Goal: Task Accomplishment & Management: Manage account settings

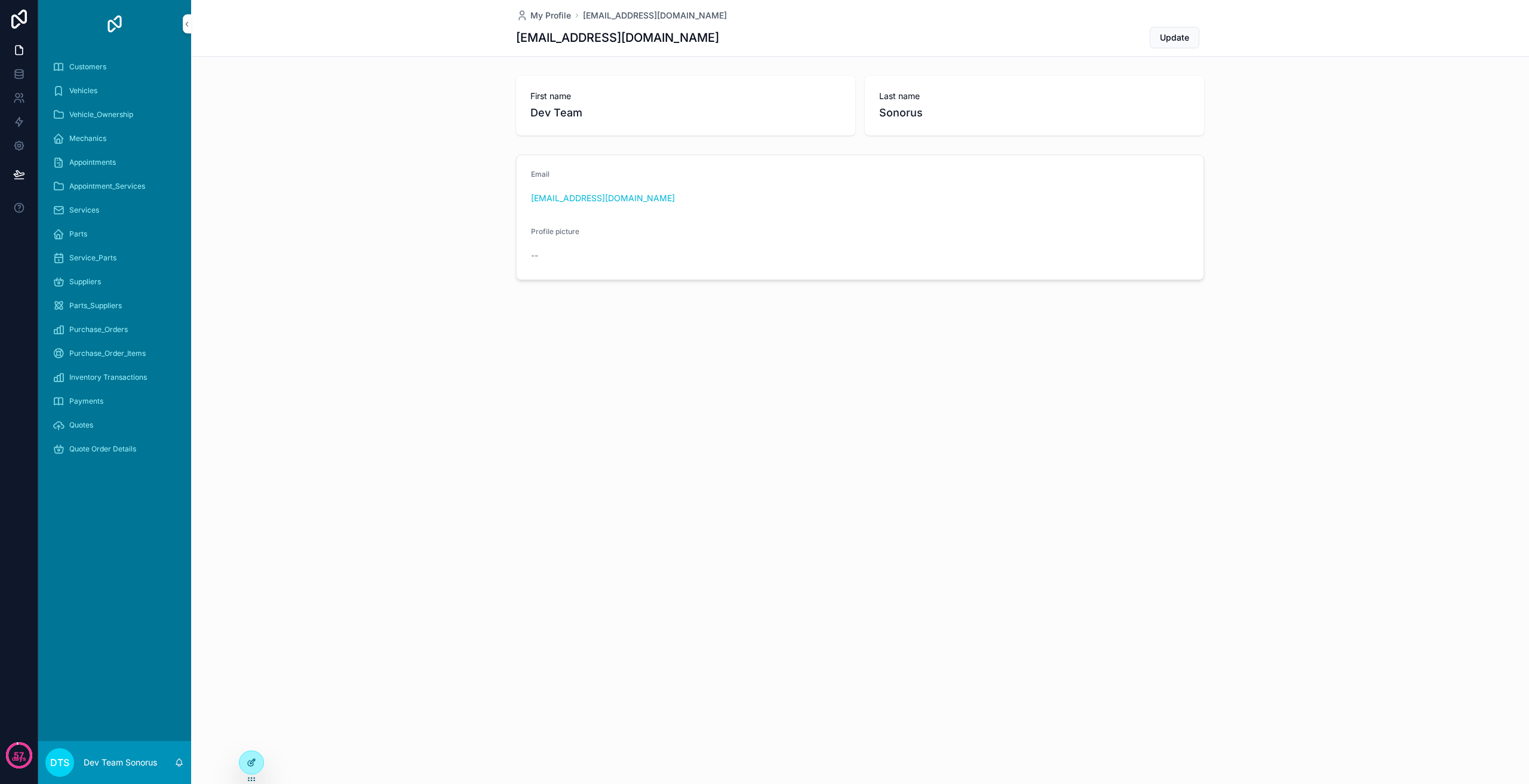
click at [249, 774] on div at bounding box center [252, 762] width 24 height 23
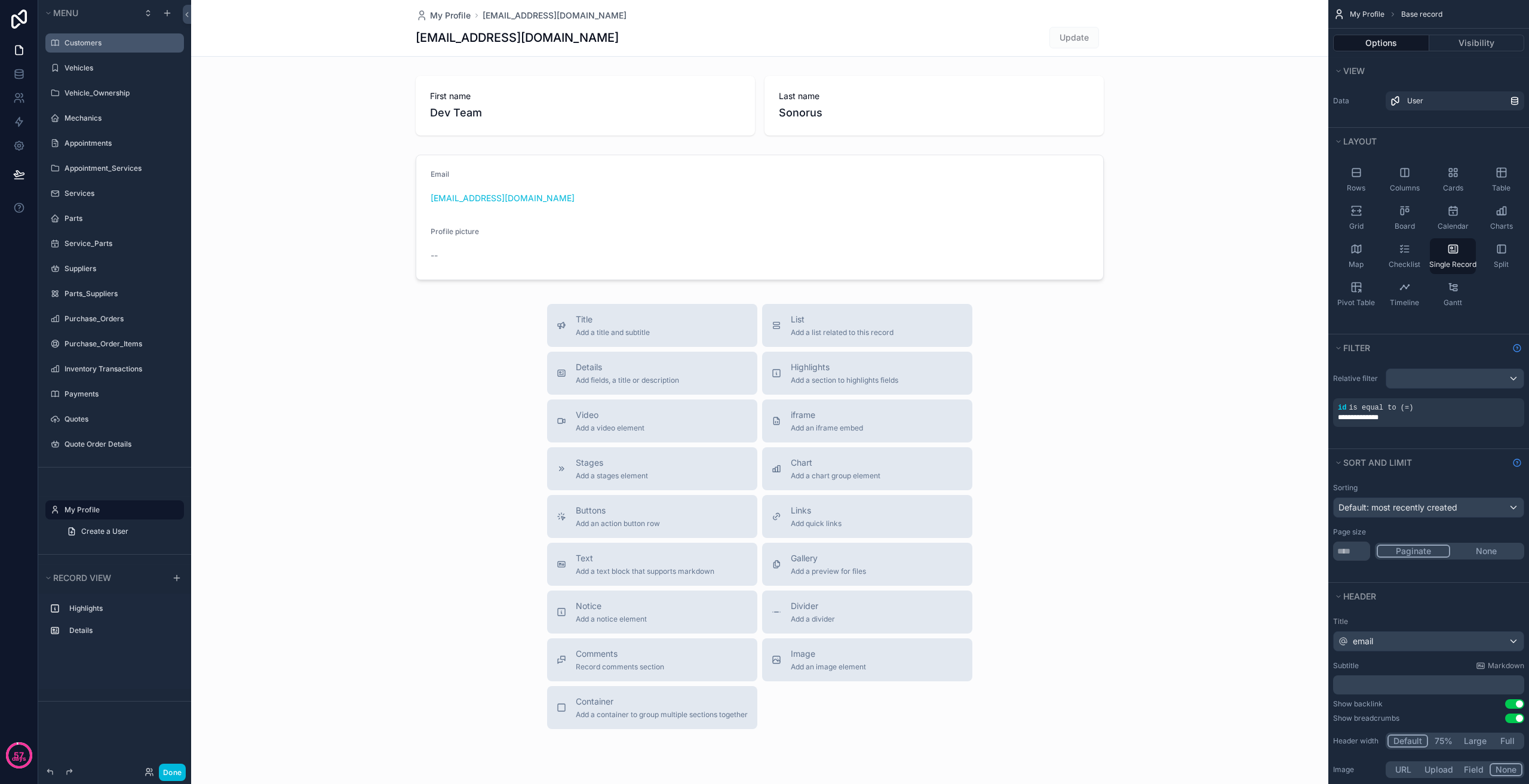
click at [98, 35] on div "Customers" at bounding box center [115, 43] width 134 height 19
click at [98, 40] on label "Customers" at bounding box center [120, 43] width 112 height 10
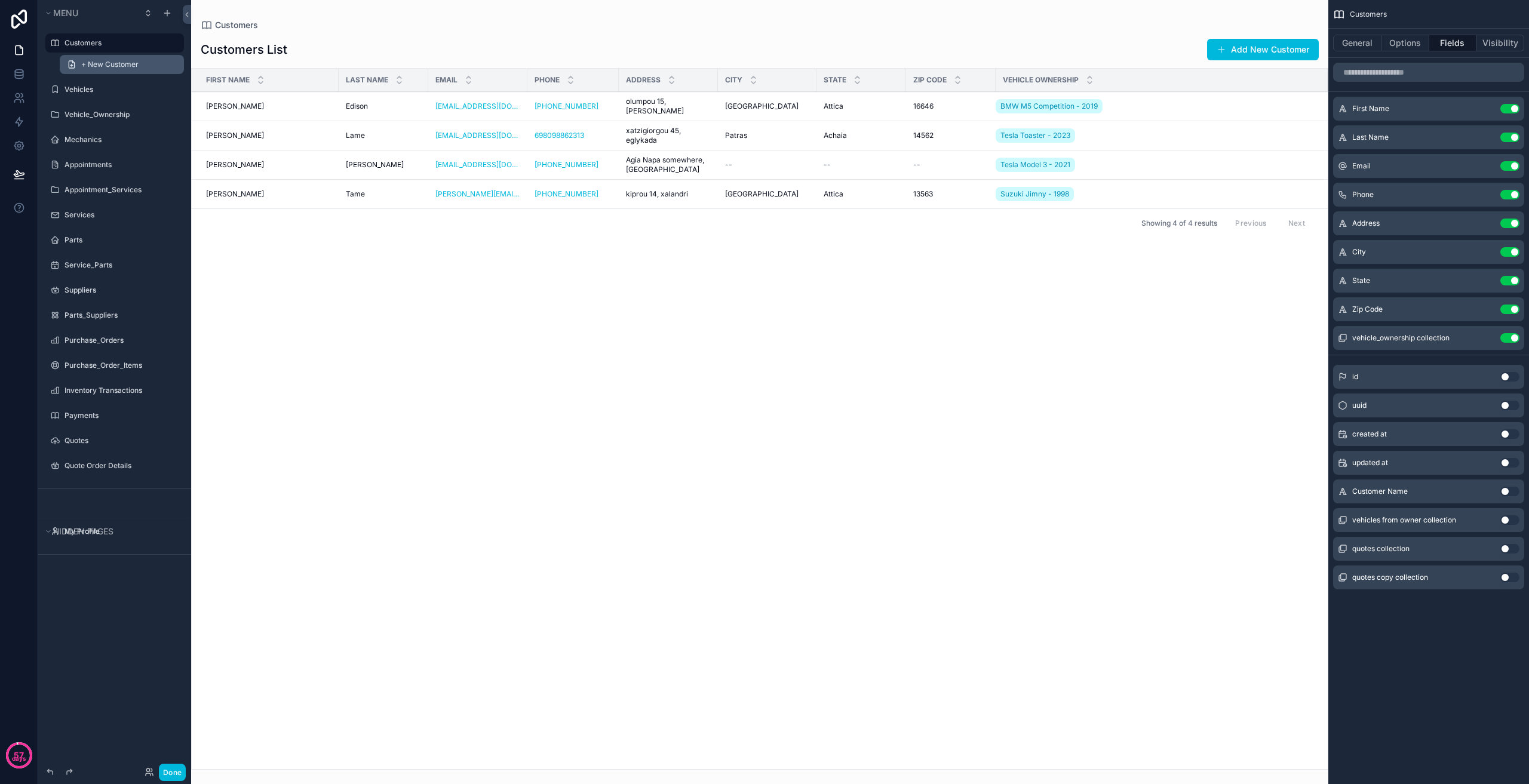
click at [96, 63] on span "+ New Customer" at bounding box center [110, 65] width 57 height 10
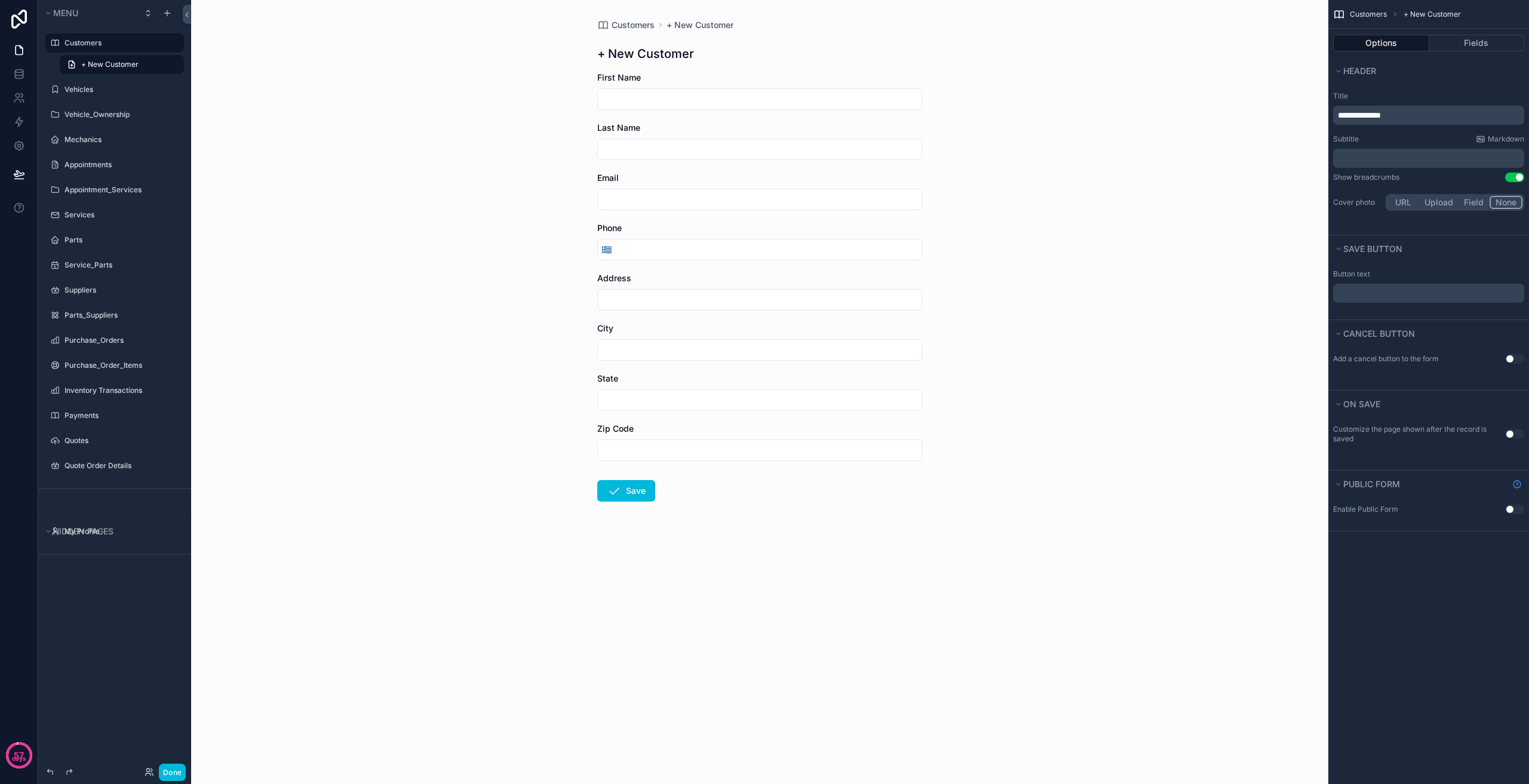
click at [1473, 33] on div "Options Fields" at bounding box center [1428, 44] width 201 height 29
click at [1470, 43] on button "Fields" at bounding box center [1477, 43] width 95 height 17
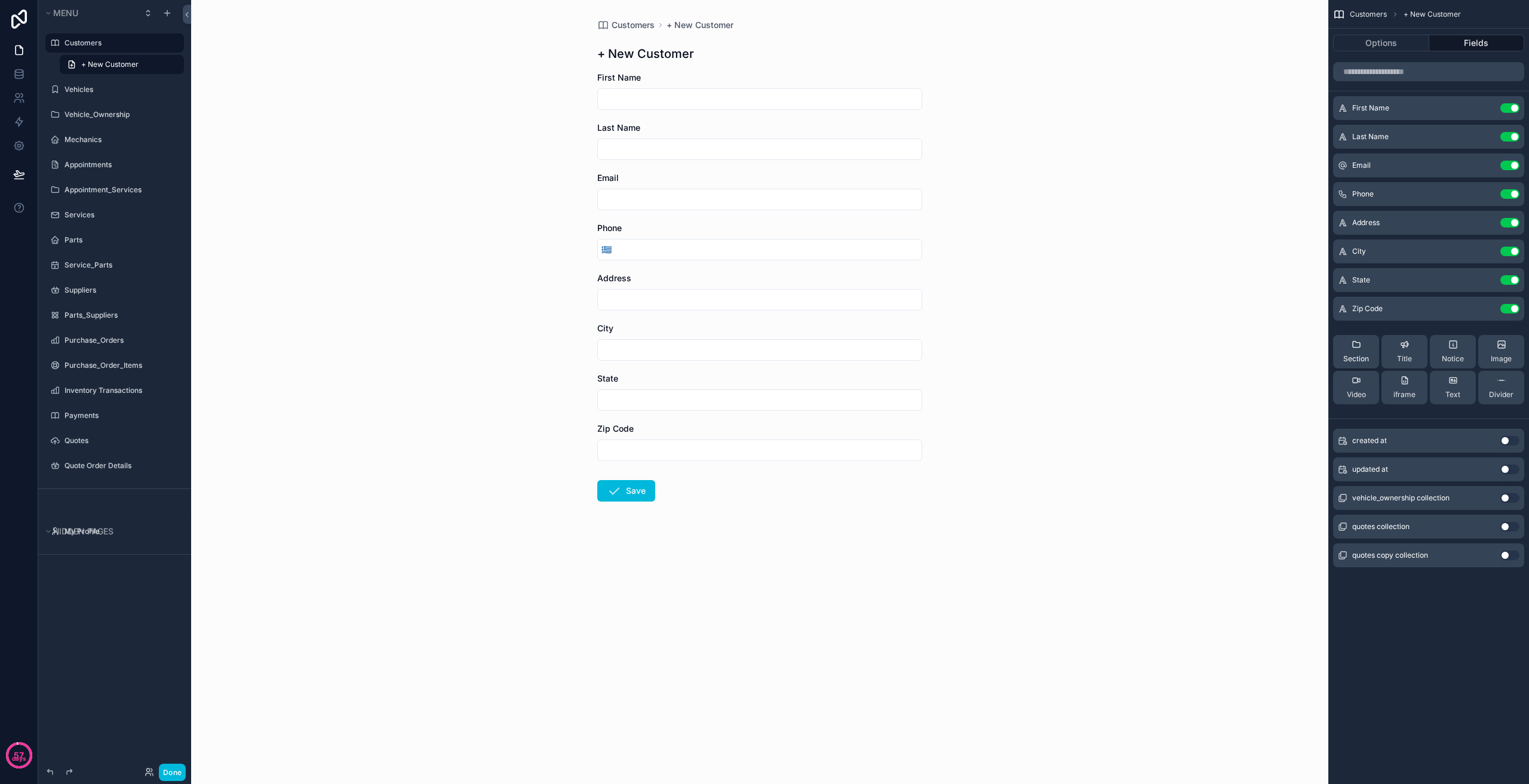
click at [1351, 344] on icon "scrollable content" at bounding box center [1356, 344] width 10 height 10
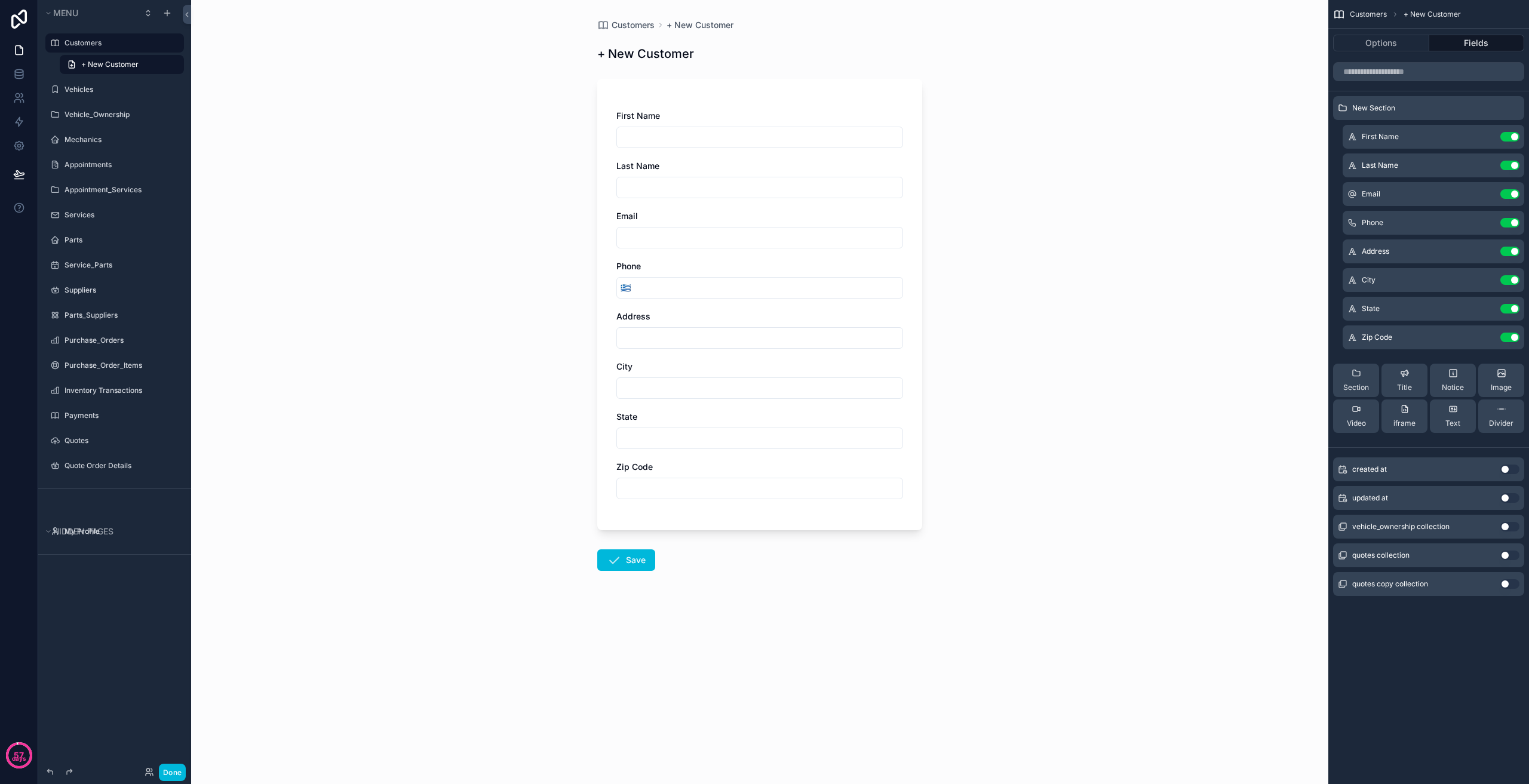
click at [1386, 103] on span "New Section" at bounding box center [1373, 108] width 43 height 10
click at [0, 0] on icon "scrollable content" at bounding box center [0, 0] width 0 height 0
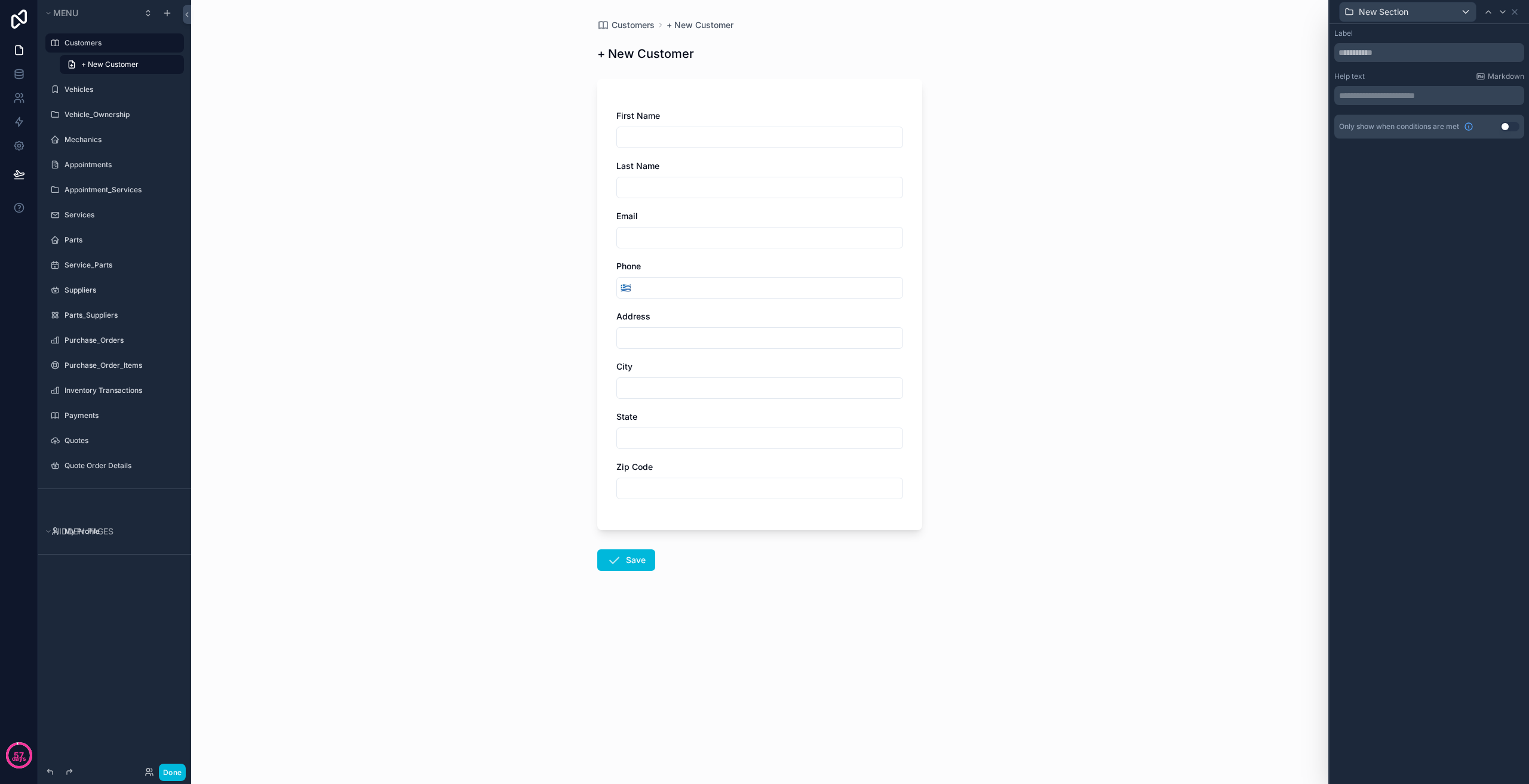
click at [1433, 97] on p "**********" at bounding box center [1431, 95] width 183 height 12
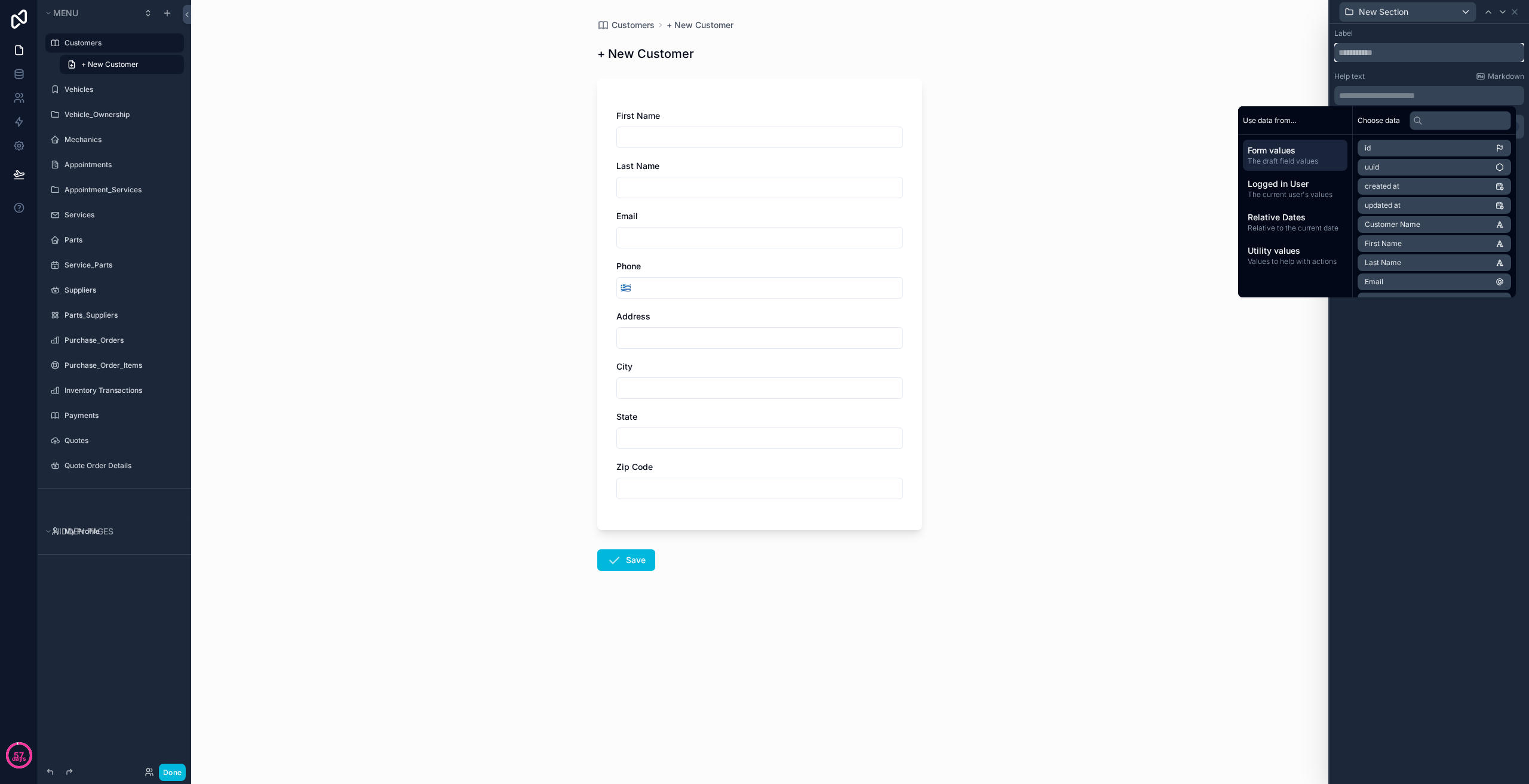
click at [1400, 47] on input "text" at bounding box center [1429, 52] width 190 height 19
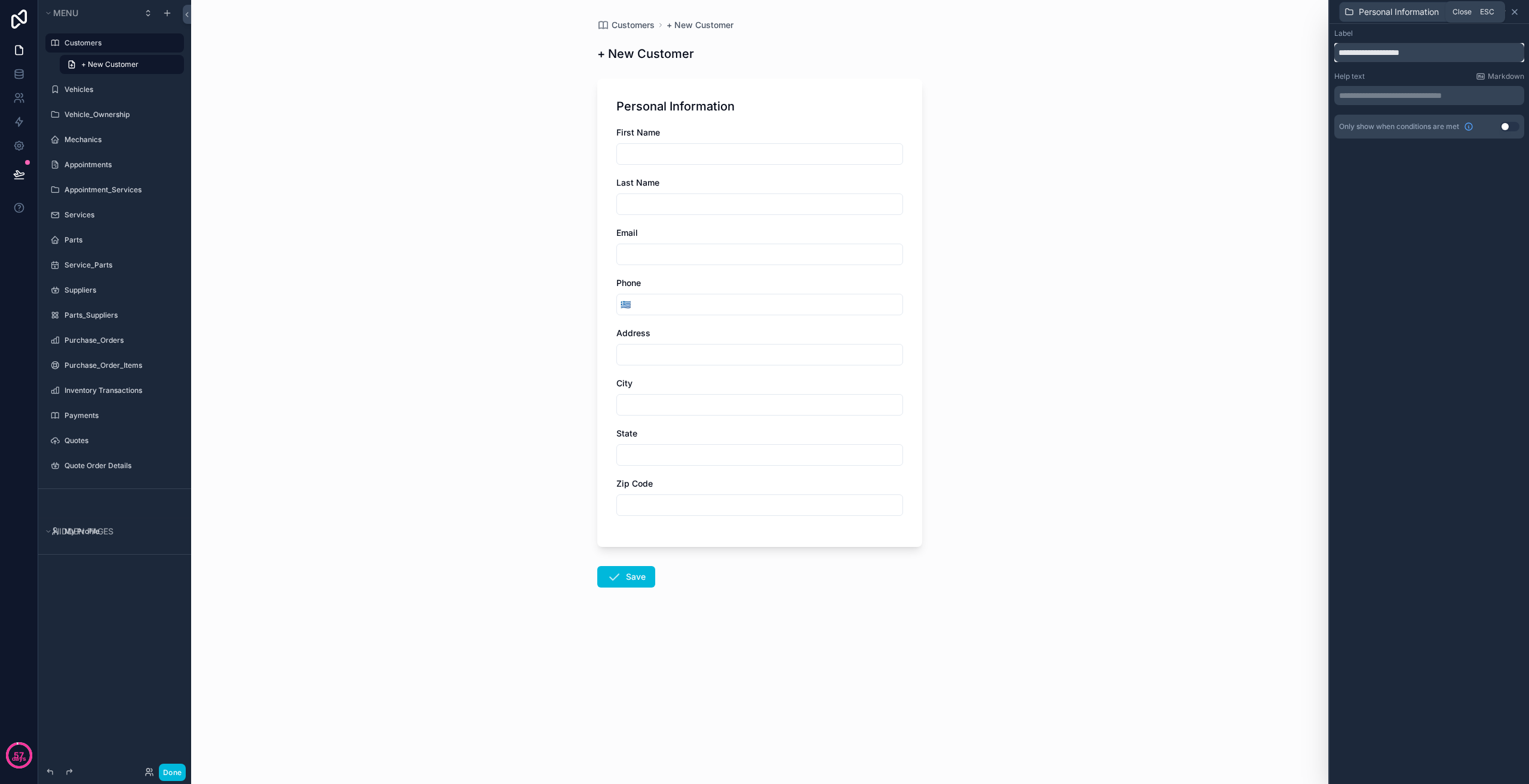
type input "**********"
click at [1519, 9] on icon at bounding box center [1514, 12] width 10 height 10
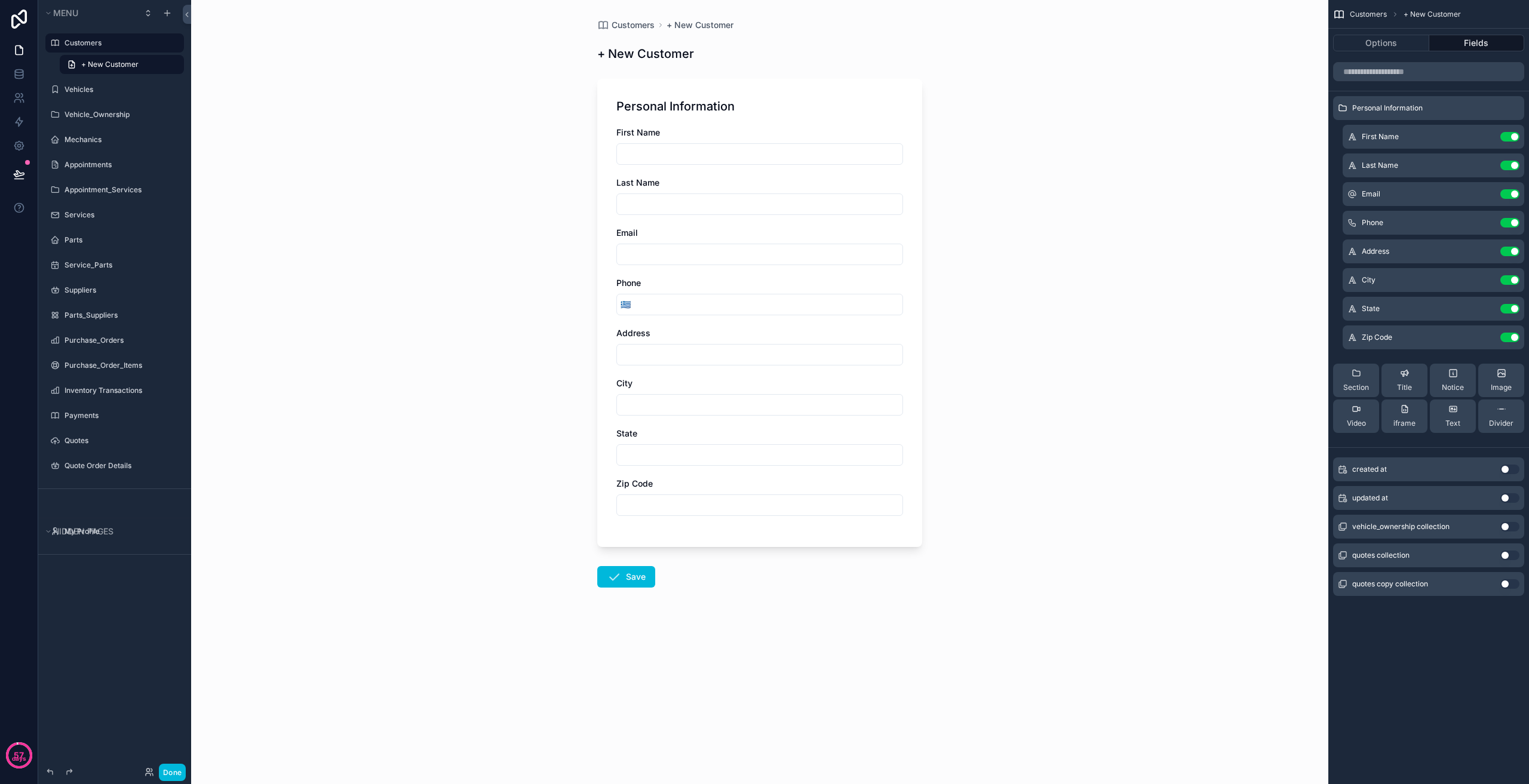
click at [1431, 115] on div "Personal Information" at bounding box center [1428, 108] width 191 height 24
click at [1455, 107] on div "Personal Information" at bounding box center [1428, 108] width 191 height 24
click at [1372, 336] on span "Zip Code" at bounding box center [1377, 337] width 31 height 10
click at [1406, 105] on span "Personal Information" at bounding box center [1387, 108] width 70 height 10
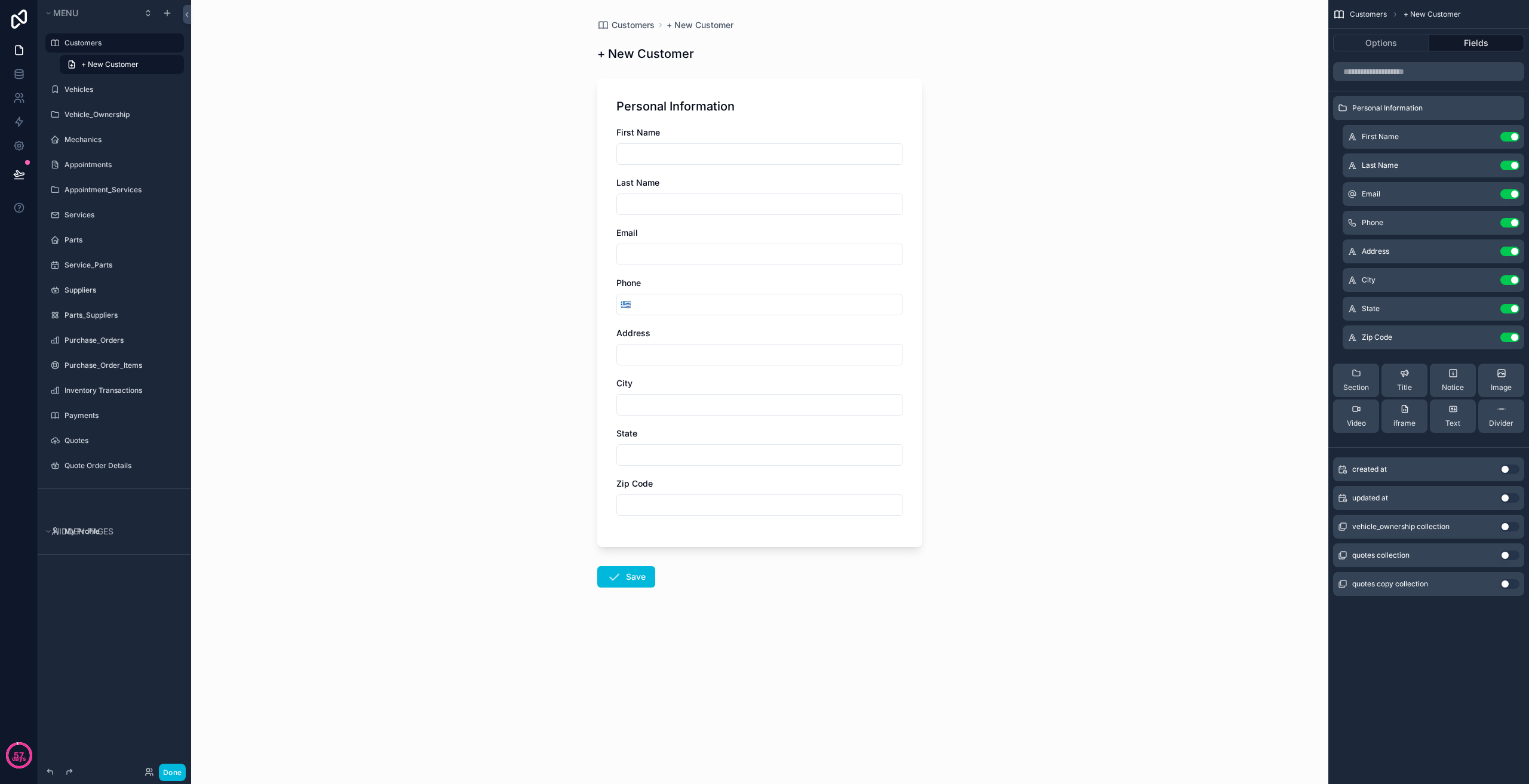
click at [1406, 105] on span "Personal Information" at bounding box center [1387, 108] width 70 height 10
click at [0, 0] on icon "scrollable content" at bounding box center [0, 0] width 0 height 0
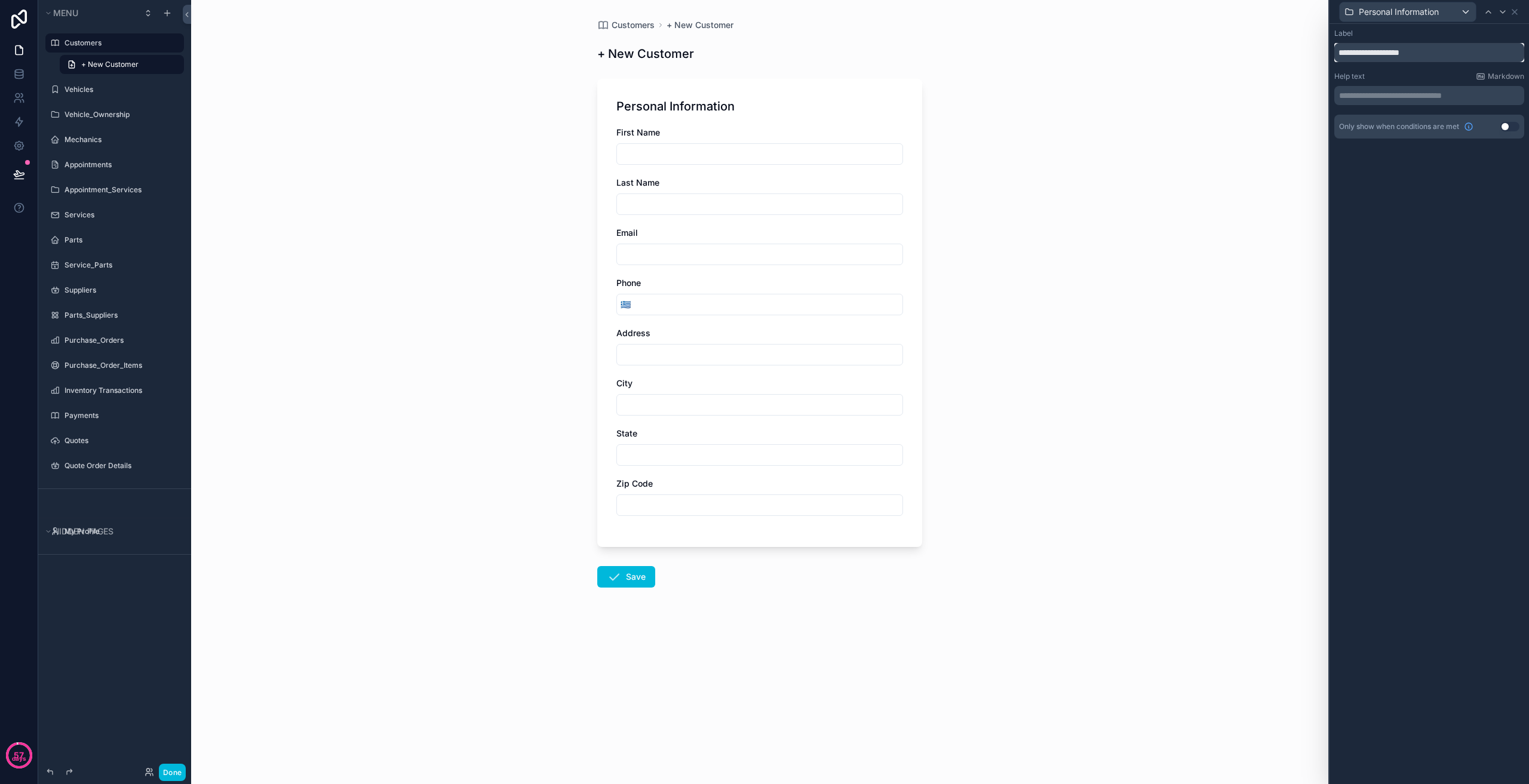
drag, startPoint x: 1448, startPoint y: 56, endPoint x: 1204, endPoint y: 44, distance: 244.3
click at [1204, 44] on div "**********" at bounding box center [764, 392] width 1529 height 784
drag, startPoint x: 1389, startPoint y: 56, endPoint x: 1285, endPoint y: 51, distance: 104.1
click at [1285, 51] on div "**********" at bounding box center [764, 392] width 1529 height 784
type input "**********"
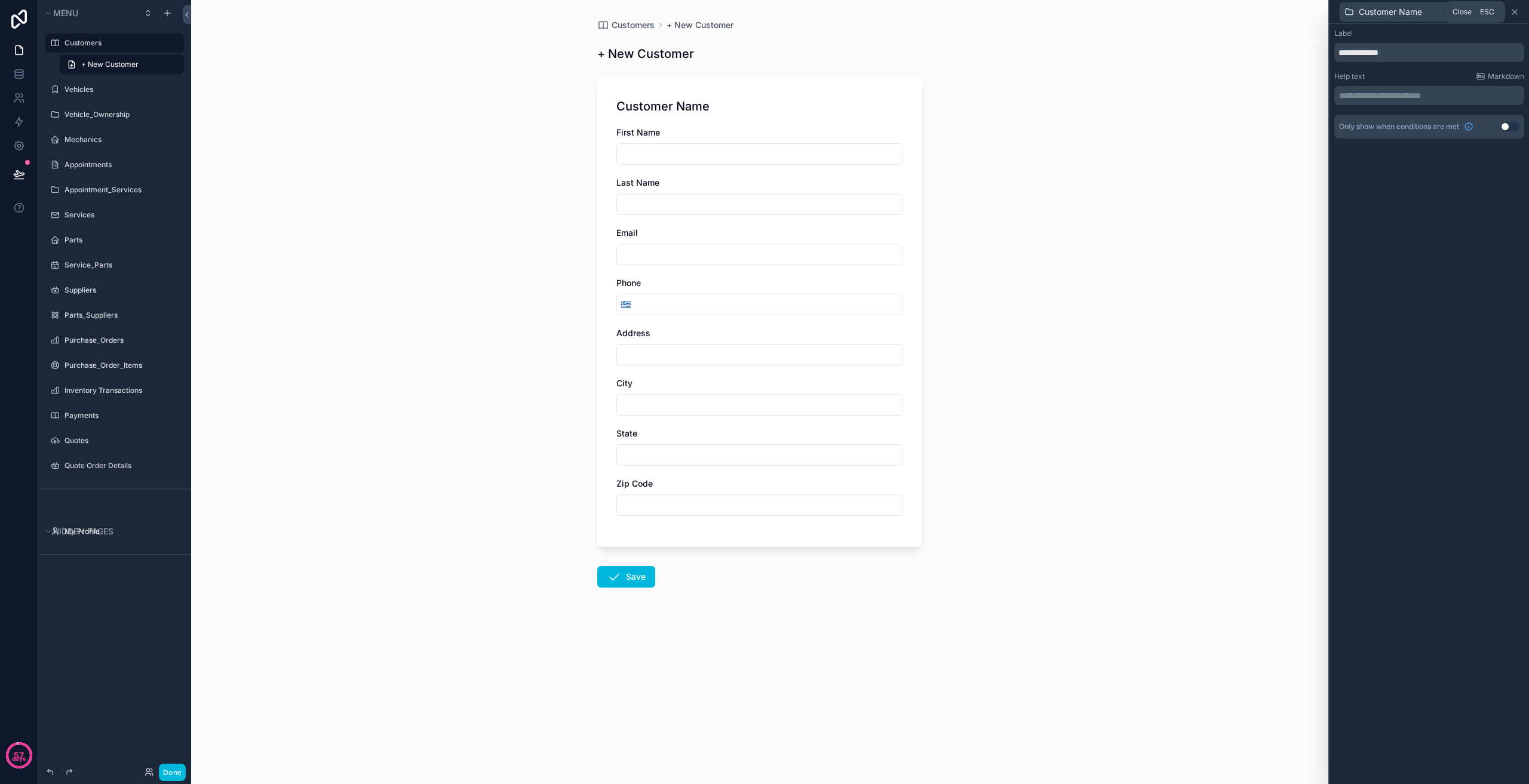
click at [1517, 13] on icon at bounding box center [1514, 12] width 10 height 10
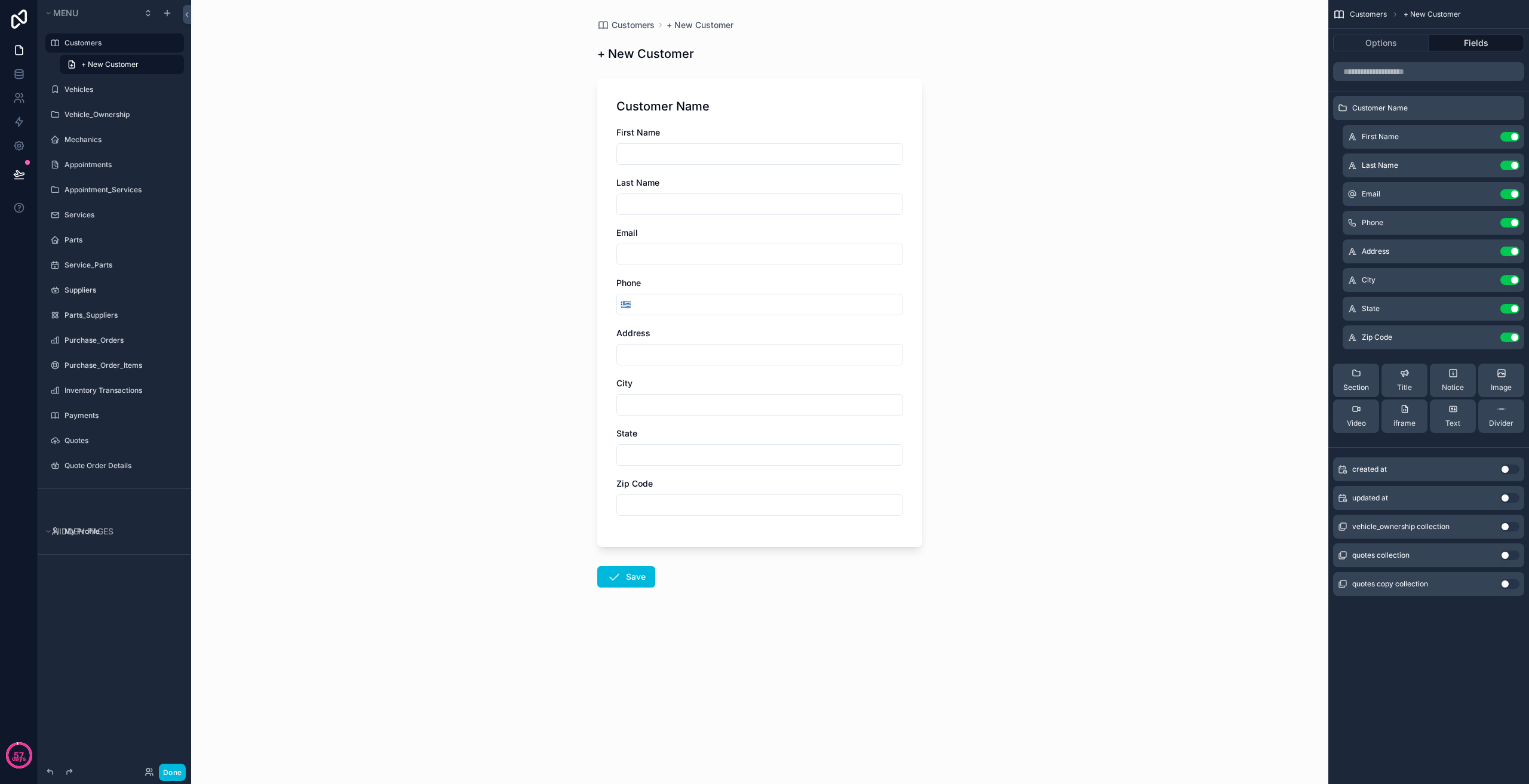
click at [1372, 380] on button "Section" at bounding box center [1356, 380] width 46 height 33
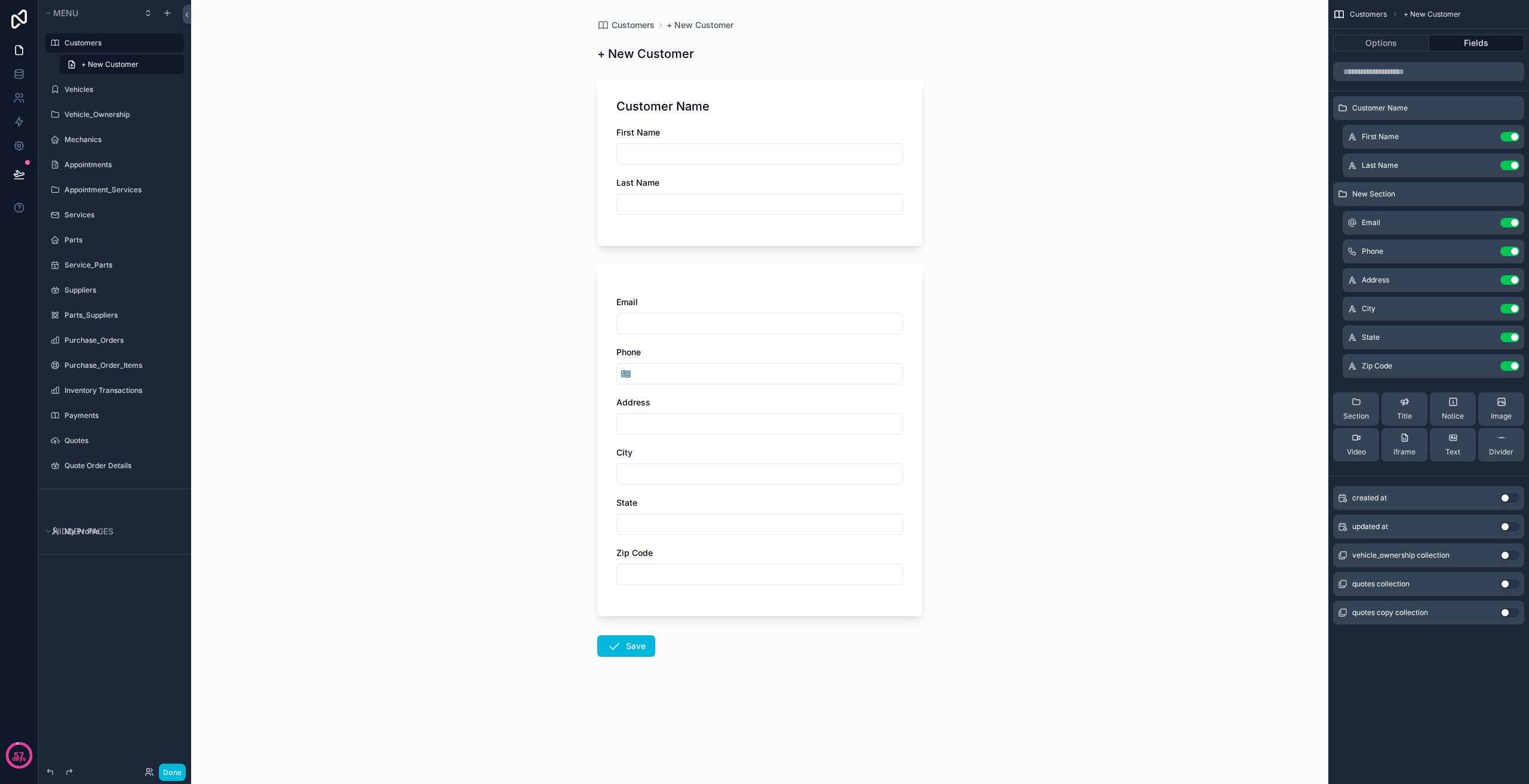
click at [1370, 202] on div "New Section" at bounding box center [1428, 194] width 191 height 24
click at [0, 0] on icon "scrollable content" at bounding box center [0, 0] width 0 height 0
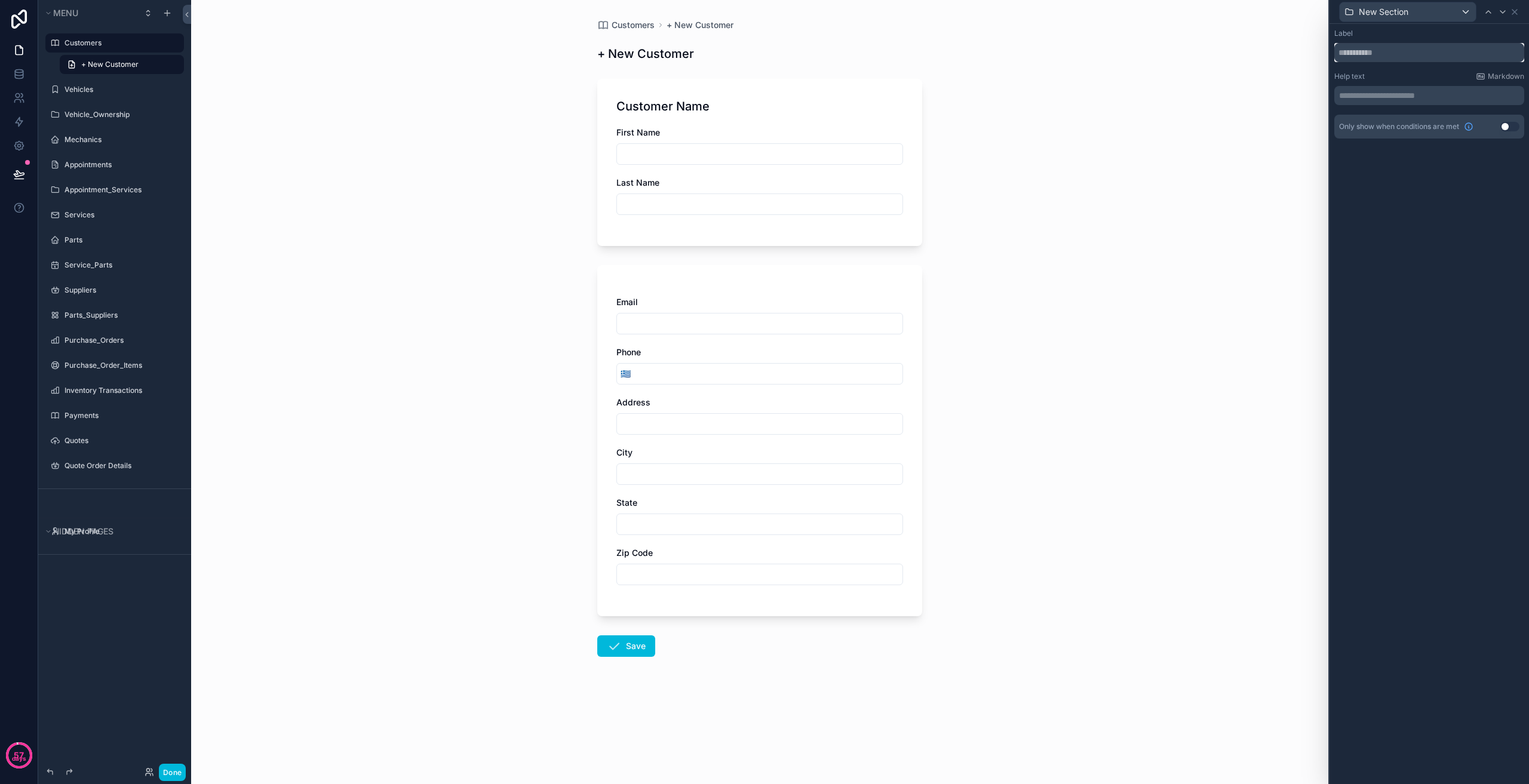
click at [1389, 50] on input "text" at bounding box center [1429, 52] width 190 height 19
type input "**********"
click at [1515, 10] on icon at bounding box center [1514, 12] width 10 height 10
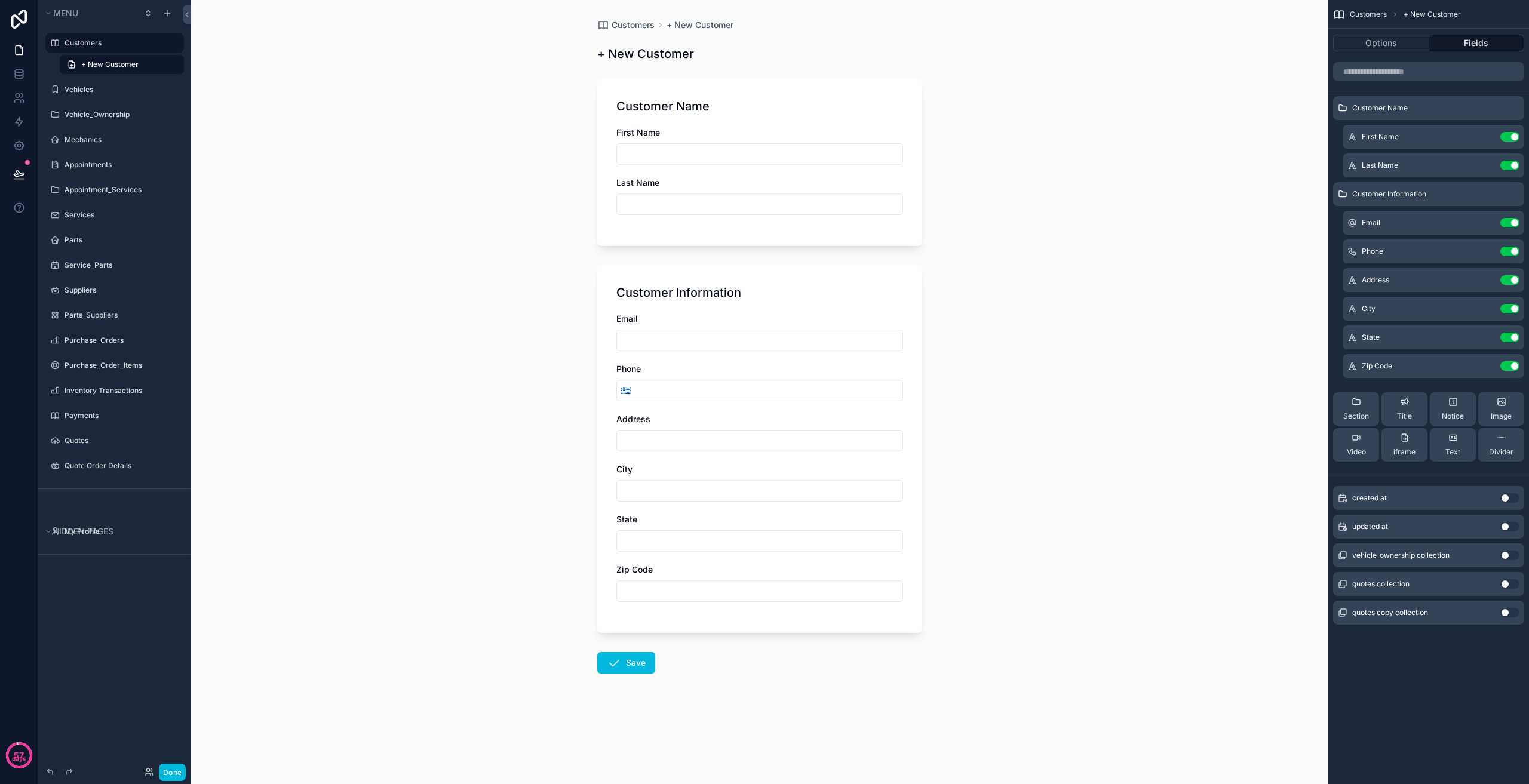
click at [0, 0] on icon "scrollable content" at bounding box center [0, 0] width 0 height 0
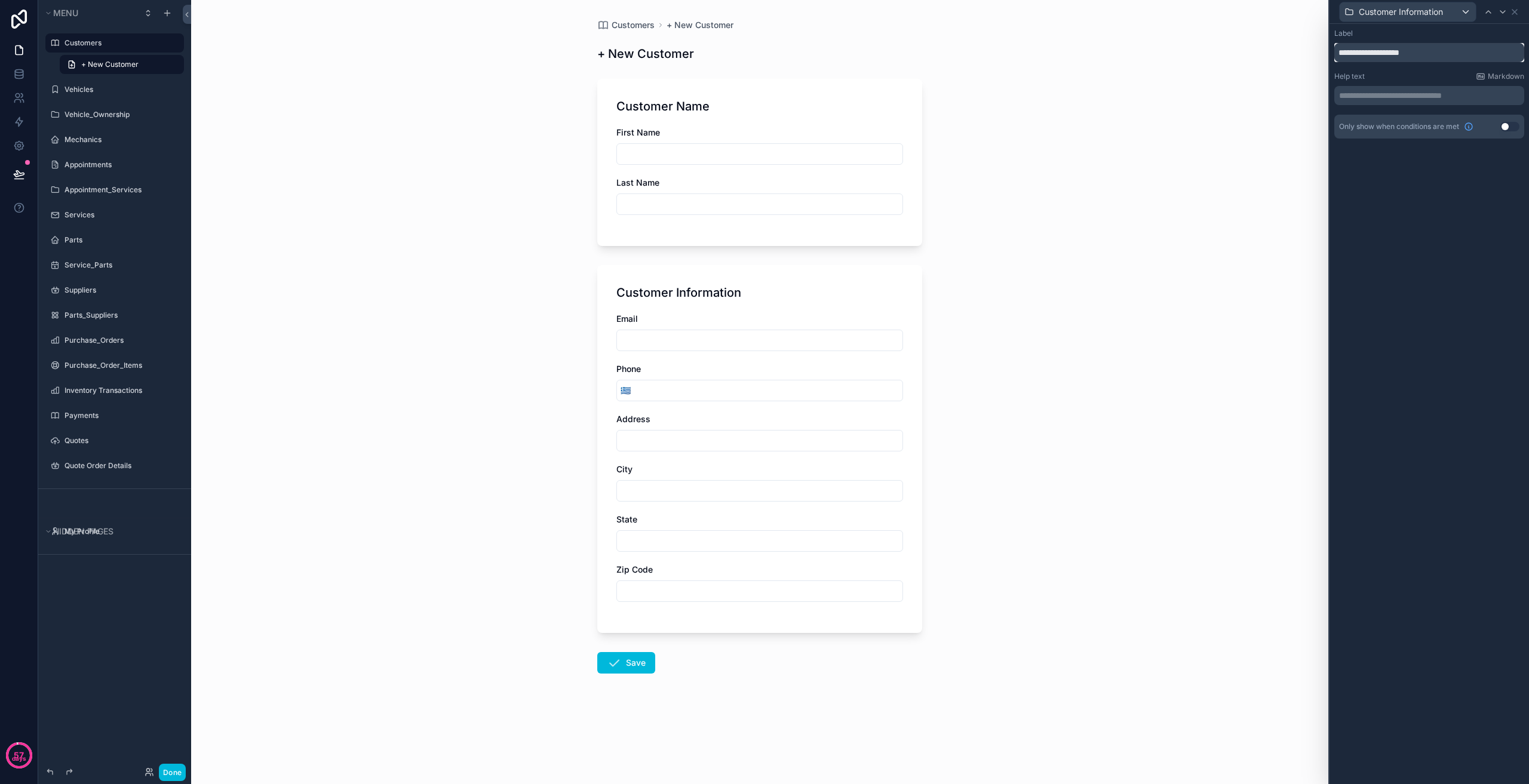
click at [1377, 52] on input "**********" at bounding box center [1429, 52] width 190 height 19
type input "**********"
click at [1522, 12] on icon at bounding box center [1521, 12] width 10 height 10
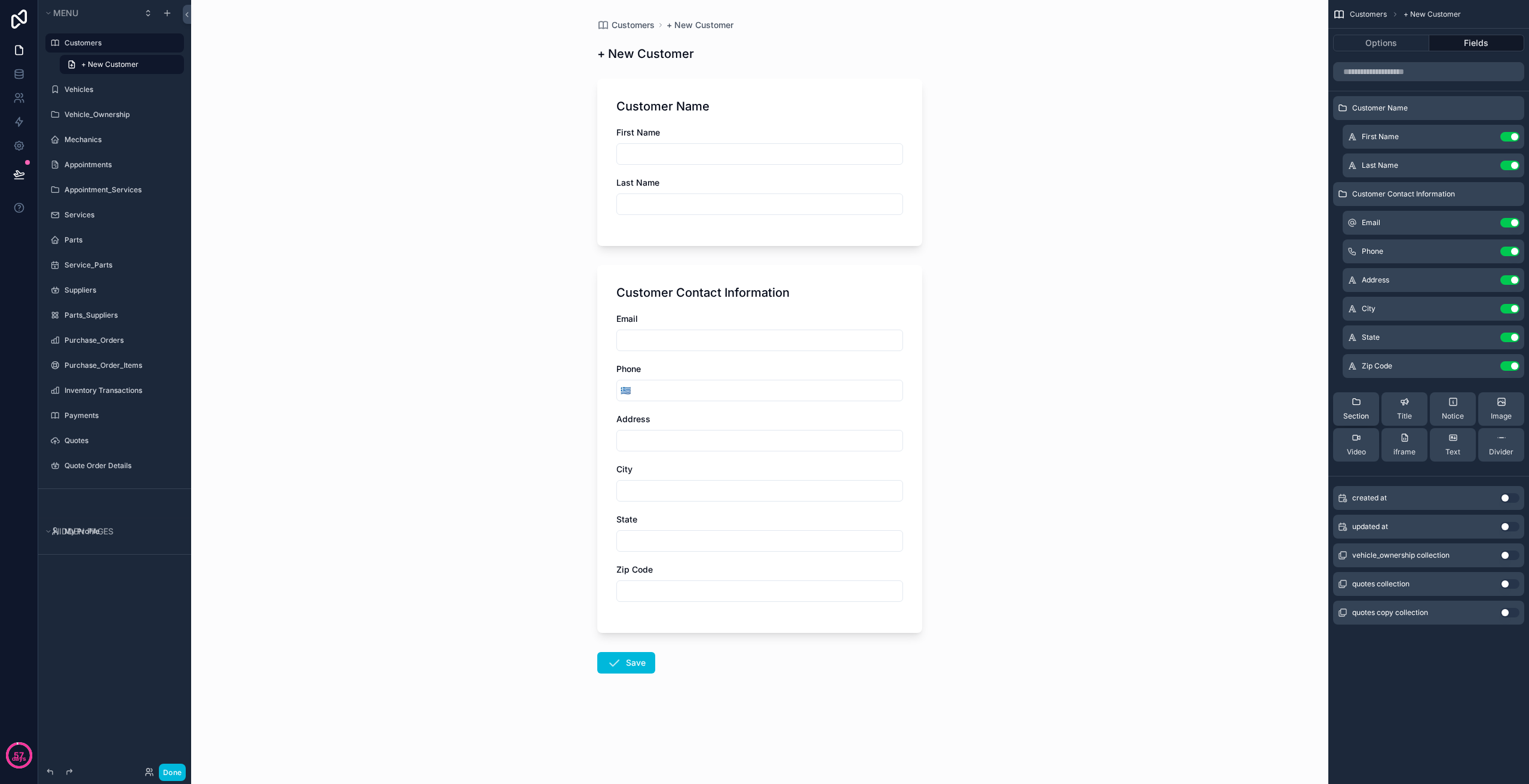
click at [1363, 418] on span "Section" at bounding box center [1356, 416] width 26 height 10
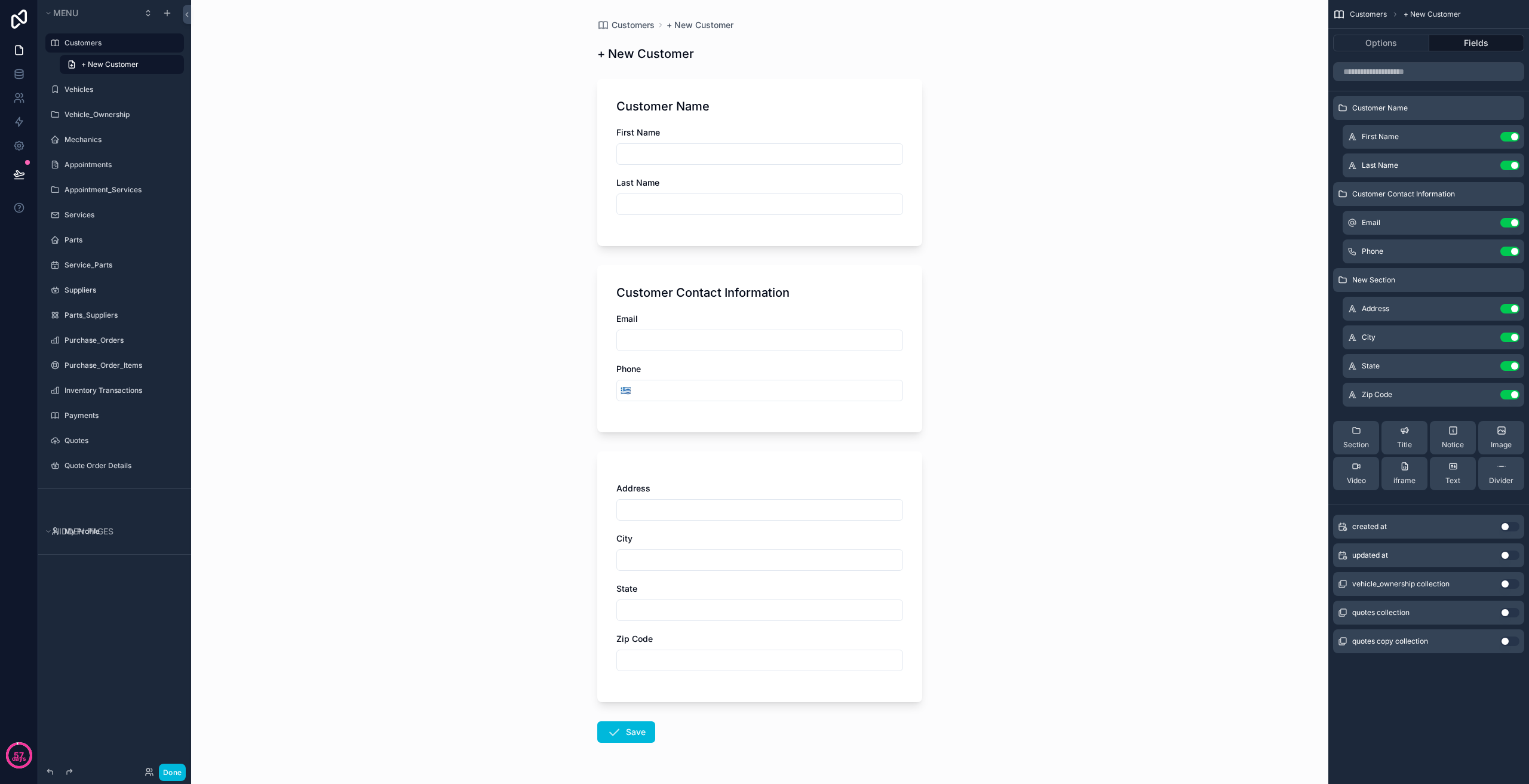
click at [1383, 278] on span "New Section" at bounding box center [1373, 280] width 43 height 10
click at [0, 0] on icon "scrollable content" at bounding box center [0, 0] width 0 height 0
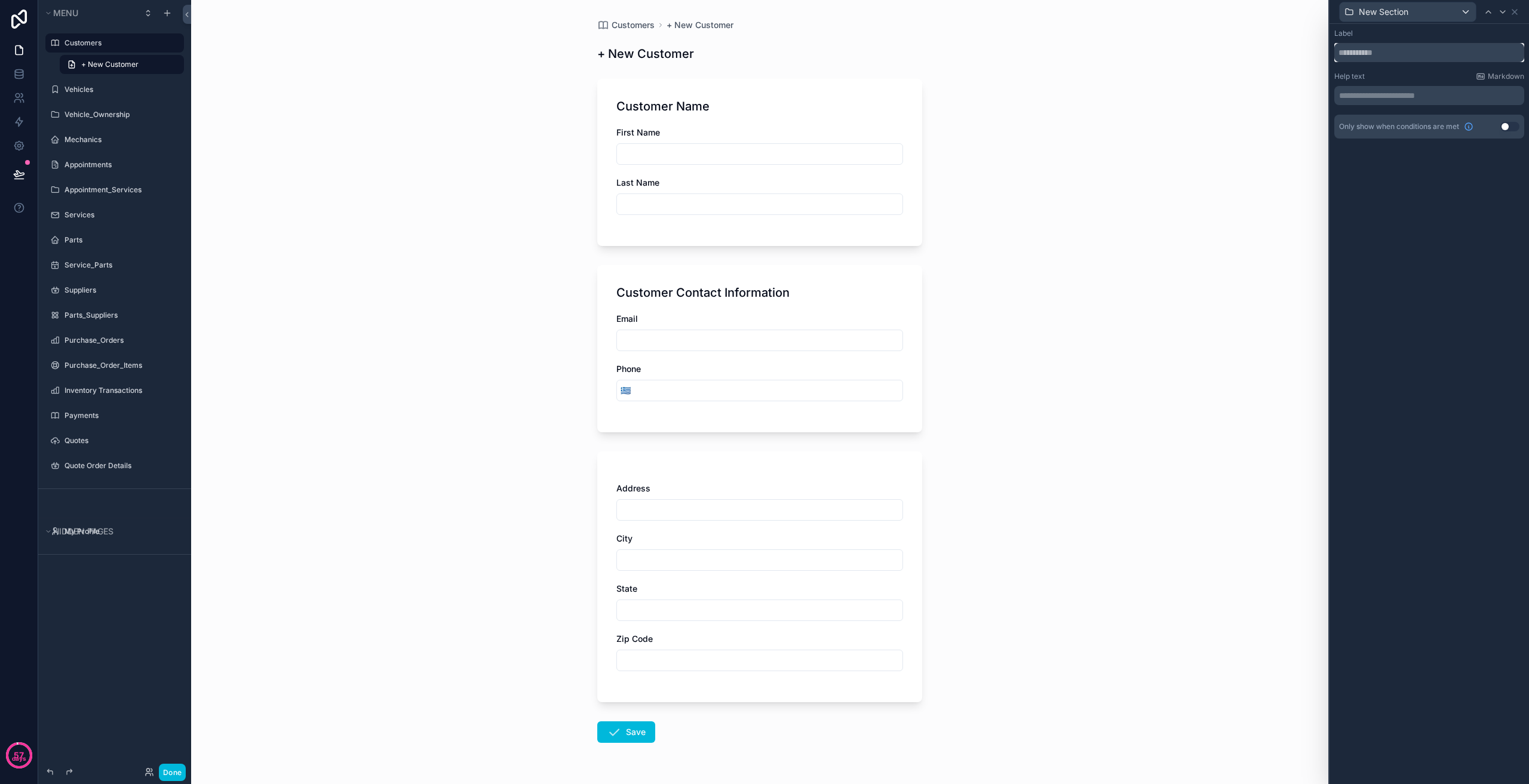
click at [1396, 54] on input "text" at bounding box center [1429, 52] width 190 height 19
type input "**********"
click at [1516, 14] on icon at bounding box center [1514, 12] width 5 height 5
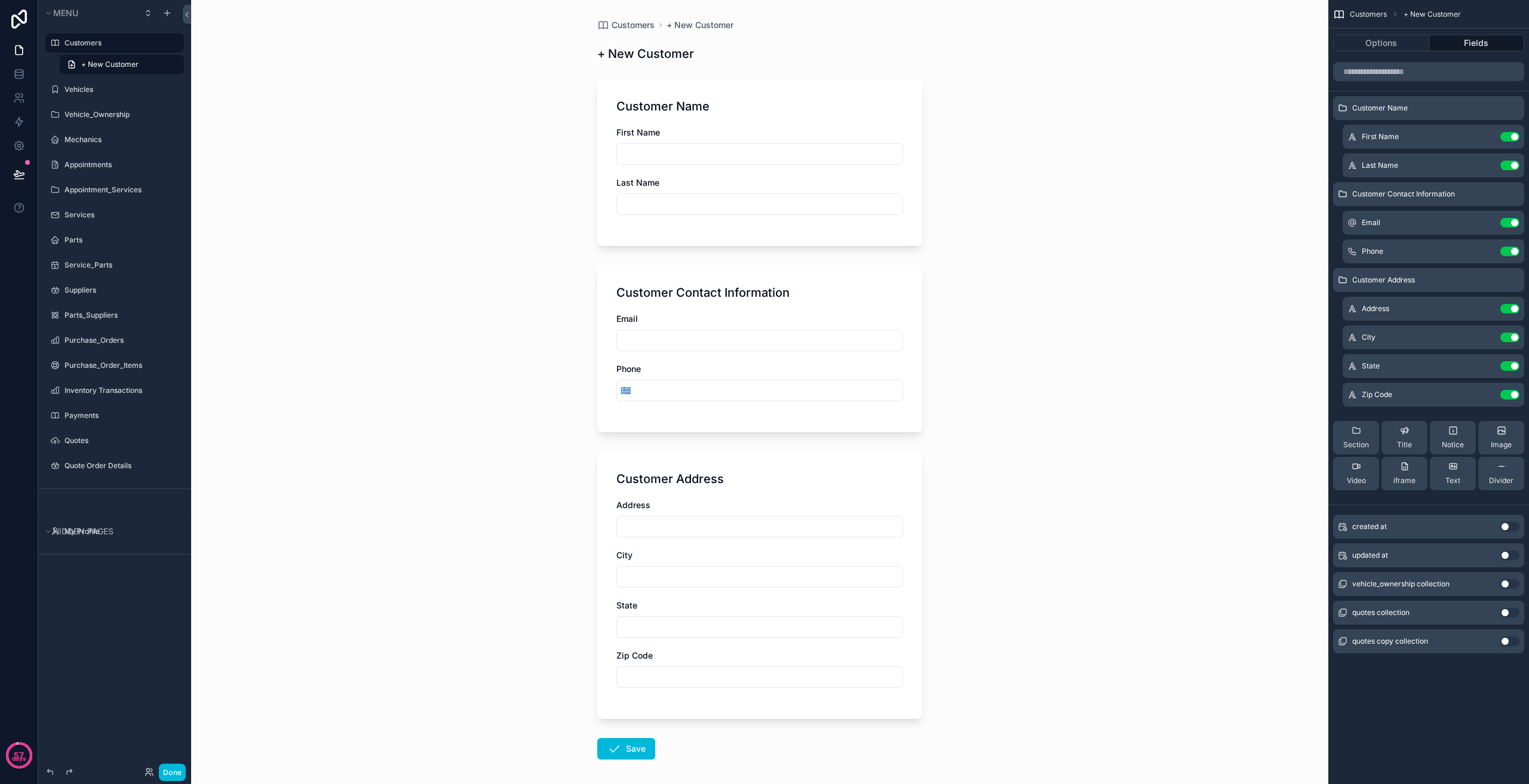
scroll to position [52, 0]
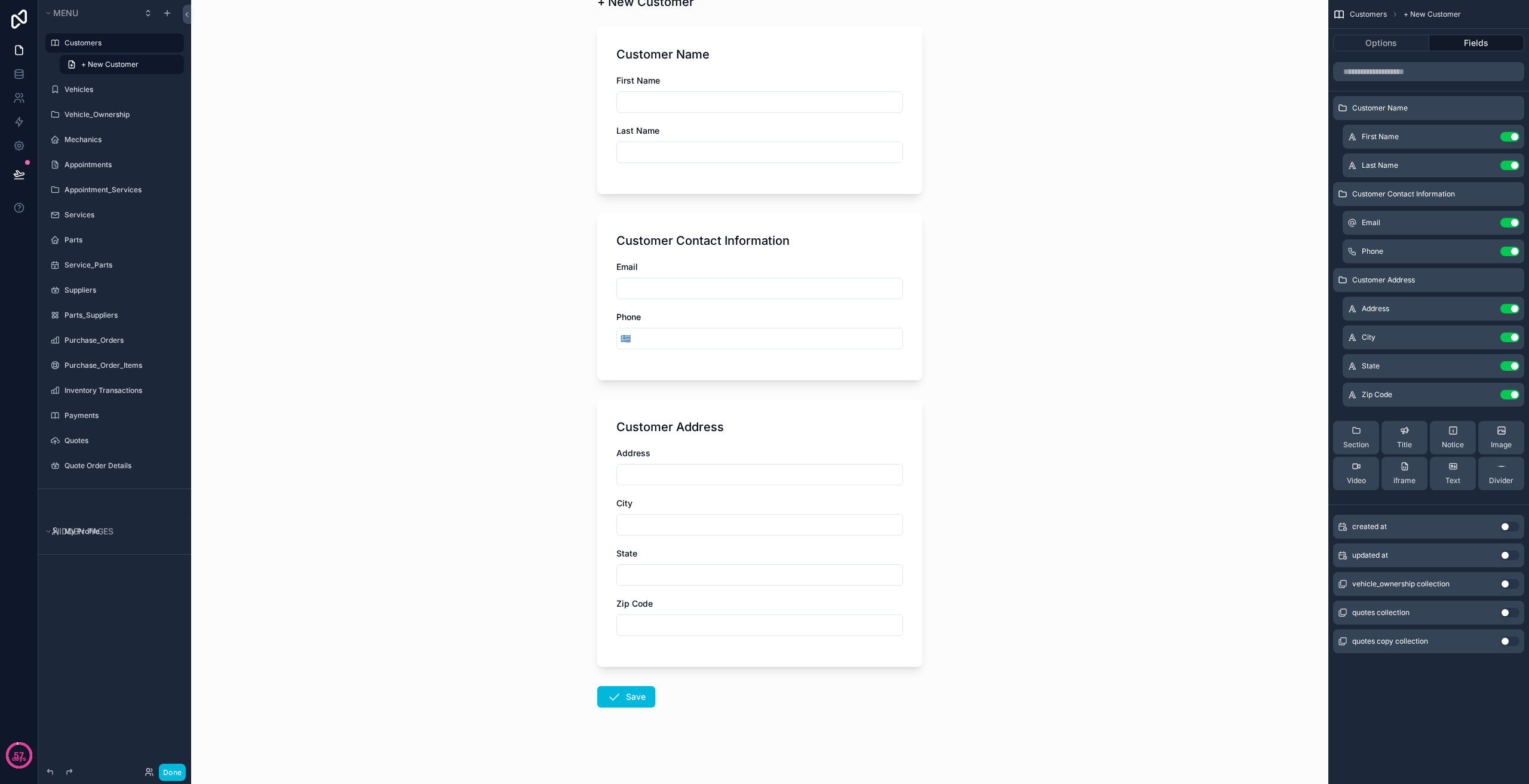
click at [1109, 477] on div "Customers + New Customer + New Customer Customer Name First Name Last Name Cust…" at bounding box center [759, 340] width 1137 height 784
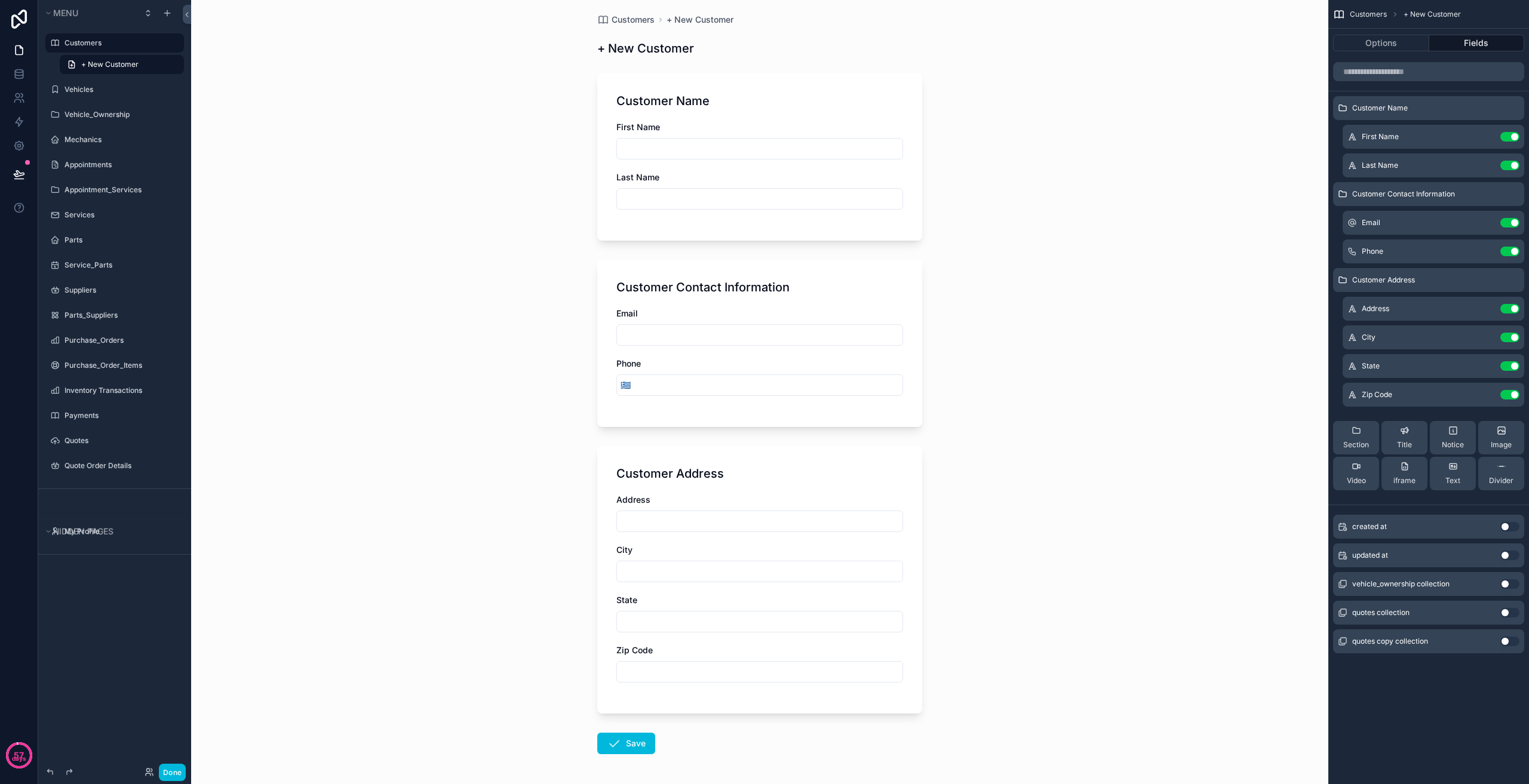
scroll to position [0, 0]
click at [1381, 58] on div "scrollable content" at bounding box center [1428, 72] width 201 height 29
click at [1387, 48] on button "Options" at bounding box center [1381, 43] width 96 height 17
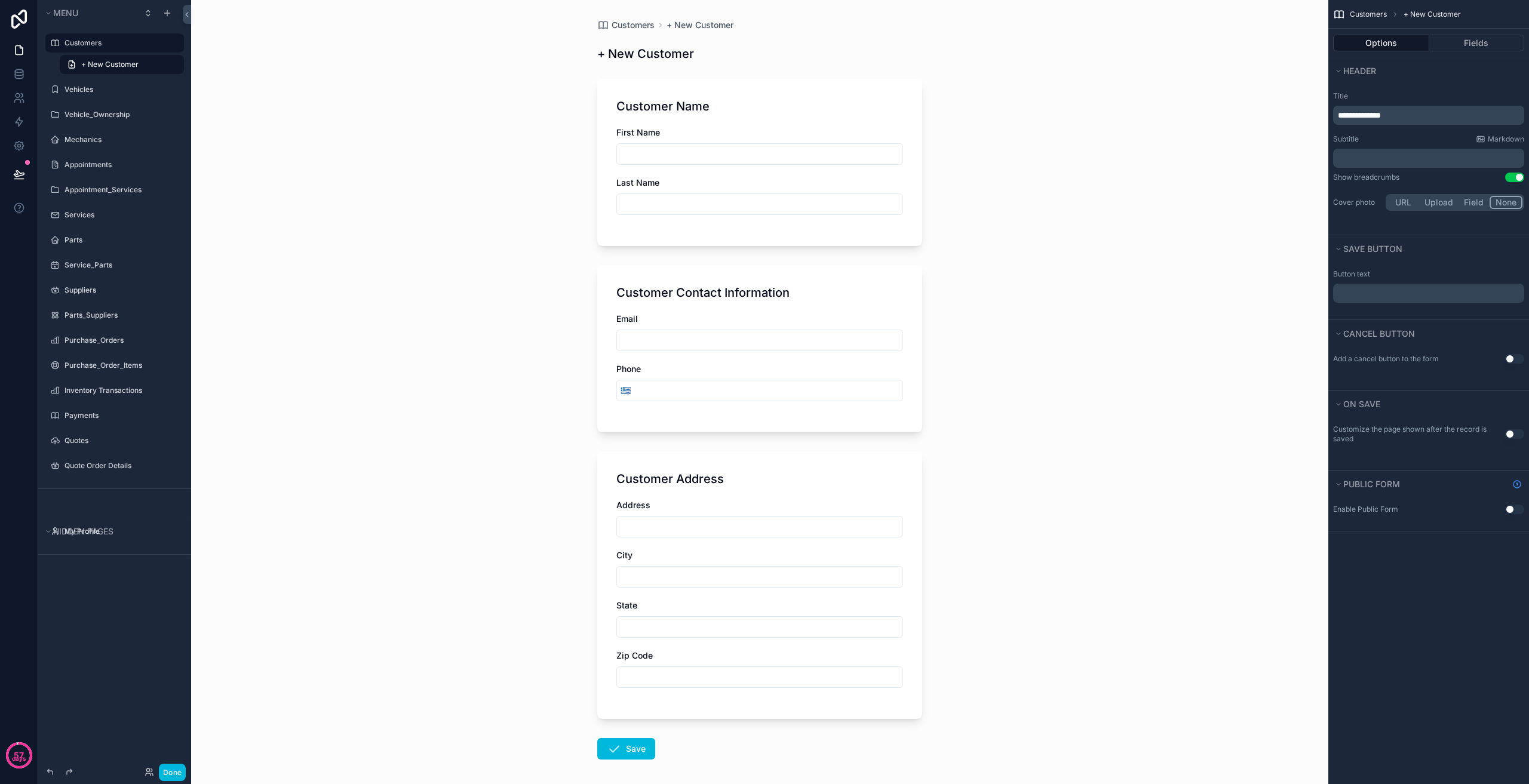
click at [1192, 59] on div "Customers + New Customer + New Customer Customer Name First Name Last Name Cust…" at bounding box center [759, 392] width 1137 height 784
click at [127, 45] on label "Customers" at bounding box center [120, 43] width 112 height 10
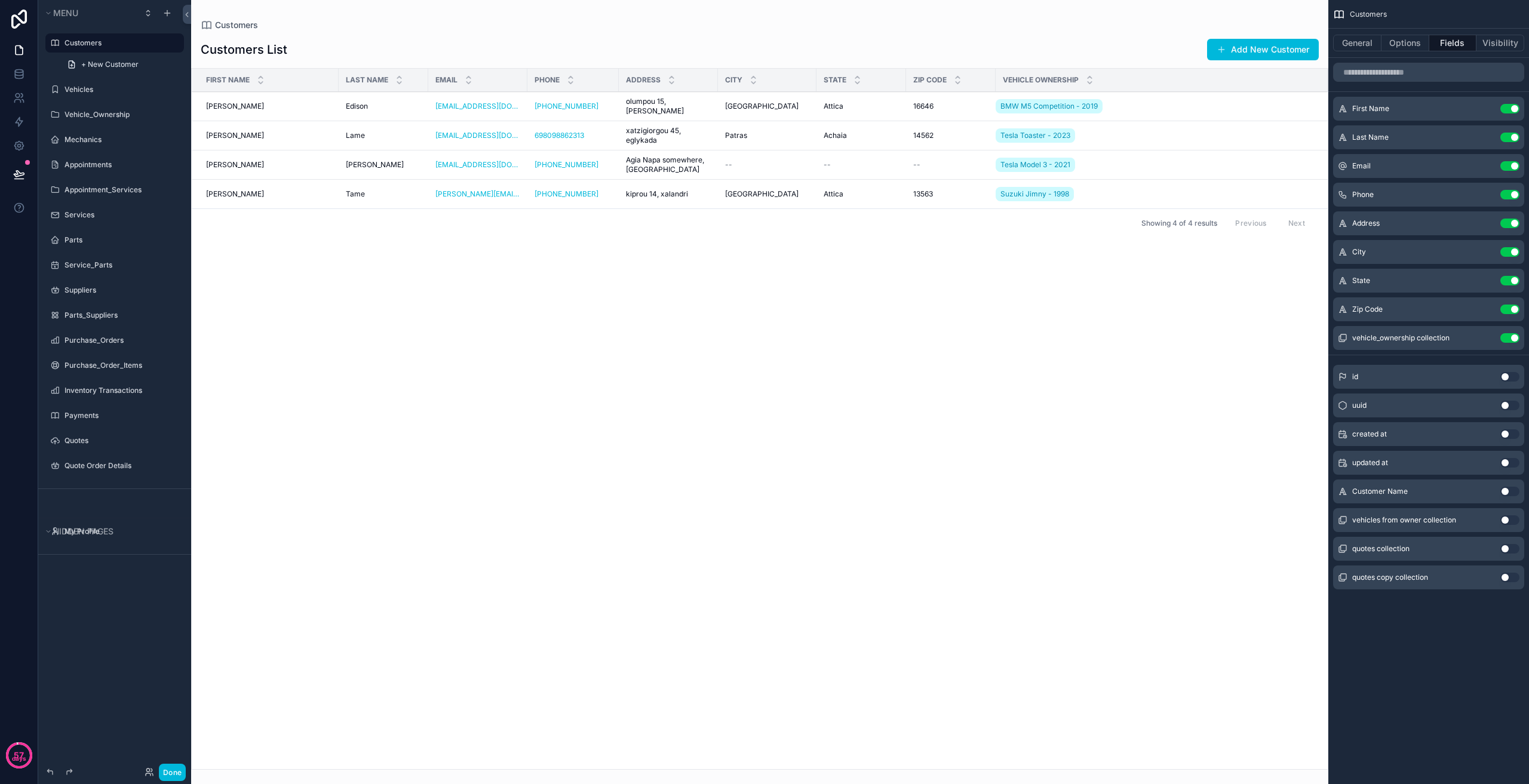
click at [212, 105] on div "scrollable content" at bounding box center [759, 392] width 1137 height 784
click at [221, 105] on span "[PERSON_NAME]" at bounding box center [235, 106] width 58 height 10
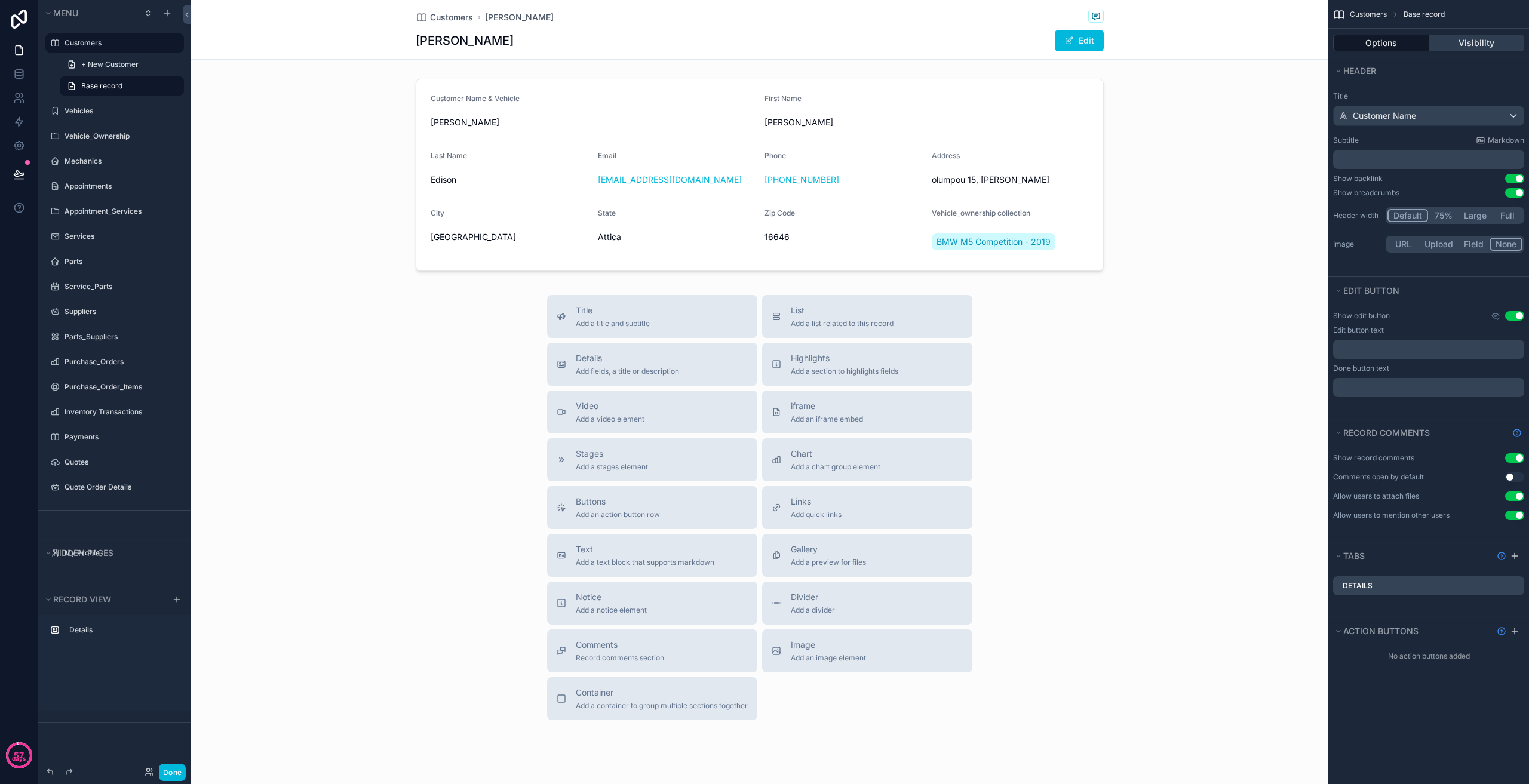
click at [1480, 35] on button "Visibility" at bounding box center [1477, 43] width 95 height 17
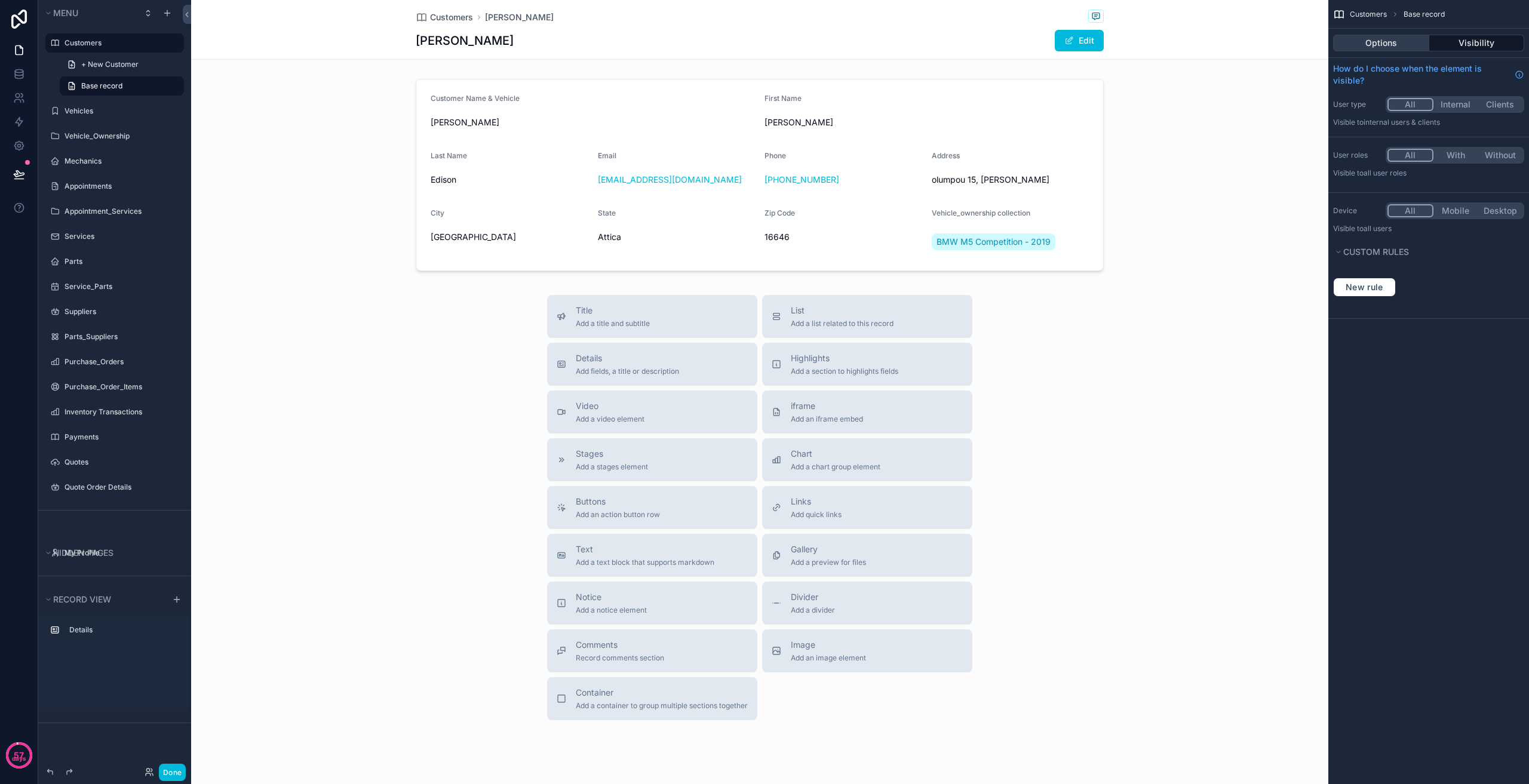
click at [1396, 37] on button "Options" at bounding box center [1381, 43] width 96 height 17
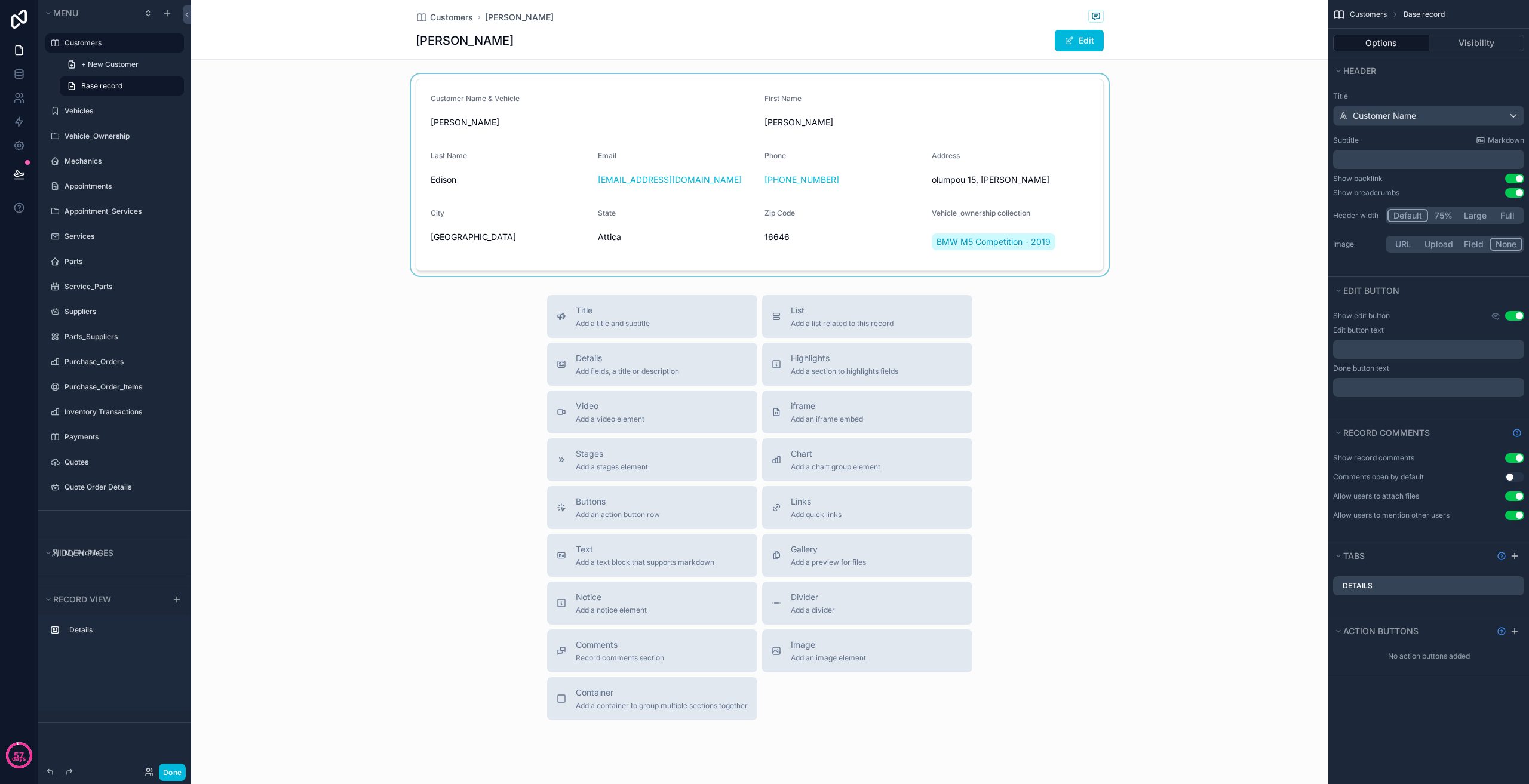
click at [478, 119] on div "scrollable content" at bounding box center [759, 175] width 1137 height 202
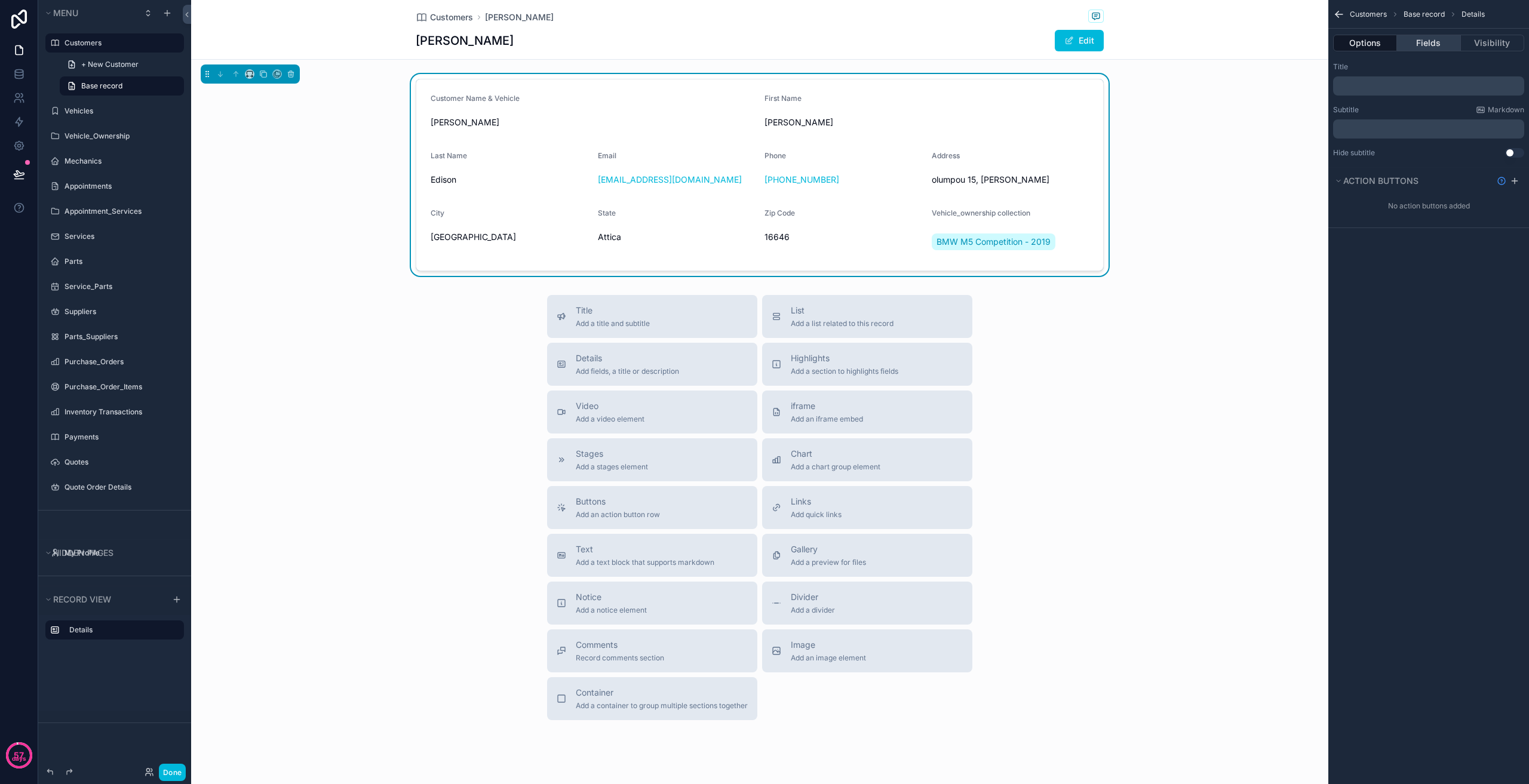
click at [1434, 40] on button "Fields" at bounding box center [1428, 43] width 63 height 17
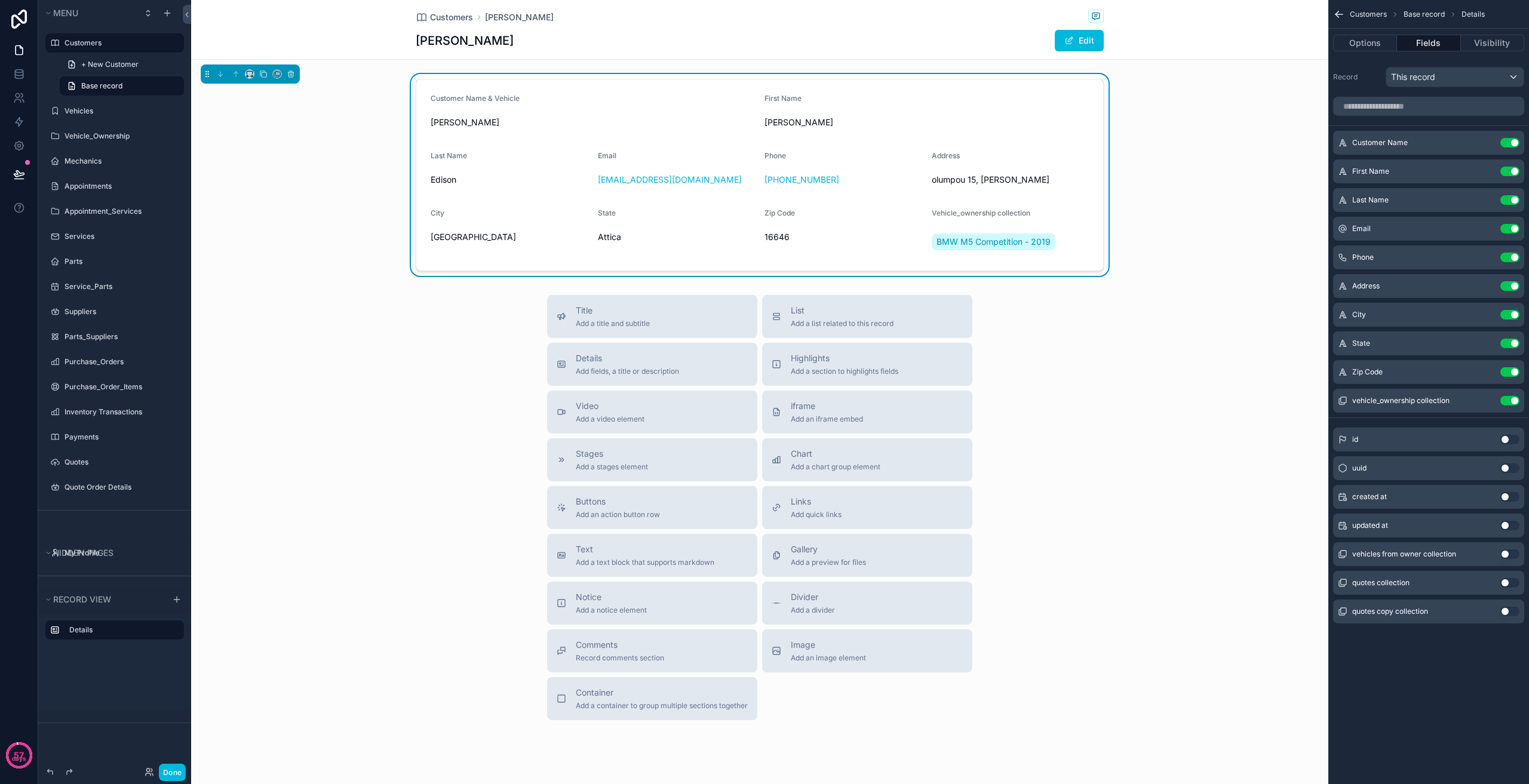
click at [0, 0] on icon "scrollable content" at bounding box center [0, 0] width 0 height 0
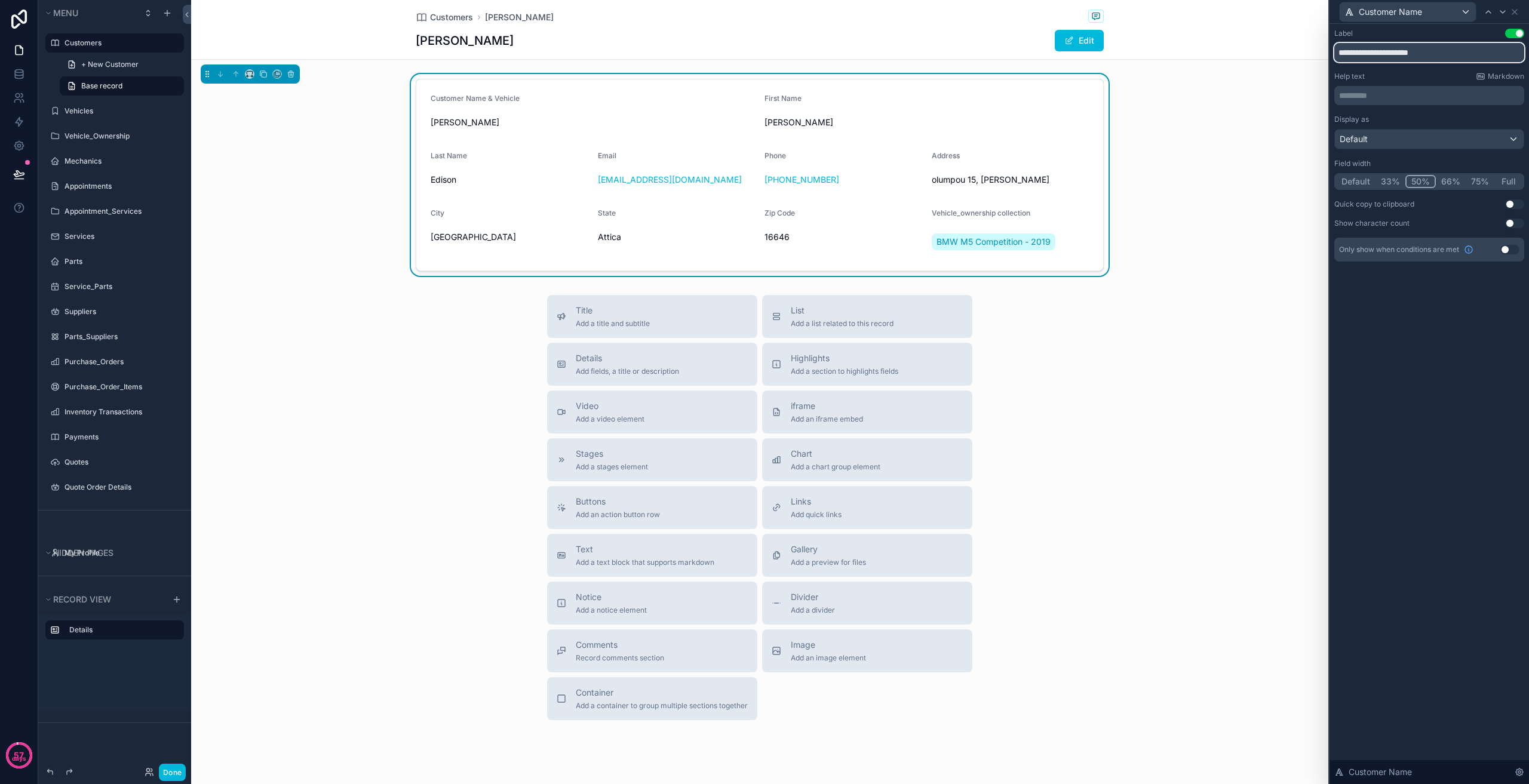
drag, startPoint x: 1463, startPoint y: 52, endPoint x: 1402, endPoint y: 53, distance: 61.0
click at [1402, 53] on input "**********" at bounding box center [1429, 52] width 190 height 19
click at [1510, 28] on div "**********" at bounding box center [1429, 157] width 199 height 266
click at [1518, 15] on icon at bounding box center [1514, 12] width 10 height 10
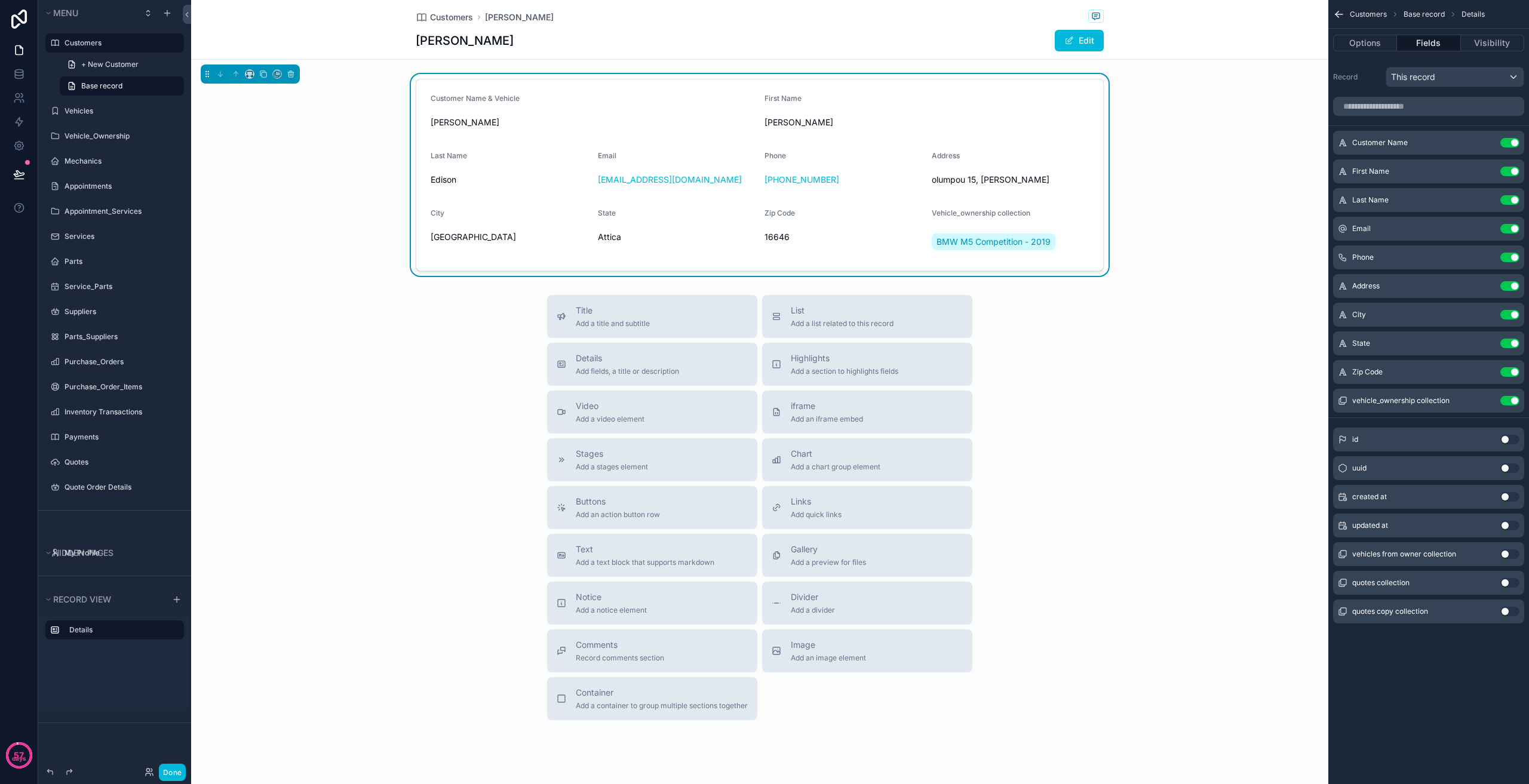
click at [1514, 139] on button "Use setting" at bounding box center [1510, 143] width 19 height 10
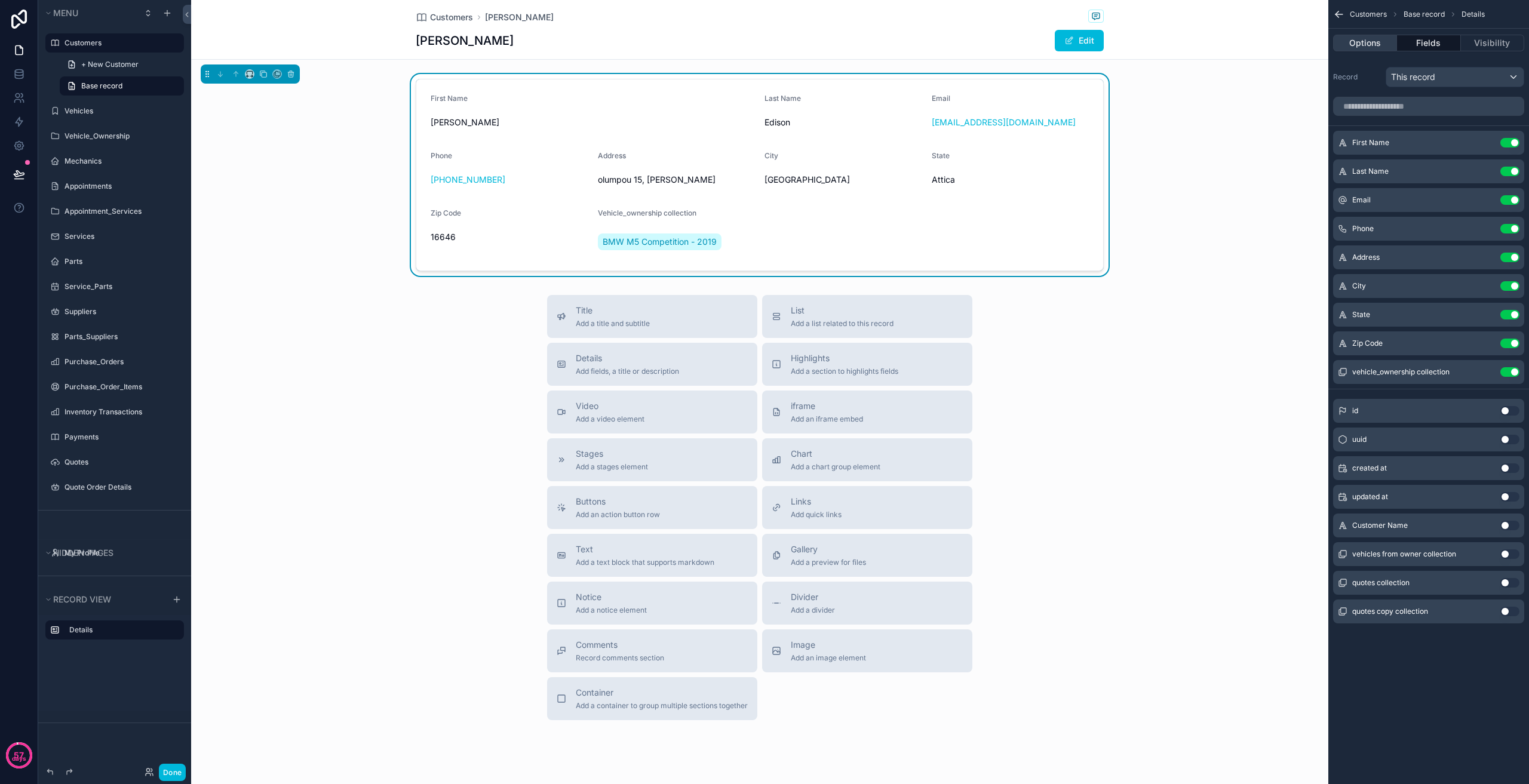
click at [1374, 40] on button "Options" at bounding box center [1364, 43] width 64 height 17
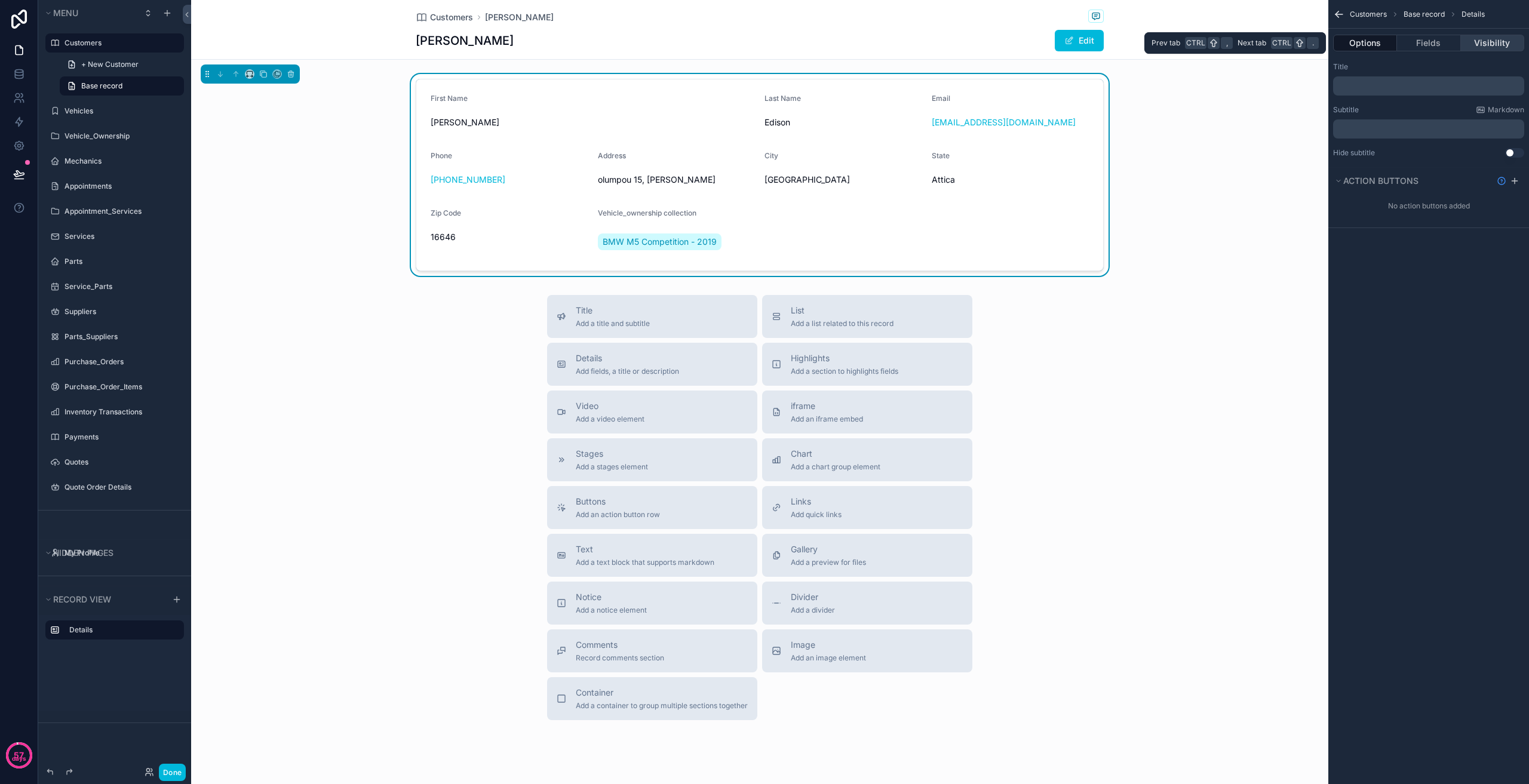
click at [1463, 39] on button "Visibility" at bounding box center [1493, 43] width 63 height 17
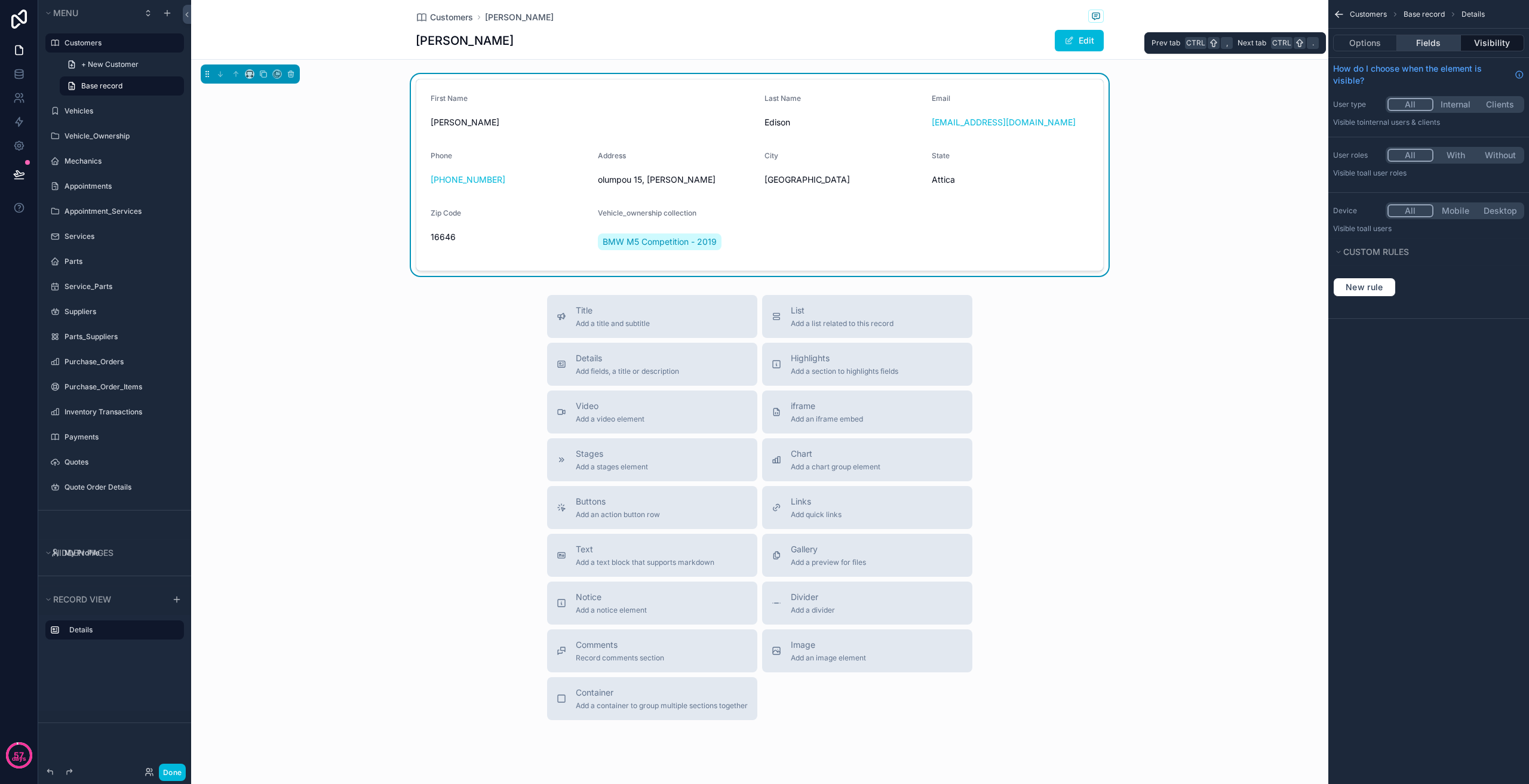
click at [1443, 40] on button "Fields" at bounding box center [1428, 43] width 63 height 17
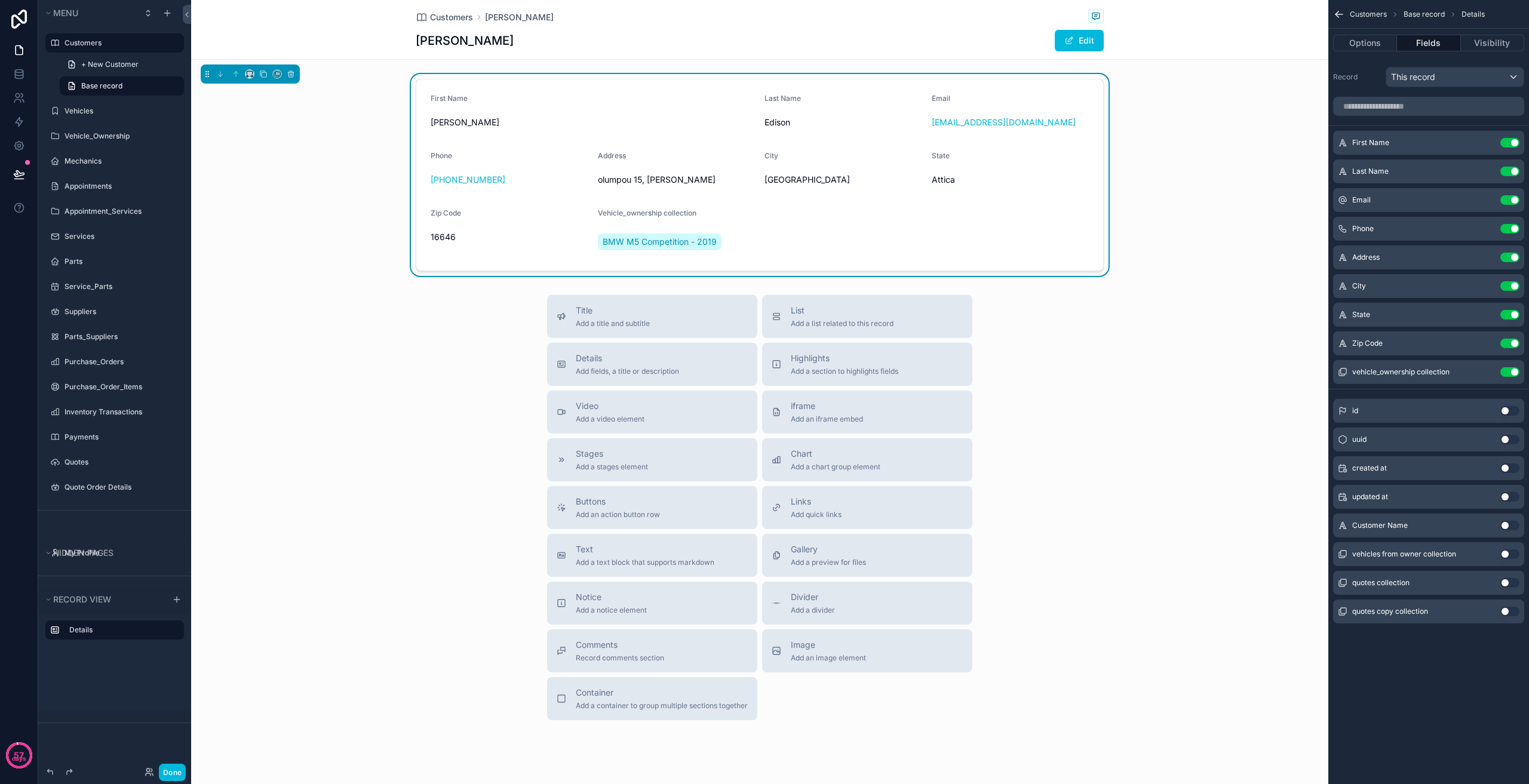
click at [0, 0] on button "scrollable content" at bounding box center [0, 0] width 0 height 0
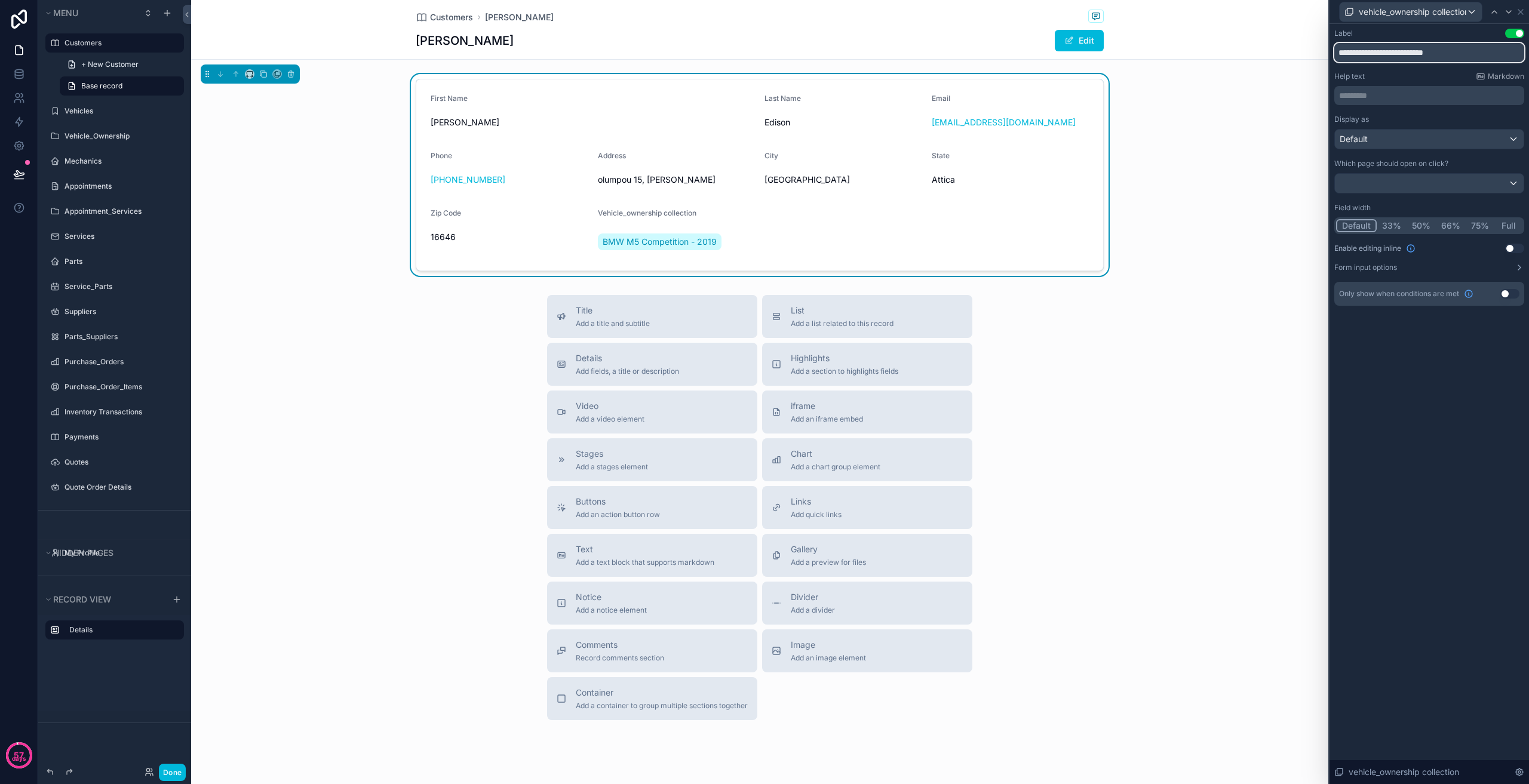
drag, startPoint x: 1478, startPoint y: 49, endPoint x: 1410, endPoint y: 55, distance: 68.3
click at [1410, 55] on input "**********" at bounding box center [1429, 52] width 190 height 19
drag, startPoint x: 1375, startPoint y: 54, endPoint x: 1363, endPoint y: 54, distance: 12.0
click at [1363, 54] on input "**********" at bounding box center [1429, 52] width 190 height 19
type input "**********"
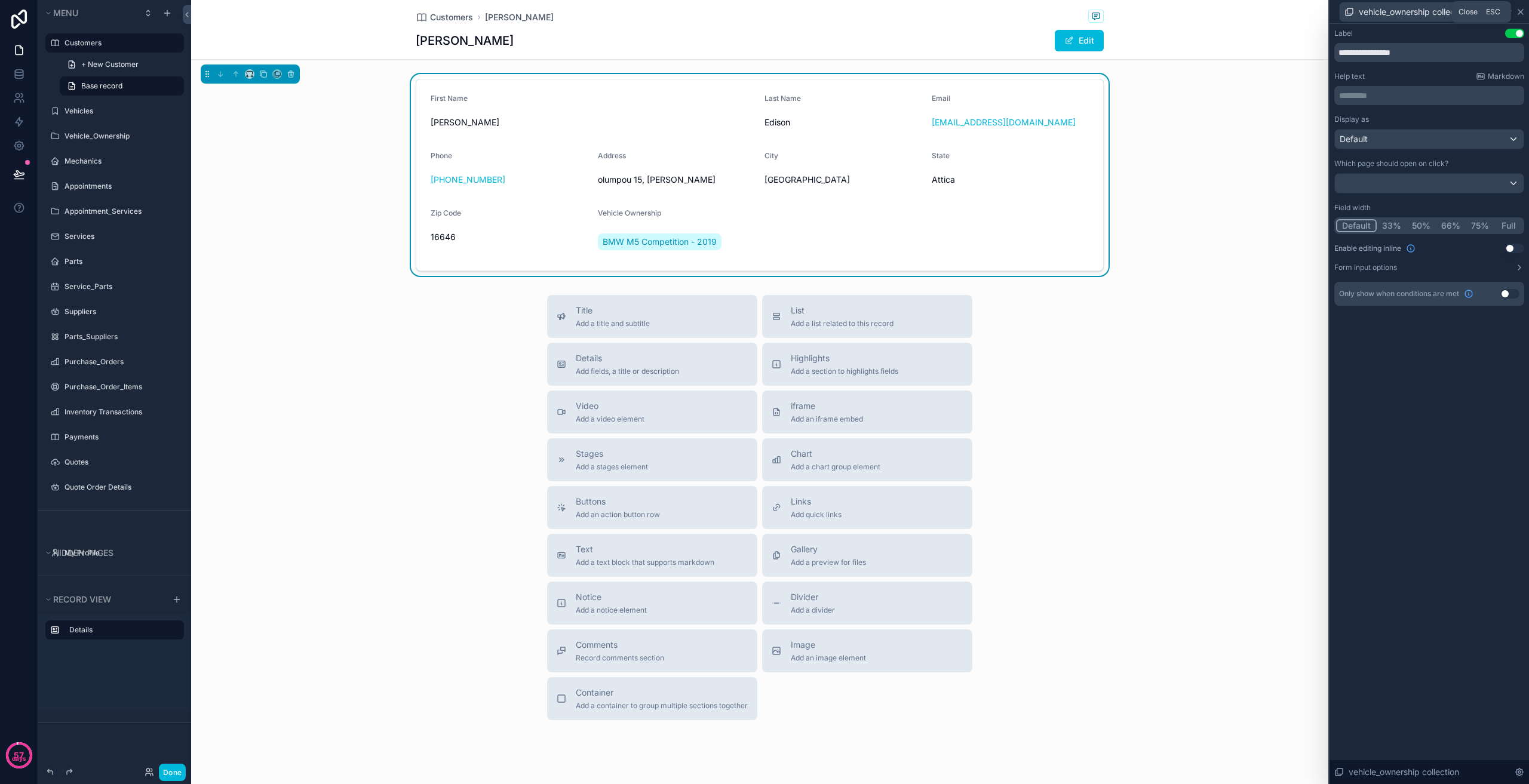
click at [1523, 10] on icon at bounding box center [1521, 12] width 5 height 5
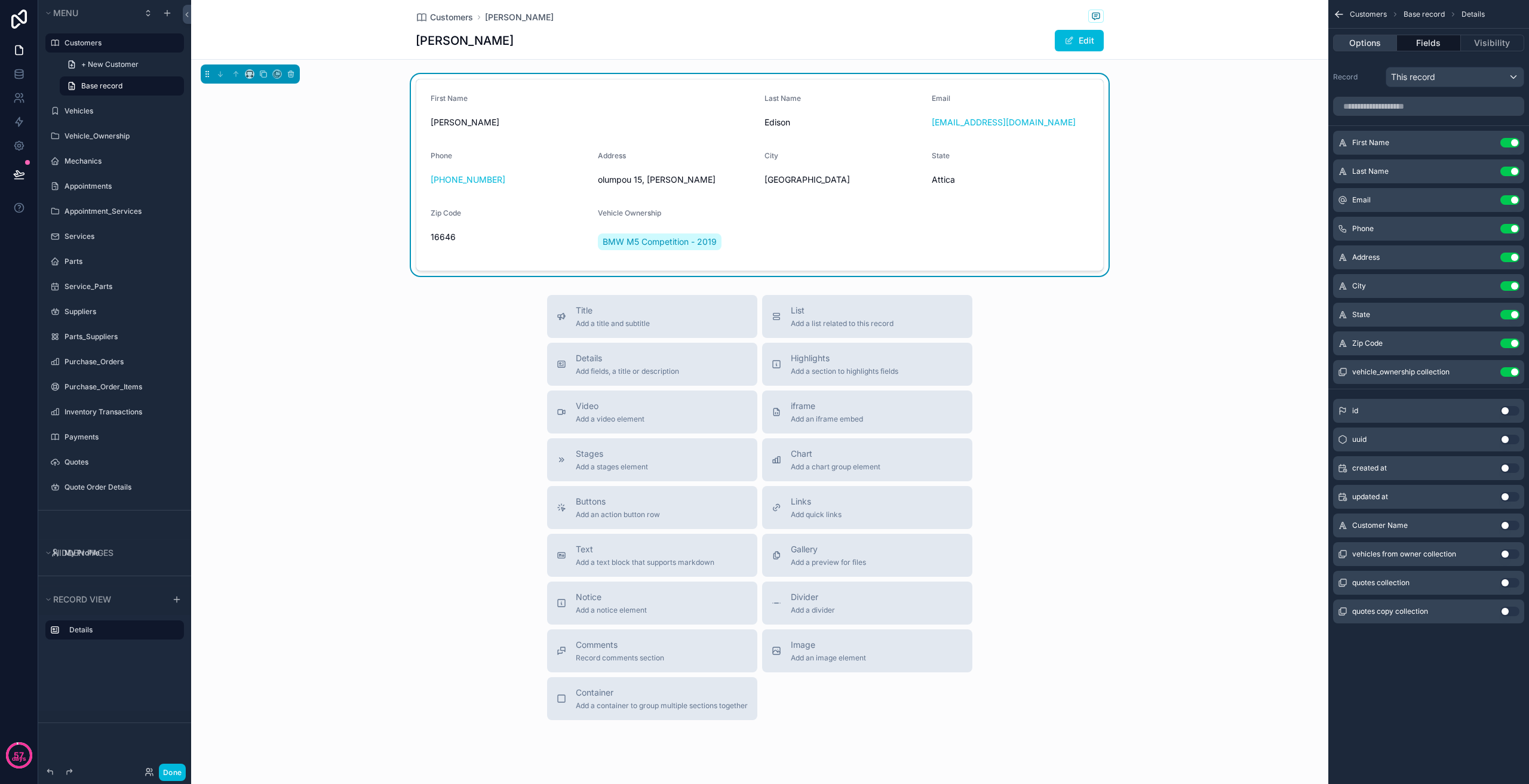
click at [1364, 35] on button "Options" at bounding box center [1364, 43] width 64 height 17
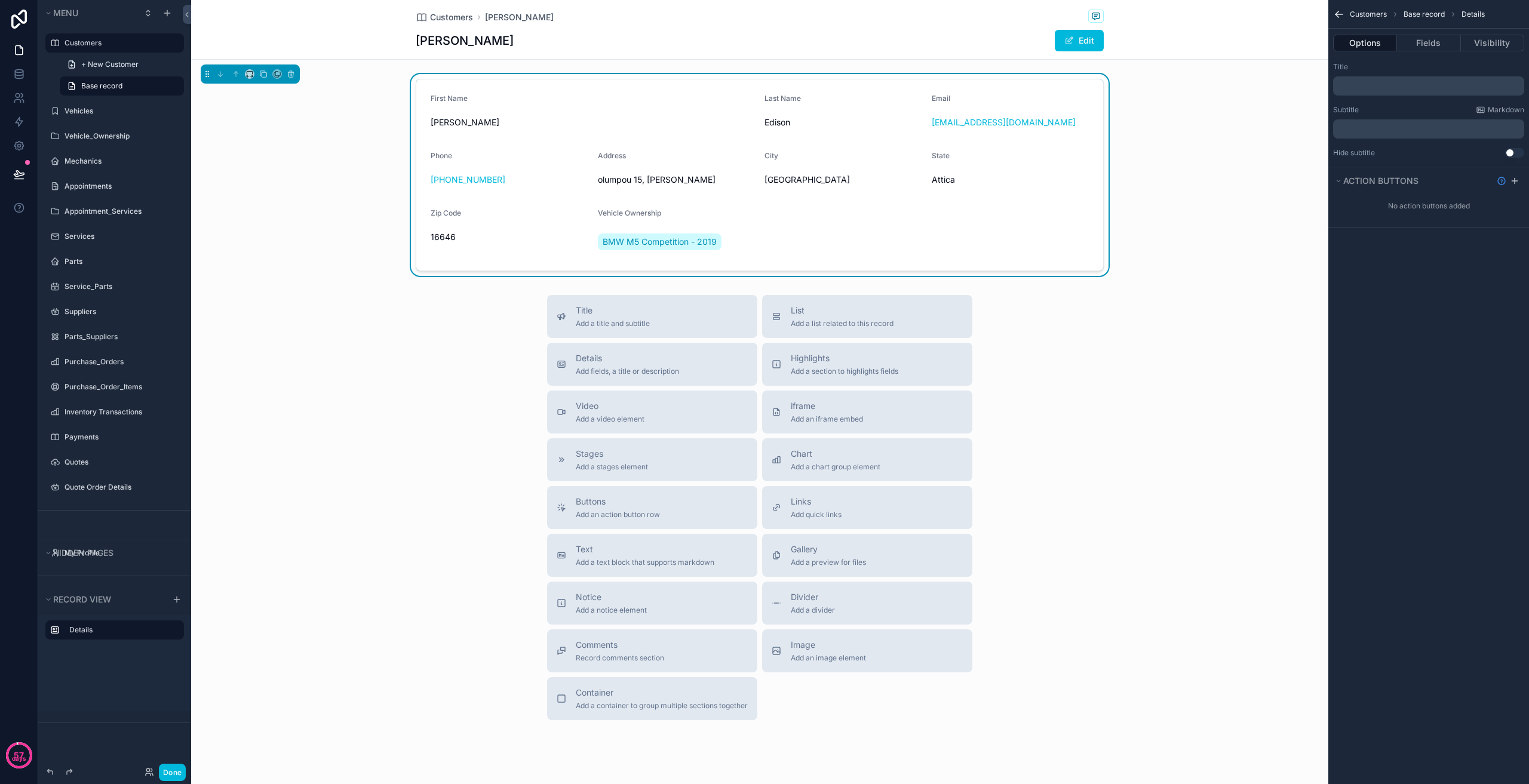
click at [1332, 13] on div "Customers Base record Details" at bounding box center [1428, 15] width 201 height 29
click at [1244, 178] on div "First Name [PERSON_NAME] Last Name Edison Email [EMAIL_ADDRESS][DOMAIN_NAME] Ph…" at bounding box center [759, 175] width 1137 height 202
click at [1363, 17] on span "Customers" at bounding box center [1368, 15] width 37 height 10
click at [1418, 34] on div "Options Fields Visibility" at bounding box center [1428, 44] width 201 height 29
click at [1422, 38] on button "Fields" at bounding box center [1428, 43] width 63 height 17
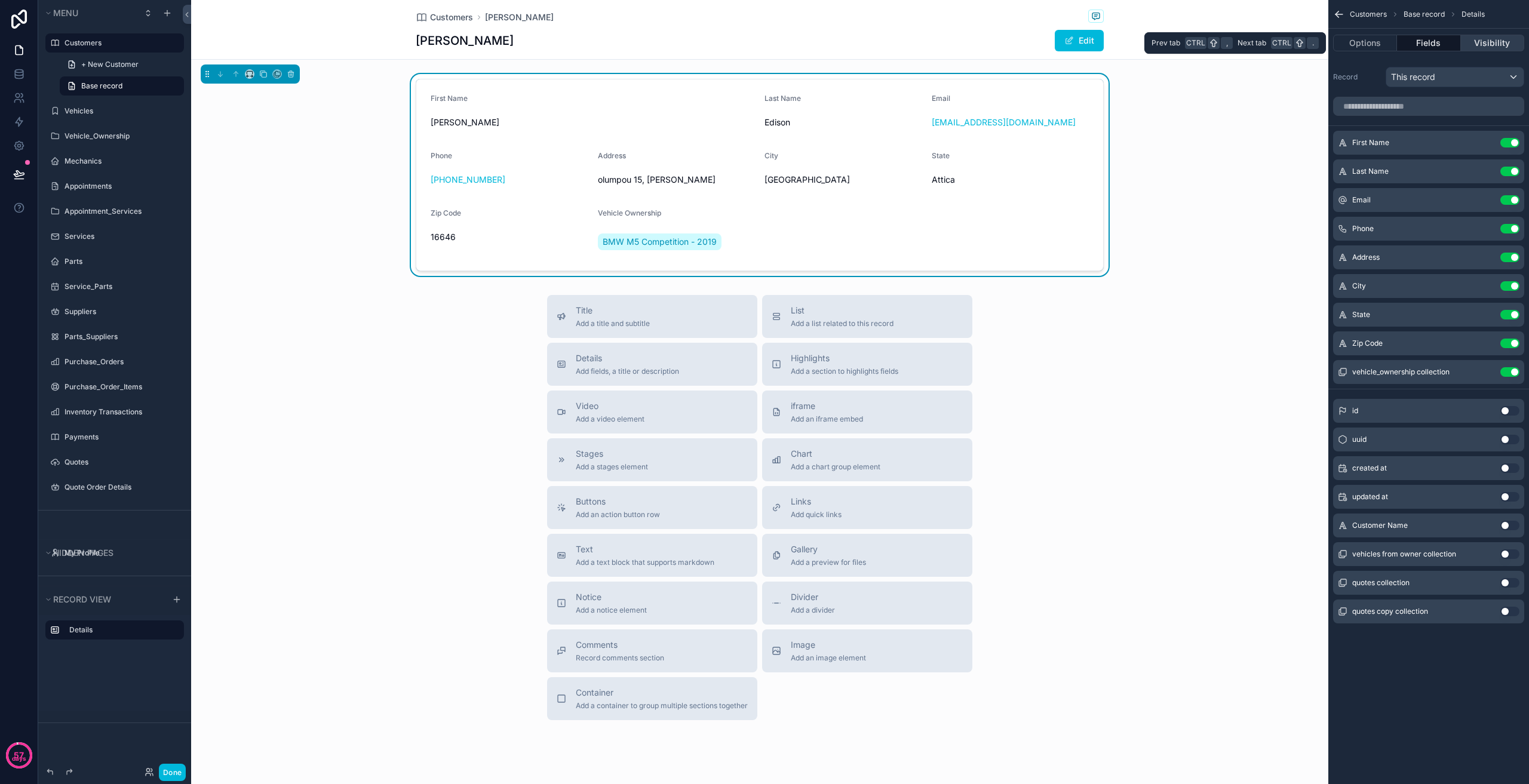
click at [1491, 40] on button "Visibility" at bounding box center [1493, 43] width 63 height 17
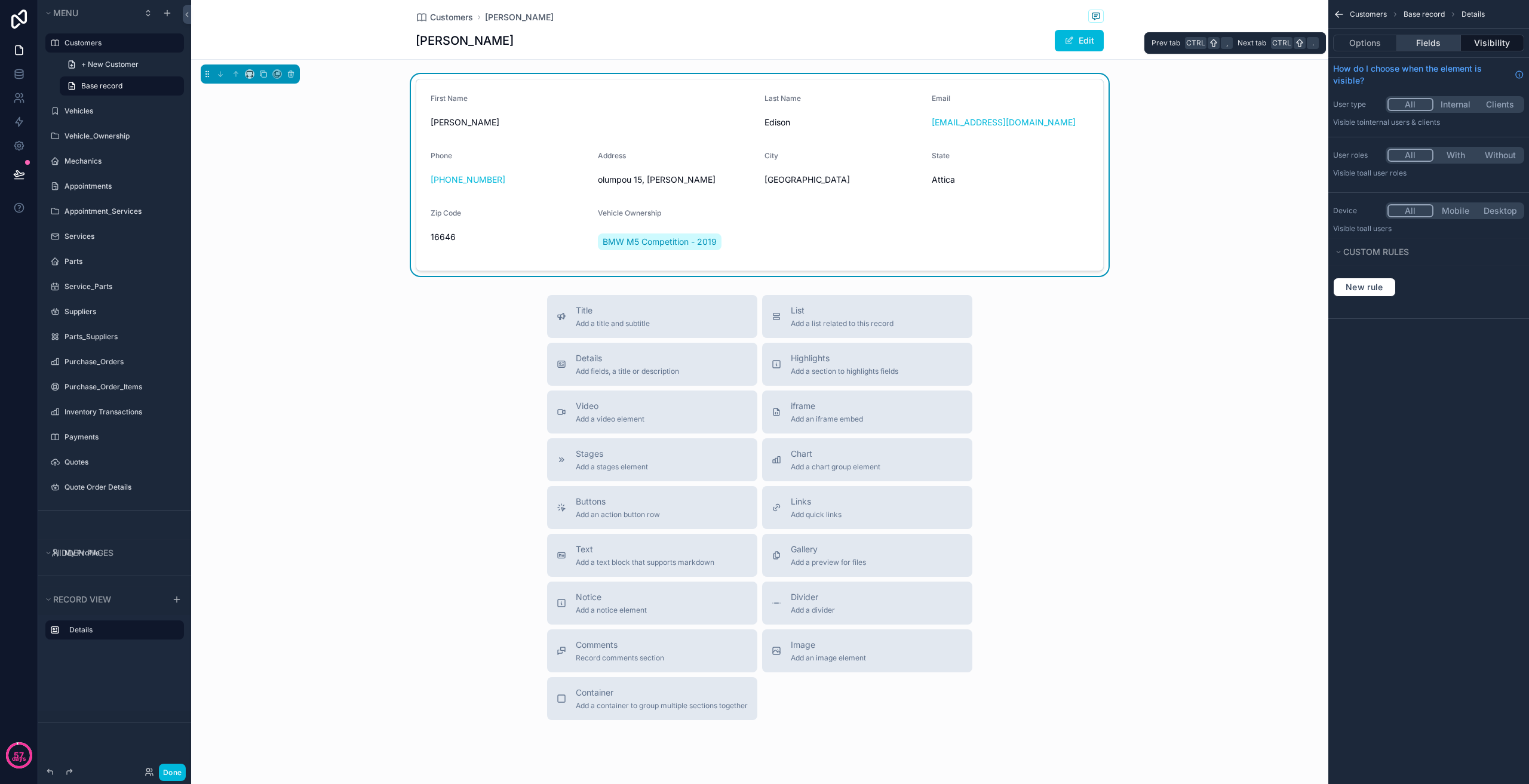
click at [1433, 39] on button "Fields" at bounding box center [1428, 43] width 63 height 17
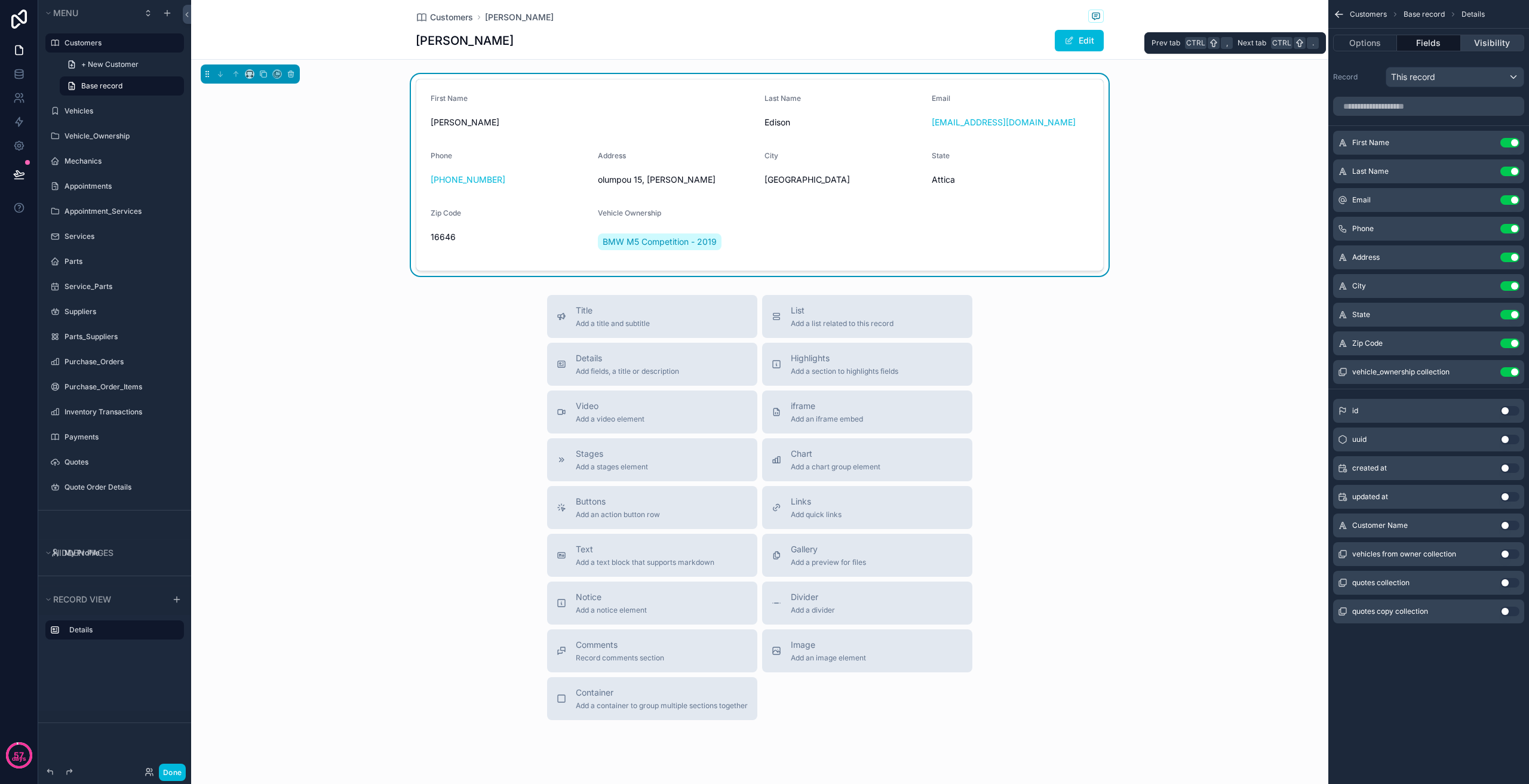
click at [1489, 39] on button "Visibility" at bounding box center [1493, 43] width 63 height 17
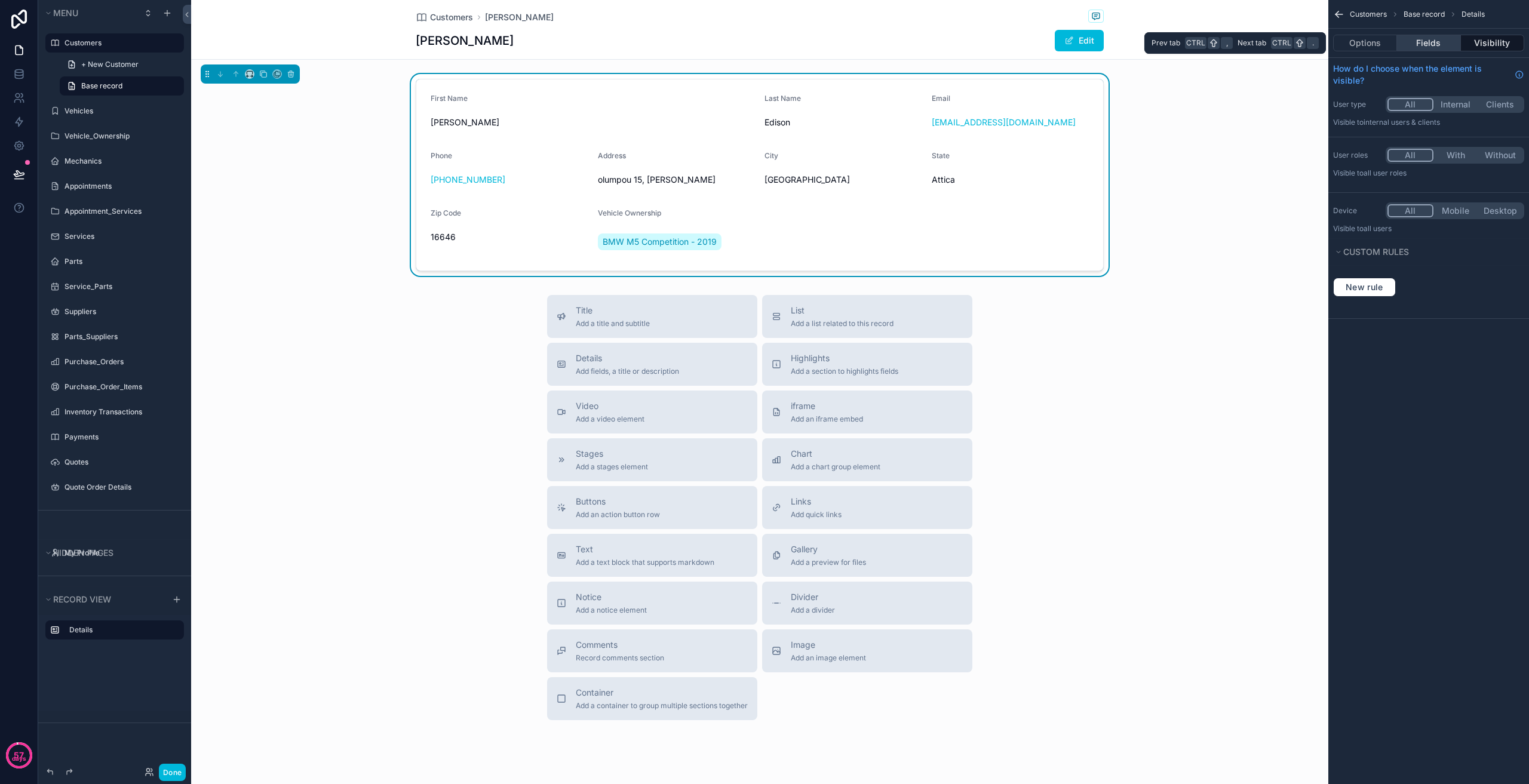
click at [1440, 40] on button "Fields" at bounding box center [1428, 43] width 63 height 17
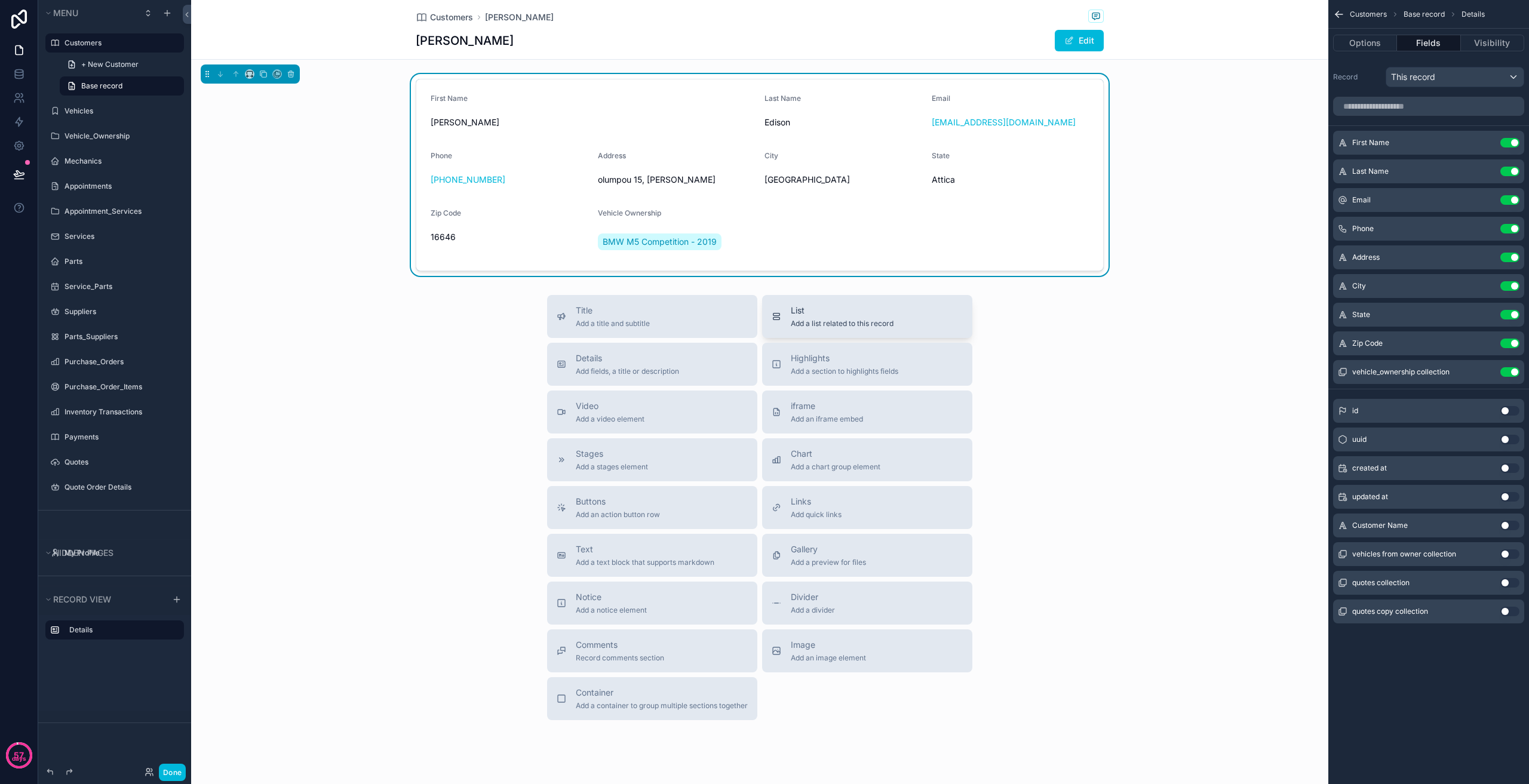
click at [833, 320] on span "Add a list related to this record" at bounding box center [842, 323] width 102 height 10
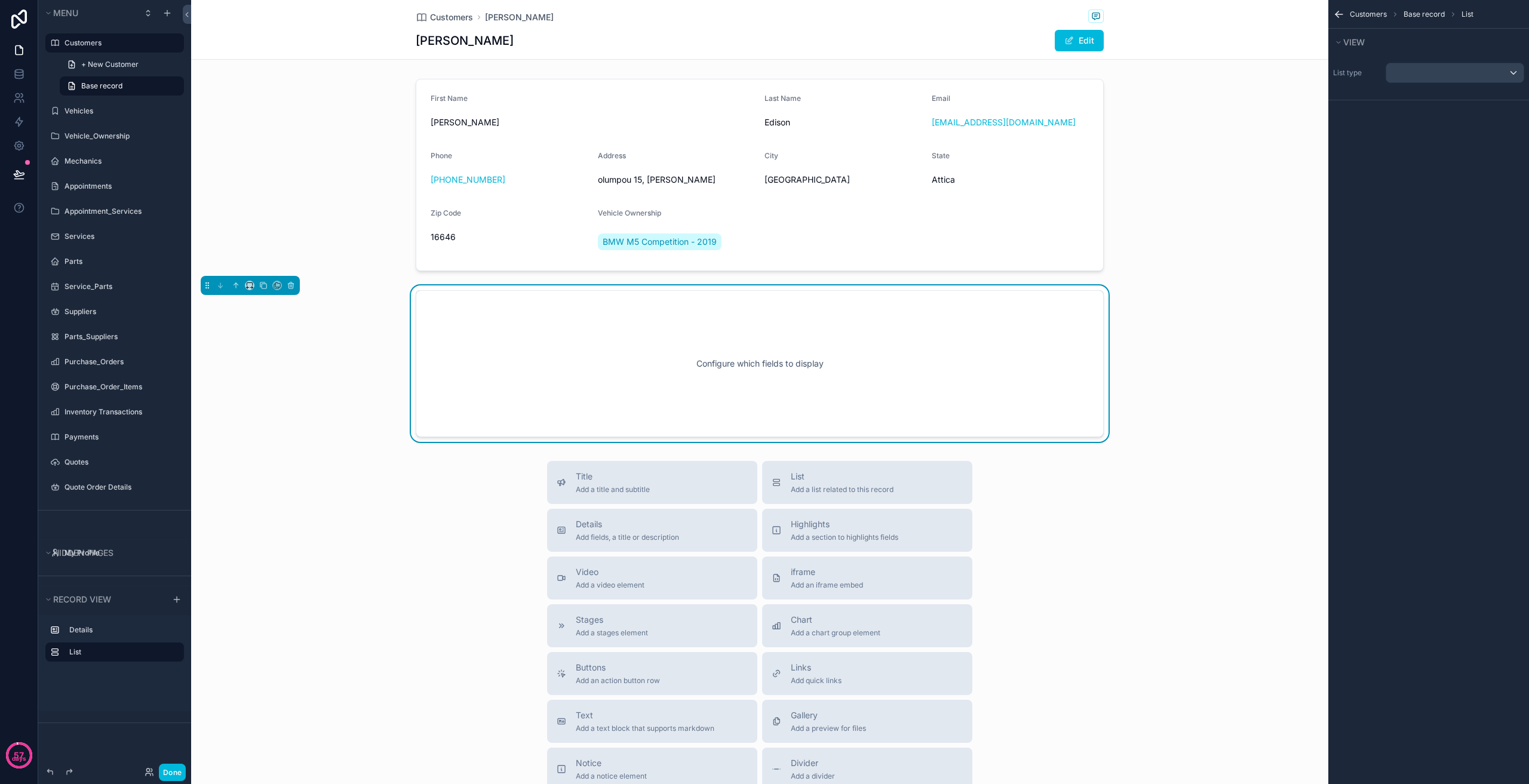
click at [722, 347] on div "Configure which fields to display" at bounding box center [760, 363] width 649 height 107
click at [1432, 78] on div "scrollable content" at bounding box center [1455, 73] width 137 height 19
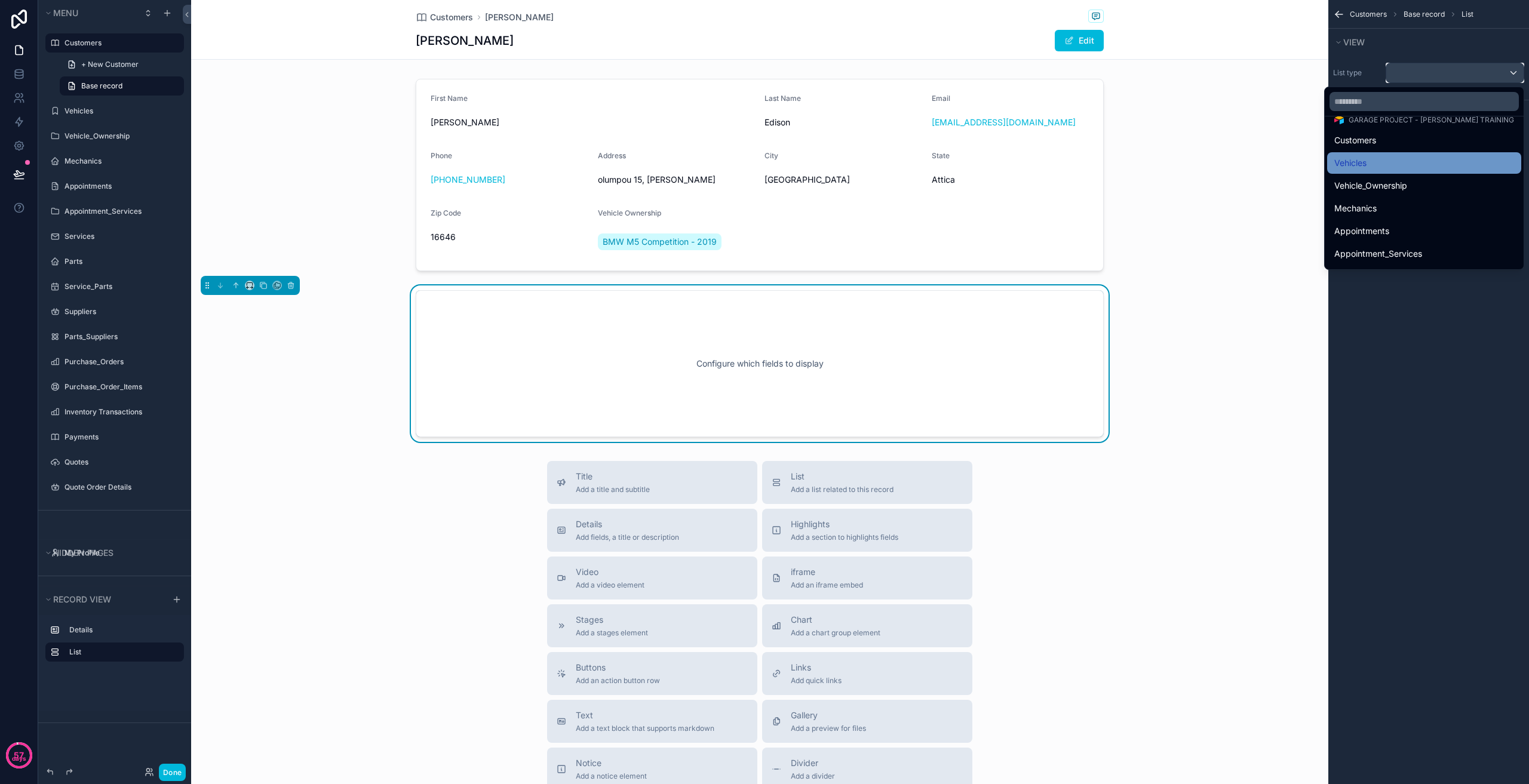
scroll to position [60, 0]
click at [1407, 187] on span "Vehicle_Ownership" at bounding box center [1371, 181] width 73 height 15
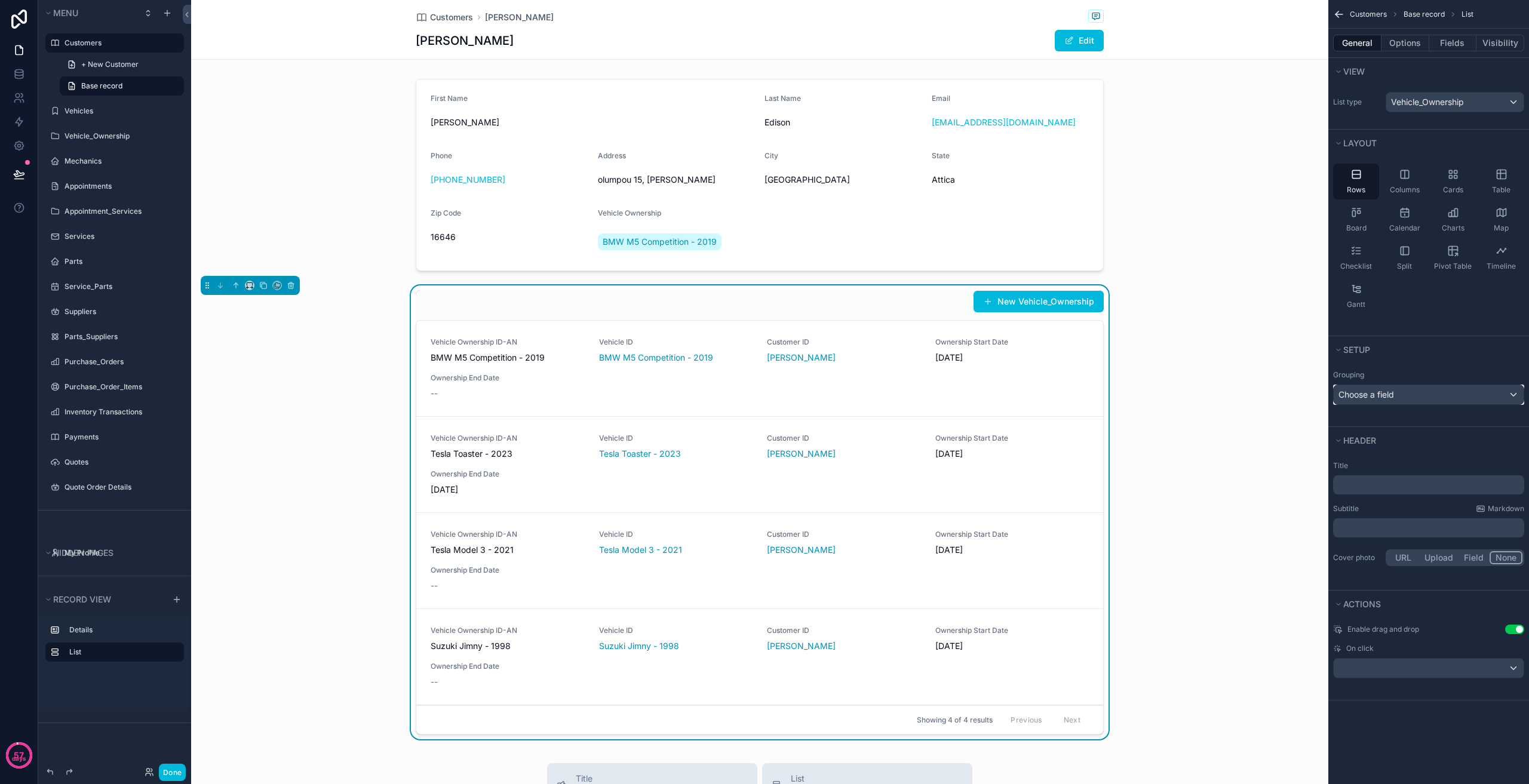
click at [1410, 401] on div "Choose a field" at bounding box center [1428, 394] width 190 height 19
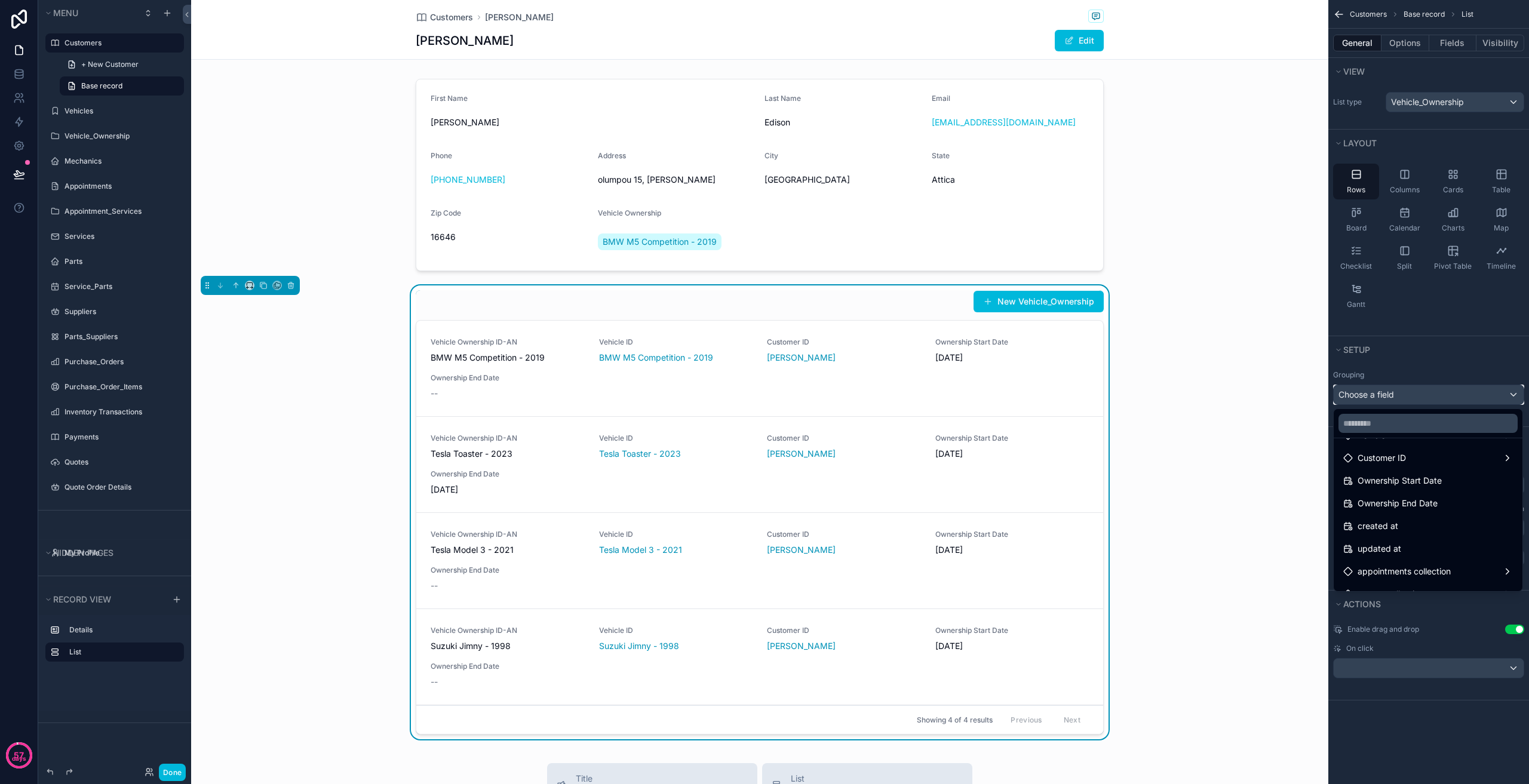
scroll to position [119, 0]
click at [1414, 455] on div "Customer ID" at bounding box center [1428, 452] width 169 height 15
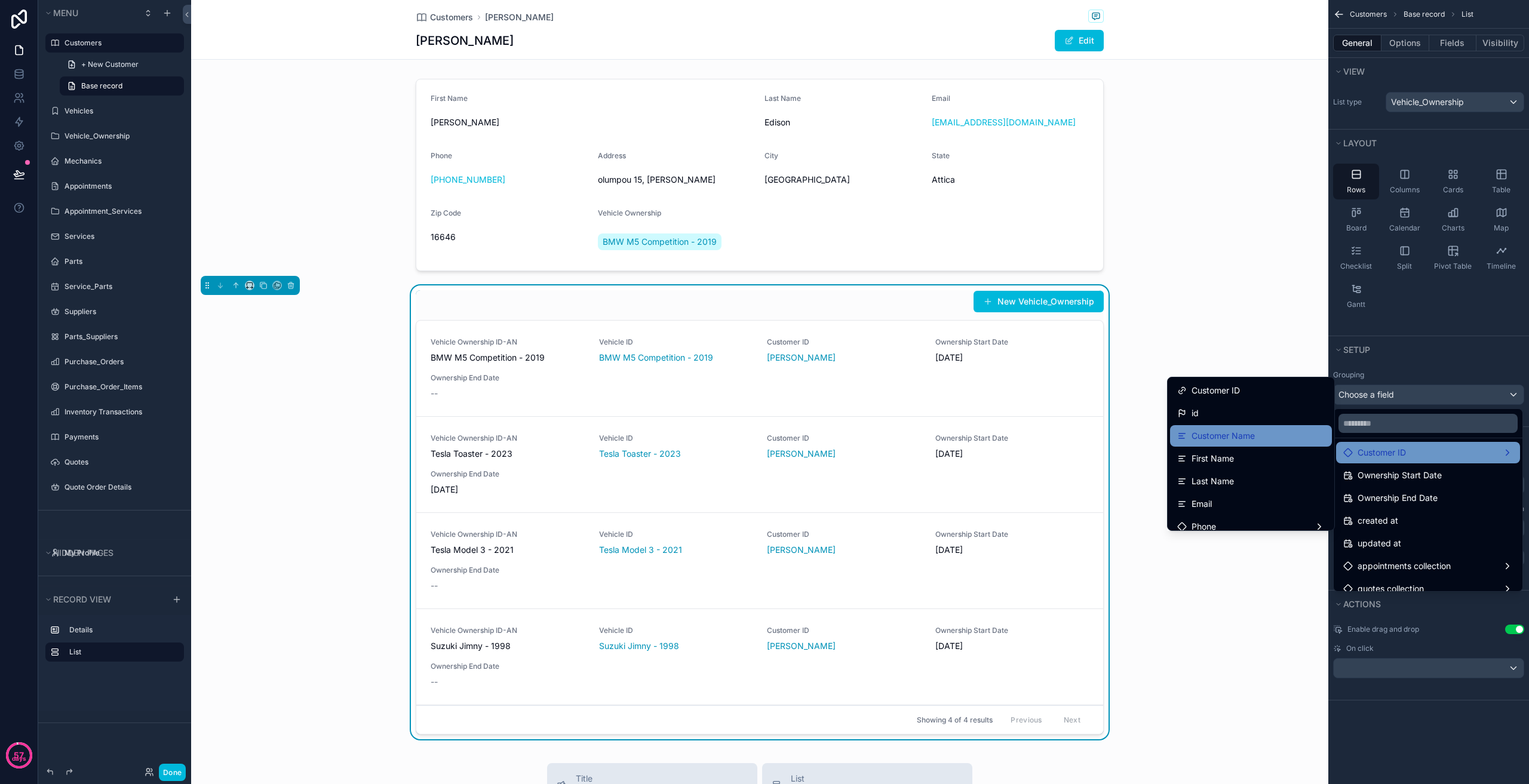
click at [1278, 431] on div "Customer Name" at bounding box center [1251, 436] width 148 height 15
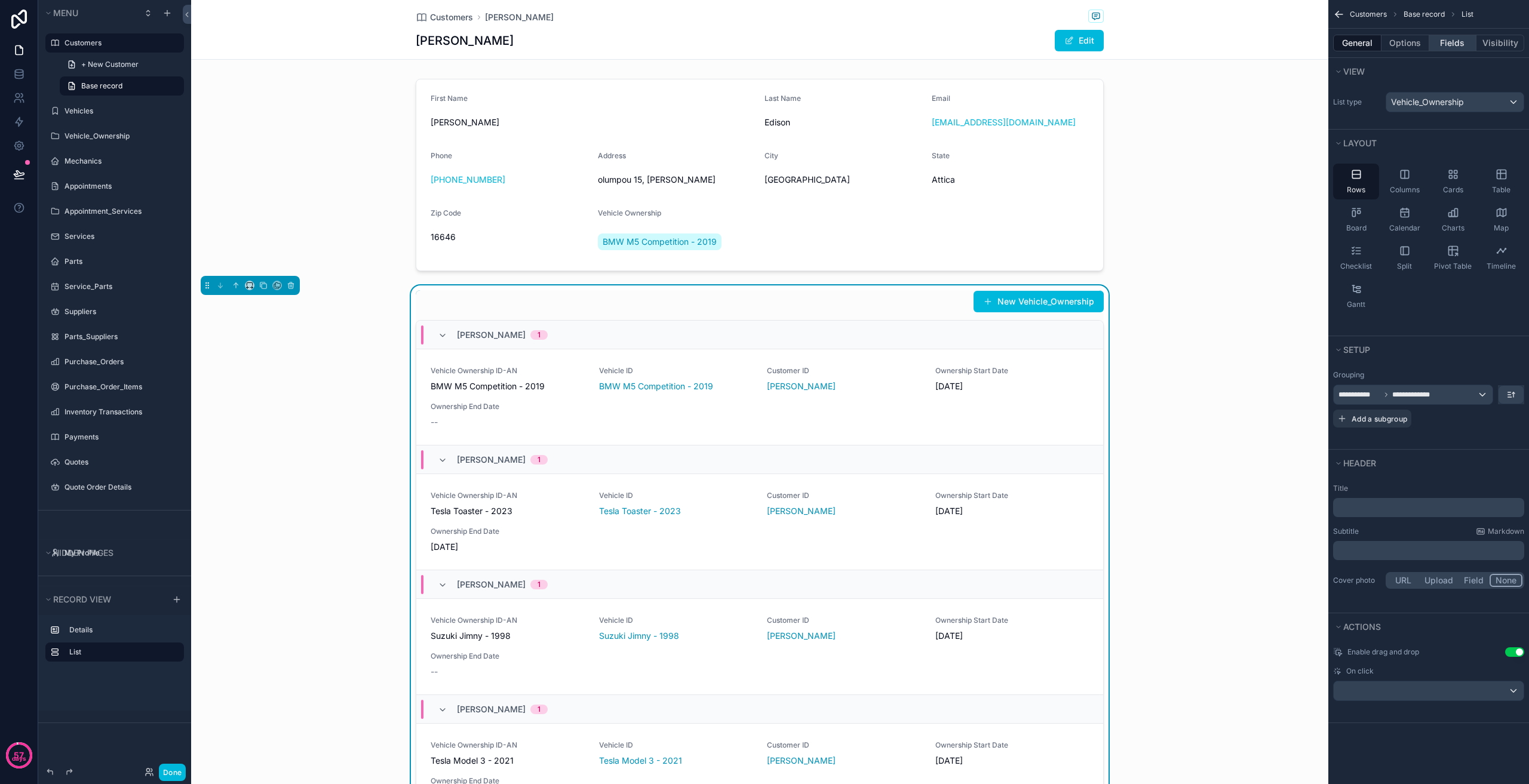
click at [1456, 40] on button "Fields" at bounding box center [1452, 43] width 48 height 17
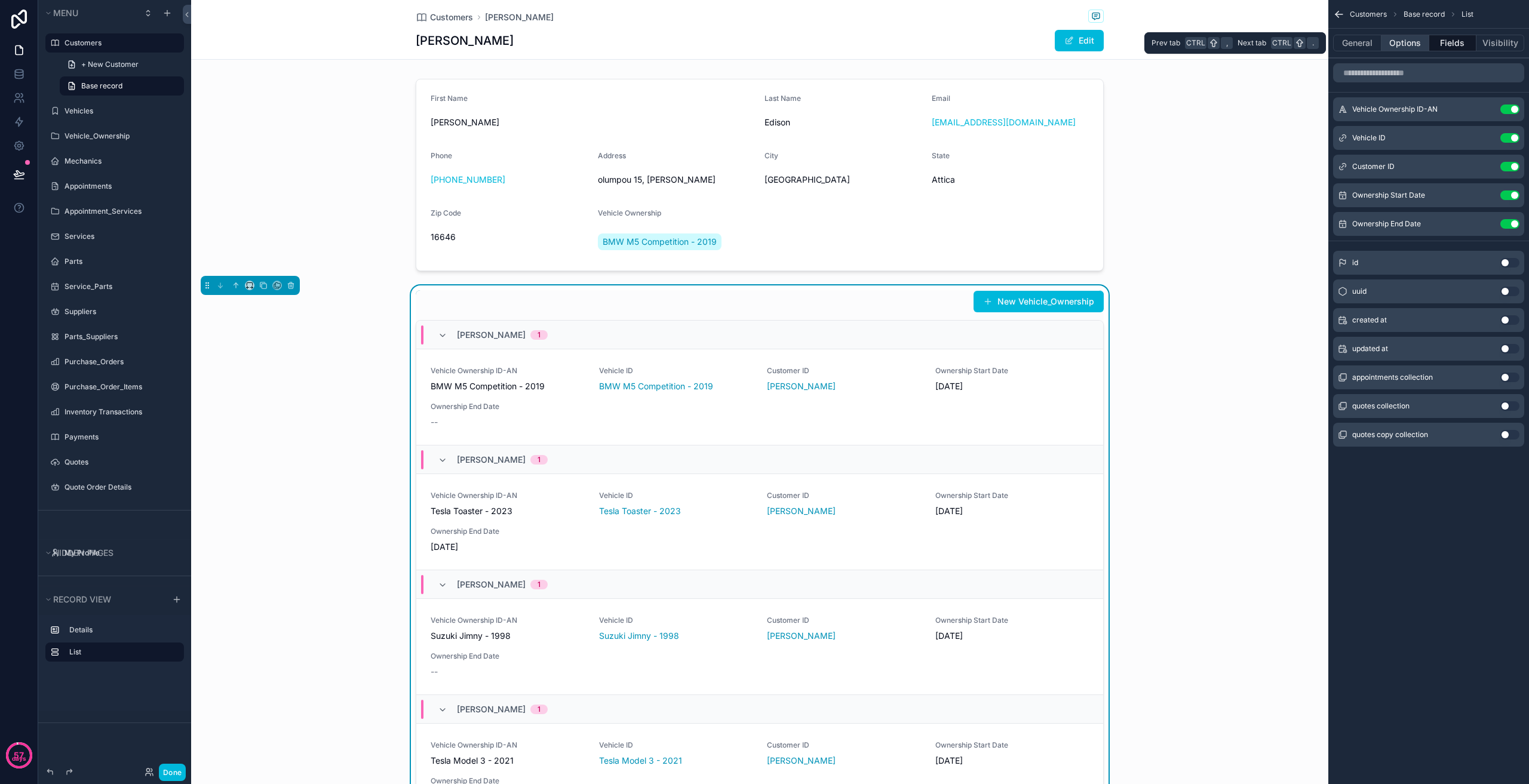
click at [1413, 43] on button "Options" at bounding box center [1405, 43] width 48 height 17
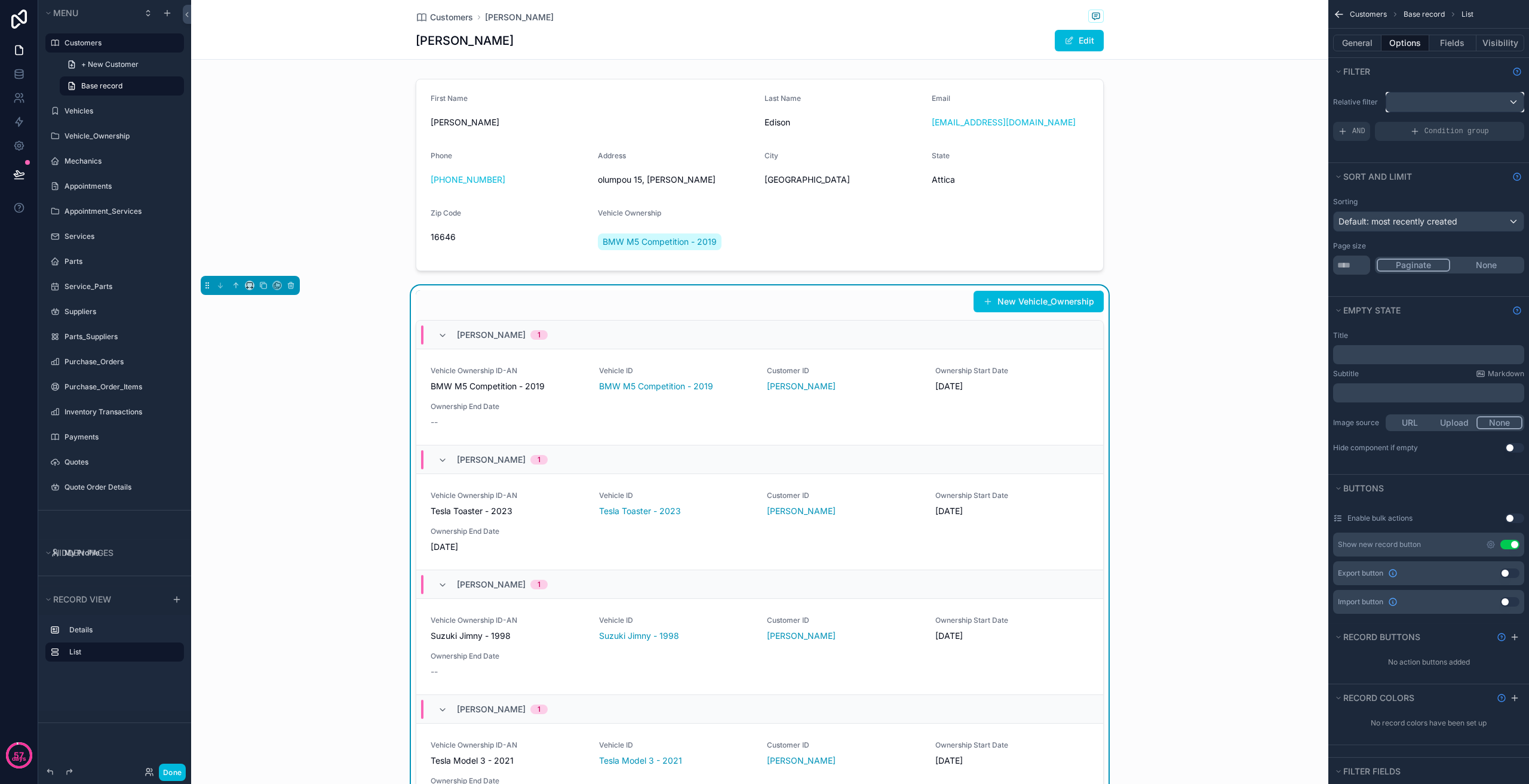
click at [1422, 102] on div "scrollable content" at bounding box center [1455, 102] width 137 height 19
click at [1431, 203] on span "vehicle_ownership collection" at bounding box center [1459, 206] width 111 height 15
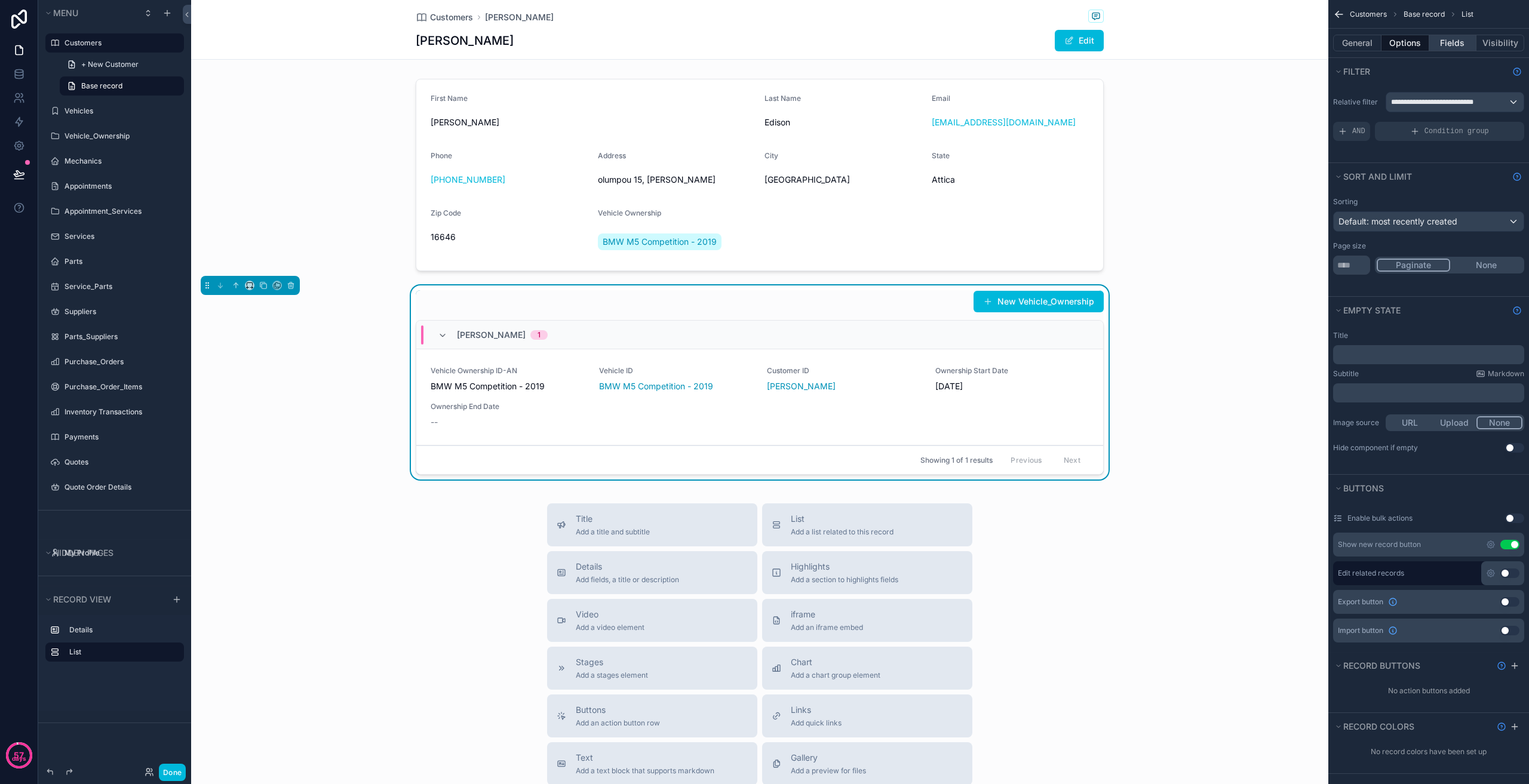
click at [1460, 43] on button "Fields" at bounding box center [1452, 43] width 48 height 17
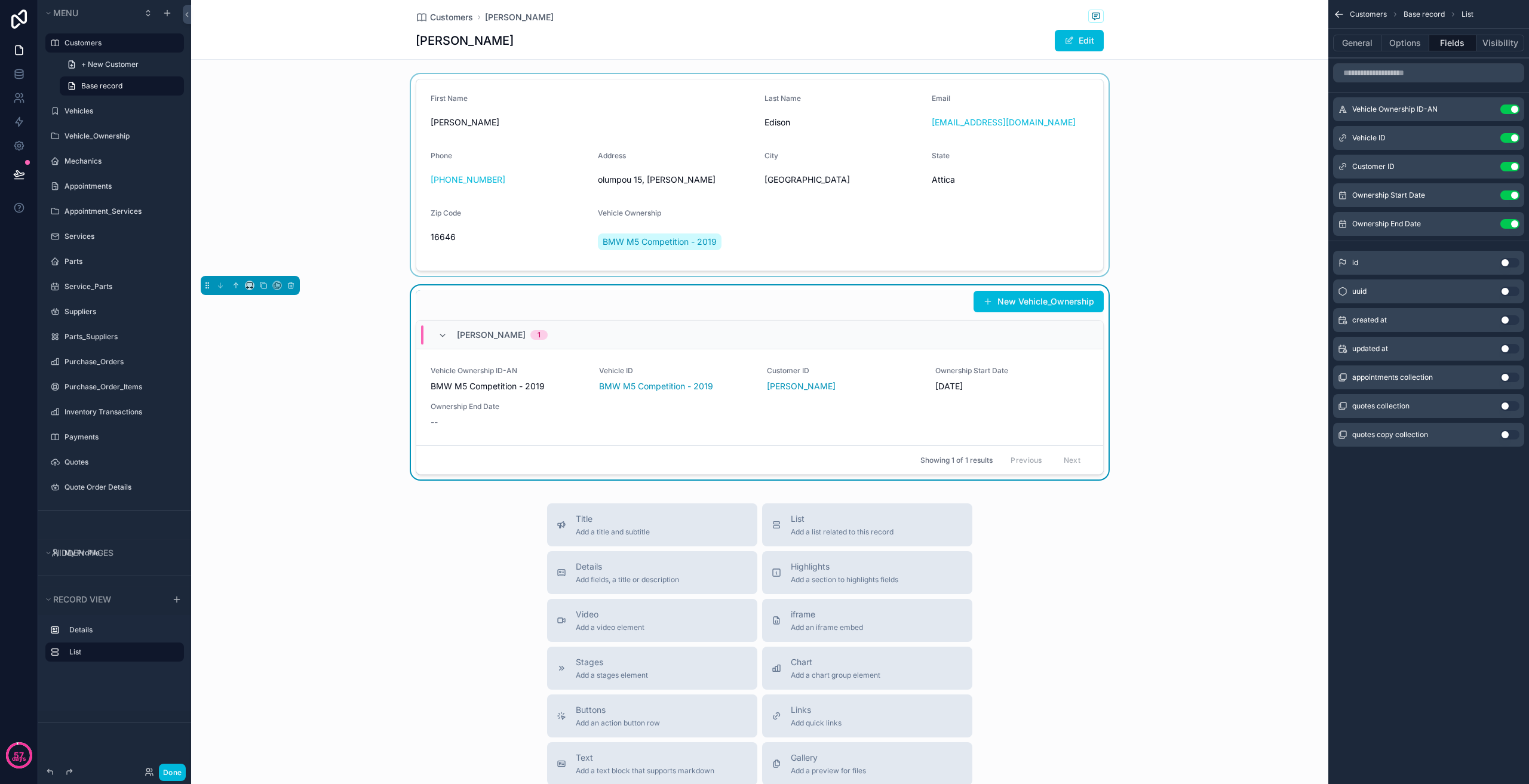
click at [897, 227] on div "scrollable content" at bounding box center [759, 175] width 1137 height 202
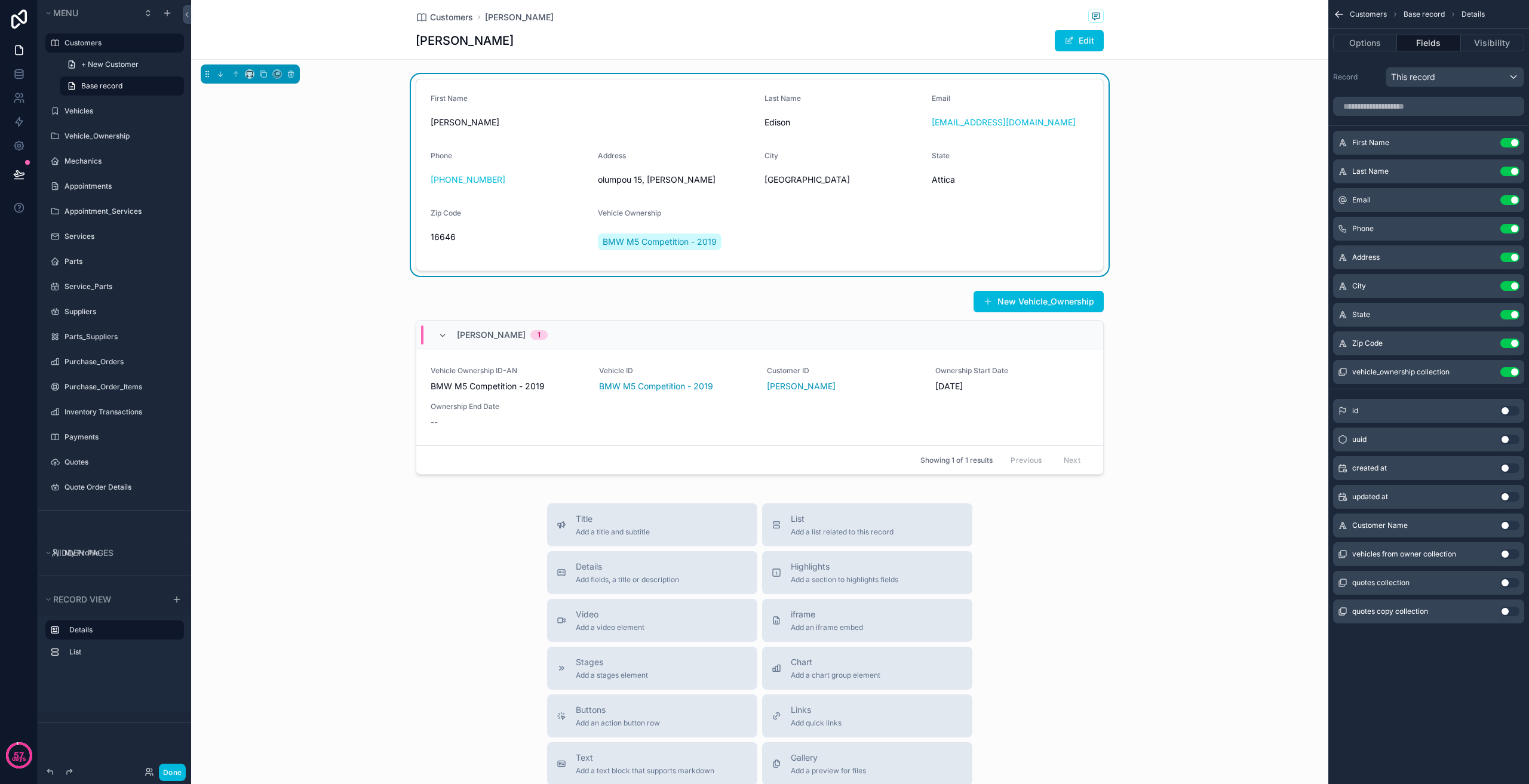
click at [1508, 373] on button "Use setting" at bounding box center [1510, 372] width 19 height 10
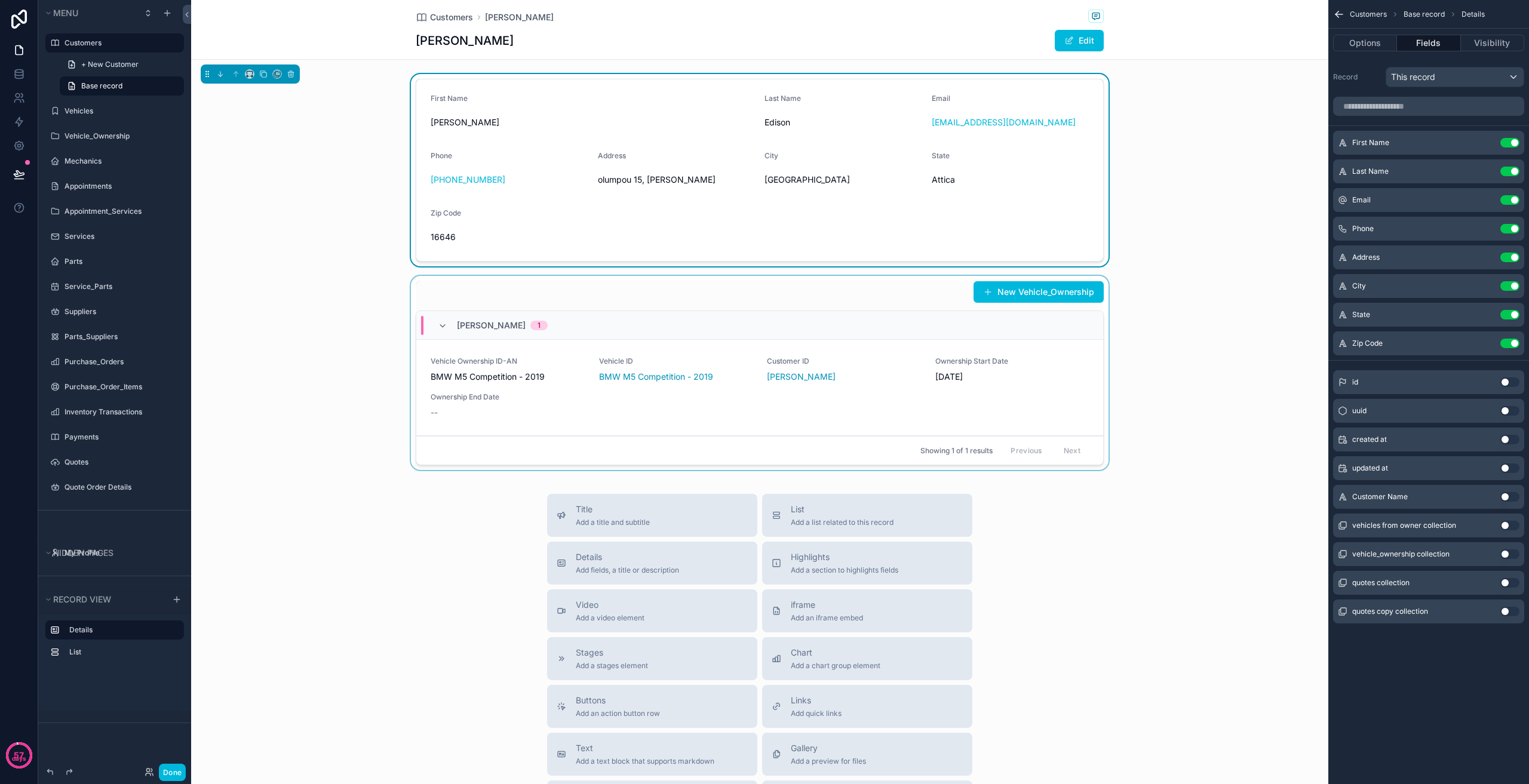
click at [819, 325] on div "[PERSON_NAME] 1" at bounding box center [759, 326] width 687 height 29
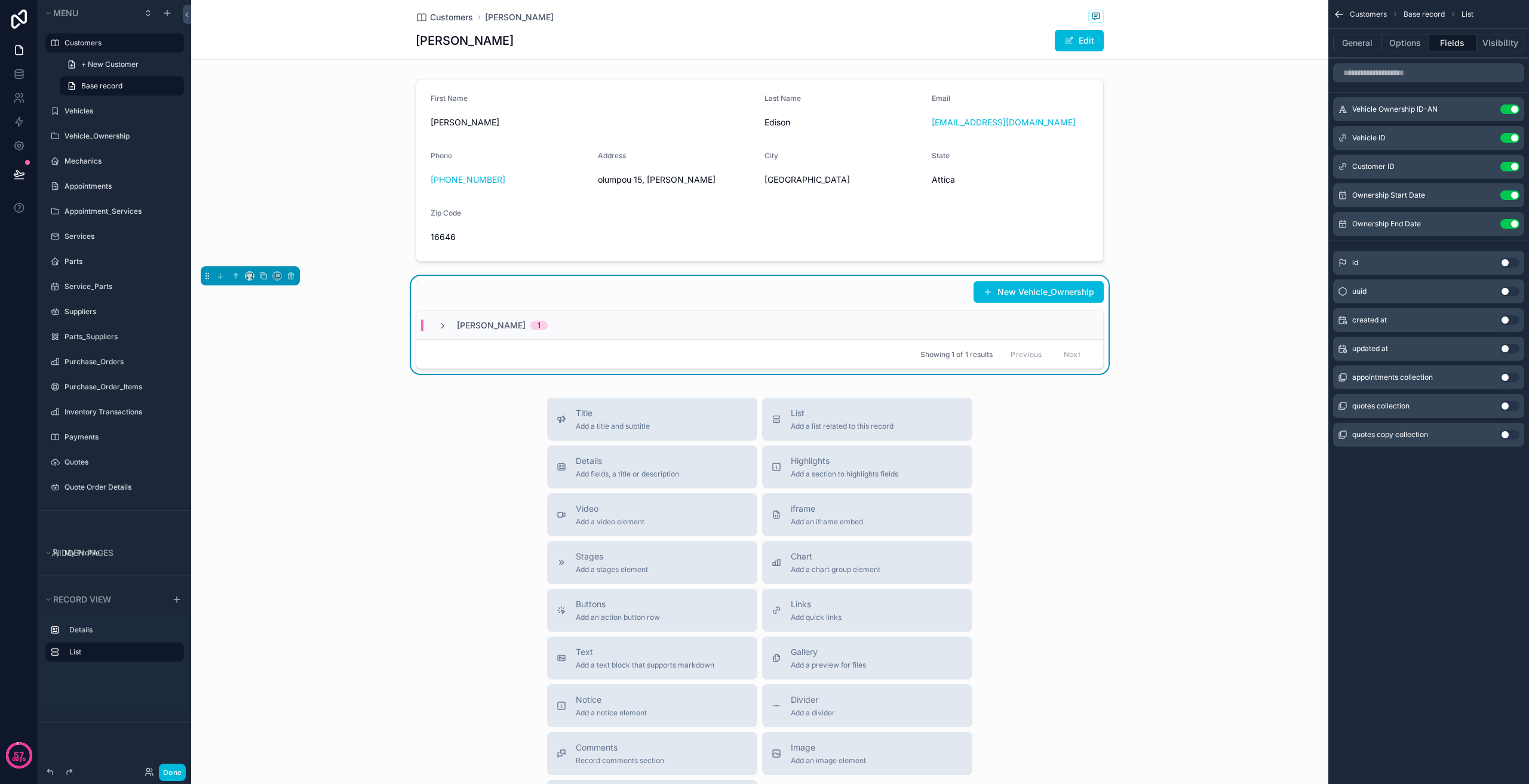
click at [819, 325] on div "[PERSON_NAME] 1" at bounding box center [759, 326] width 687 height 29
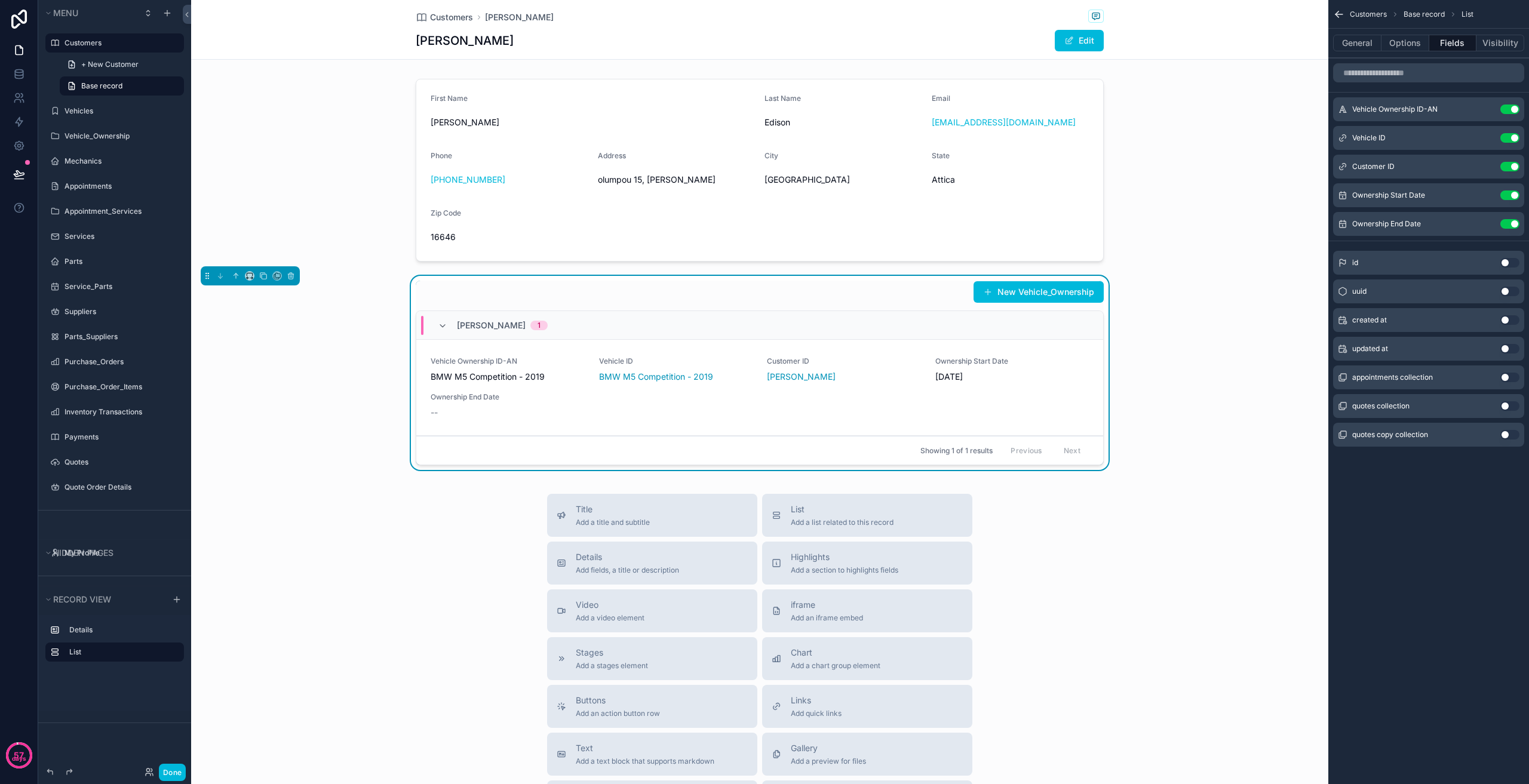
click at [928, 290] on div "New Vehicle_Ownership" at bounding box center [759, 292] width 688 height 23
click at [1406, 40] on button "Options" at bounding box center [1405, 43] width 48 height 17
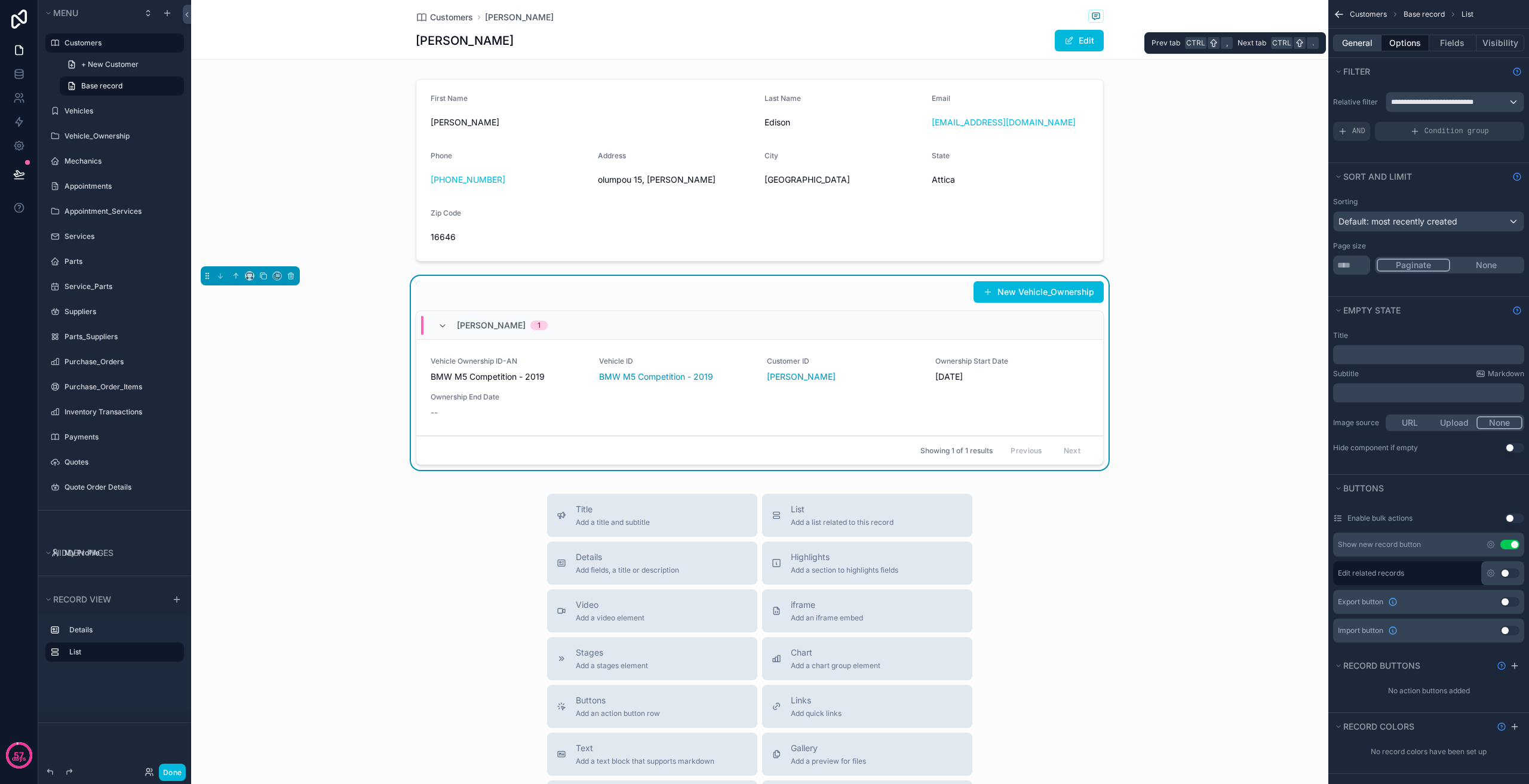
click at [1377, 43] on button "General" at bounding box center [1357, 43] width 48 height 17
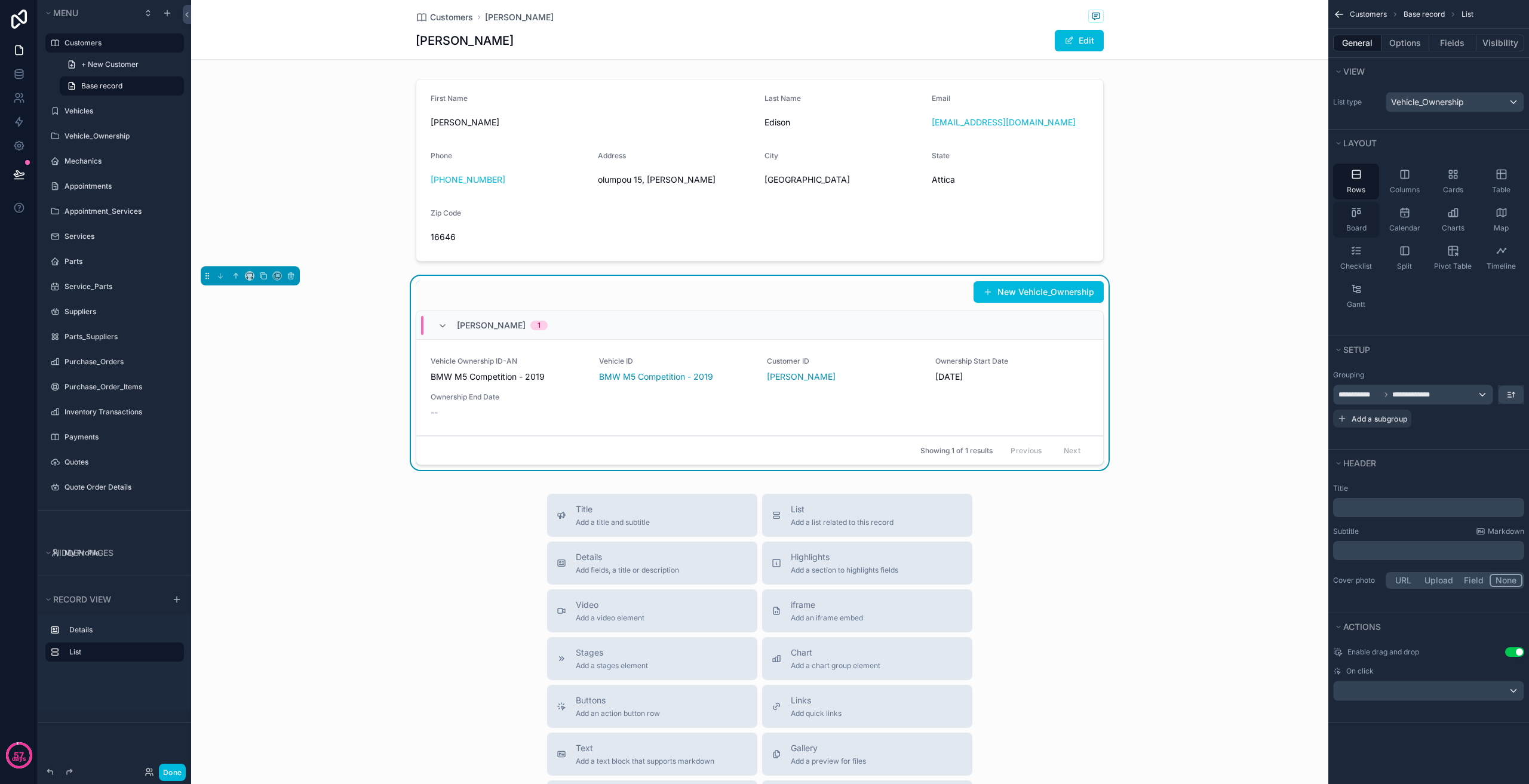
click at [1352, 221] on div "Board" at bounding box center [1356, 219] width 46 height 35
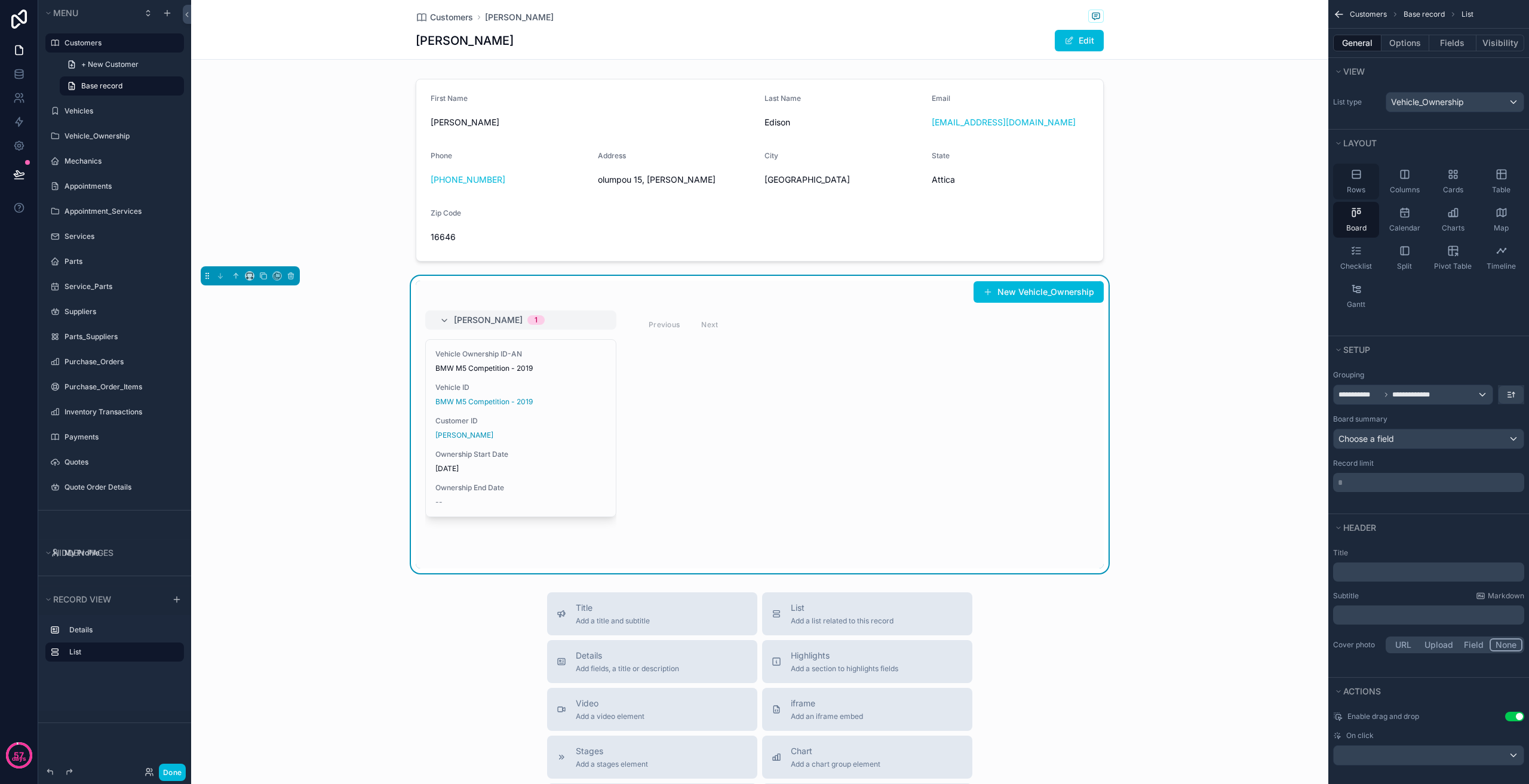
click at [1372, 183] on div "Rows" at bounding box center [1356, 181] width 46 height 35
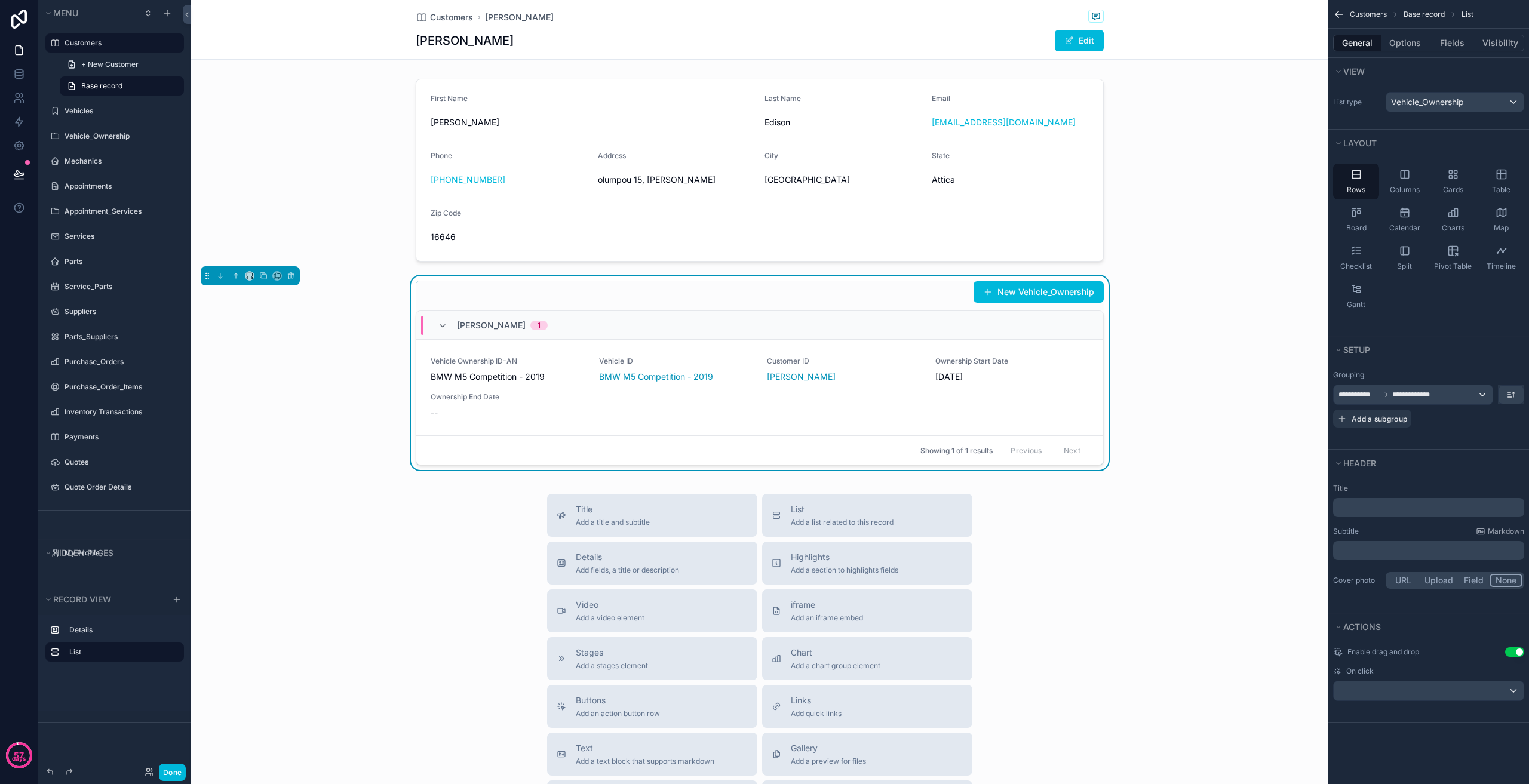
click at [1034, 407] on div "Vehicle Ownership ID-AN BMW M5 Competition - 2019 Vehicle ID BMW M5 Competition…" at bounding box center [760, 387] width 658 height 62
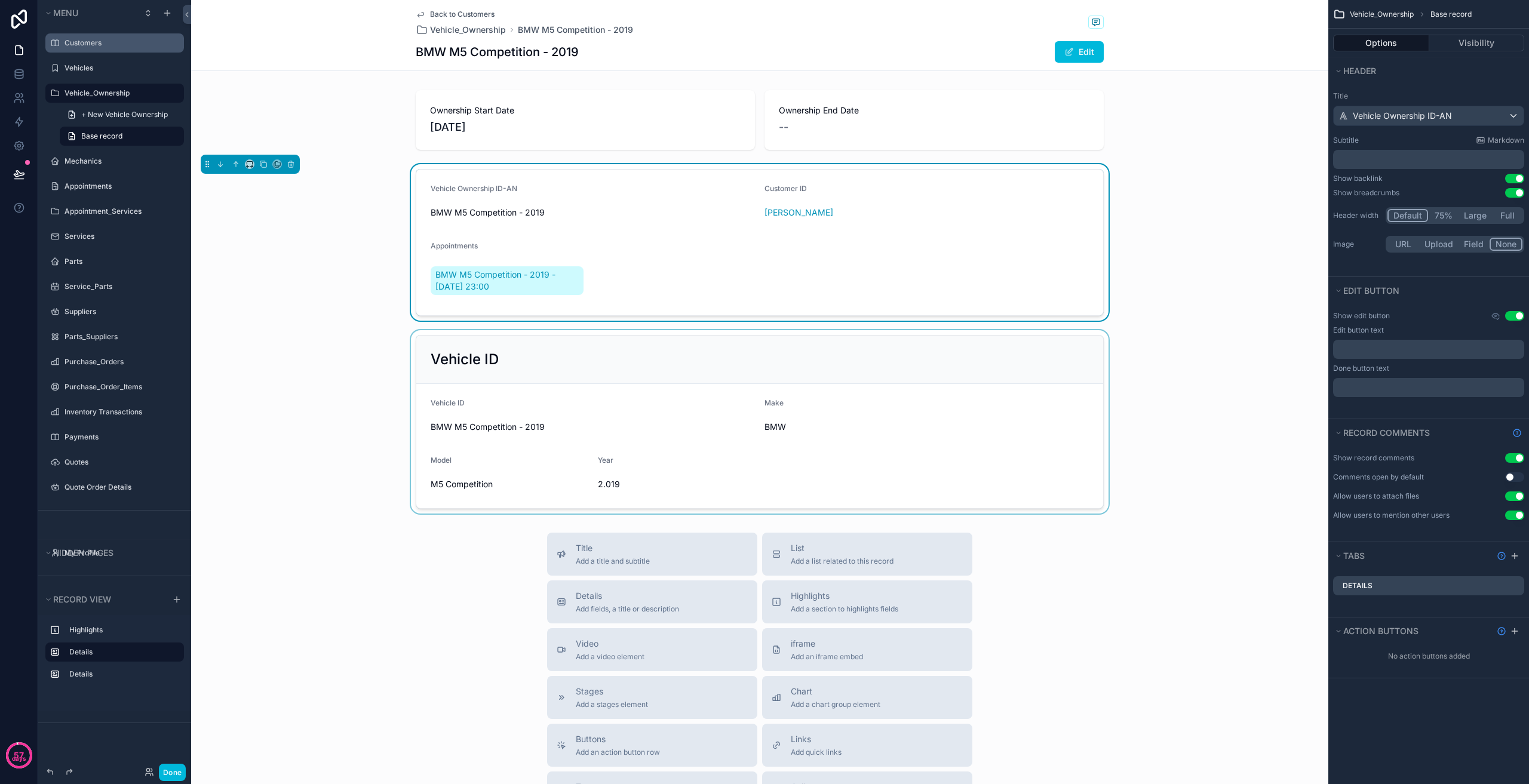
click at [806, 349] on div "scrollable content" at bounding box center [759, 421] width 1137 height 183
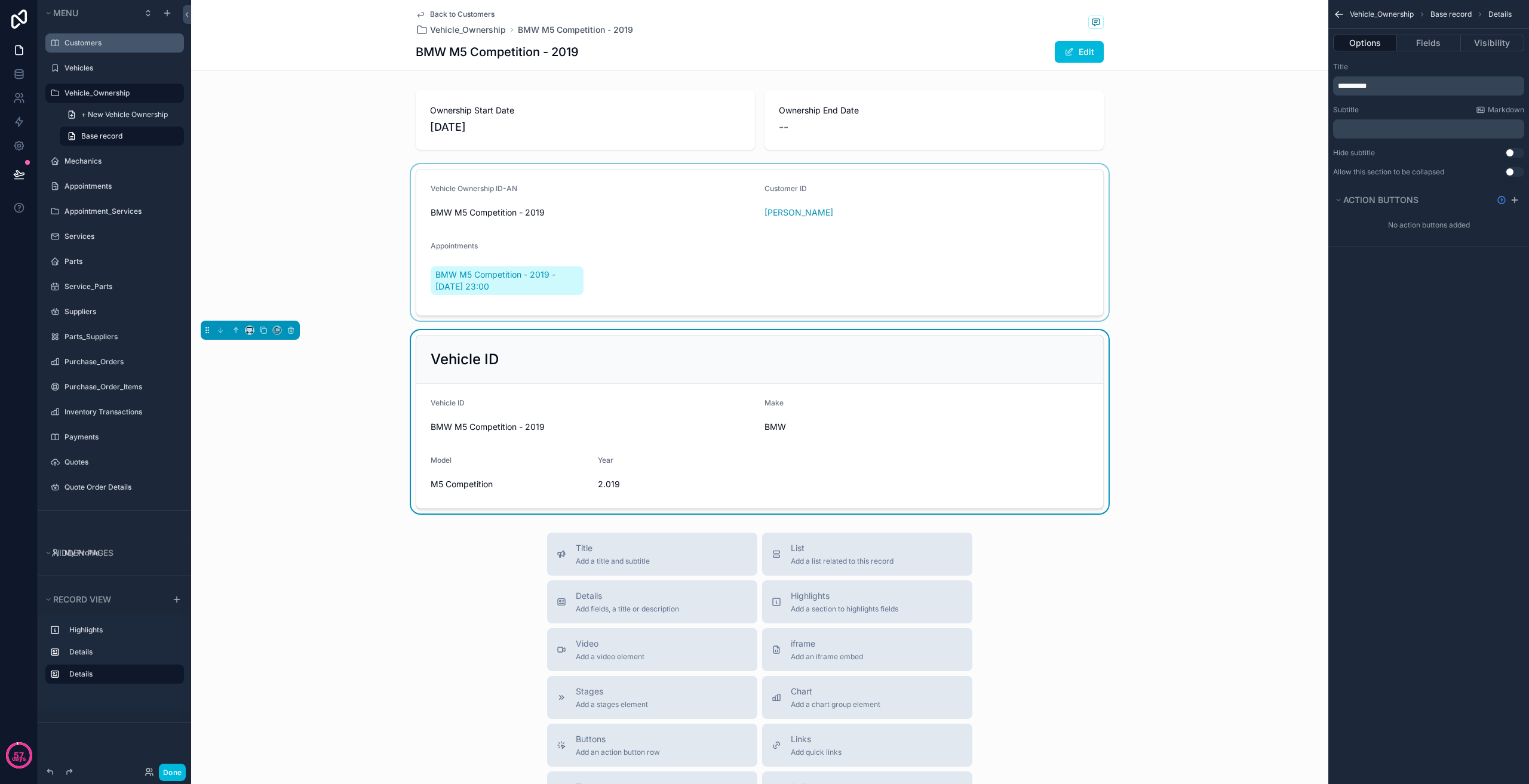
click at [663, 245] on div "scrollable content" at bounding box center [759, 243] width 1137 height 156
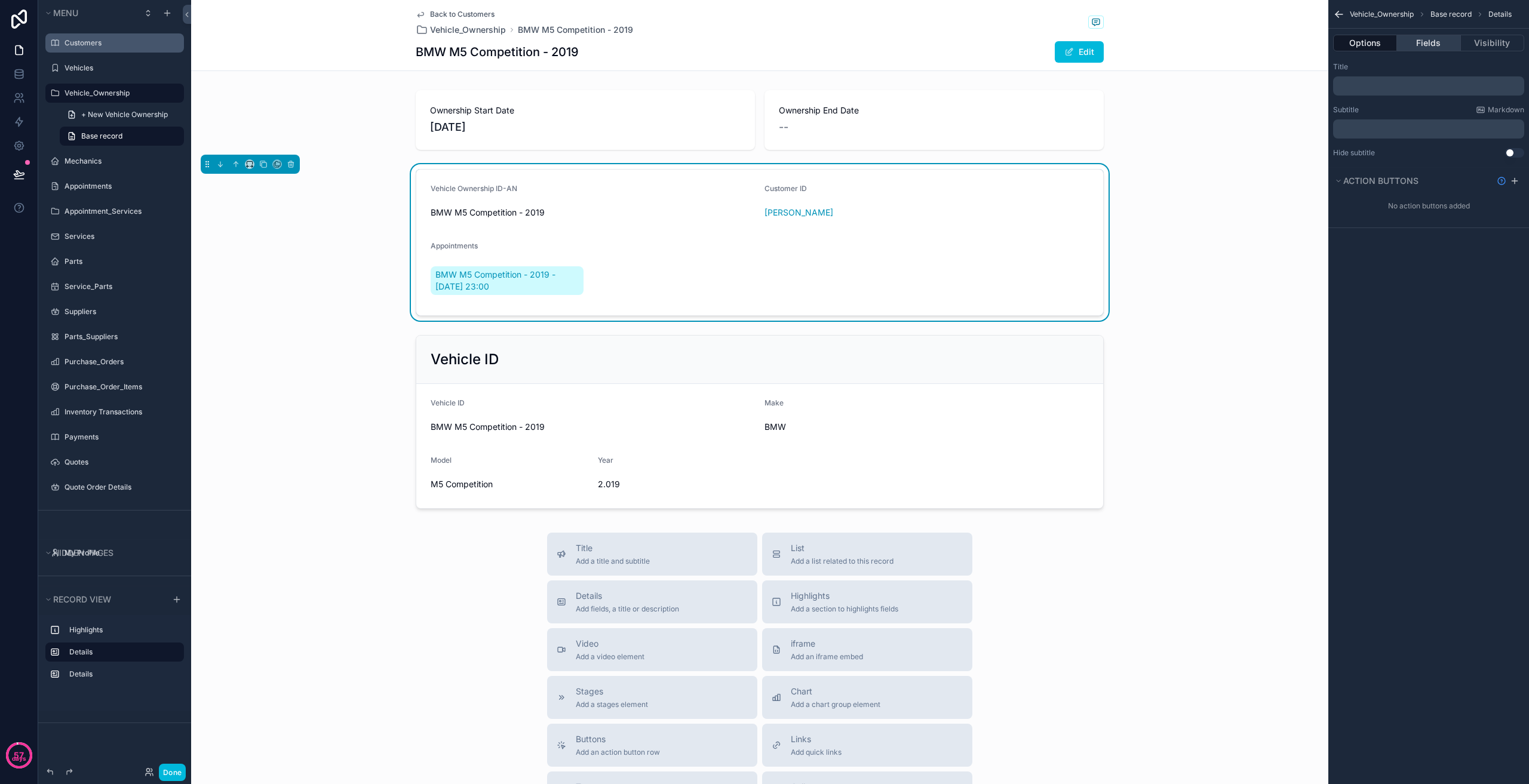
click at [1422, 36] on button "Fields" at bounding box center [1428, 43] width 63 height 17
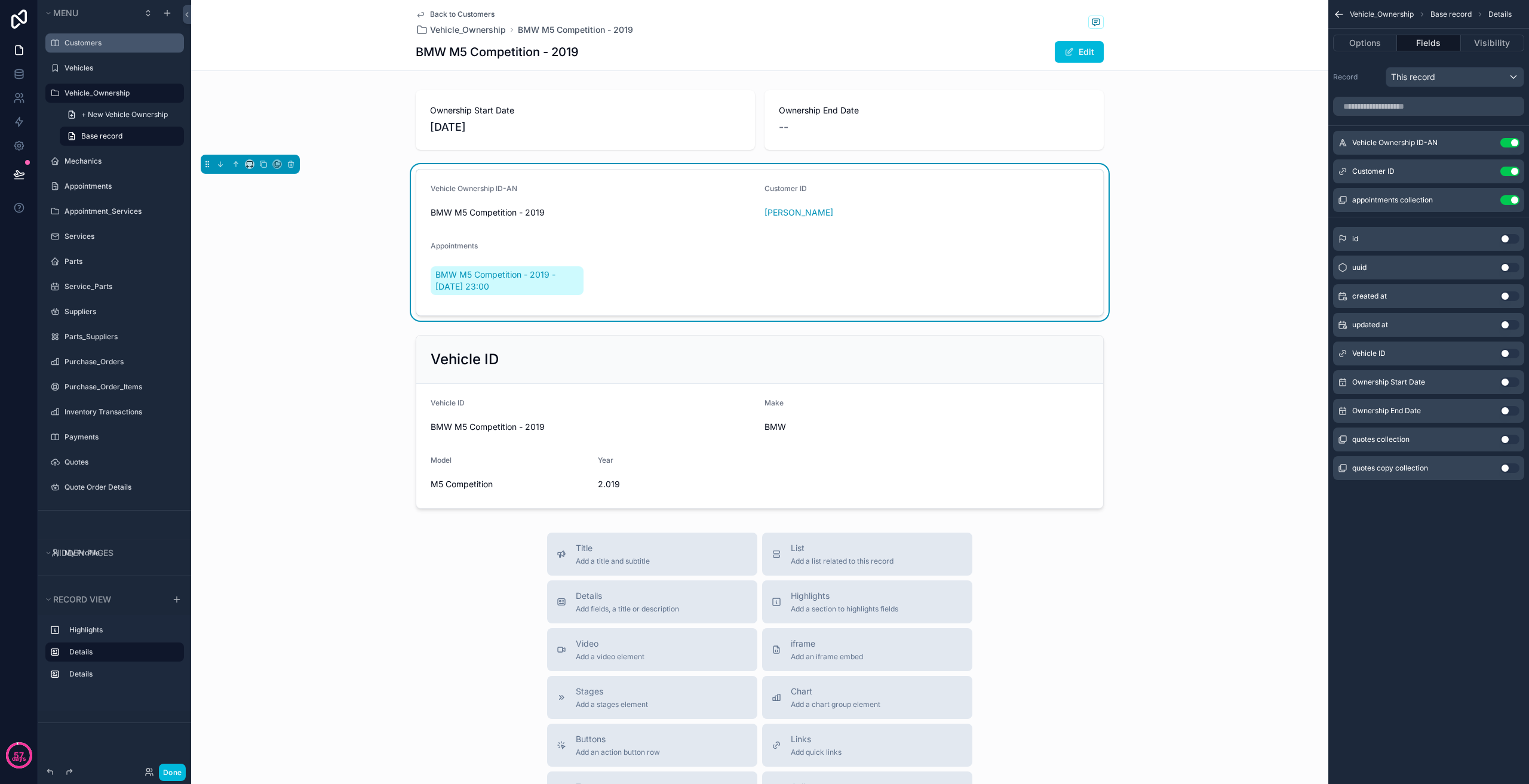
click at [0, 0] on icon "scrollable content" at bounding box center [0, 0] width 0 height 0
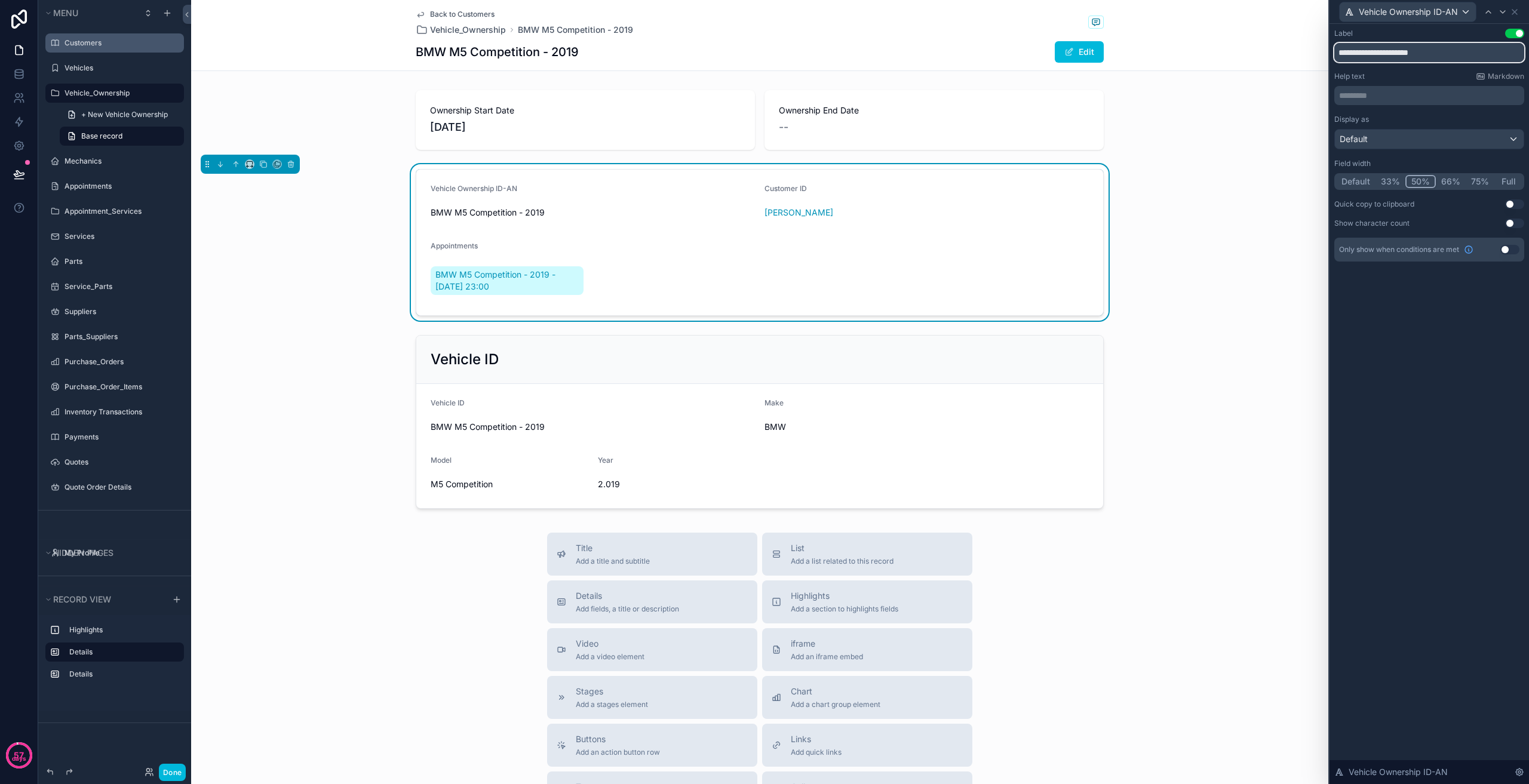
drag, startPoint x: 1437, startPoint y: 52, endPoint x: 1413, endPoint y: 54, distance: 24.1
click at [1413, 54] on input "**********" at bounding box center [1429, 52] width 190 height 19
type input "**********"
click at [1514, 10] on icon at bounding box center [1514, 12] width 10 height 10
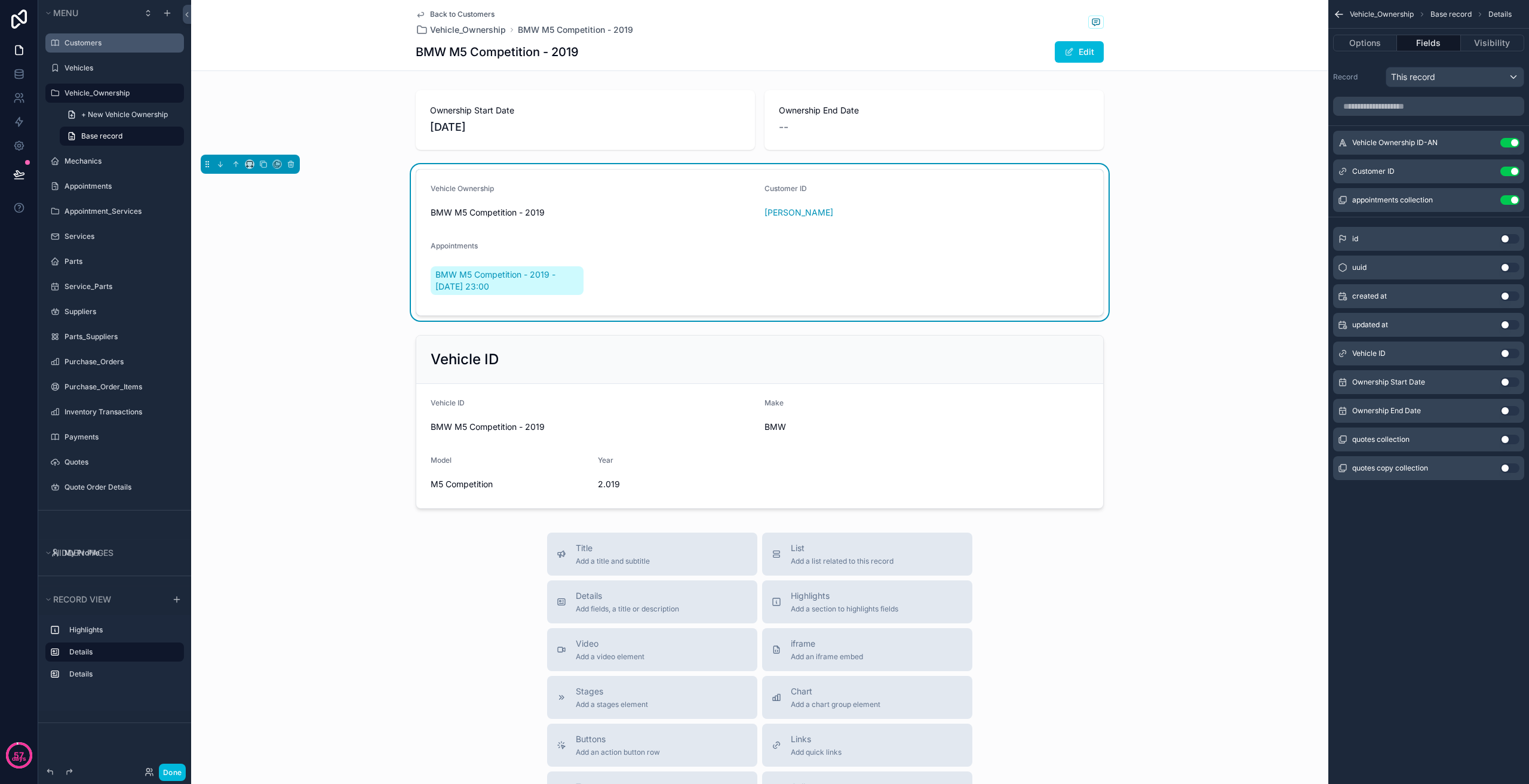
click at [1227, 322] on div "Ownership Start Date [DATE] Ownership End Date -- Vehicle Ownership BMW M5 Comp…" at bounding box center [759, 299] width 1137 height 428
click at [109, 65] on label "Vehicles" at bounding box center [120, 68] width 112 height 10
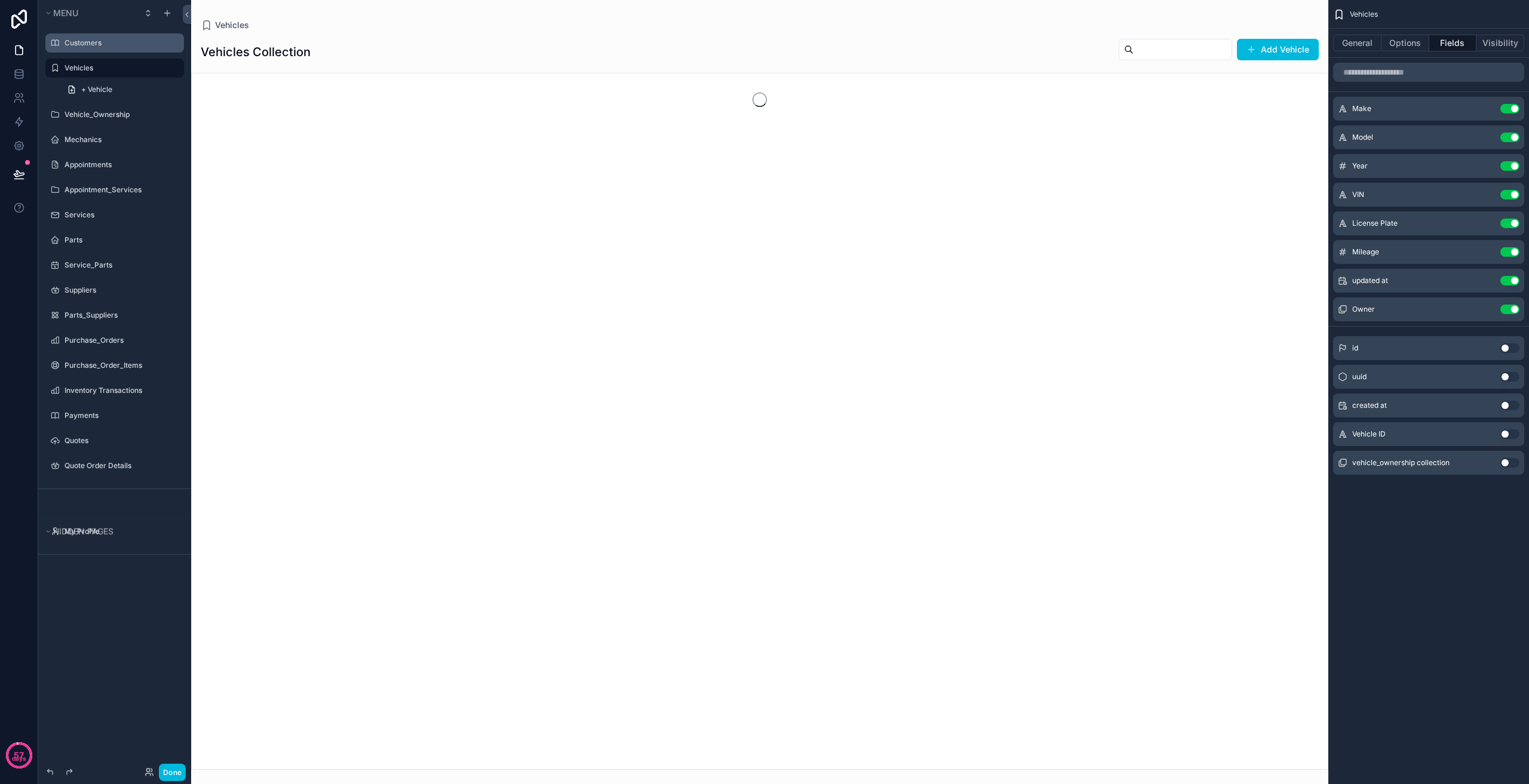
click at [115, 48] on div "Customers" at bounding box center [123, 43] width 117 height 10
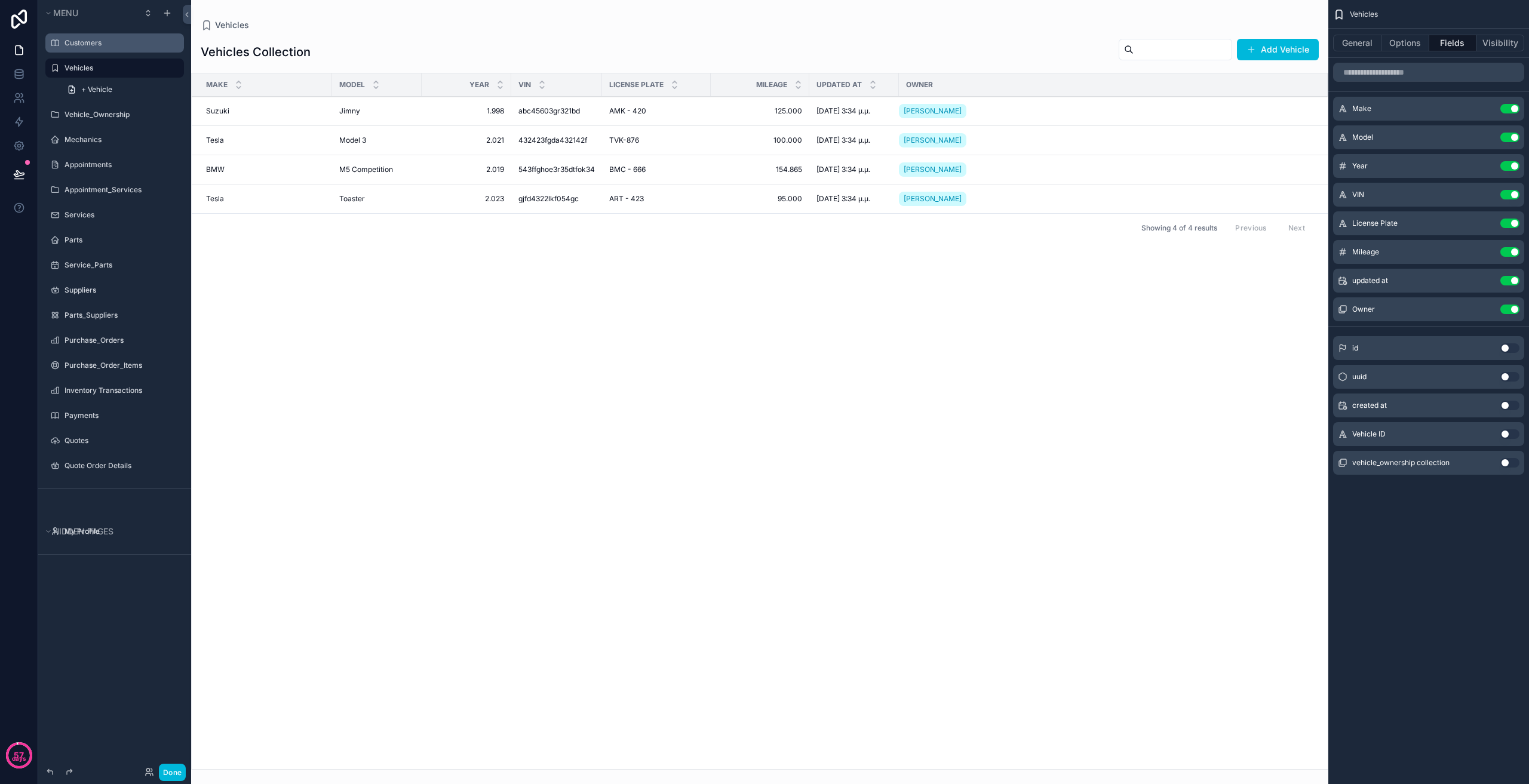
click at [134, 52] on div "Customers" at bounding box center [115, 43] width 134 height 19
click at [130, 46] on label "Customers" at bounding box center [120, 43] width 112 height 10
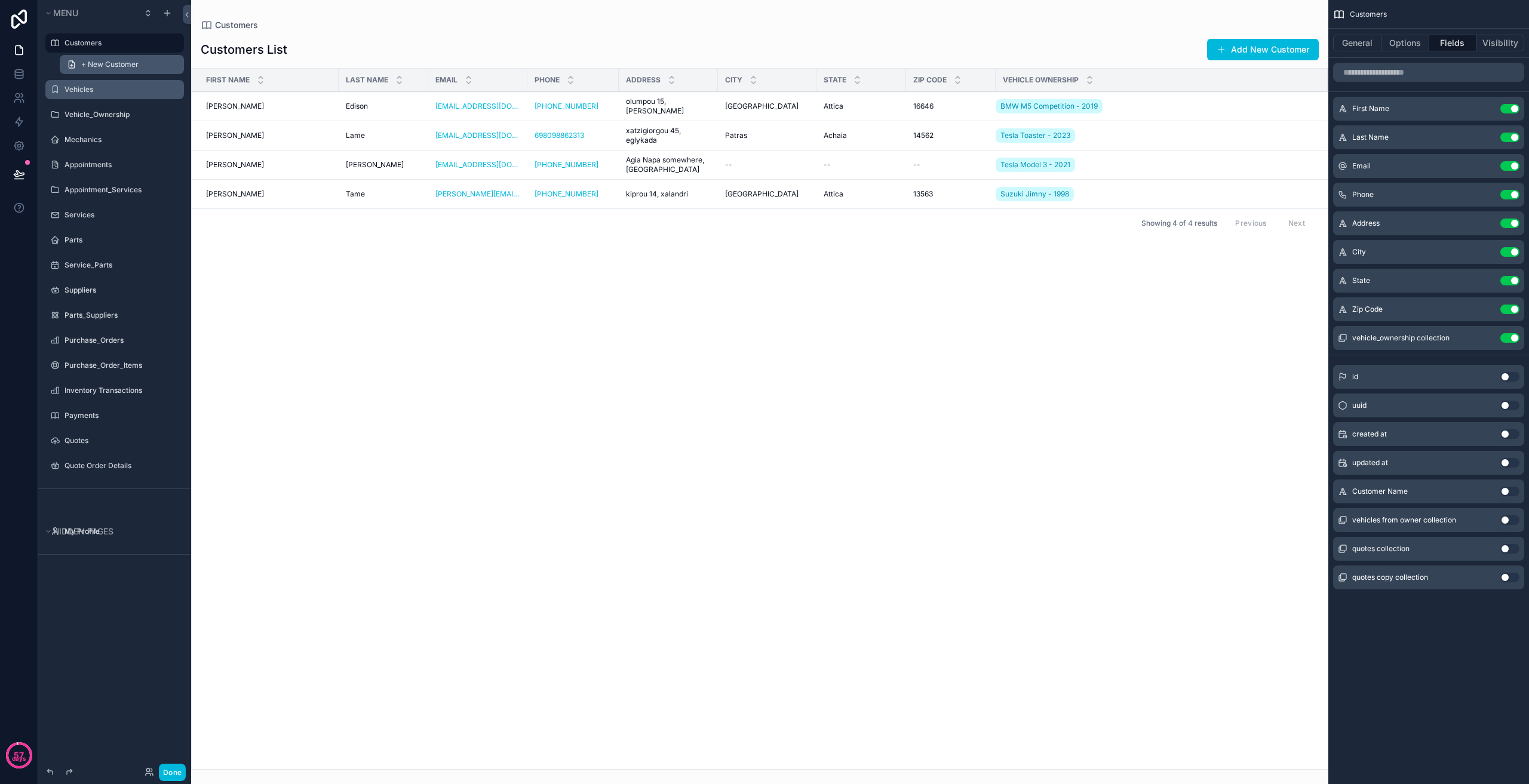
click at [118, 61] on span "+ New Customer" at bounding box center [110, 65] width 57 height 10
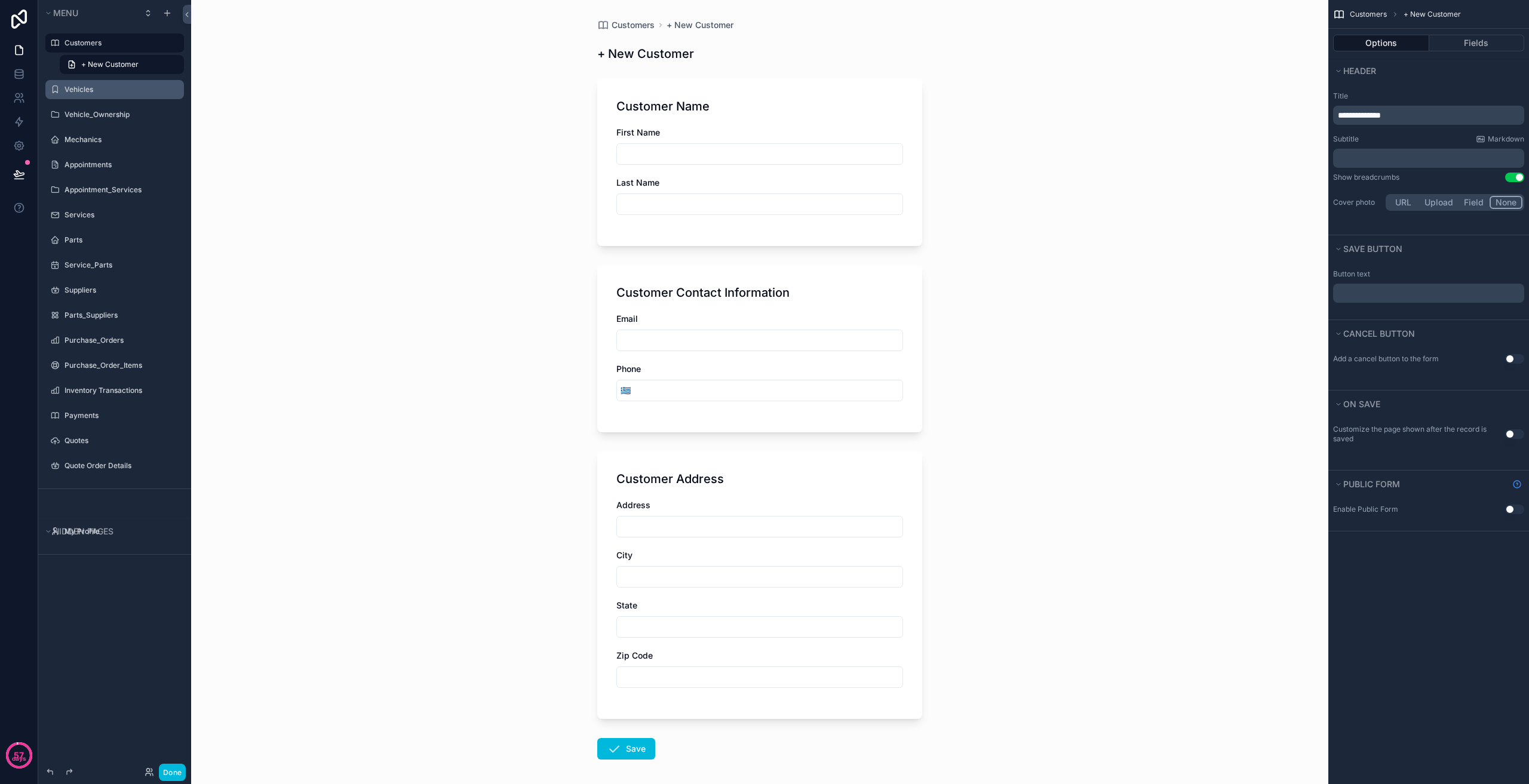
click at [115, 48] on div "Customers" at bounding box center [123, 43] width 117 height 15
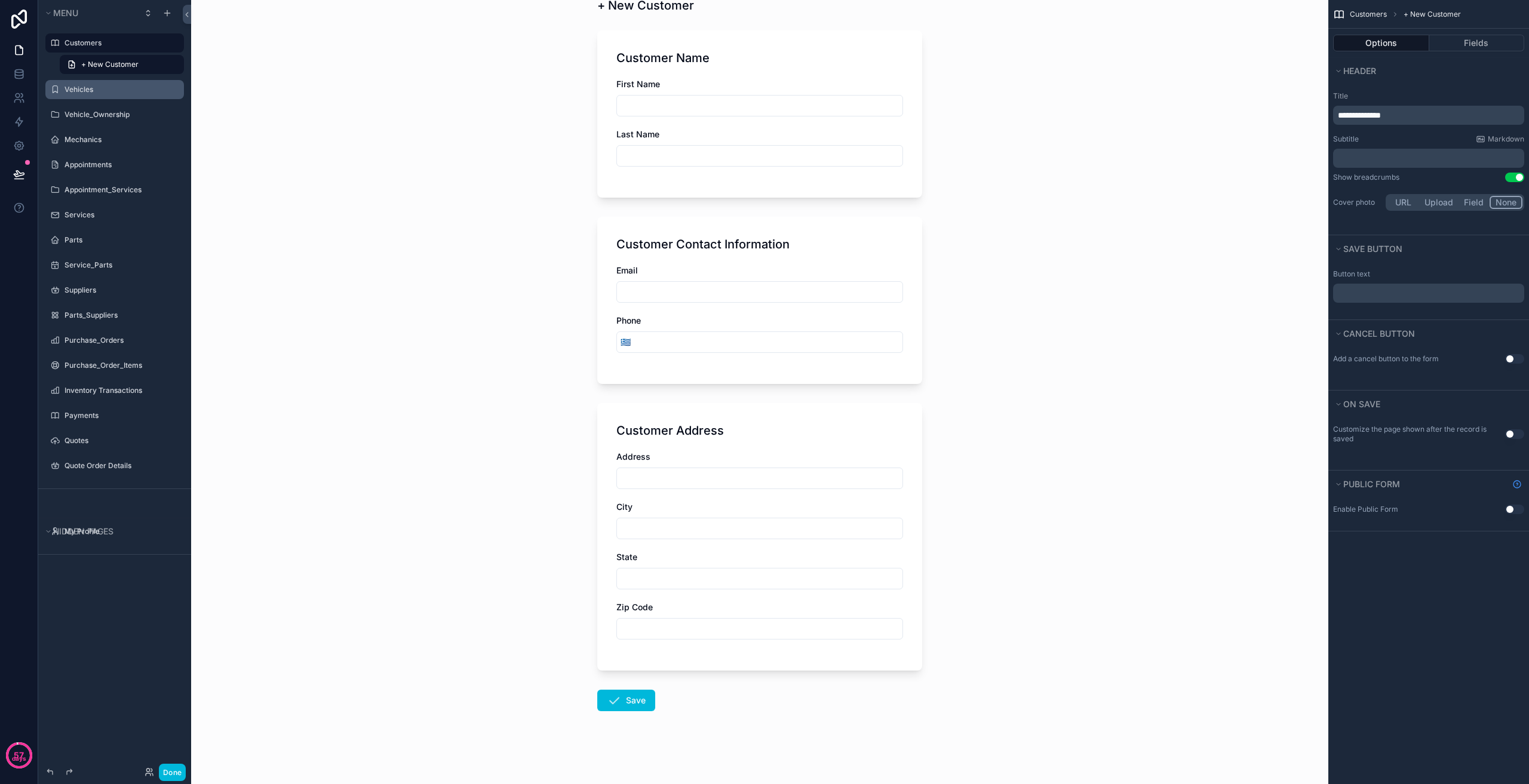
scroll to position [52, 0]
click at [119, 39] on label "Customers" at bounding box center [120, 43] width 112 height 10
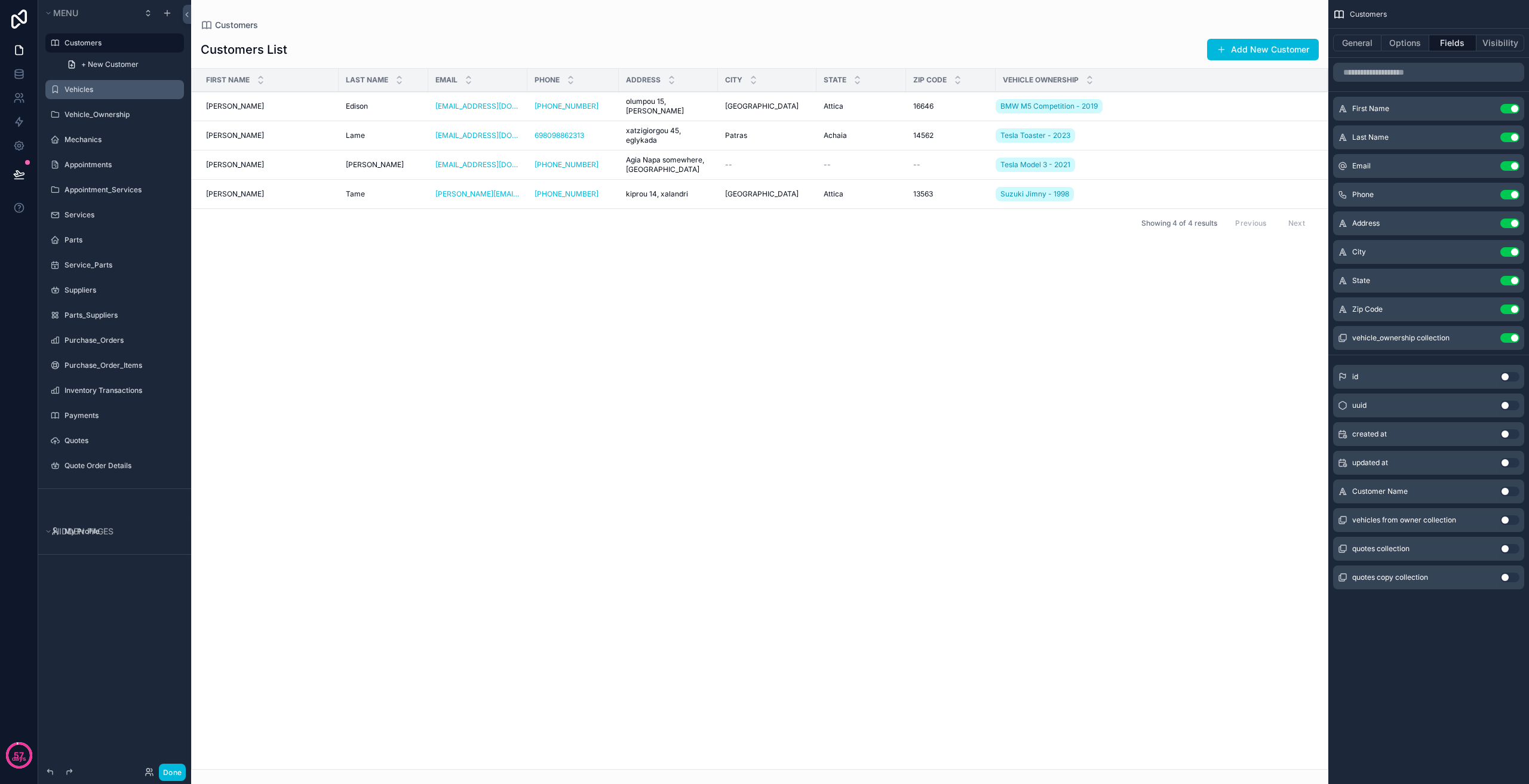
click at [347, 103] on div "scrollable content" at bounding box center [759, 392] width 1137 height 784
click at [355, 105] on span "Edison" at bounding box center [357, 106] width 22 height 10
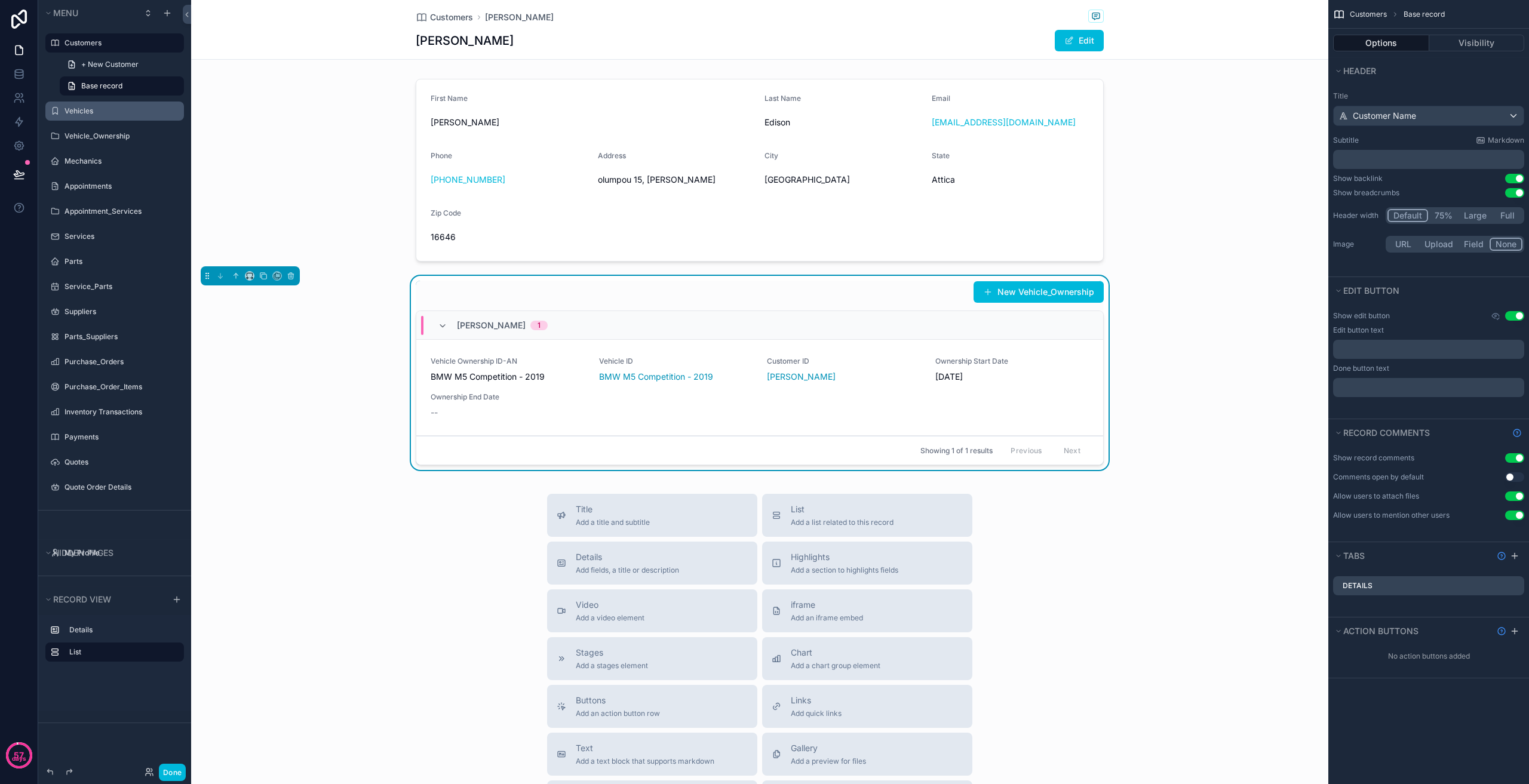
click at [862, 296] on div "New Vehicle_Ownership" at bounding box center [759, 292] width 688 height 23
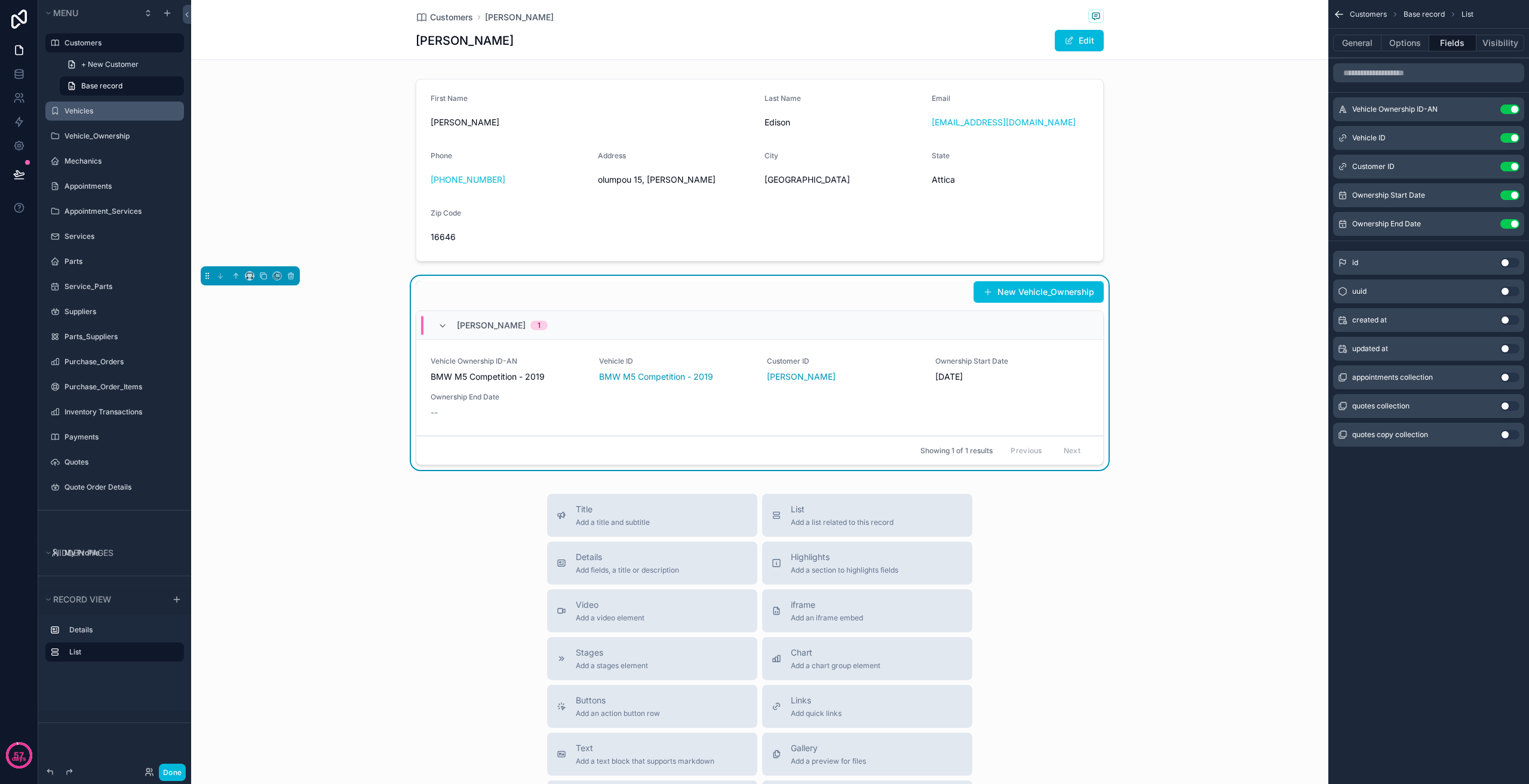
click at [0, 0] on icon "scrollable content" at bounding box center [0, 0] width 0 height 0
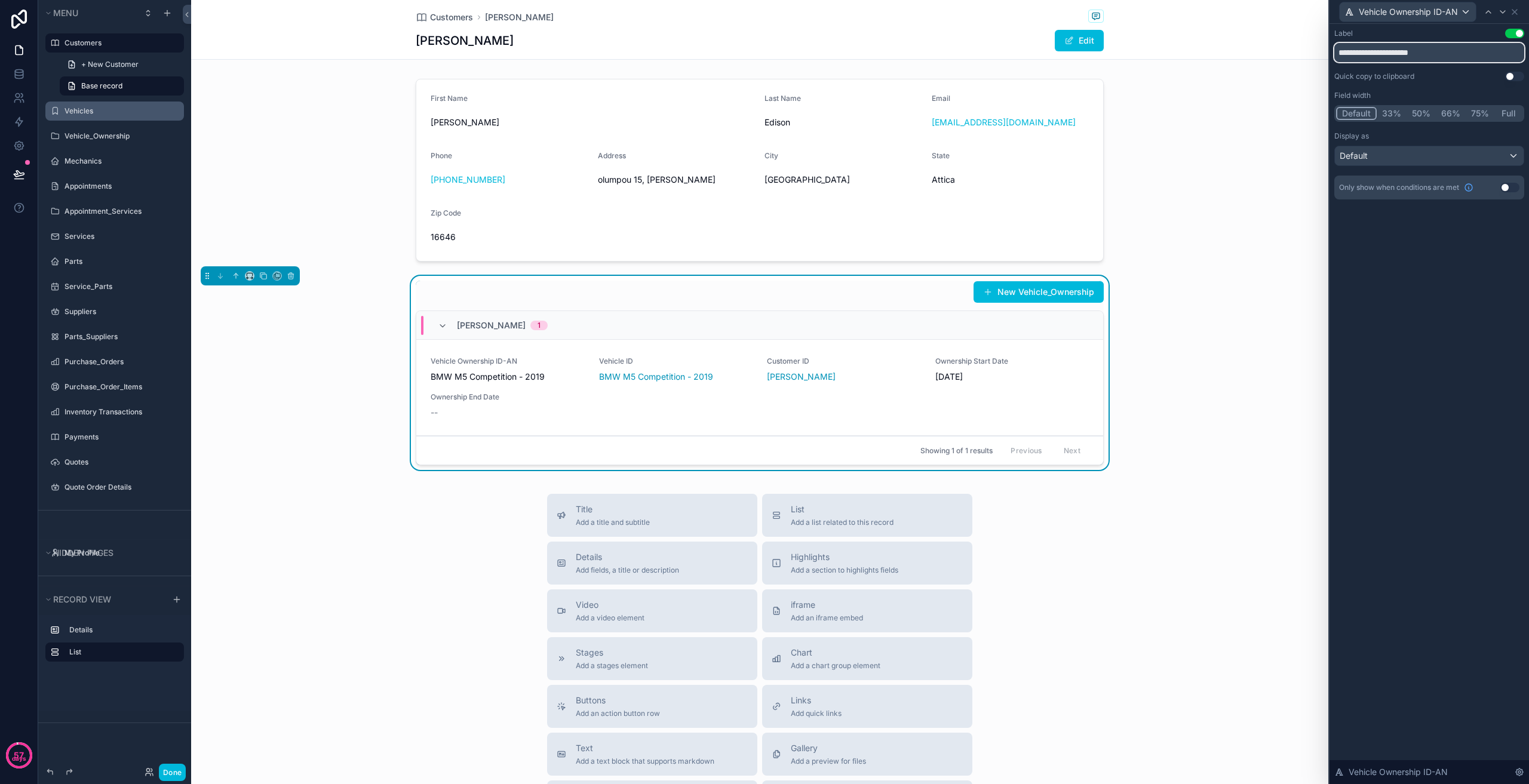
drag, startPoint x: 1462, startPoint y: 52, endPoint x: 1414, endPoint y: 56, distance: 48.2
click at [1414, 56] on input "**********" at bounding box center [1429, 52] width 190 height 19
type input "**********"
click at [1512, 12] on icon at bounding box center [1514, 12] width 10 height 10
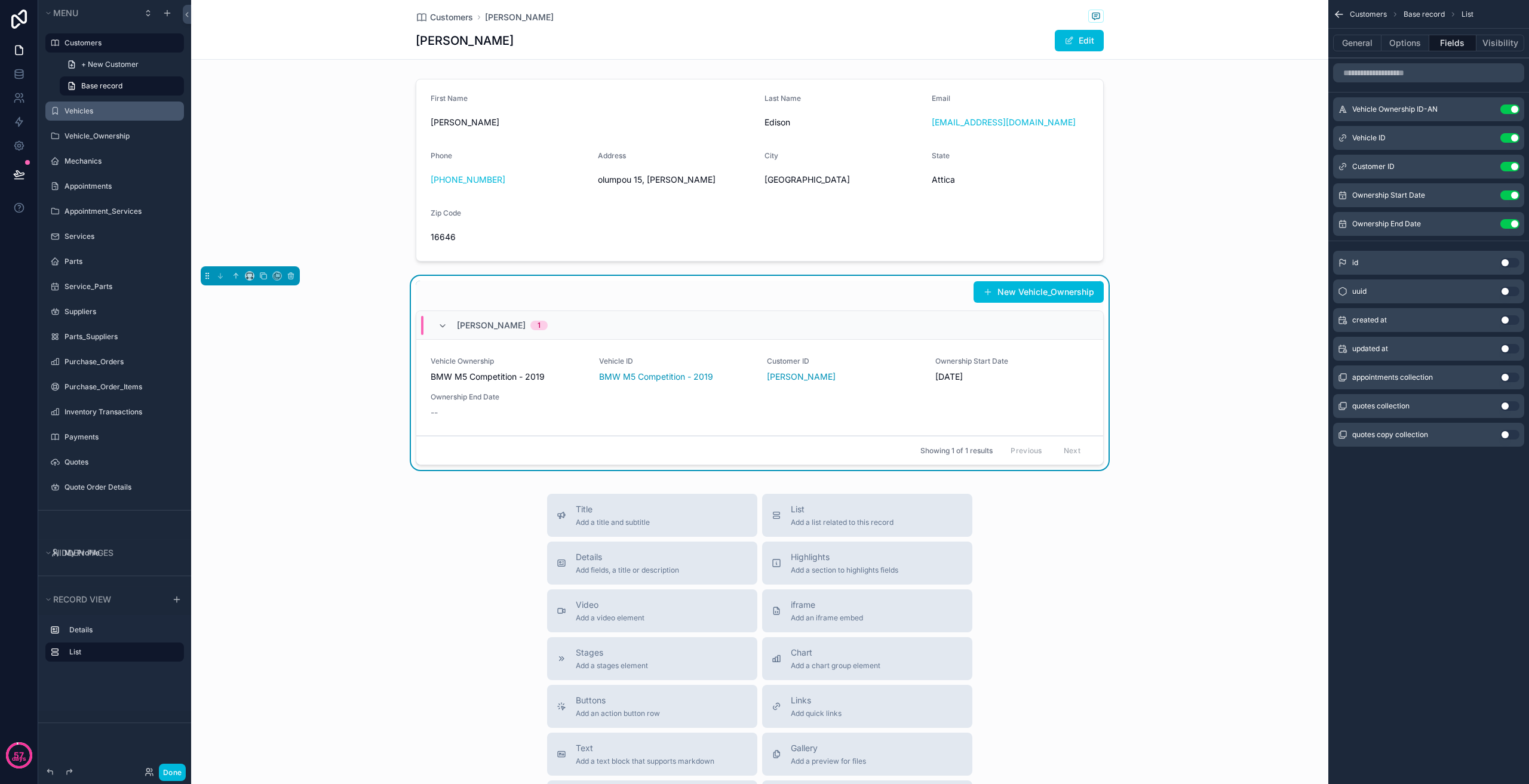
click at [1514, 140] on button "Use setting" at bounding box center [1510, 138] width 19 height 10
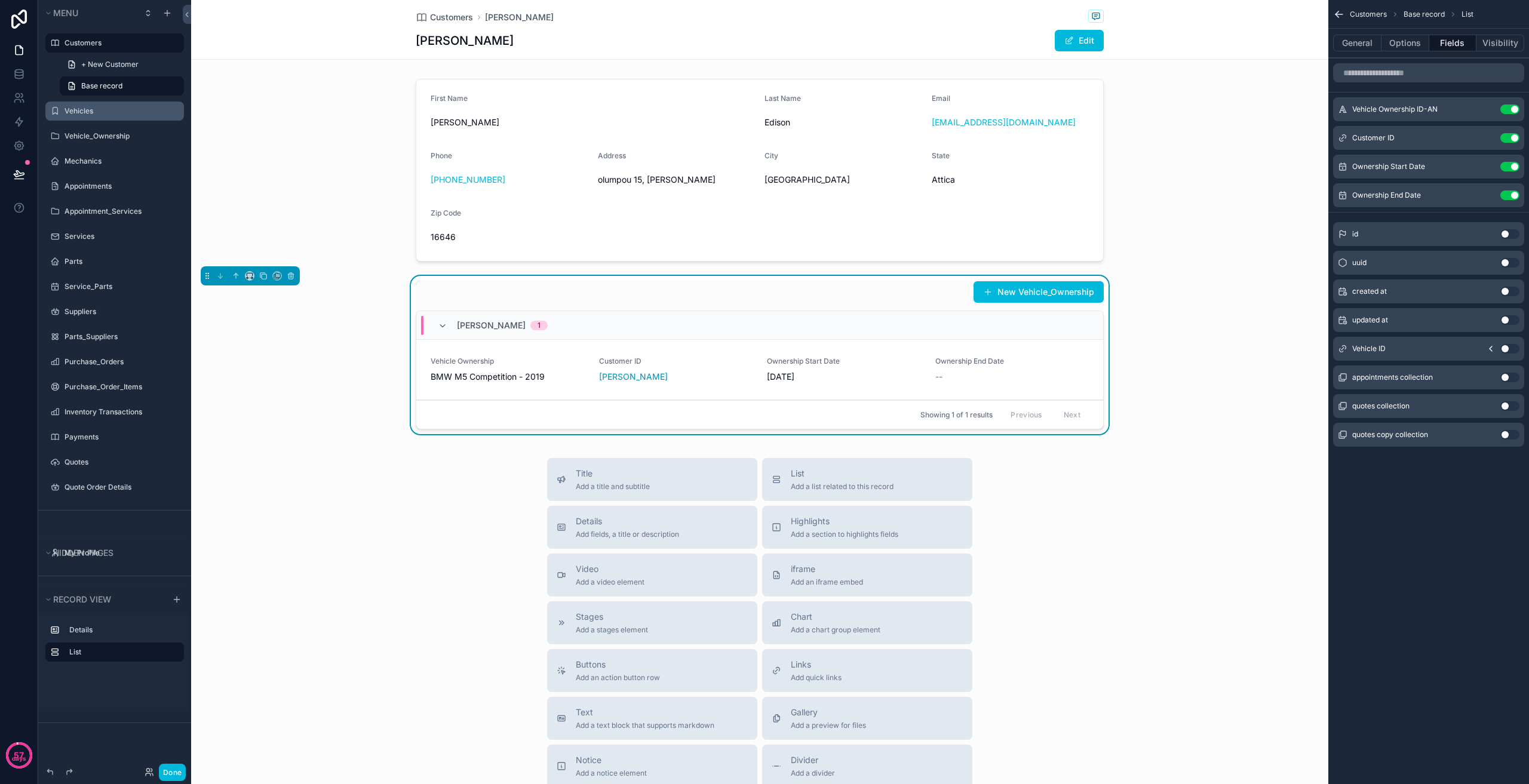
click at [1511, 136] on button "Use setting" at bounding box center [1510, 138] width 19 height 10
click at [1362, 40] on button "General" at bounding box center [1357, 43] width 48 height 17
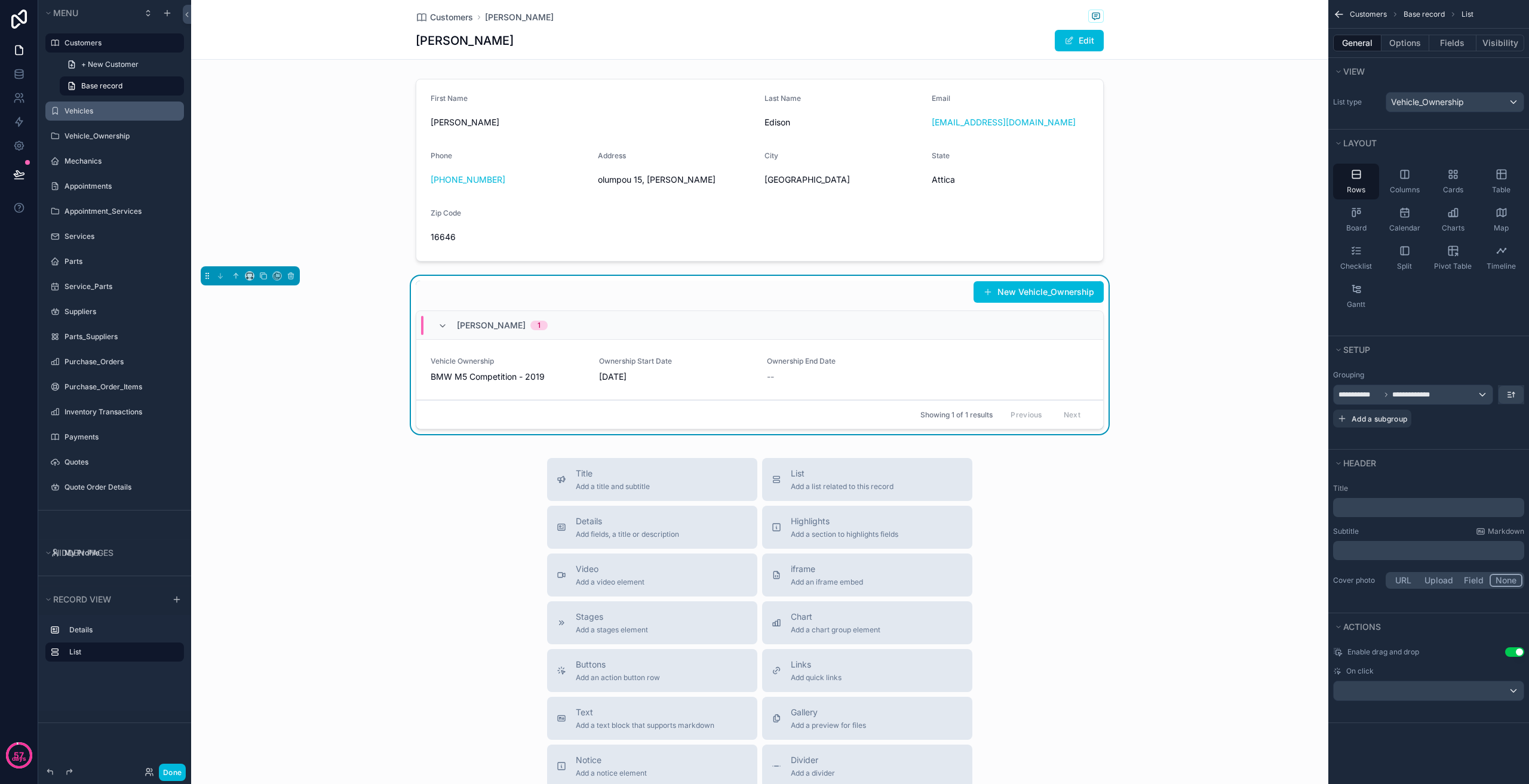
click at [1410, 491] on label "Title" at bounding box center [1428, 489] width 191 height 10
click at [1397, 512] on p "﻿" at bounding box center [1430, 507] width 184 height 12
click at [1231, 578] on div "Title Add a title and subtitle List Add a list related to this record Details A…" at bounding box center [759, 670] width 1137 height 425
click at [1412, 38] on button "Options" at bounding box center [1405, 43] width 48 height 17
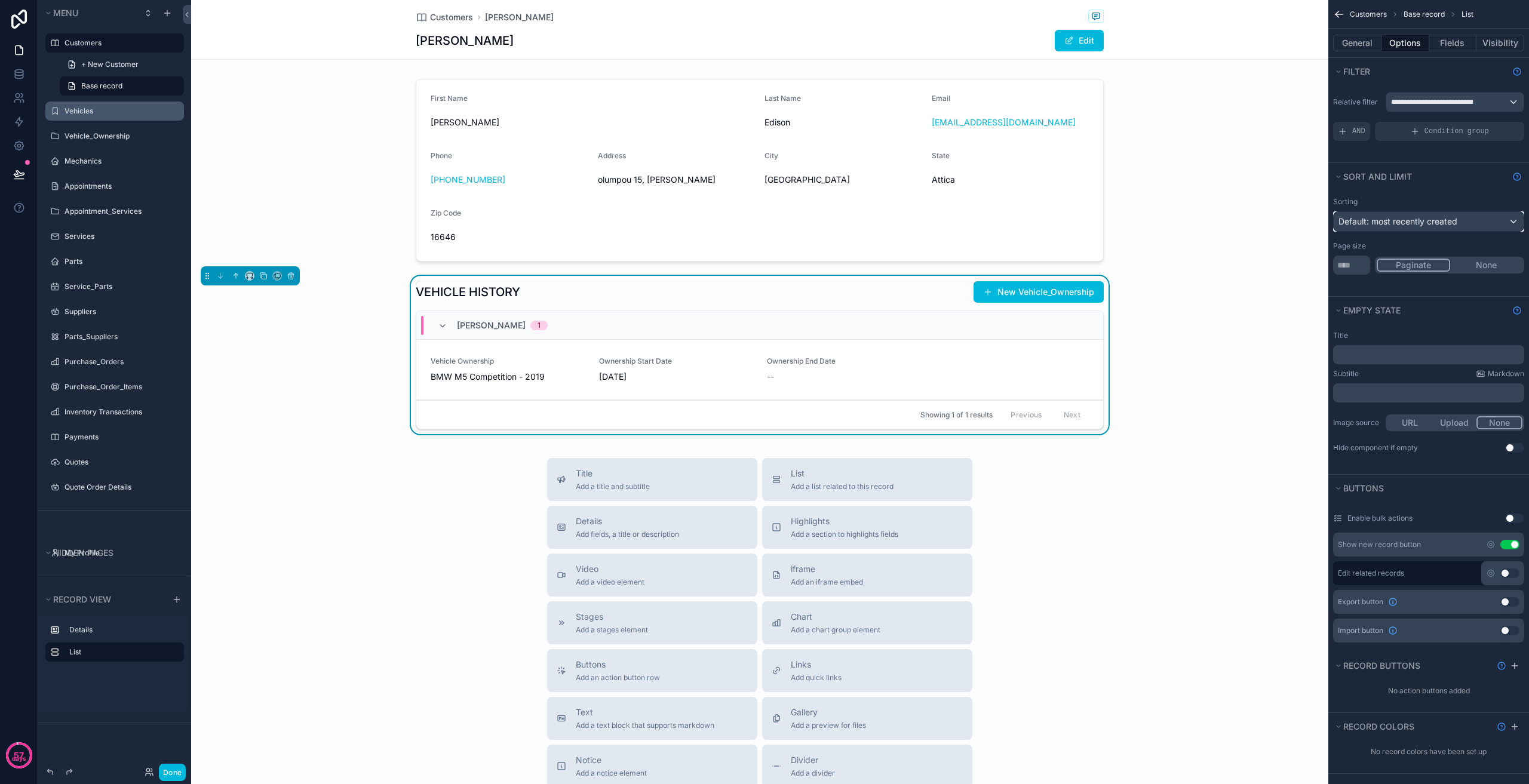
click at [1451, 219] on span "Default: most recently created" at bounding box center [1397, 221] width 119 height 10
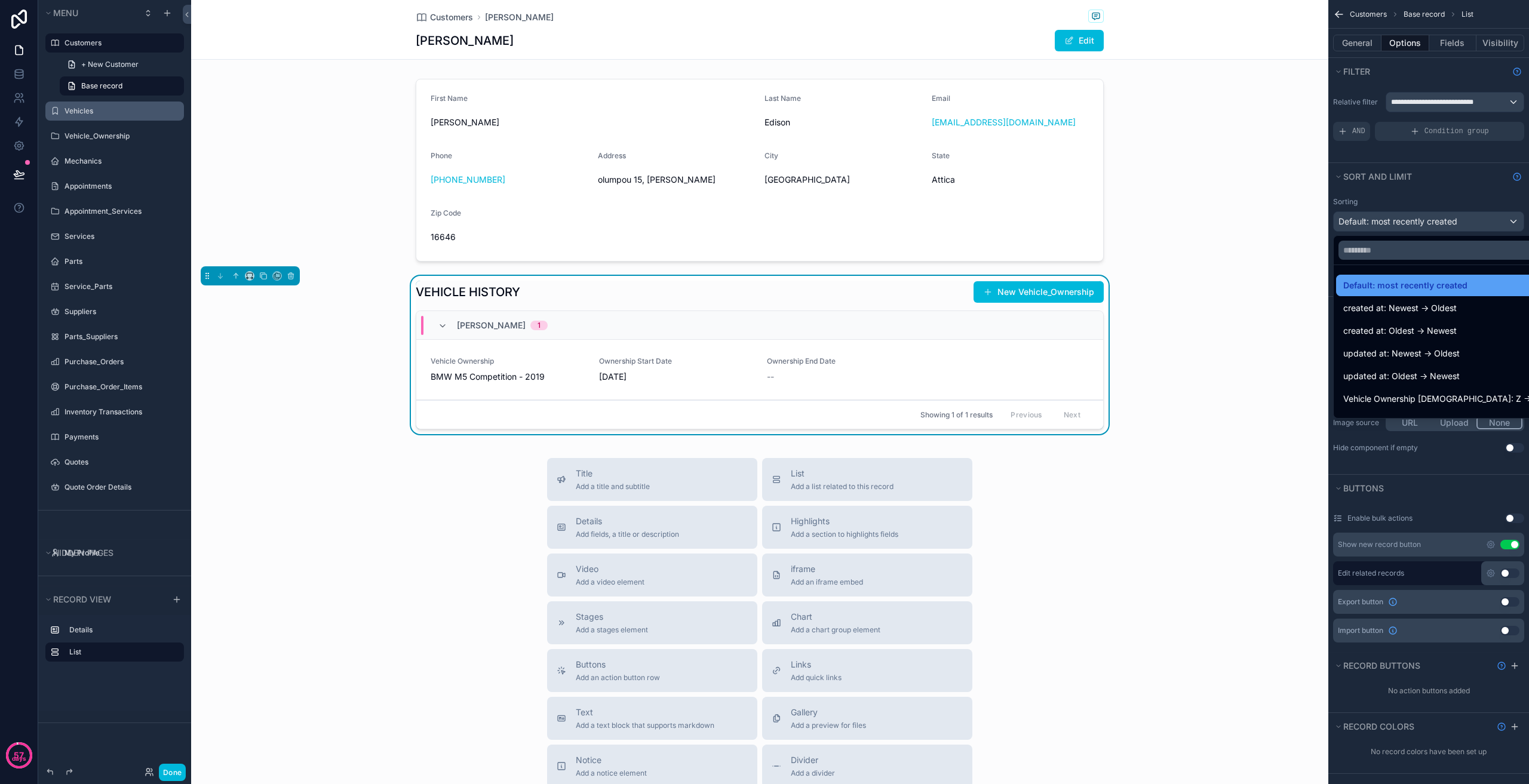
click at [1439, 286] on span "Default: most recently created" at bounding box center [1406, 286] width 124 height 15
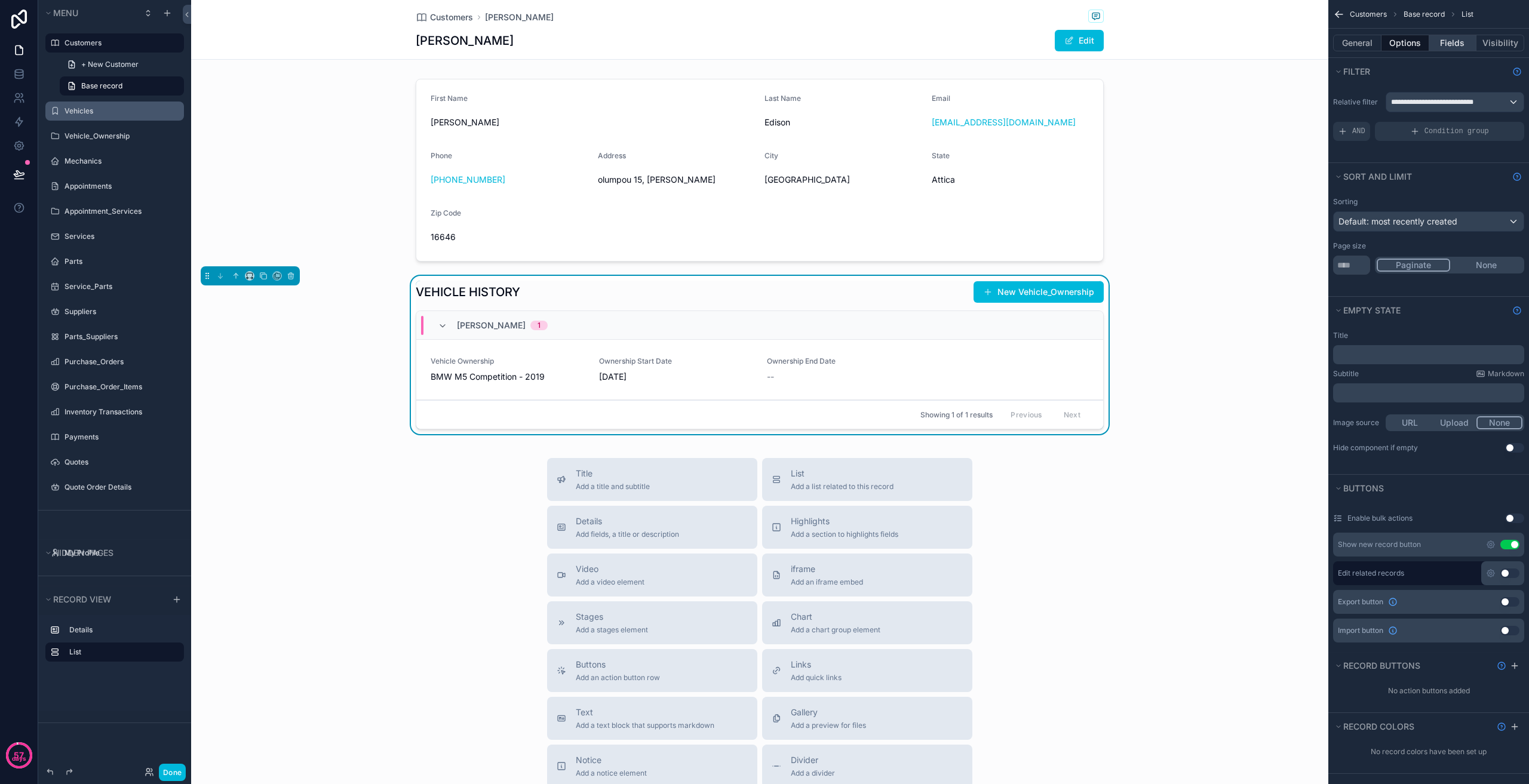
click at [1452, 46] on button "Fields" at bounding box center [1452, 43] width 48 height 17
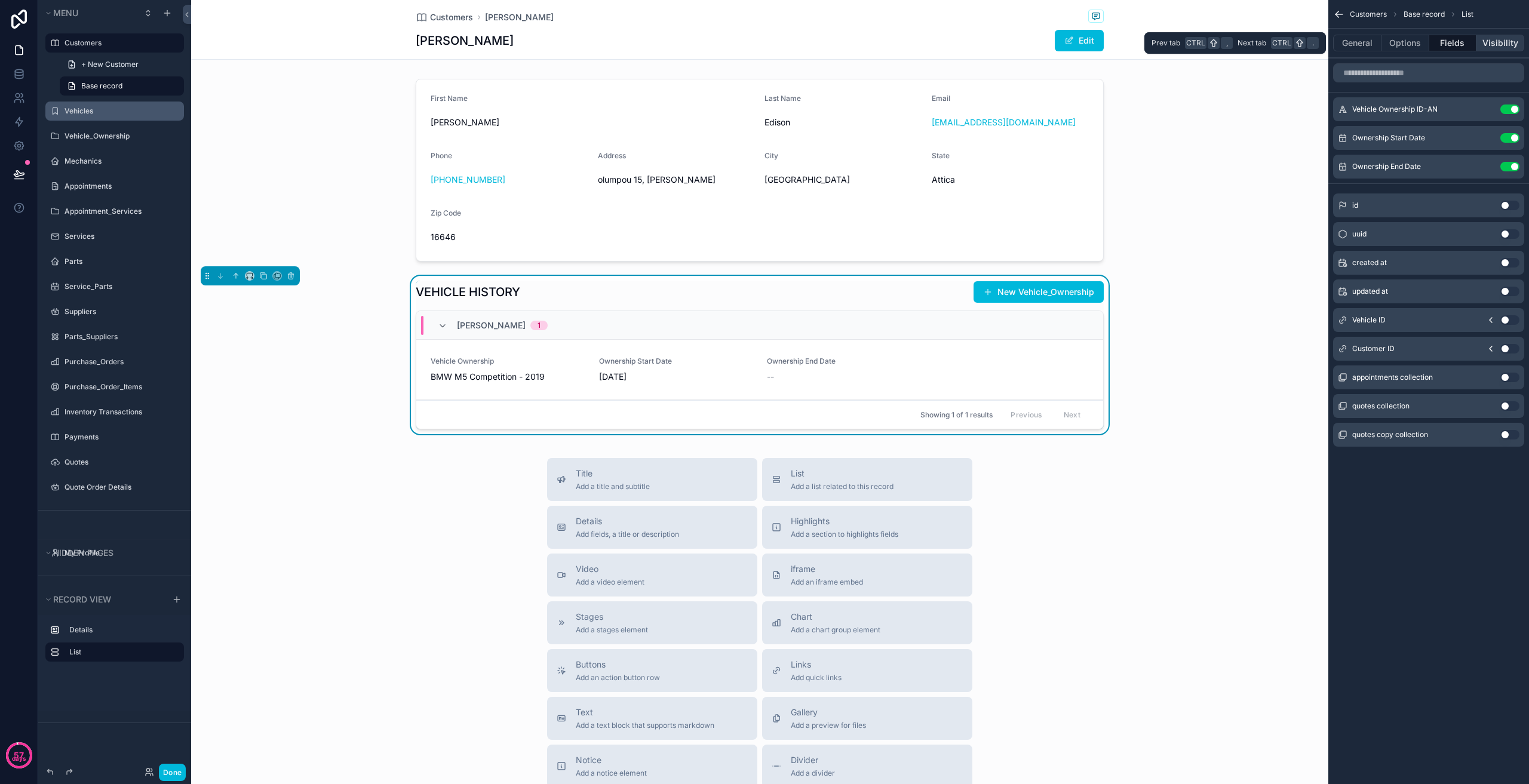
click at [1512, 40] on button "Visibility" at bounding box center [1500, 43] width 48 height 17
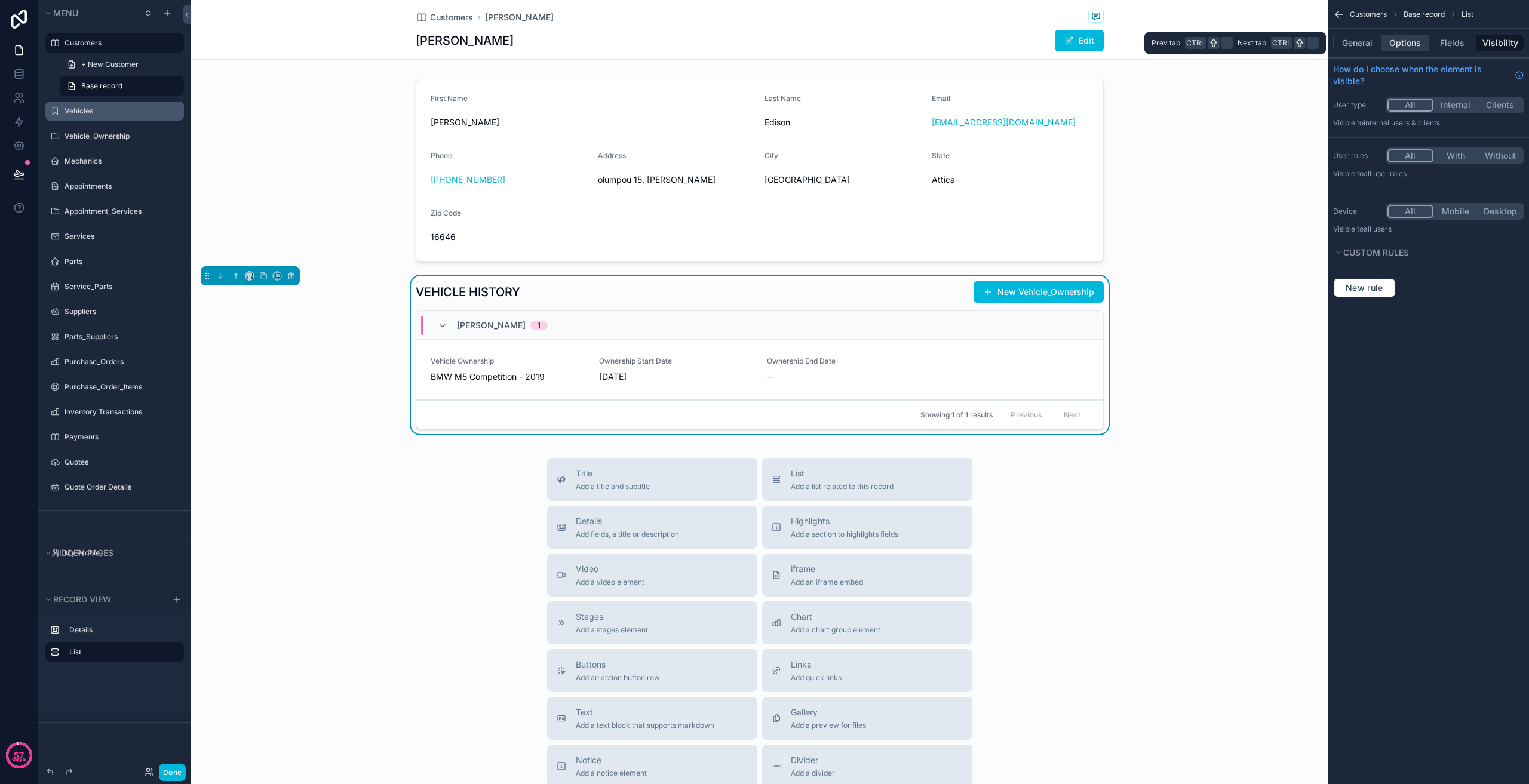
click at [1407, 40] on button "Options" at bounding box center [1405, 43] width 48 height 17
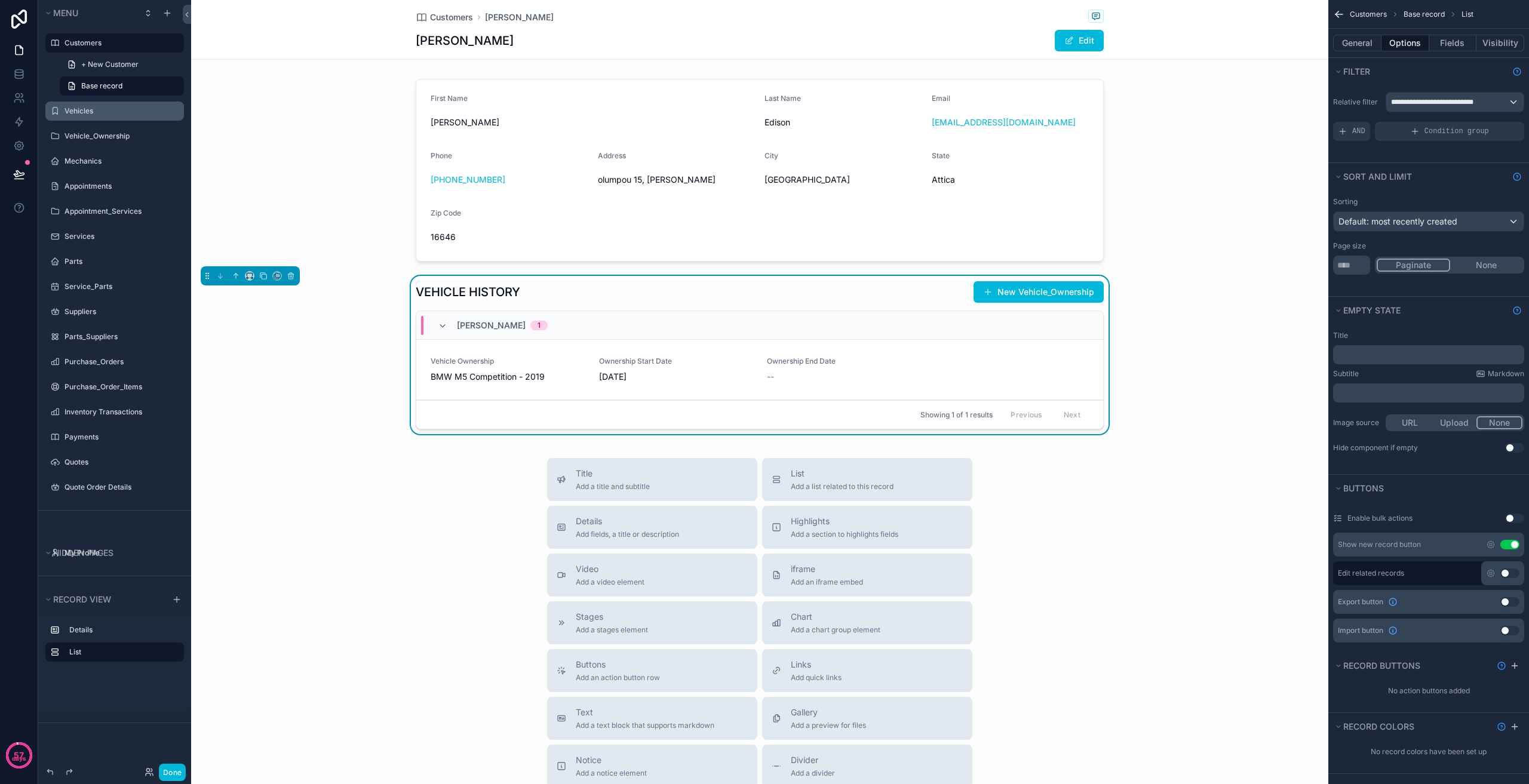
click at [1506, 546] on button "Use setting" at bounding box center [1510, 544] width 19 height 10
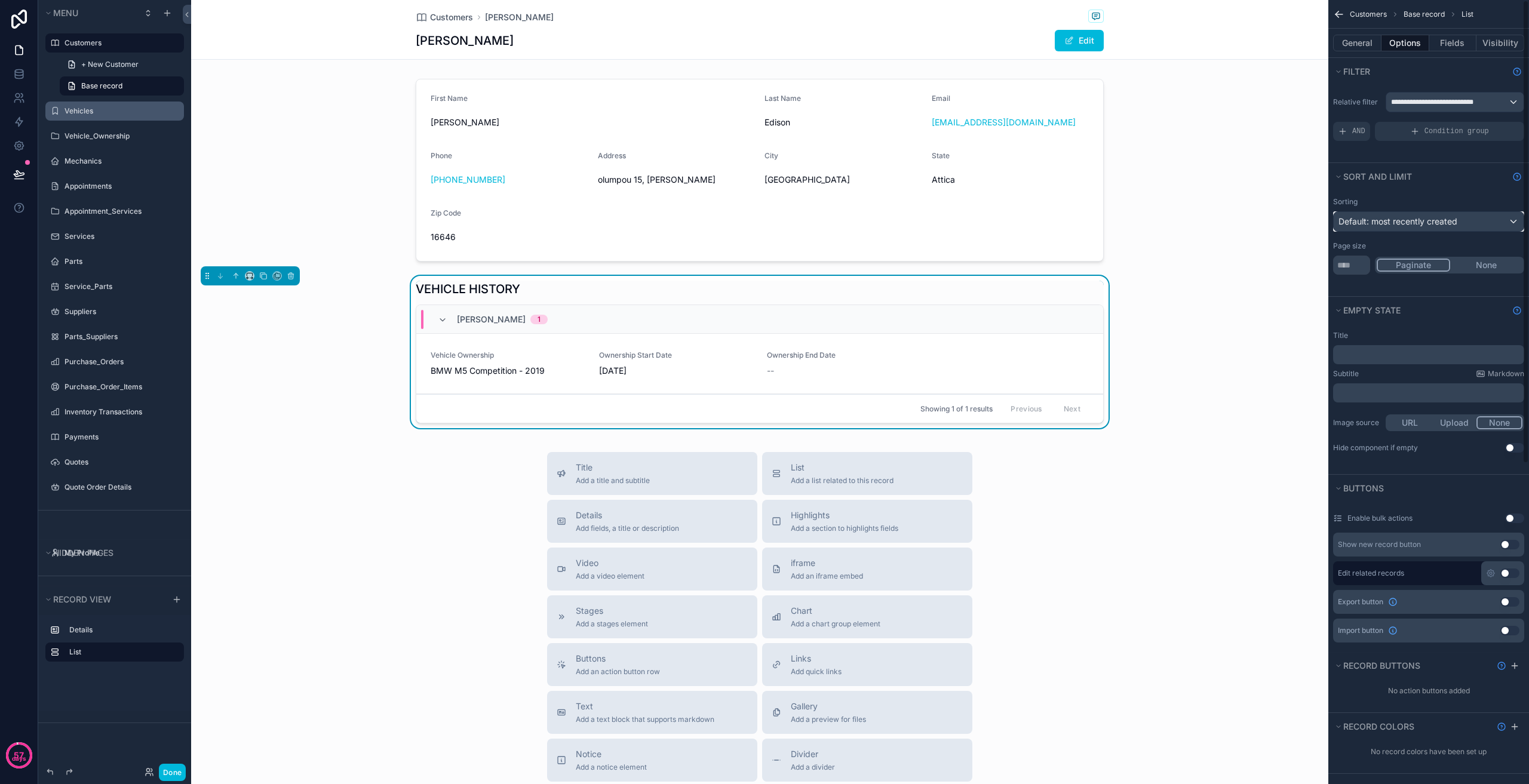
click at [1427, 216] on span "Default: most recently created" at bounding box center [1397, 221] width 119 height 10
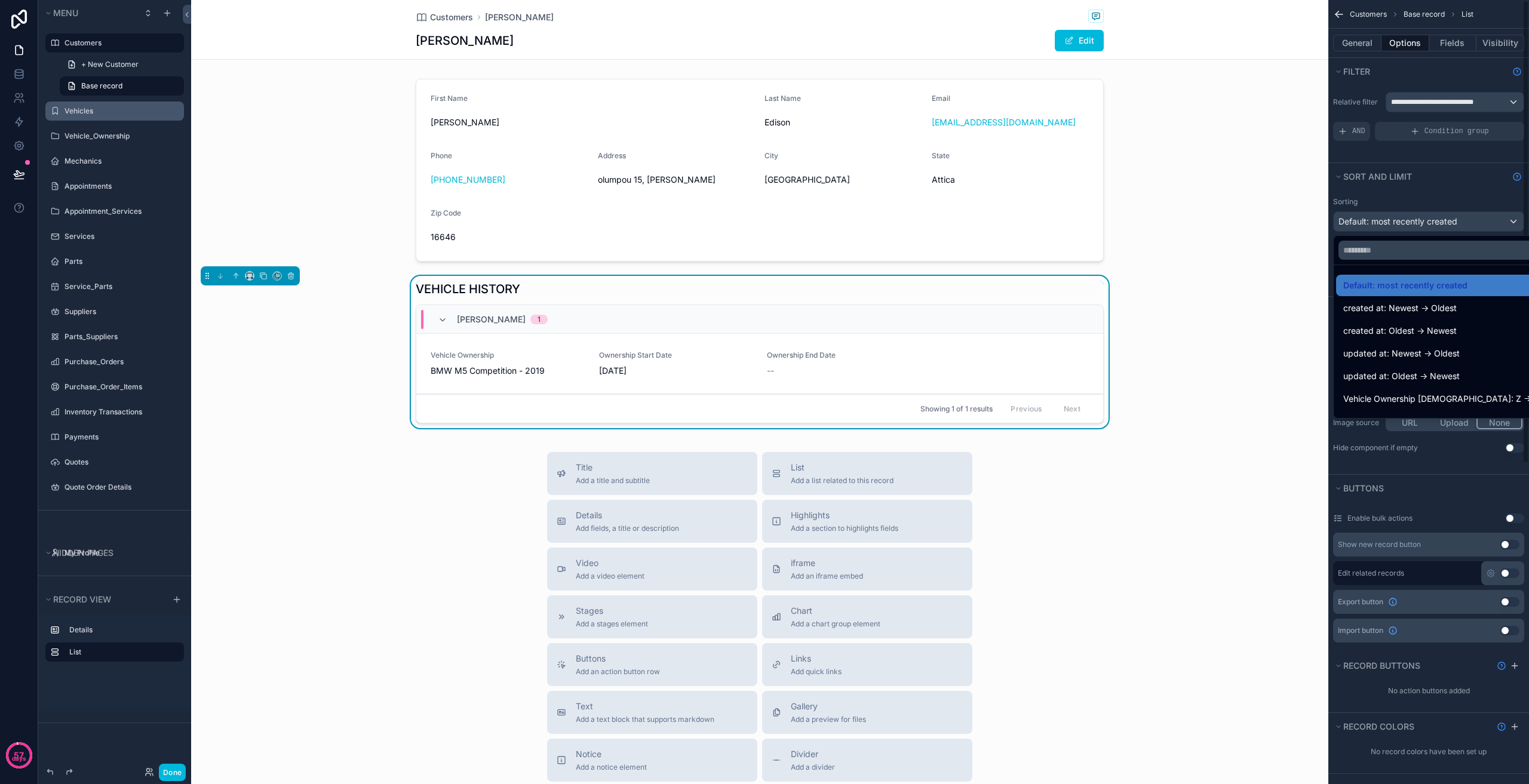
click at [1410, 218] on div "scrollable content" at bounding box center [764, 392] width 1529 height 784
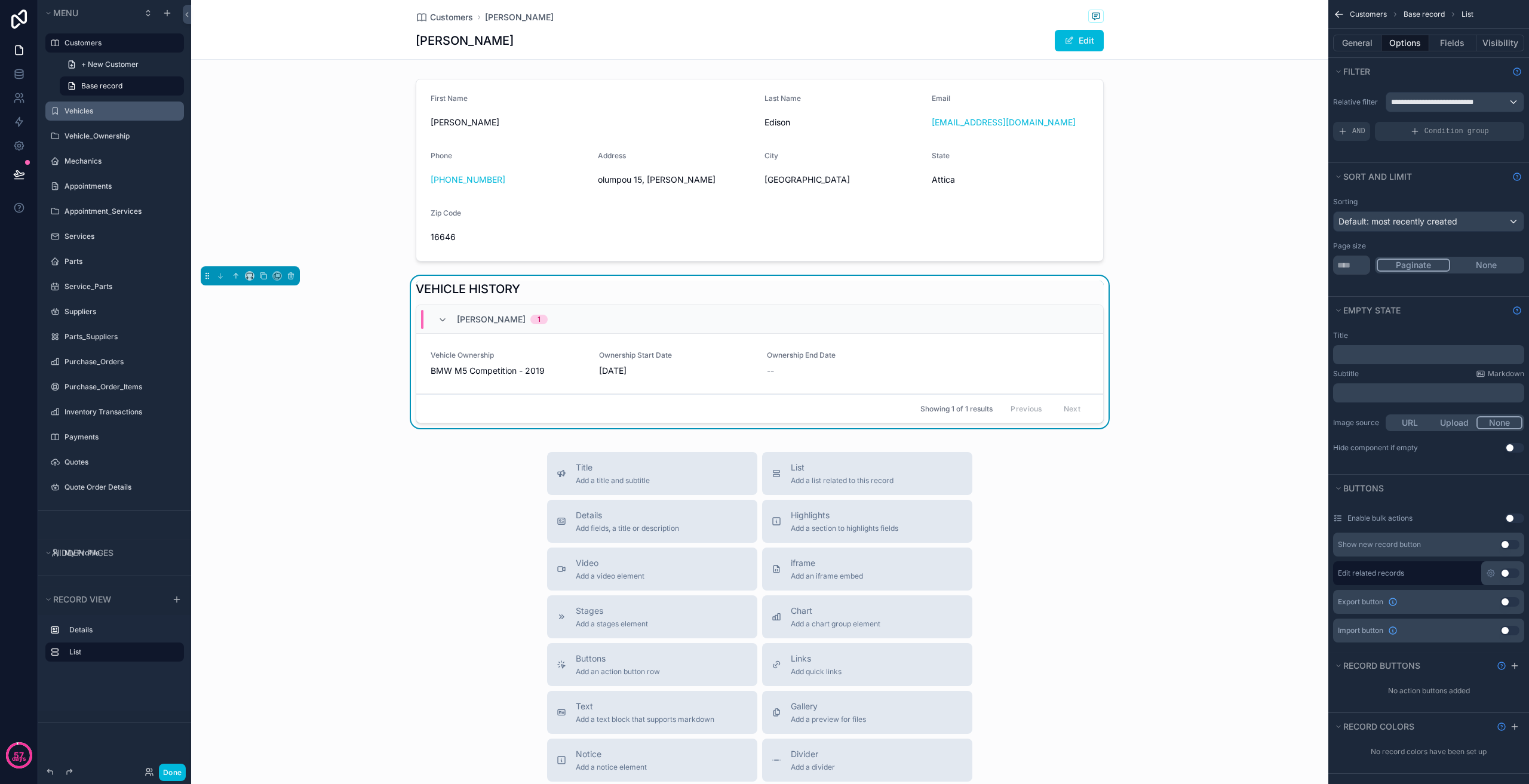
click at [1477, 267] on button "None" at bounding box center [1486, 265] width 73 height 13
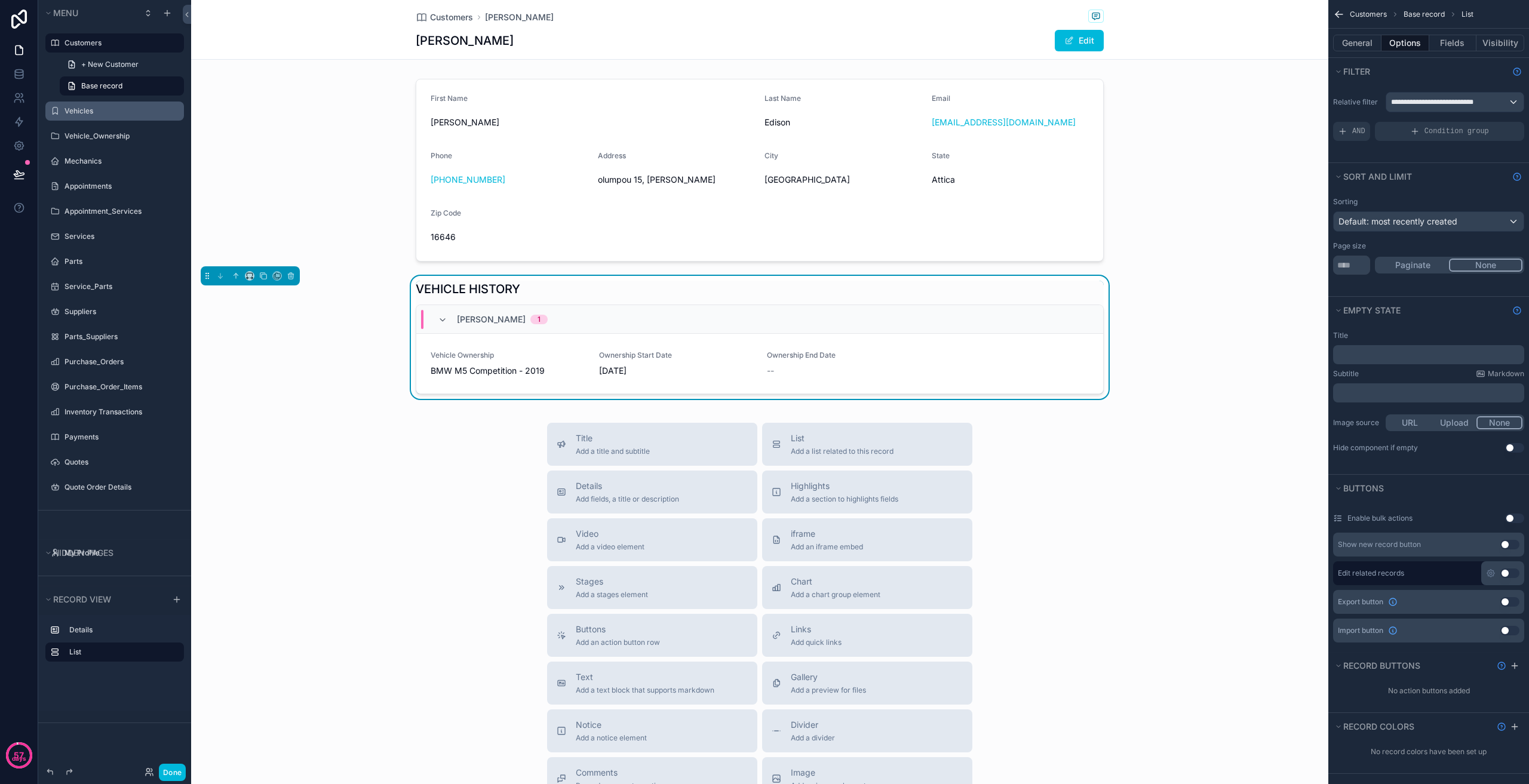
click at [1433, 268] on button "Paginate" at bounding box center [1413, 265] width 73 height 13
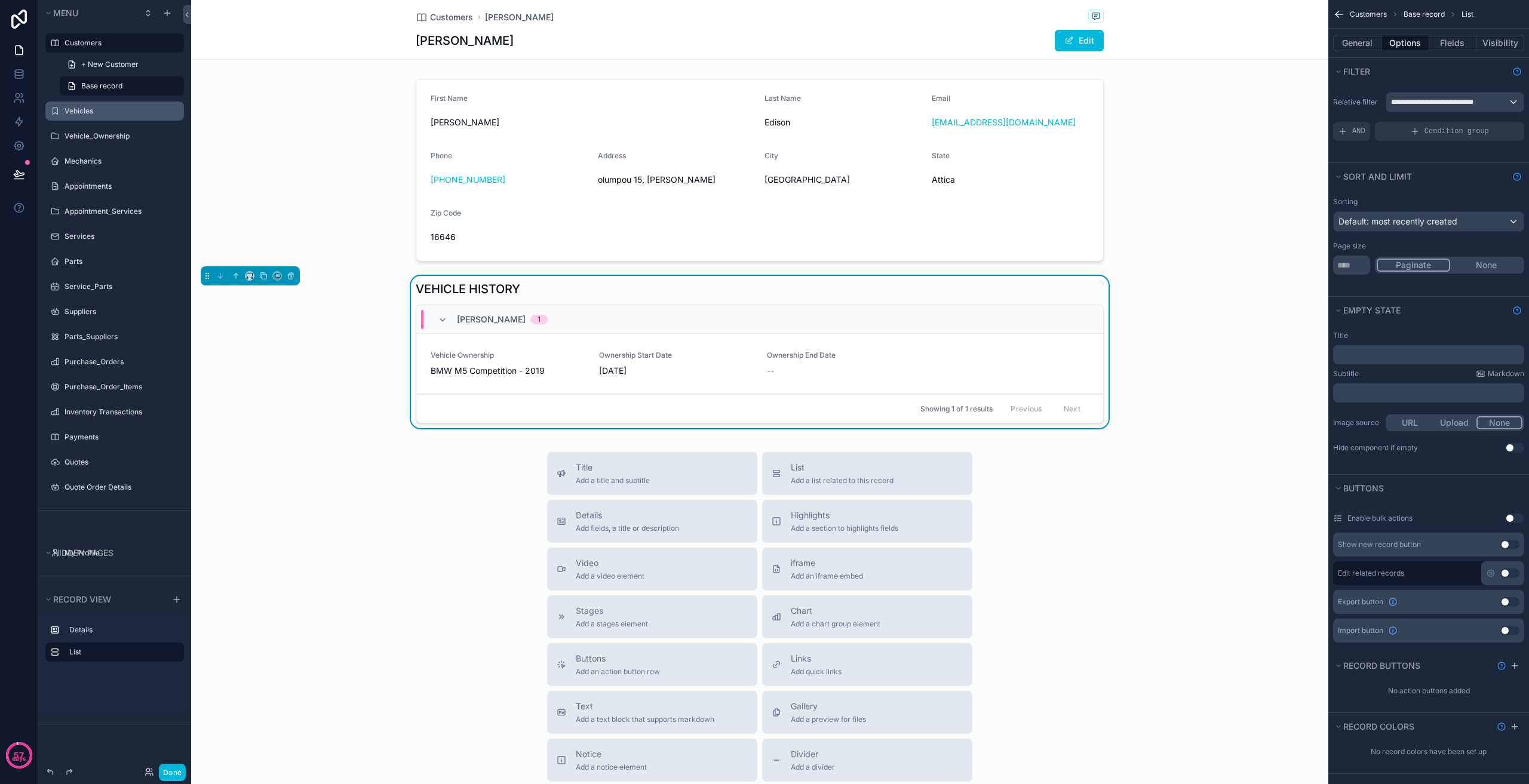
click at [1501, 269] on button "None" at bounding box center [1486, 265] width 73 height 13
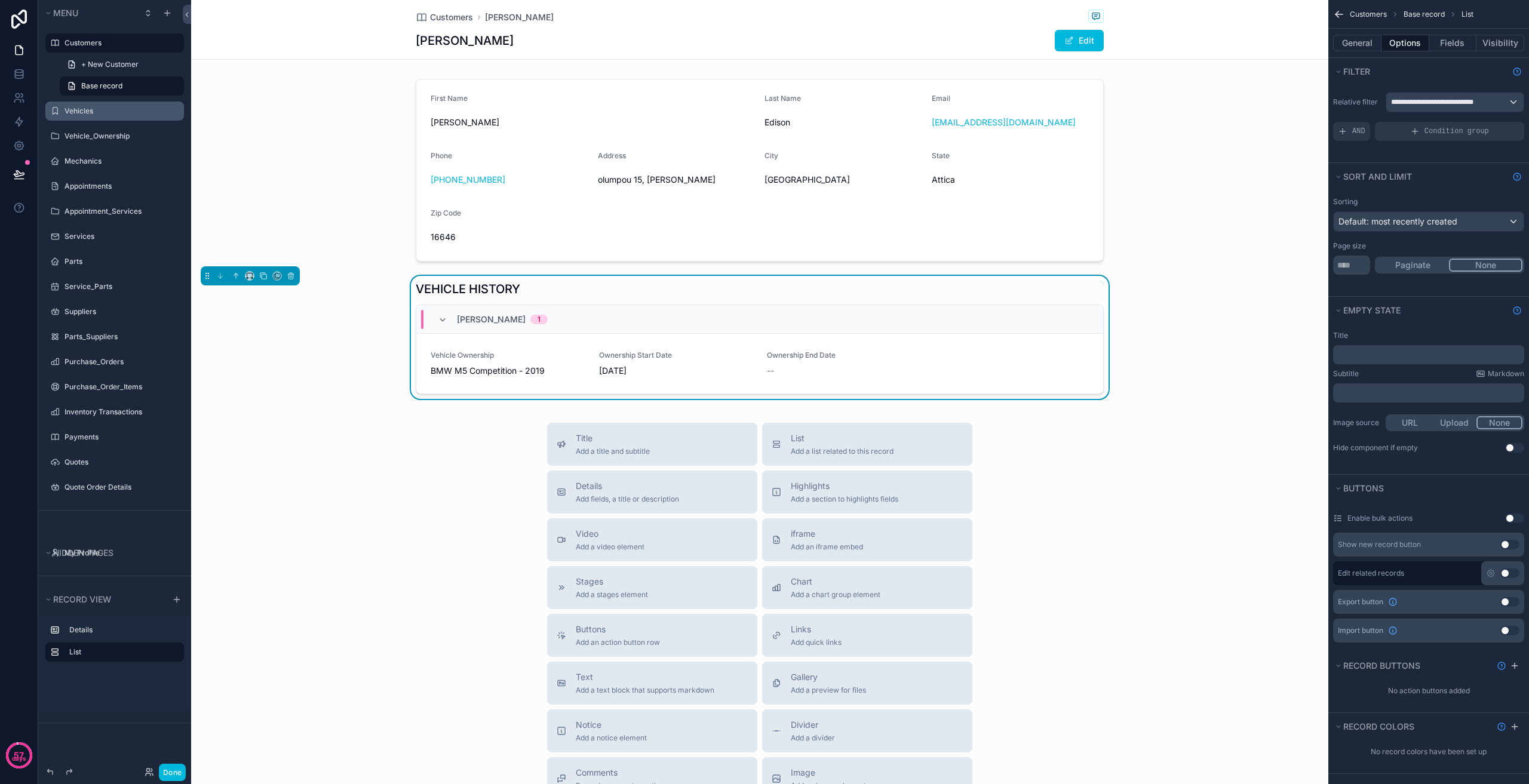
click at [1426, 265] on button "Paginate" at bounding box center [1413, 265] width 73 height 13
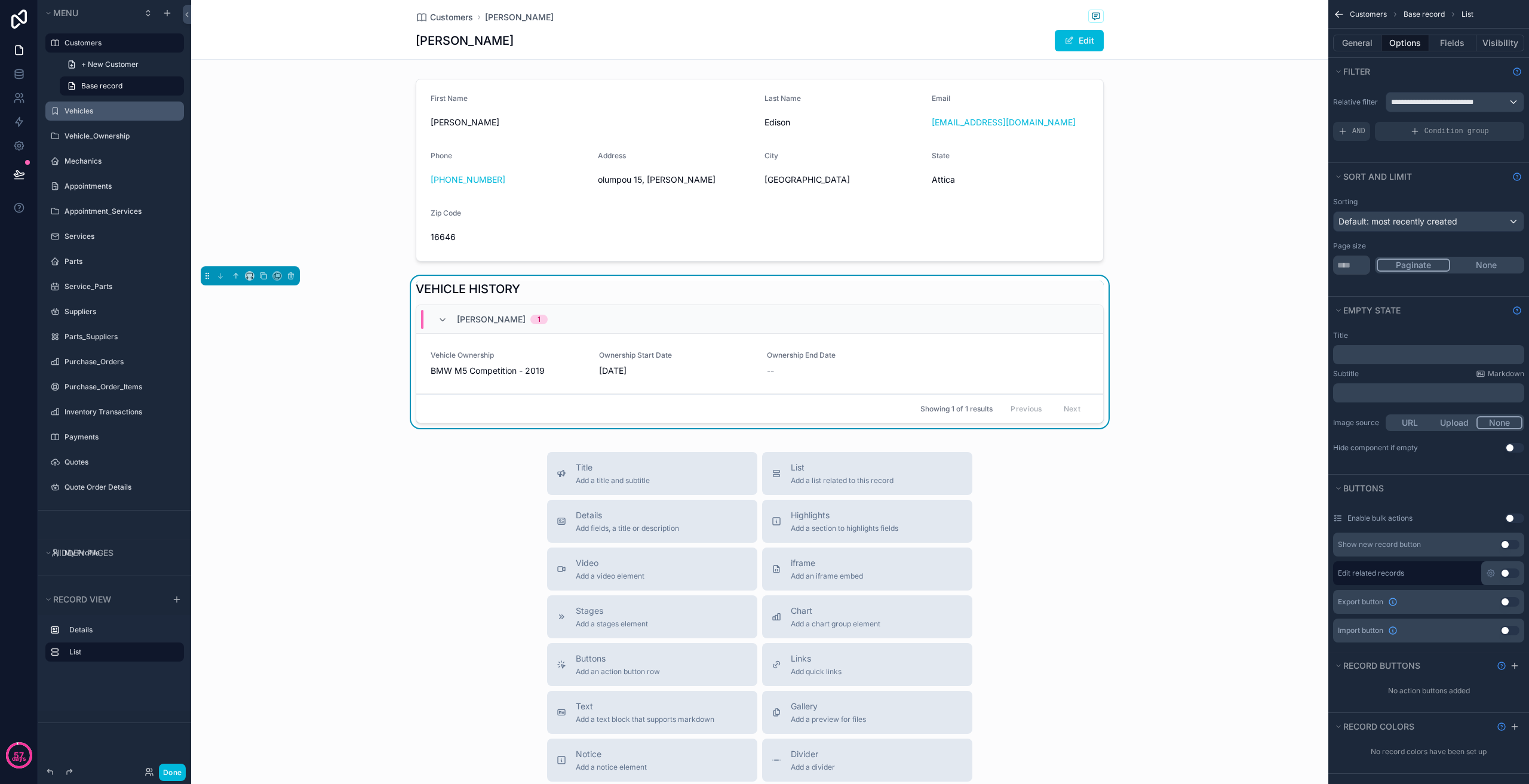
click at [1495, 263] on button "None" at bounding box center [1486, 265] width 73 height 13
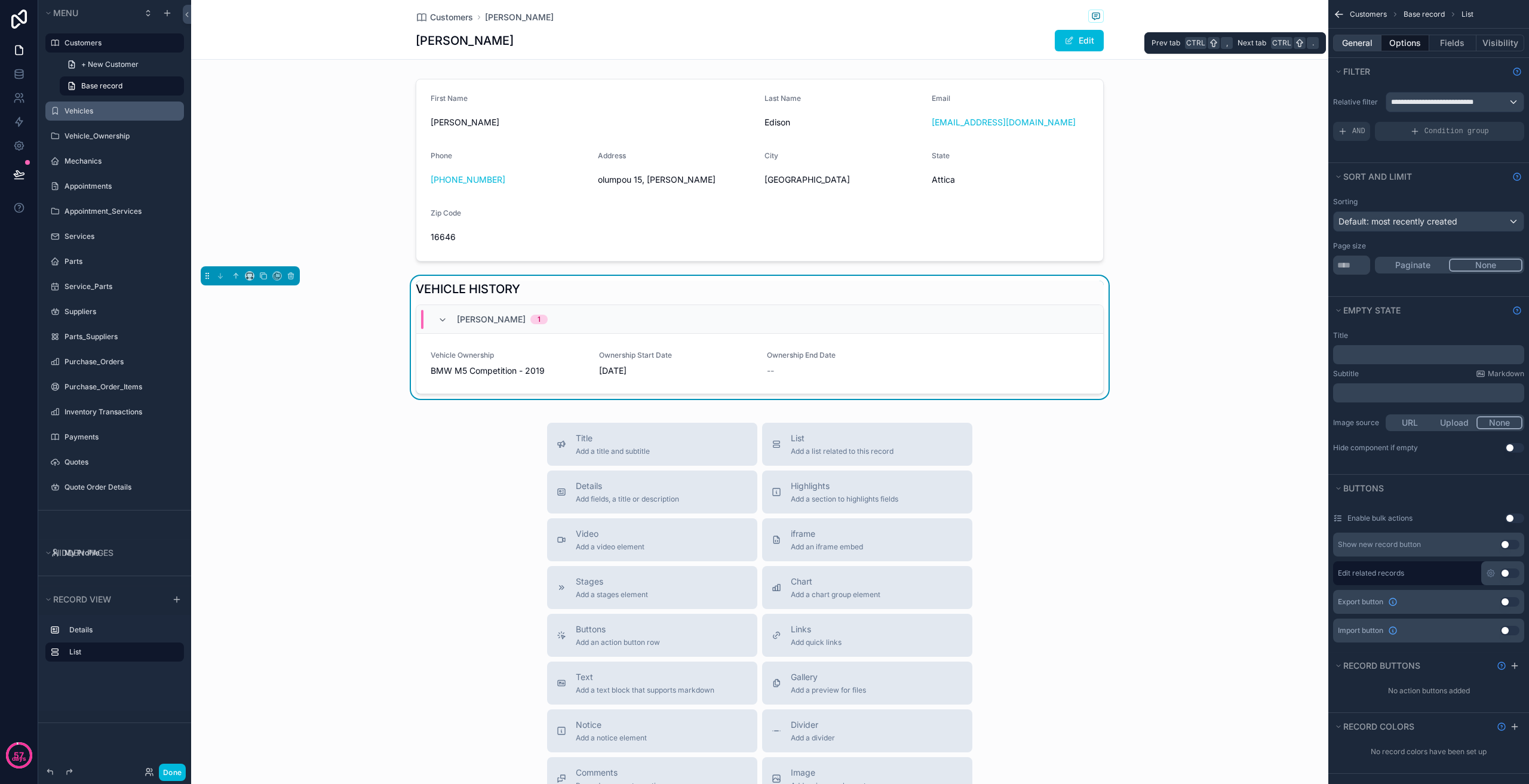
click at [1366, 40] on button "General" at bounding box center [1357, 43] width 48 height 17
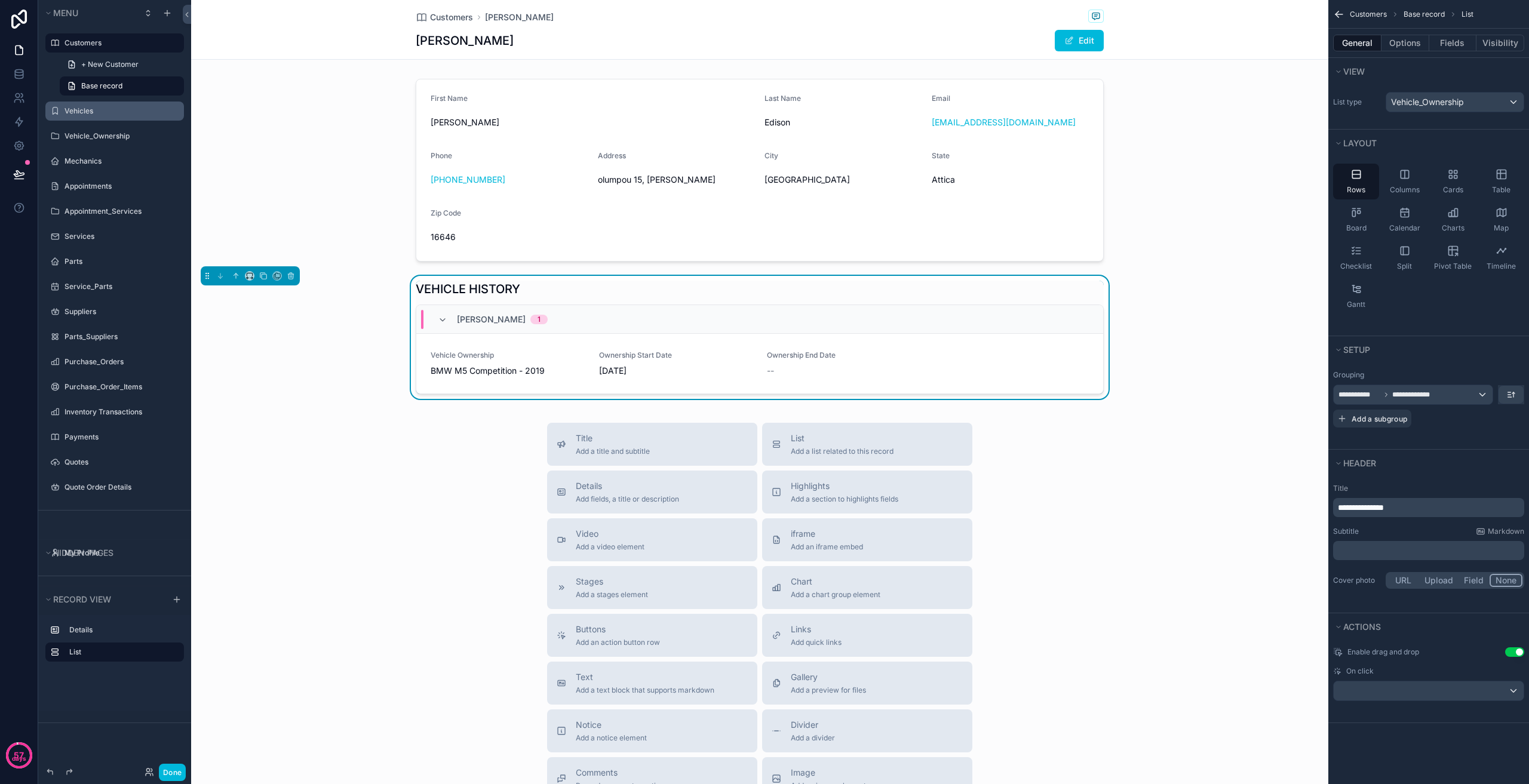
click at [1446, 408] on div "**********" at bounding box center [1428, 406] width 191 height 43
click at [1448, 404] on button "**********" at bounding box center [1413, 394] width 160 height 20
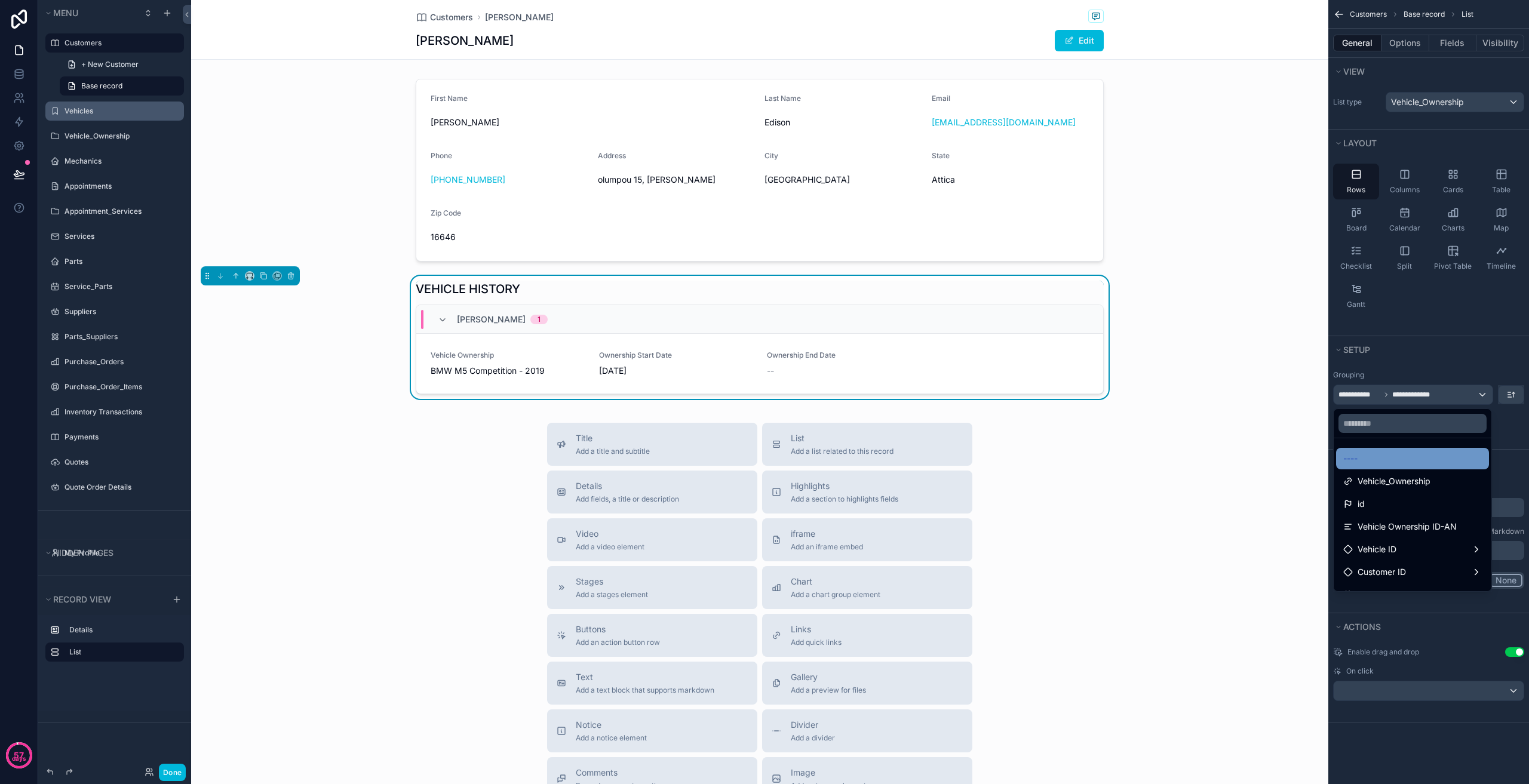
click at [1385, 461] on div "----" at bounding box center [1413, 459] width 139 height 15
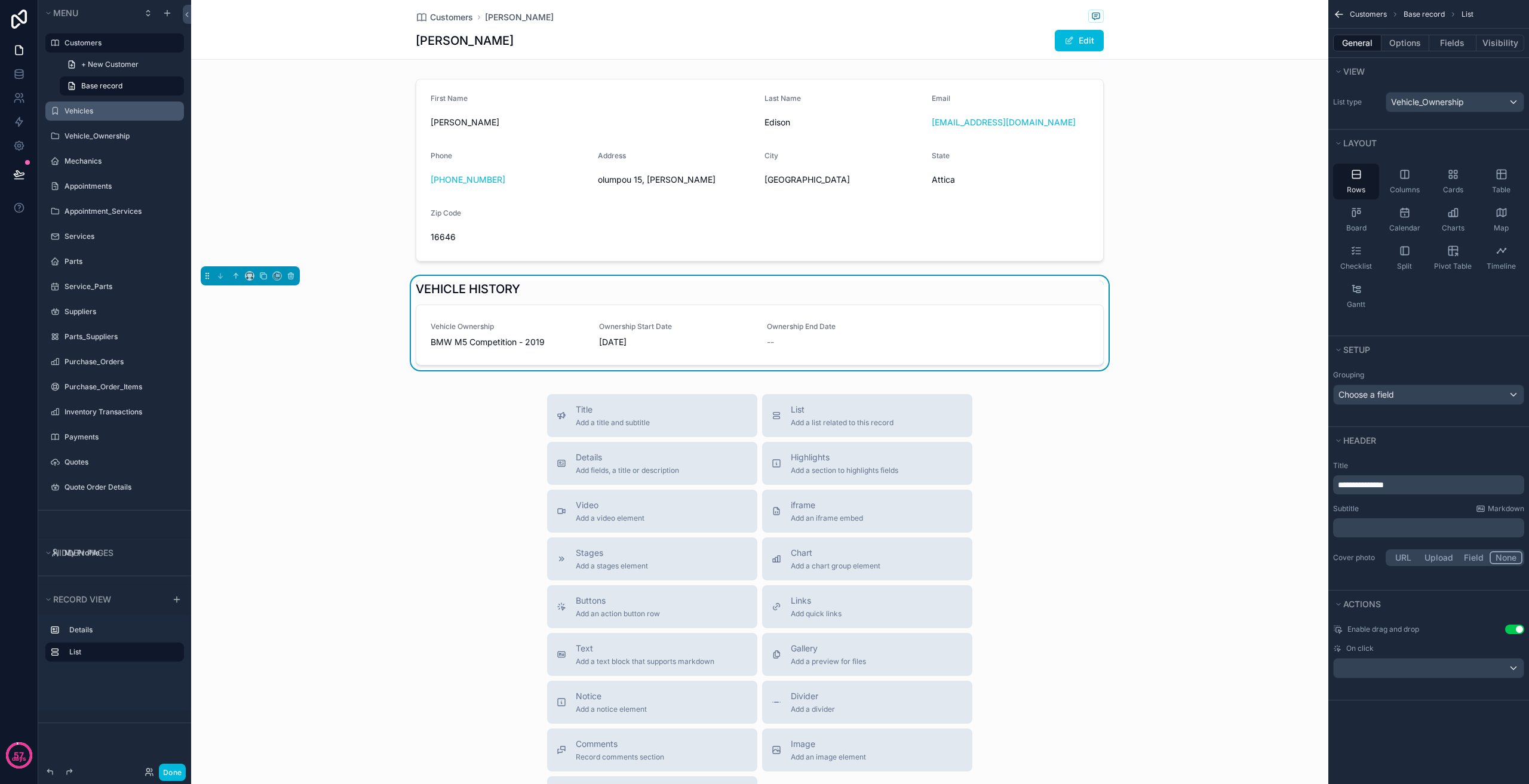
click at [1201, 428] on div "Title Add a title and subtitle List Add a list related to this record Details A…" at bounding box center [759, 607] width 1137 height 425
click at [1340, 15] on icon "scrollable content" at bounding box center [1339, 15] width 7 height 0
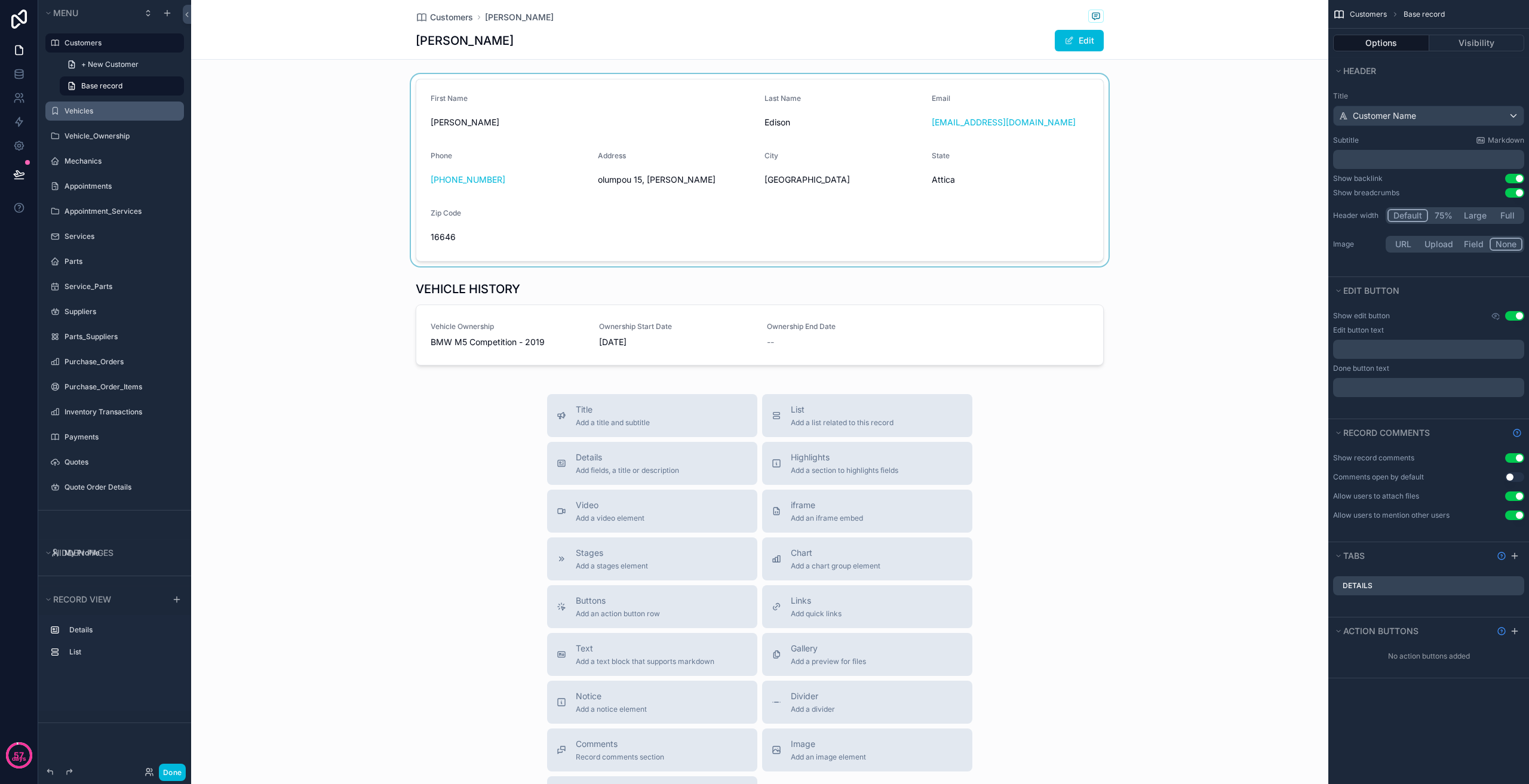
click at [1285, 143] on div "scrollable content" at bounding box center [759, 170] width 1137 height 192
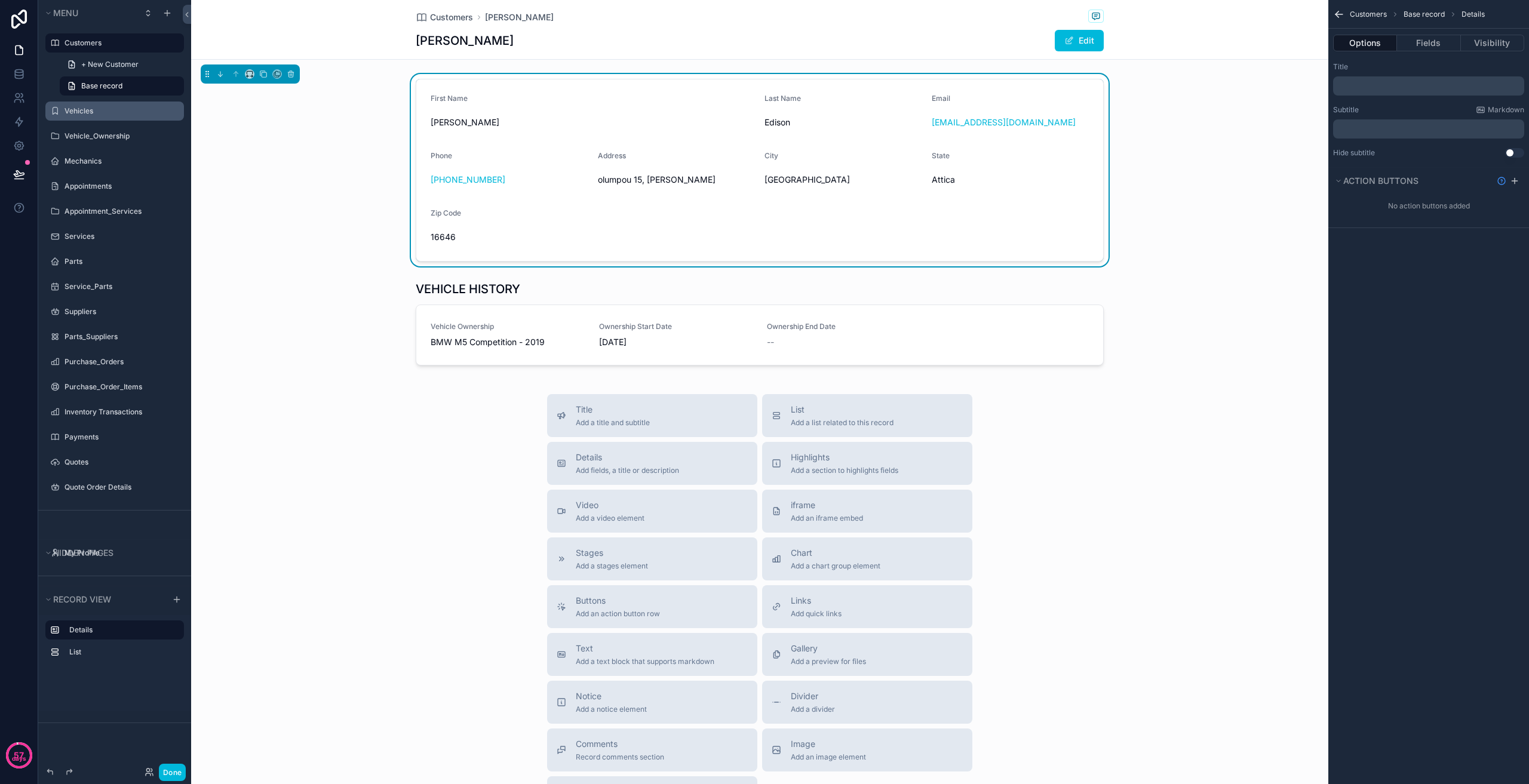
click at [1252, 185] on div "First Name [PERSON_NAME] Last Name [PERSON_NAME] Email [EMAIL_ADDRESS][DOMAIN_N…" at bounding box center [759, 170] width 1137 height 192
click at [5, 172] on div at bounding box center [19, 173] width 38 height 33
click at [15, 164] on button at bounding box center [19, 173] width 27 height 33
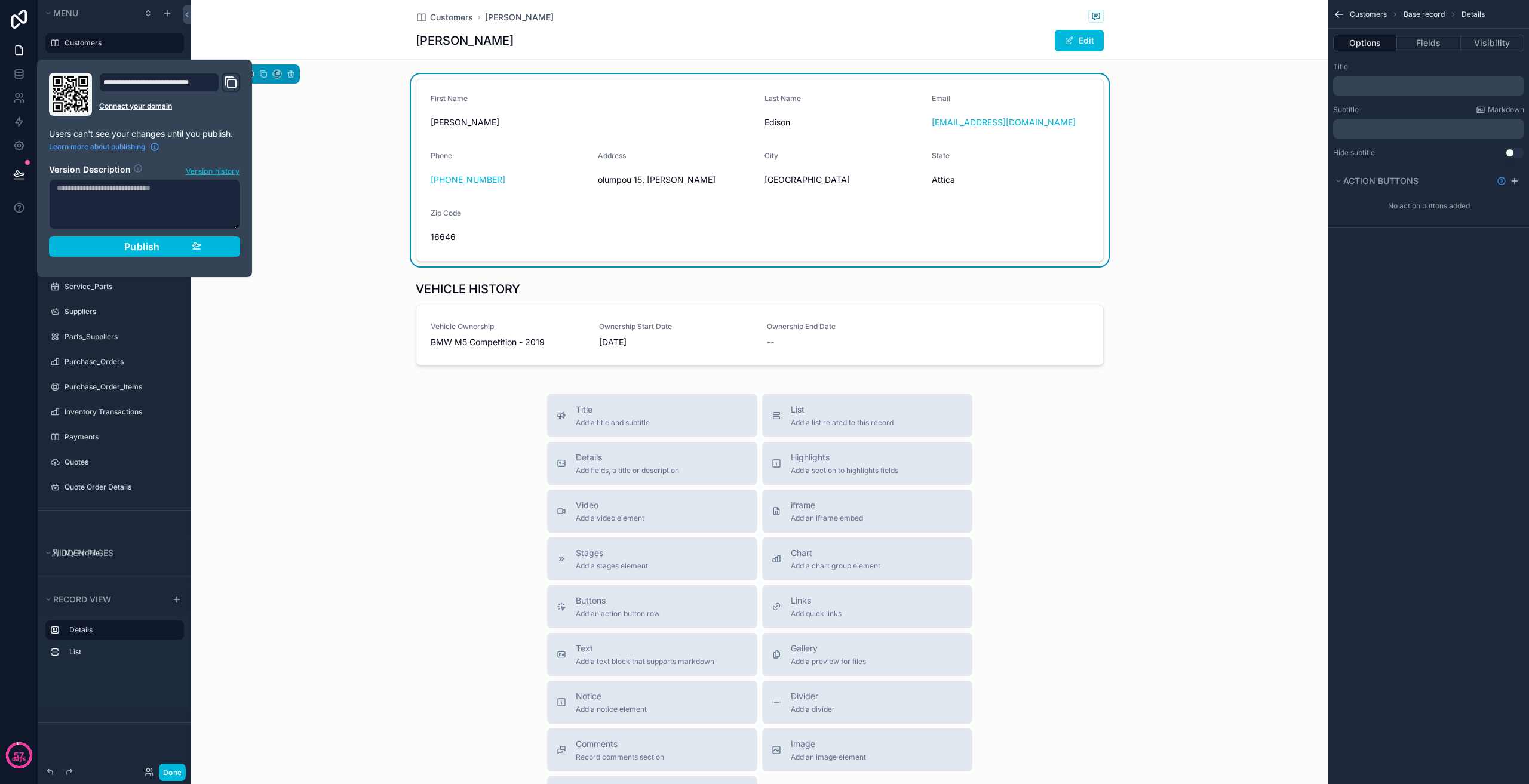
click at [155, 257] on div "**********" at bounding box center [144, 168] width 201 height 191
click at [157, 248] on span "Publish" at bounding box center [142, 246] width 36 height 12
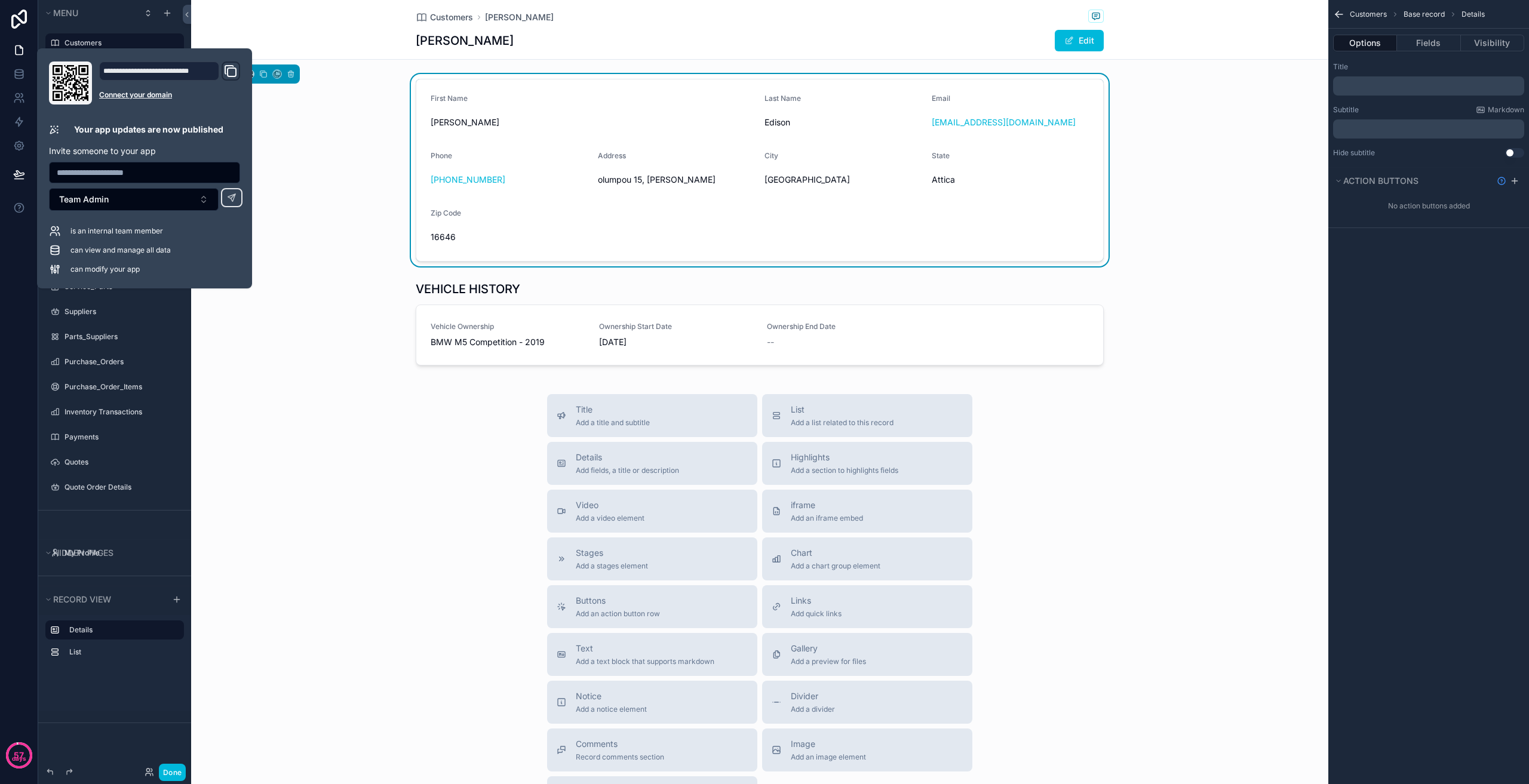
click at [344, 465] on div "Title Add a title and subtitle List Add a list related to this record Details A…" at bounding box center [759, 607] width 1137 height 425
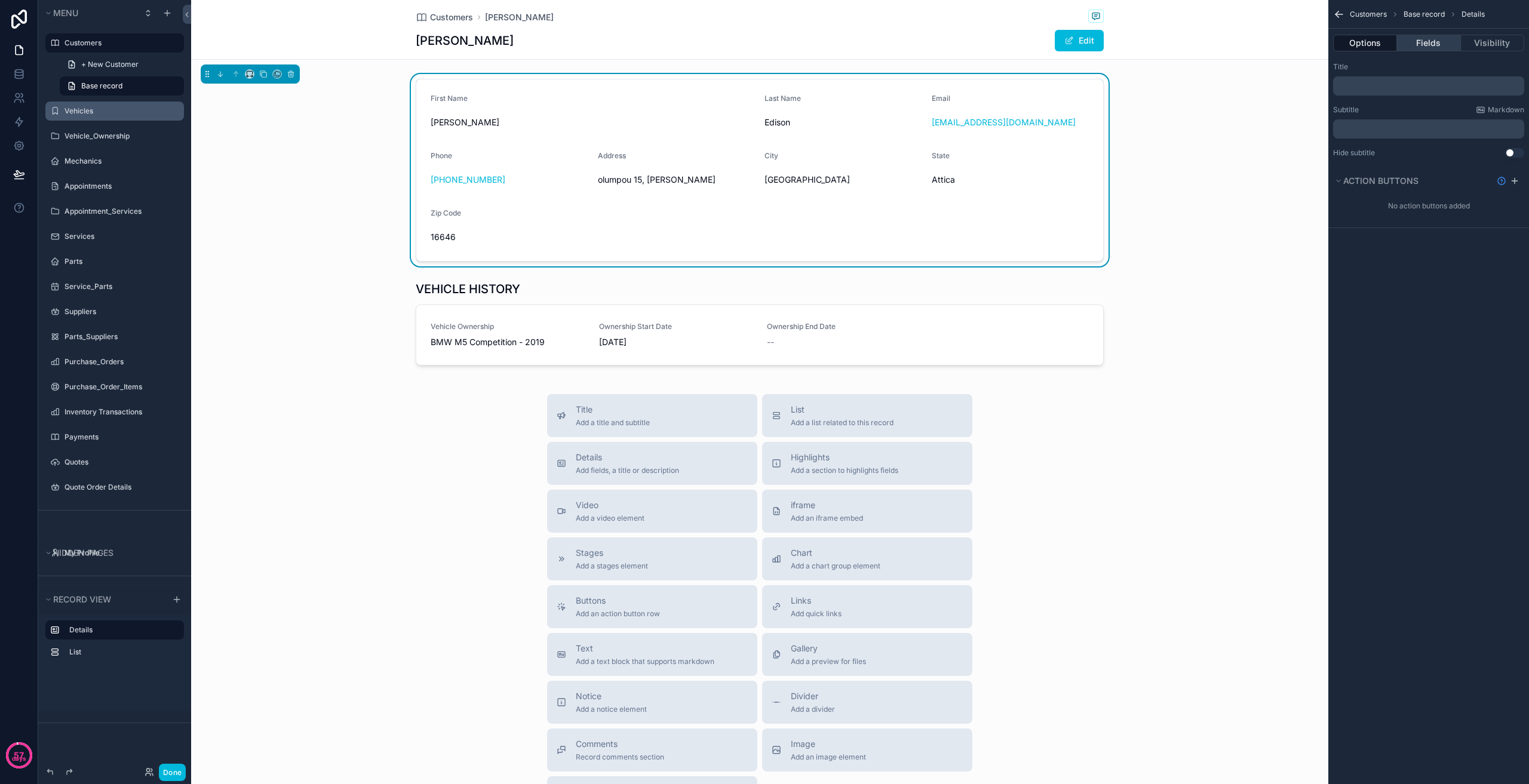
click at [1420, 40] on button "Fields" at bounding box center [1428, 43] width 63 height 17
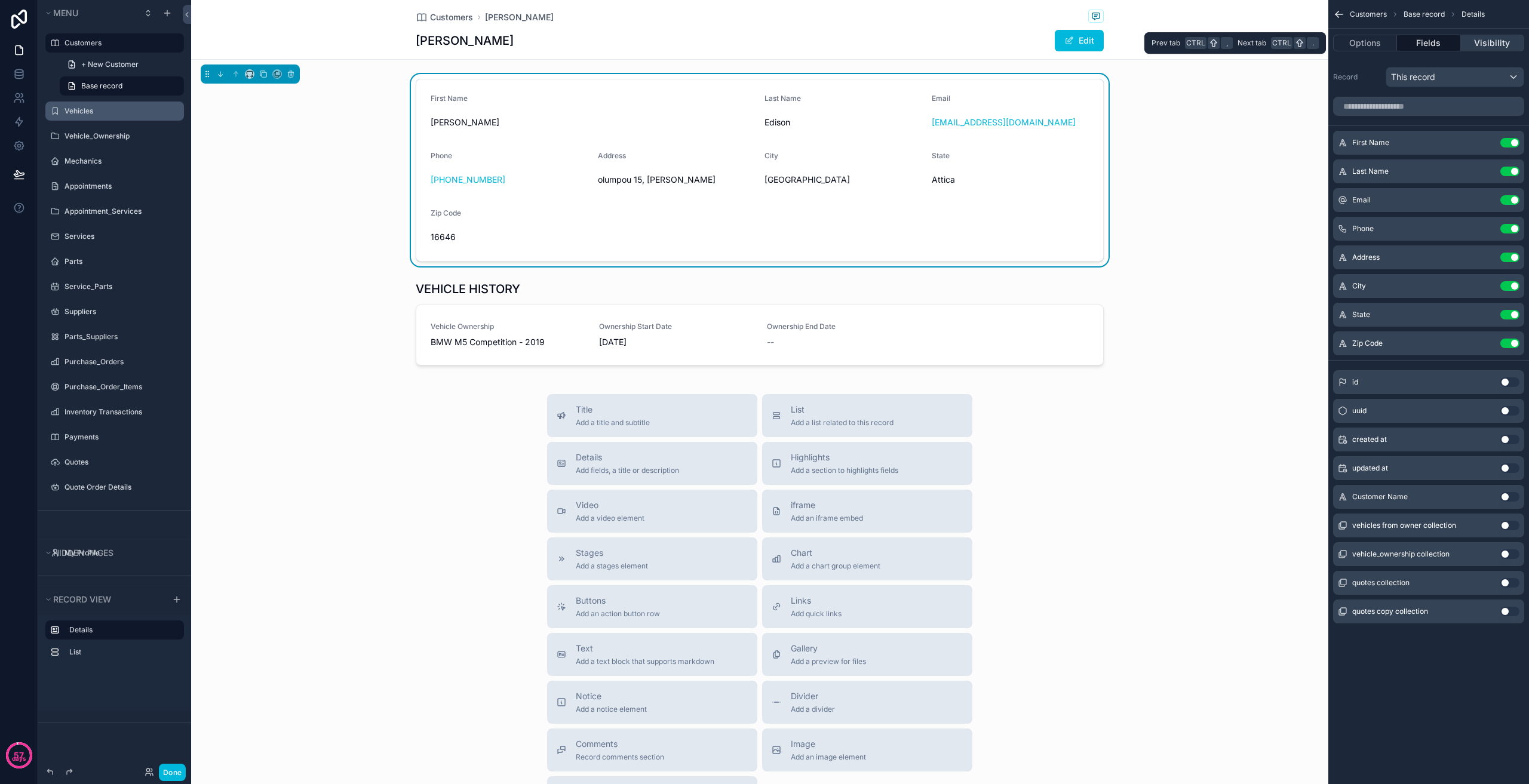
click at [1496, 41] on button "Visibility" at bounding box center [1493, 43] width 63 height 17
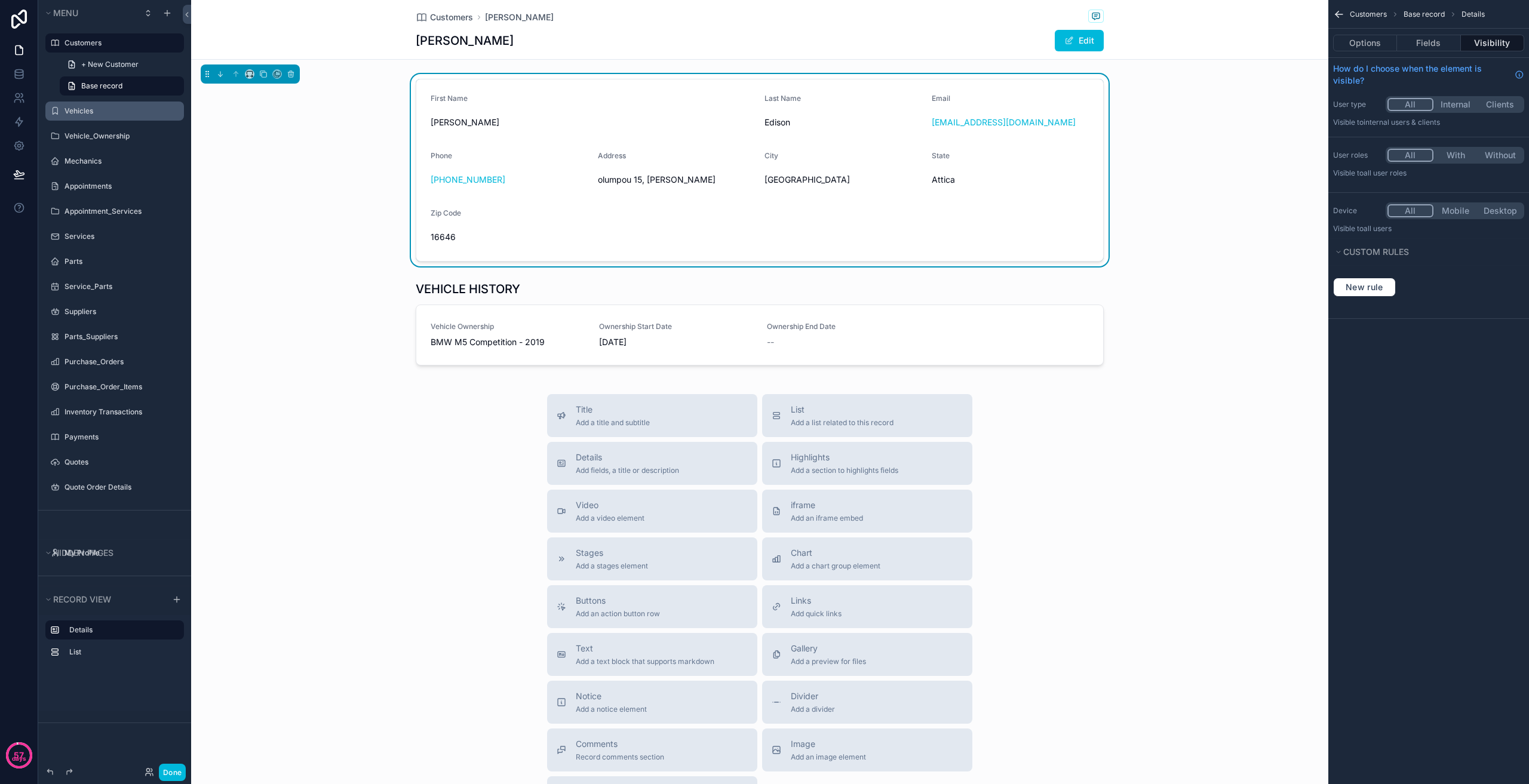
click at [452, 37] on h1 "[PERSON_NAME]" at bounding box center [464, 40] width 98 height 17
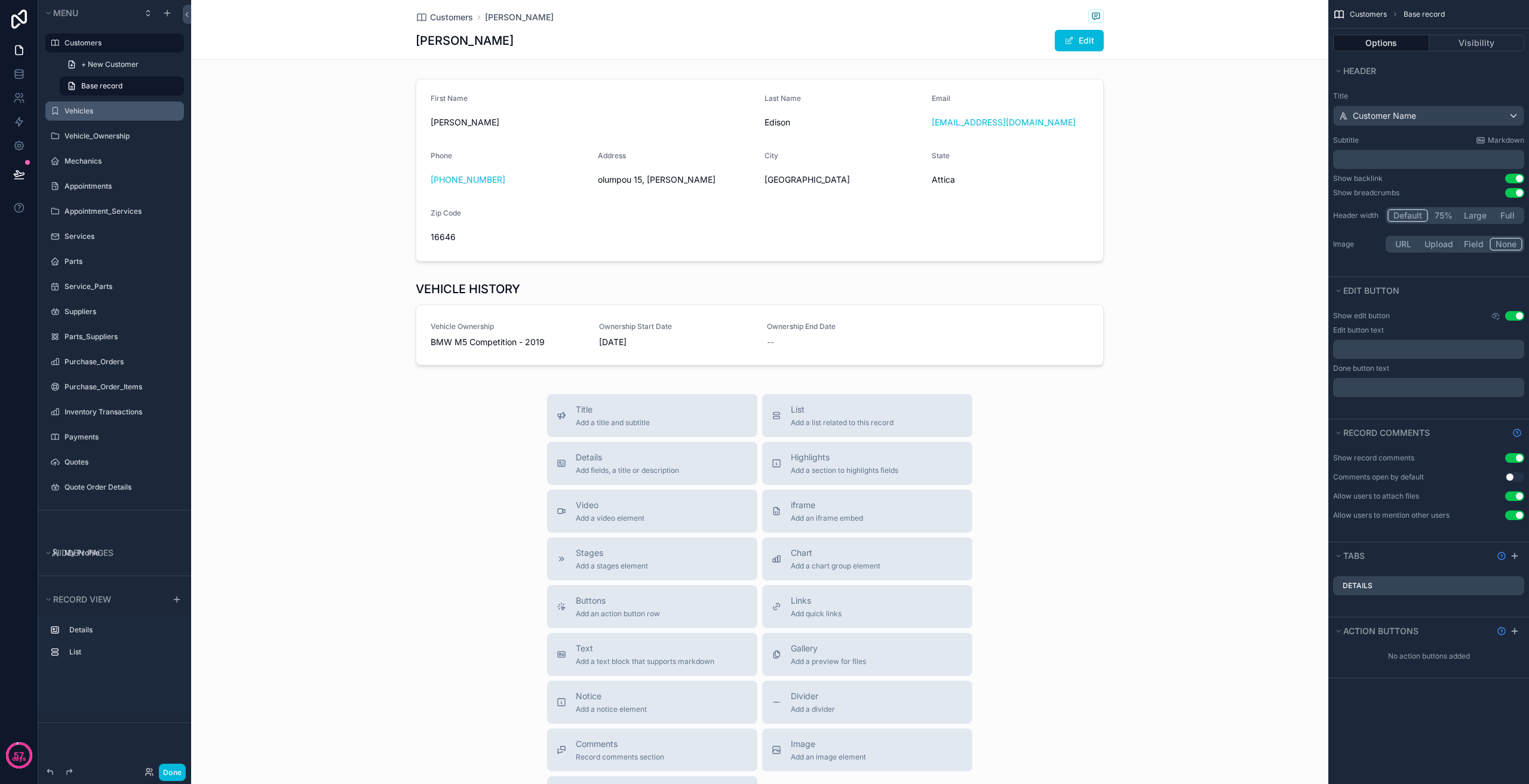
click at [675, 35] on div "[PERSON_NAME] Edit" at bounding box center [759, 40] width 688 height 23
click at [1176, 75] on div "scrollable content" at bounding box center [759, 170] width 1137 height 192
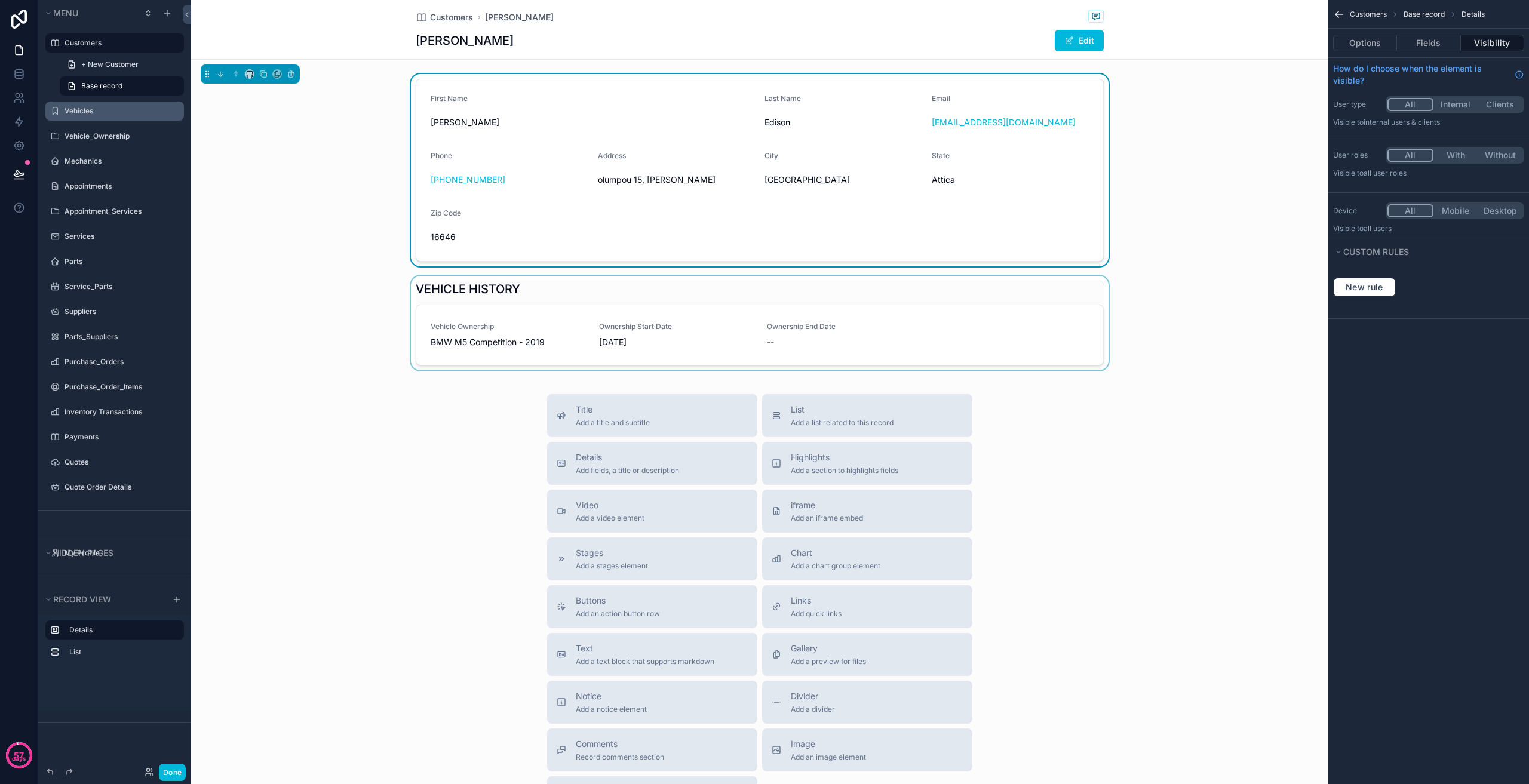
click at [1222, 277] on div "scrollable content" at bounding box center [759, 325] width 1137 height 99
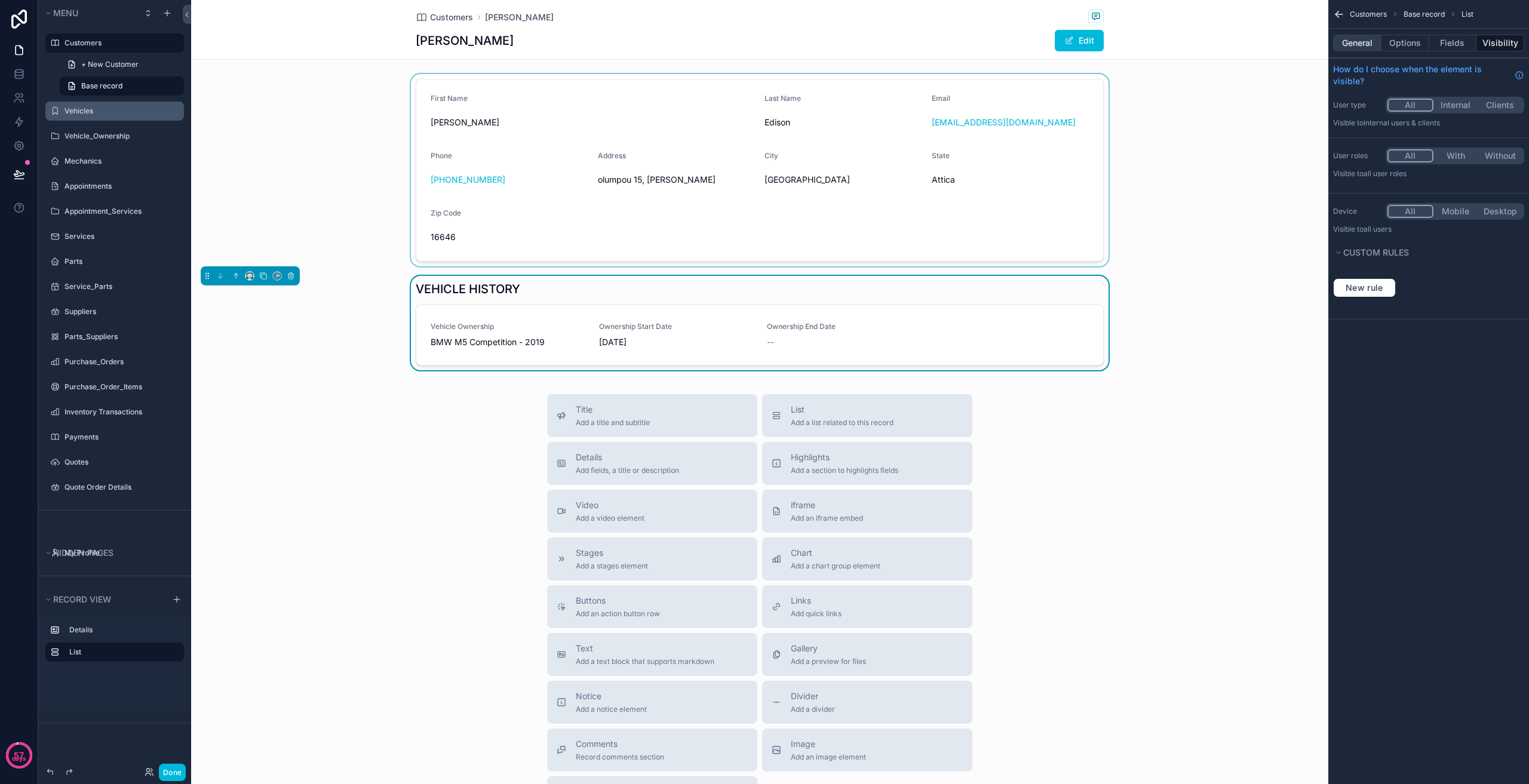
click at [1374, 40] on button "General" at bounding box center [1357, 43] width 48 height 17
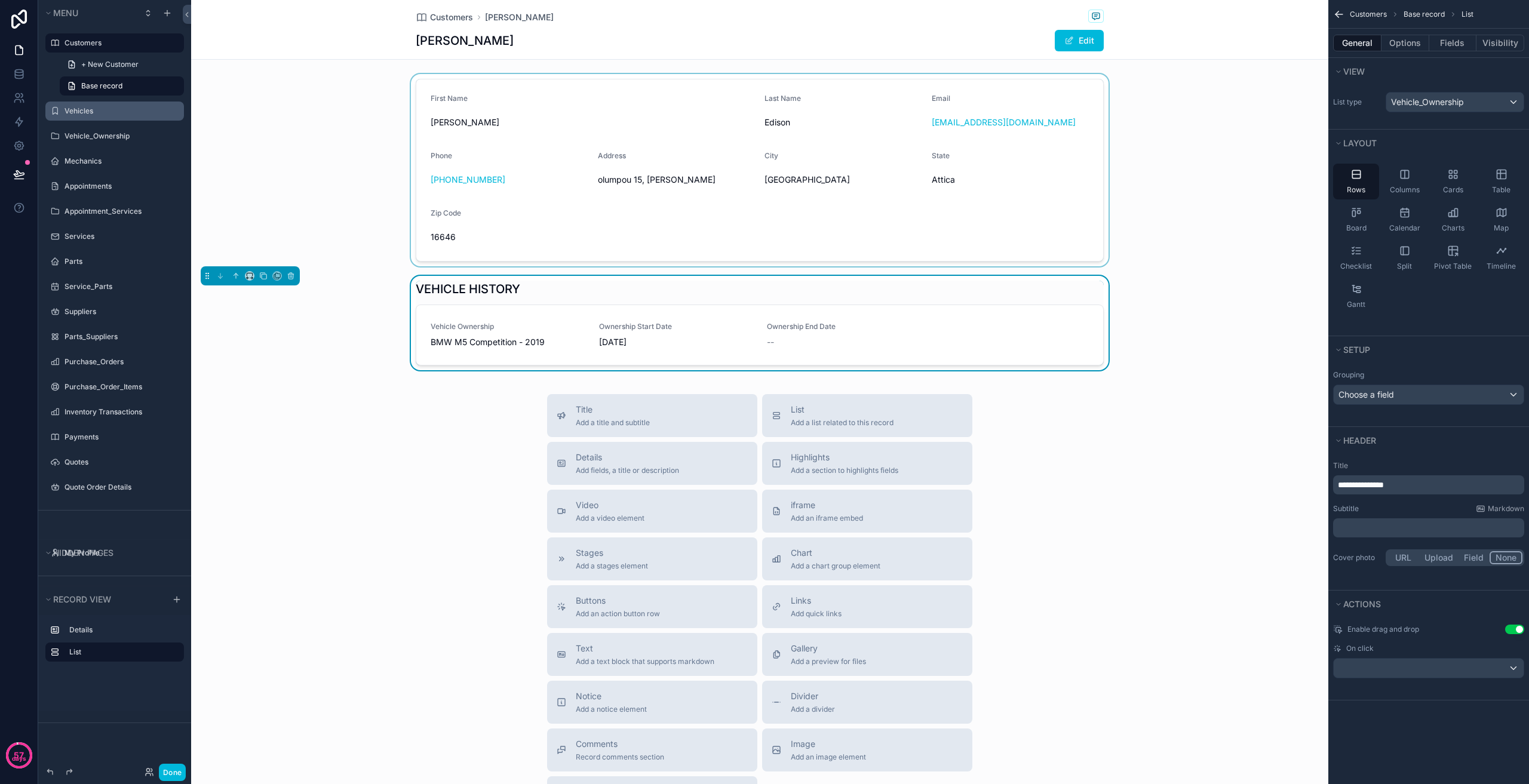
click at [1180, 277] on div "VEHICLE HISTORY Vehicle Ownership BMW M5 Competition - 2019 Ownership Start Dat…" at bounding box center [759, 325] width 1137 height 99
click at [1237, 188] on div "scrollable content" at bounding box center [759, 170] width 1137 height 192
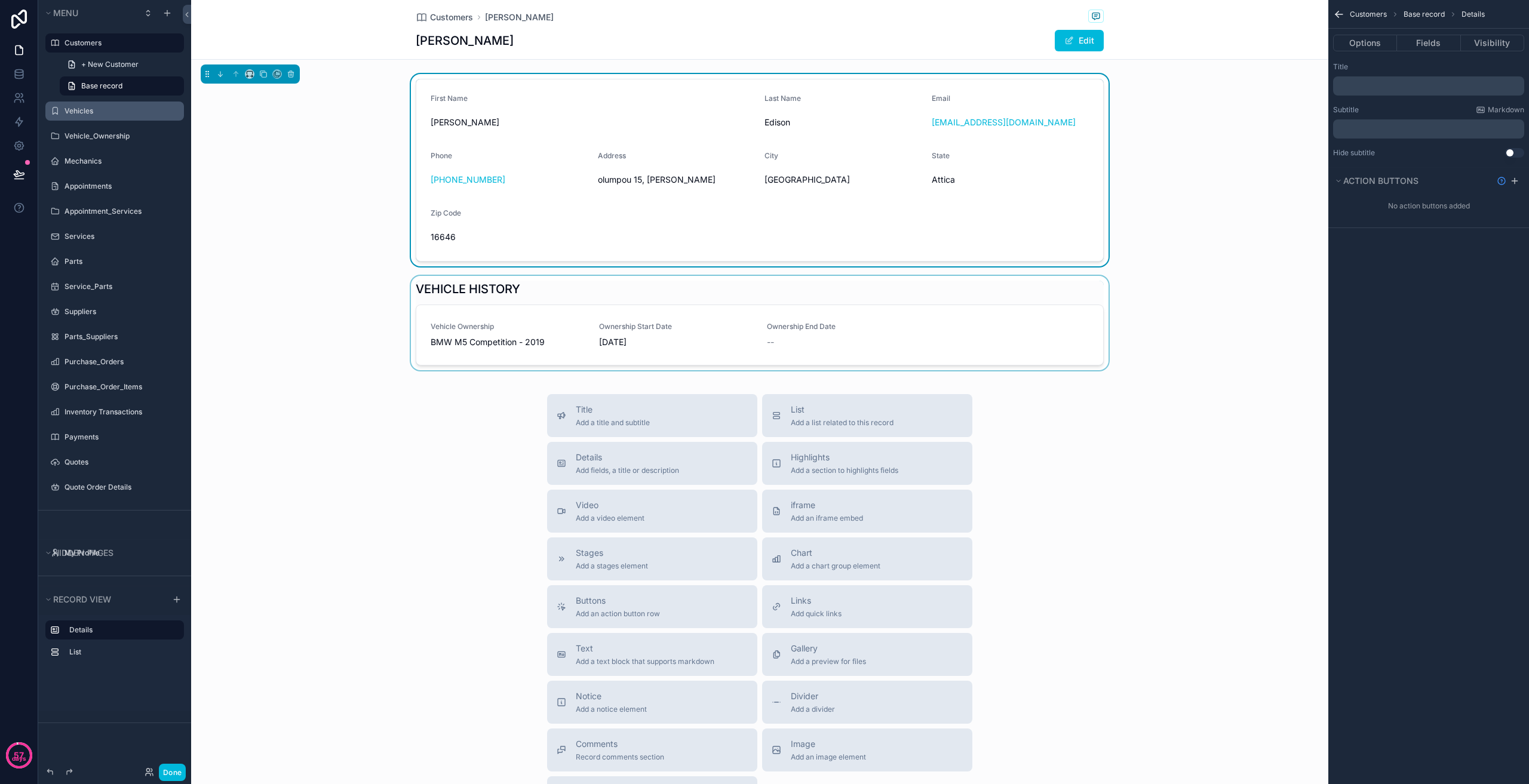
click at [1204, 34] on div "Customers [PERSON_NAME] [PERSON_NAME] Edit" at bounding box center [759, 30] width 1137 height 60
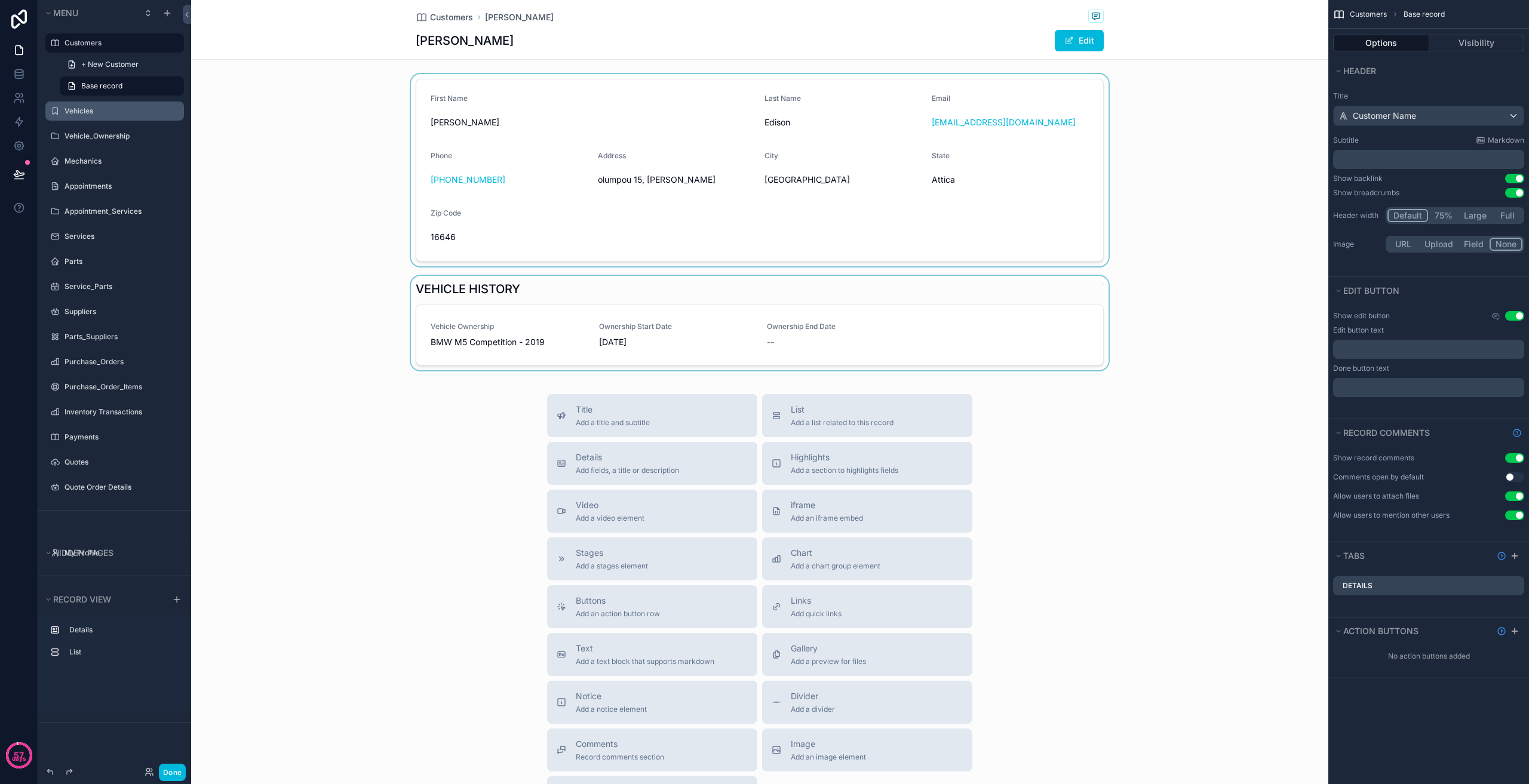
click at [443, 34] on h1 "[PERSON_NAME]" at bounding box center [464, 40] width 98 height 17
click at [446, 40] on h1 "[PERSON_NAME]" at bounding box center [464, 40] width 98 height 17
click at [533, 35] on div "[PERSON_NAME] Edit" at bounding box center [759, 40] width 688 height 23
click at [1289, 562] on div "Title Add a title and subtitle List Add a list related to this record Details A…" at bounding box center [759, 607] width 1137 height 425
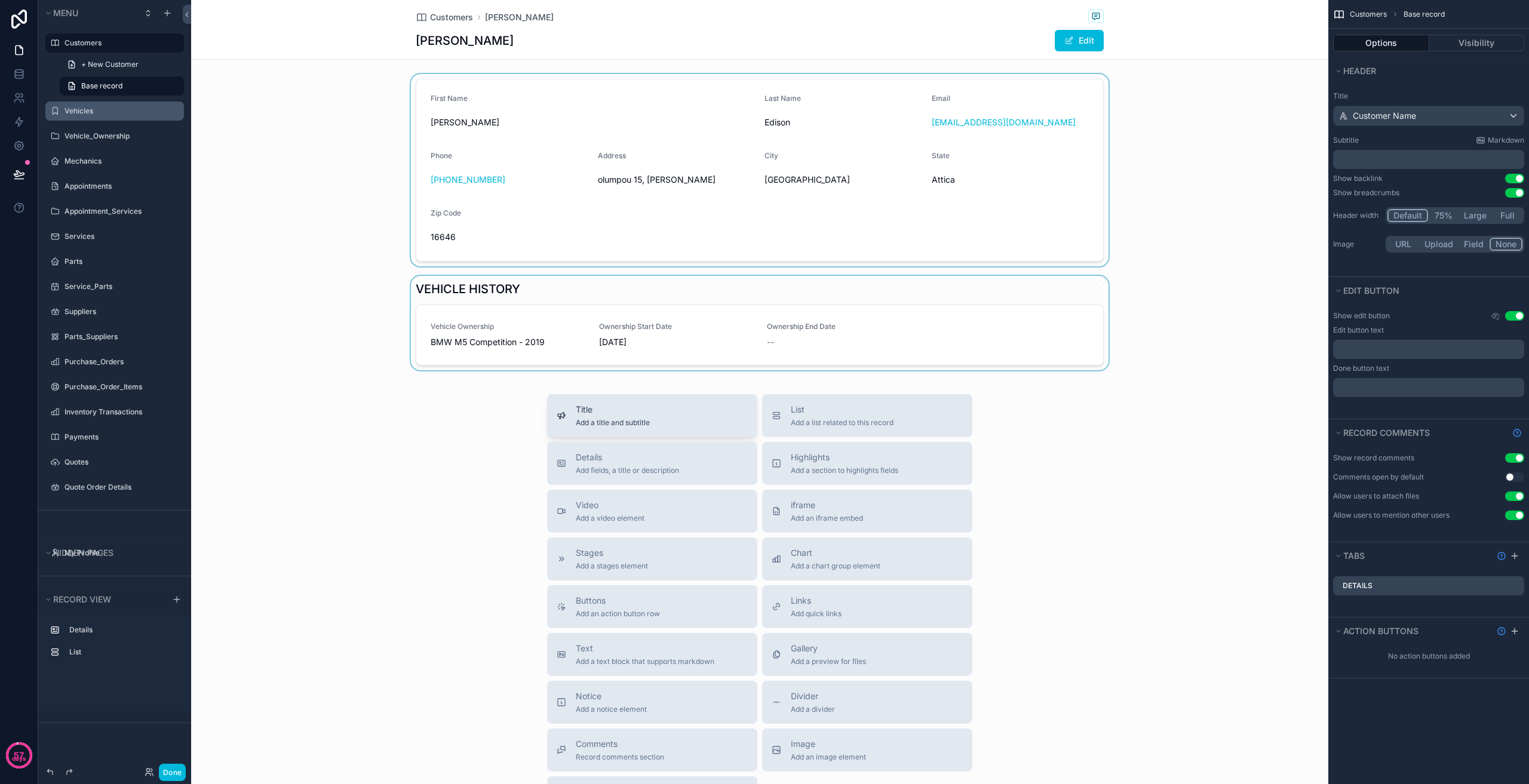
click at [677, 421] on div "Title Add a title and subtitle" at bounding box center [652, 415] width 191 height 24
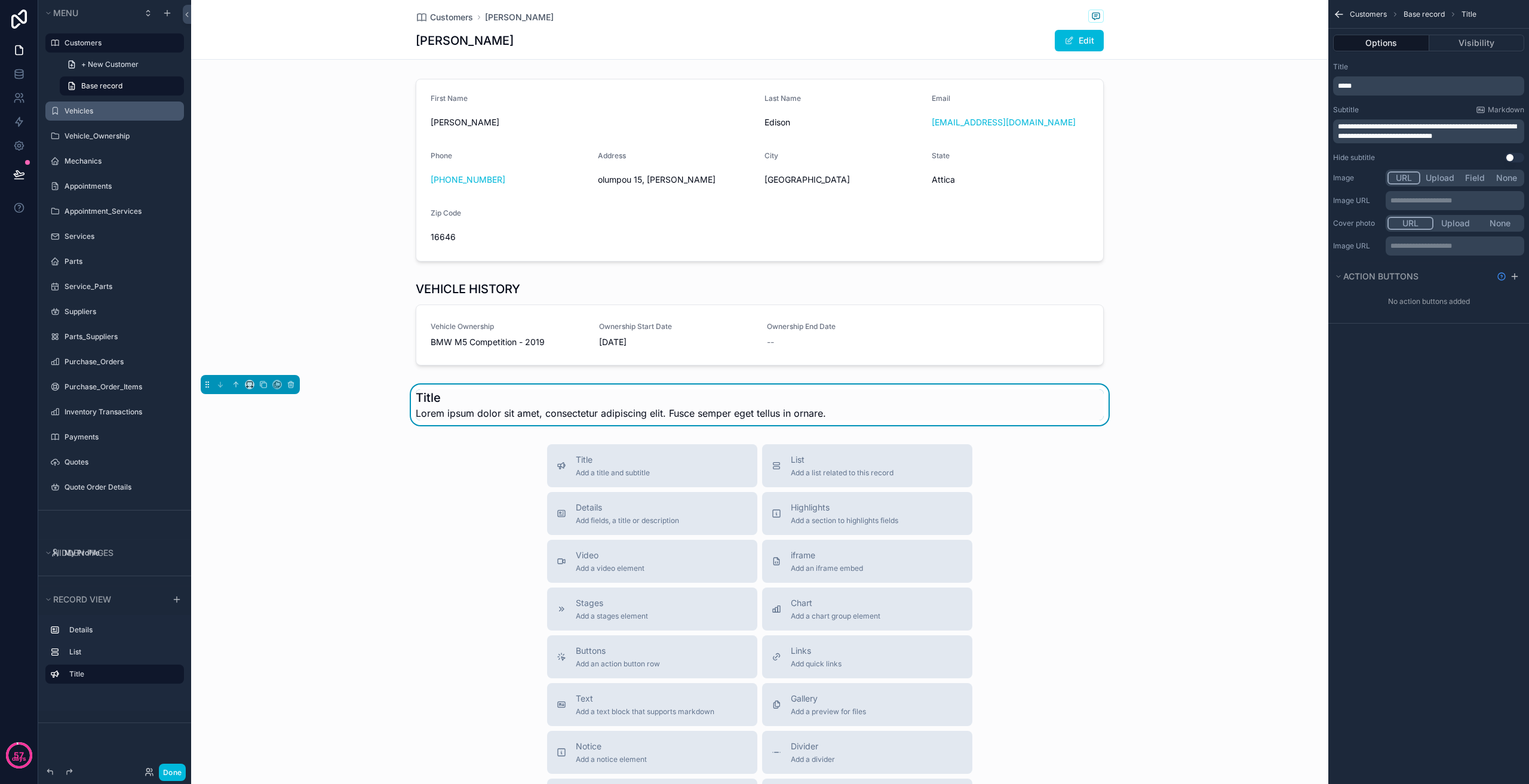
scroll to position [13, 0]
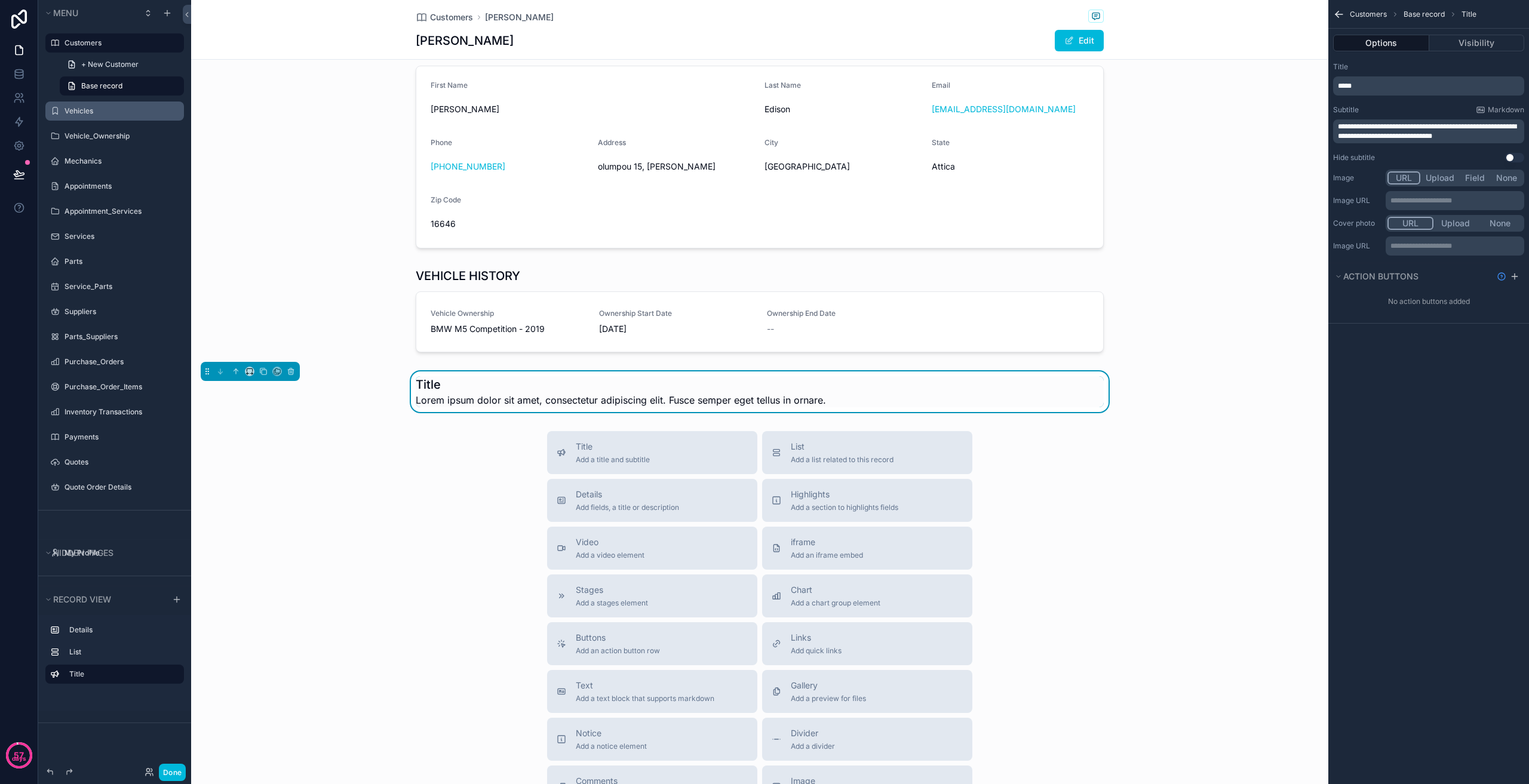
drag, startPoint x: 604, startPoint y: 397, endPoint x: 495, endPoint y: 479, distance: 136.4
click at [495, 479] on div "Title Add a title and subtitle List Add a list related to this record Details A…" at bounding box center [759, 643] width 1137 height 425
click at [297, 371] on button "scrollable content" at bounding box center [290, 371] width 13 height 13
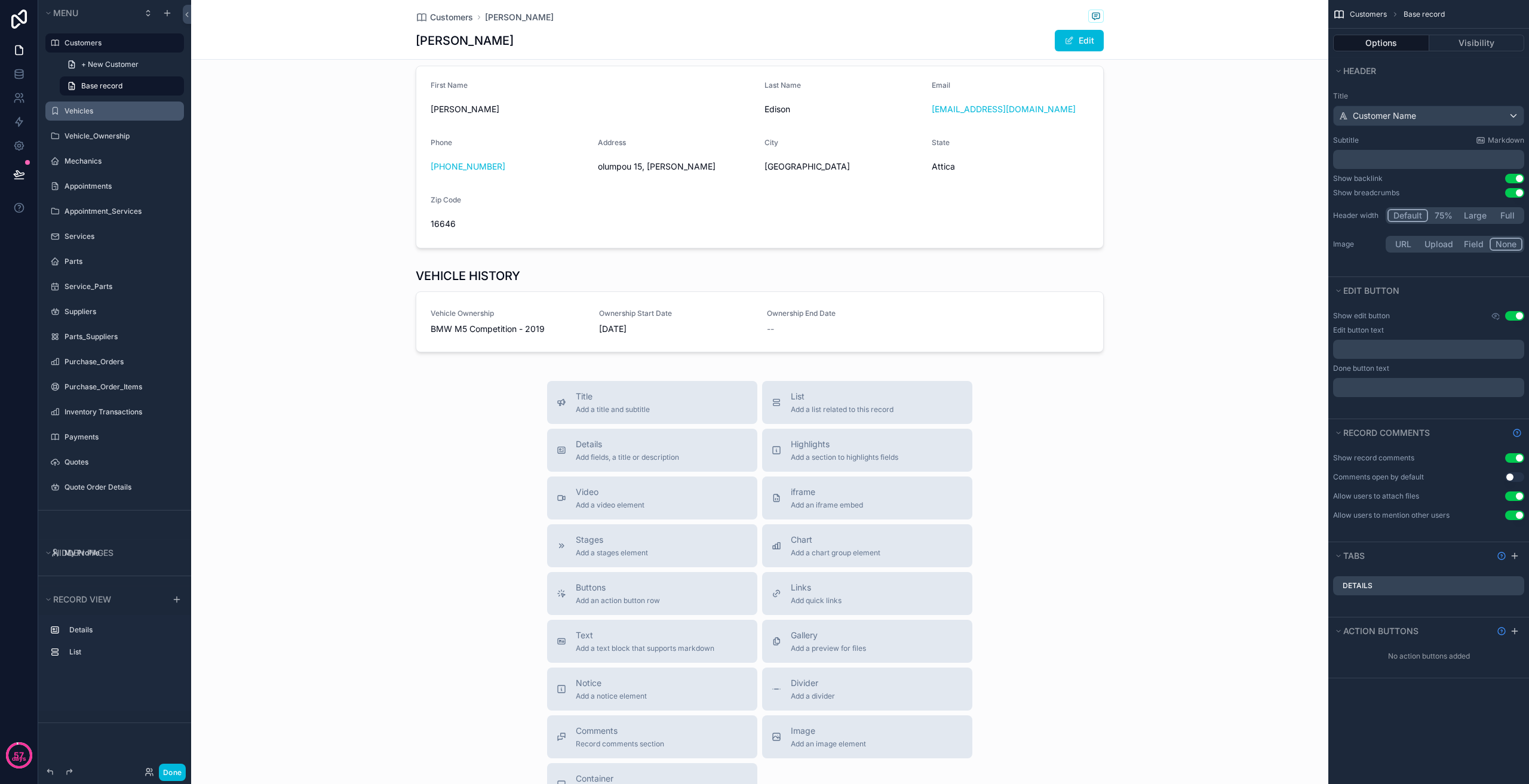
click at [447, 43] on h1 "[PERSON_NAME]" at bounding box center [464, 40] width 98 height 17
click at [461, 19] on span "Customers" at bounding box center [451, 17] width 43 height 12
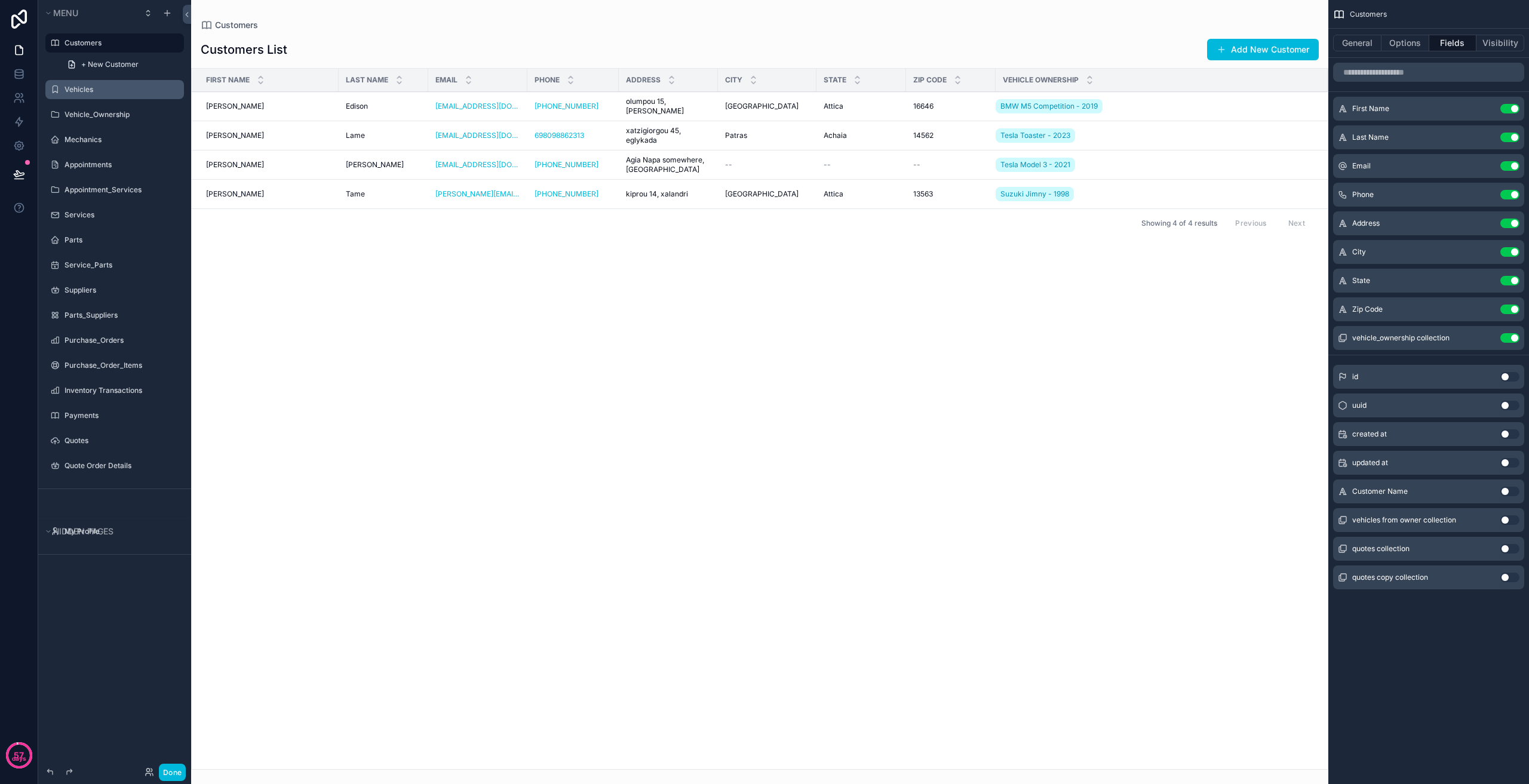
click at [227, 110] on span "[PERSON_NAME]" at bounding box center [235, 106] width 58 height 10
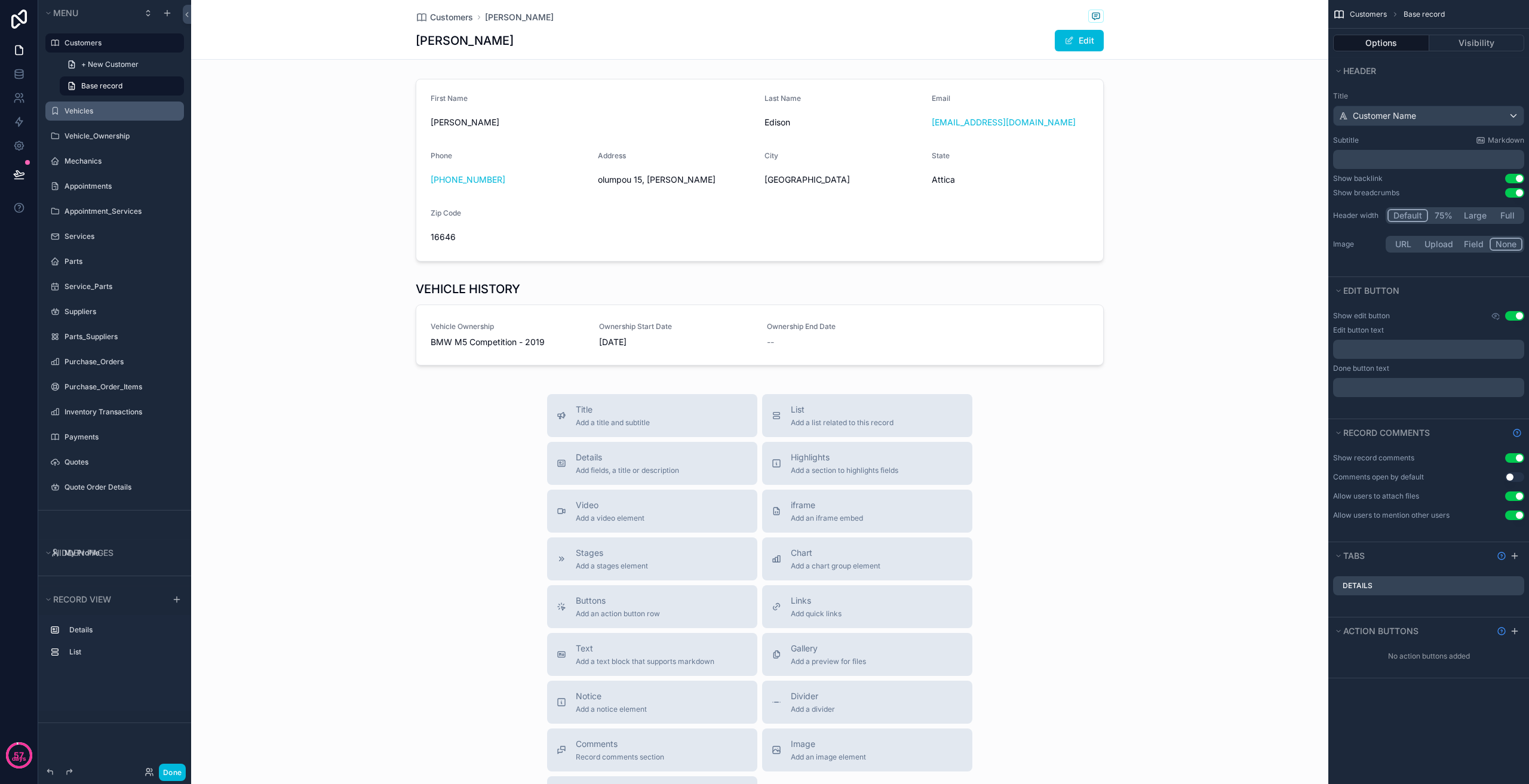
click at [117, 107] on label "Vehicles" at bounding box center [120, 111] width 112 height 10
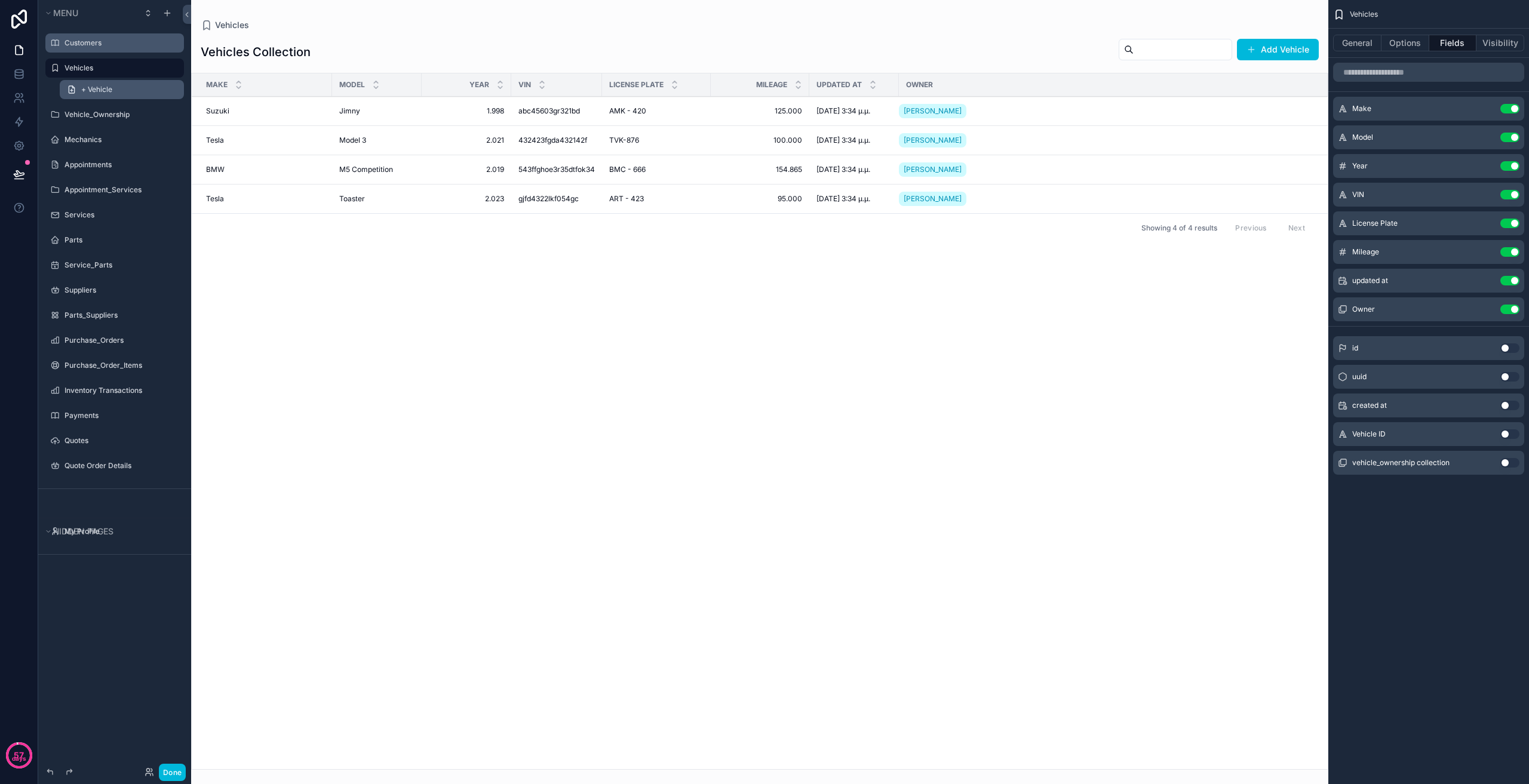
click at [107, 95] on link "+ Vehicle" at bounding box center [122, 90] width 124 height 19
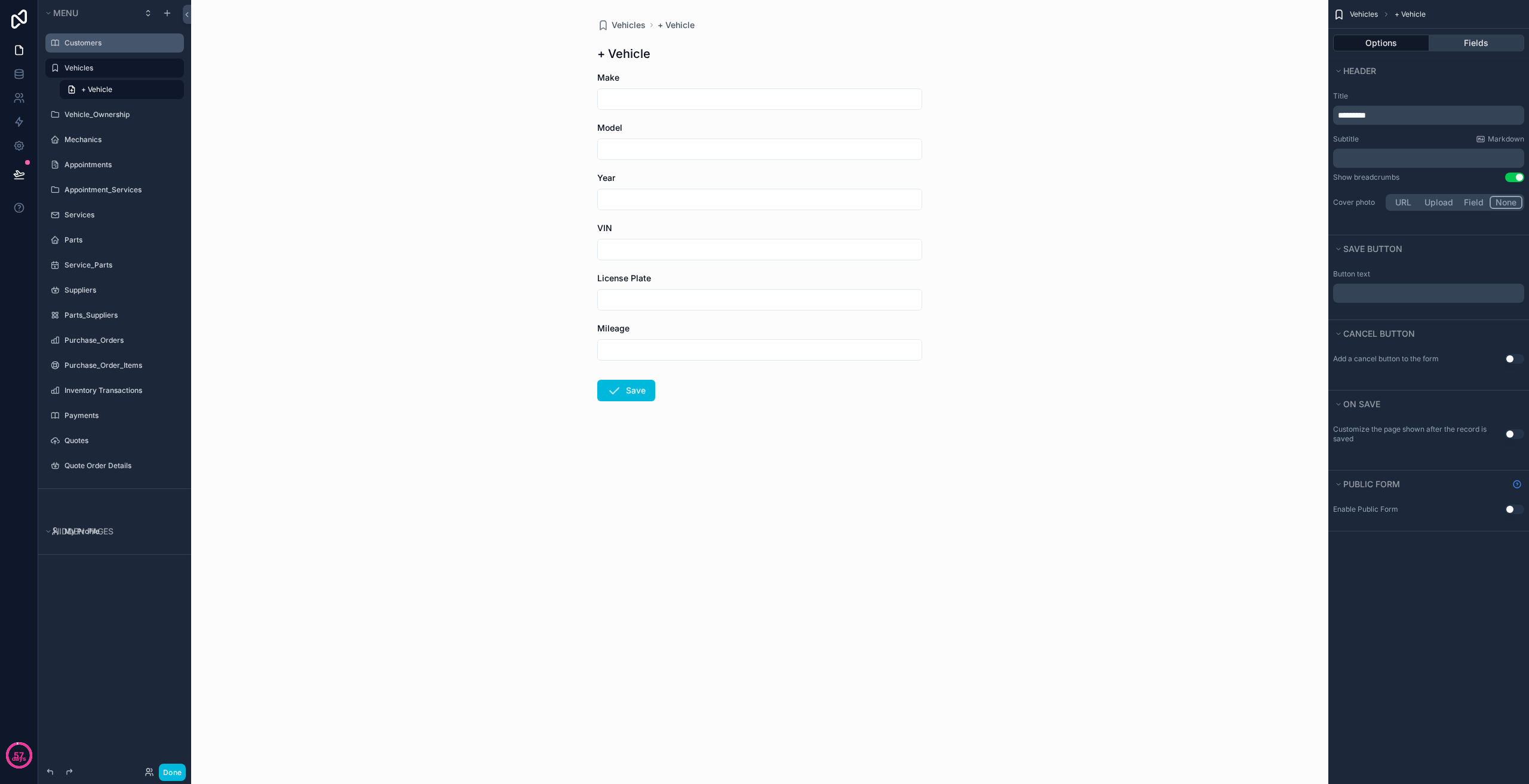
click at [1477, 40] on button "Fields" at bounding box center [1477, 43] width 95 height 17
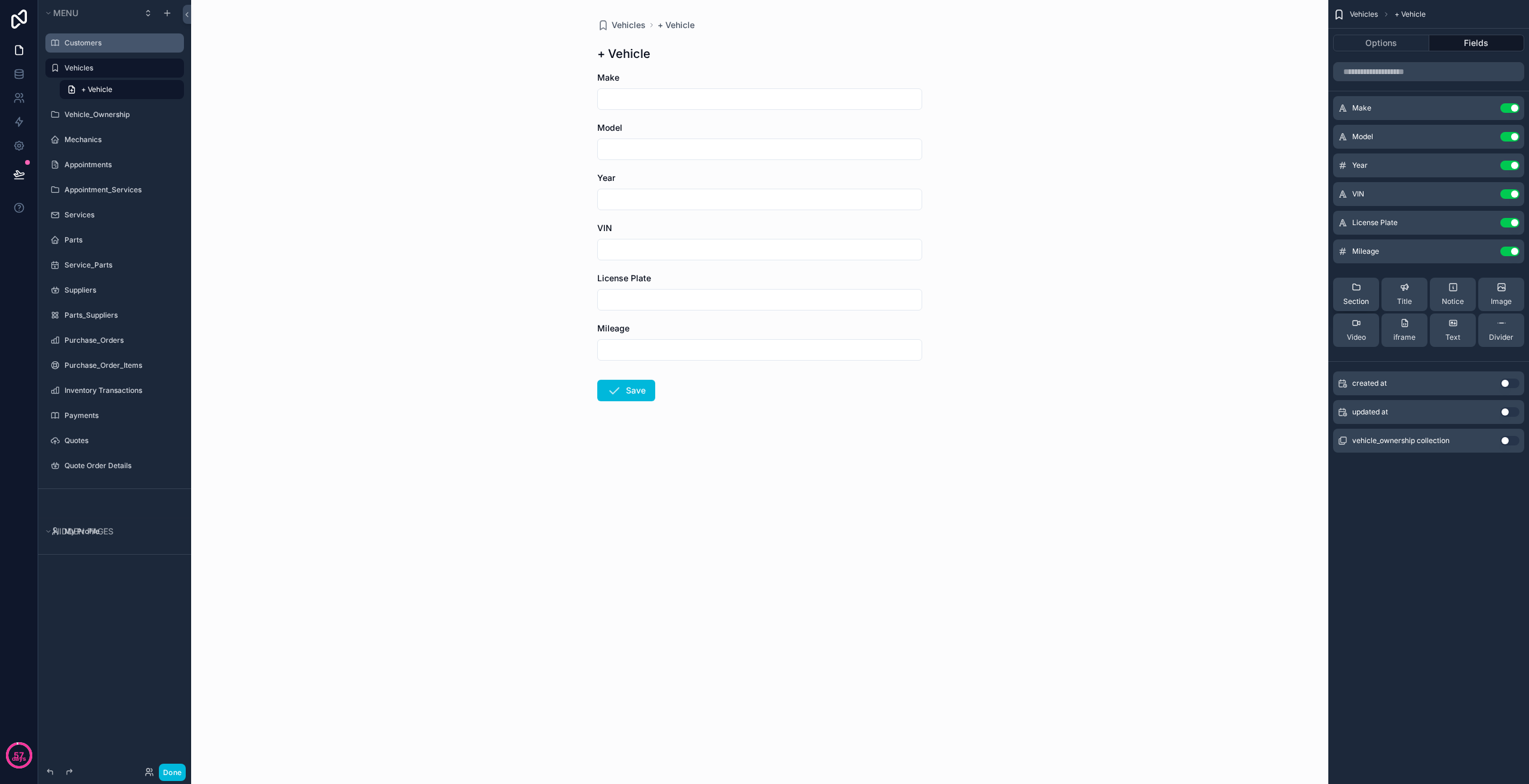
click at [1356, 294] on div "Section" at bounding box center [1356, 294] width 26 height 24
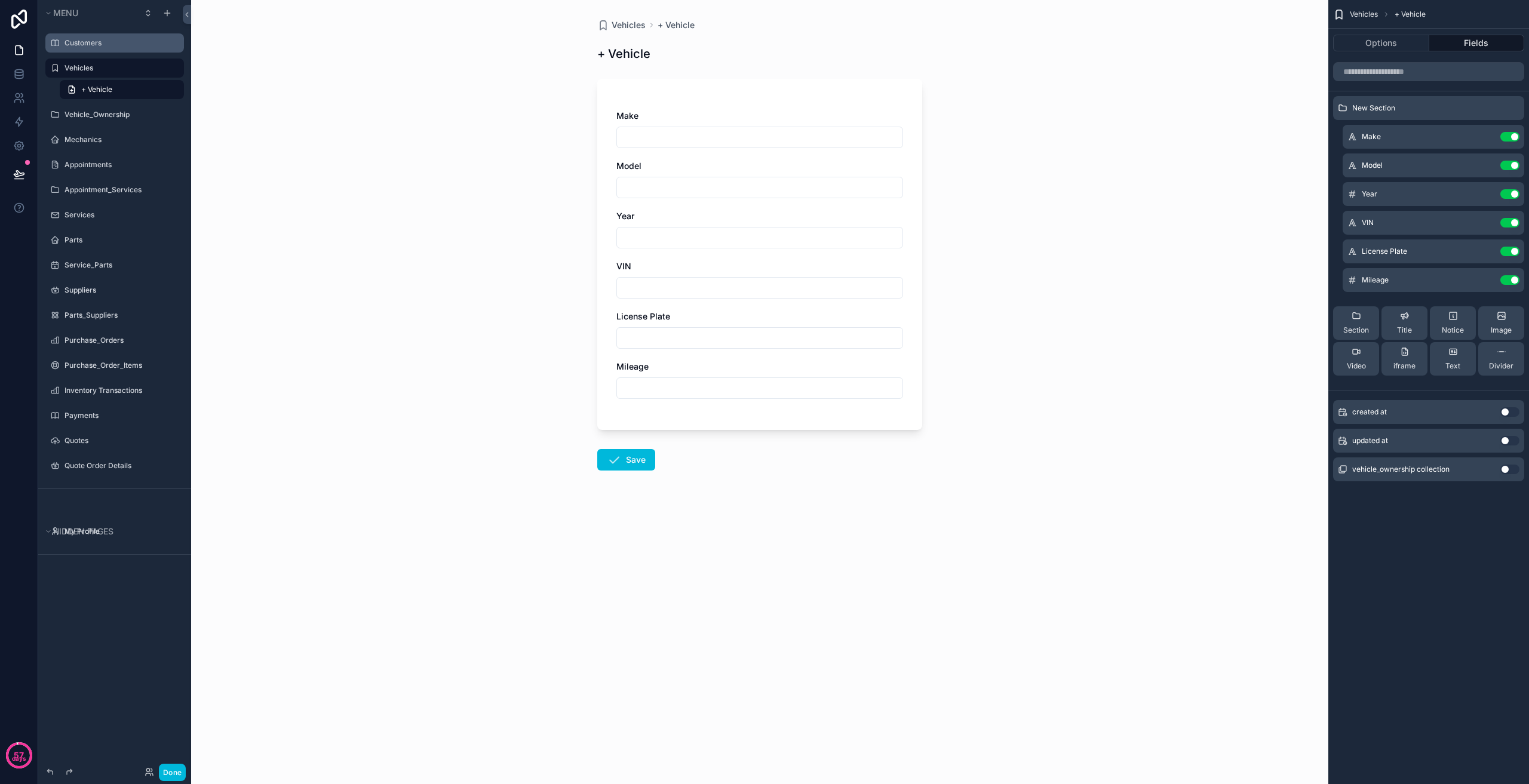
click at [0, 0] on icon "scrollable content" at bounding box center [0, 0] width 0 height 0
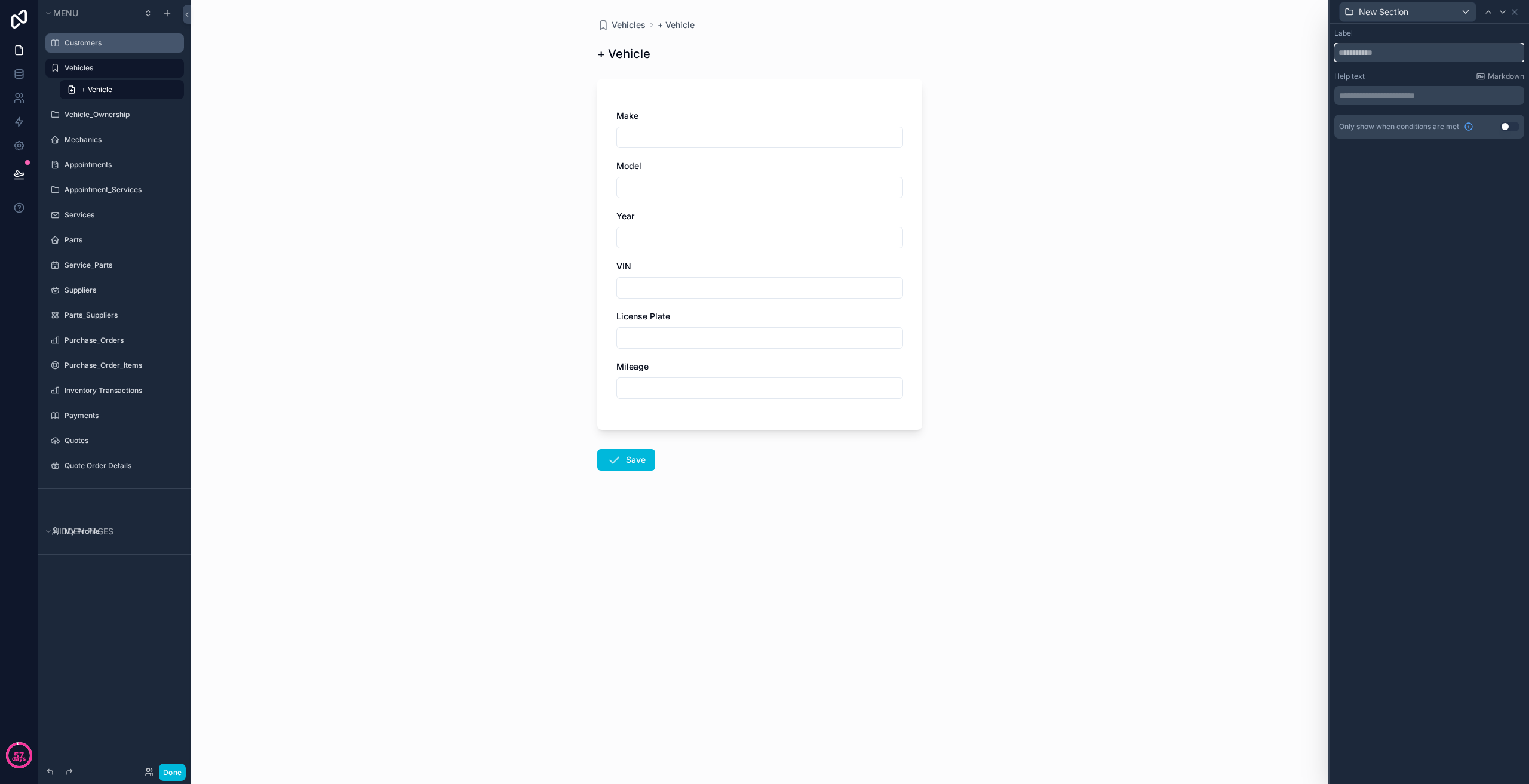
click at [1416, 57] on input "text" at bounding box center [1429, 52] width 190 height 19
type input "********"
click at [1514, 10] on icon at bounding box center [1514, 12] width 10 height 10
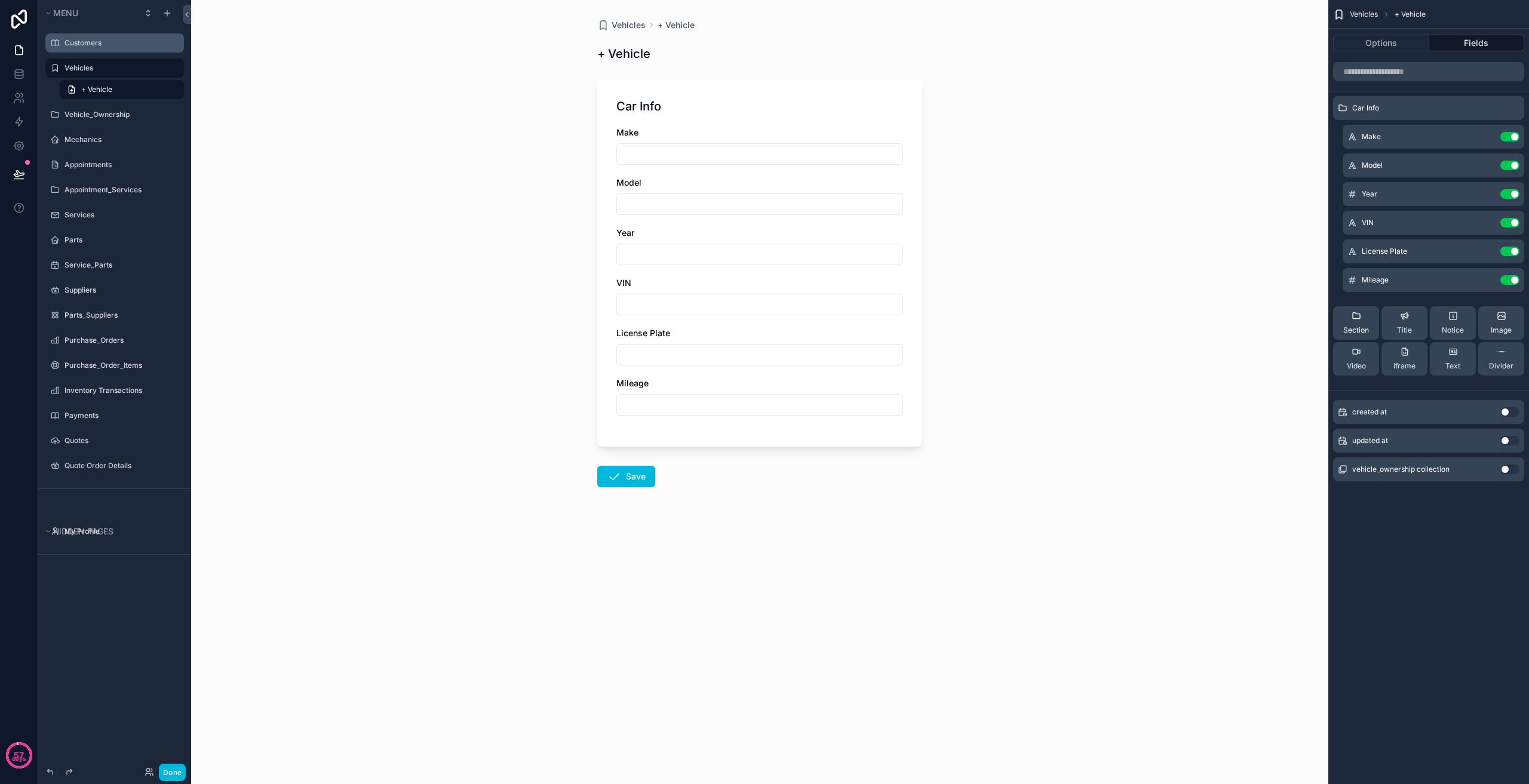
click at [1353, 319] on icon "scrollable content" at bounding box center [1356, 315] width 7 height 6
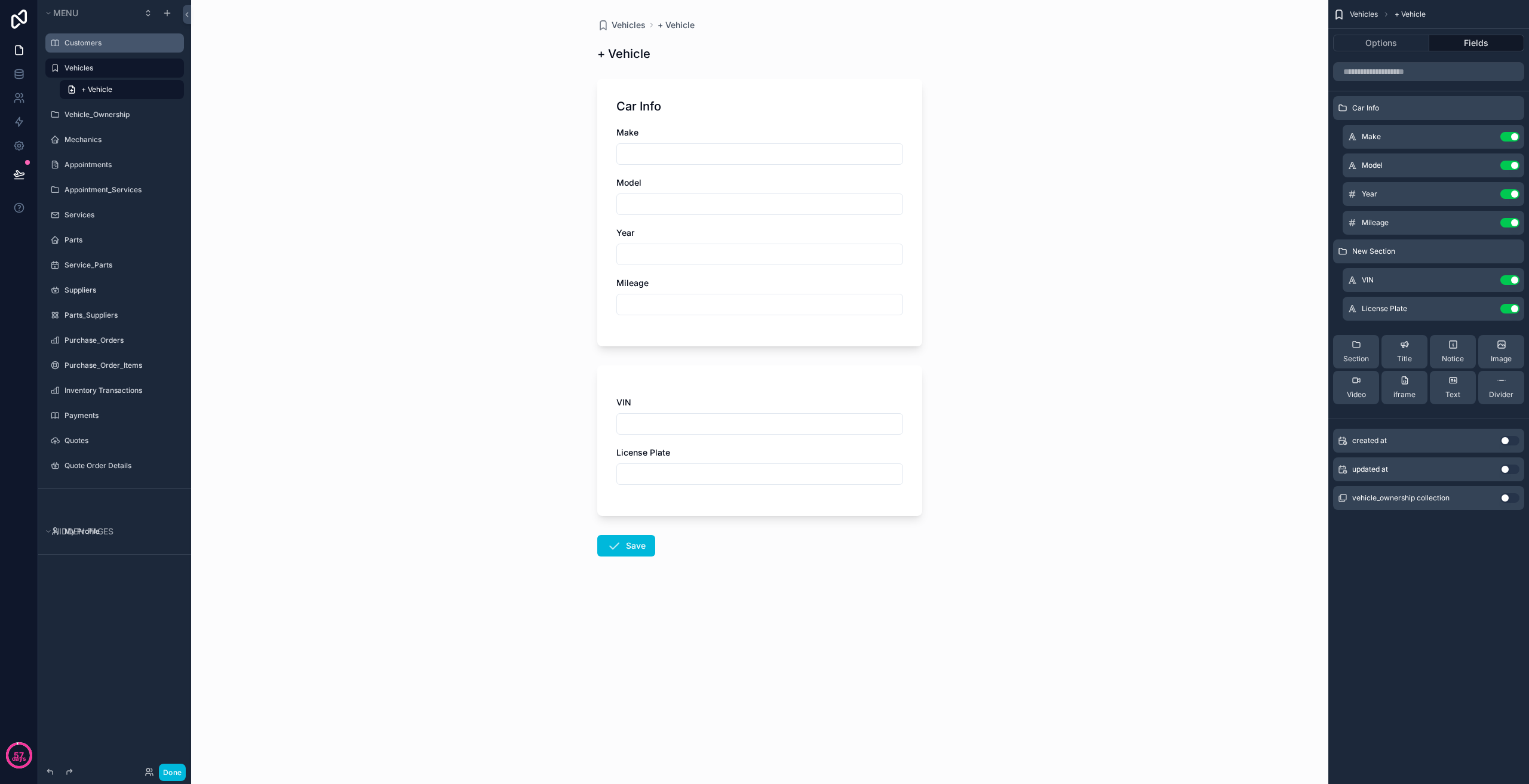
click at [0, 0] on icon "scrollable content" at bounding box center [0, 0] width 0 height 0
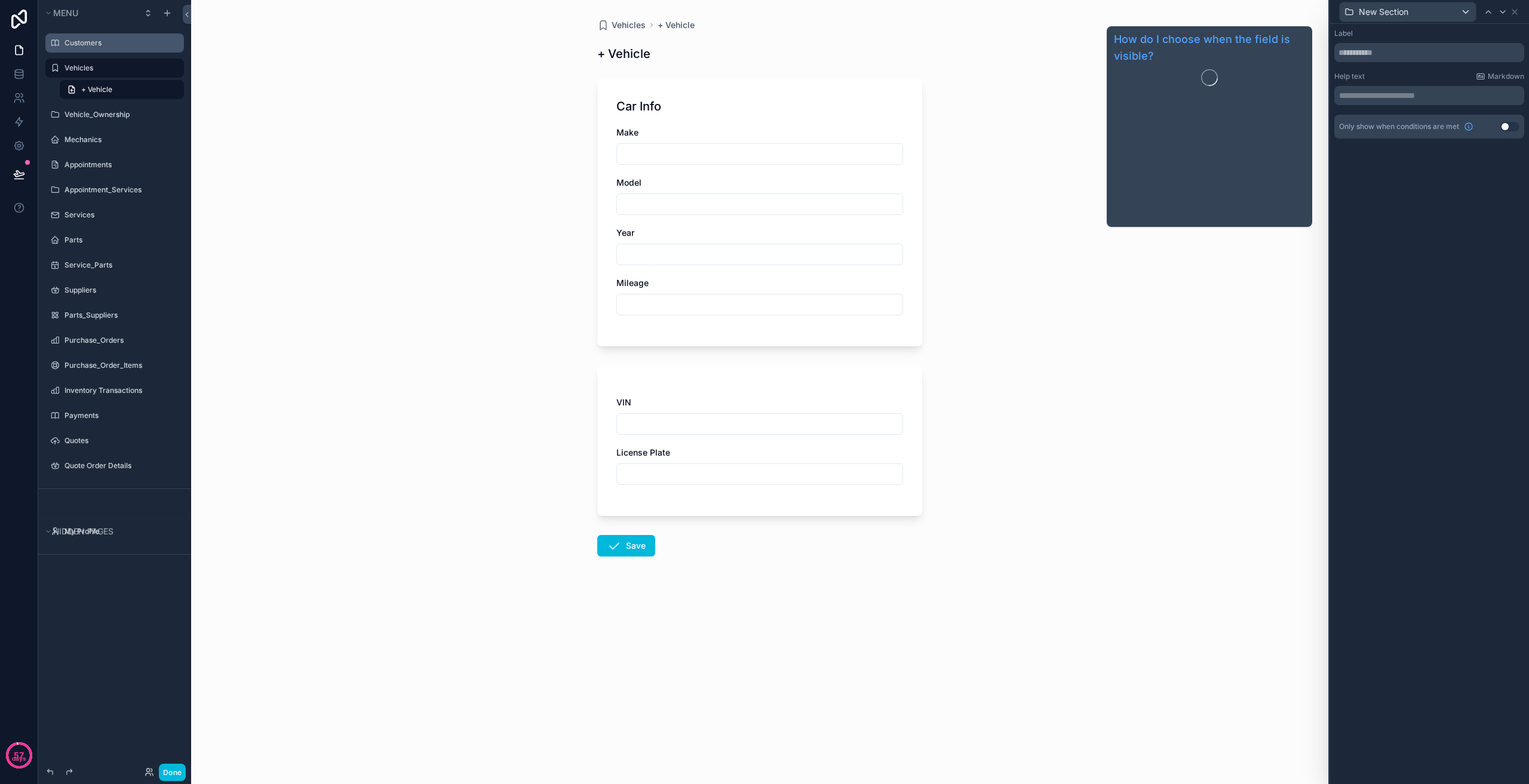
click at [1406, 126] on span "Only show when conditions are met" at bounding box center [1399, 127] width 120 height 10
click at [1404, 93] on p "**********" at bounding box center [1431, 95] width 183 height 12
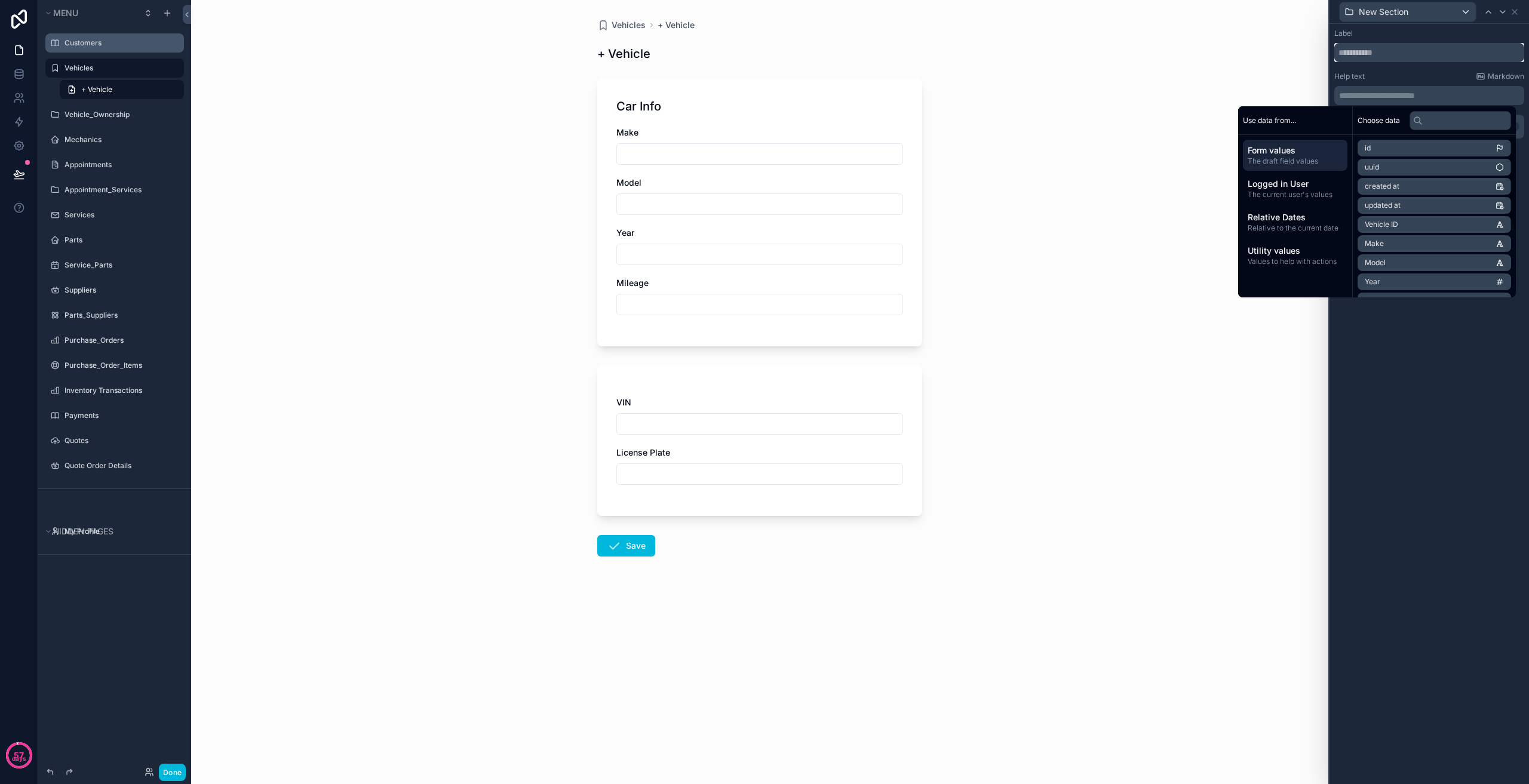
click at [1409, 54] on input "text" at bounding box center [1429, 52] width 190 height 19
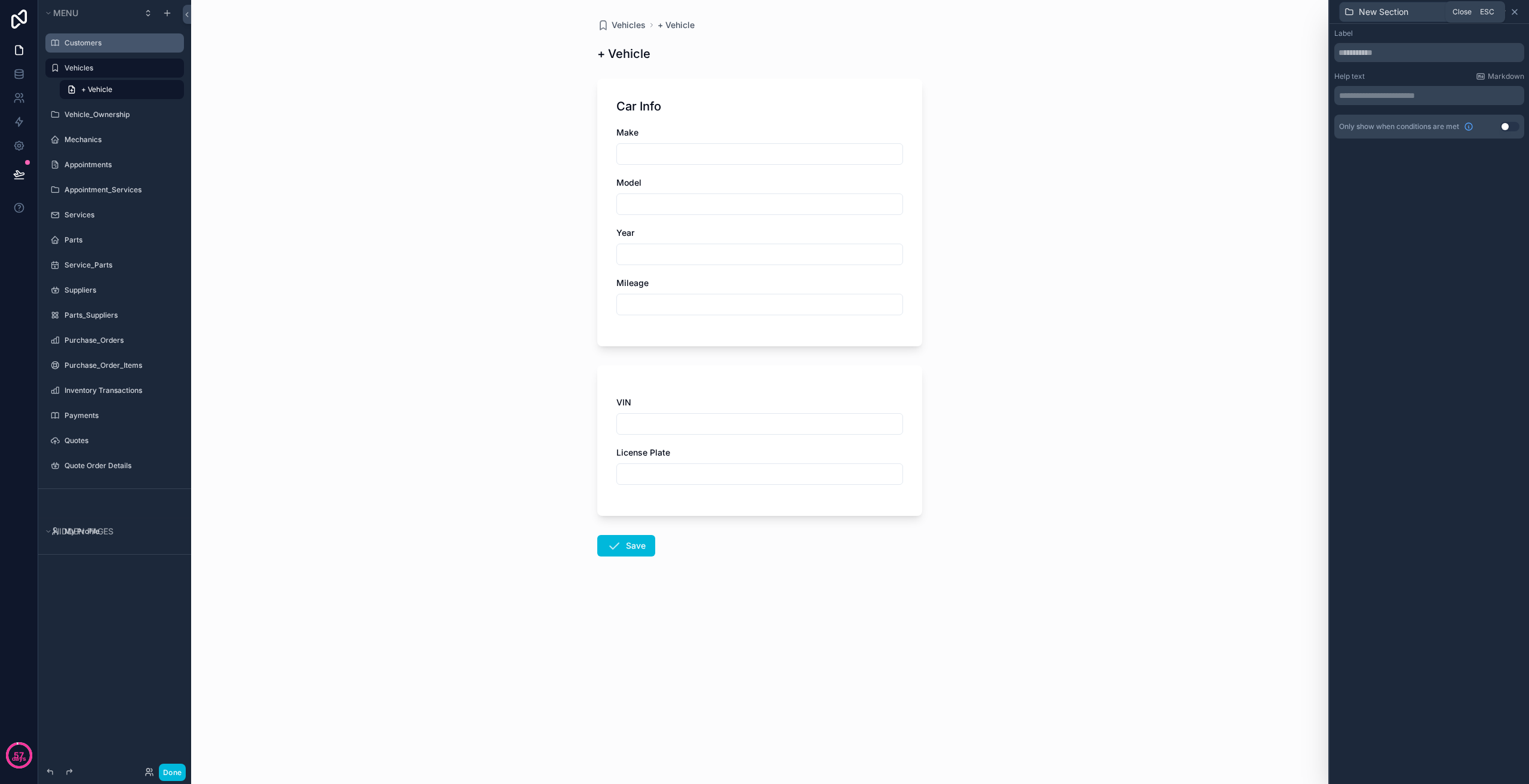
click at [1515, 12] on icon at bounding box center [1514, 12] width 5 height 5
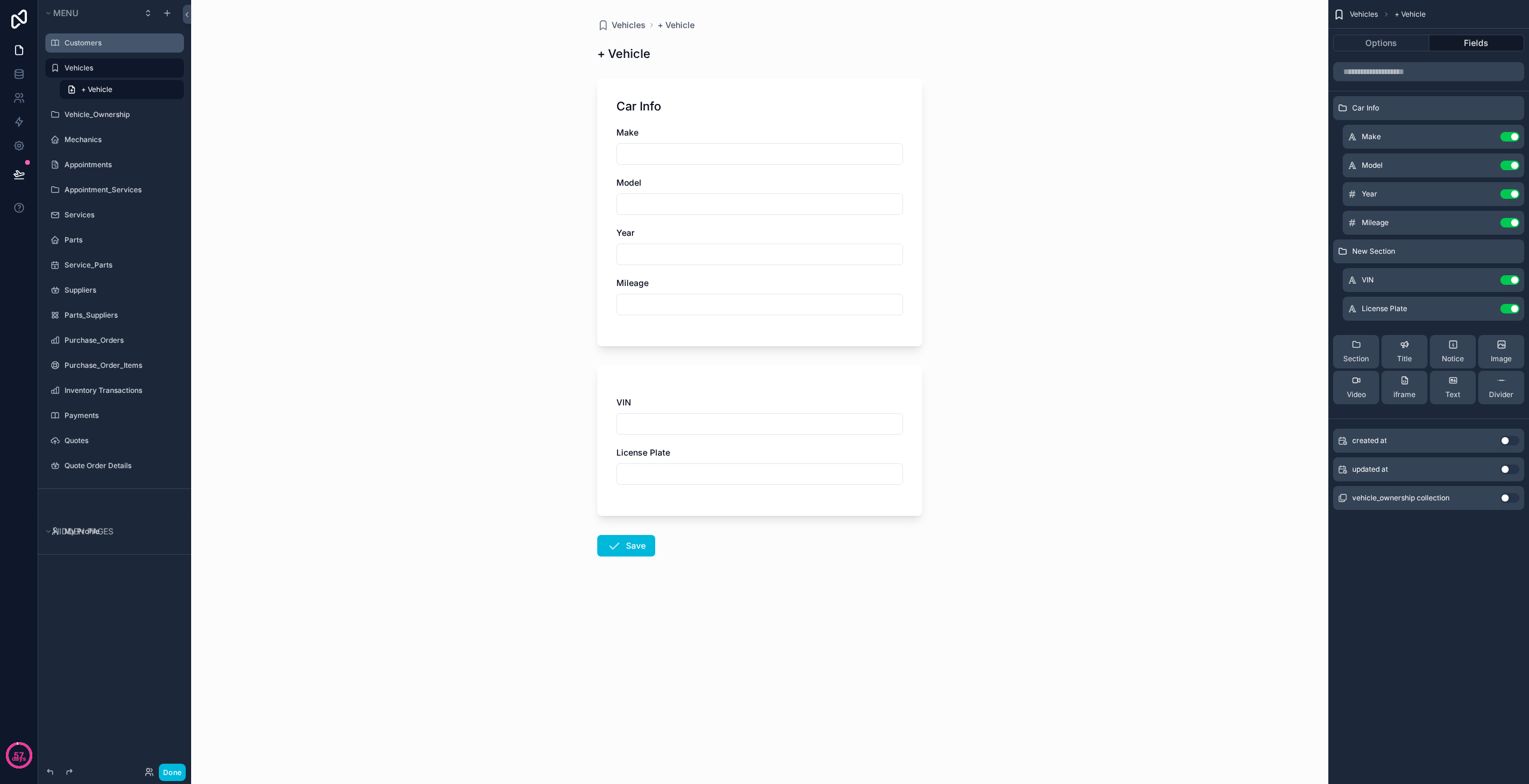
click at [0, 0] on icon "scrollable content" at bounding box center [0, 0] width 0 height 0
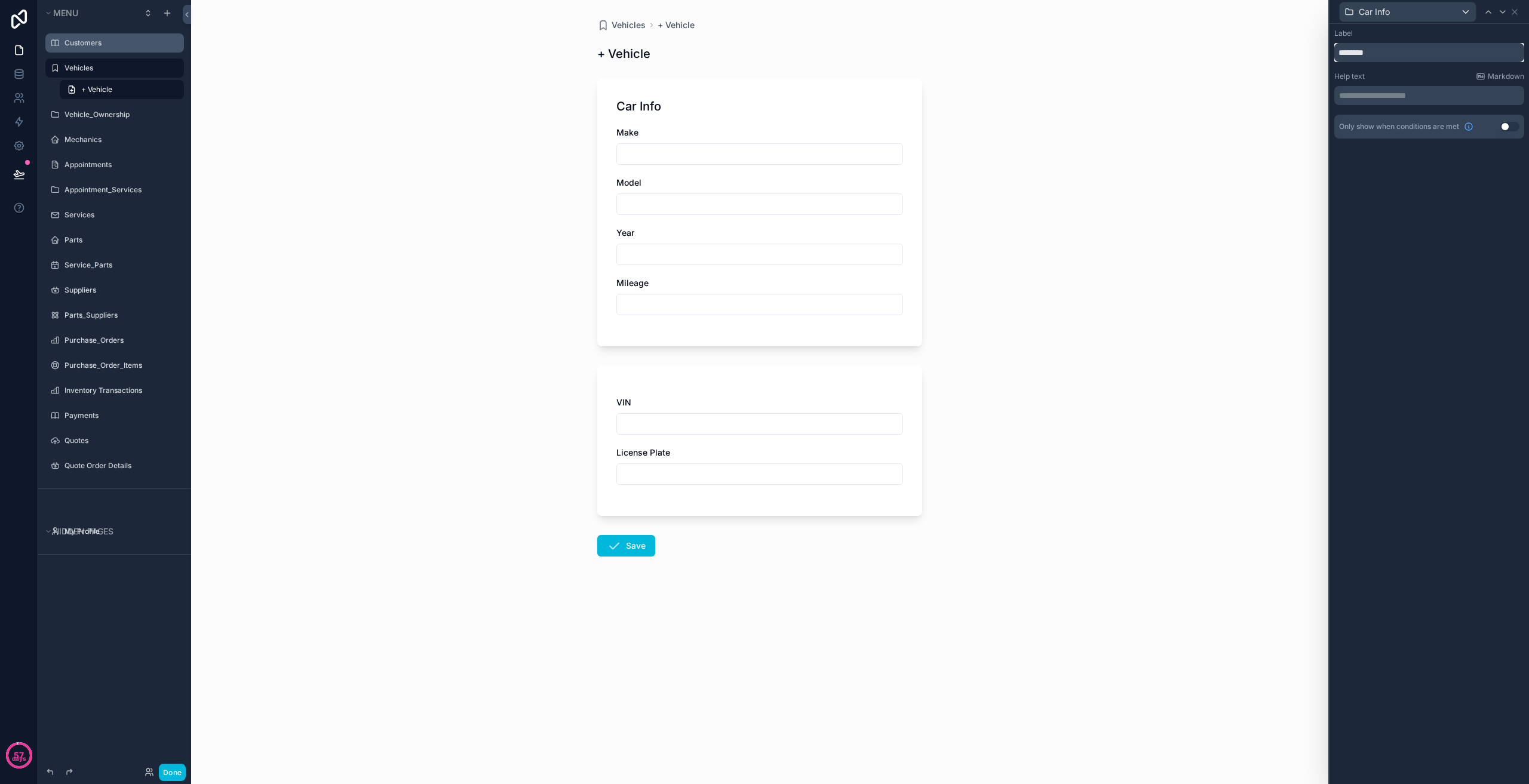
click at [1342, 54] on input "********" at bounding box center [1429, 52] width 190 height 19
type input "**********"
click at [1517, 12] on icon at bounding box center [1514, 12] width 10 height 10
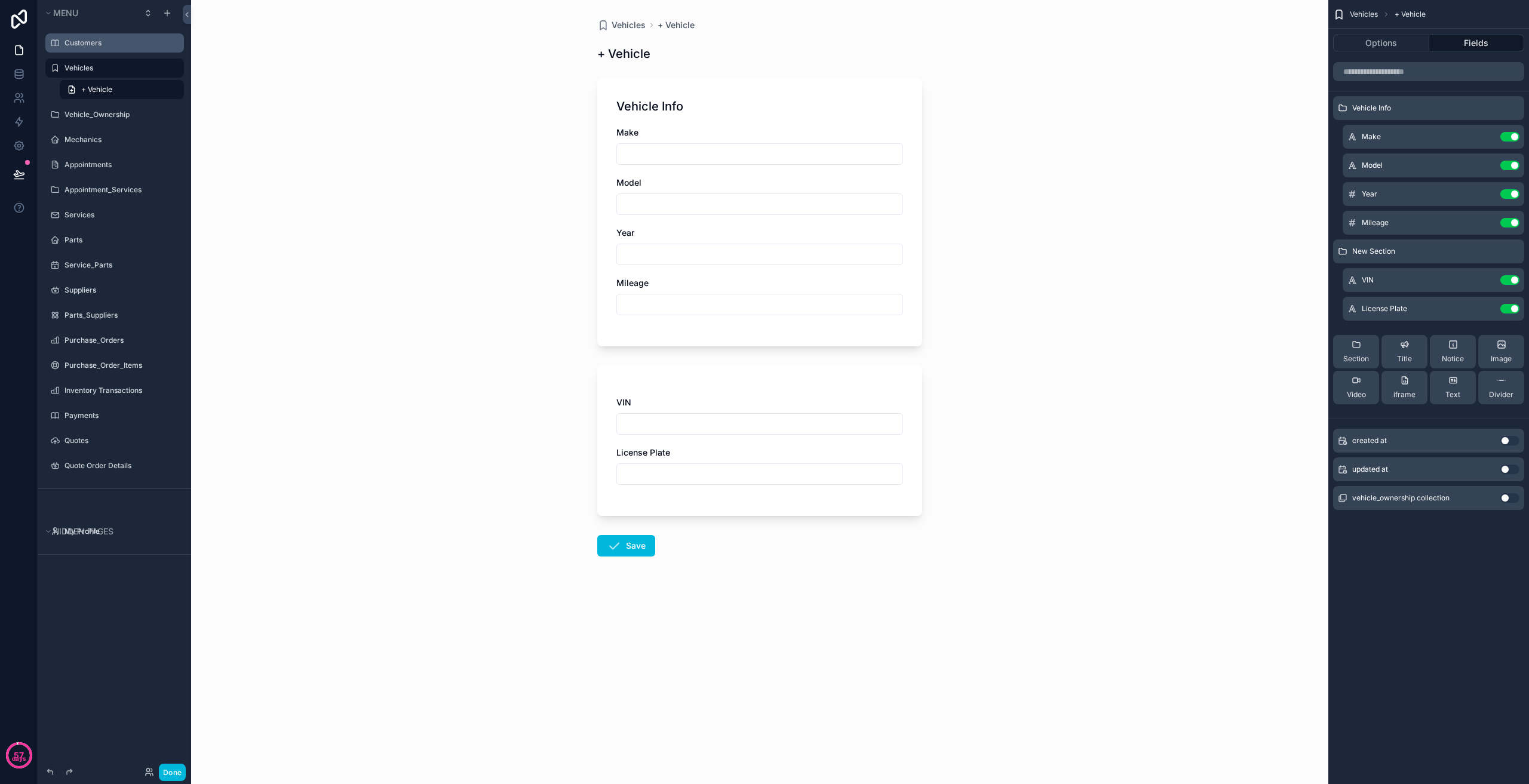
click at [0, 0] on icon "scrollable content" at bounding box center [0, 0] width 0 height 0
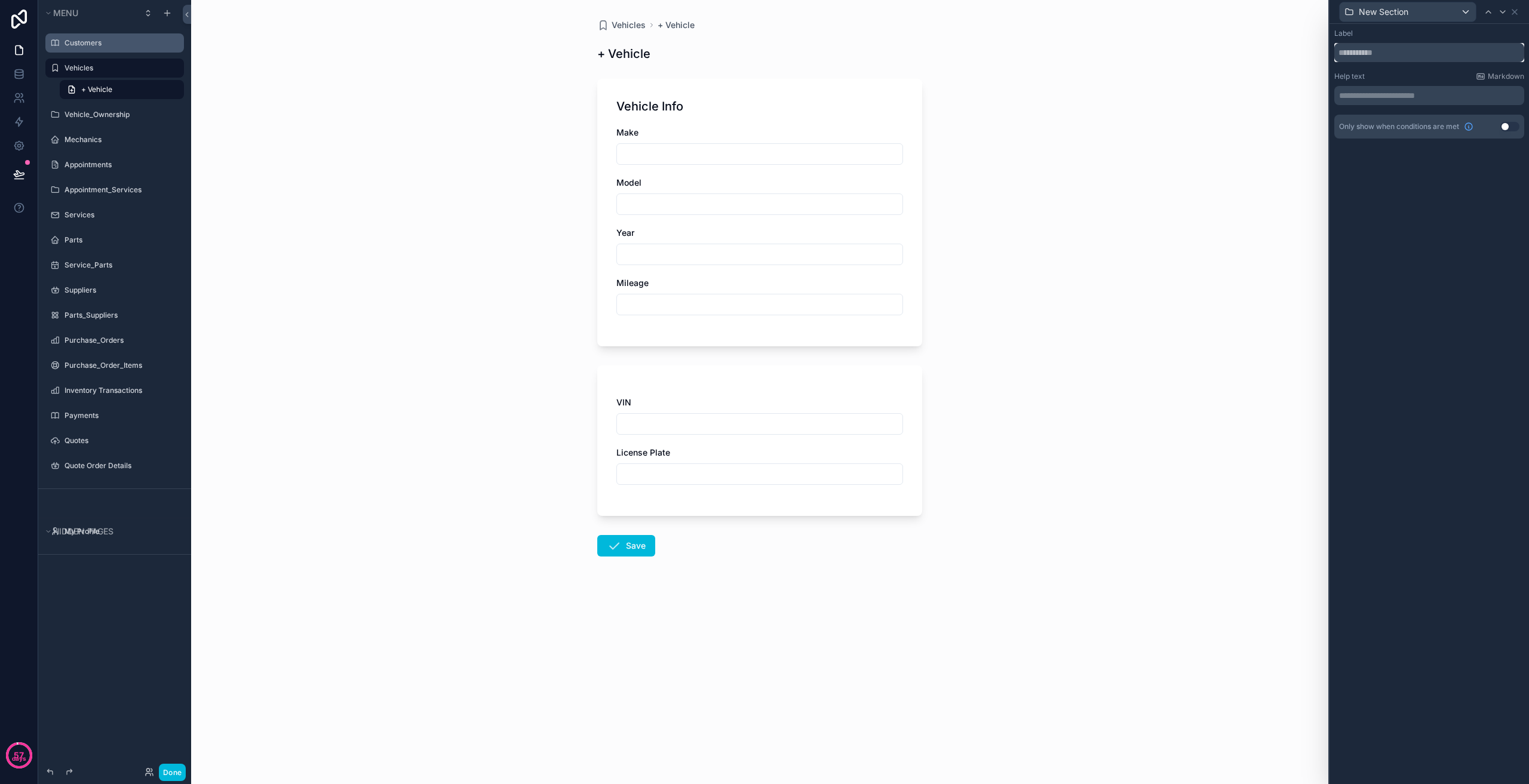
click at [1397, 54] on input "text" at bounding box center [1429, 52] width 190 height 19
type input "**********"
click at [1513, 13] on icon at bounding box center [1514, 12] width 5 height 5
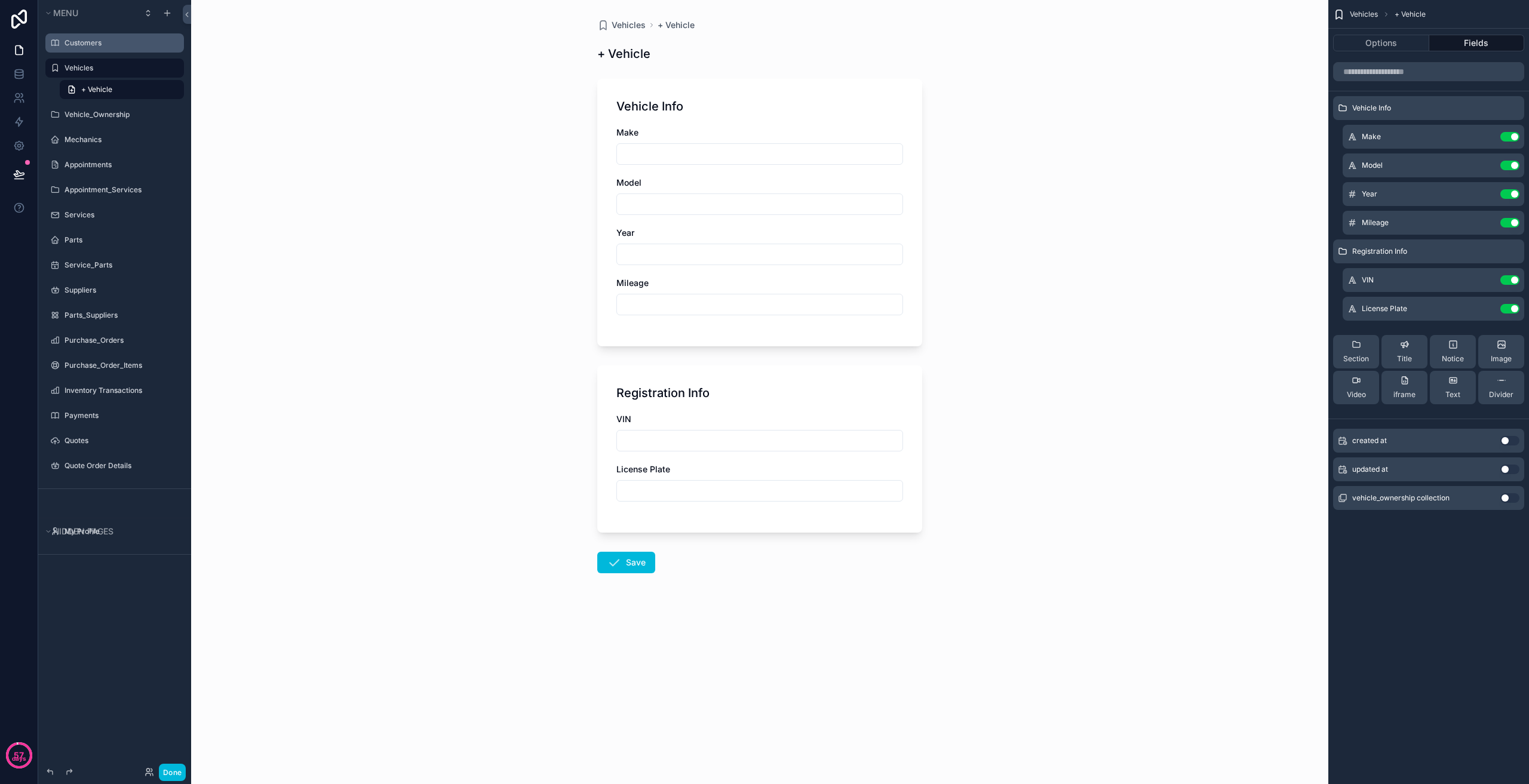
click at [1037, 438] on div "Vehicles + Vehicle + Vehicle Vehicle Info Make Model Year Mileage Registration …" at bounding box center [759, 392] width 1137 height 784
click at [111, 69] on label "Vehicles" at bounding box center [120, 68] width 112 height 10
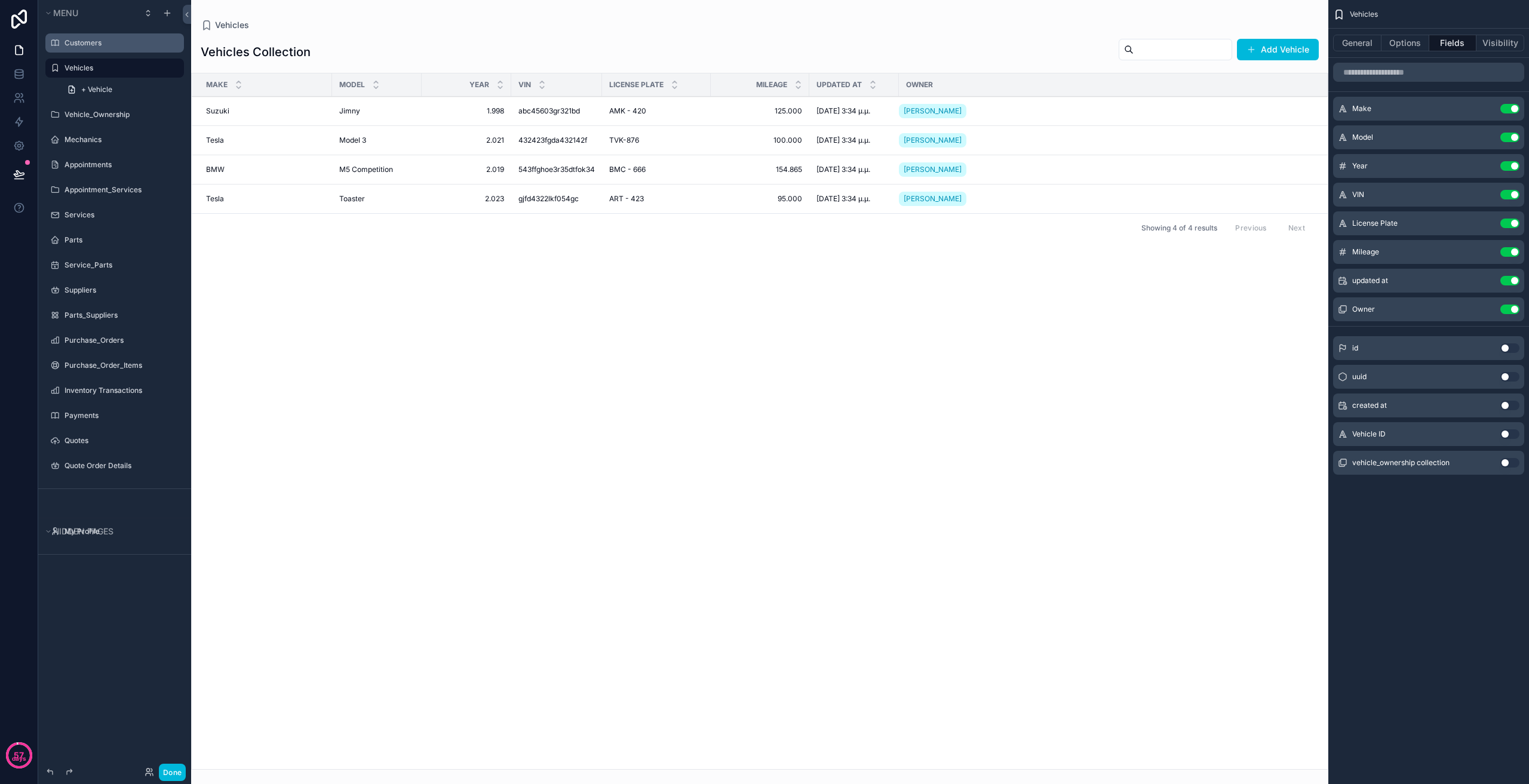
click at [360, 106] on div "scrollable content" at bounding box center [759, 392] width 1137 height 784
click at [345, 109] on span "Jimny" at bounding box center [349, 111] width 21 height 10
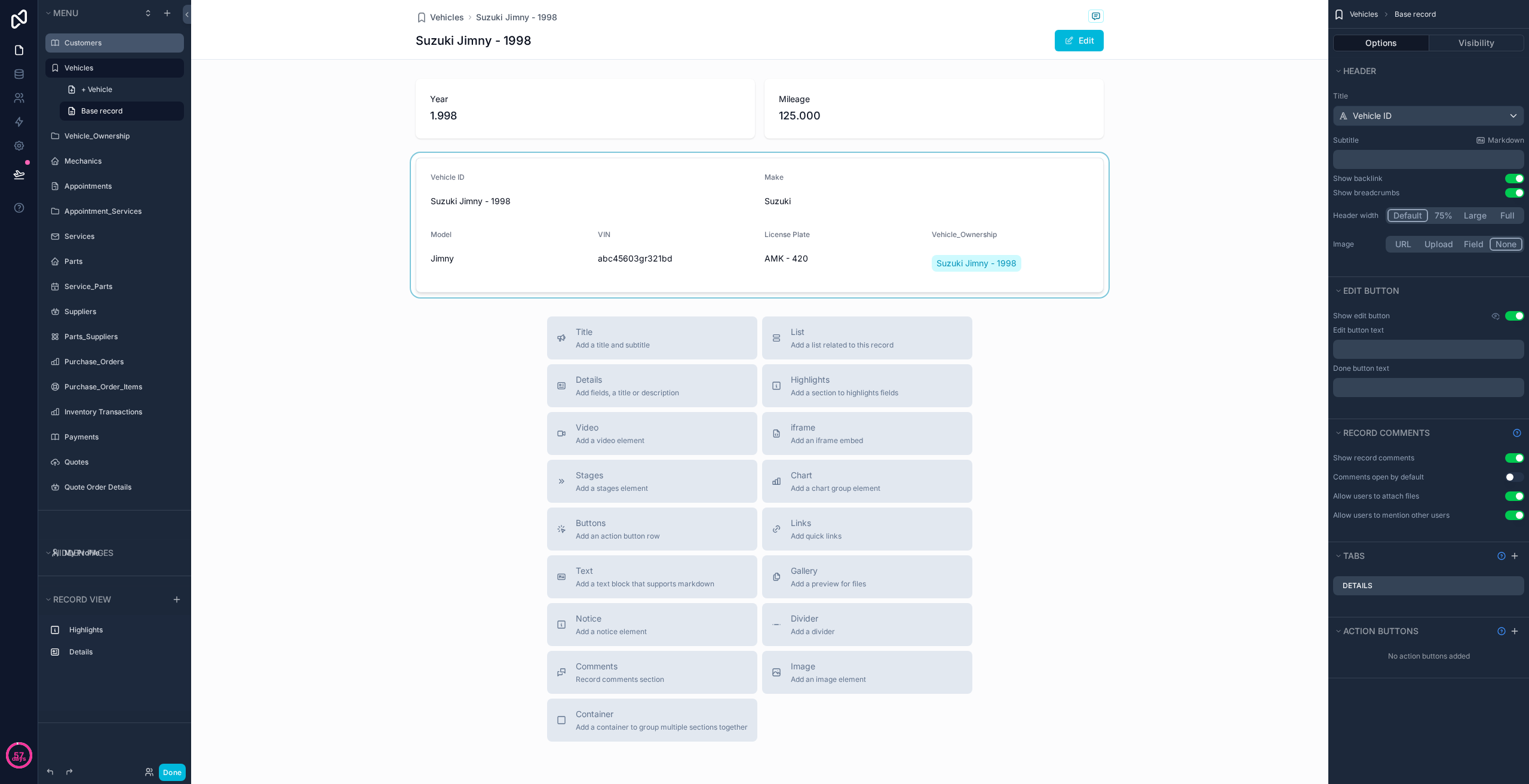
click at [852, 173] on div "scrollable content" at bounding box center [759, 225] width 1137 height 144
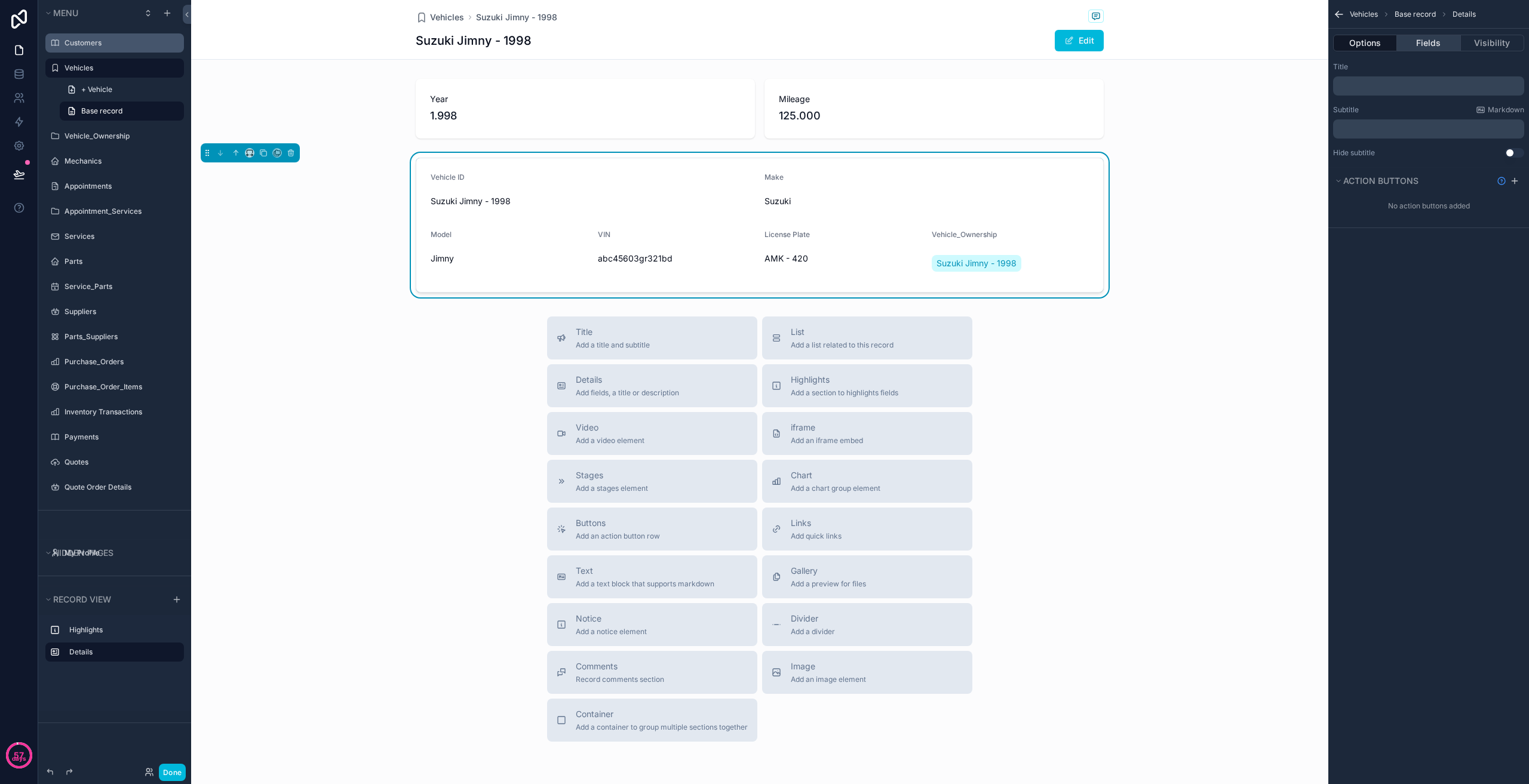
click at [1426, 43] on button "Fields" at bounding box center [1428, 43] width 63 height 17
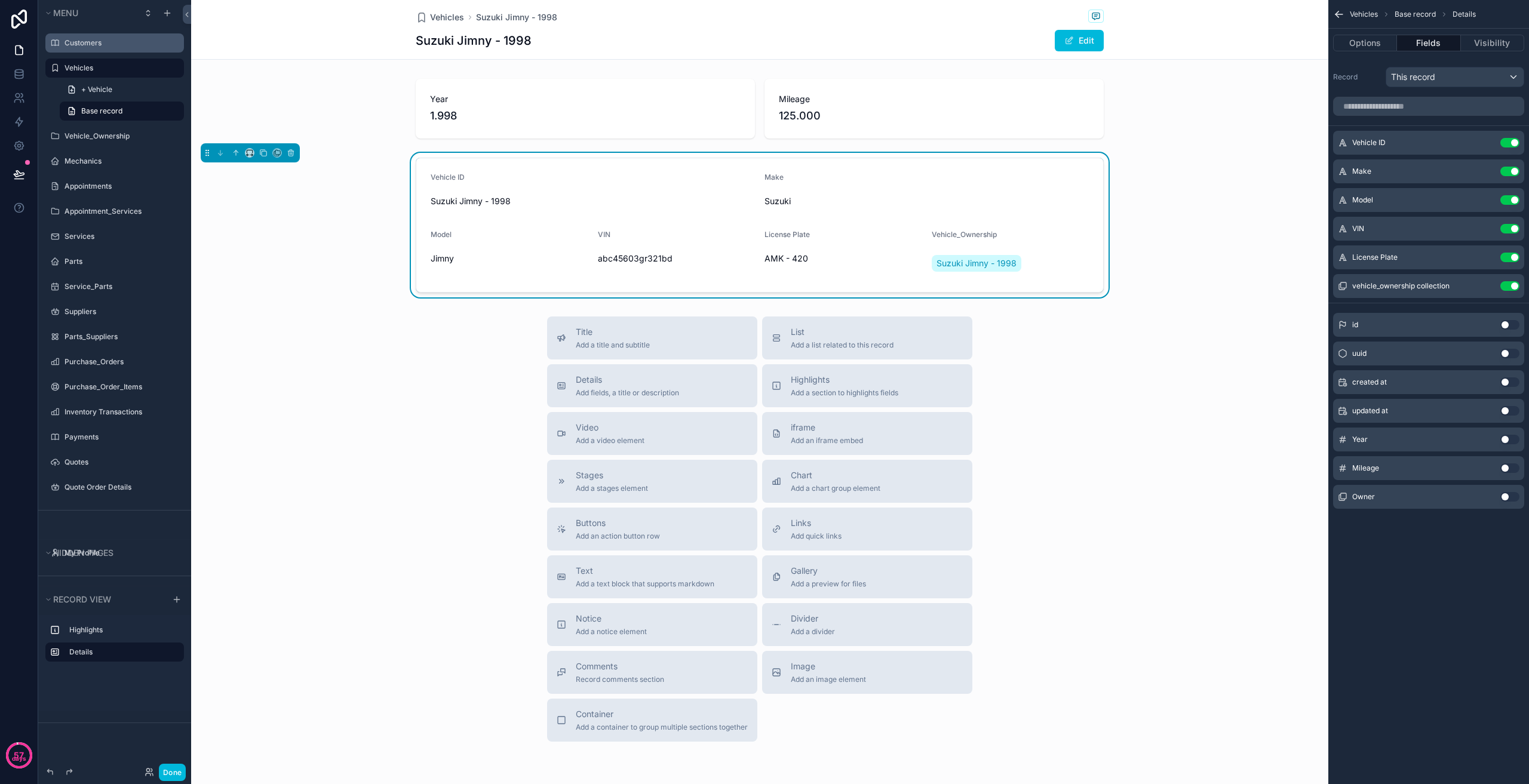
click at [1510, 143] on button "Use setting" at bounding box center [1510, 143] width 19 height 10
click at [1510, 256] on button "Use setting" at bounding box center [1510, 257] width 19 height 10
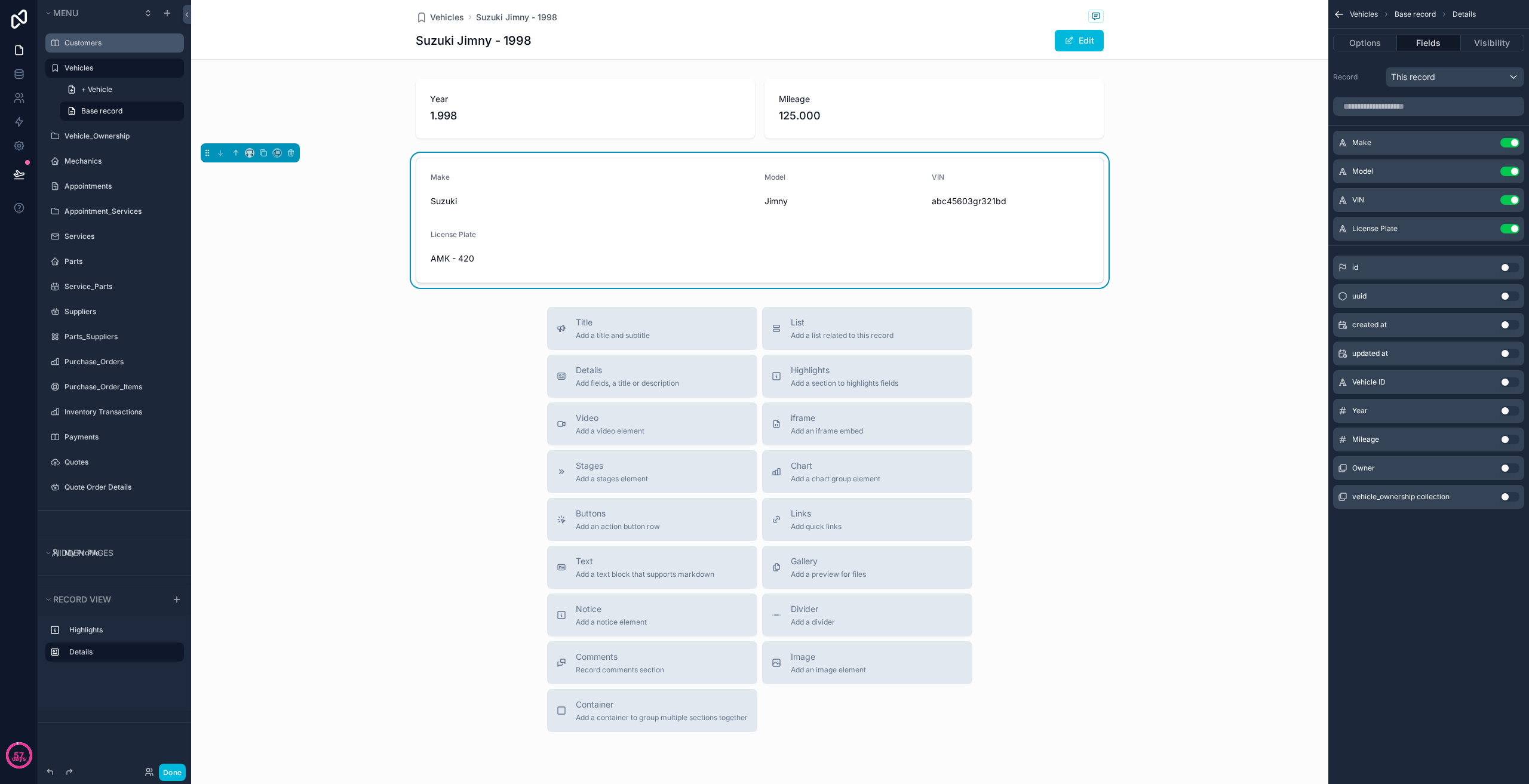
click at [1508, 468] on button "Use setting" at bounding box center [1510, 468] width 19 height 10
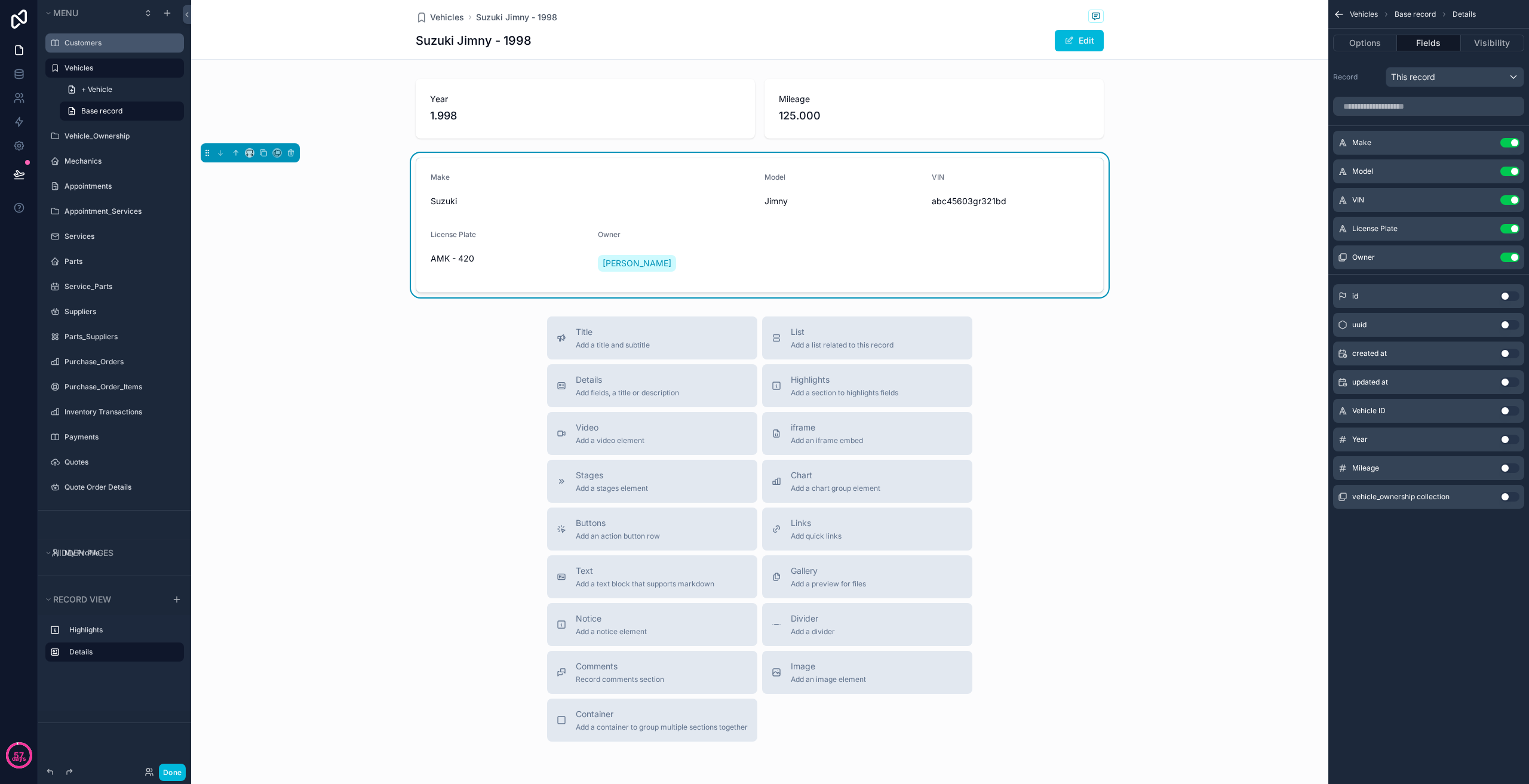
click at [1510, 253] on button "Use setting" at bounding box center [1510, 257] width 19 height 10
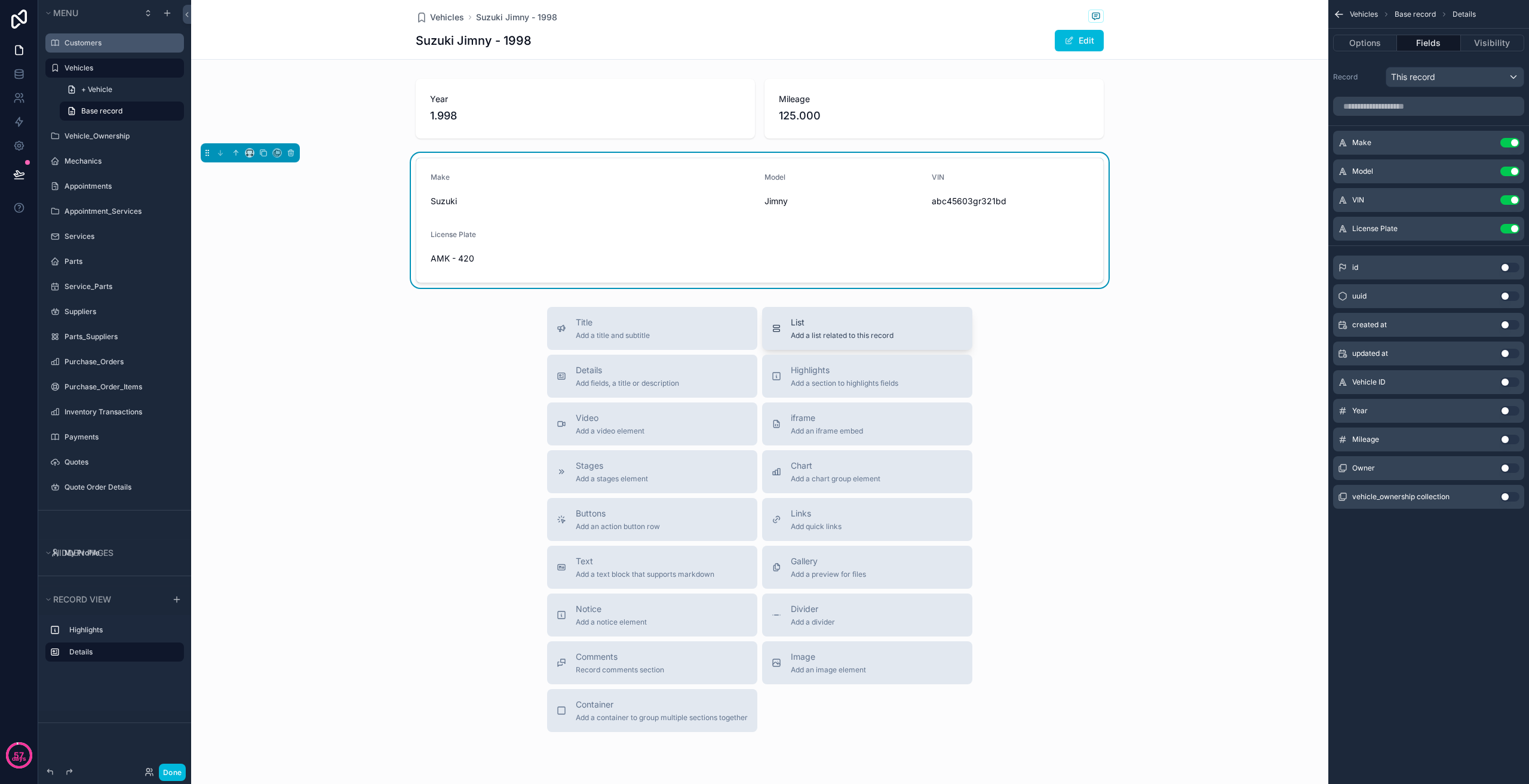
click at [822, 336] on span "Add a list related to this record" at bounding box center [842, 336] width 102 height 10
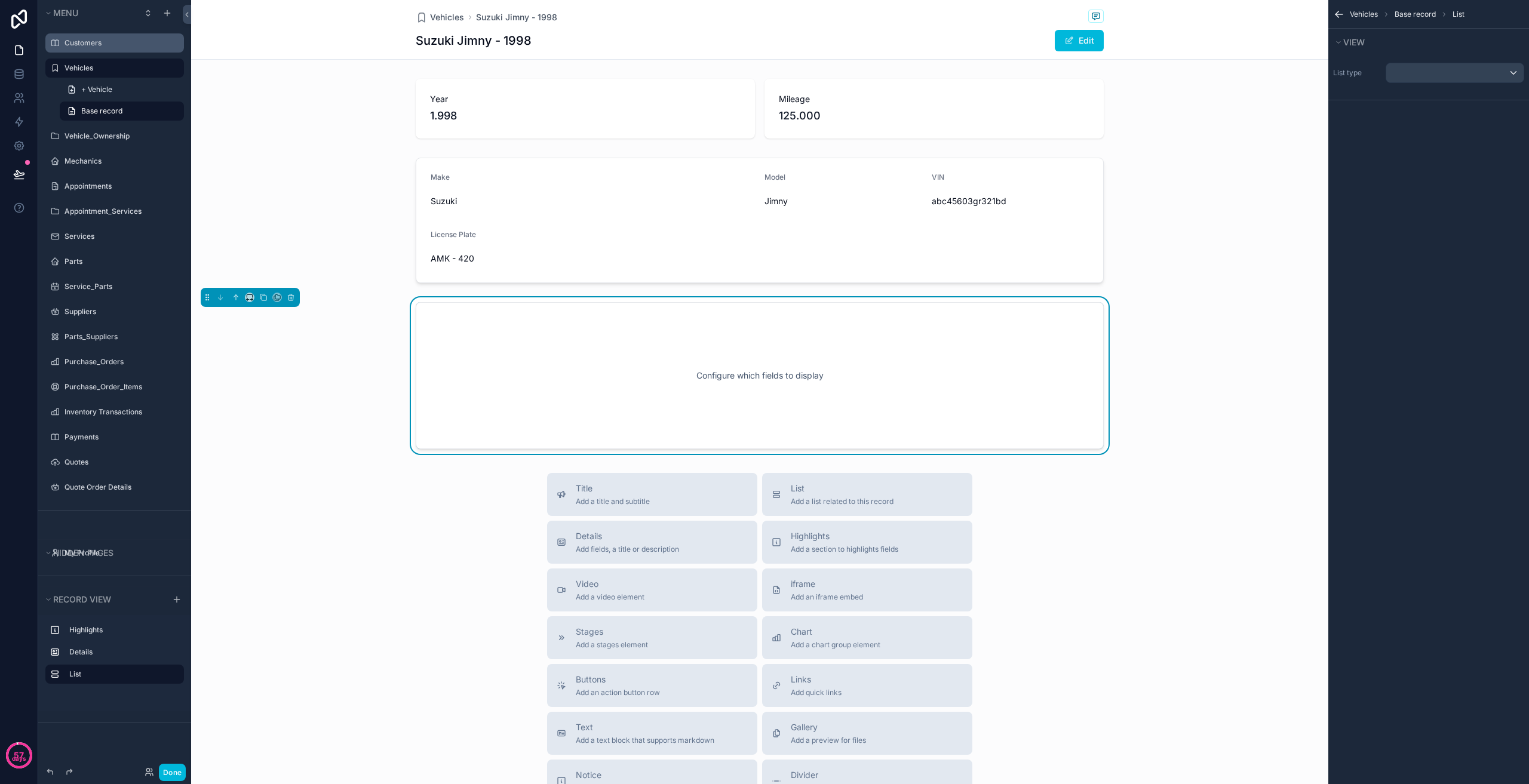
click at [735, 362] on div "Configure which fields to display" at bounding box center [760, 375] width 649 height 107
click at [1414, 78] on div "List type" at bounding box center [1428, 73] width 201 height 30
click at [1415, 77] on div "scrollable content" at bounding box center [1455, 73] width 137 height 19
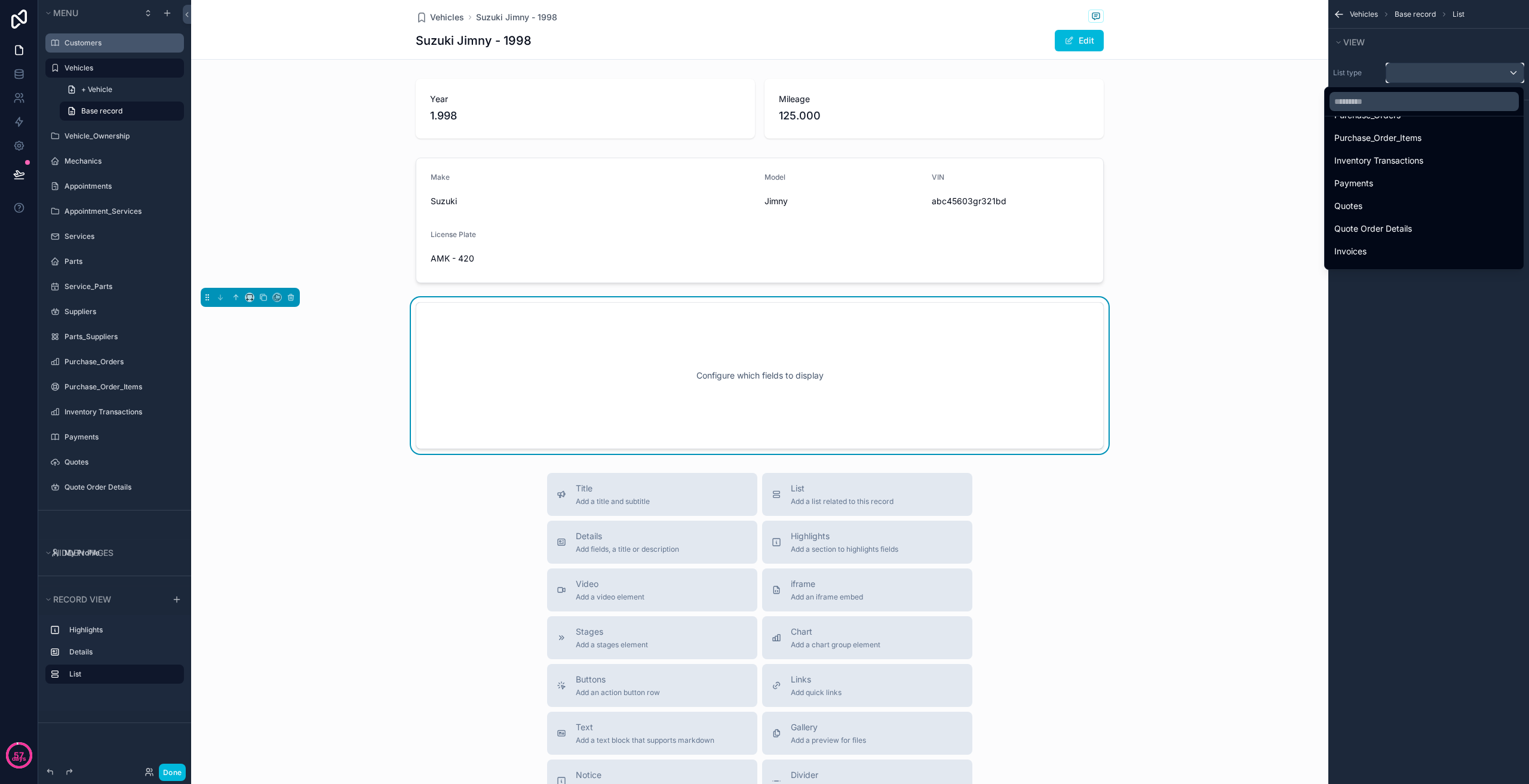
scroll to position [348, 0]
click at [1434, 107] on input "text" at bounding box center [1424, 102] width 190 height 19
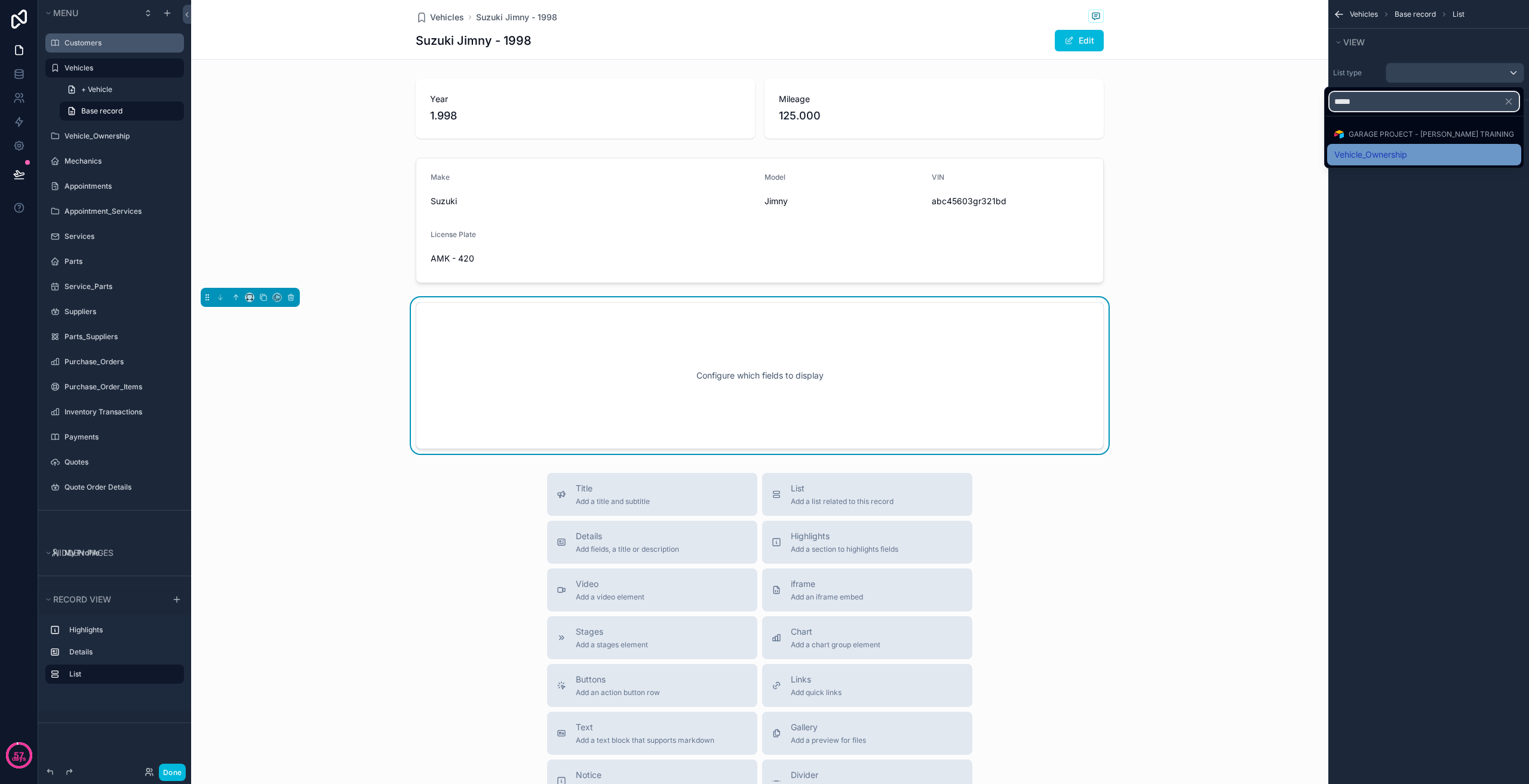
type input "*****"
click at [1425, 164] on div "Vehicle_Ownership" at bounding box center [1424, 154] width 194 height 22
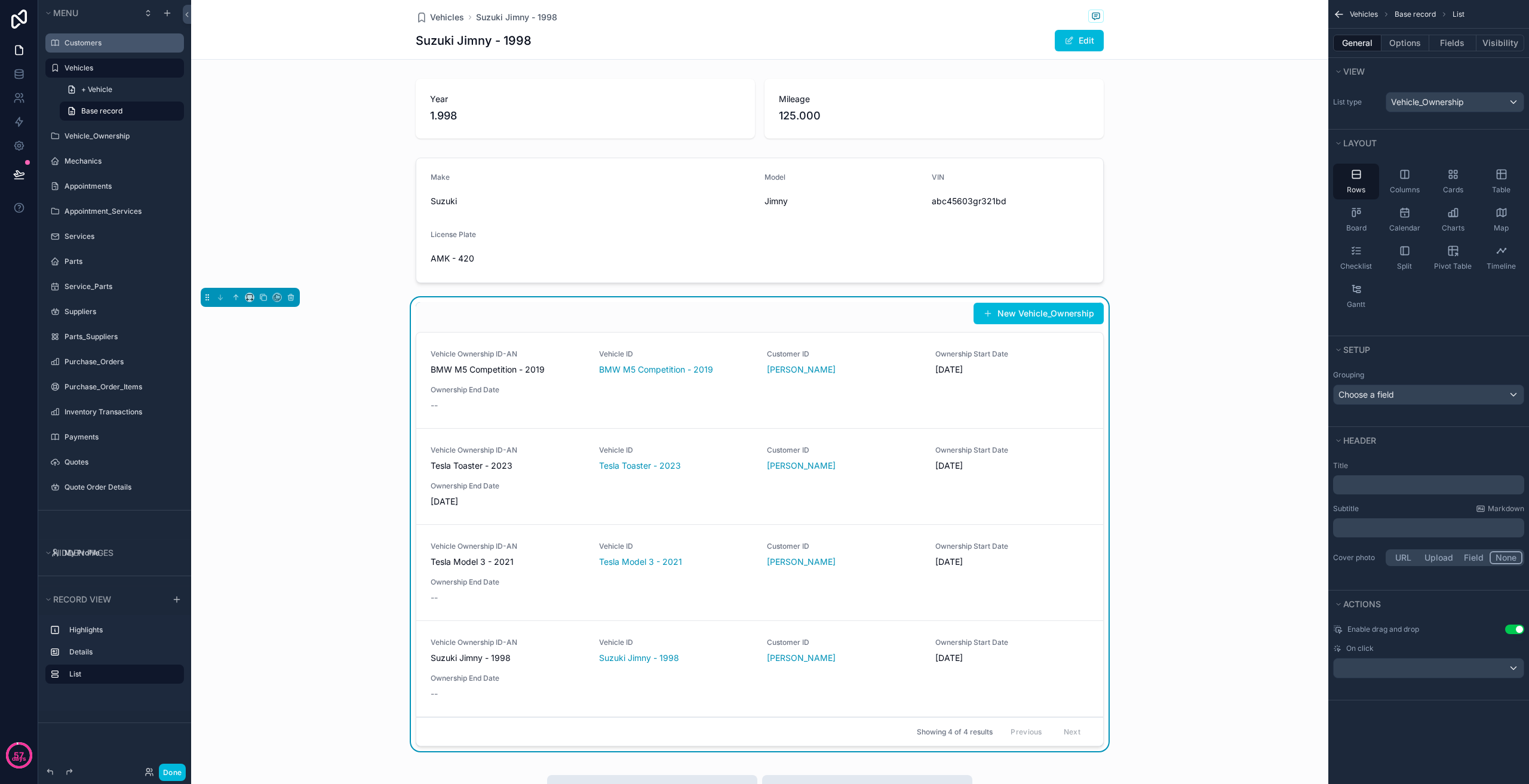
click at [720, 348] on link "Vehicle Ownership ID-AN BMW M5 Competition - 2019 Vehicle ID BMW M5 Competition…" at bounding box center [759, 380] width 687 height 96
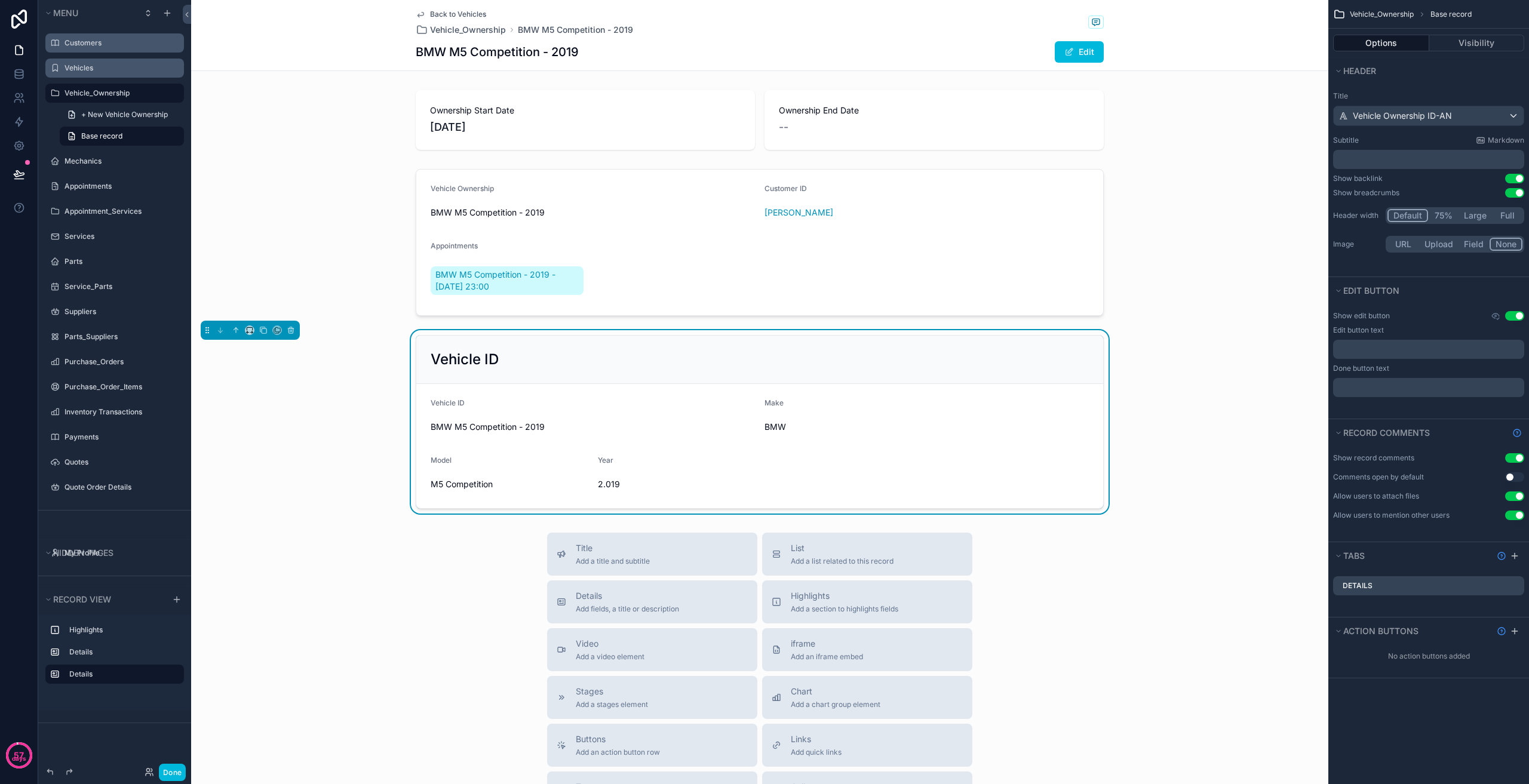
click at [136, 100] on div "Vehicle_Ownership" at bounding box center [115, 94] width 134 height 19
click at [107, 73] on div "Vehicles" at bounding box center [123, 68] width 117 height 10
click at [111, 68] on label "Vehicles" at bounding box center [120, 68] width 112 height 10
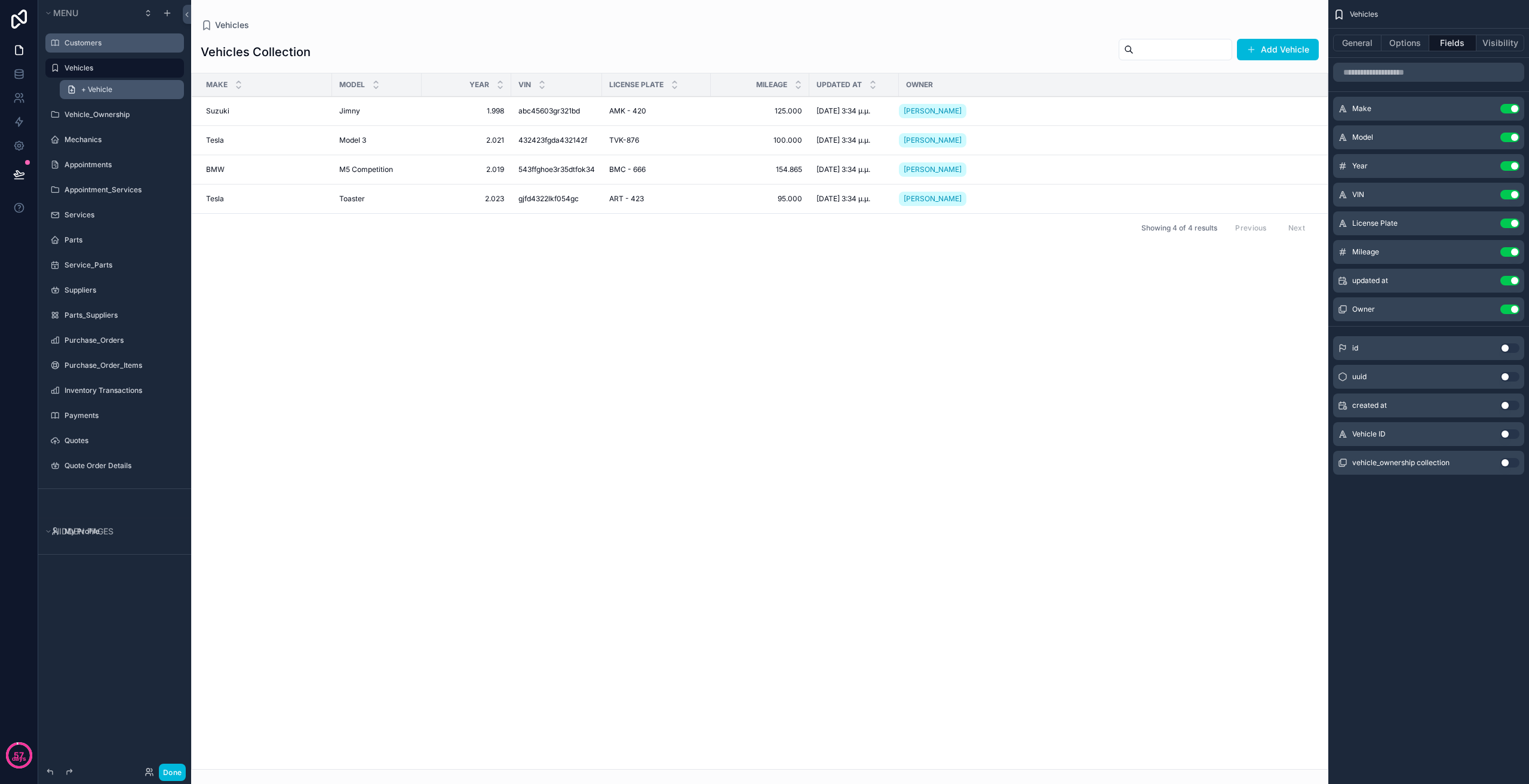
click at [117, 92] on link "+ Vehicle" at bounding box center [122, 90] width 124 height 19
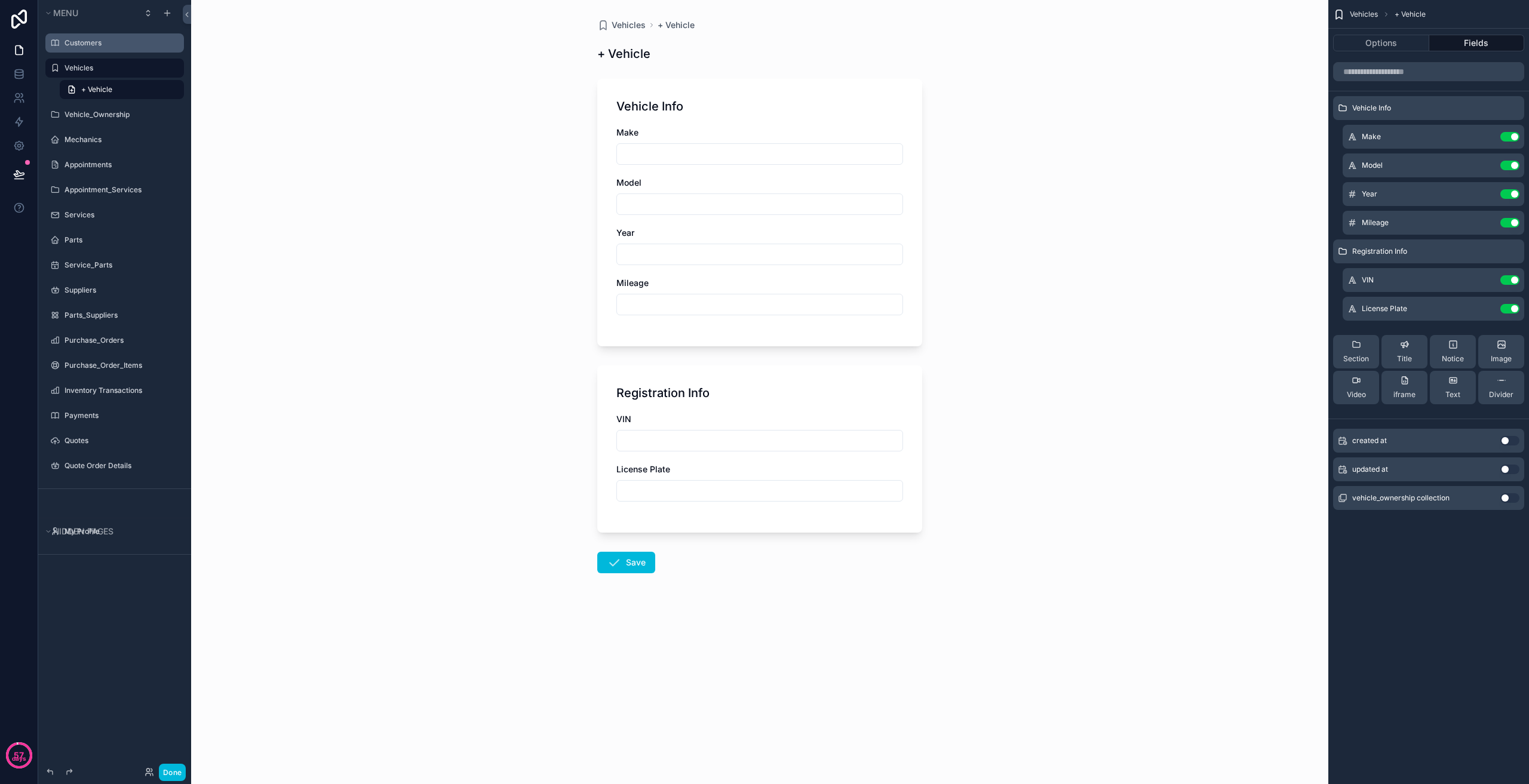
click at [110, 70] on label "Vehicles" at bounding box center [120, 68] width 112 height 10
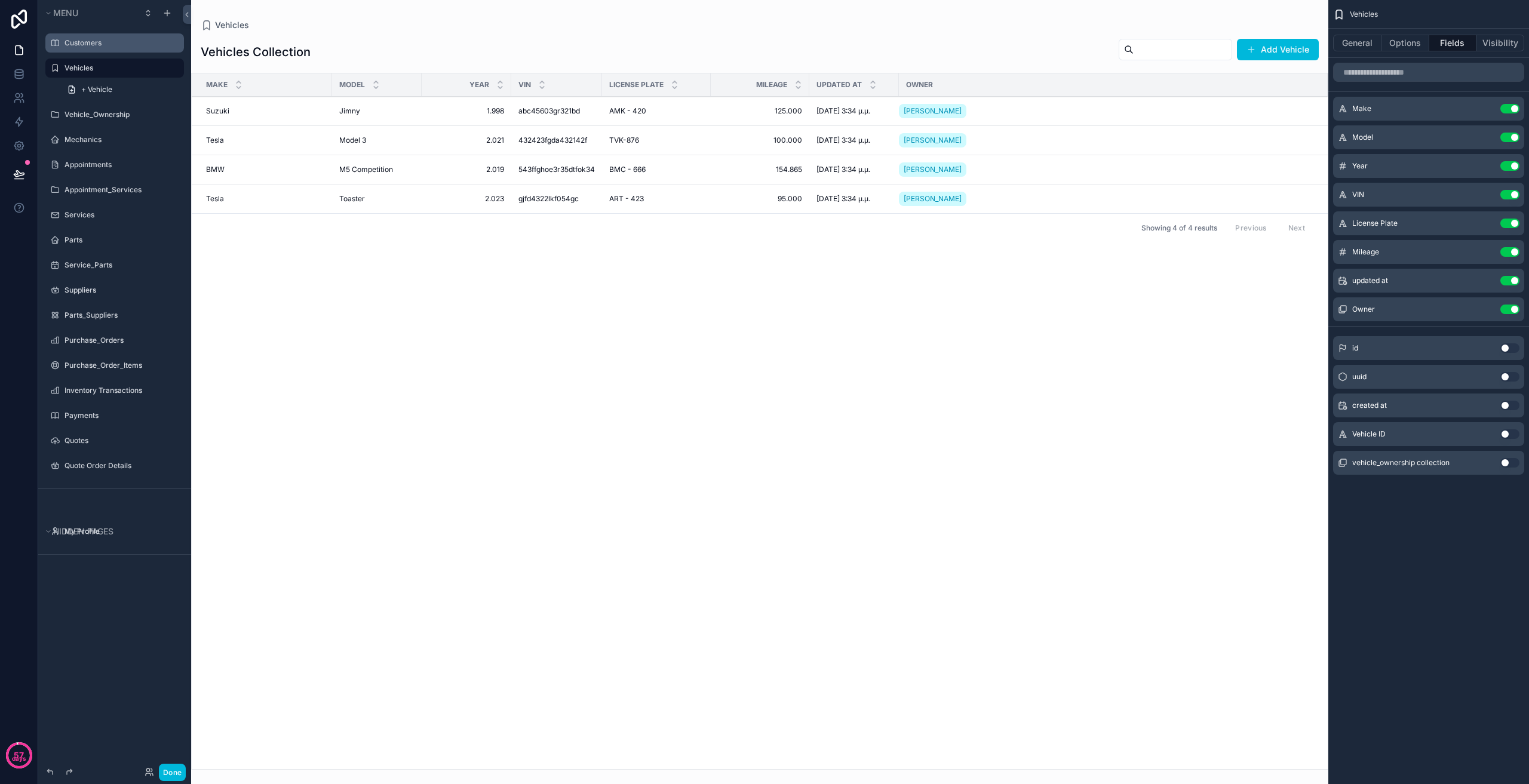
click at [353, 109] on span "Jimny" at bounding box center [349, 111] width 21 height 10
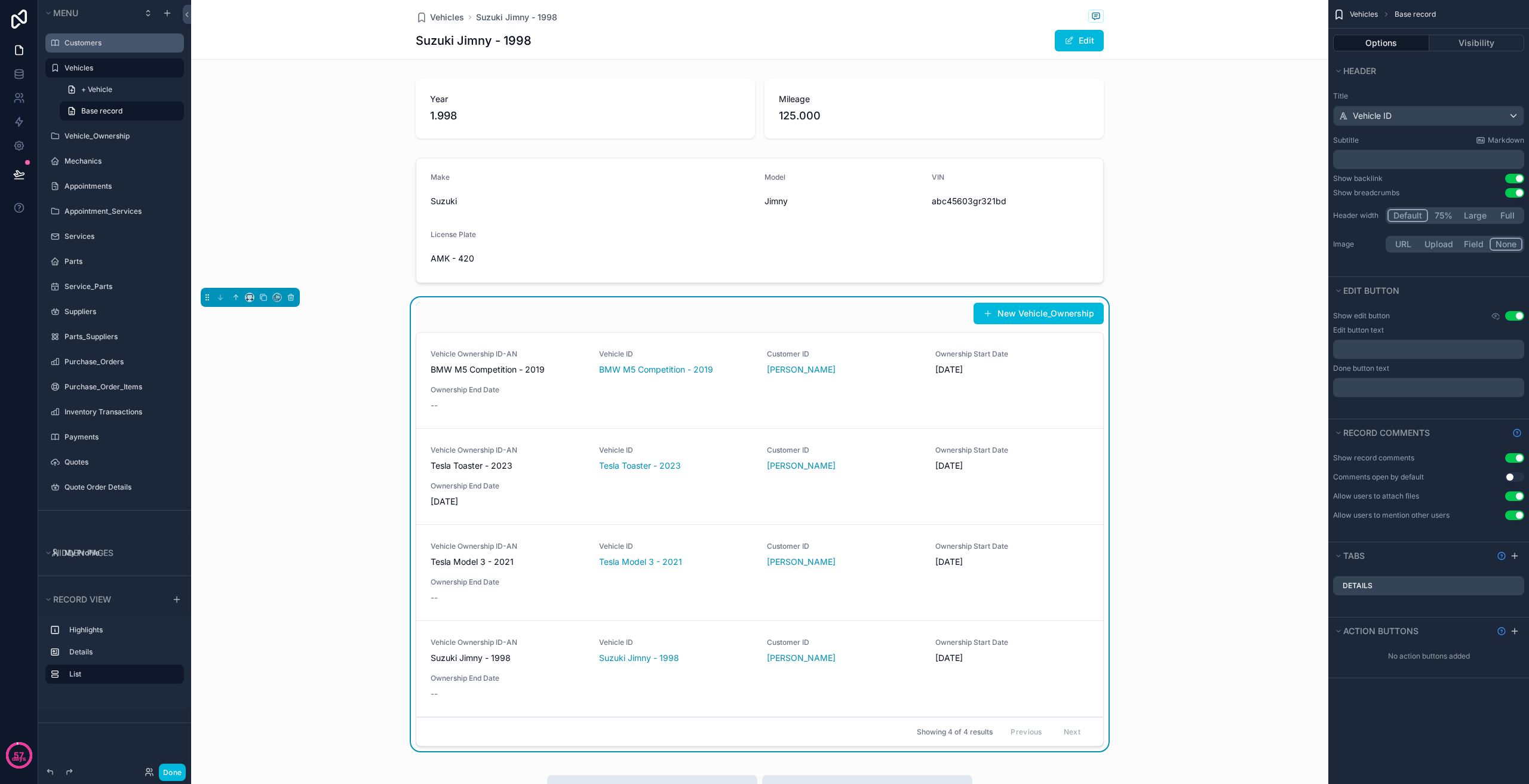
click at [1228, 332] on div "New Vehicle_Ownership Vehicle Ownership ID-AN BMW M5 Competition - 2019 Vehicle…" at bounding box center [759, 527] width 1137 height 459
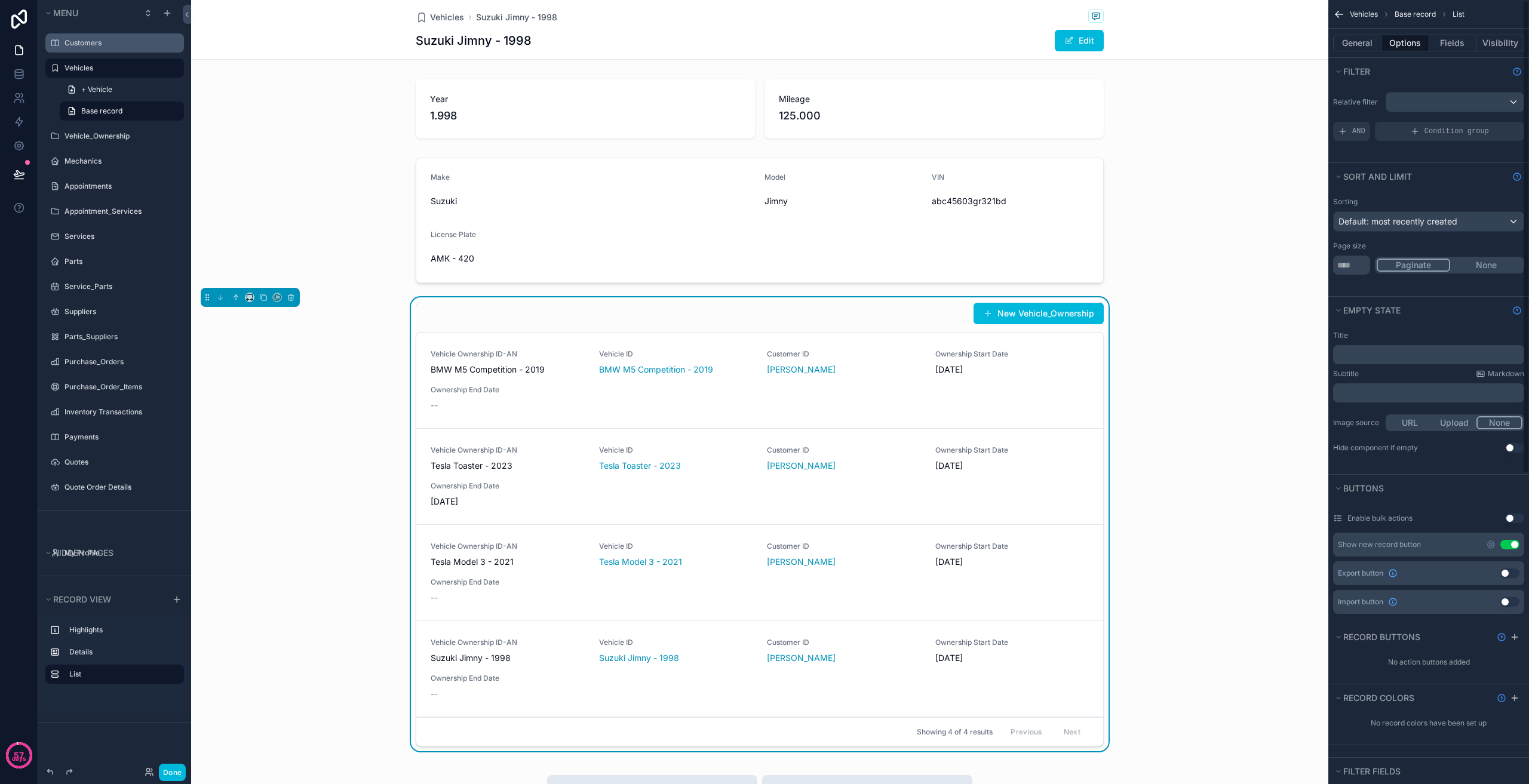
click at [1514, 546] on button "Use setting" at bounding box center [1510, 544] width 19 height 10
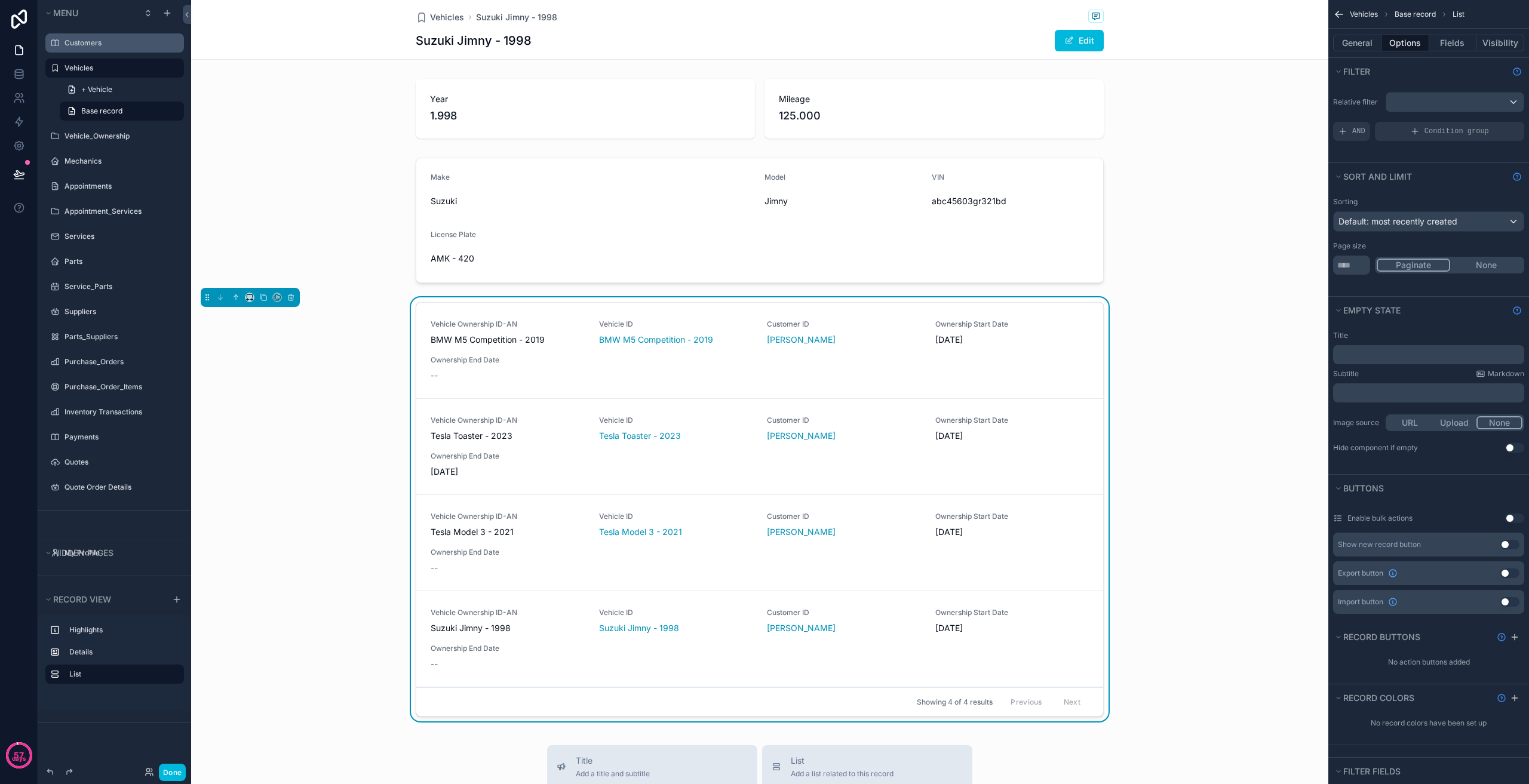
click at [1035, 360] on div "Vehicle Ownership ID-AN BMW M5 Competition - 2019 Vehicle ID BMW M5 Competition…" at bounding box center [760, 350] width 658 height 62
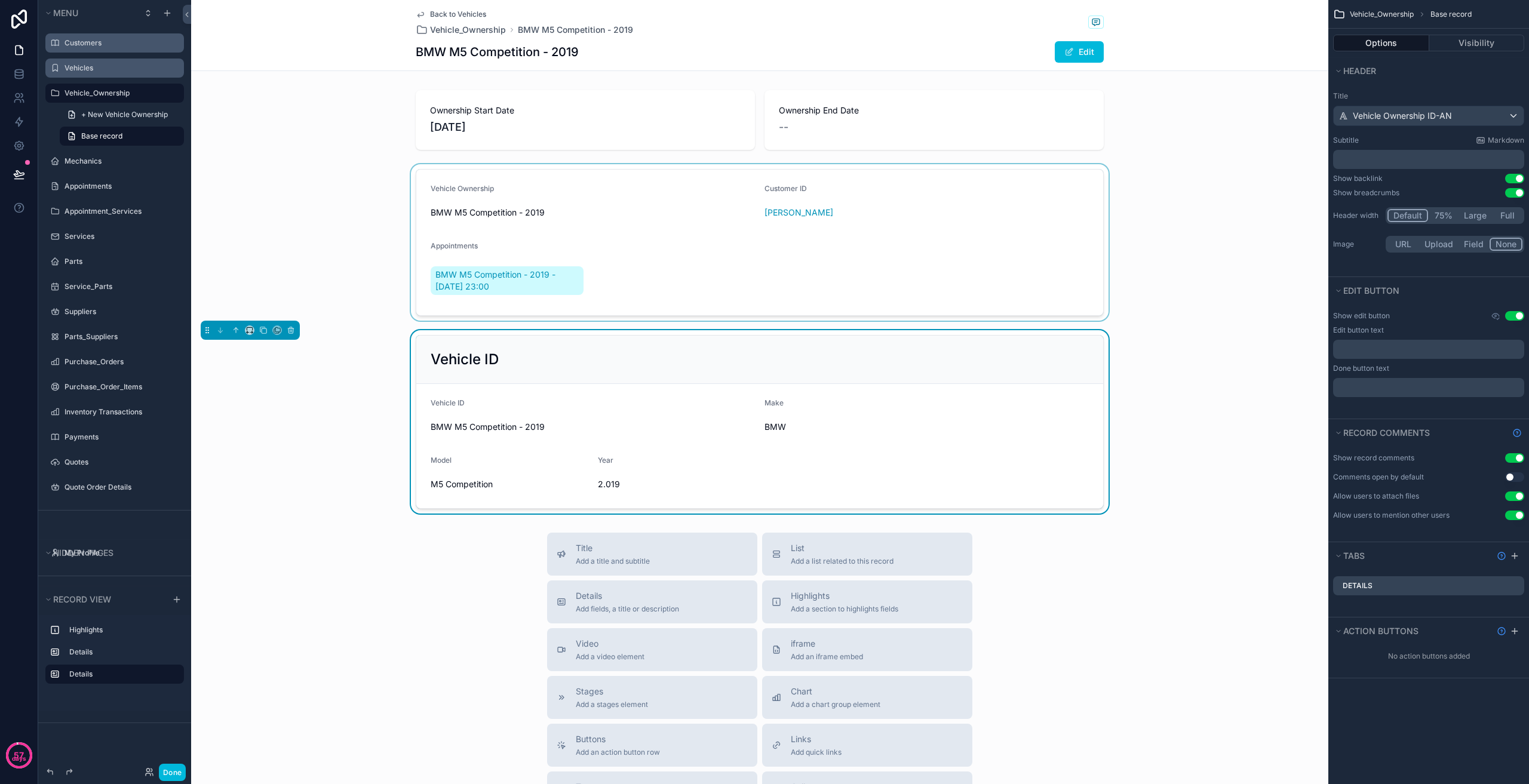
drag, startPoint x: 484, startPoint y: 274, endPoint x: 478, endPoint y: 270, distance: 7.2
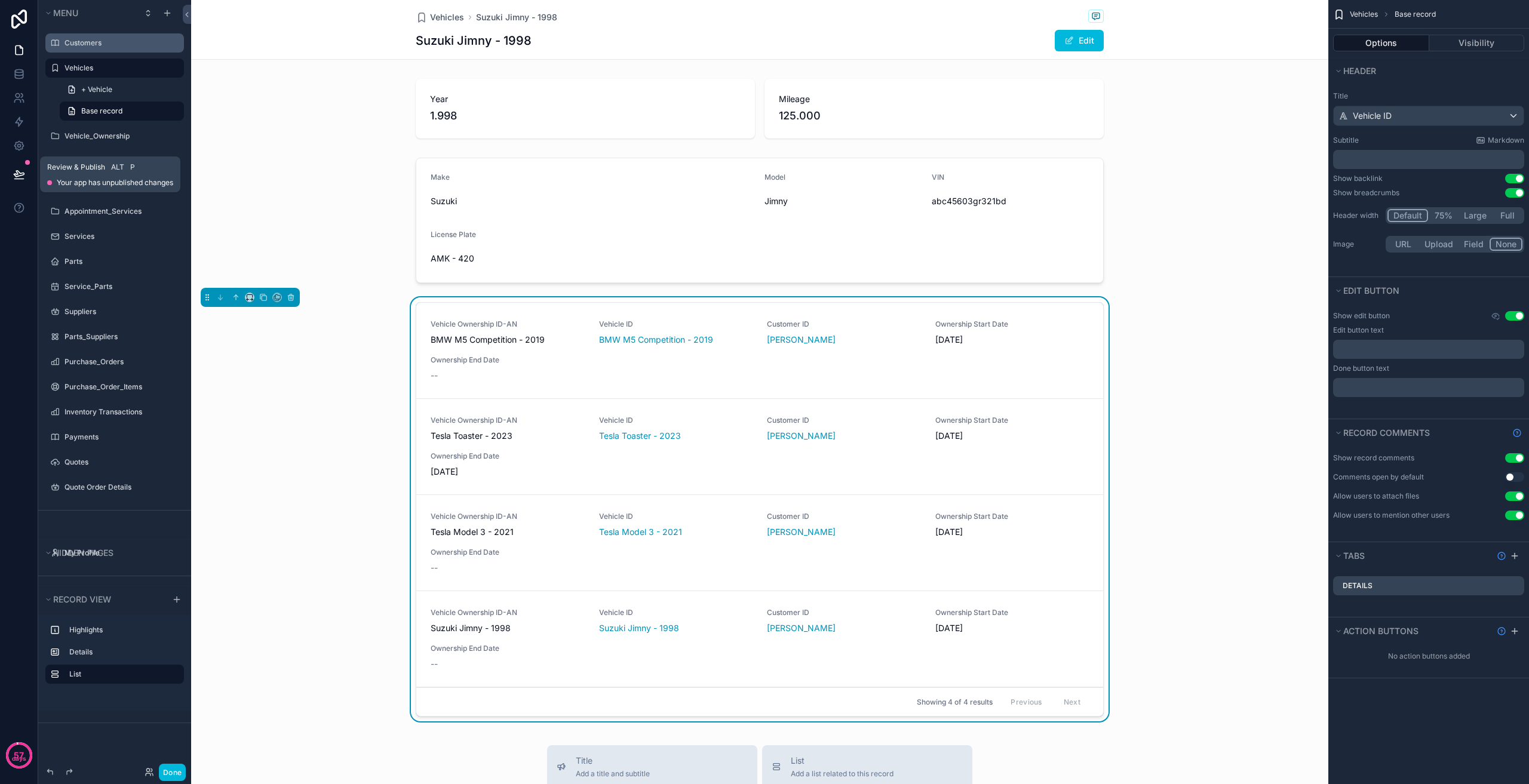
click at [24, 175] on icon at bounding box center [19, 174] width 12 height 12
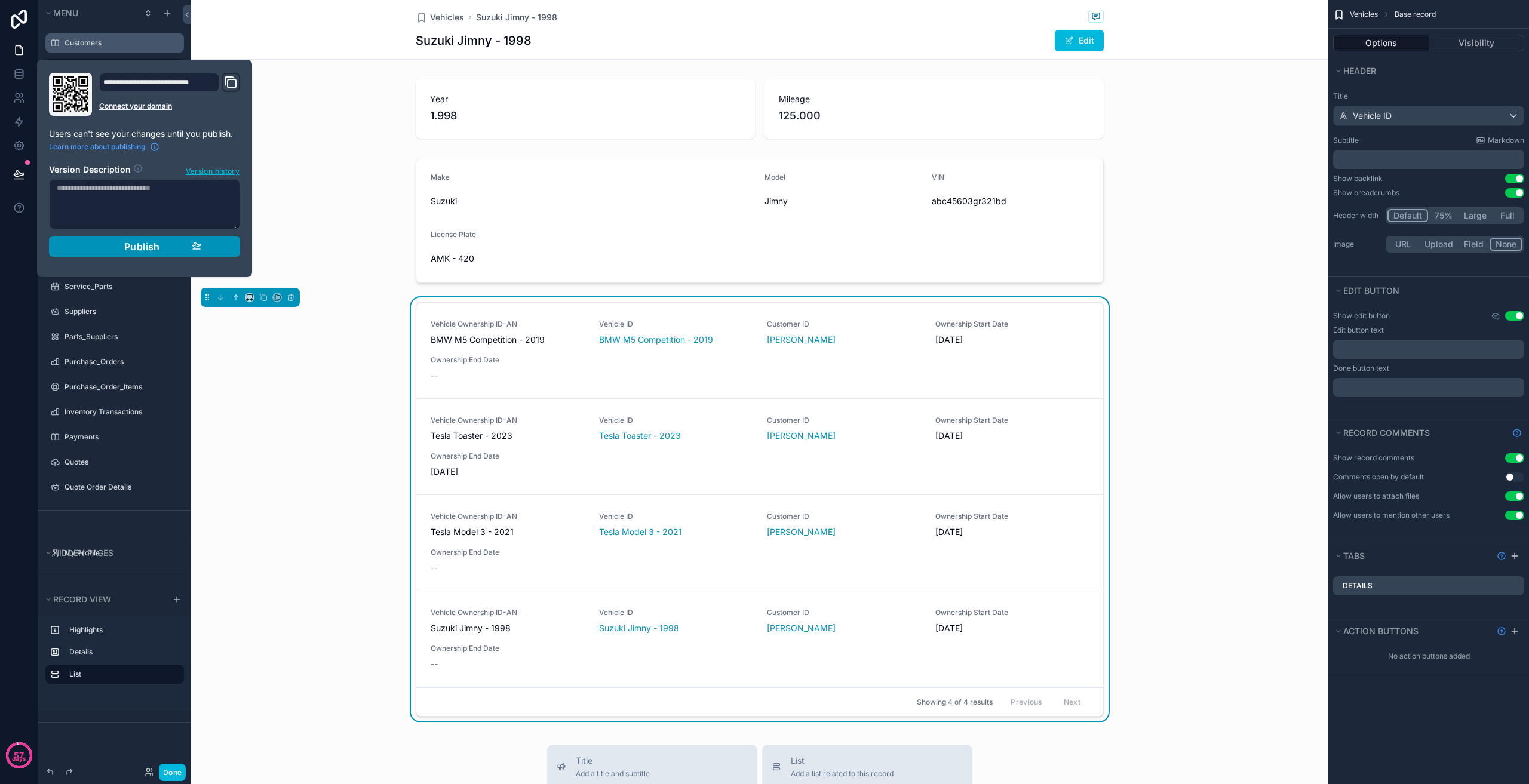
click at [154, 240] on span "Publish" at bounding box center [142, 246] width 36 height 12
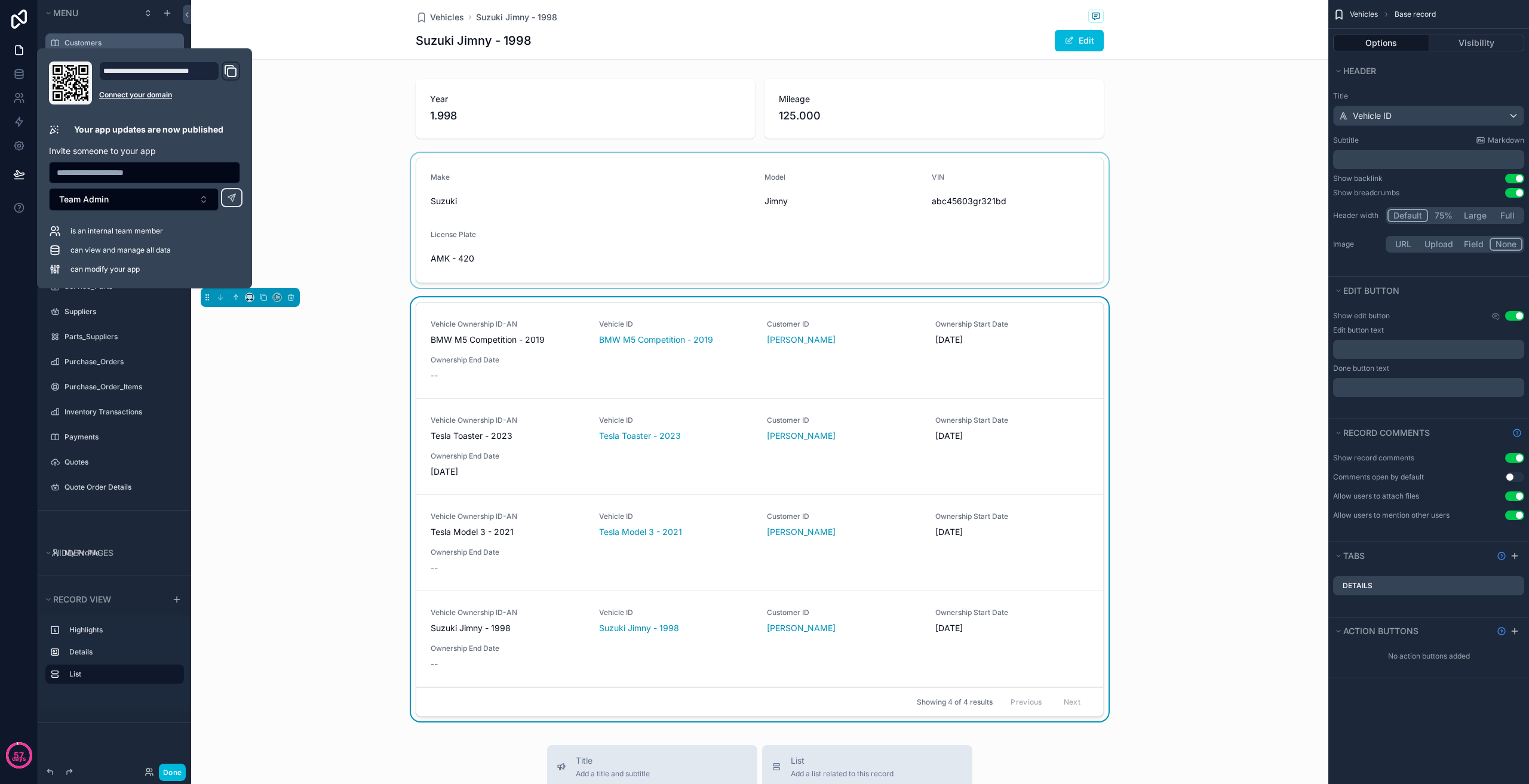
click at [324, 184] on div "scrollable content" at bounding box center [759, 220] width 1137 height 135
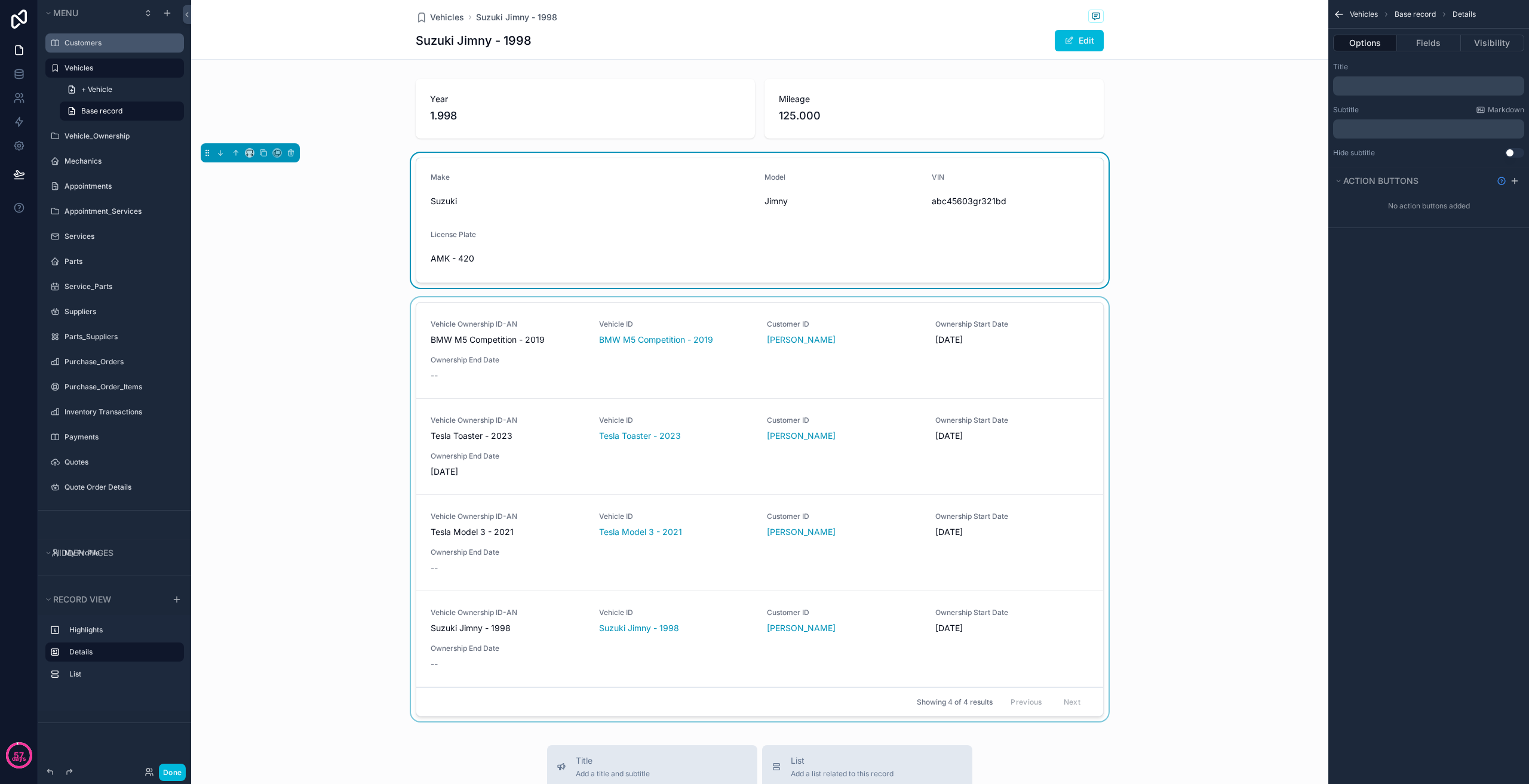
click at [545, 341] on div "scrollable content" at bounding box center [759, 511] width 1137 height 428
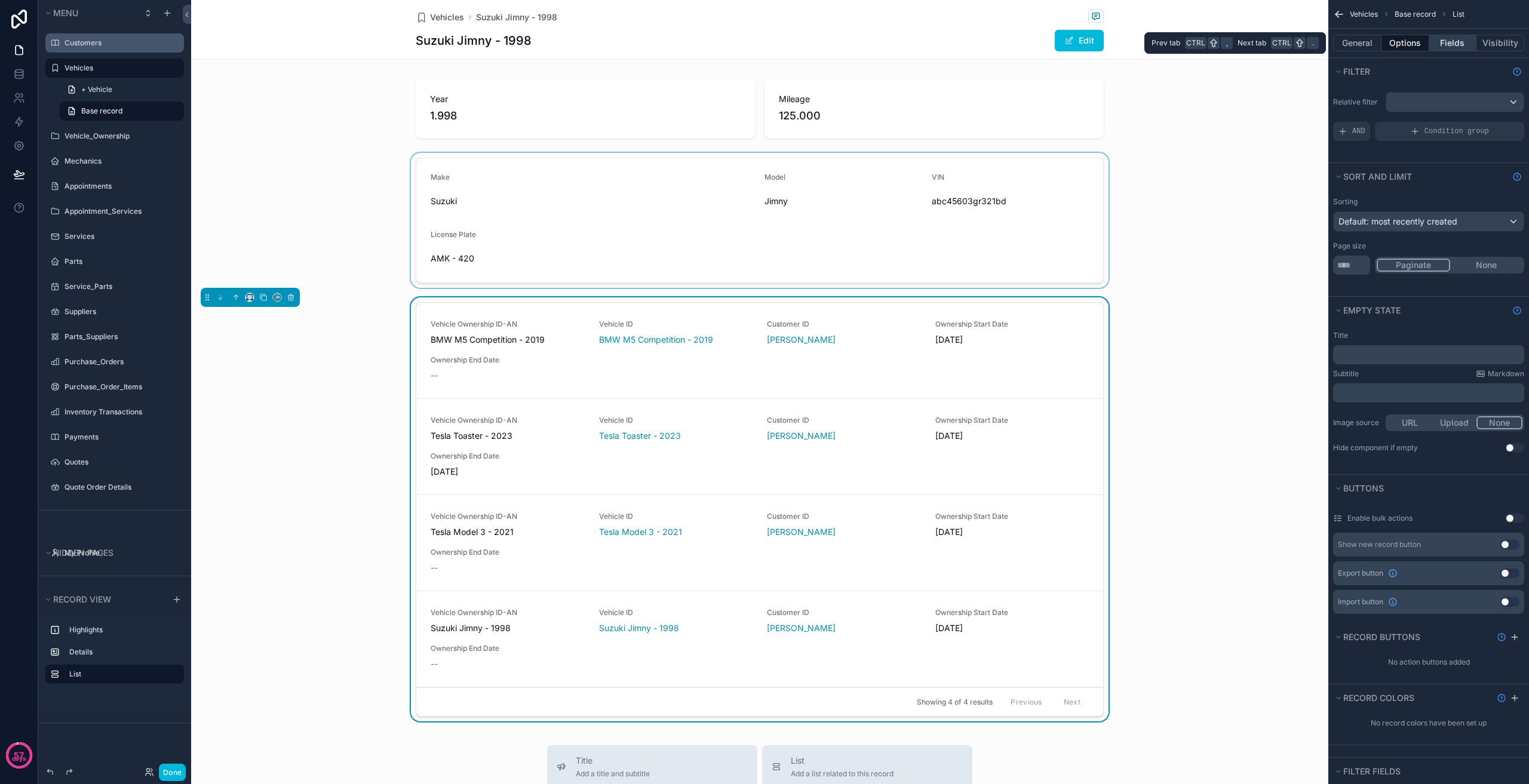
click at [1448, 45] on button "Fields" at bounding box center [1452, 43] width 48 height 17
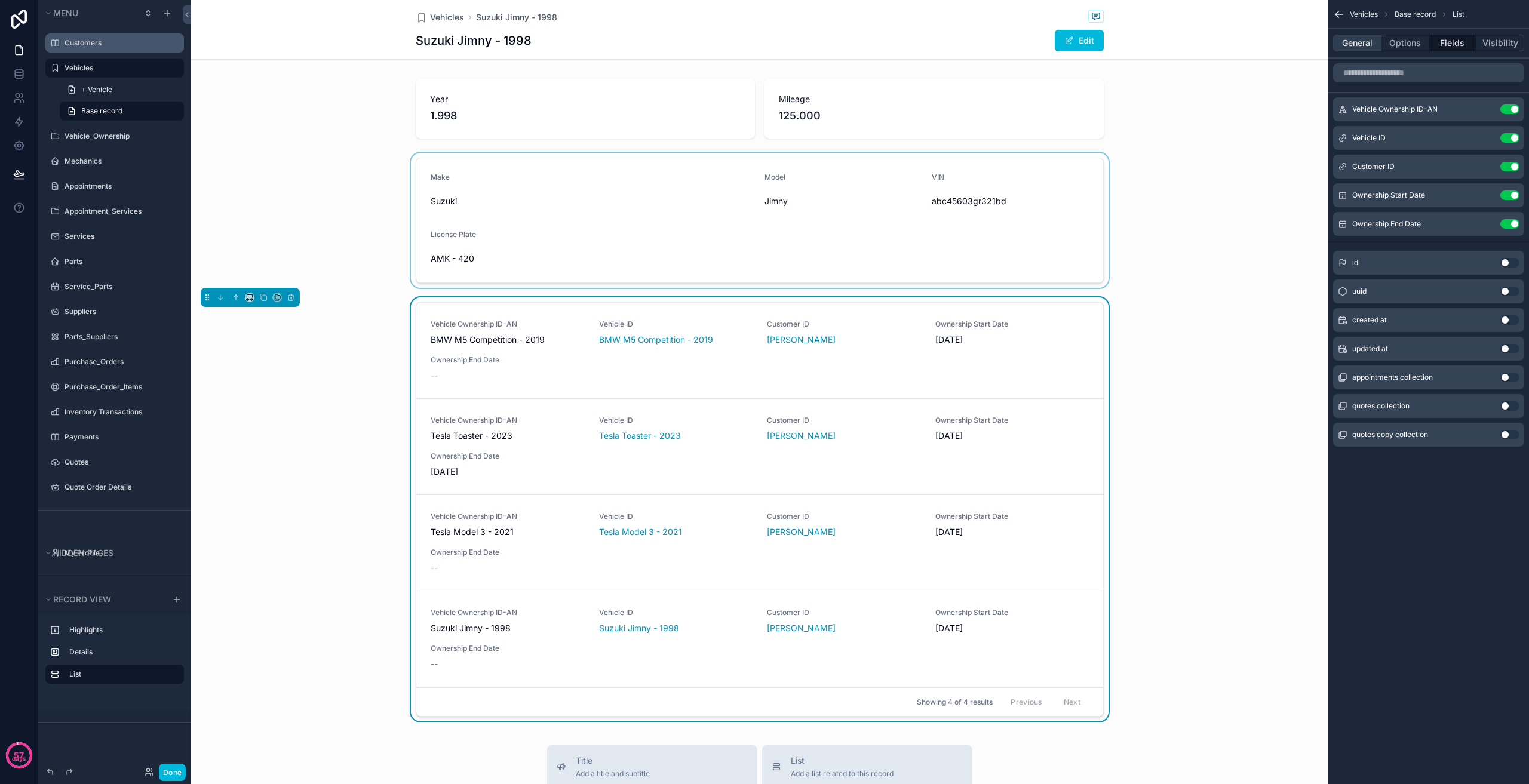
click at [1357, 47] on button "General" at bounding box center [1357, 43] width 48 height 17
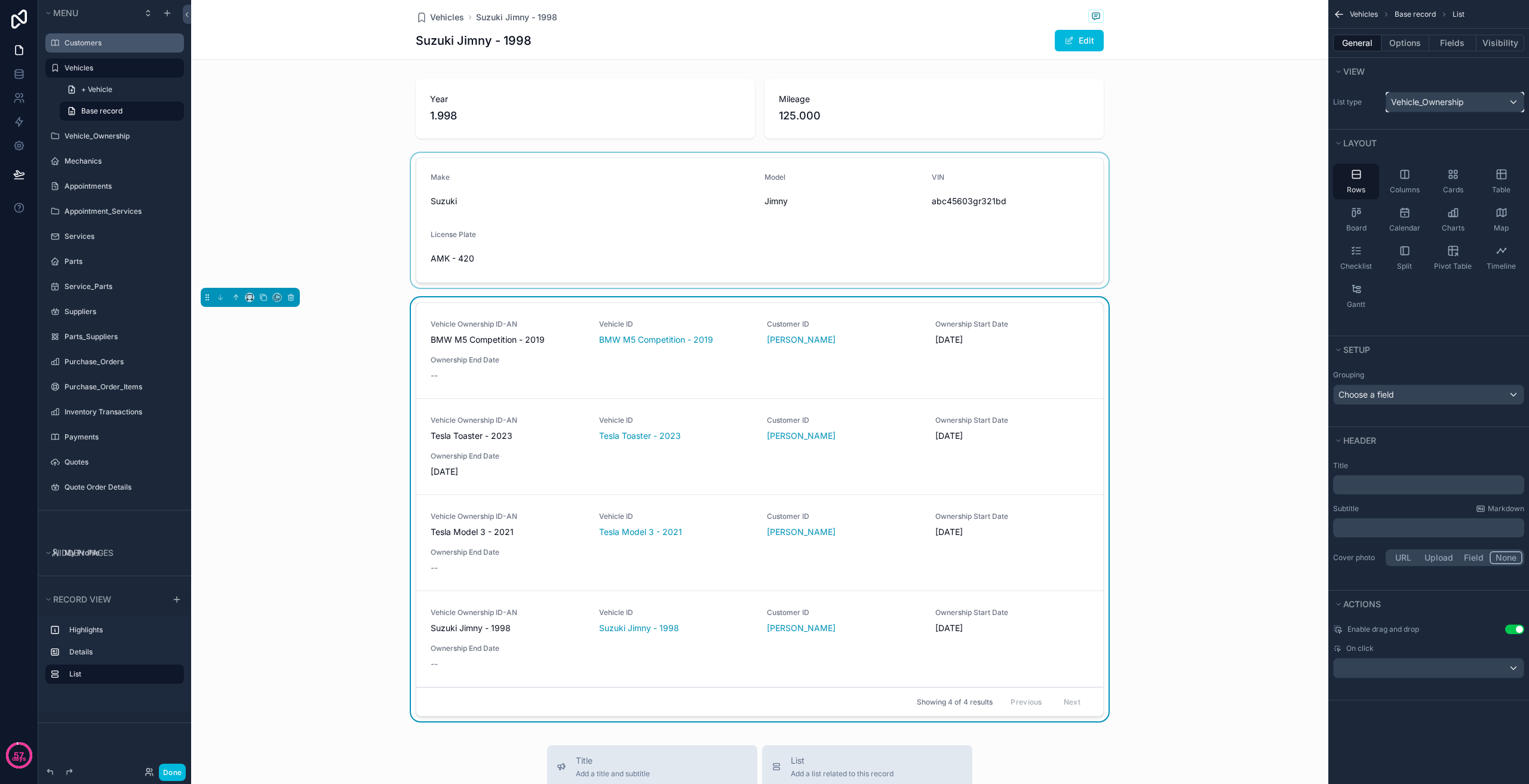
click at [1422, 94] on div "Vehicle_Ownership" at bounding box center [1455, 102] width 137 height 19
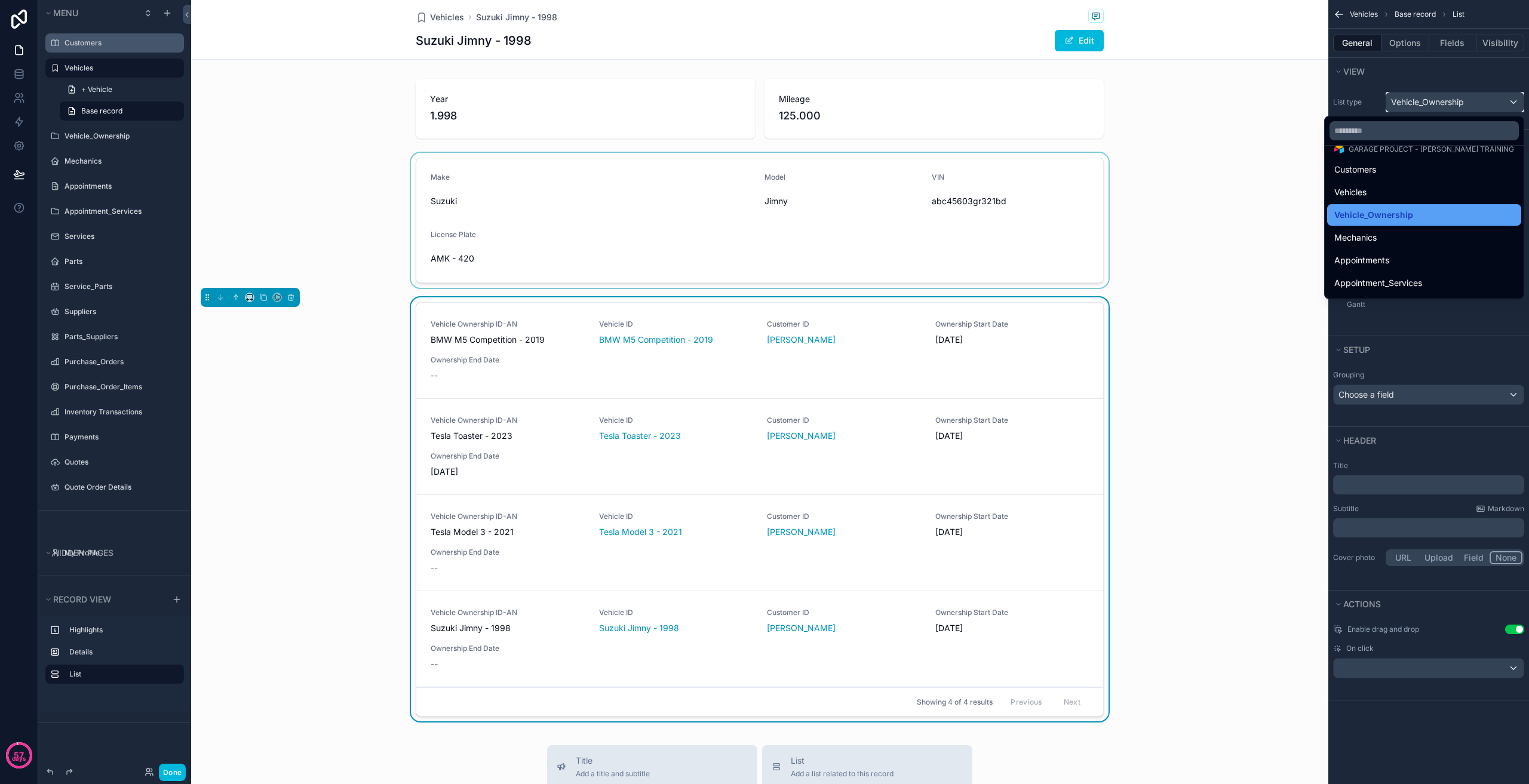
scroll to position [60, 0]
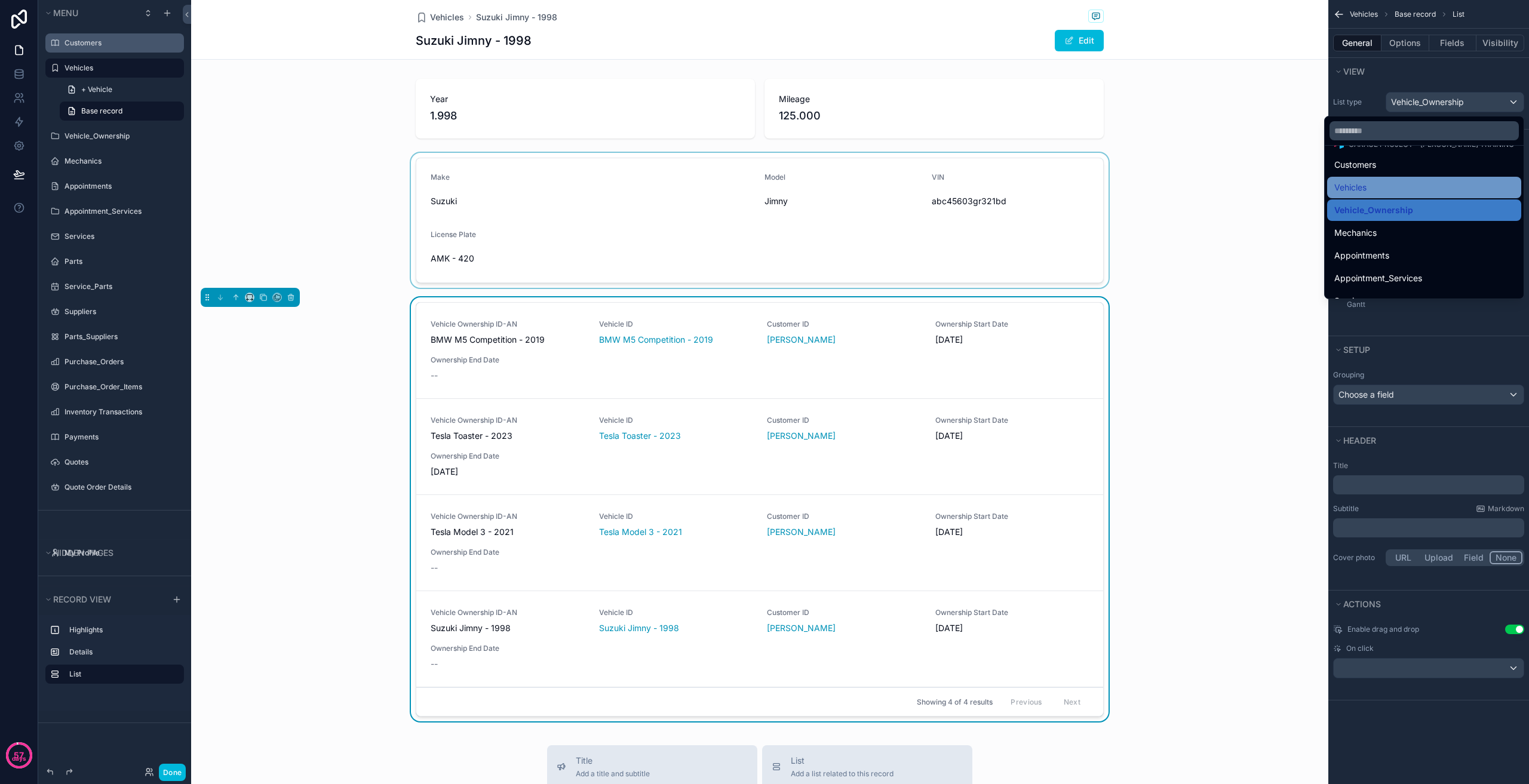
click at [1440, 187] on div "Vehicles" at bounding box center [1424, 188] width 180 height 15
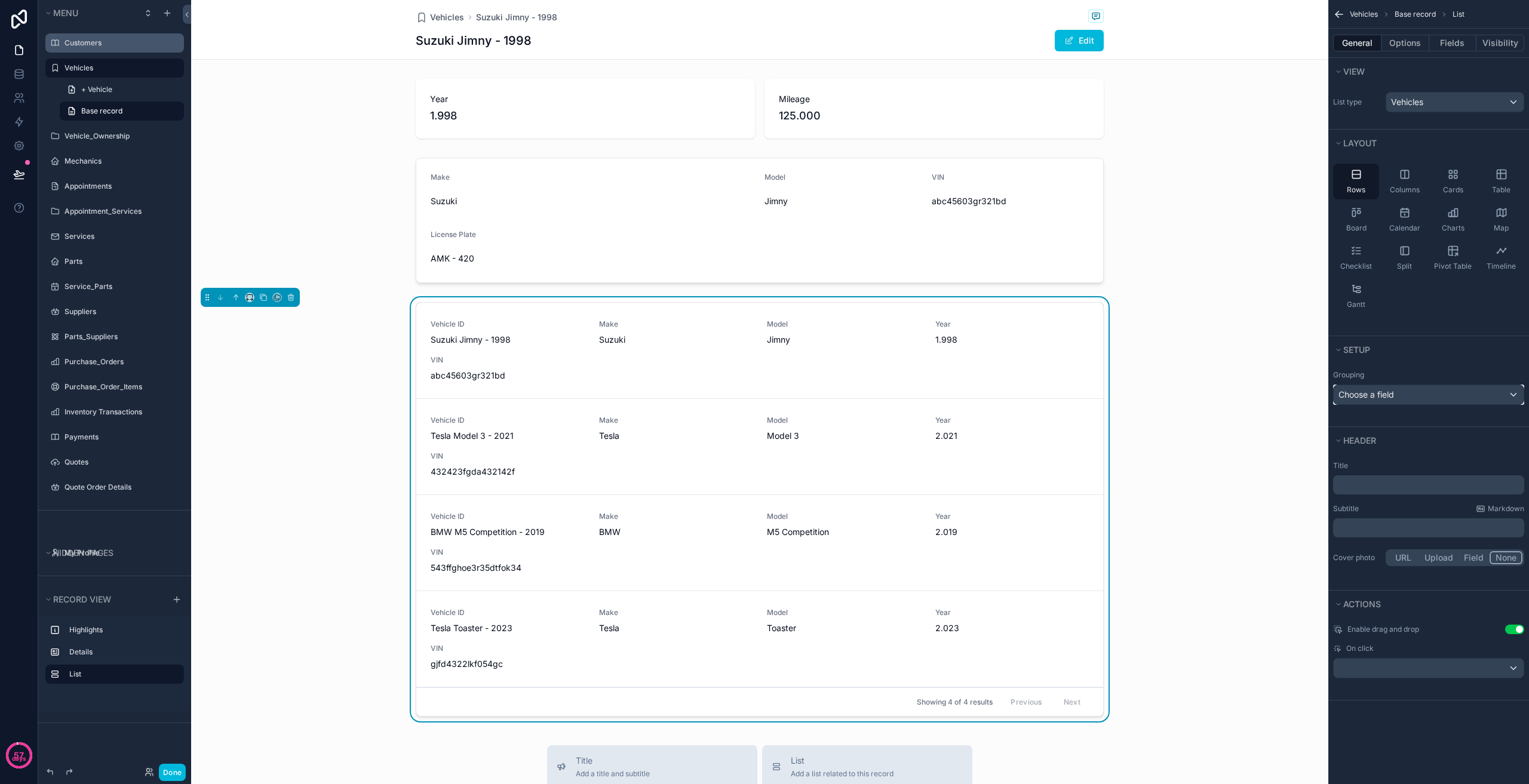
click at [1424, 393] on div "Choose a field" at bounding box center [1428, 394] width 190 height 19
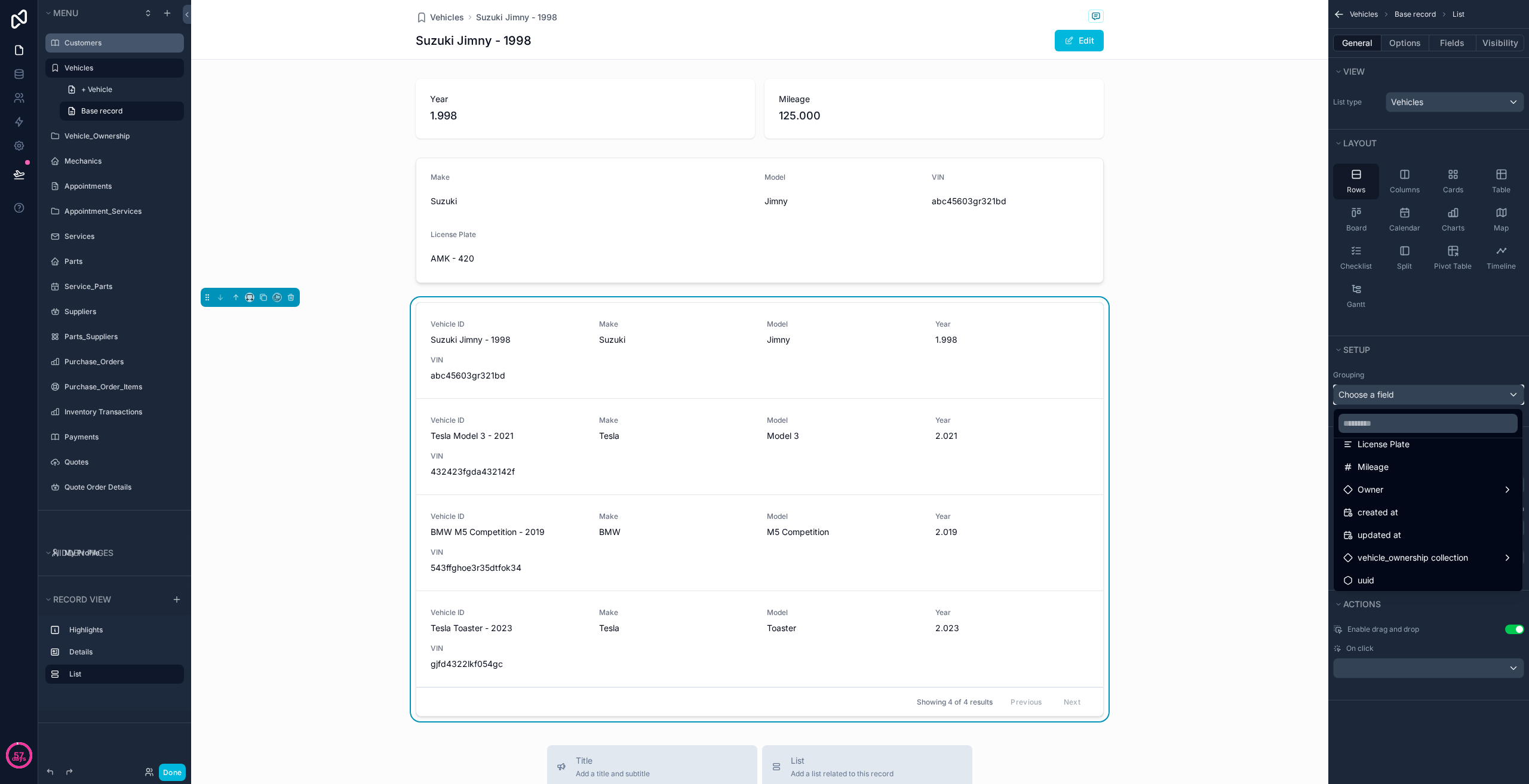
scroll to position [198, 0]
click at [1429, 490] on div "Owner" at bounding box center [1428, 487] width 169 height 15
click at [1410, 480] on div "Owner" at bounding box center [1428, 487] width 169 height 15
click at [1443, 484] on div "Owner" at bounding box center [1428, 487] width 169 height 15
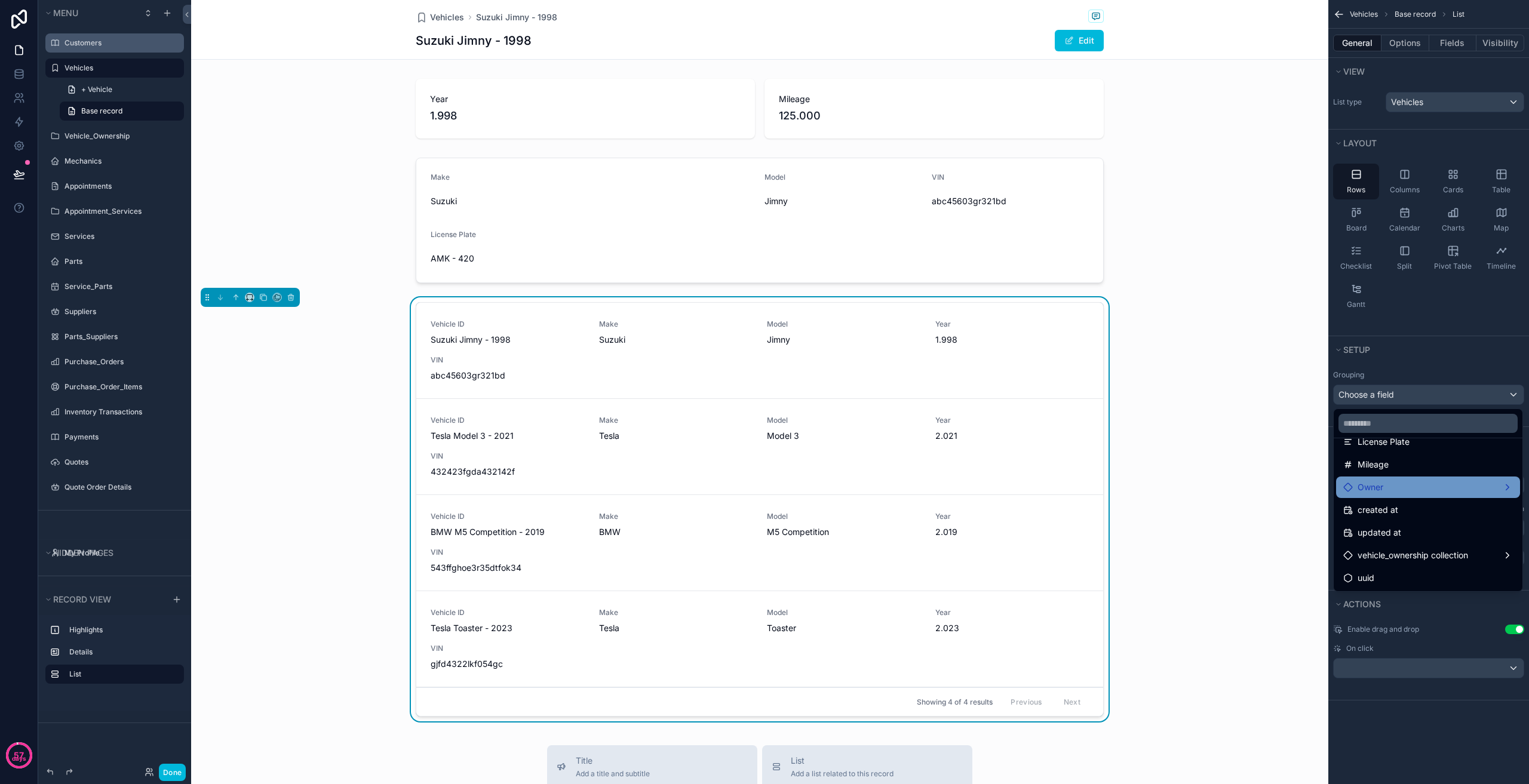
click at [1443, 484] on div "Owner" at bounding box center [1428, 487] width 169 height 15
click at [1474, 487] on div "Owner" at bounding box center [1428, 487] width 169 height 15
click at [1445, 394] on div "scrollable content" at bounding box center [764, 392] width 1529 height 784
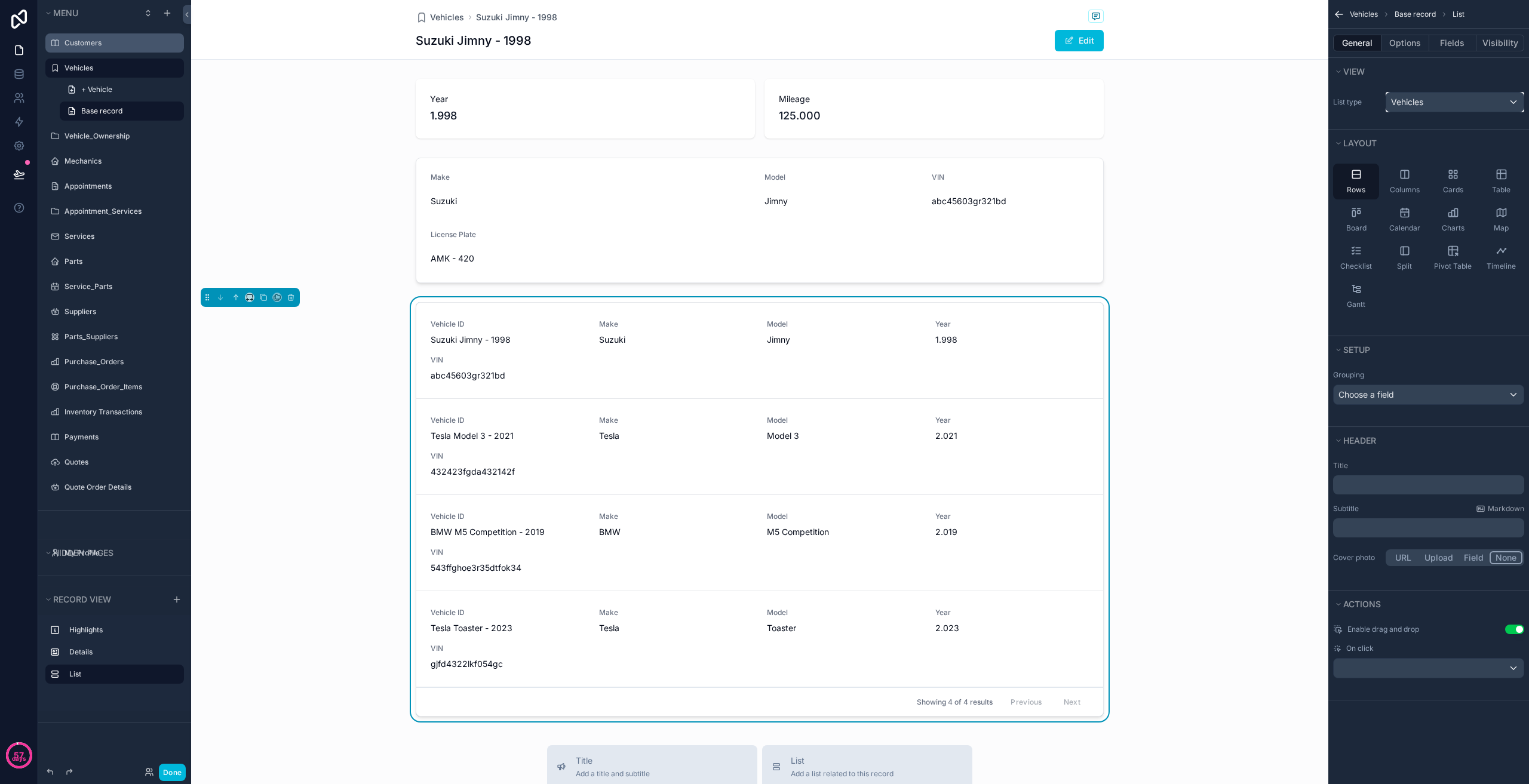
click at [1443, 102] on div "Vehicles" at bounding box center [1455, 102] width 137 height 19
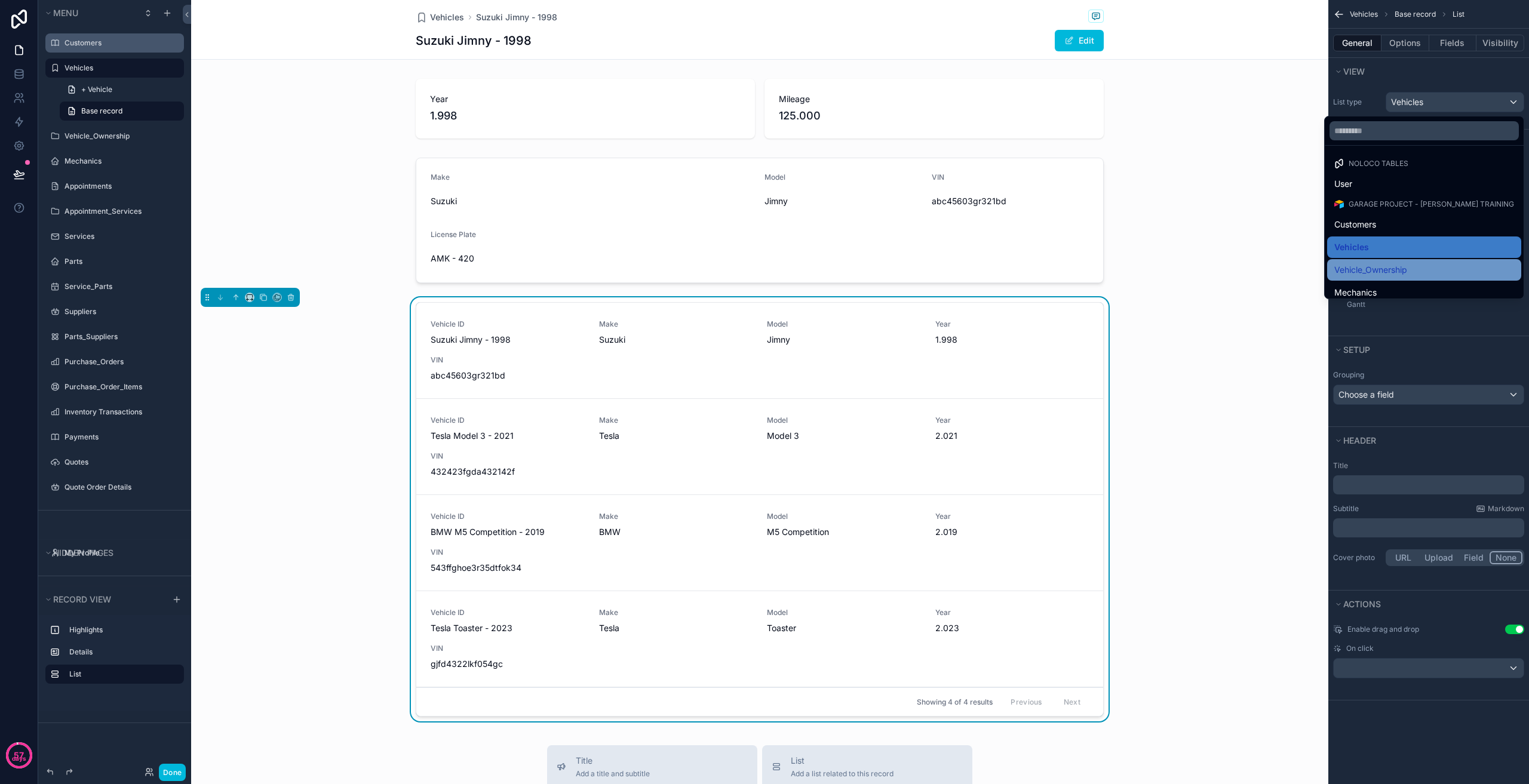
click at [1407, 272] on span "Vehicle_Ownership" at bounding box center [1371, 270] width 73 height 15
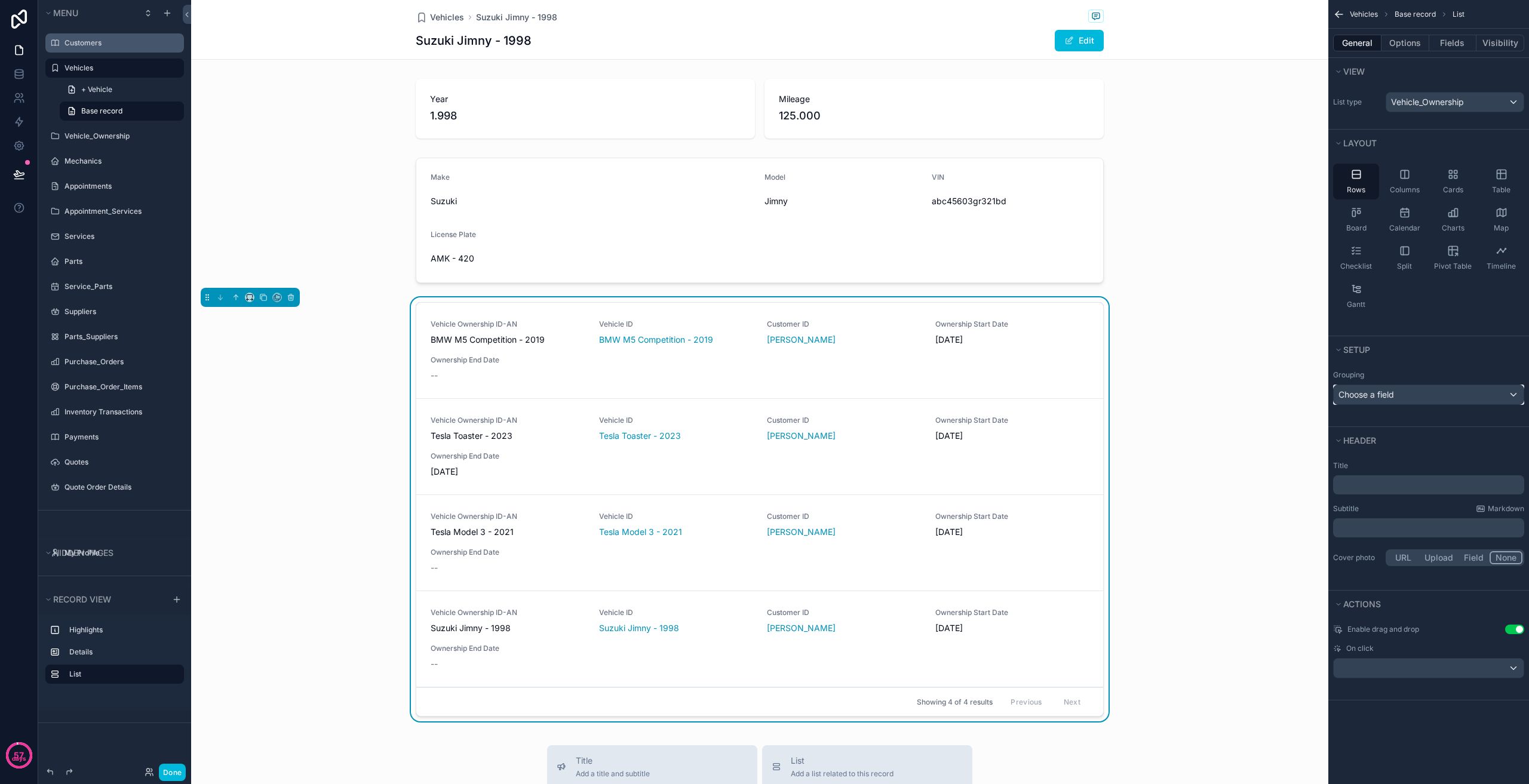
click at [1427, 399] on div "Choose a field" at bounding box center [1428, 394] width 190 height 19
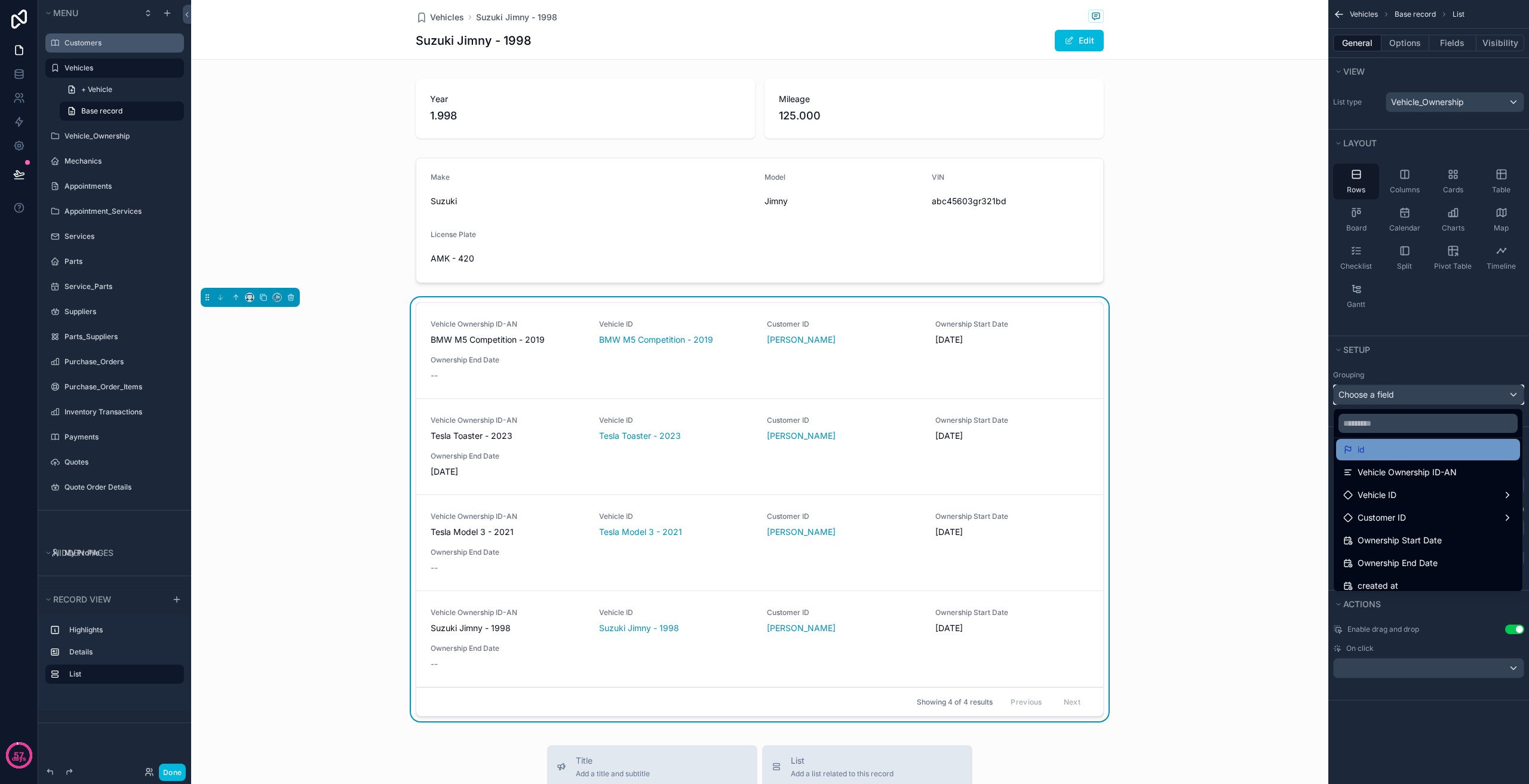
scroll to position [60, 0]
click at [1428, 507] on div "Customer ID" at bounding box center [1428, 512] width 169 height 15
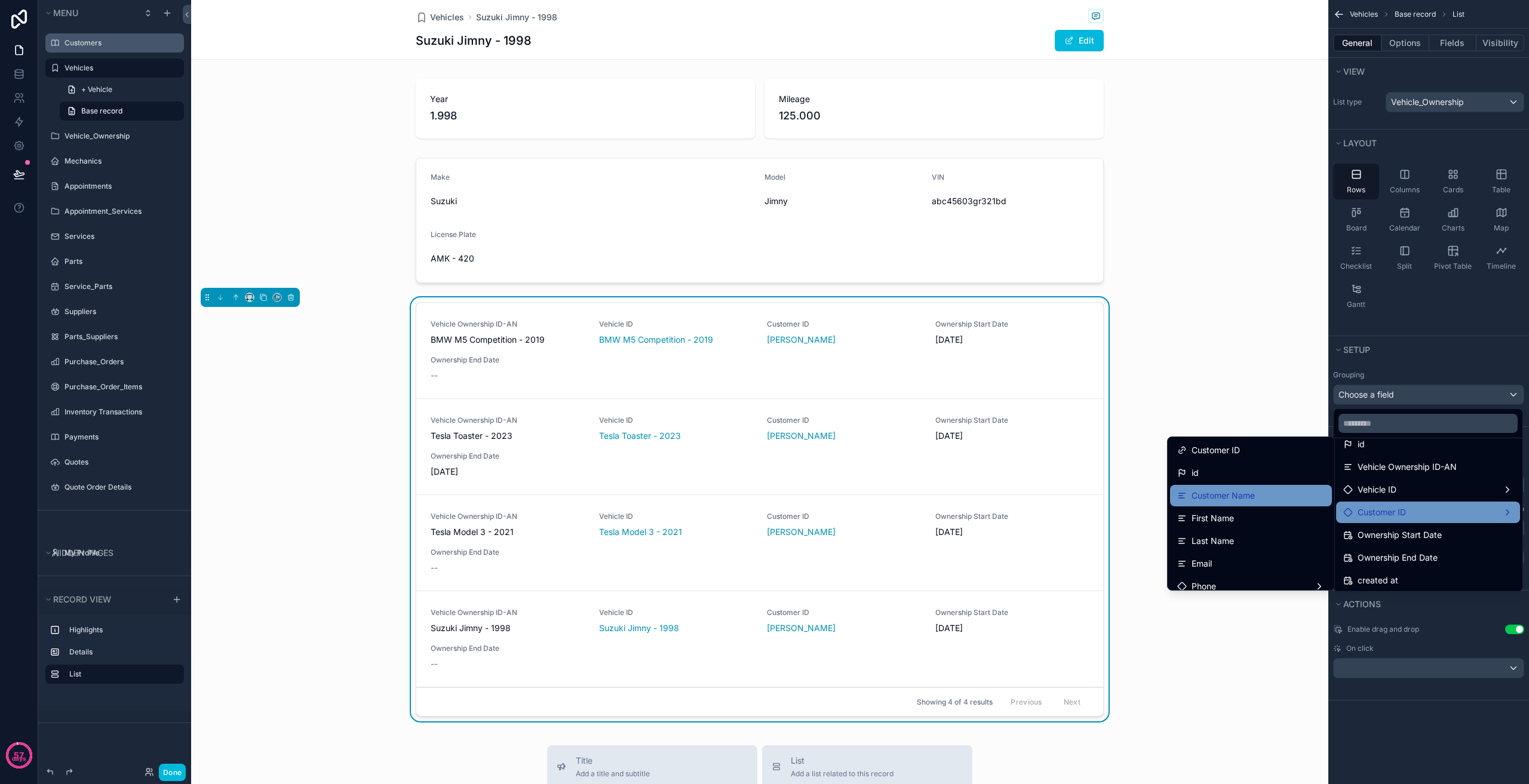
click at [1252, 489] on div "Customer Name" at bounding box center [1251, 496] width 148 height 15
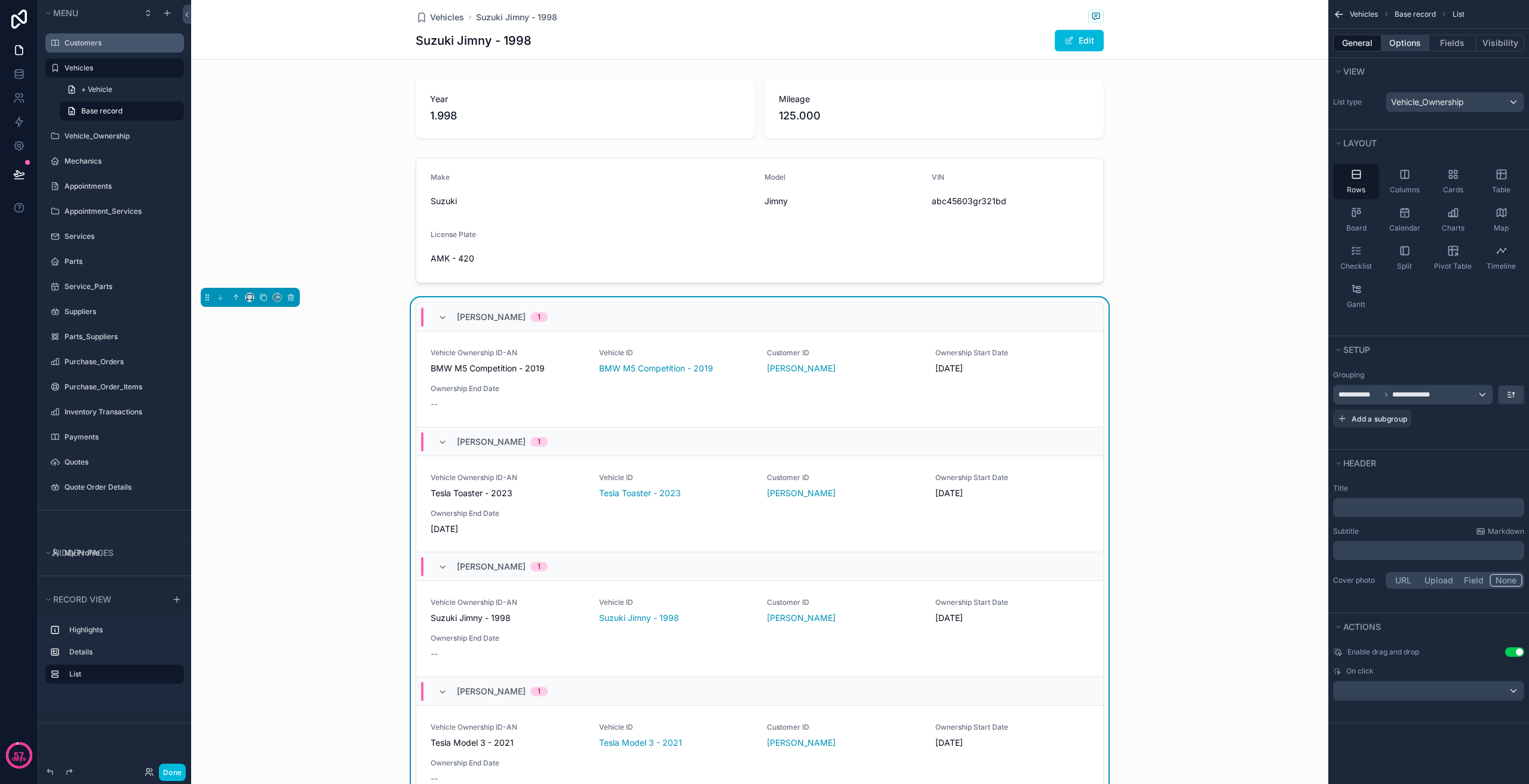
click at [1399, 44] on button "Options" at bounding box center [1405, 43] width 48 height 17
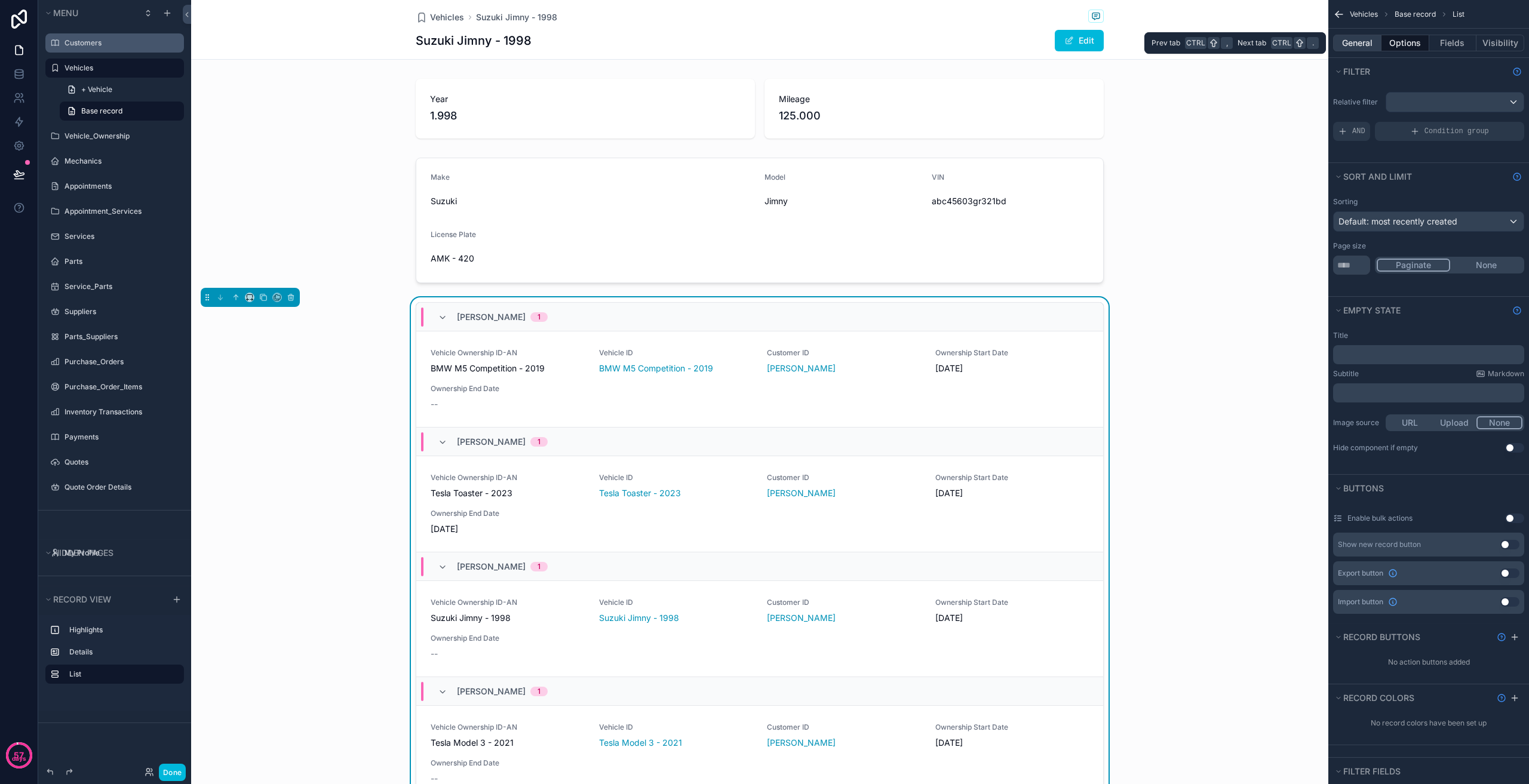
click at [1355, 44] on button "General" at bounding box center [1357, 43] width 48 height 17
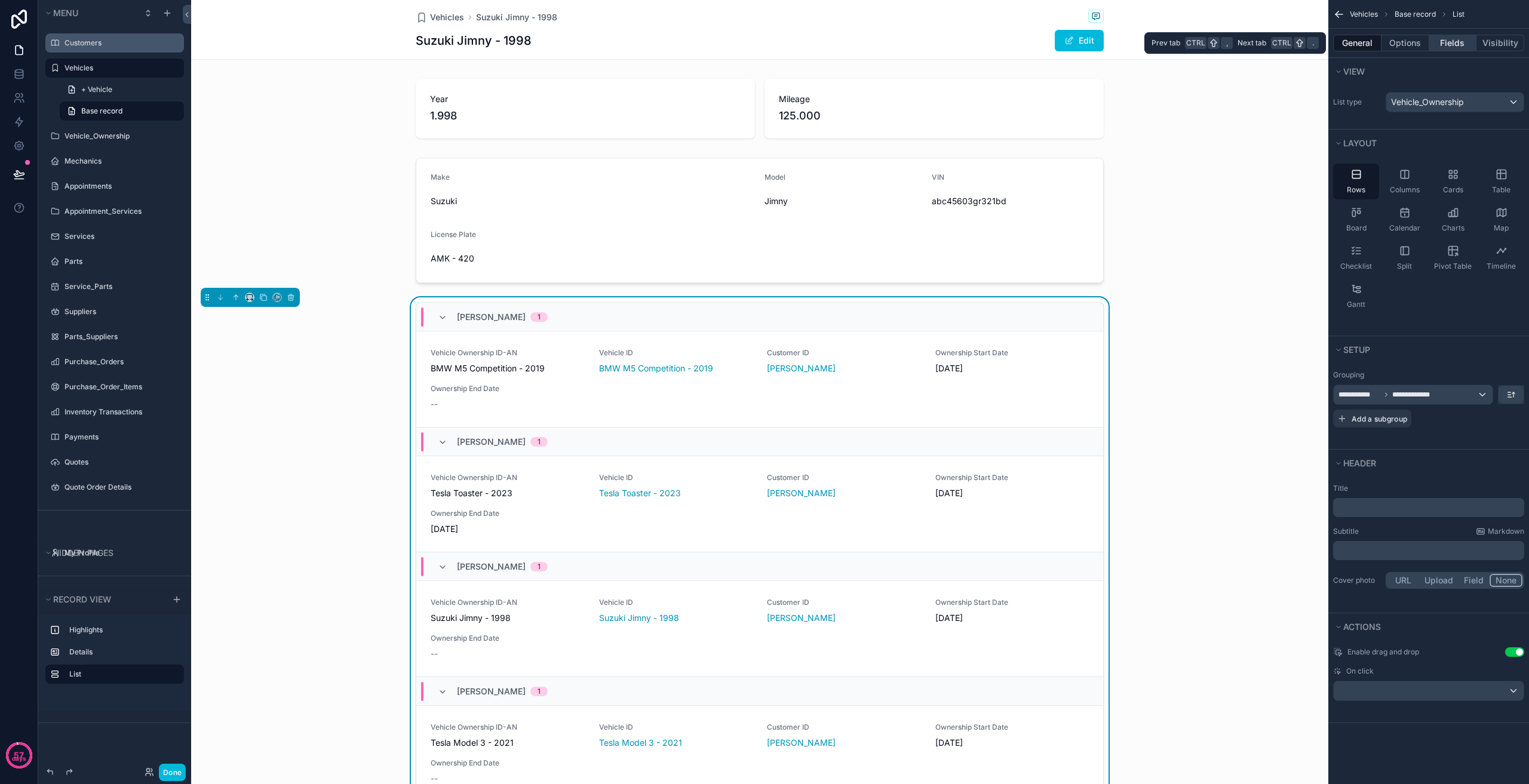
click at [1437, 45] on button "Fields" at bounding box center [1452, 43] width 48 height 17
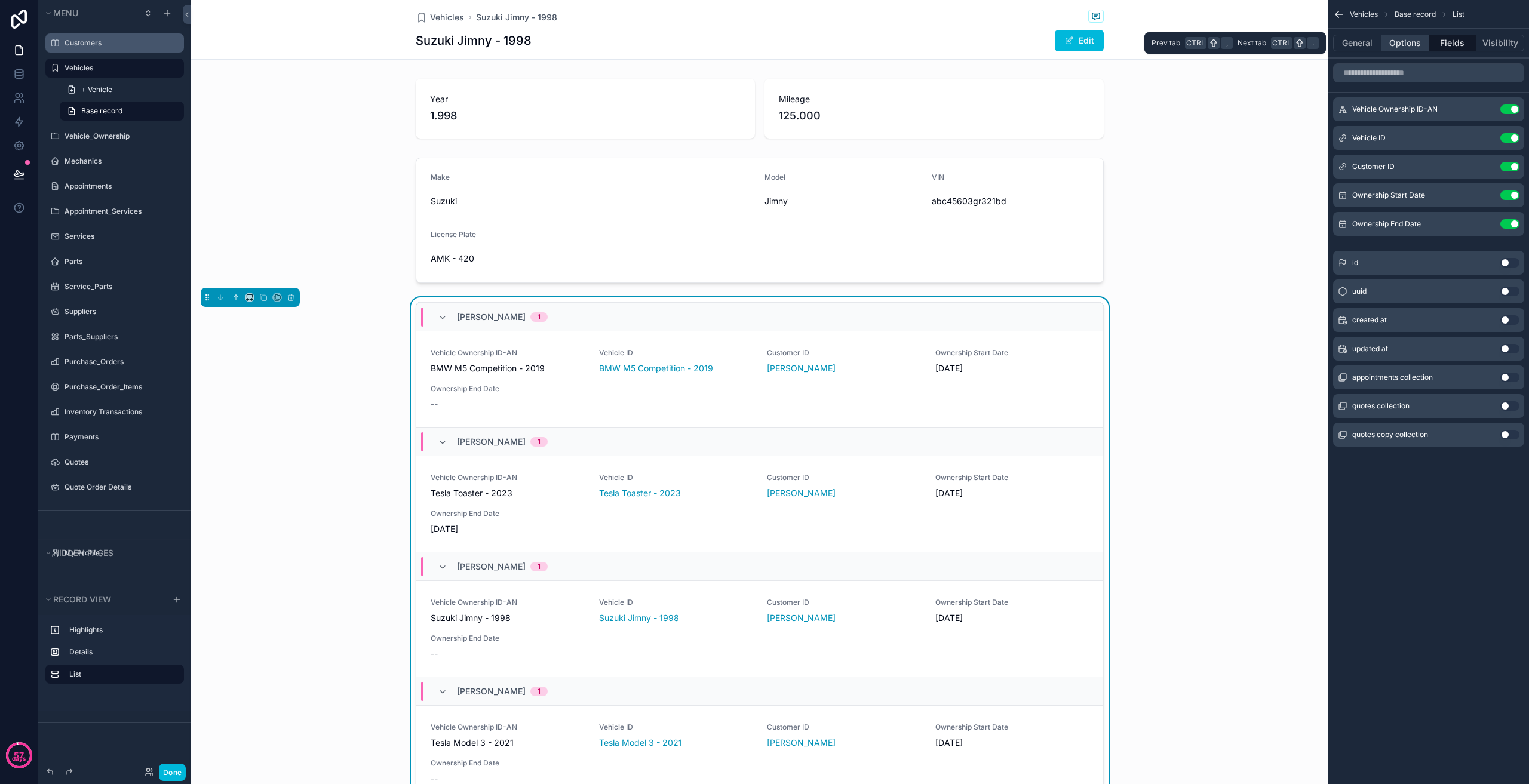
click at [1392, 44] on button "Options" at bounding box center [1405, 43] width 48 height 17
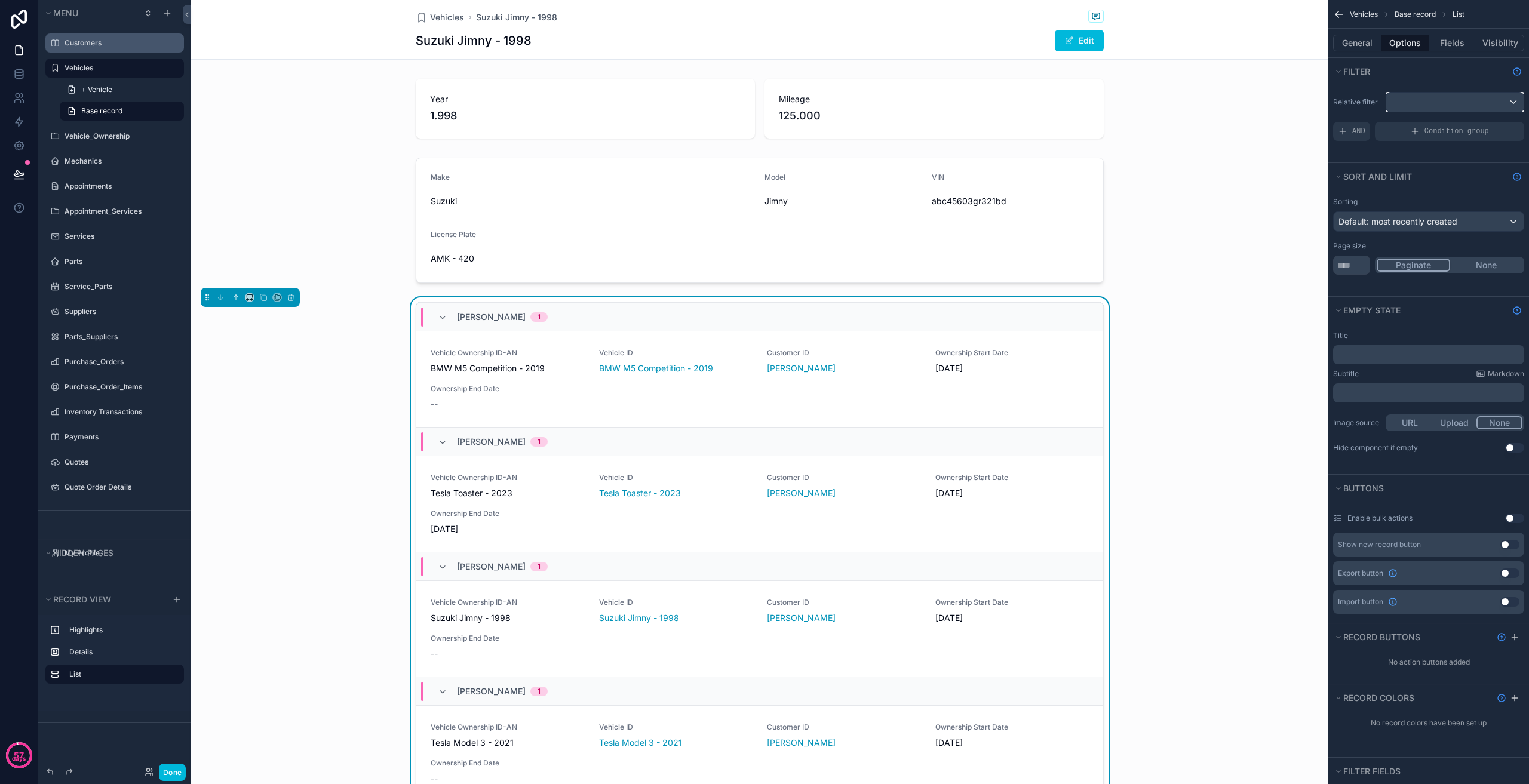
click at [1418, 106] on div "scrollable content" at bounding box center [1455, 102] width 137 height 19
click at [1455, 209] on span "vehicle_ownership collection" at bounding box center [1459, 206] width 111 height 15
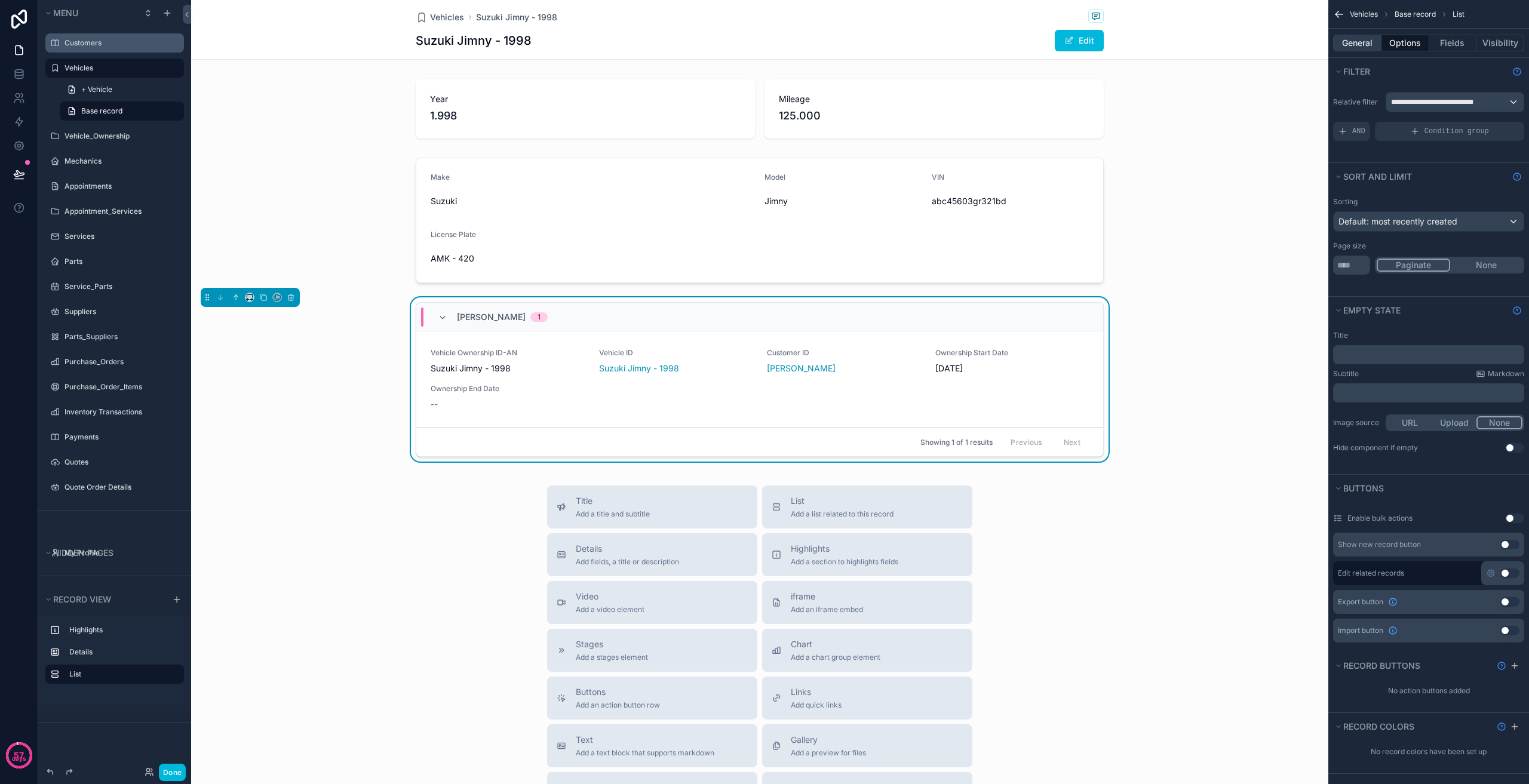
click at [1359, 39] on button "General" at bounding box center [1357, 43] width 48 height 17
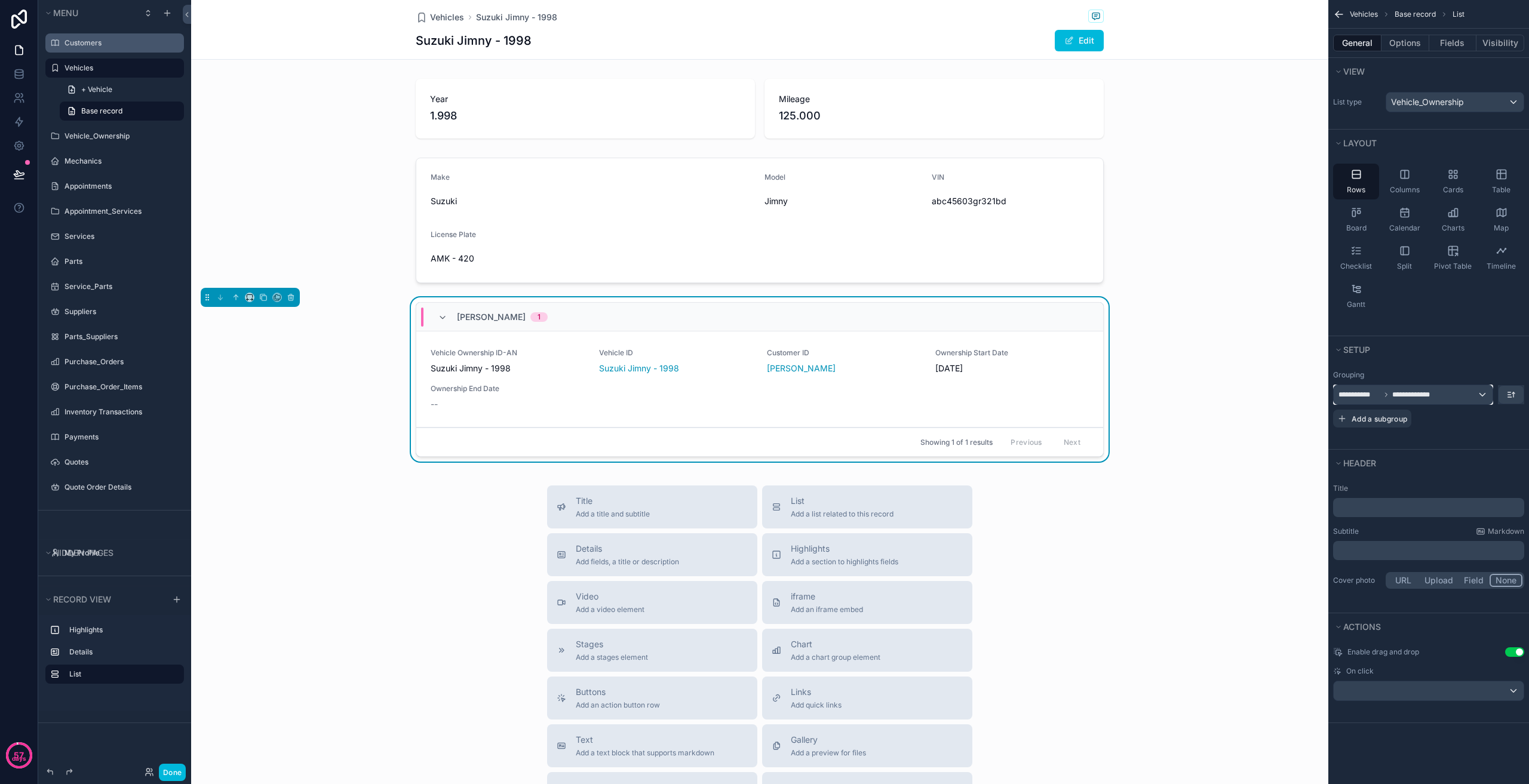
click at [1418, 401] on div "**********" at bounding box center [1413, 394] width 159 height 19
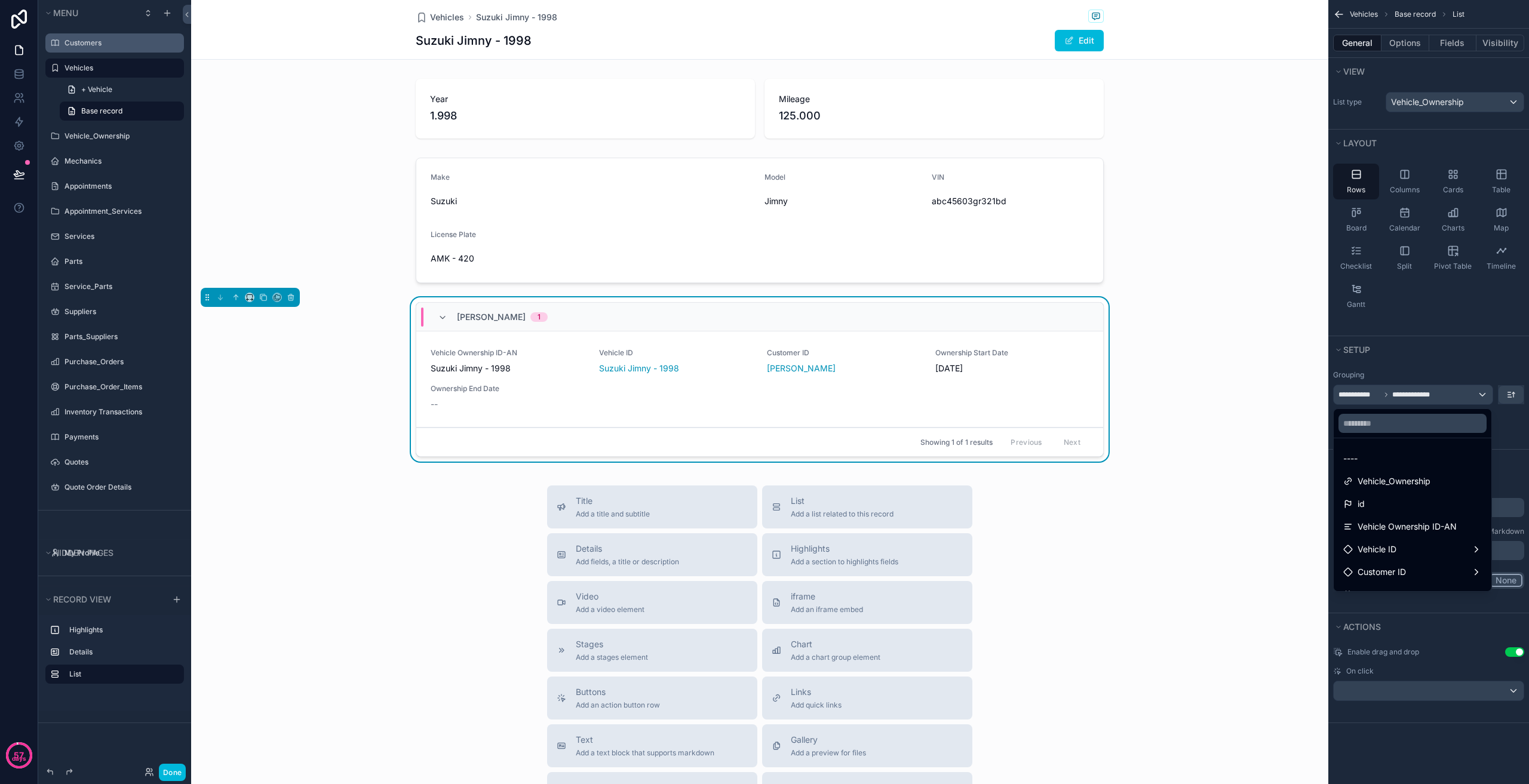
click at [1386, 458] on div "----" at bounding box center [1413, 459] width 139 height 15
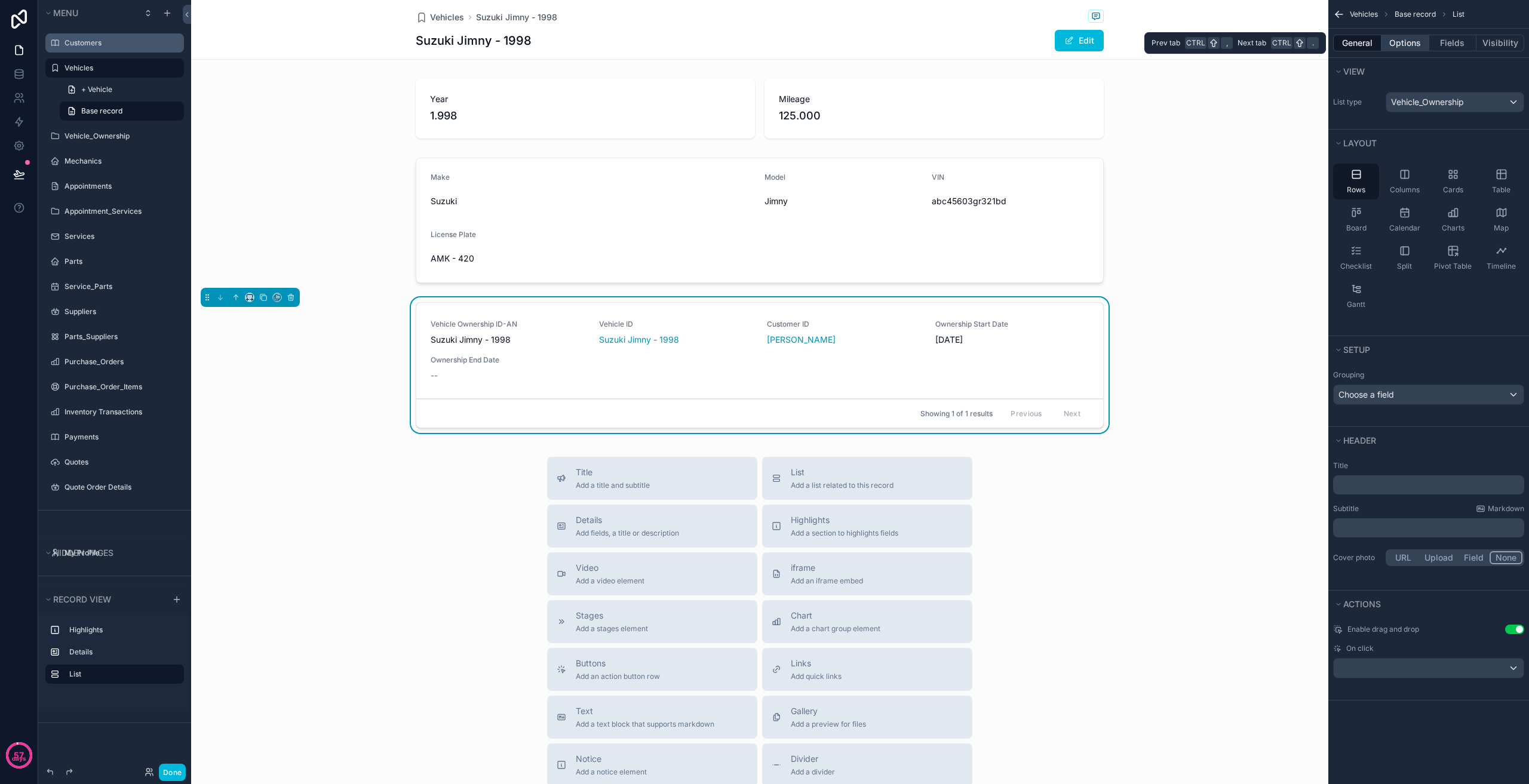
click at [1400, 35] on button "Options" at bounding box center [1405, 43] width 48 height 17
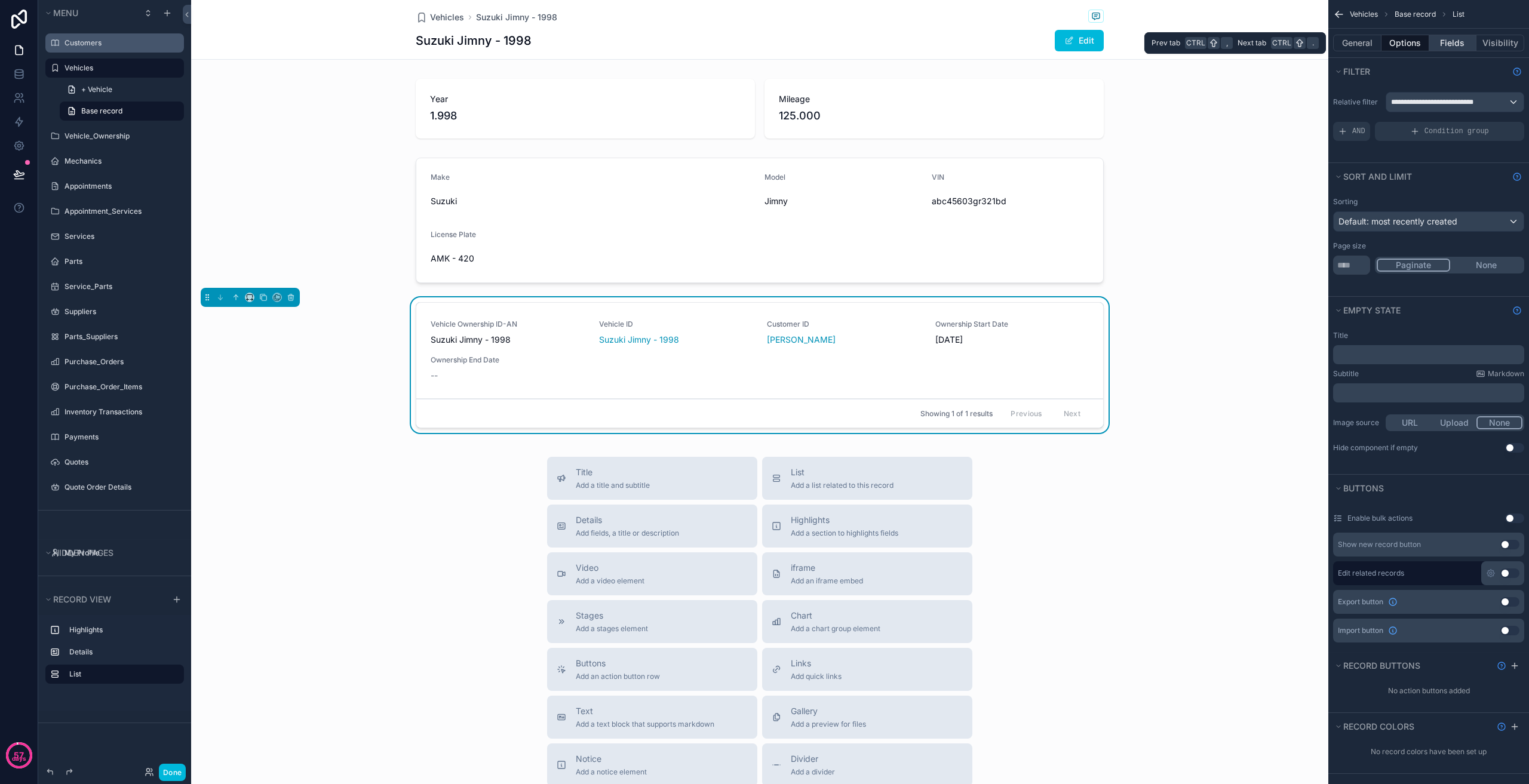
click at [1446, 43] on button "Fields" at bounding box center [1452, 43] width 48 height 17
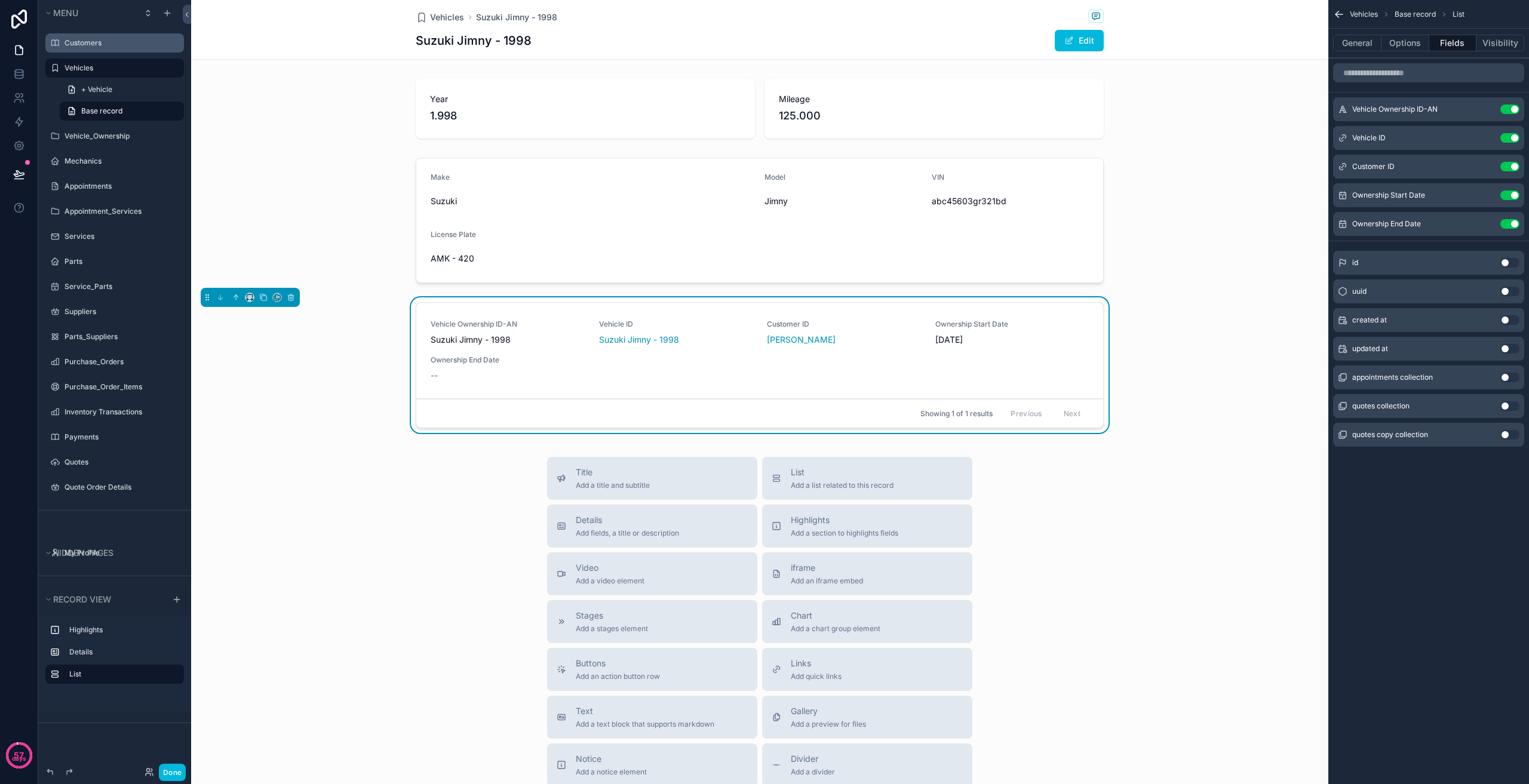
click at [1505, 105] on button "Use setting" at bounding box center [1510, 110] width 19 height 10
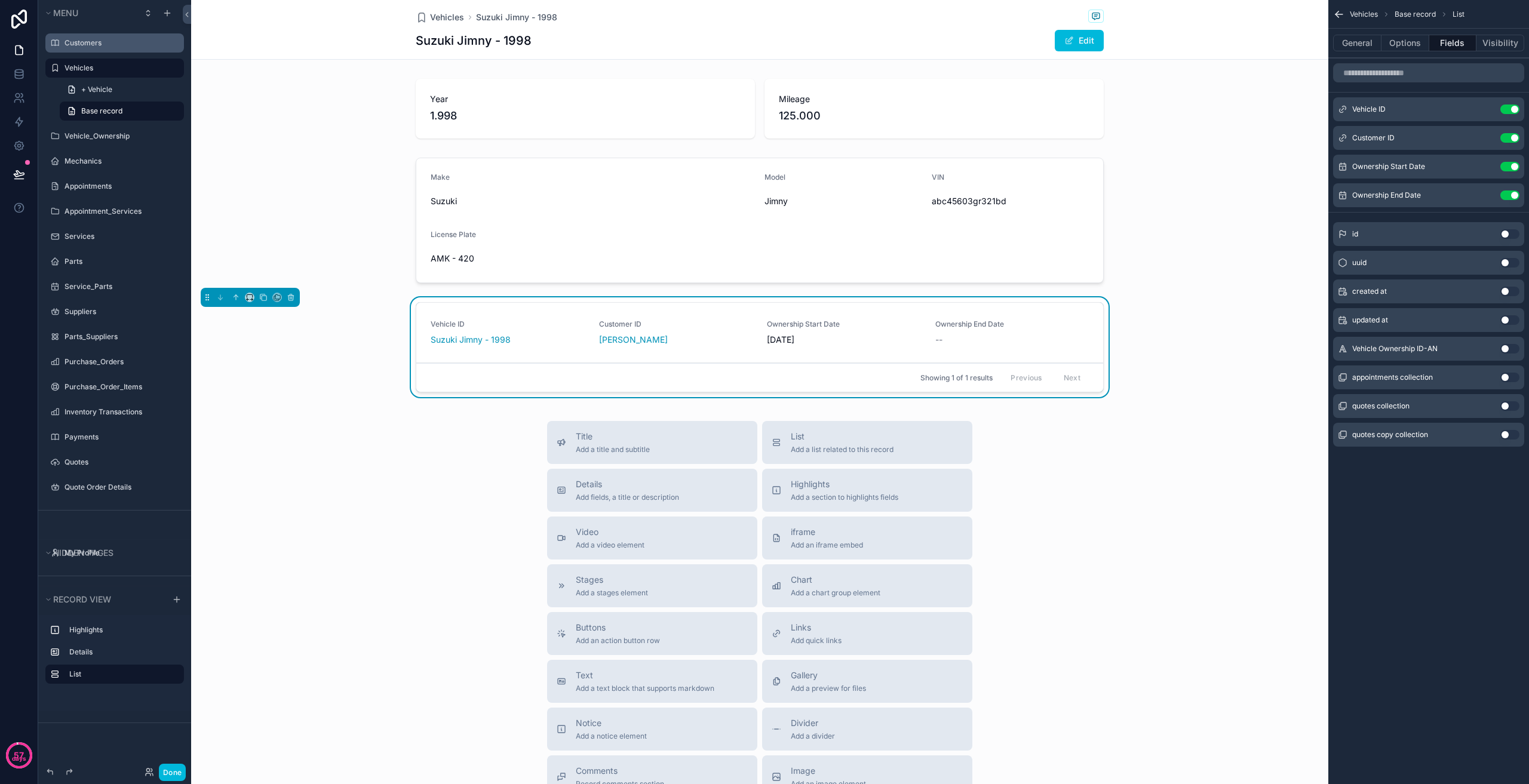
click at [1505, 109] on button "Use setting" at bounding box center [1510, 110] width 19 height 10
click at [1224, 335] on div "Customer ID [PERSON_NAME] Ownership Start Date [DATE] Ownership End Date -- Sho…" at bounding box center [759, 350] width 1137 height 105
click at [1401, 51] on button "Options" at bounding box center [1405, 43] width 48 height 17
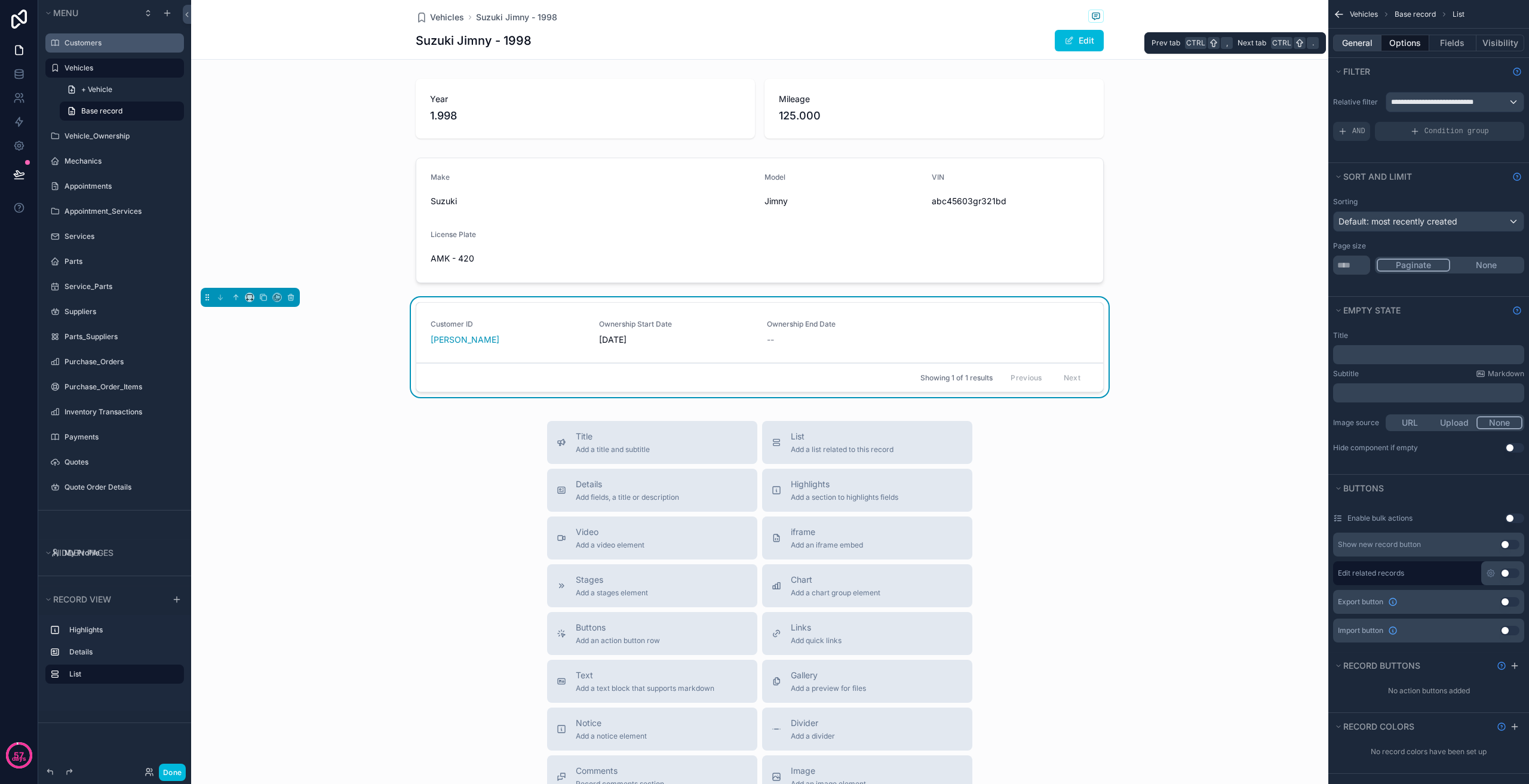
click at [1361, 39] on button "General" at bounding box center [1357, 43] width 48 height 17
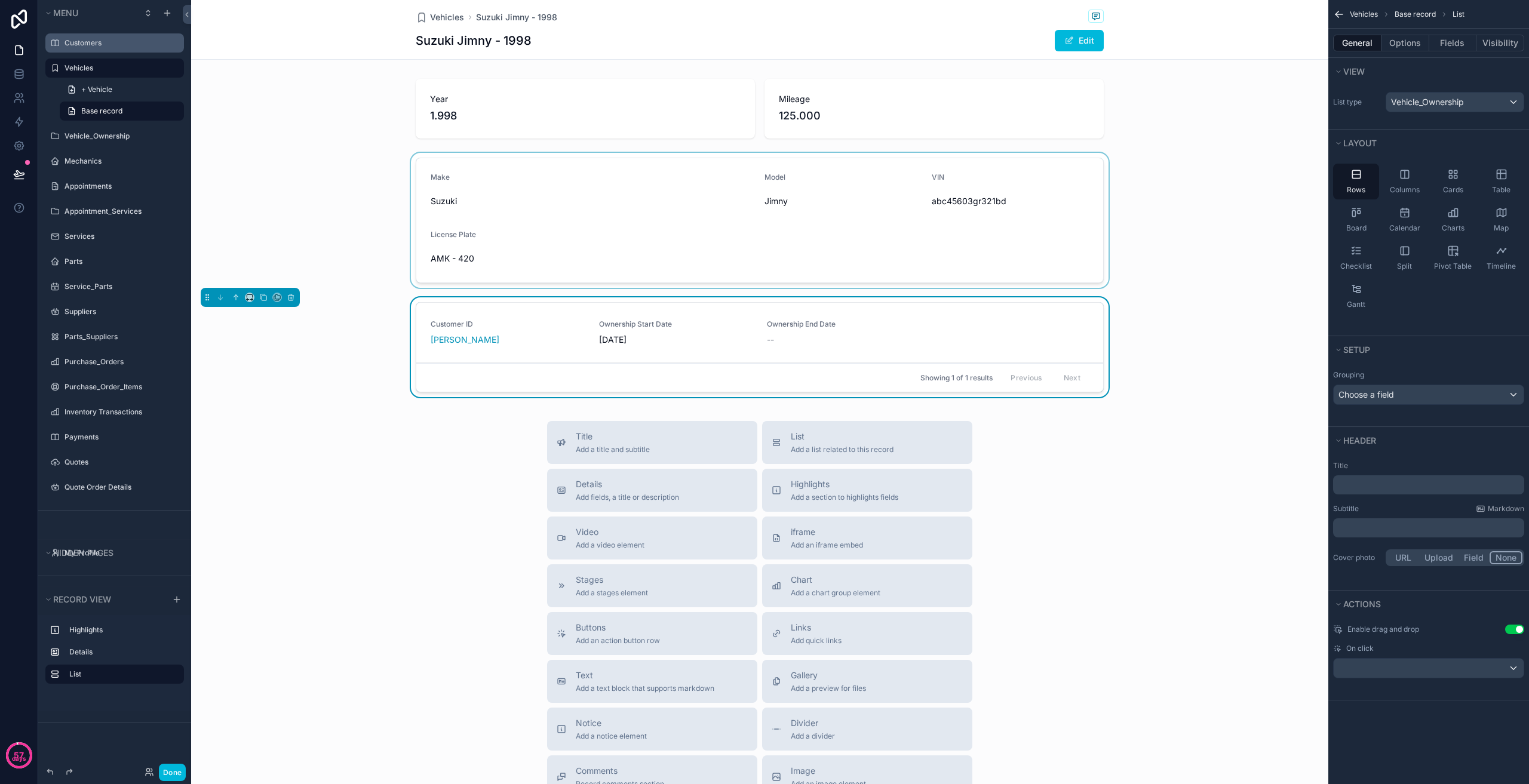
click at [241, 165] on div "scrollable content" at bounding box center [759, 220] width 1137 height 135
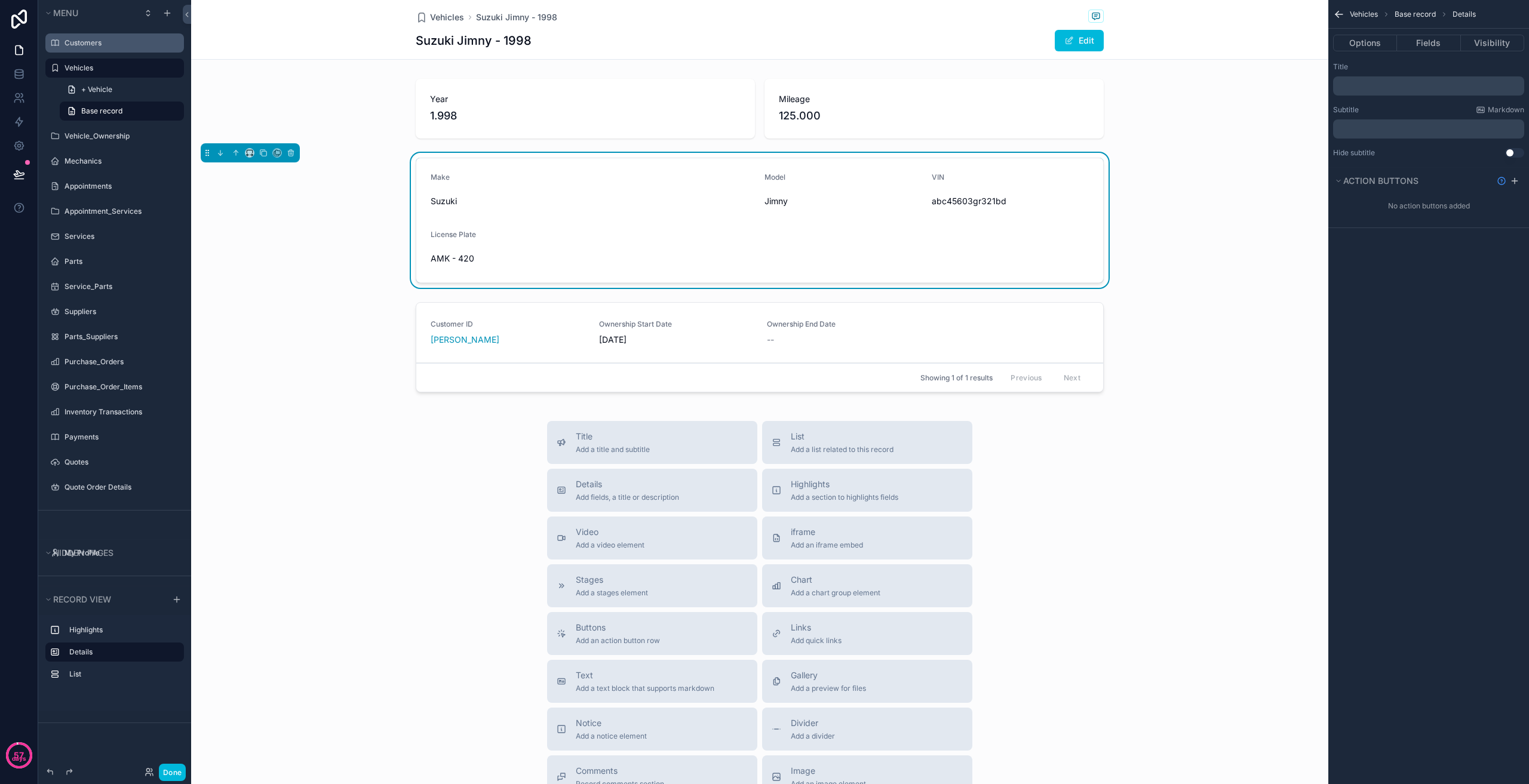
click at [685, 219] on form "Make Suzuki Model Jimny VIN abc45603gr321bd License Plate AMK - 420" at bounding box center [759, 220] width 687 height 124
click at [119, 139] on label "Vehicle_Ownership" at bounding box center [120, 136] width 112 height 10
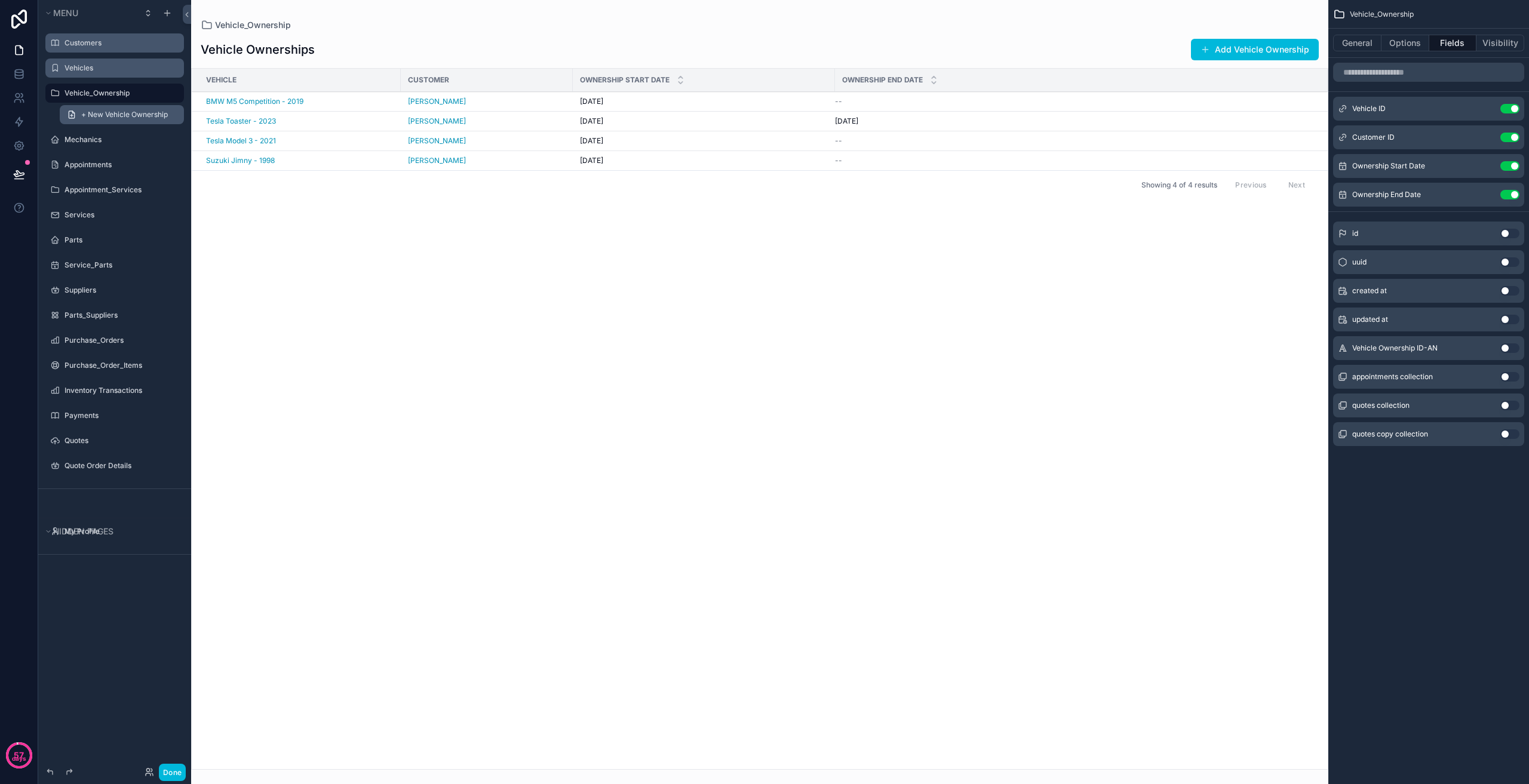
click at [115, 112] on span "+ New Vehicle Ownership" at bounding box center [124, 115] width 86 height 10
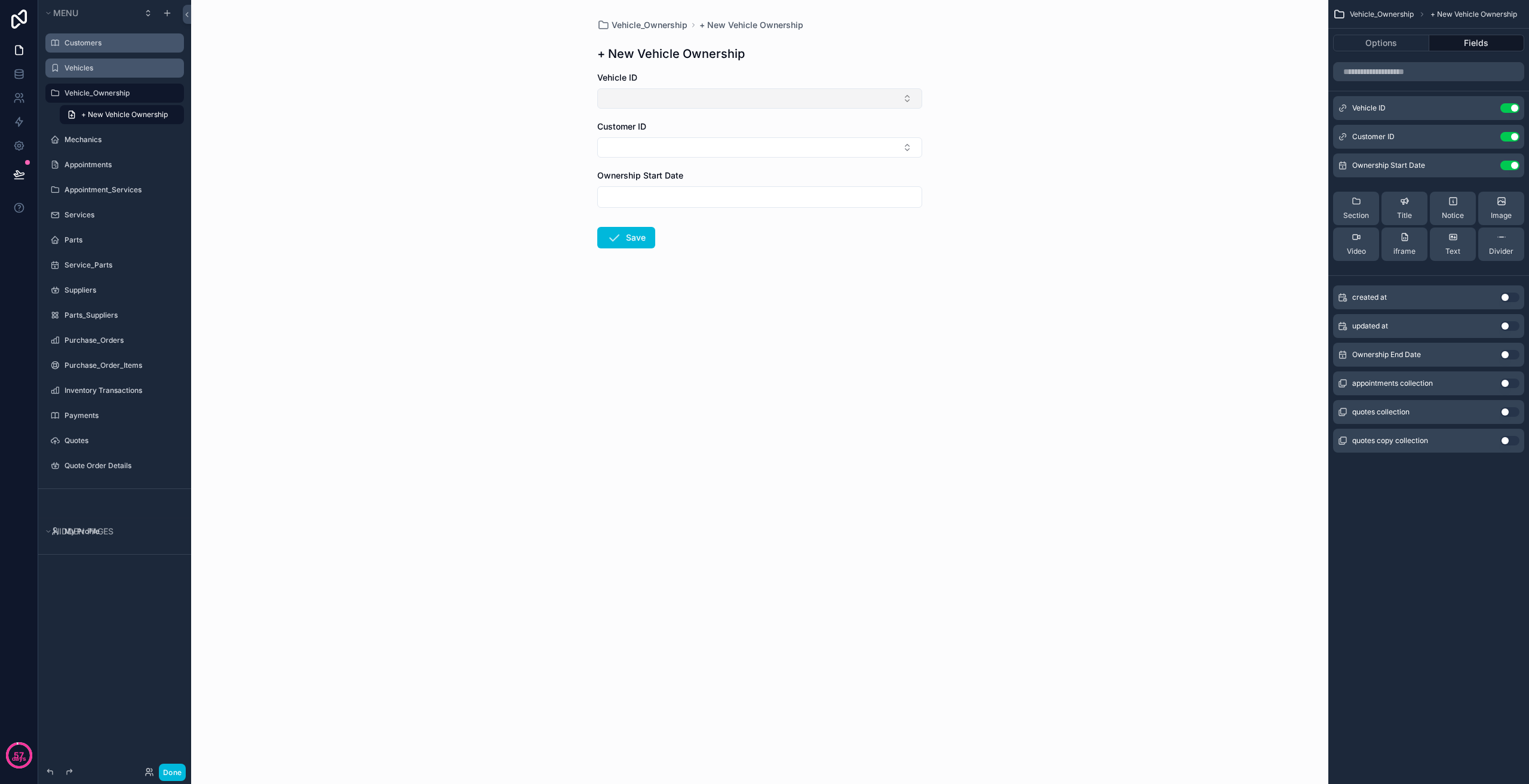
click at [687, 96] on button "Select Button" at bounding box center [759, 98] width 325 height 20
click at [687, 95] on button "Select Button" at bounding box center [759, 98] width 325 height 20
click at [1353, 203] on icon "scrollable content" at bounding box center [1356, 202] width 10 height 10
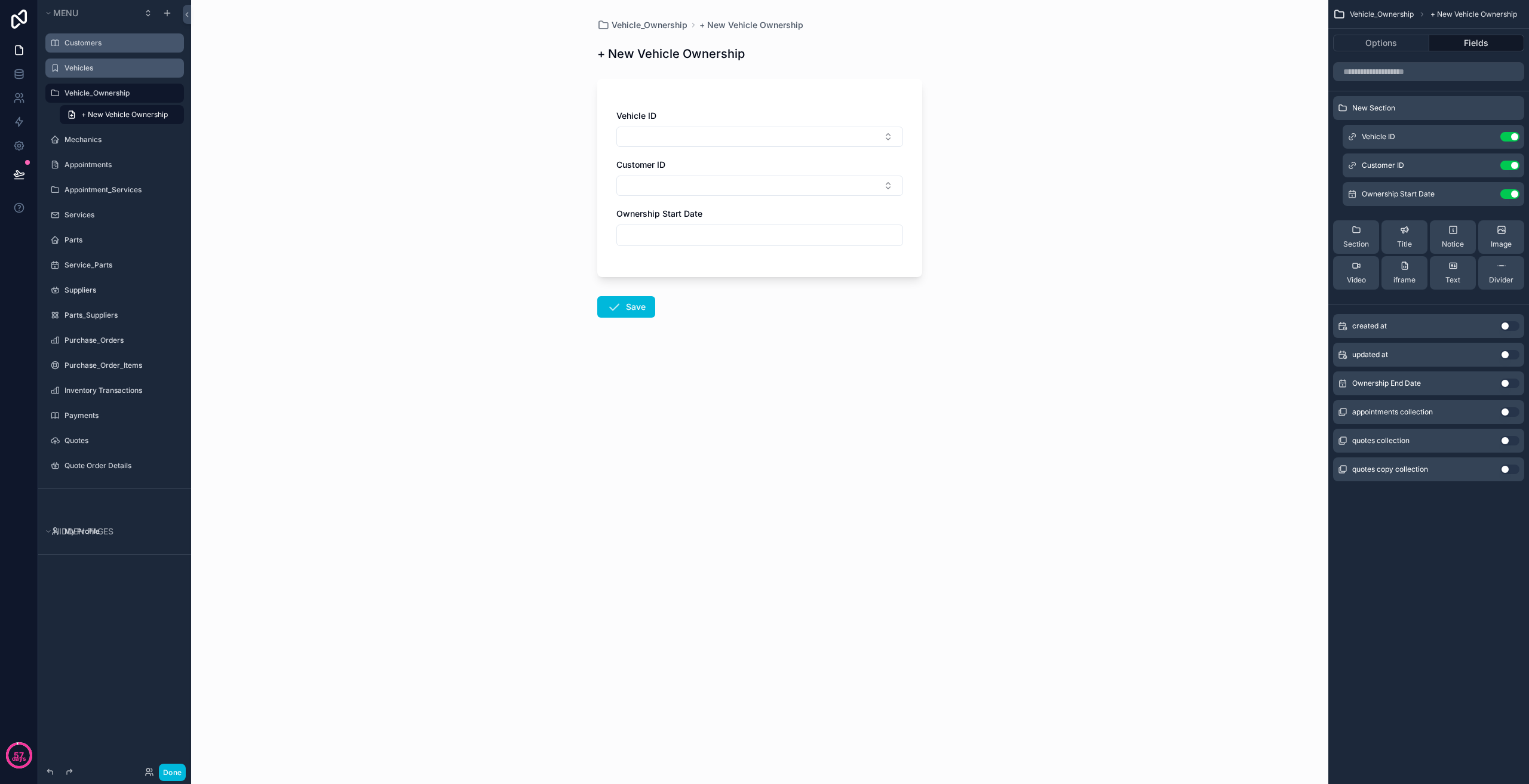
click at [0, 0] on icon "scrollable content" at bounding box center [0, 0] width 0 height 0
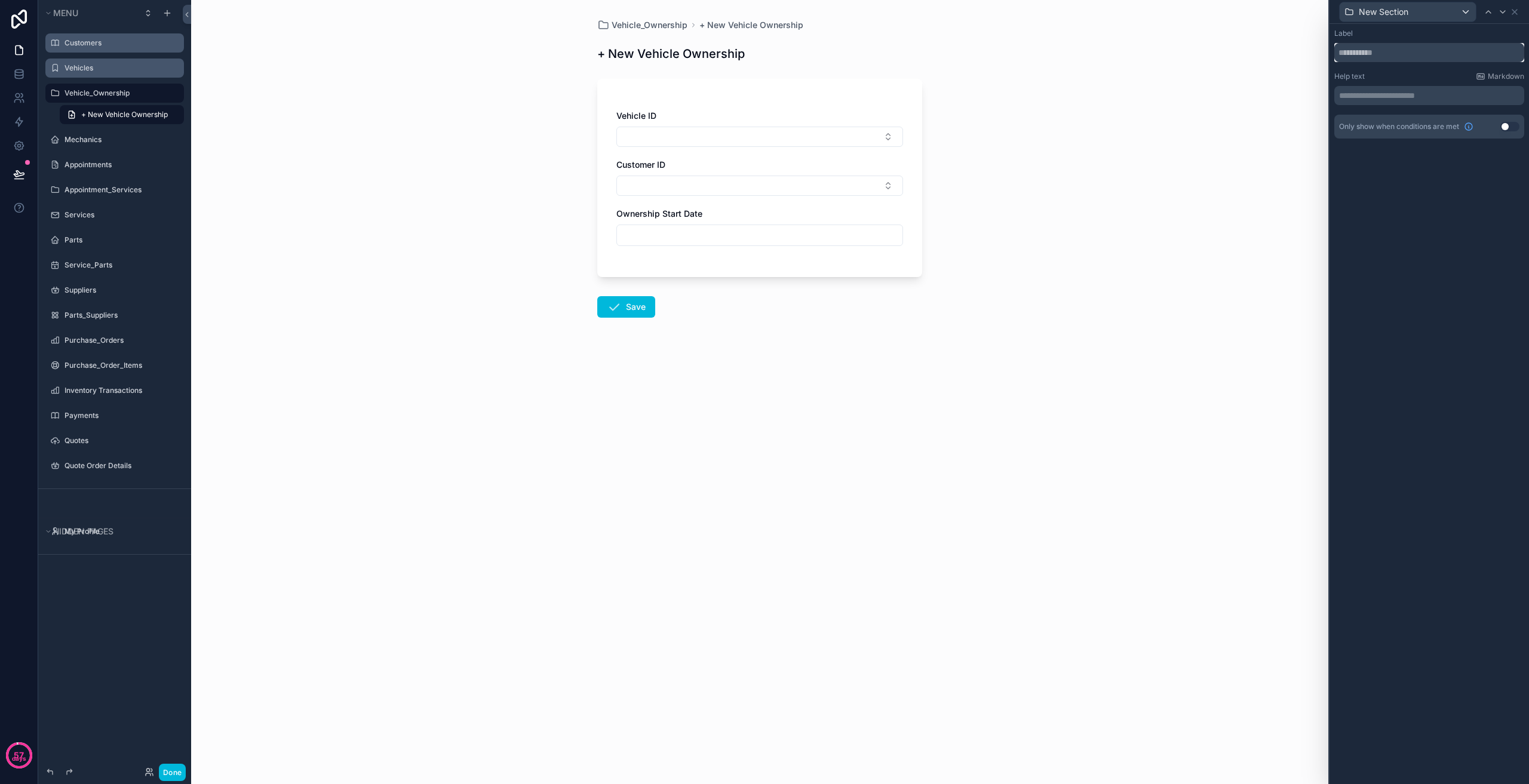
click at [1400, 51] on input "text" at bounding box center [1429, 52] width 190 height 19
type input "*******"
drag, startPoint x: 1362, startPoint y: 65, endPoint x: 1270, endPoint y: 69, distance: 92.1
click at [1270, 69] on div "**********" at bounding box center [764, 392] width 1529 height 784
click at [1519, 10] on icon at bounding box center [1514, 12] width 10 height 10
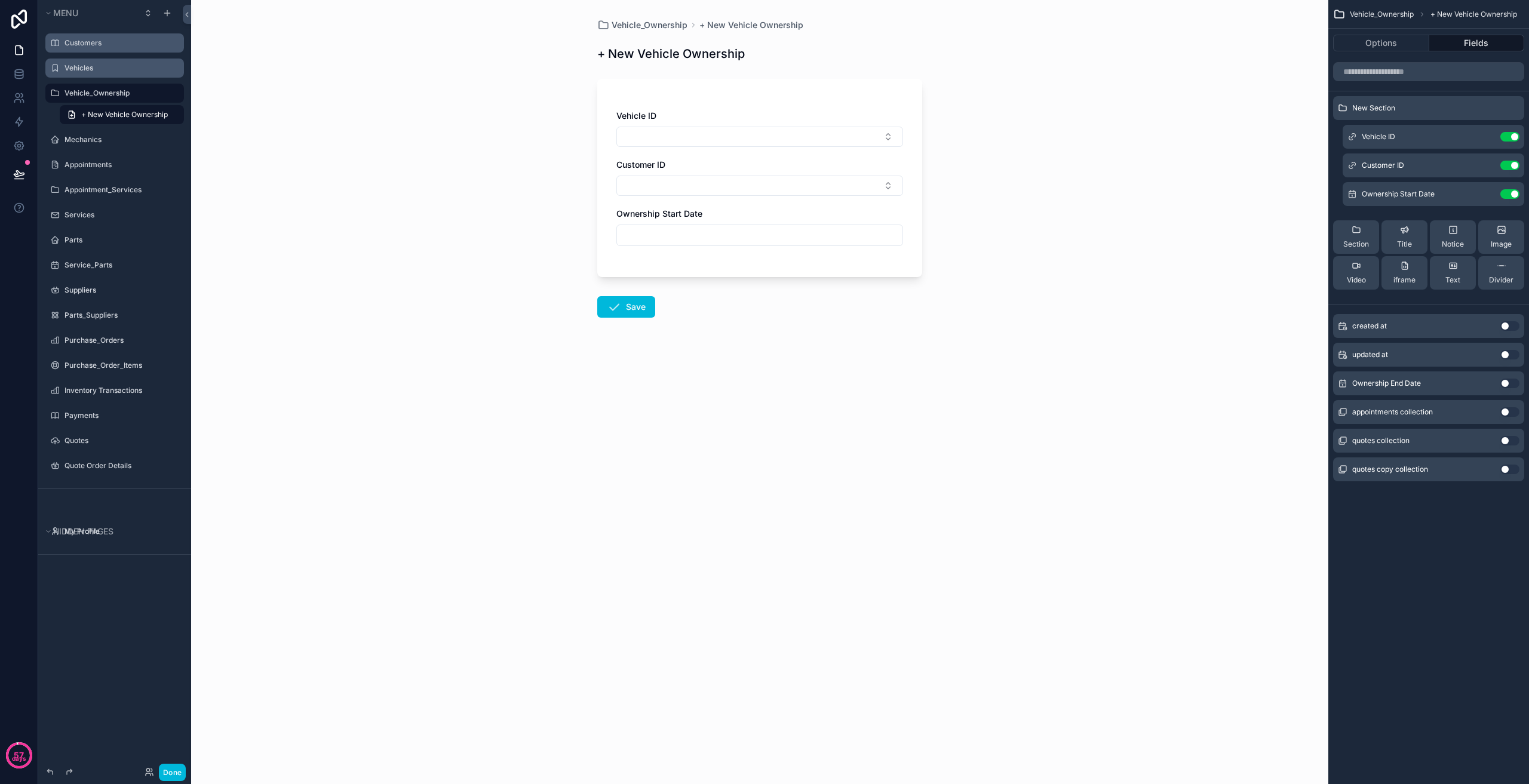
click at [0, 0] on icon "scrollable content" at bounding box center [0, 0] width 0 height 0
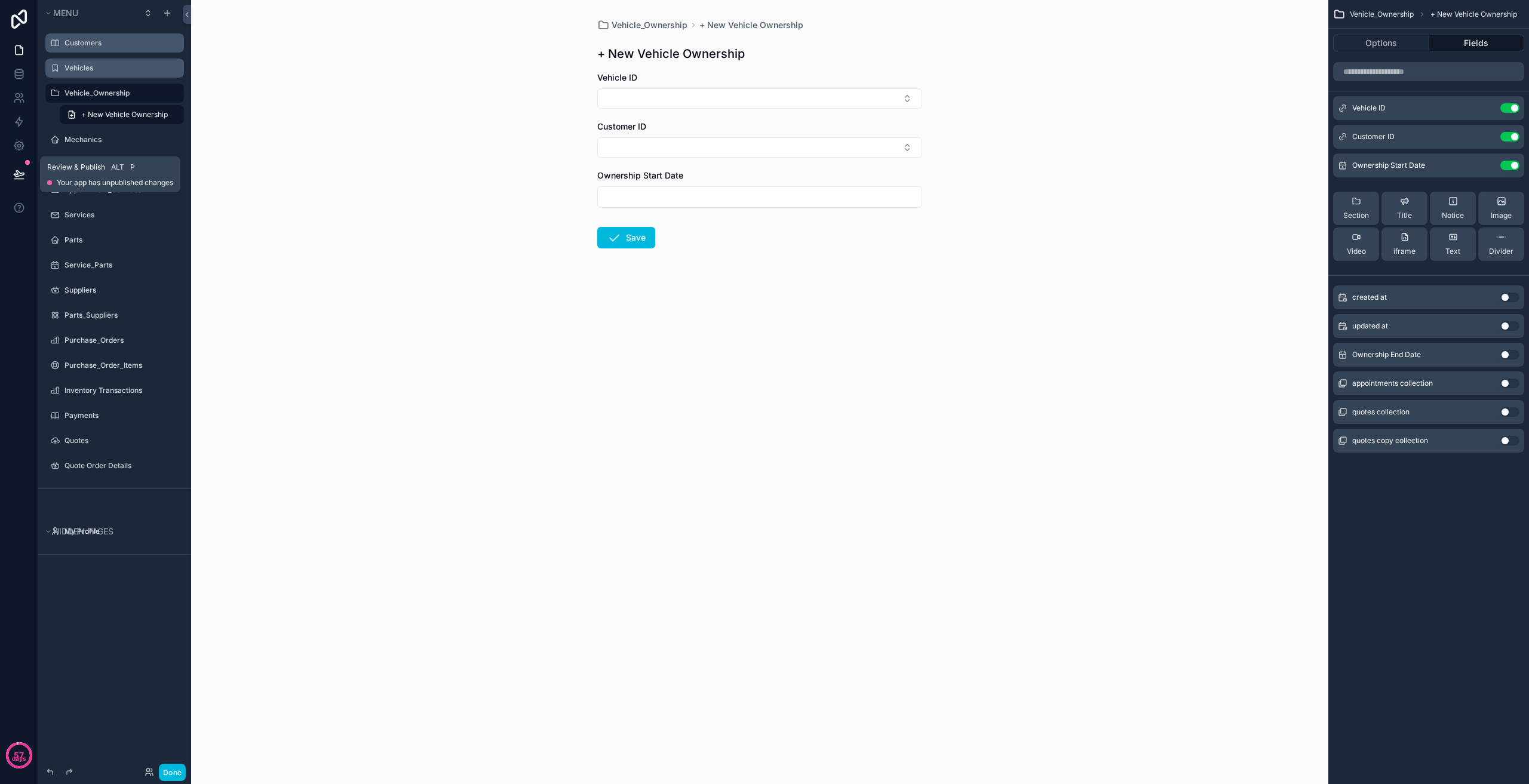
click at [24, 179] on icon at bounding box center [19, 174] width 12 height 12
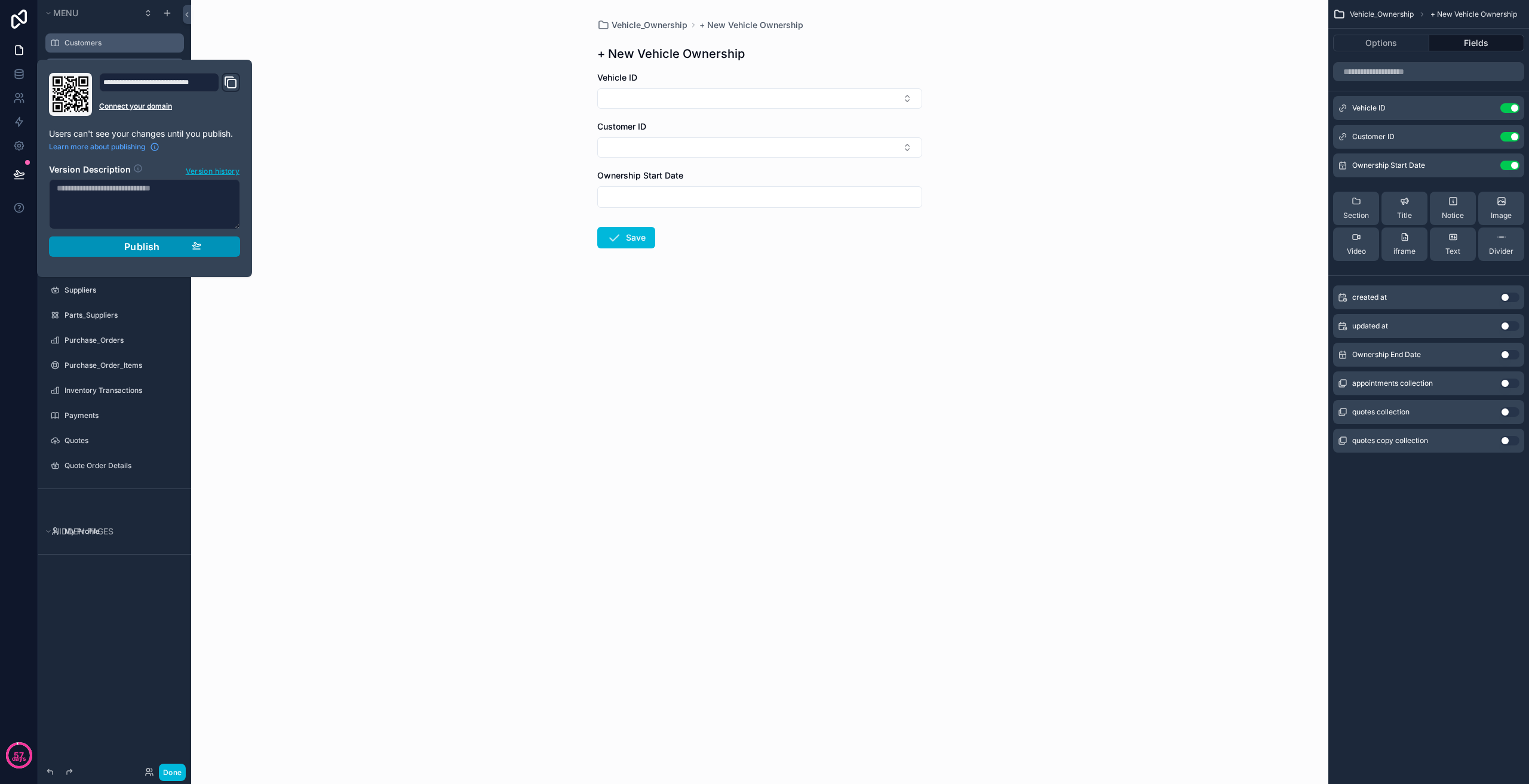
click at [114, 245] on div "Publish" at bounding box center [144, 246] width 114 height 12
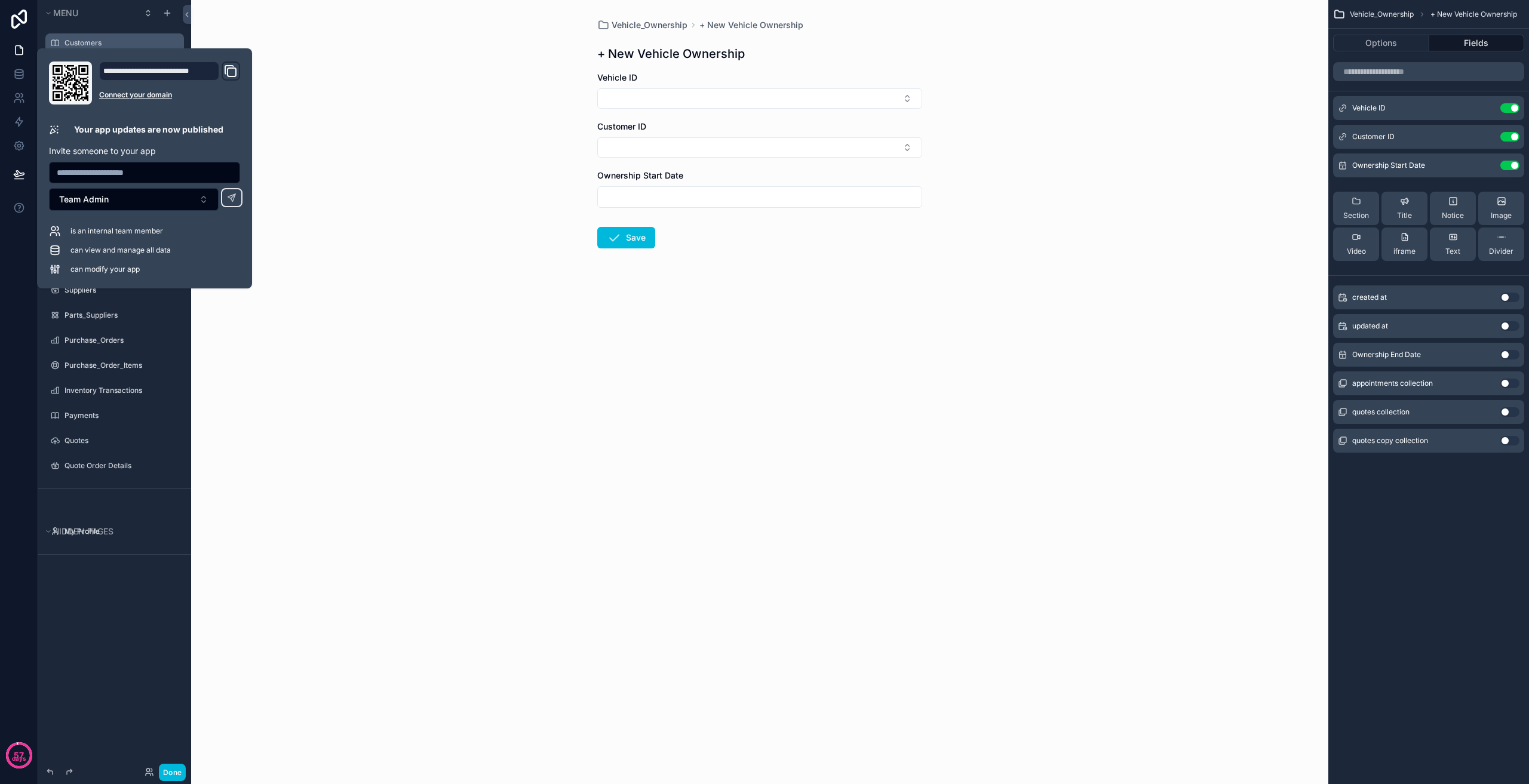
click at [453, 339] on div "Vehicle_Ownership + New Vehicle Ownership + New Vehicle Ownership Vehicle ID Cu…" at bounding box center [759, 392] width 1137 height 784
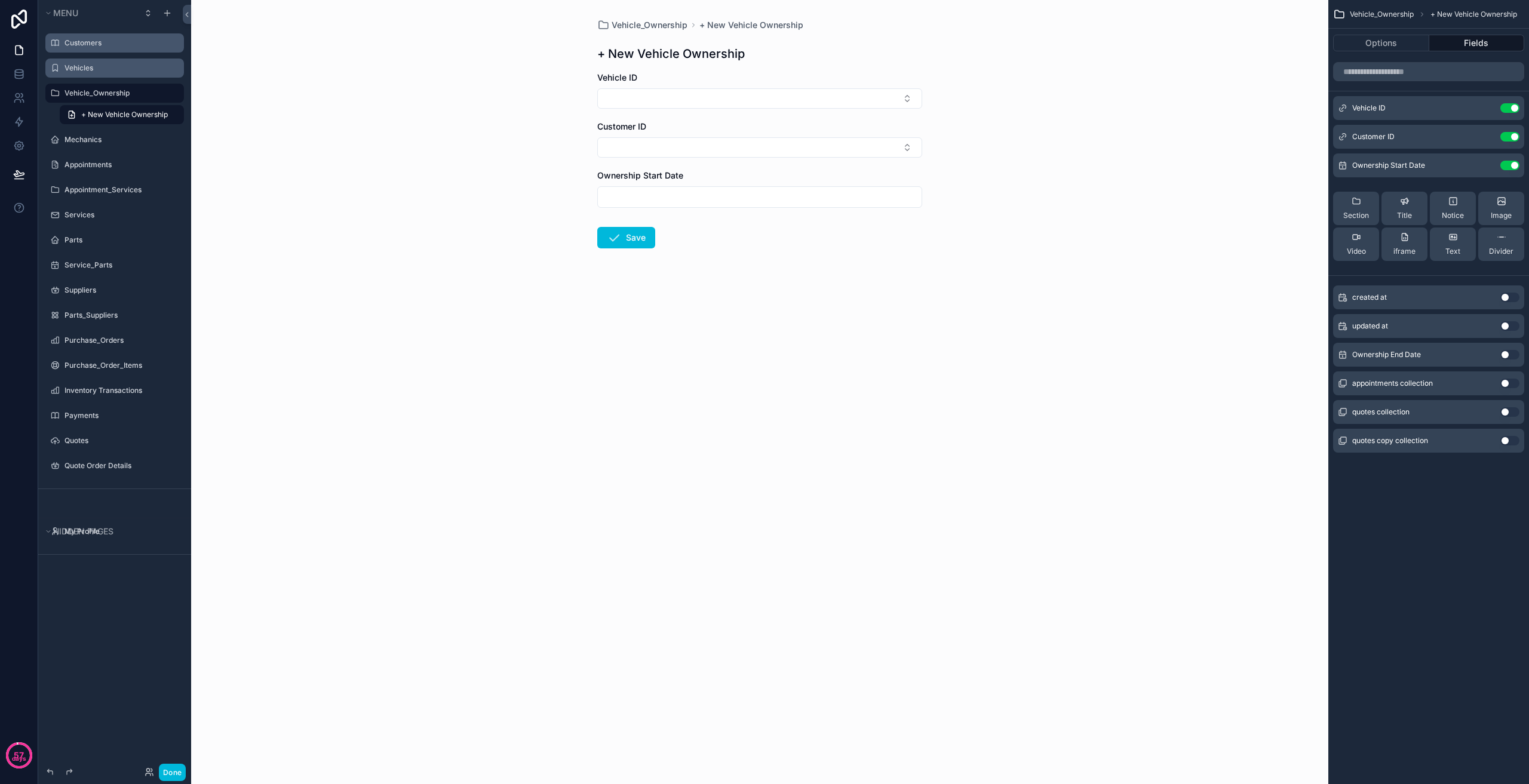
click at [117, 98] on label "Vehicle_Ownership" at bounding box center [120, 94] width 112 height 10
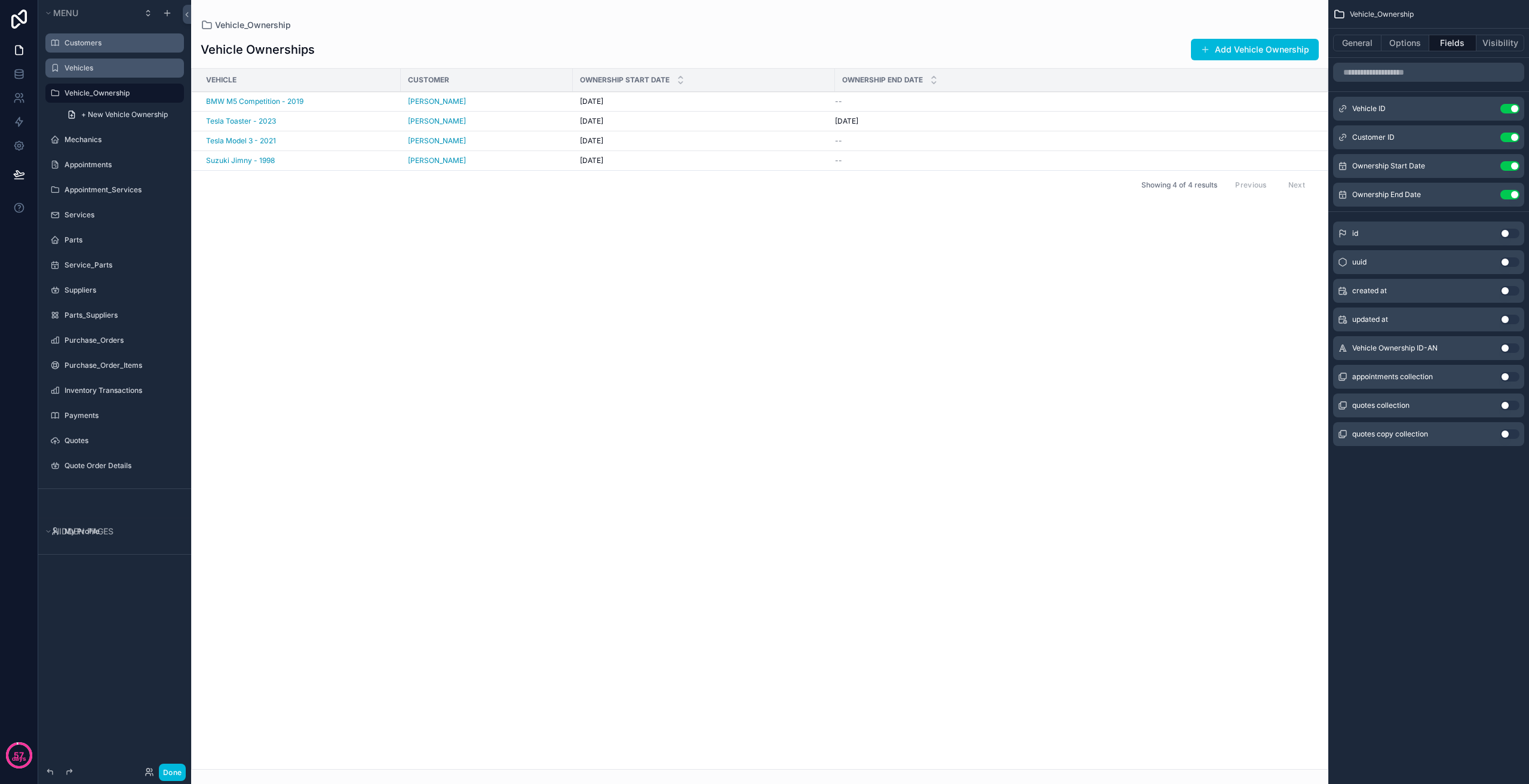
click at [288, 101] on div "scrollable content" at bounding box center [759, 392] width 1137 height 784
click at [599, 105] on span "[DATE]" at bounding box center [591, 102] width 23 height 10
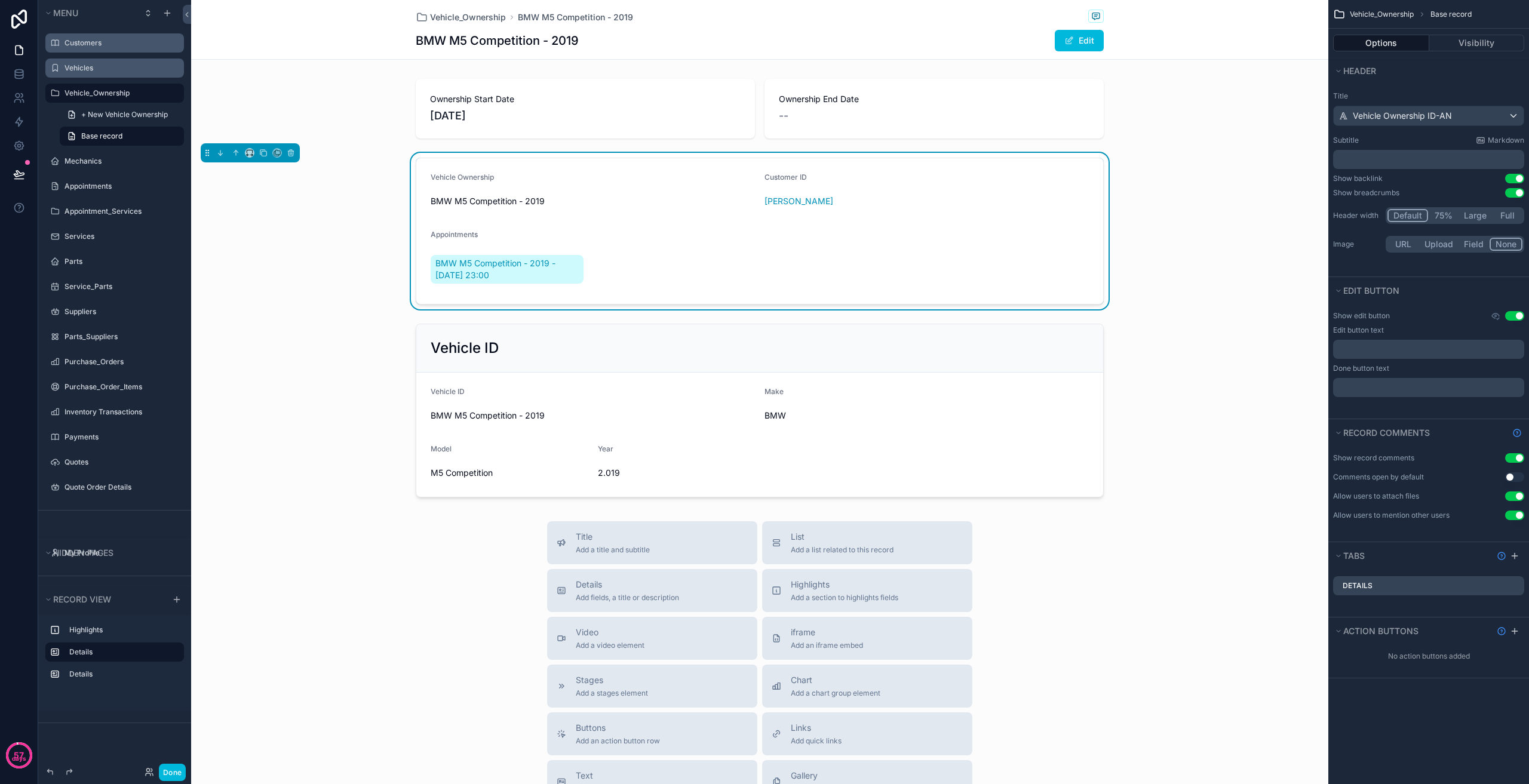
click at [615, 211] on form "Vehicle Ownership BMW M5 Competition - 2019 Customer ID [PERSON_NAME] Appointme…" at bounding box center [759, 231] width 687 height 146
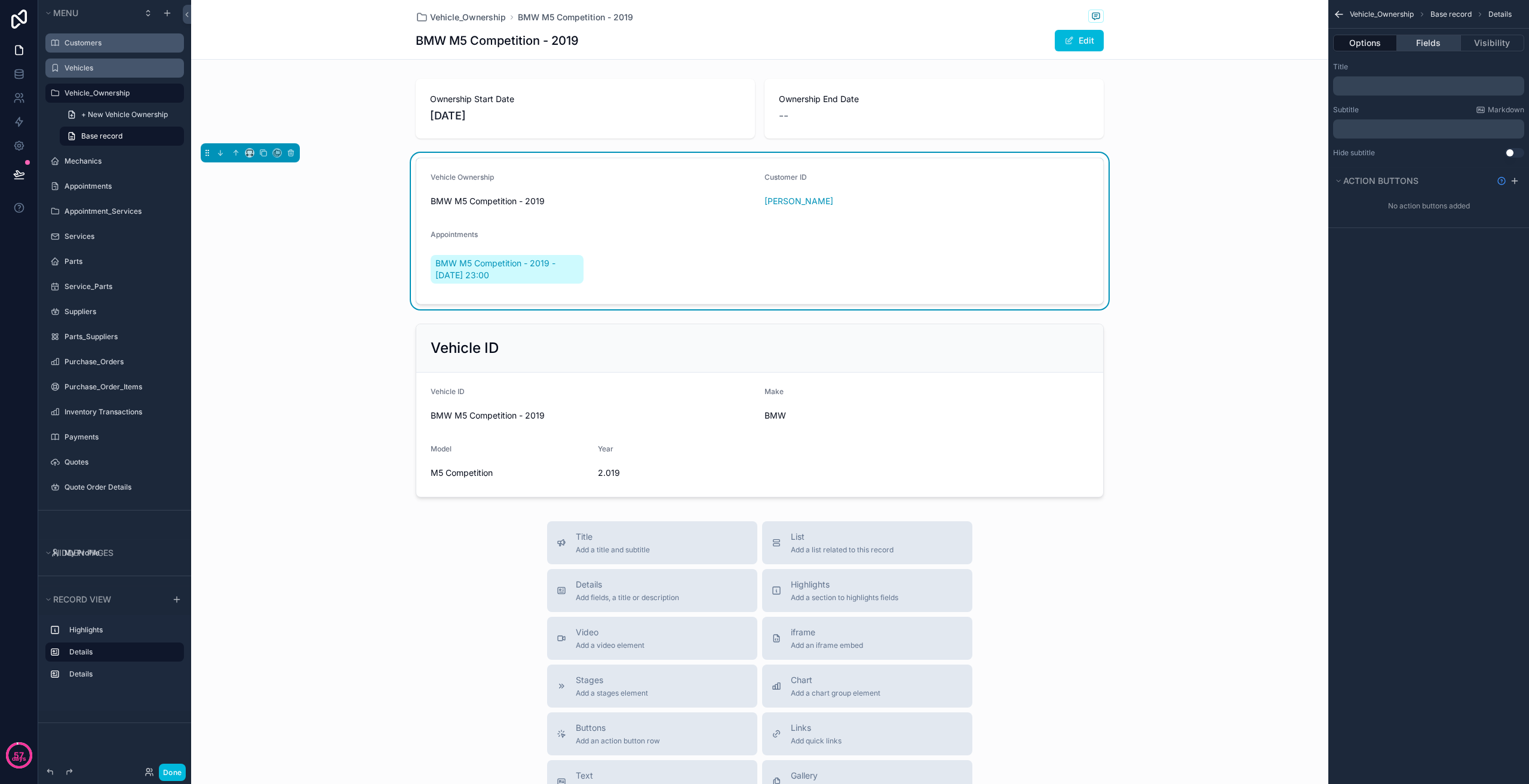
click at [1429, 40] on button "Fields" at bounding box center [1428, 43] width 63 height 17
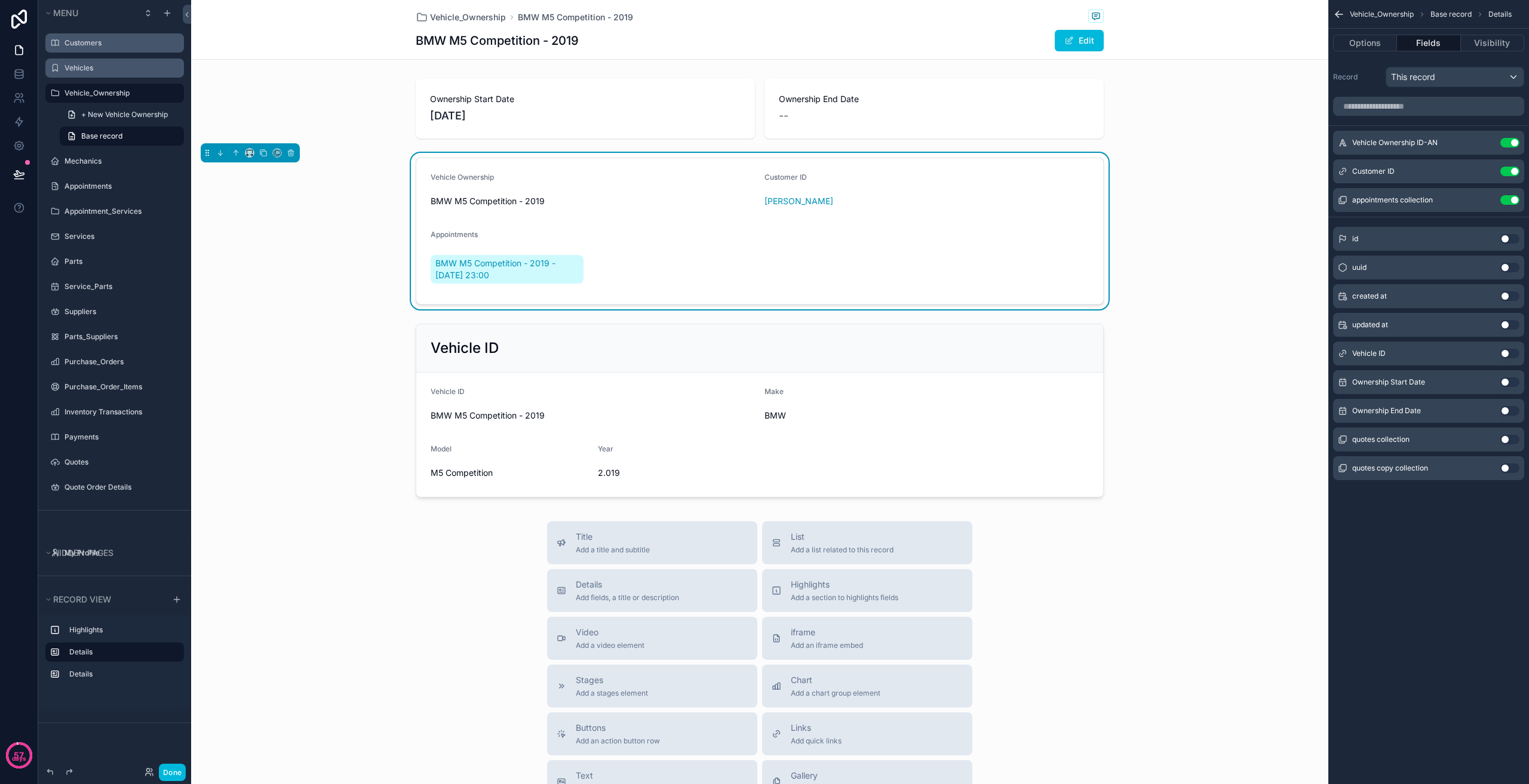
click at [1514, 197] on button "Use setting" at bounding box center [1510, 200] width 19 height 10
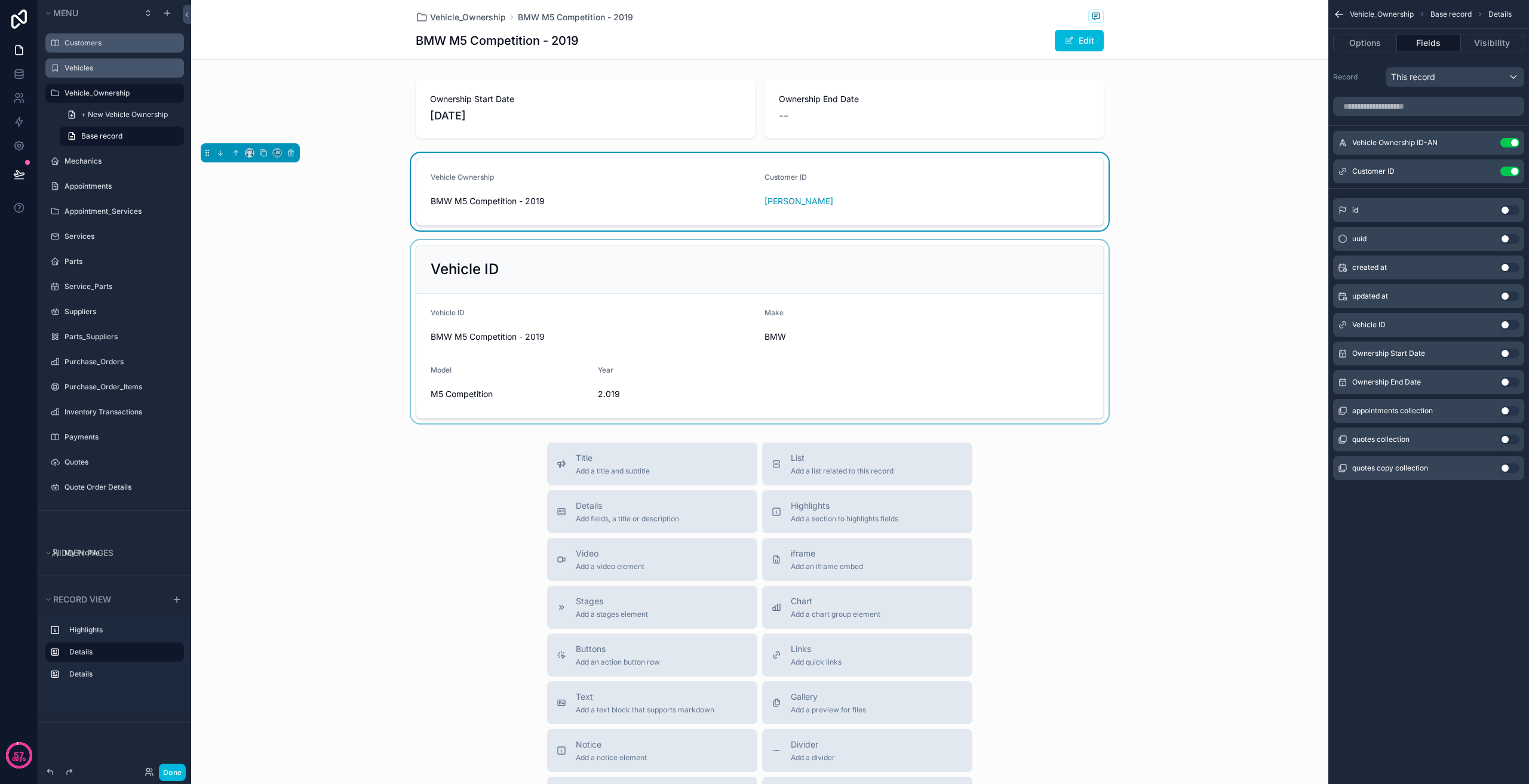
click at [336, 311] on div "scrollable content" at bounding box center [759, 332] width 1137 height 183
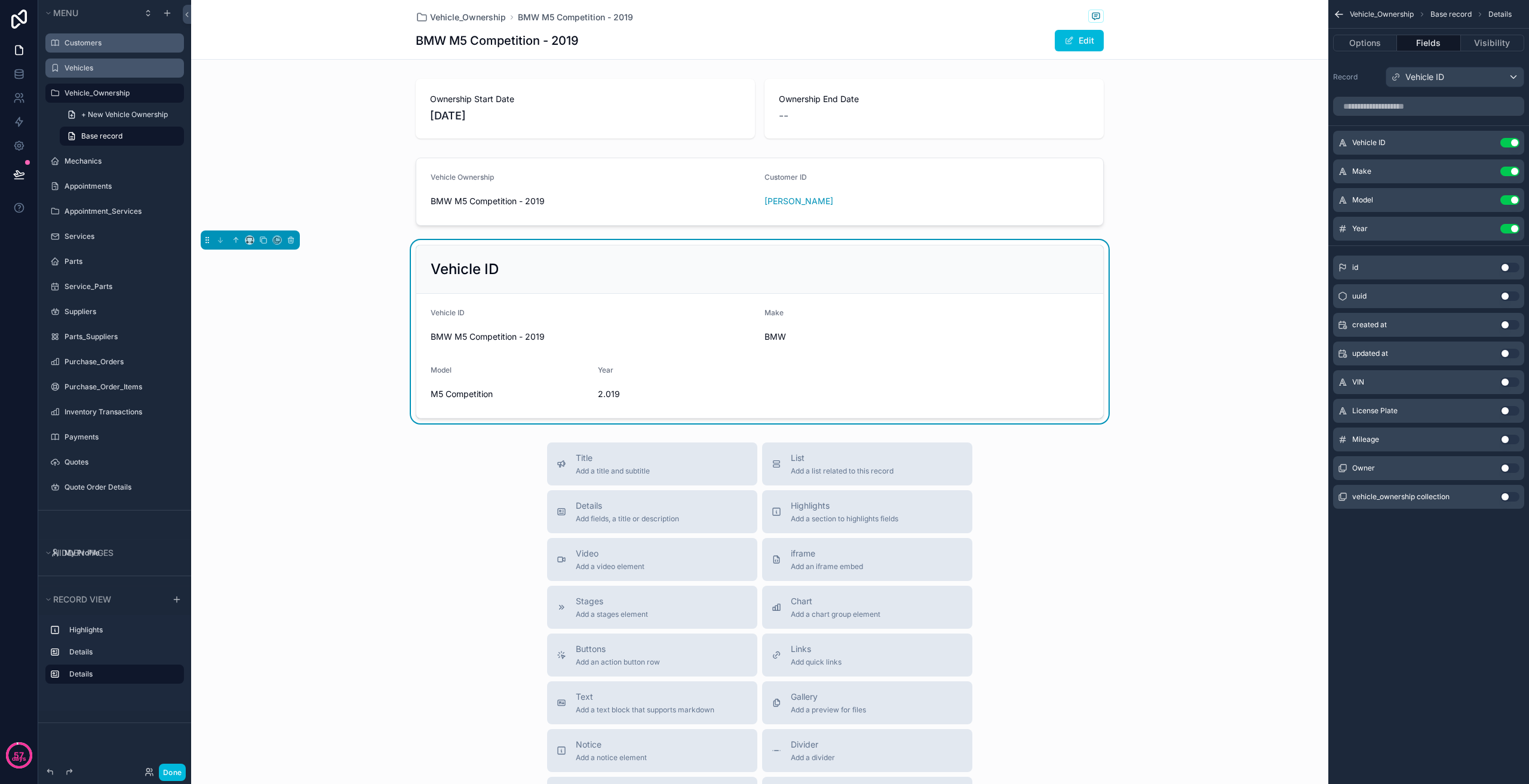
click at [374, 466] on div "Title Add a title and subtitle List Add a list related to this record Details A…" at bounding box center [759, 655] width 1137 height 425
click at [708, 327] on div "Vehicle ID BMW M5 Competition - 2019" at bounding box center [593, 327] width 324 height 38
click at [20, 75] on icon at bounding box center [19, 73] width 12 height 12
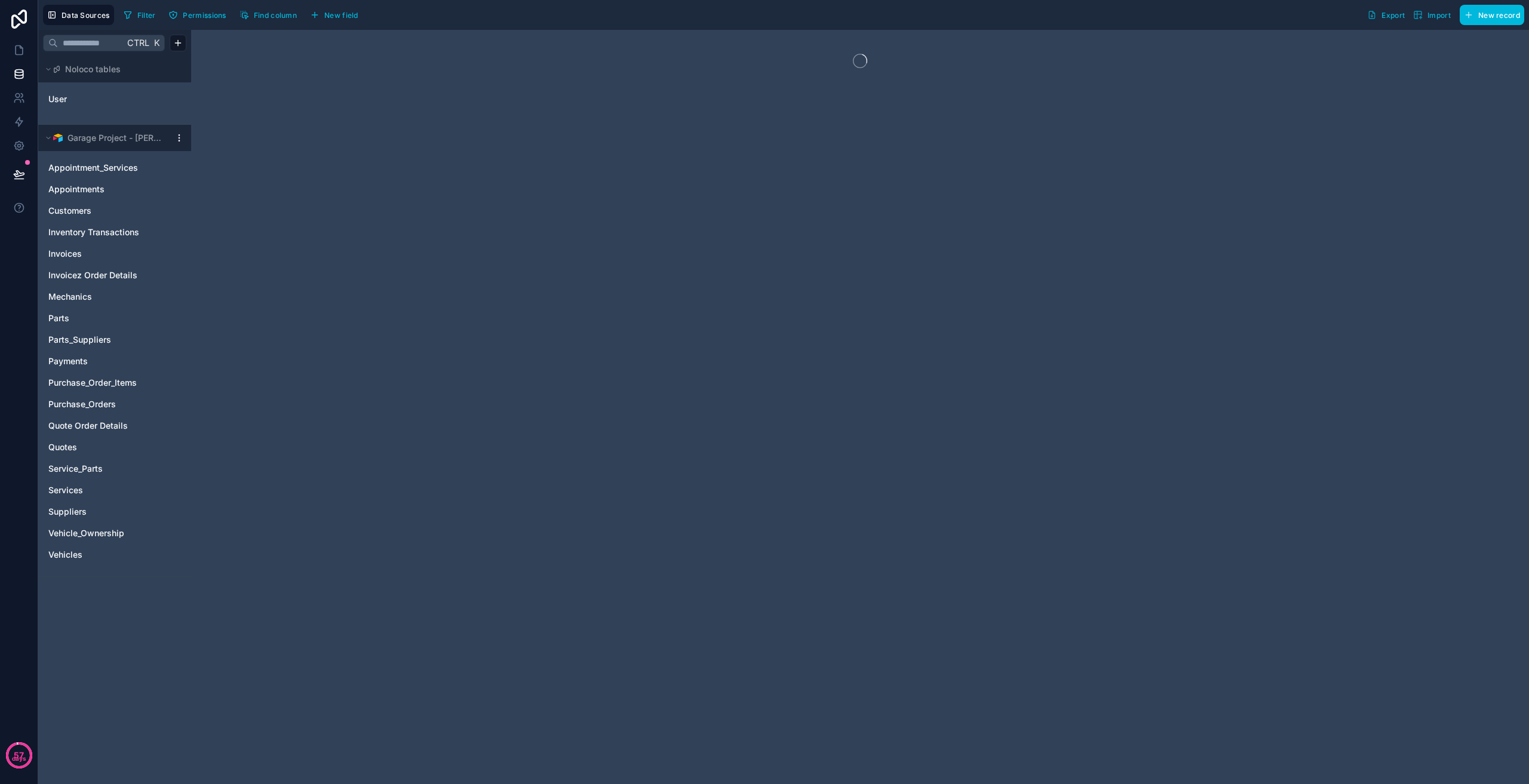
click at [29, 173] on button at bounding box center [19, 173] width 27 height 33
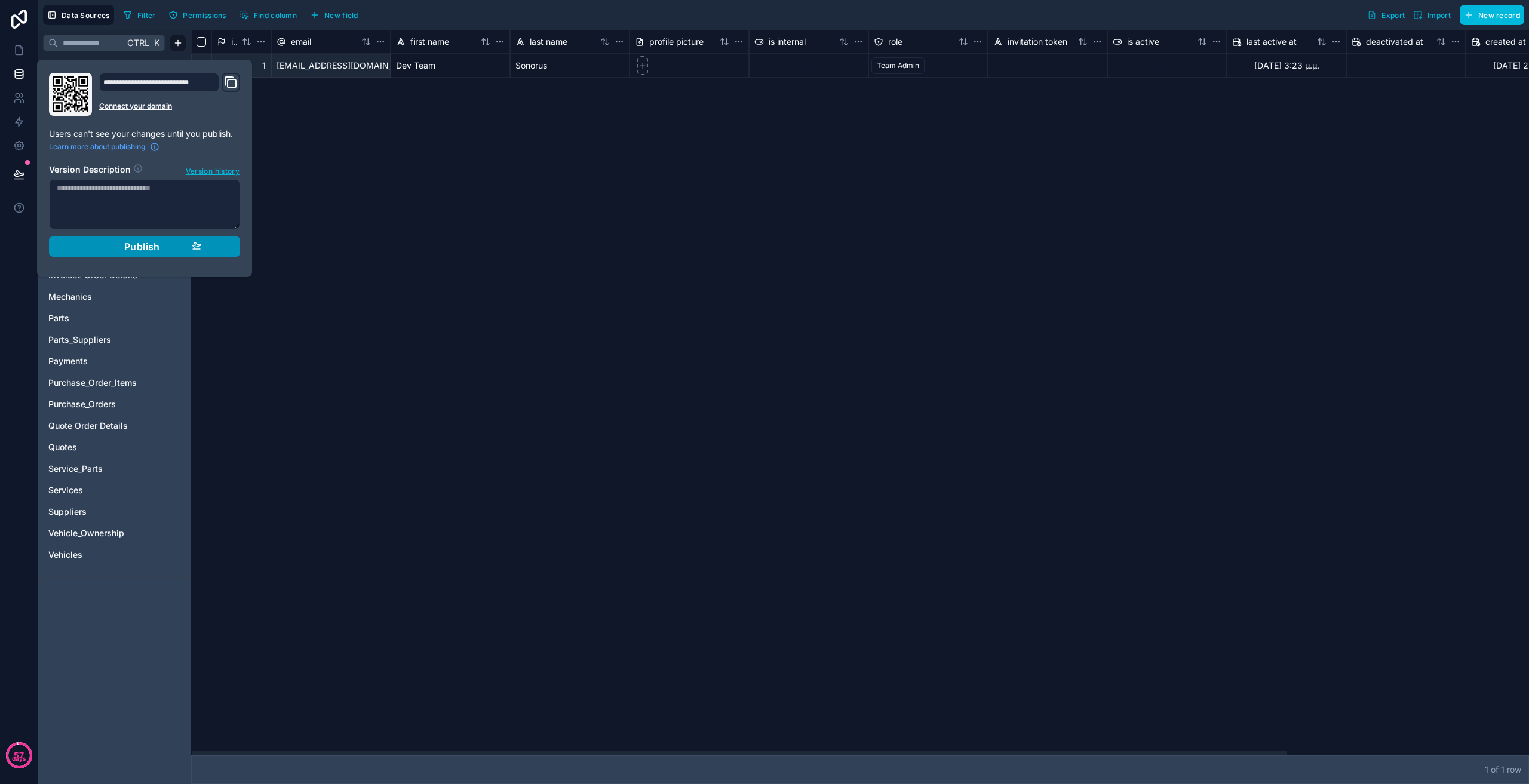
click at [211, 248] on button "Publish" at bounding box center [144, 246] width 191 height 20
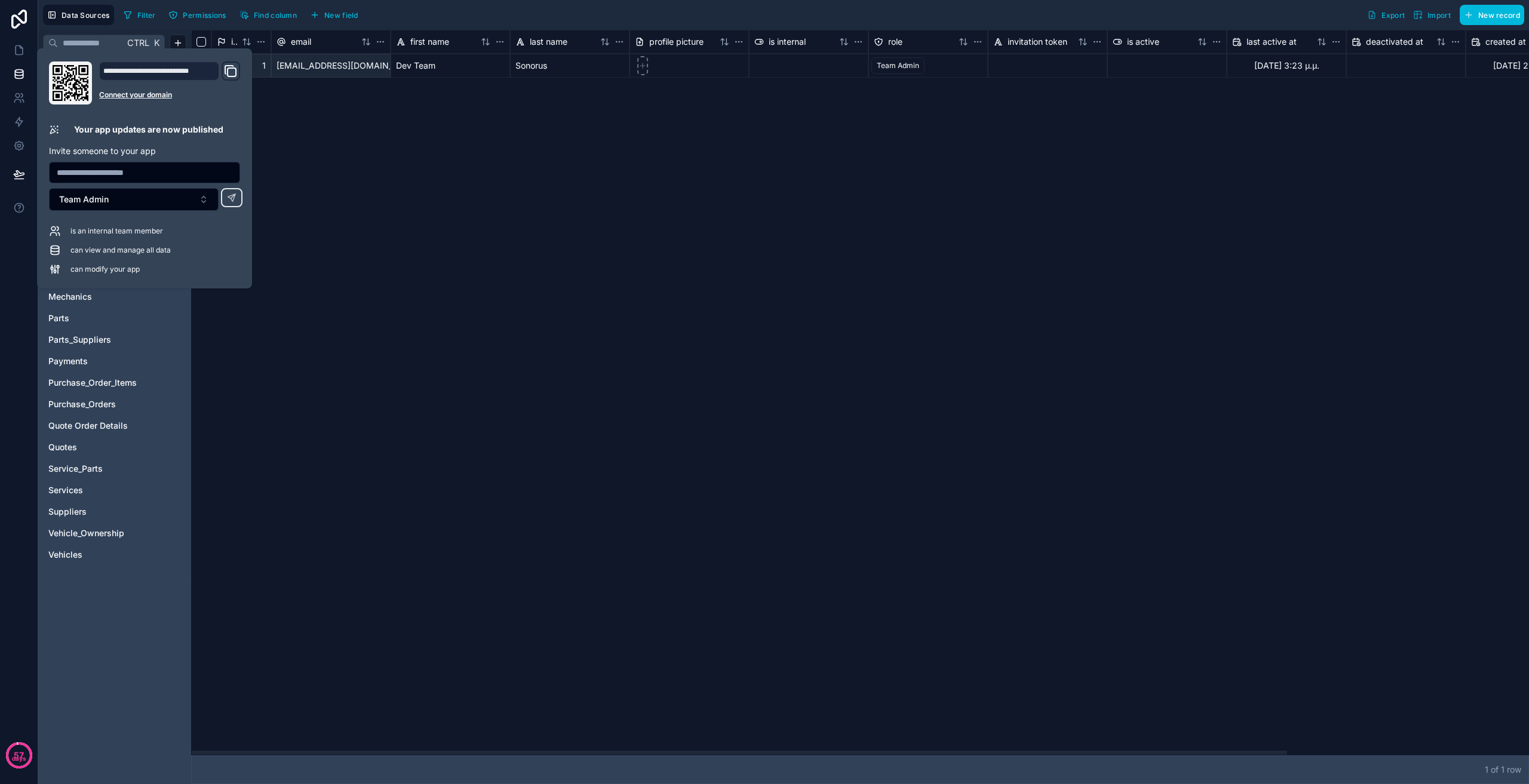
click at [347, 361] on div "id email first name last name profile picture is internal role invitation token…" at bounding box center [860, 392] width 1338 height 725
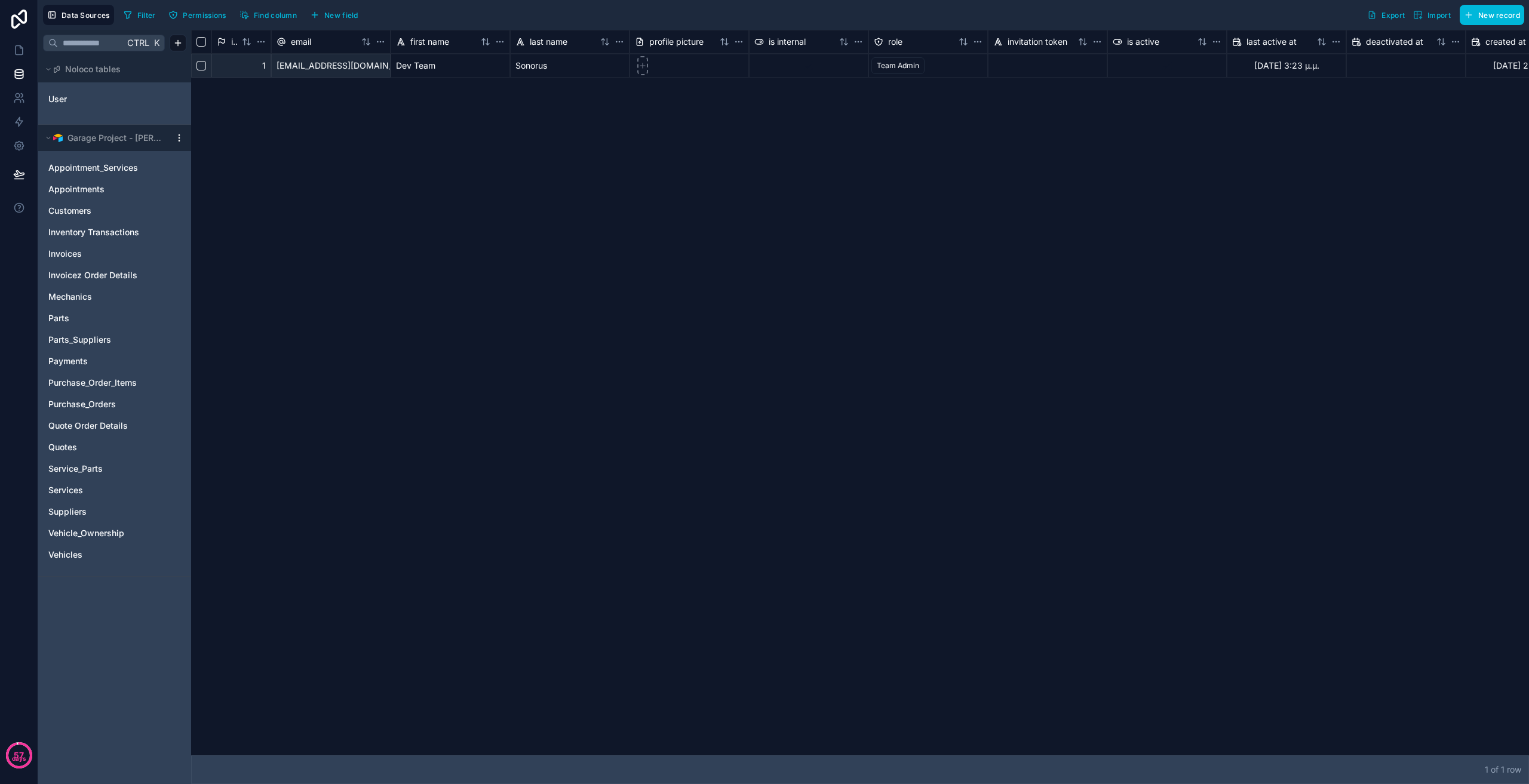
click at [176, 134] on html "57 days Data Sources Filter Permissions Find column New field Export Import New…" at bounding box center [764, 392] width 1529 height 784
click at [240, 178] on span "Queue data sync" at bounding box center [244, 177] width 86 height 12
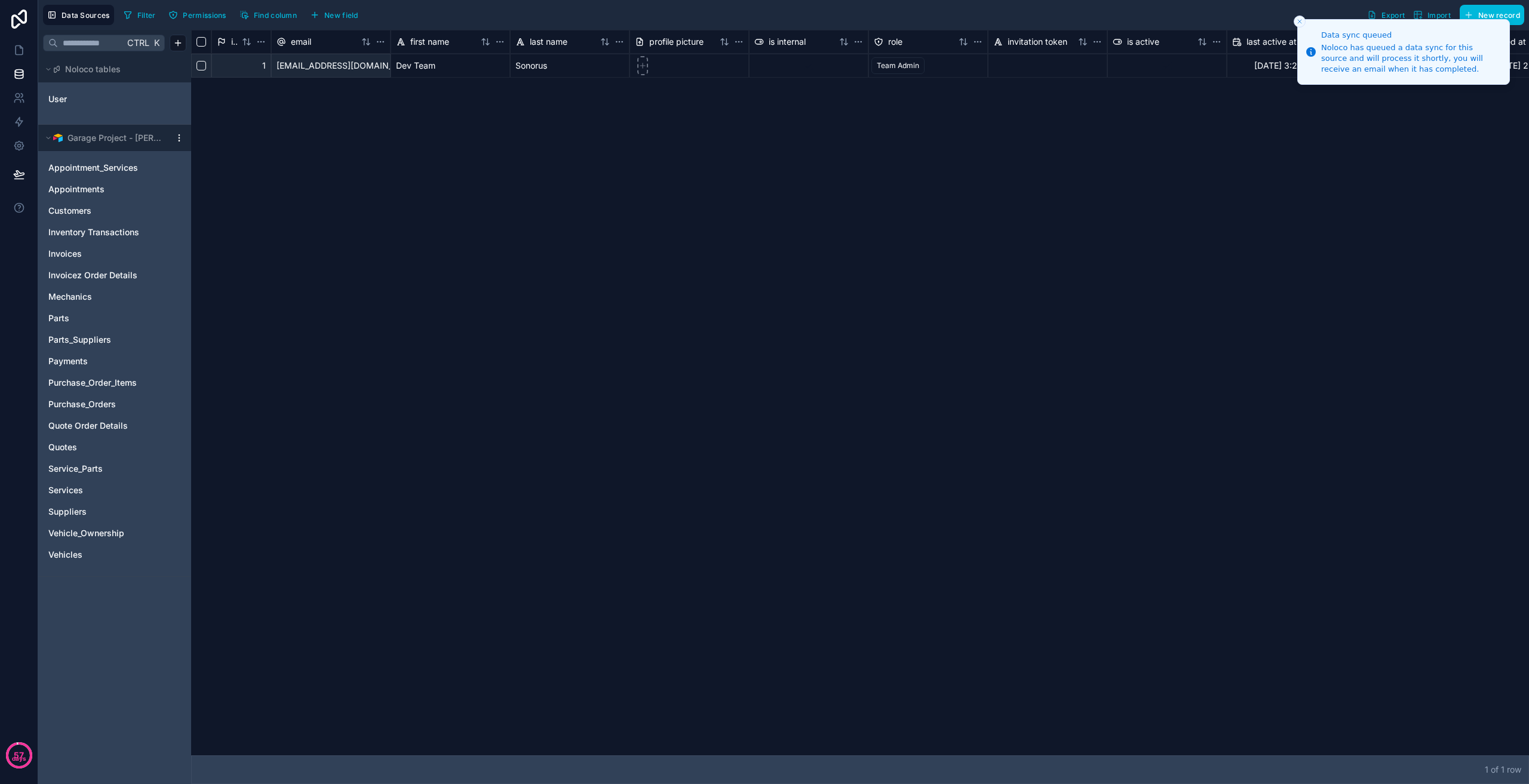
click at [178, 143] on div "Garage Project - [PERSON_NAME] Training" at bounding box center [115, 138] width 153 height 27
click at [173, 140] on div at bounding box center [179, 138] width 15 height 10
click at [178, 141] on html "Data sync queued Noloco has queued a data sync for this source and will process…" at bounding box center [764, 392] width 1529 height 784
click at [230, 195] on span "Queue schema sync" at bounding box center [244, 195] width 86 height 12
click at [361, 291] on div "id email first name last name profile picture is internal role invitation token…" at bounding box center [860, 392] width 1338 height 725
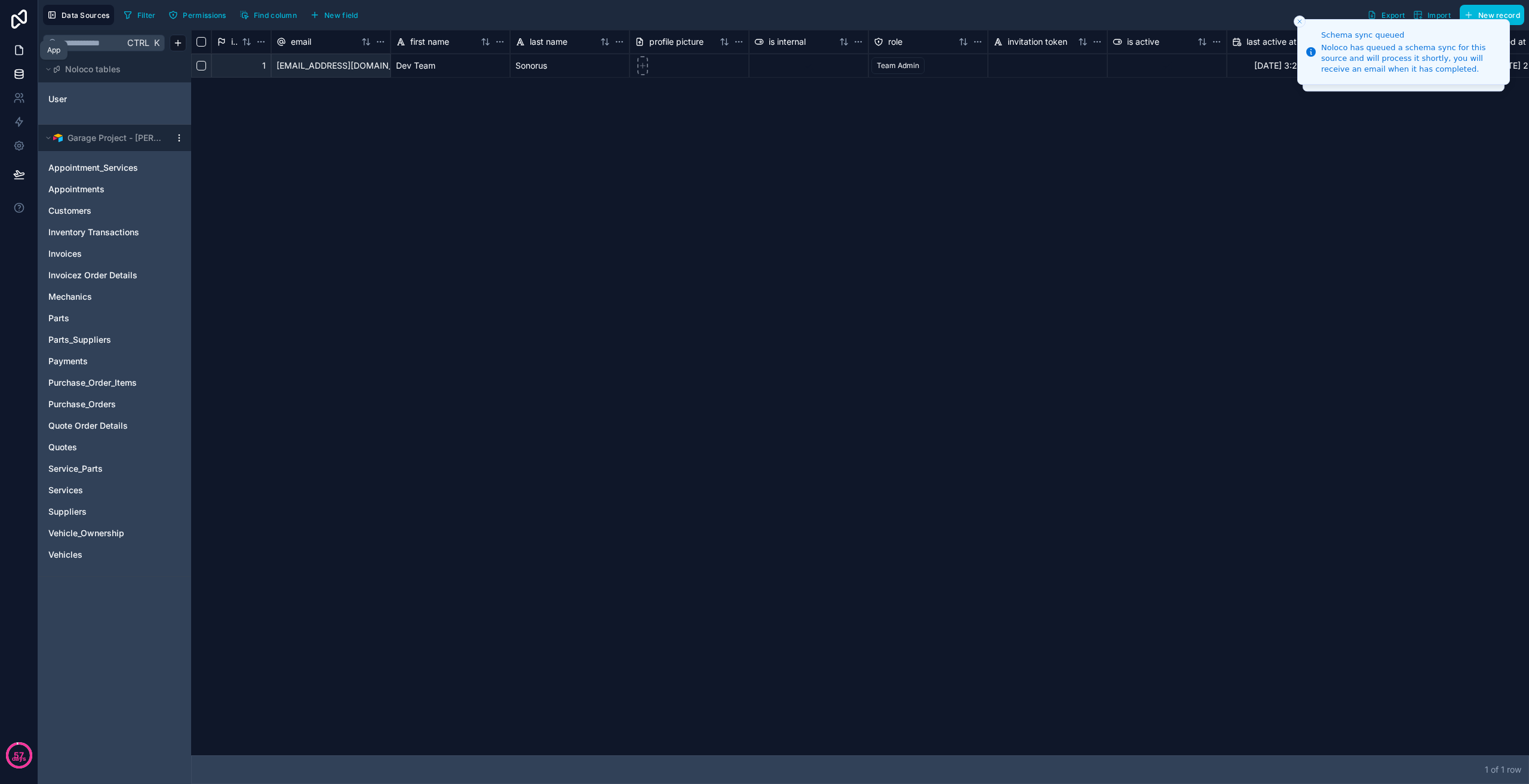
click at [12, 45] on link at bounding box center [19, 50] width 38 height 24
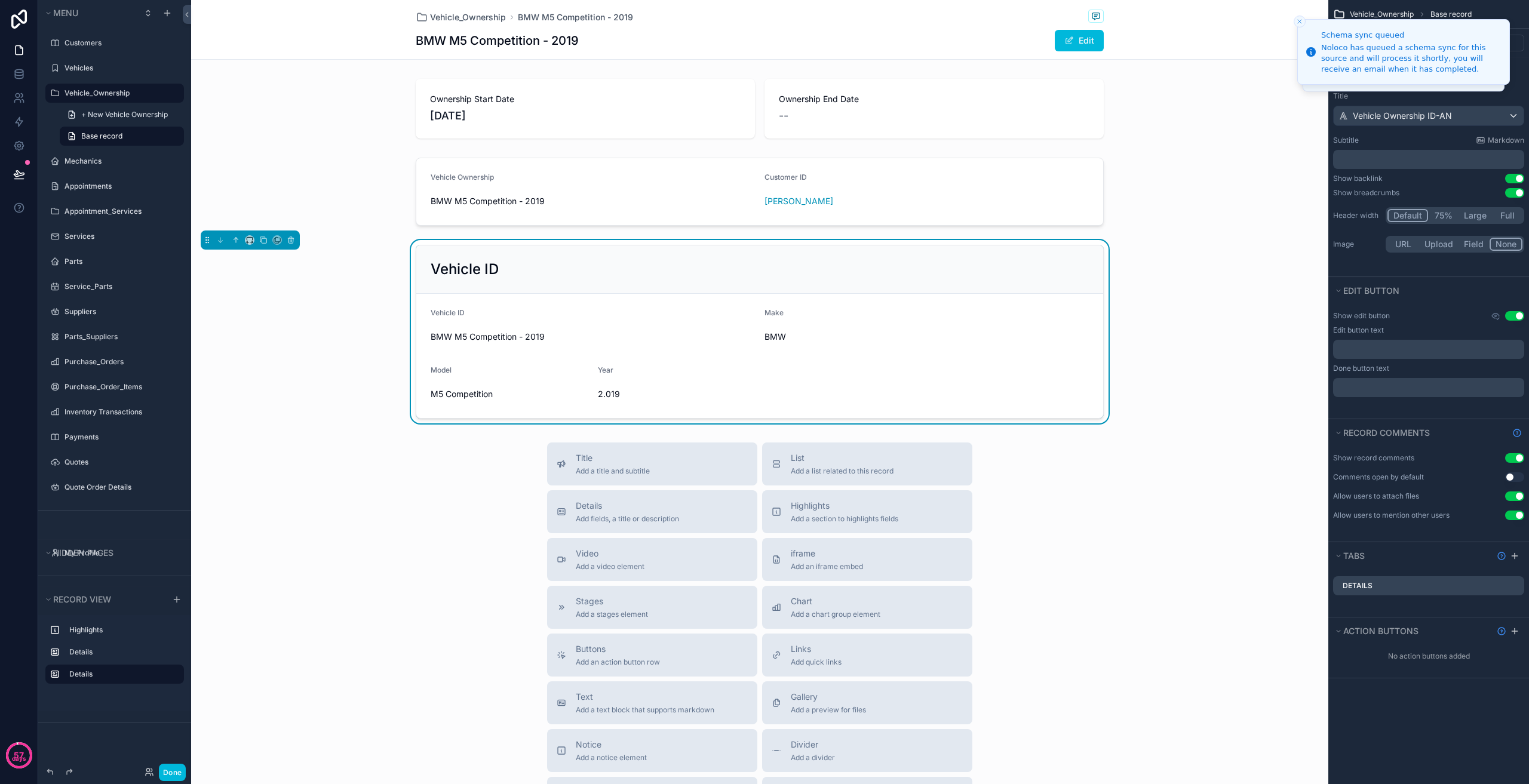
click at [914, 328] on div "BMW" at bounding box center [927, 337] width 324 height 19
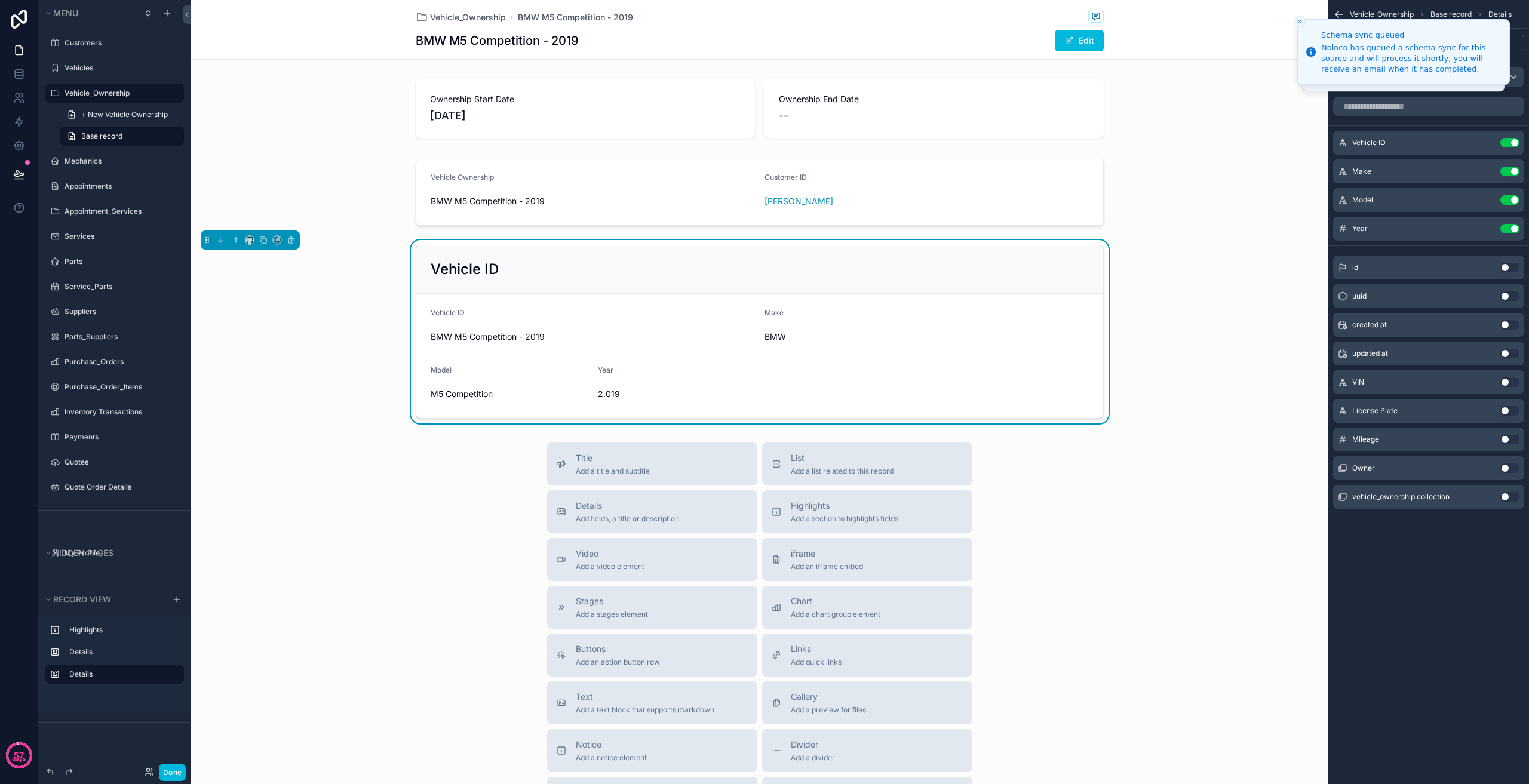
click at [871, 293] on div "Vehicle ID" at bounding box center [759, 269] width 687 height 48
click at [116, 116] on span "+ New Vehicle Ownership" at bounding box center [124, 115] width 86 height 10
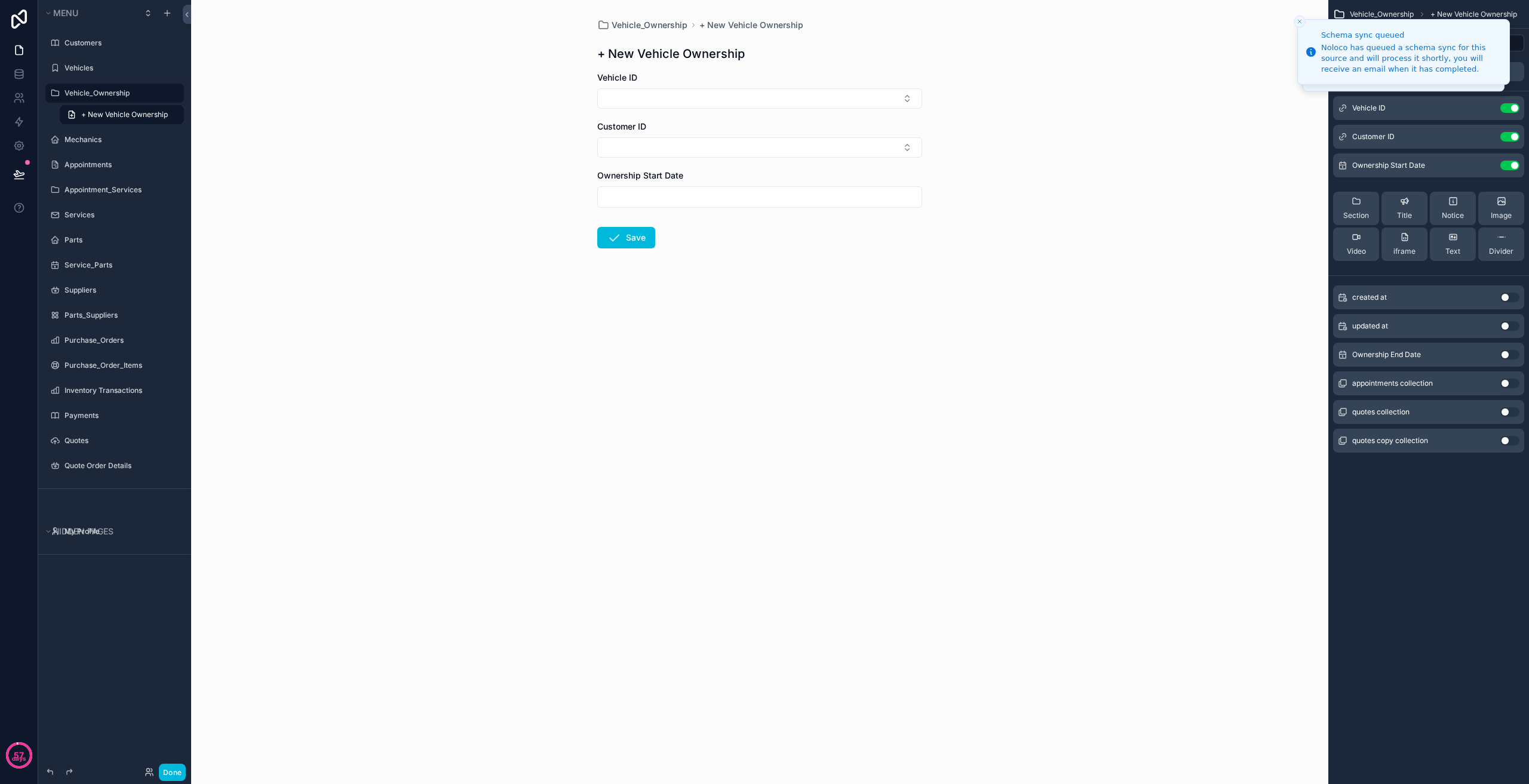
click at [1292, 18] on div "Vehicle_Ownership + New Vehicle Ownership + New Vehicle Ownership Vehicle ID Cu…" at bounding box center [759, 392] width 1137 height 784
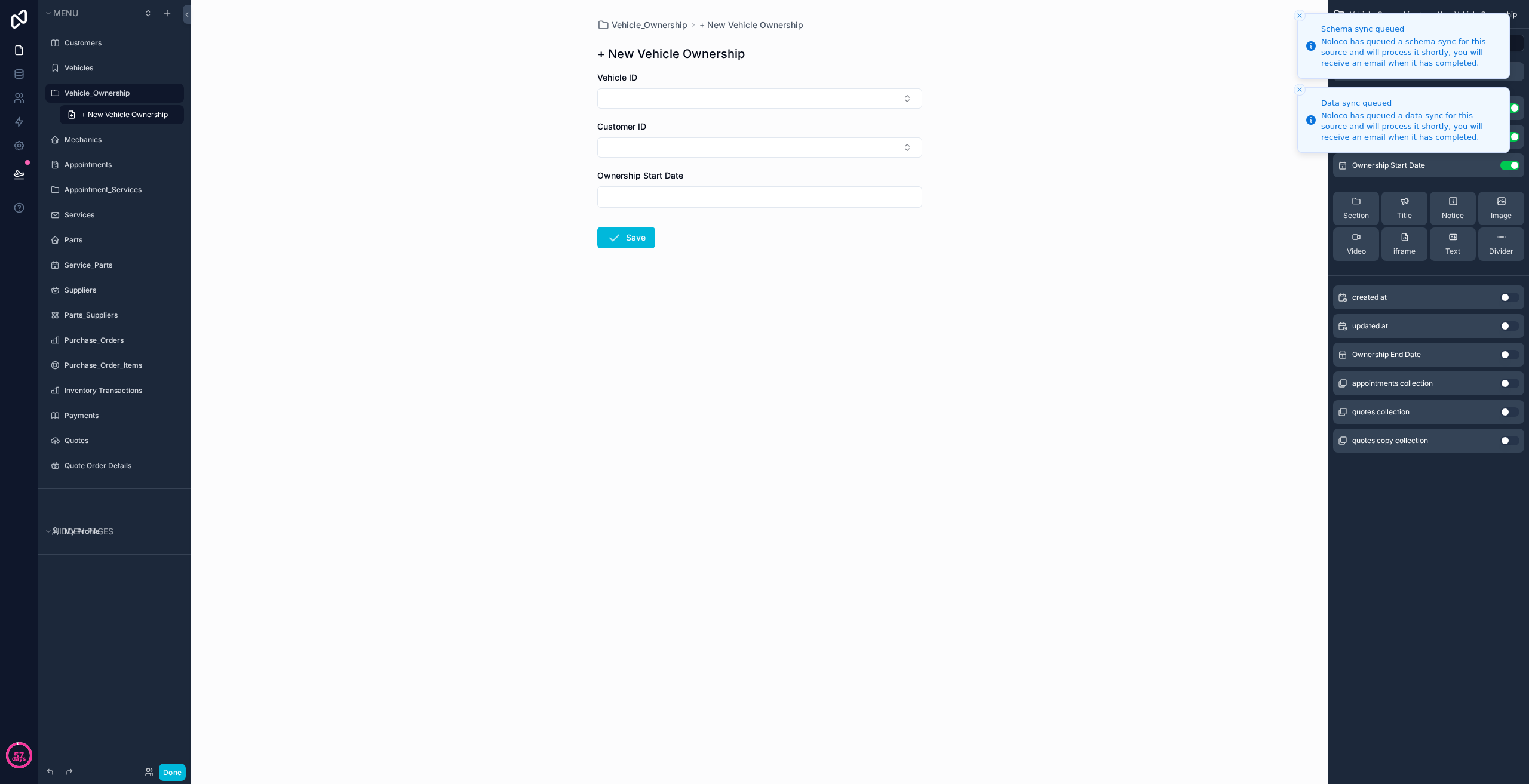
click at [1298, 18] on icon "Close toast" at bounding box center [1299, 15] width 7 height 7
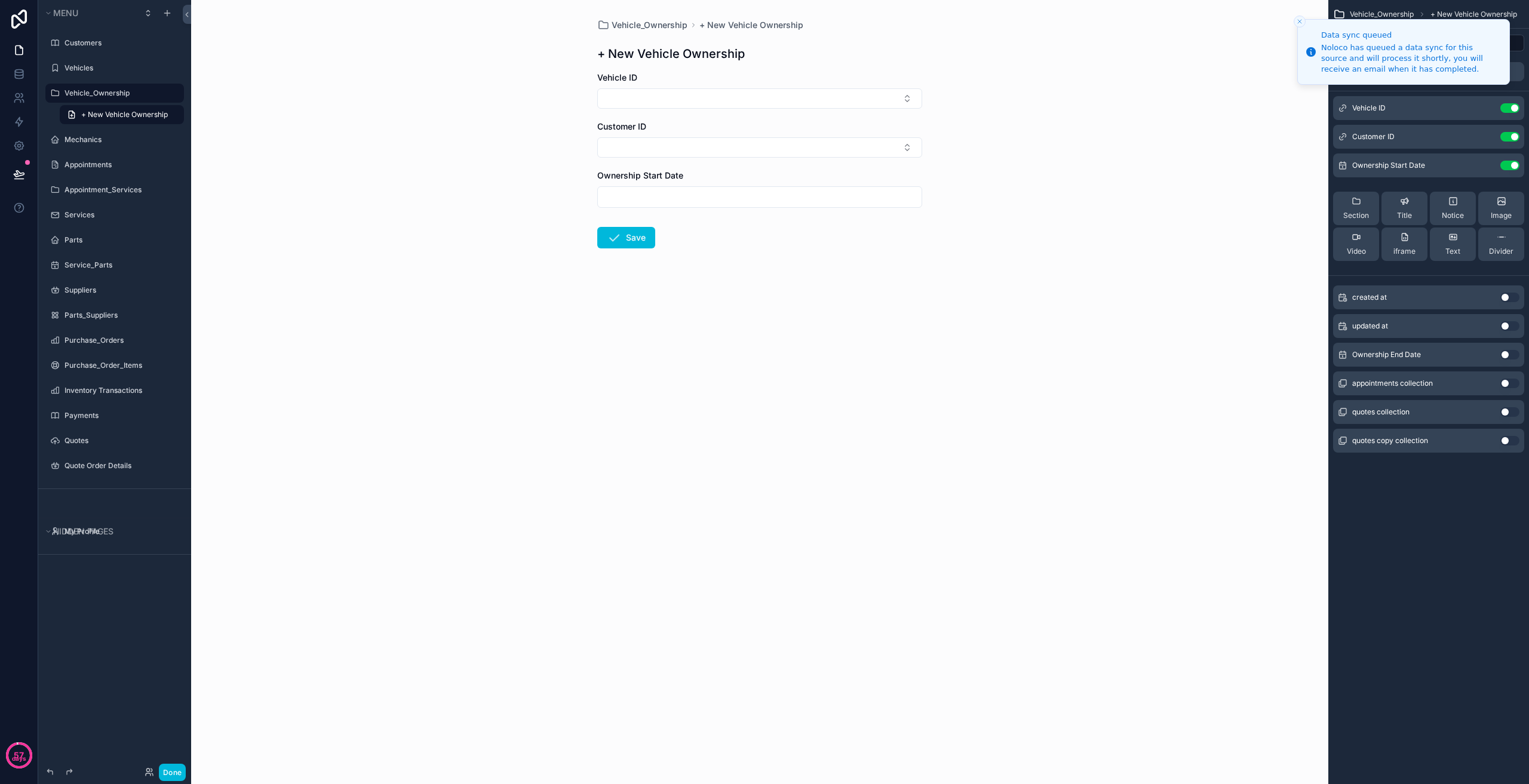
click at [1298, 18] on icon "Close toast" at bounding box center [1299, 21] width 7 height 7
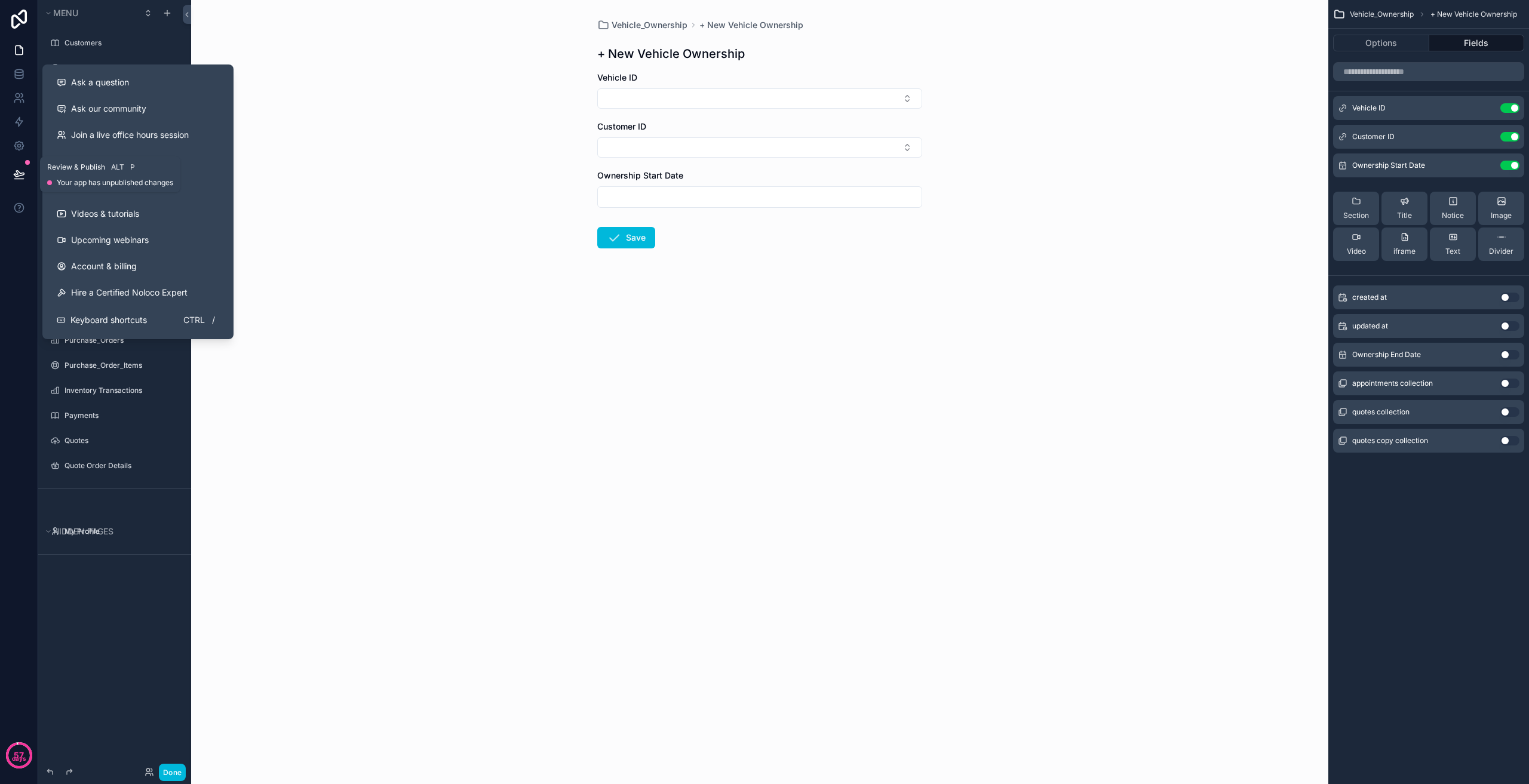
click at [9, 180] on button at bounding box center [19, 173] width 27 height 33
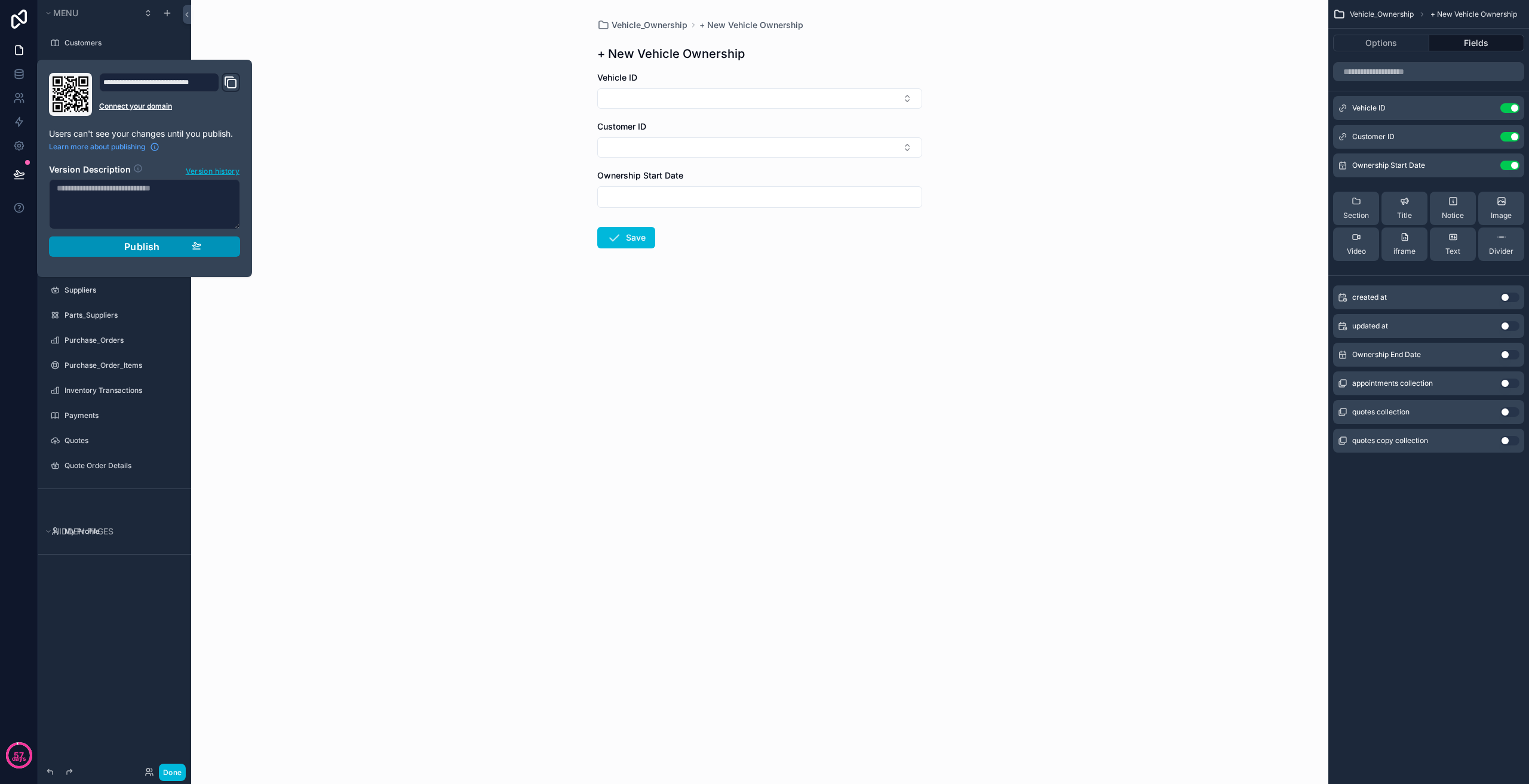
click at [190, 249] on div "Publish" at bounding box center [144, 246] width 114 height 12
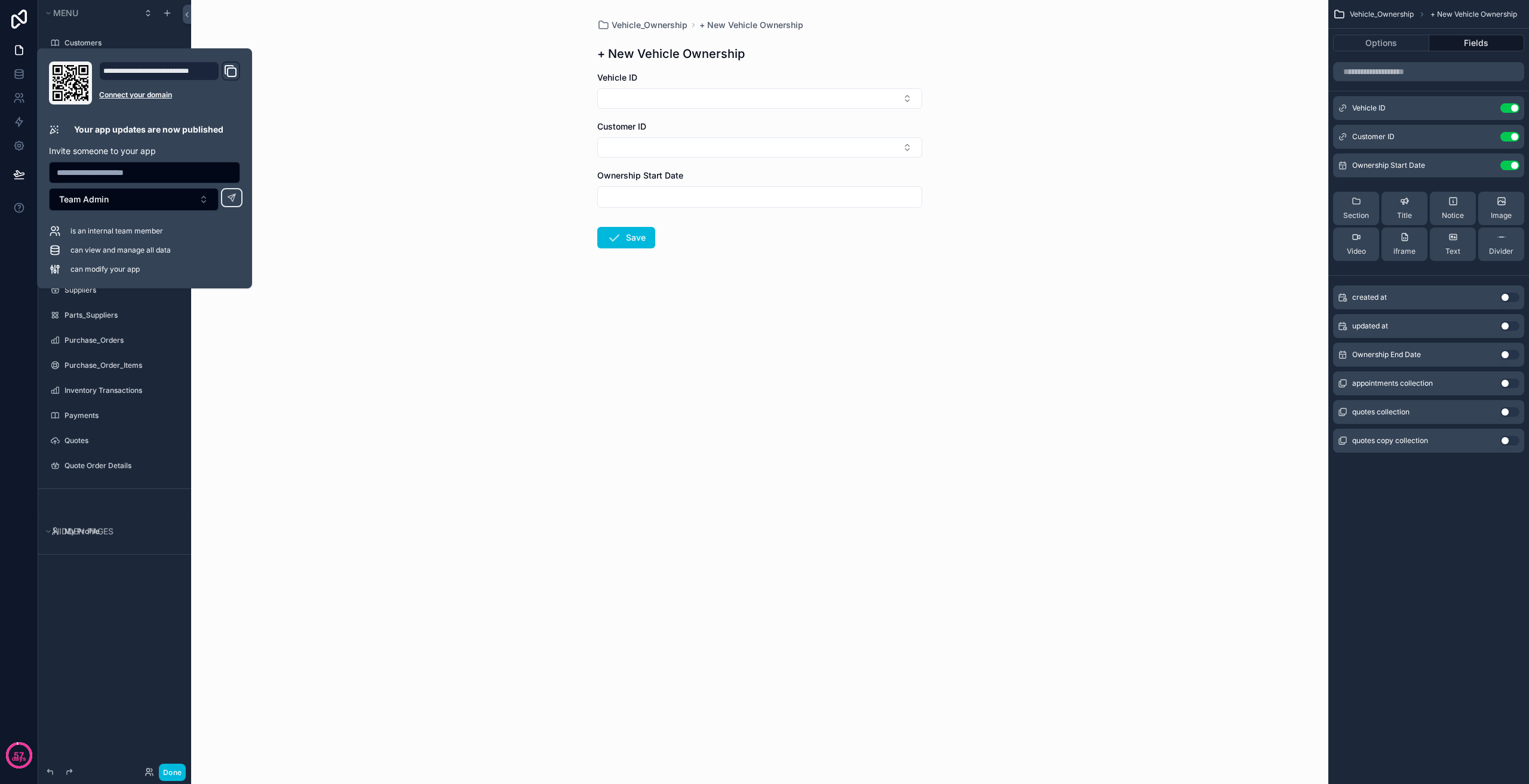
click at [523, 358] on div "Vehicle_Ownership + New Vehicle Ownership + New Vehicle Ownership Vehicle ID Cu…" at bounding box center [759, 392] width 1137 height 784
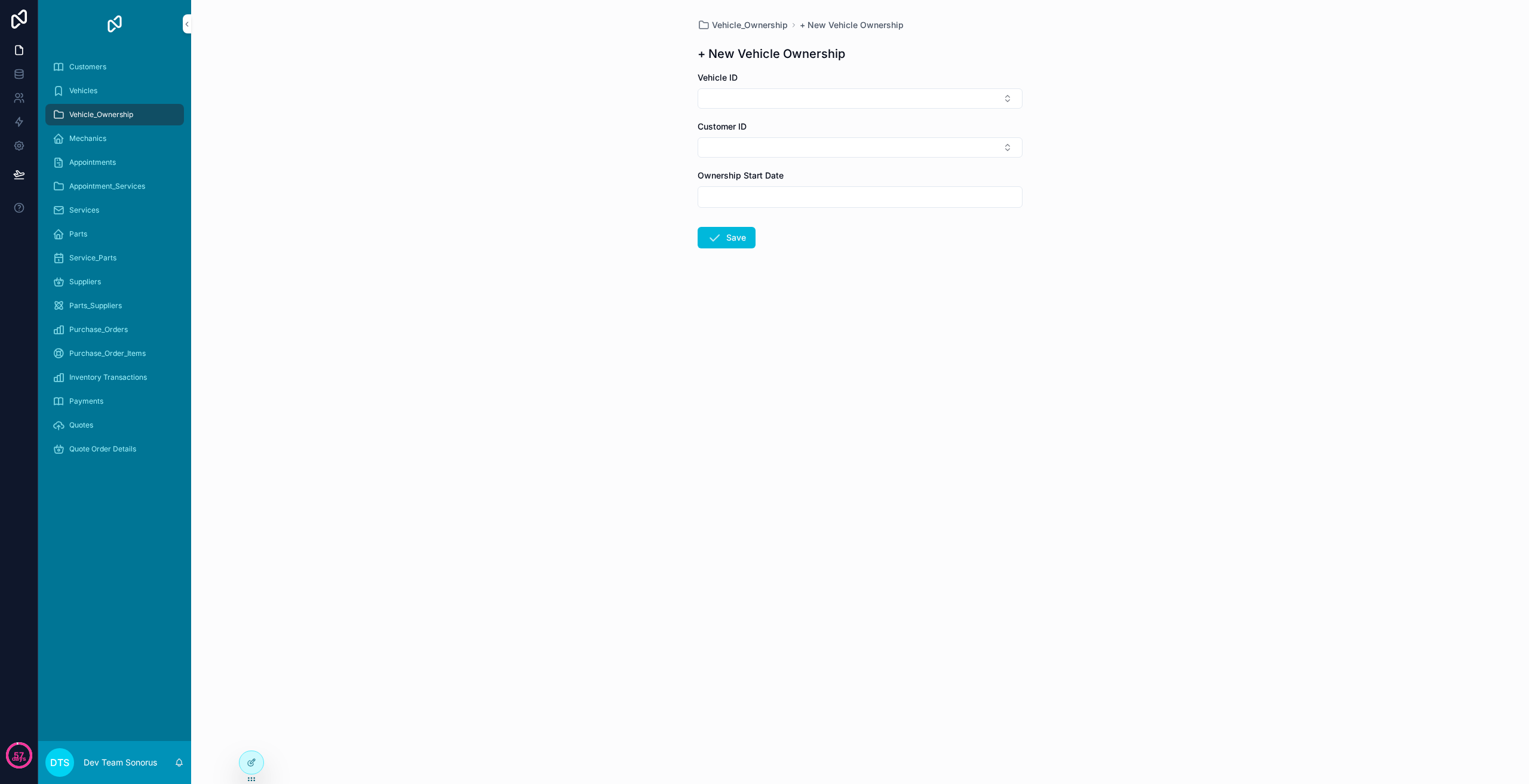
click at [114, 111] on span "Vehicle_Ownership" at bounding box center [101, 115] width 64 height 10
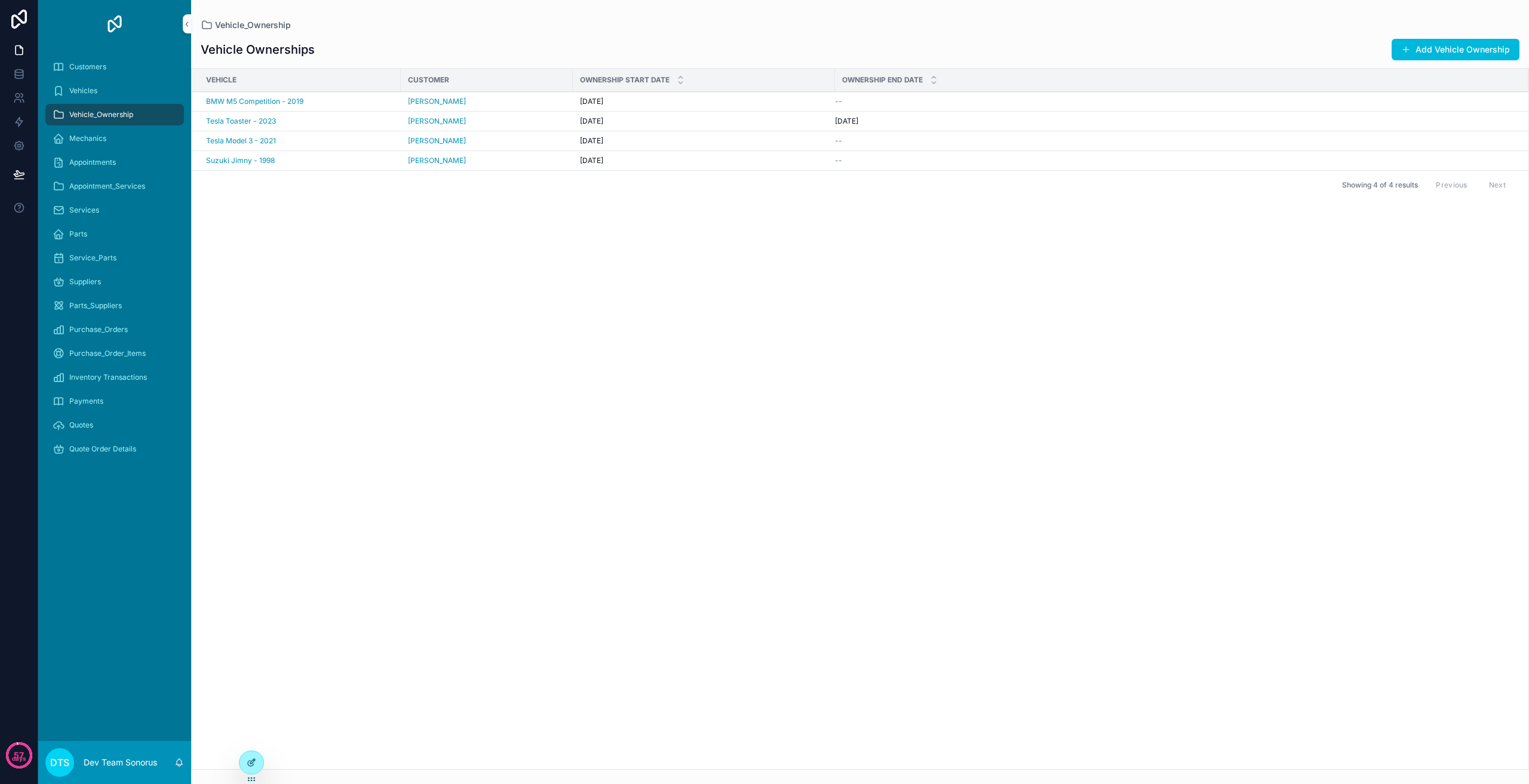
click at [249, 761] on icon at bounding box center [250, 763] width 6 height 6
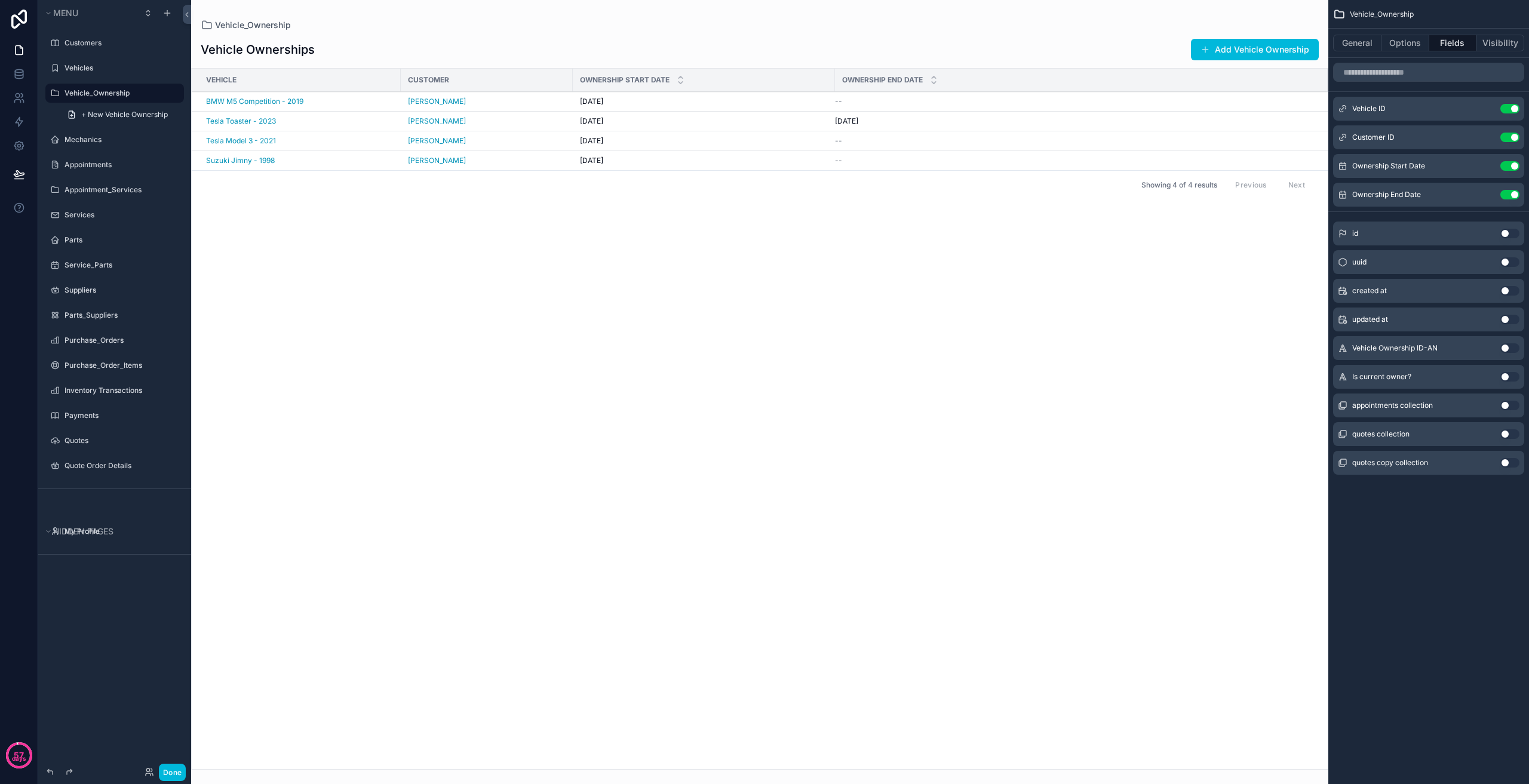
click at [1504, 373] on button "Use setting" at bounding box center [1510, 377] width 19 height 10
click at [0, 0] on icon "scrollable content" at bounding box center [0, 0] width 0 height 0
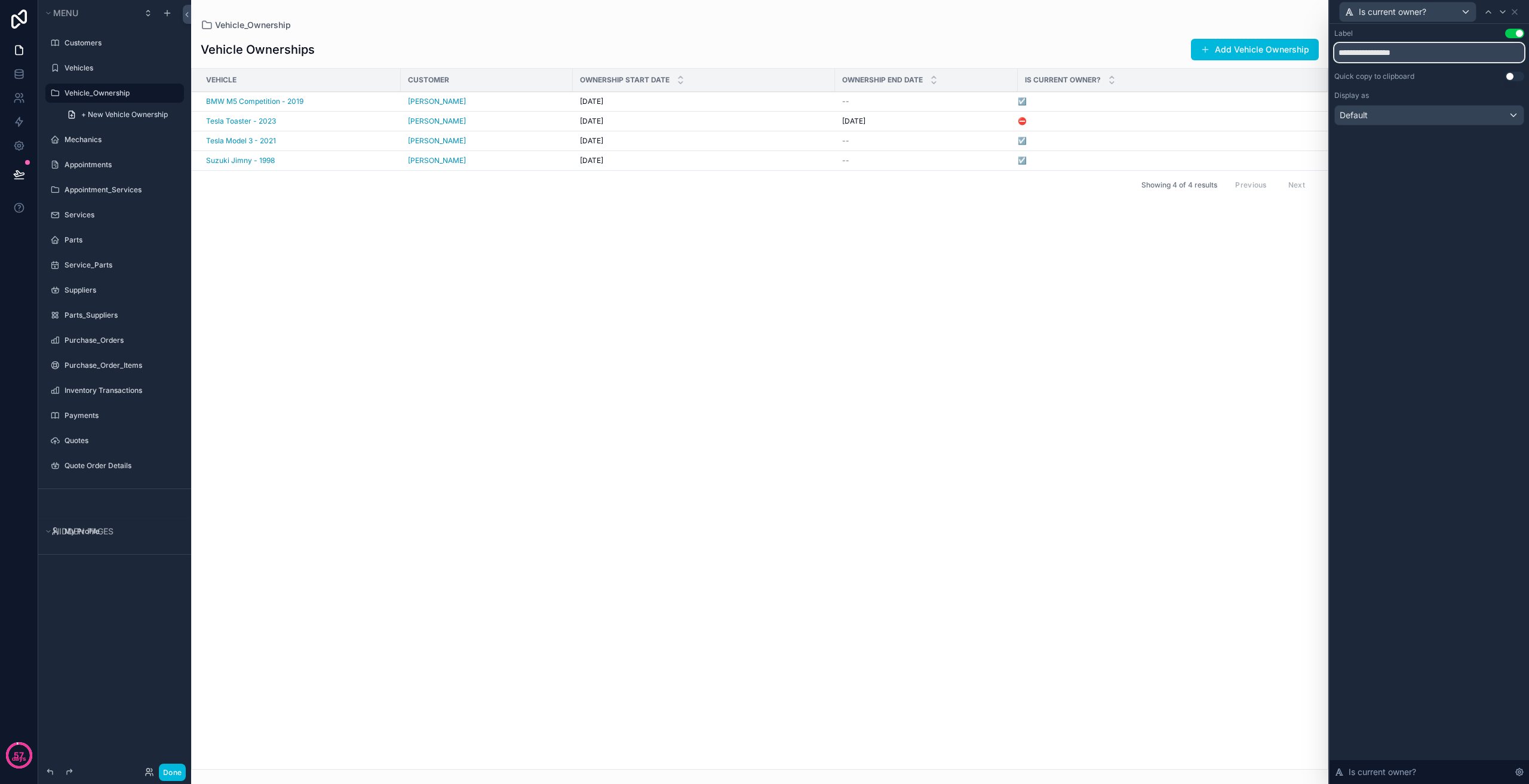
drag, startPoint x: 1420, startPoint y: 52, endPoint x: 1307, endPoint y: 44, distance: 113.3
click at [1307, 44] on div "**********" at bounding box center [764, 392] width 1529 height 784
type input "**********"
click at [1516, 15] on icon at bounding box center [1514, 12] width 10 height 10
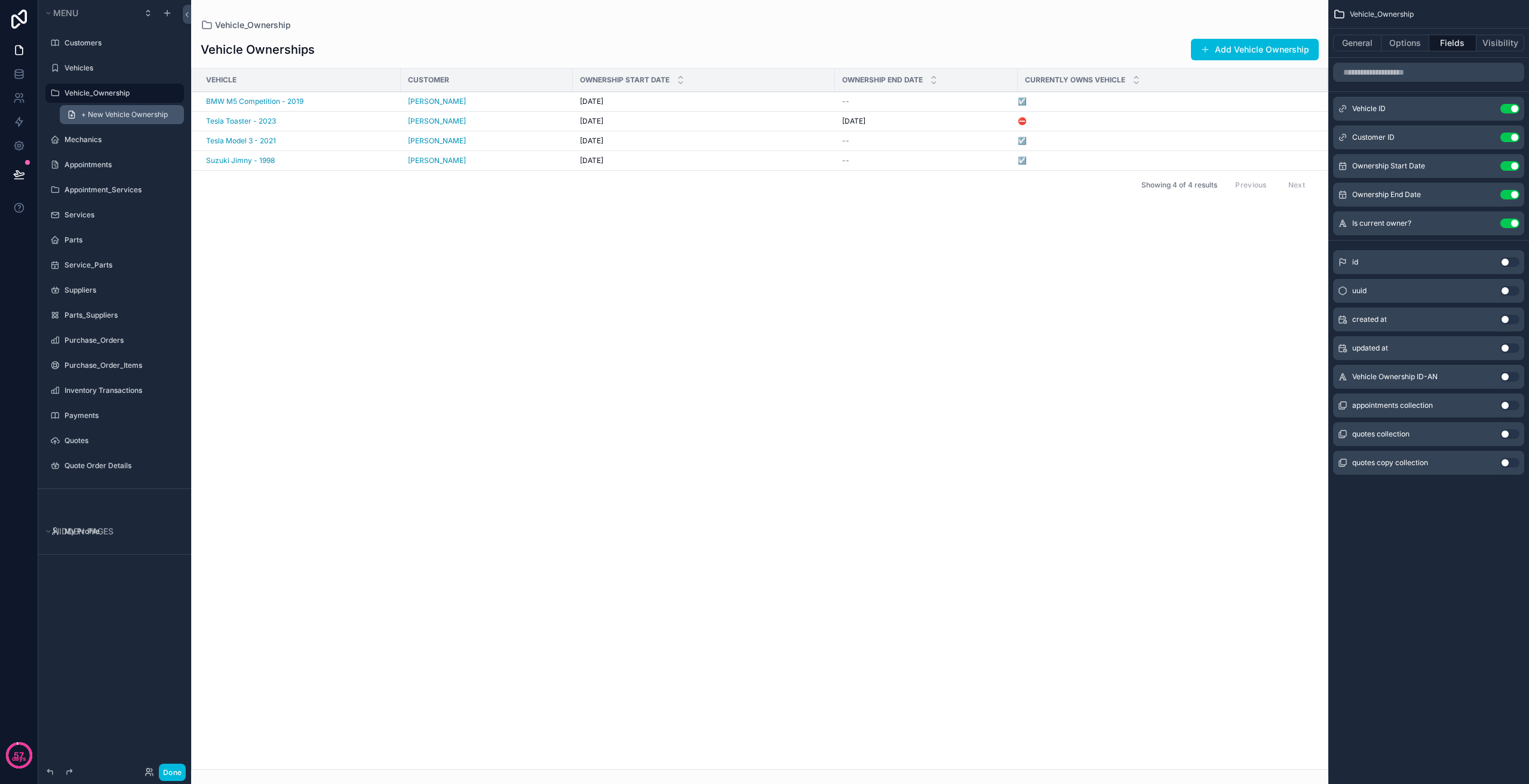
click at [98, 113] on span "+ New Vehicle Ownership" at bounding box center [124, 115] width 86 height 10
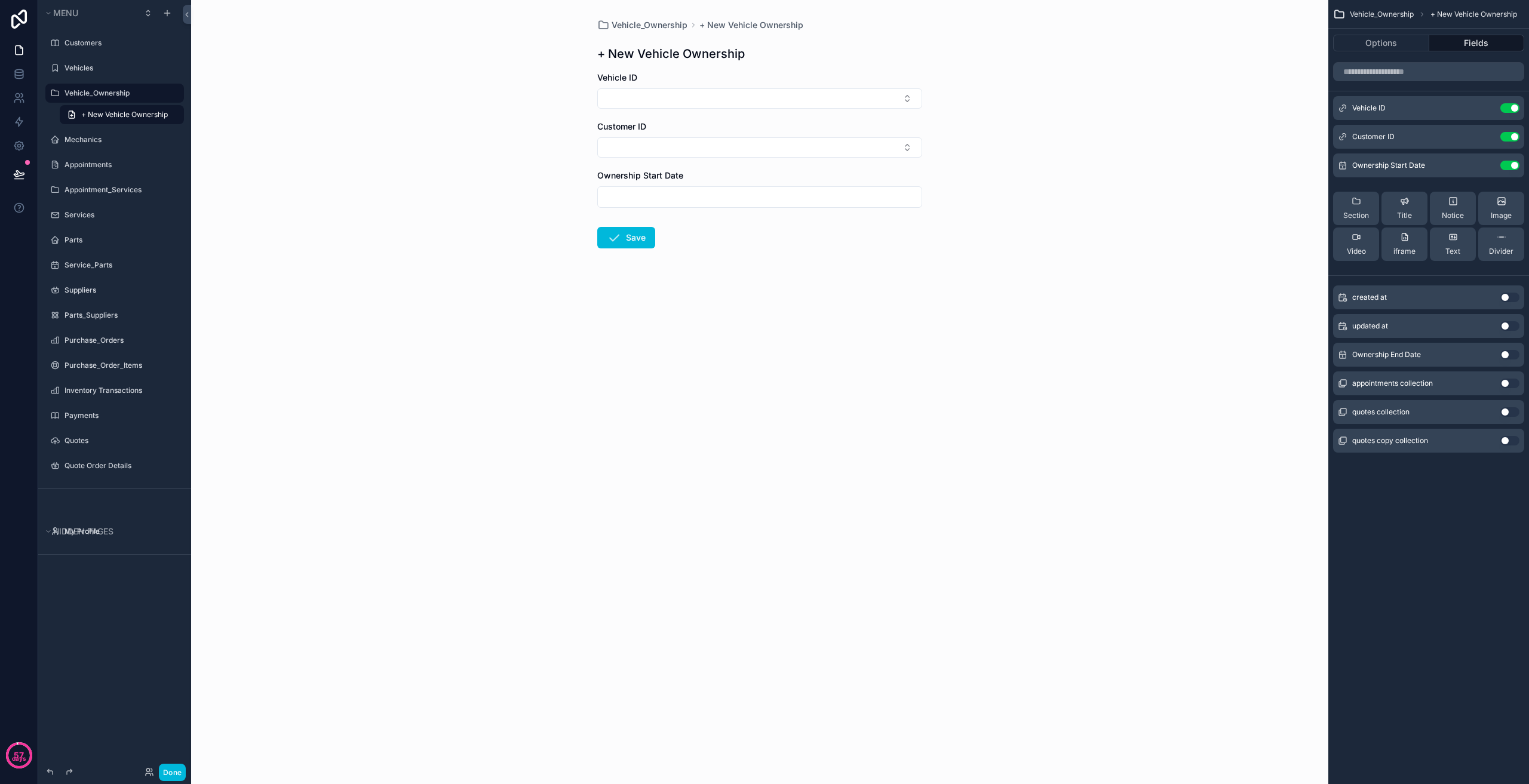
click at [883, 245] on form "Vehicle ID Customer ID Ownership Start Date Save" at bounding box center [759, 198] width 325 height 253
click at [698, 316] on form "Vehicle ID Customer ID Ownership Start Date Save" at bounding box center [759, 198] width 325 height 253
click at [119, 90] on label "Vehicle_Ownership" at bounding box center [120, 94] width 112 height 10
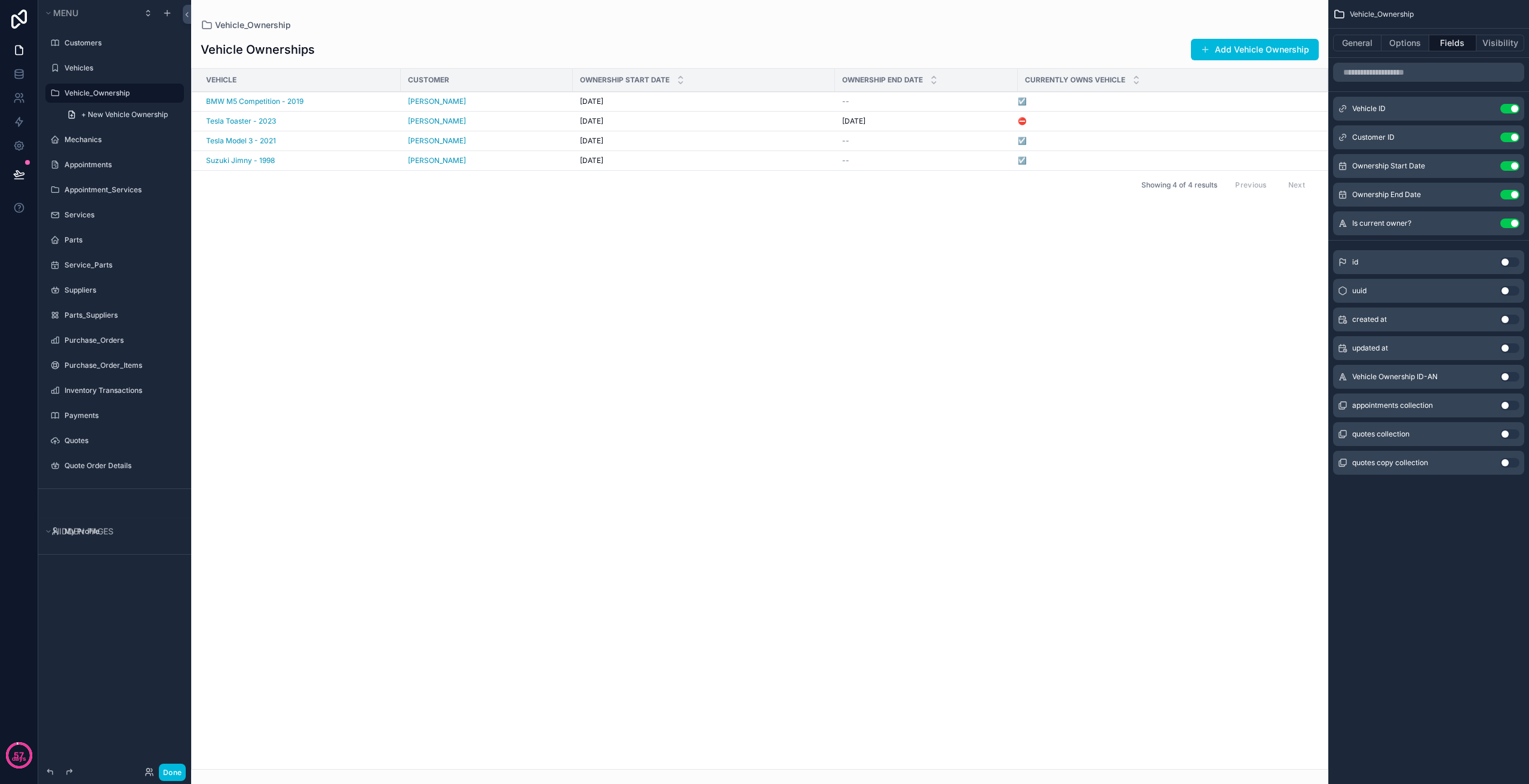
click at [603, 101] on span "[DATE]" at bounding box center [591, 102] width 23 height 10
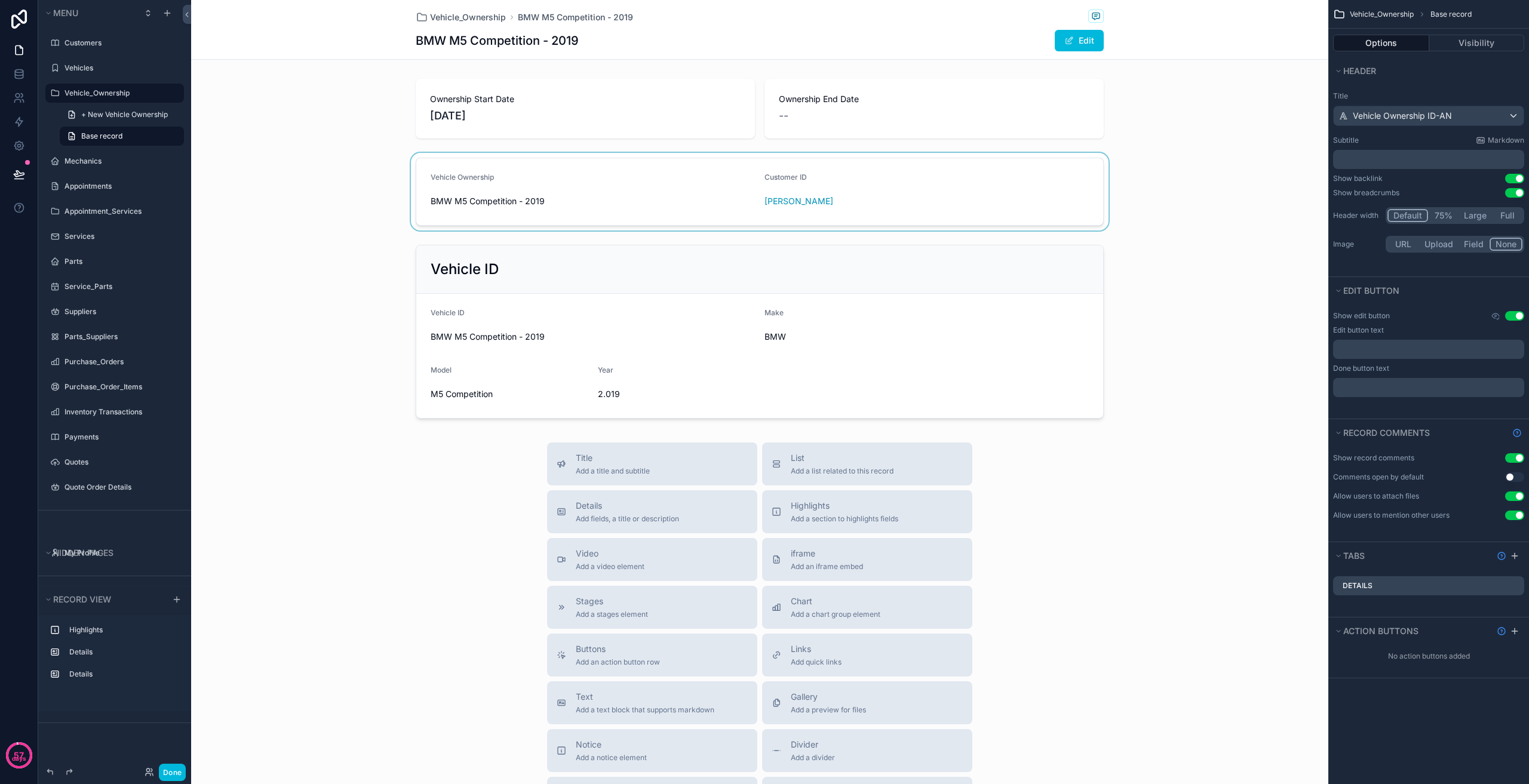
click at [700, 205] on div "scrollable content" at bounding box center [759, 192] width 1137 height 77
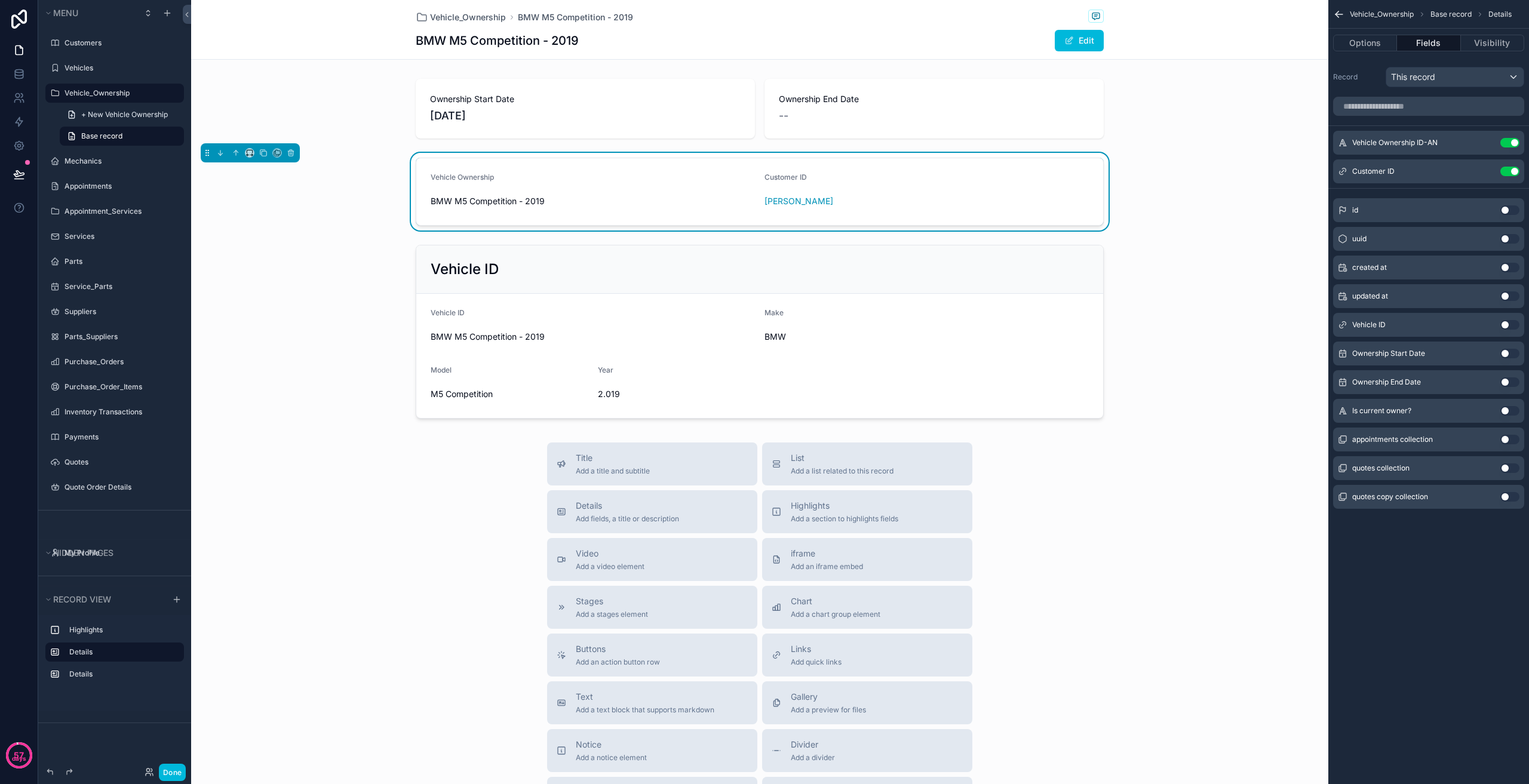
click at [1511, 409] on button "Use setting" at bounding box center [1510, 411] width 19 height 10
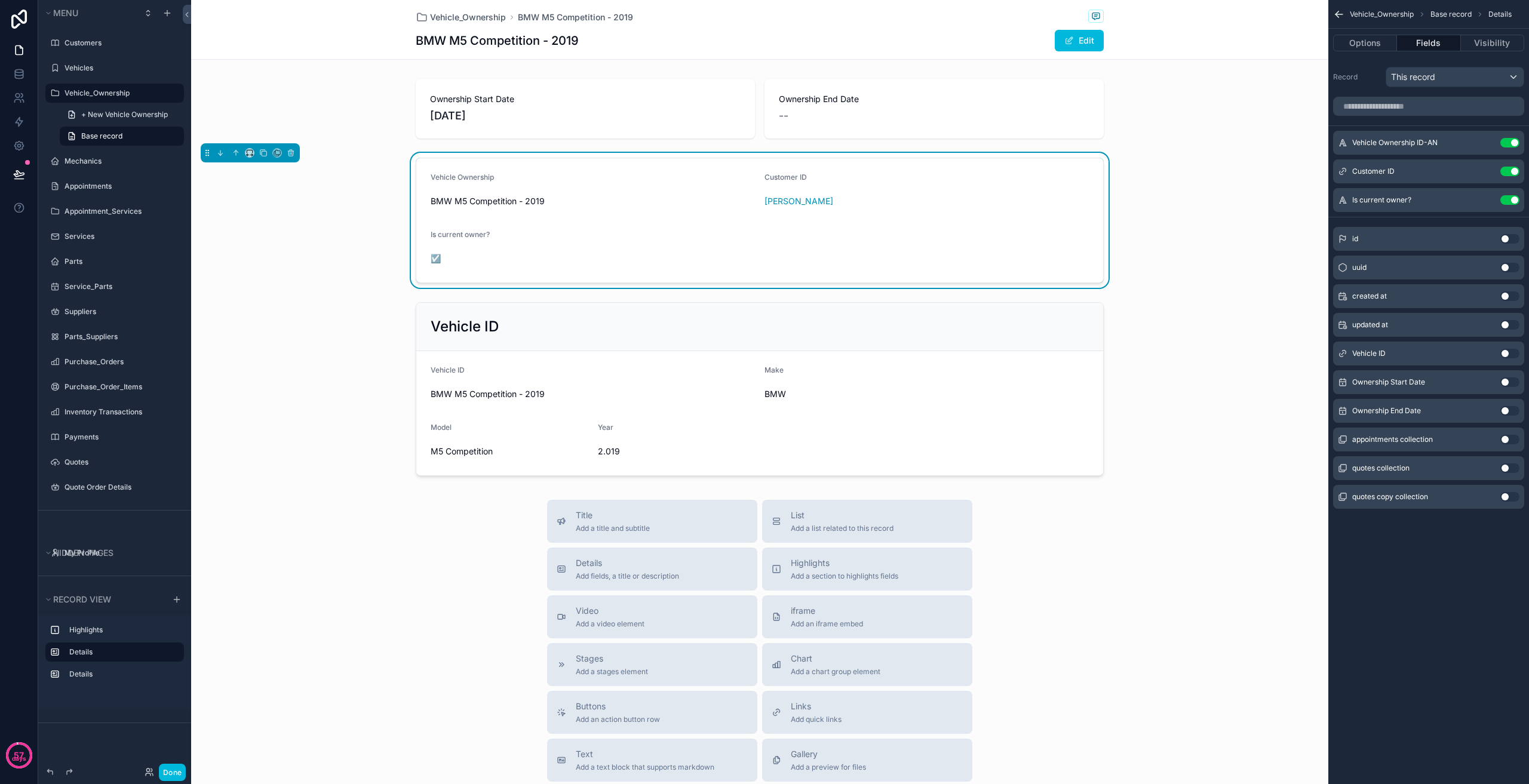
click at [0, 0] on icon "scrollable content" at bounding box center [0, 0] width 0 height 0
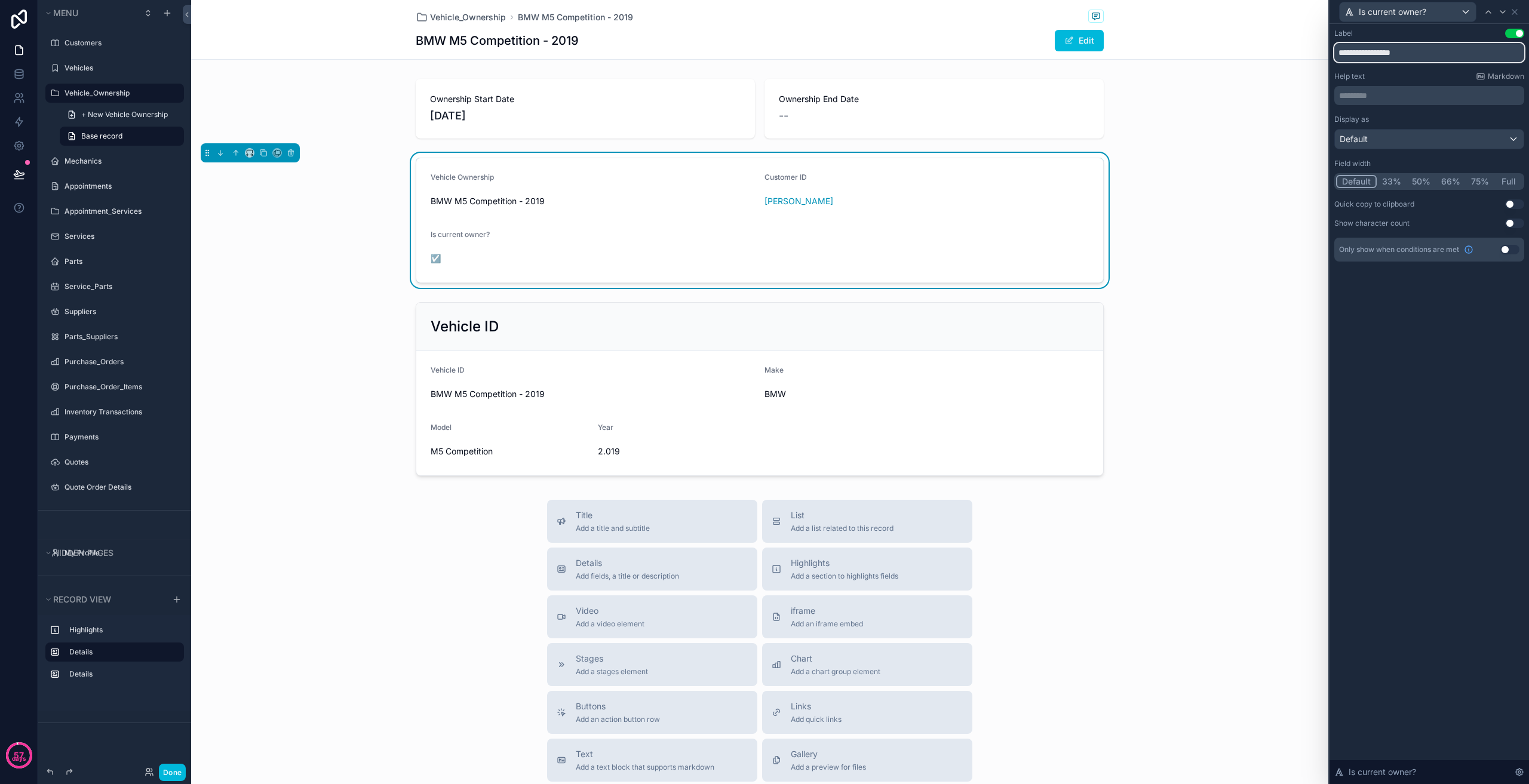
drag, startPoint x: 1426, startPoint y: 51, endPoint x: 1326, endPoint y: 45, distance: 100.2
click at [1326, 45] on div "**********" at bounding box center [764, 392] width 1529 height 784
type input "**********"
click at [1516, 10] on icon at bounding box center [1514, 12] width 5 height 5
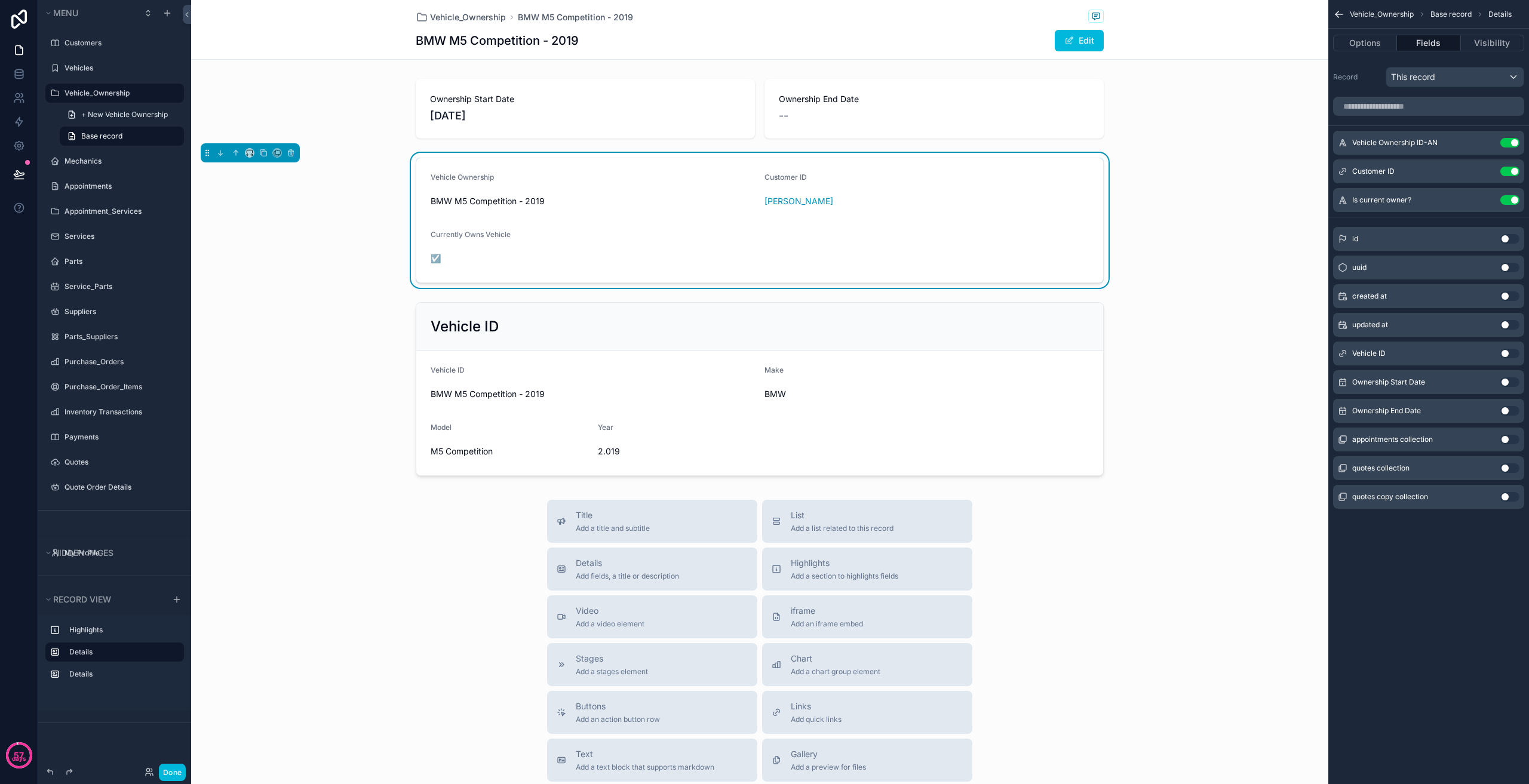
click at [1172, 178] on div "Vehicle Ownership BMW M5 Competition - 2019 Customer ID Thomas Edison Currently…" at bounding box center [759, 220] width 1137 height 135
click at [662, 115] on div "scrollable content" at bounding box center [759, 109] width 1137 height 69
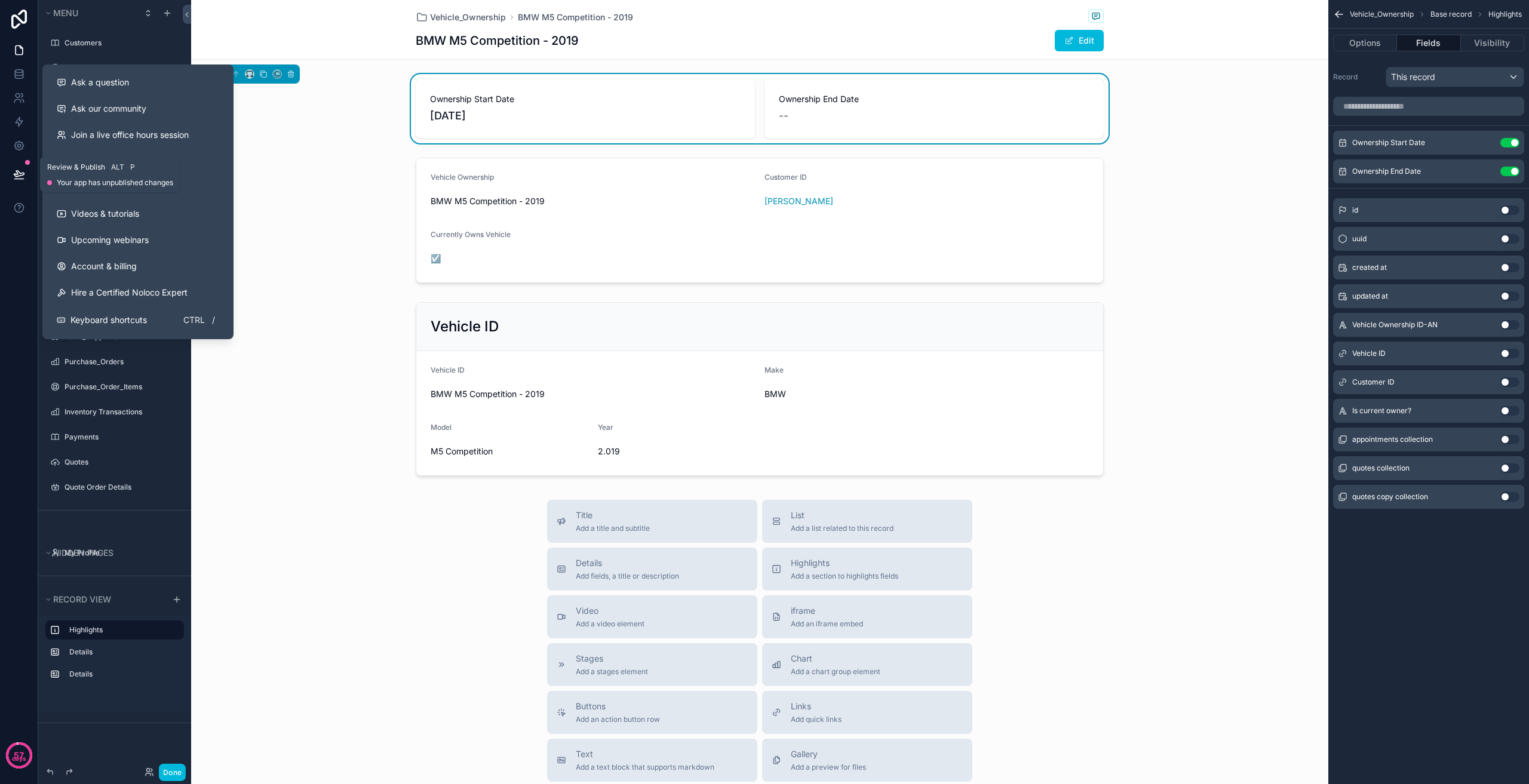
click at [17, 173] on icon at bounding box center [19, 173] width 10 height 6
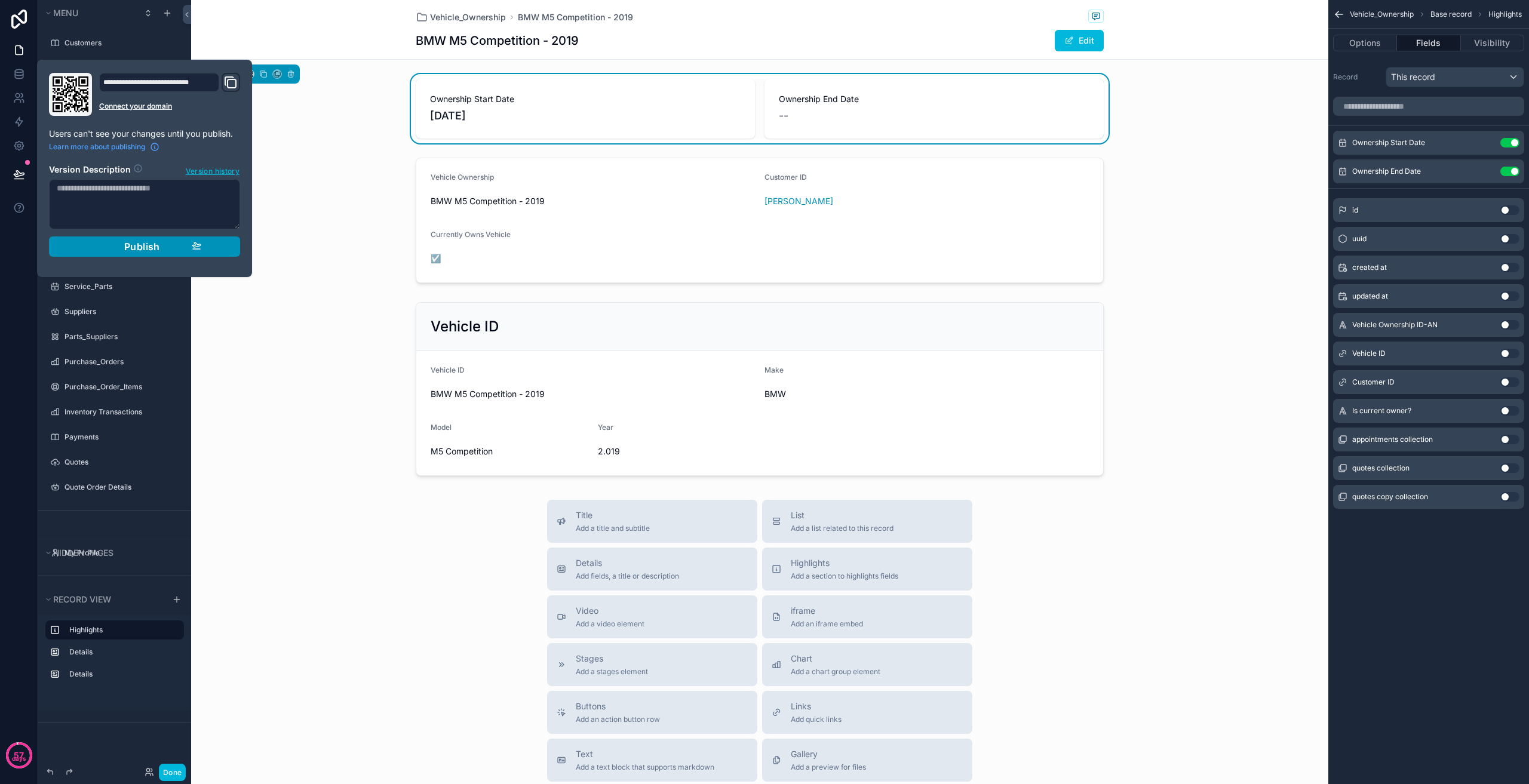
click at [149, 240] on button "Publish" at bounding box center [144, 246] width 191 height 20
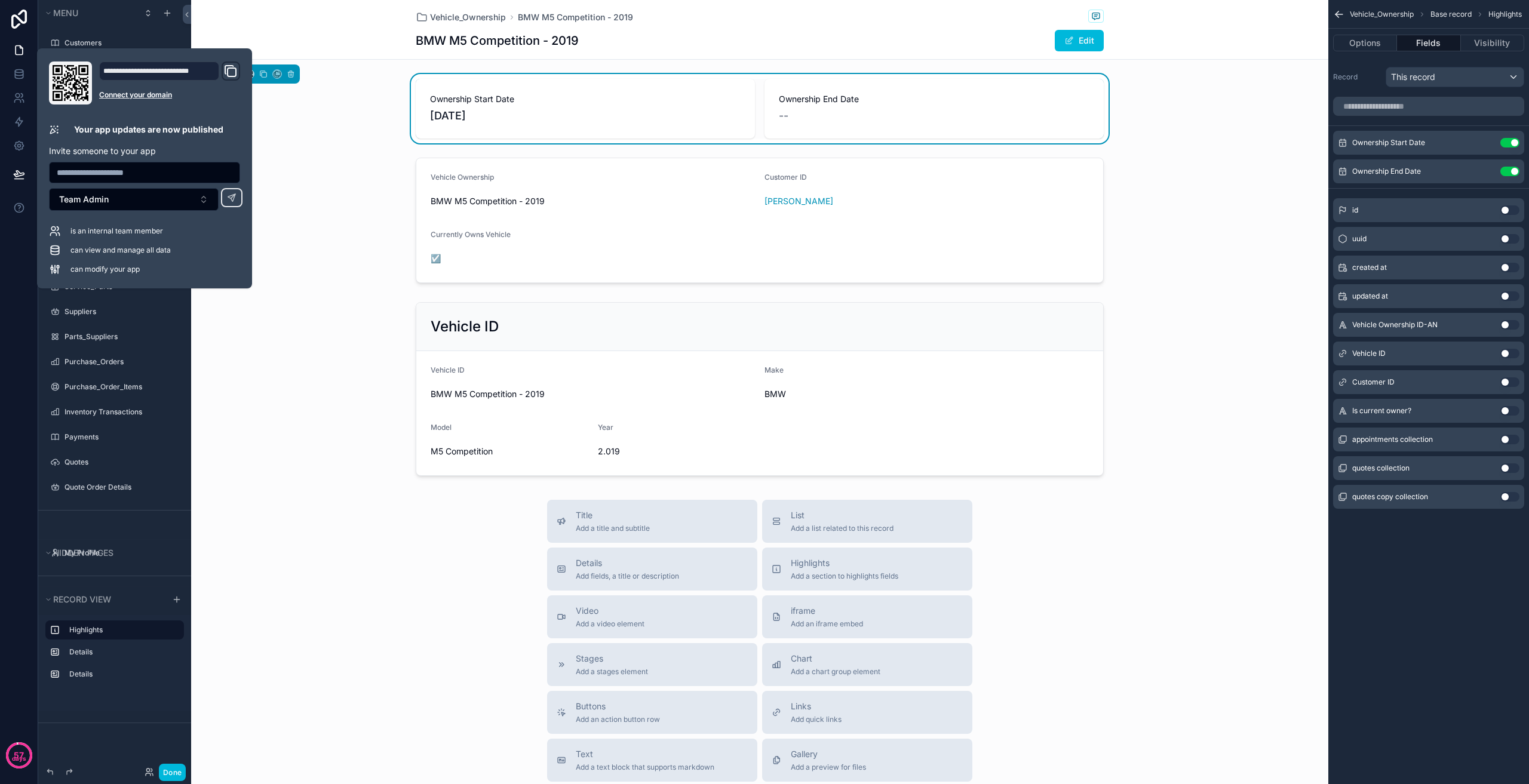
click at [361, 251] on div "scrollable content" at bounding box center [759, 220] width 1137 height 135
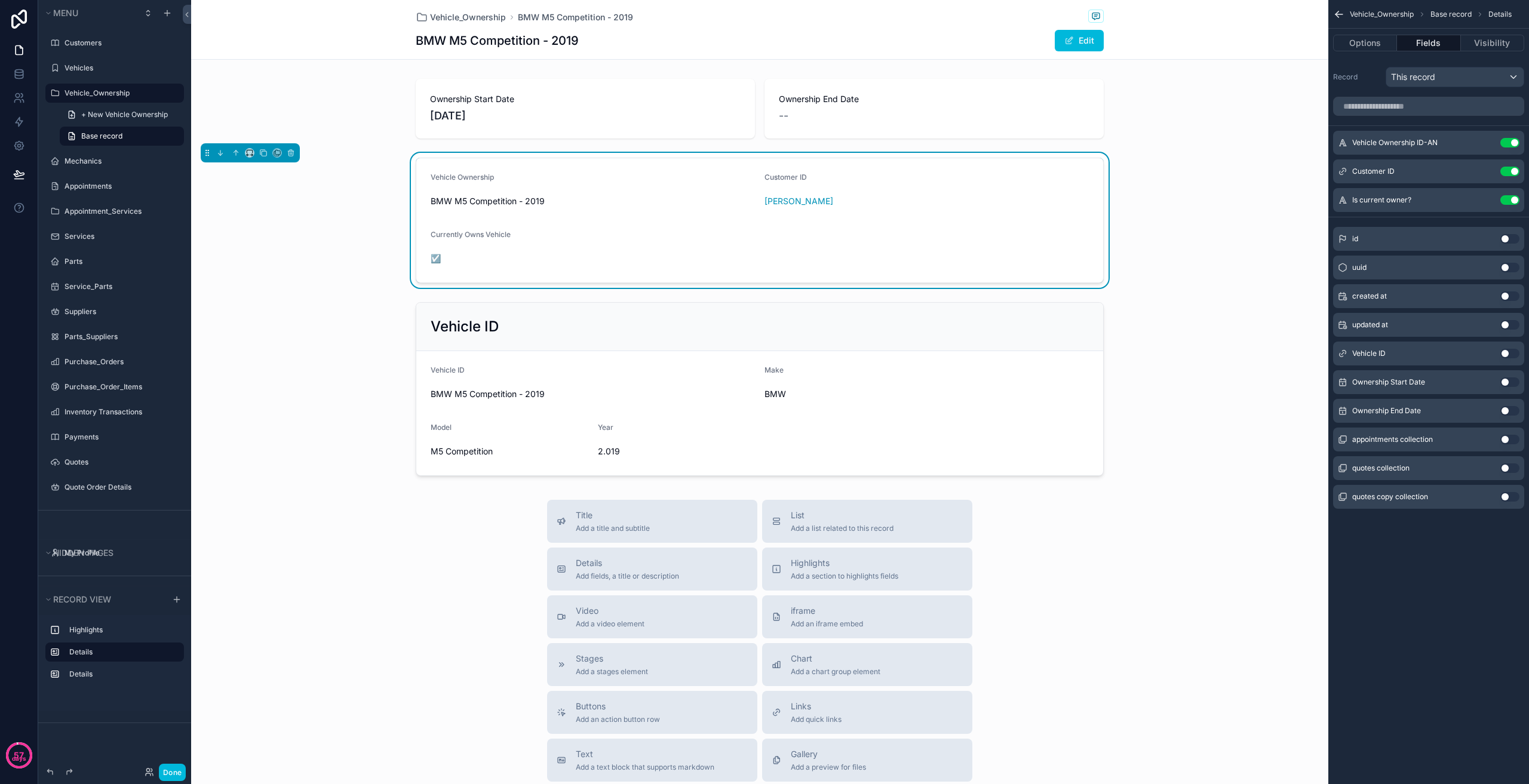
click at [328, 203] on div "Vehicle Ownership BMW M5 Competition - 2019 Customer ID Thomas Edison Currently…" at bounding box center [759, 220] width 1137 height 135
click at [571, 327] on div "scrollable content" at bounding box center [759, 389] width 1137 height 183
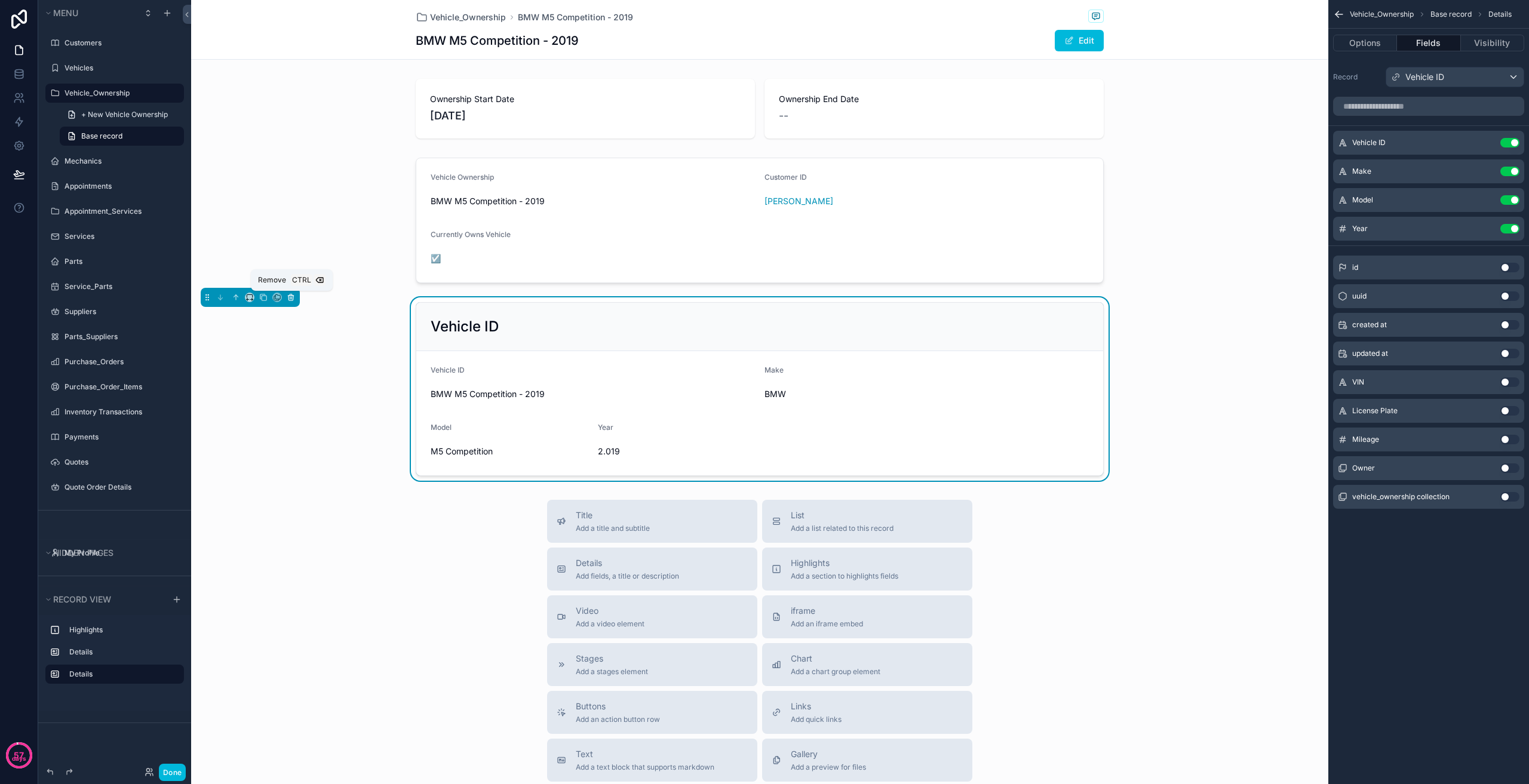
click at [295, 302] on button "scrollable content" at bounding box center [290, 298] width 13 height 13
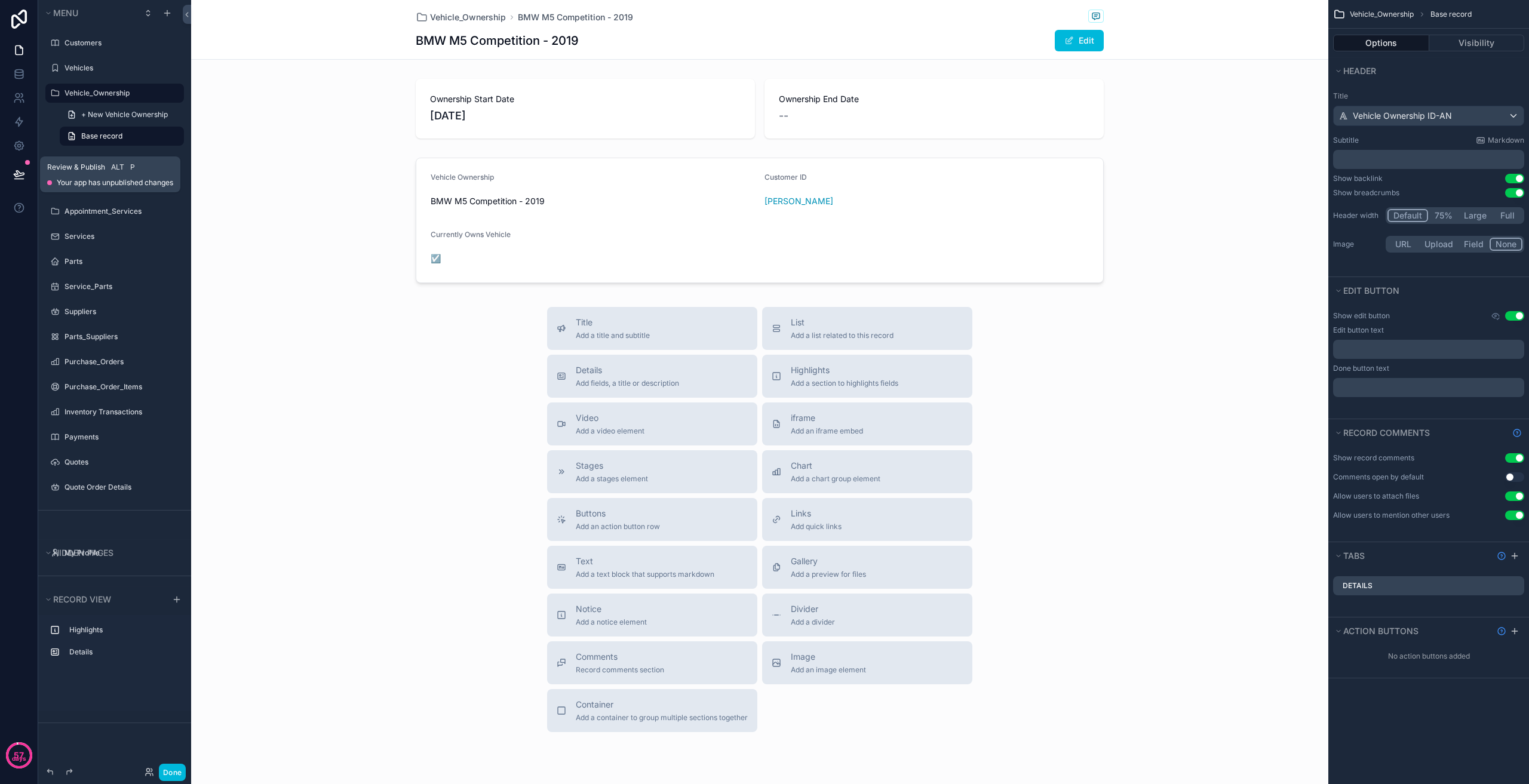
click at [13, 173] on icon at bounding box center [19, 174] width 12 height 12
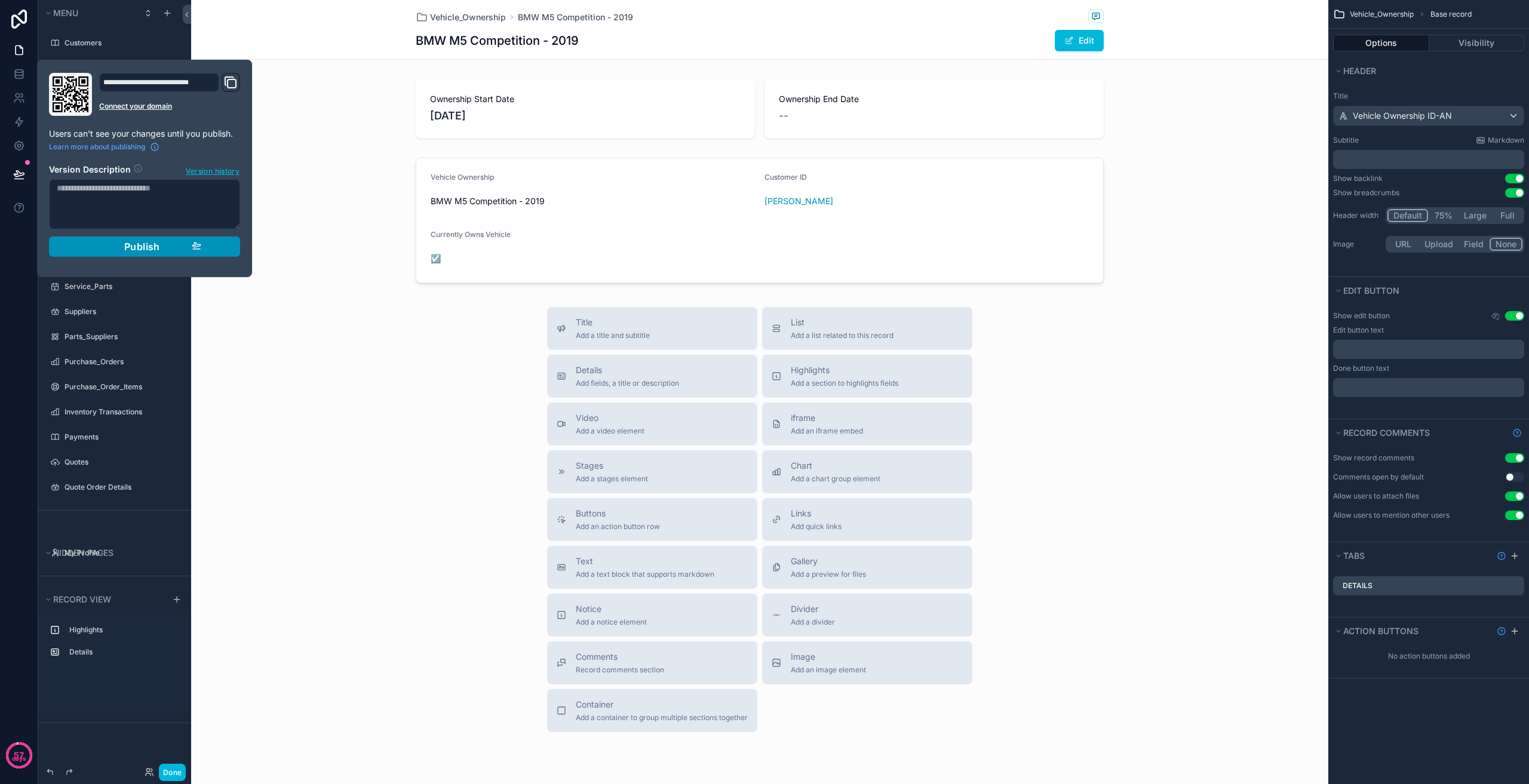
click at [137, 247] on span "Publish" at bounding box center [142, 246] width 36 height 12
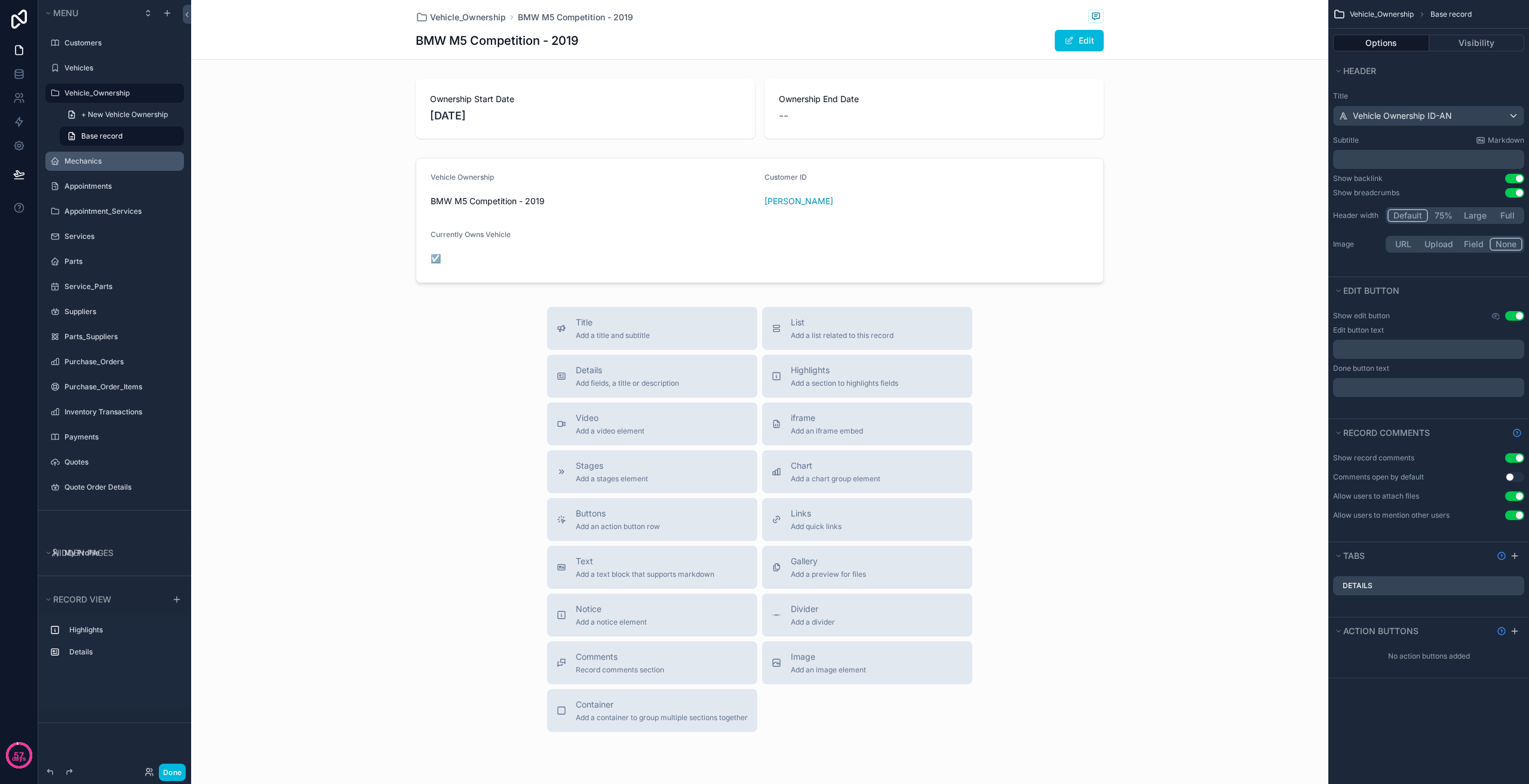
click at [127, 157] on label "Mechanics" at bounding box center [120, 161] width 112 height 10
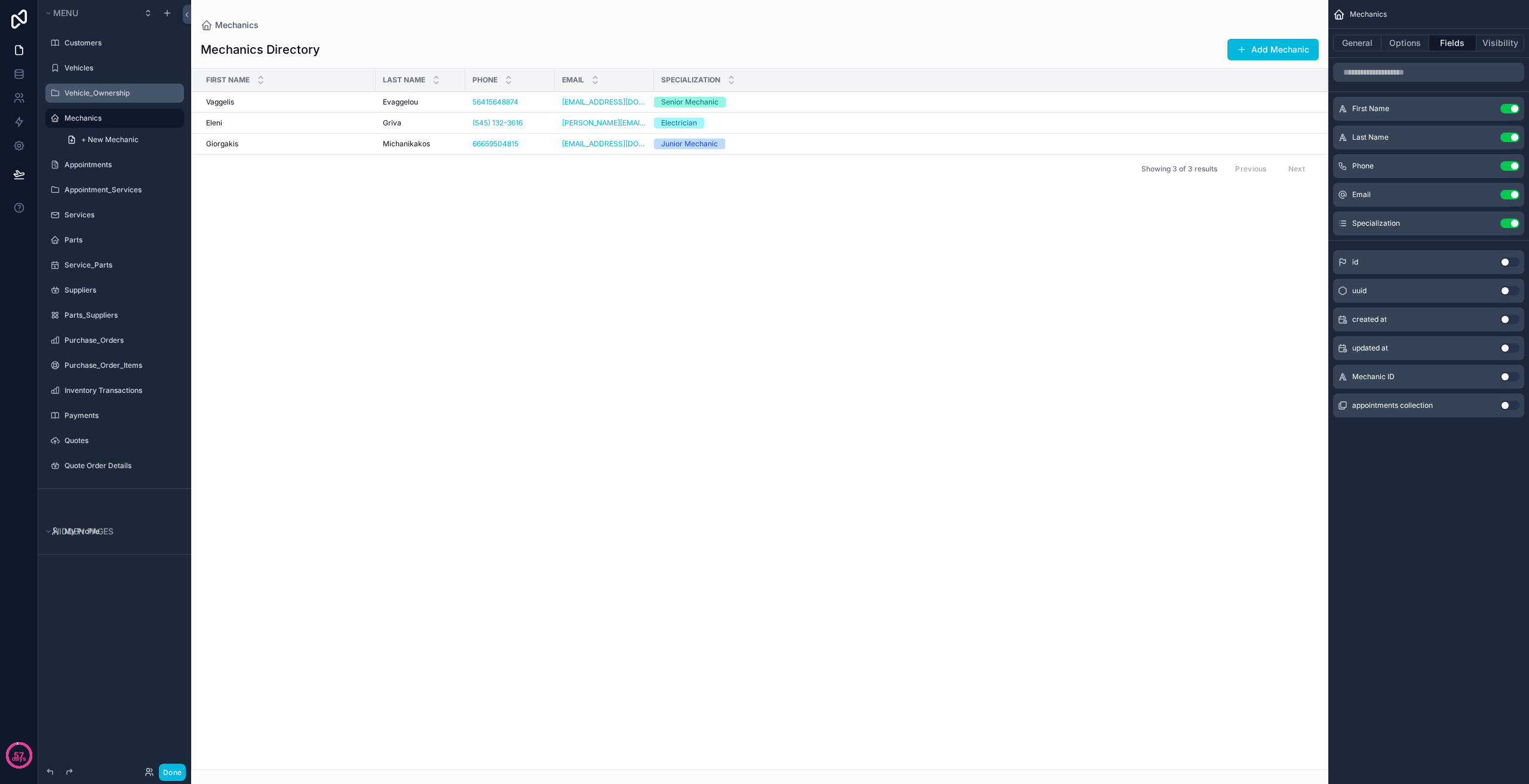
click at [394, 101] on div "scrollable content" at bounding box center [759, 392] width 1137 height 784
click at [393, 101] on span "Evaggelou" at bounding box center [400, 102] width 36 height 10
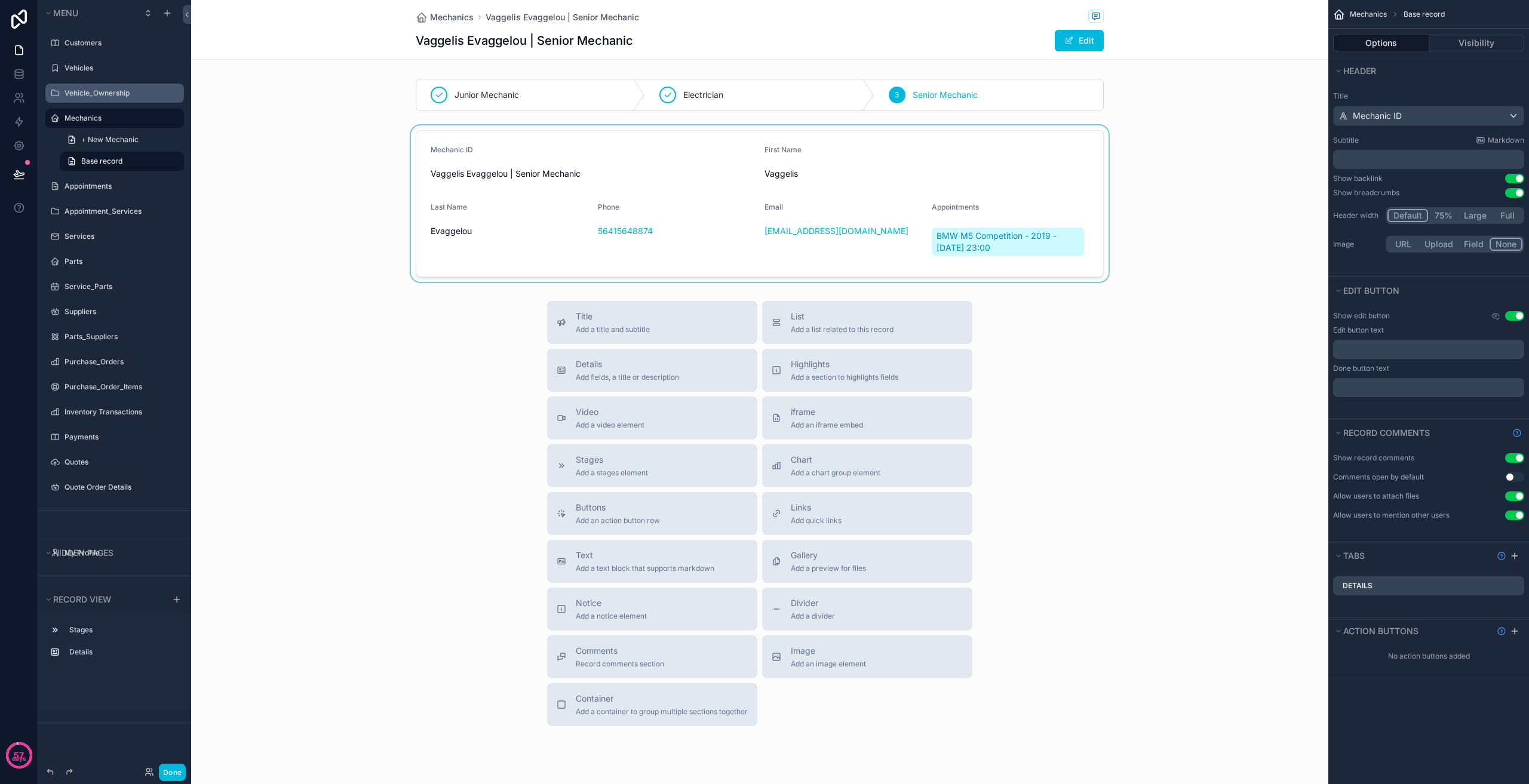
click at [336, 214] on div "scrollable content" at bounding box center [759, 203] width 1137 height 156
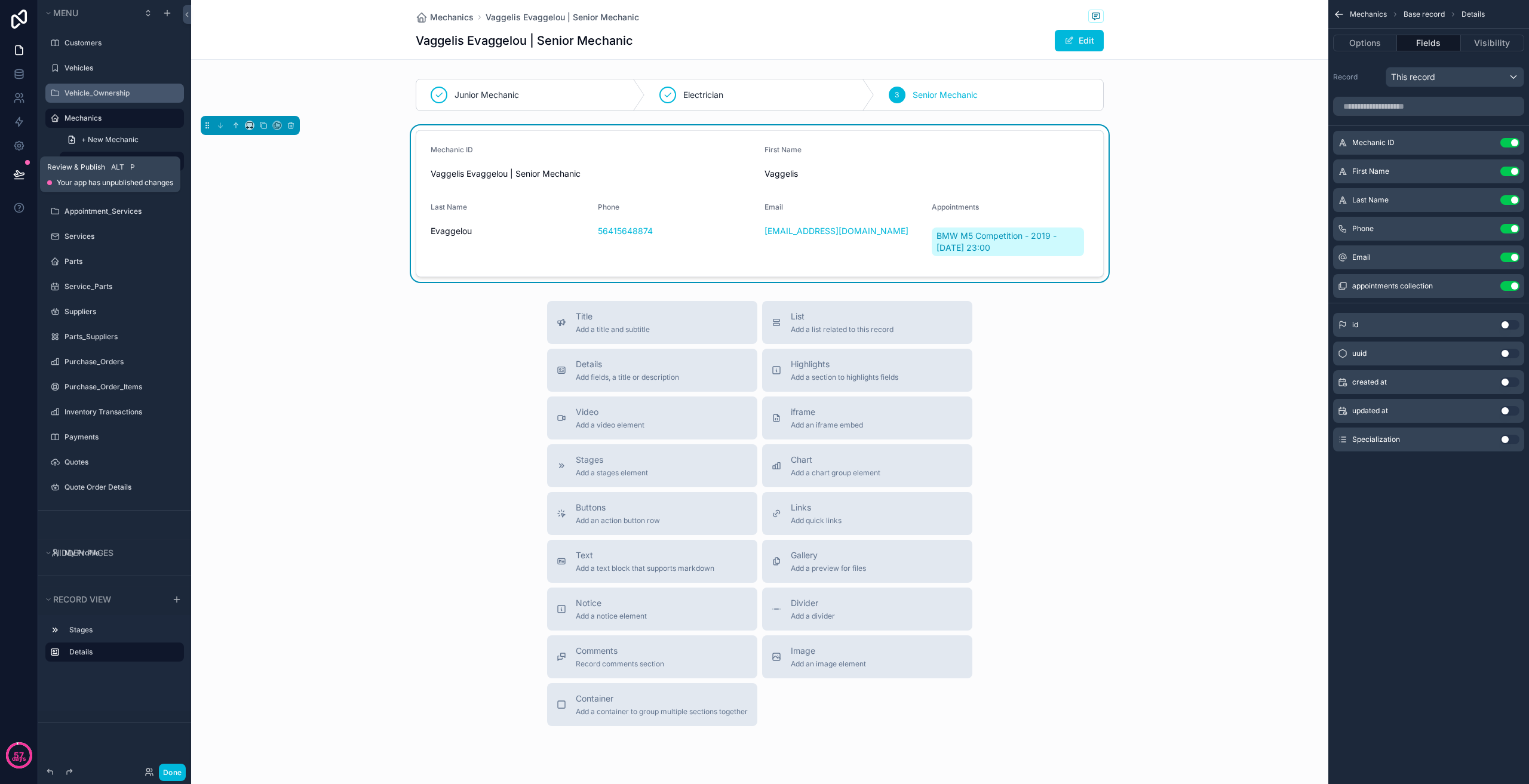
click at [27, 173] on button at bounding box center [19, 173] width 27 height 33
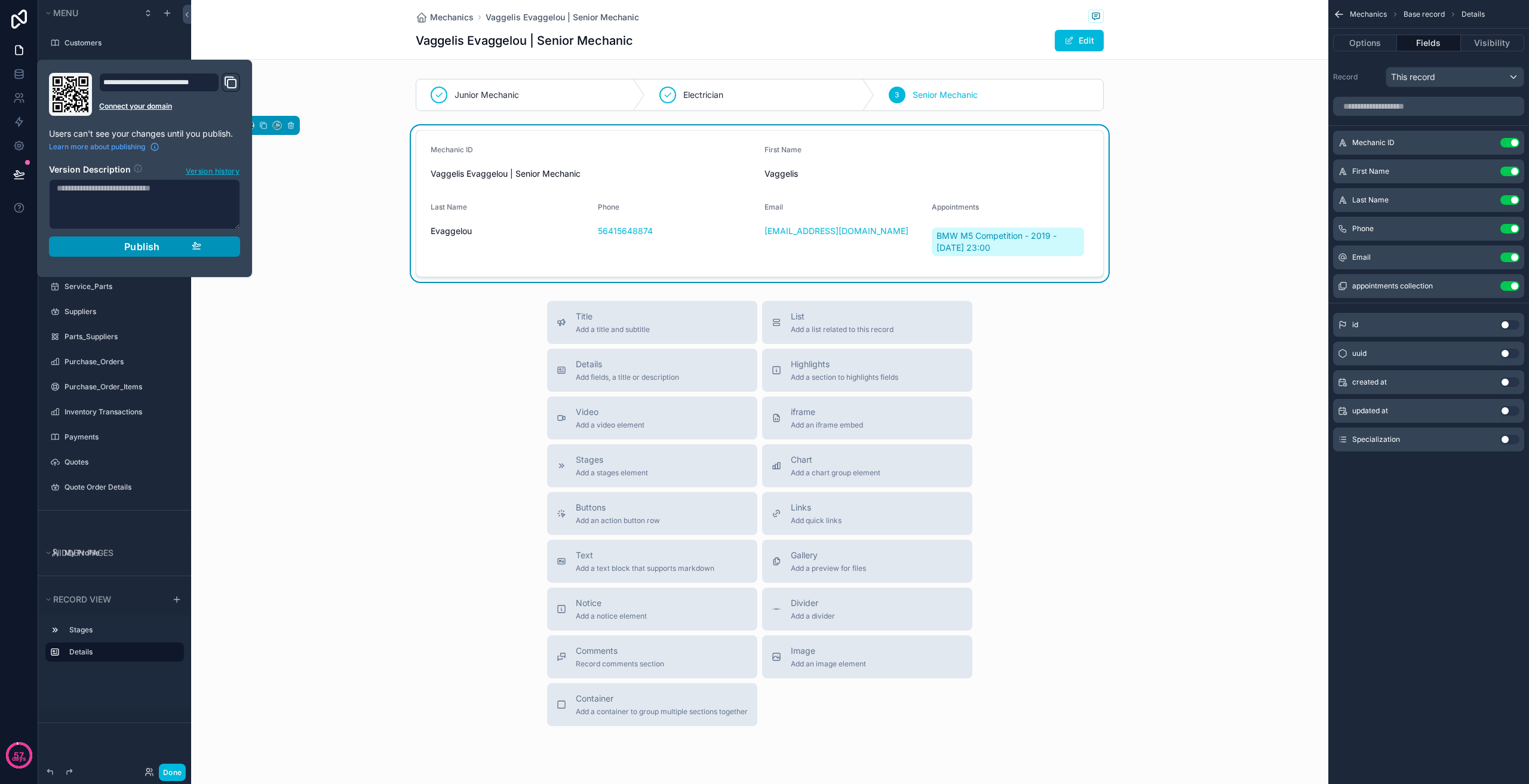
click at [127, 237] on section "Version Description Version history Publish" at bounding box center [144, 206] width 191 height 100
click at [127, 245] on span "Publish" at bounding box center [142, 246] width 36 height 12
